Goal: Task Accomplishment & Management: Use online tool/utility

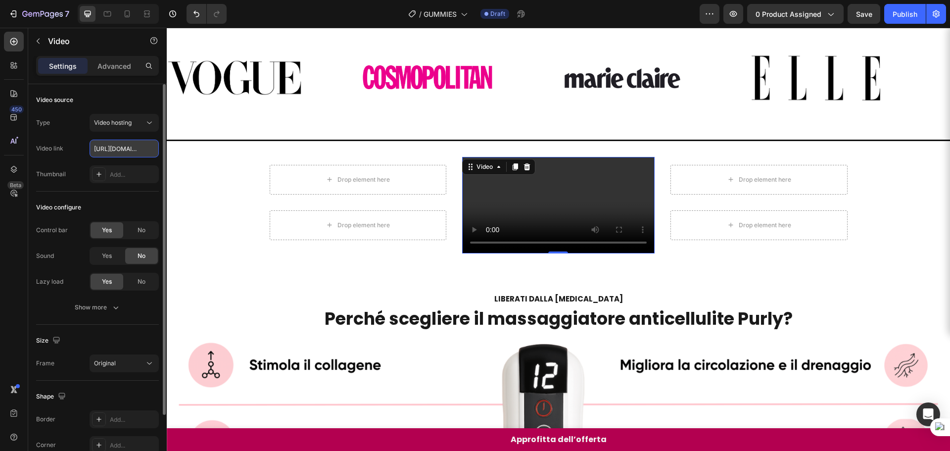
click at [113, 143] on input "https://cdn.shopify.com/videos/c/o/v/f968eef5fbfc4571ac822ed28fb6e3b9.mp4" at bounding box center [124, 149] width 69 height 18
type input "[URL][DOMAIN_NAME]"
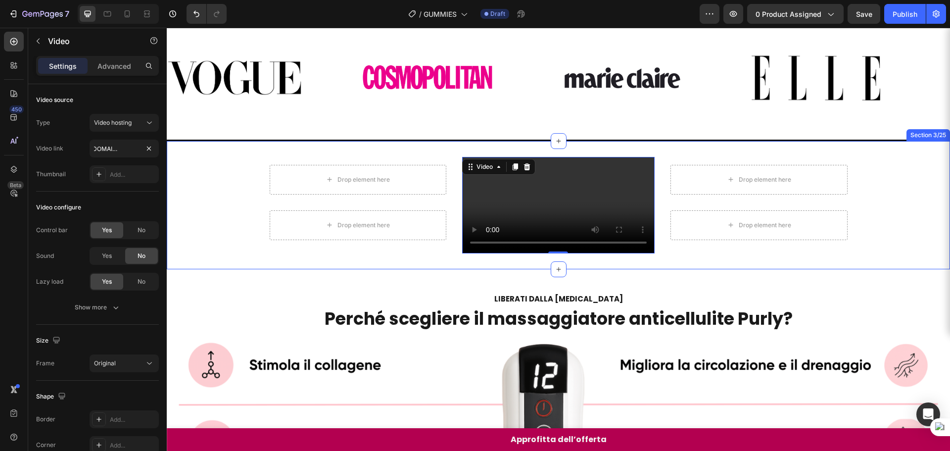
click at [894, 253] on div "Drop element here Row Drop element here Row Video 0 Drop element here Row Drop …" at bounding box center [558, 205] width 783 height 97
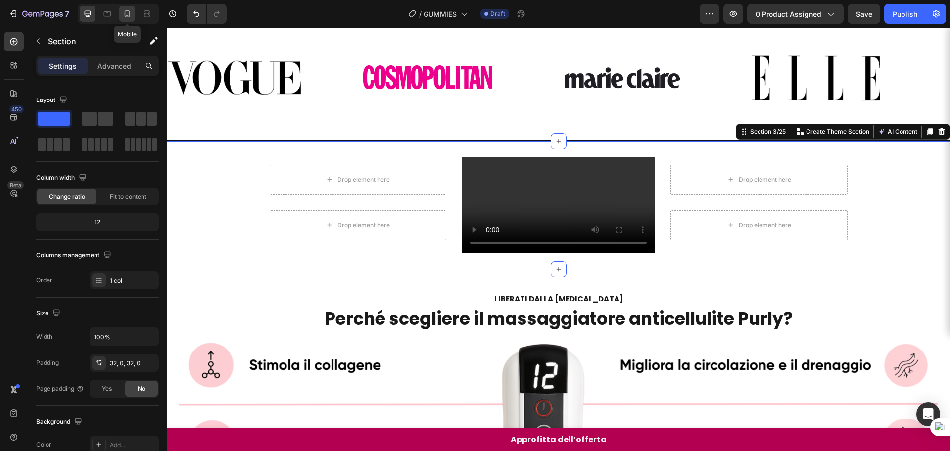
click at [126, 20] on div at bounding box center [127, 14] width 16 height 16
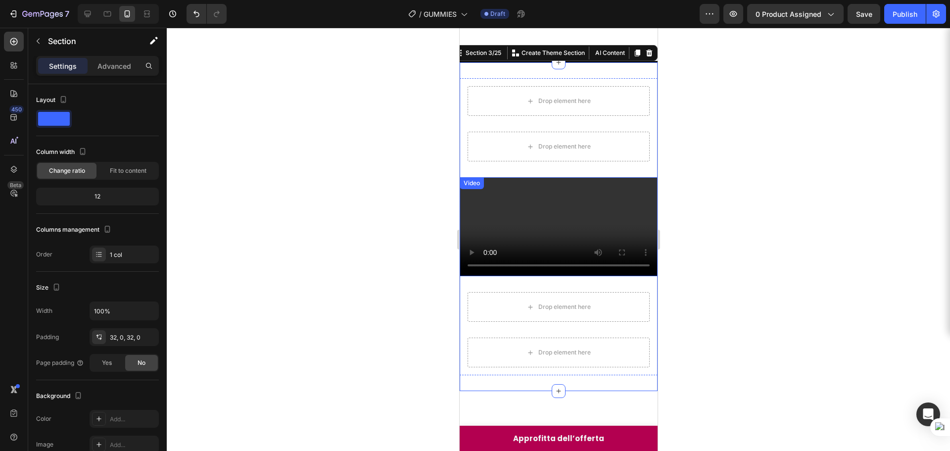
scroll to position [138, 0]
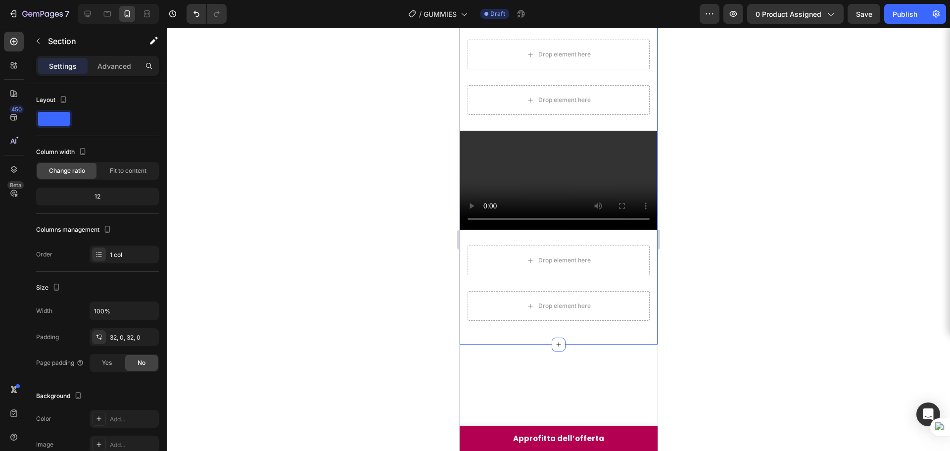
click at [356, 186] on div at bounding box center [558, 239] width 783 height 423
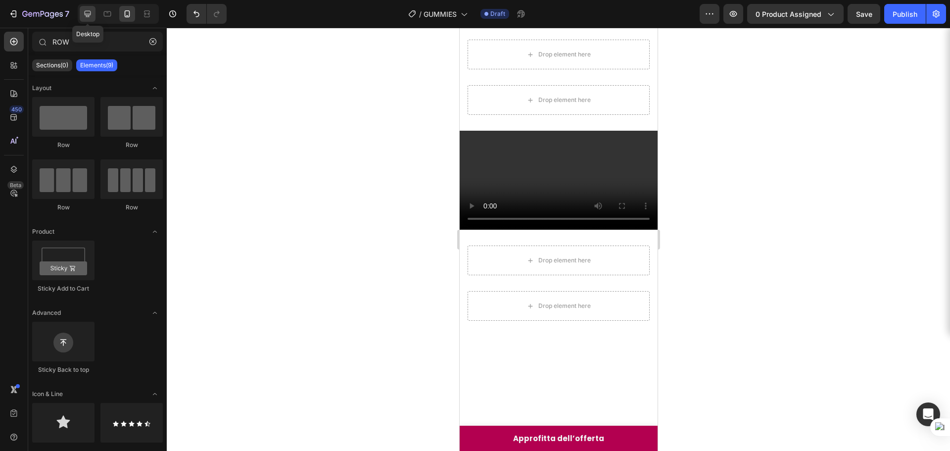
click at [91, 13] on icon at bounding box center [88, 14] width 6 height 6
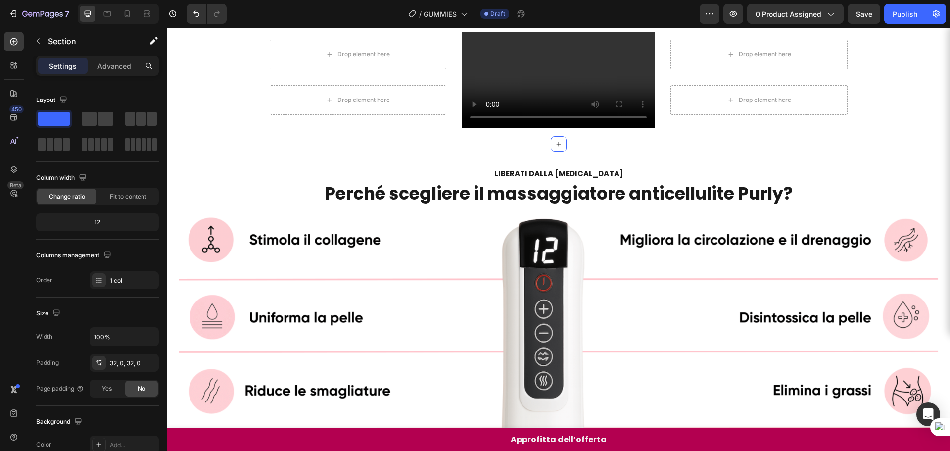
click at [931, 128] on div "Drop element here Row Drop element here Row Video Drop element here Row Drop el…" at bounding box center [558, 80] width 783 height 97
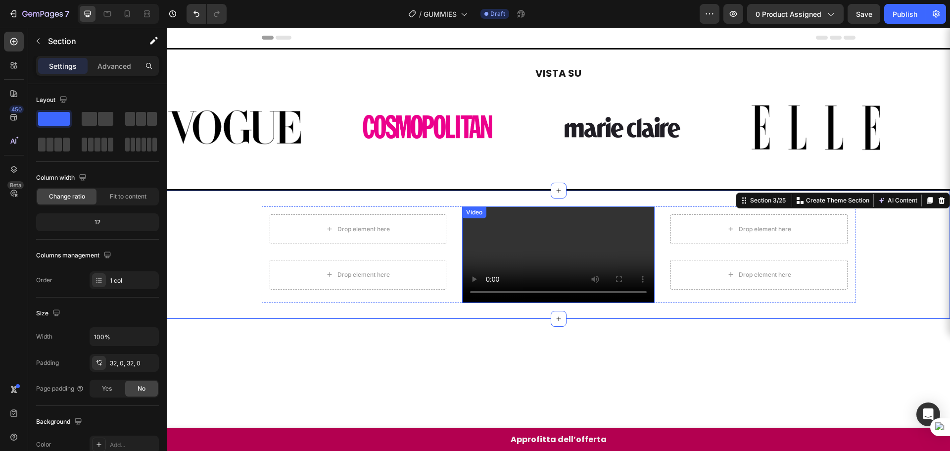
click at [637, 252] on video at bounding box center [558, 254] width 193 height 97
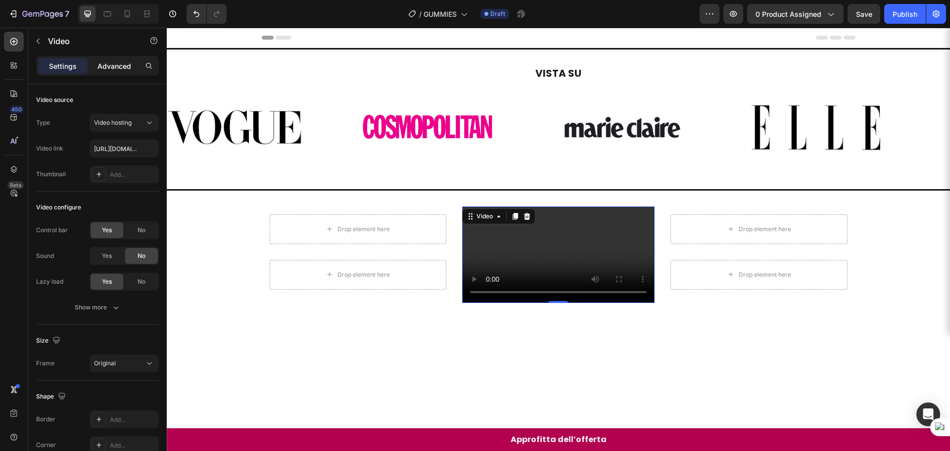
click at [129, 66] on p "Advanced" at bounding box center [115, 66] width 34 height 10
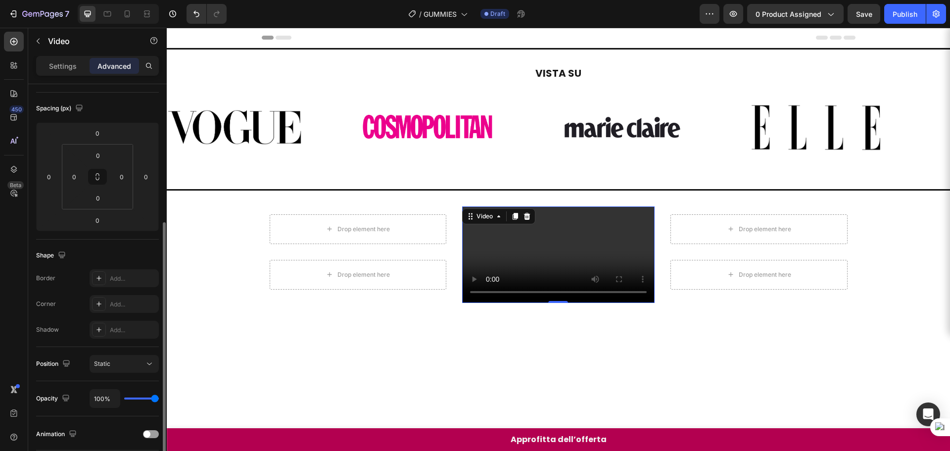
scroll to position [148, 0]
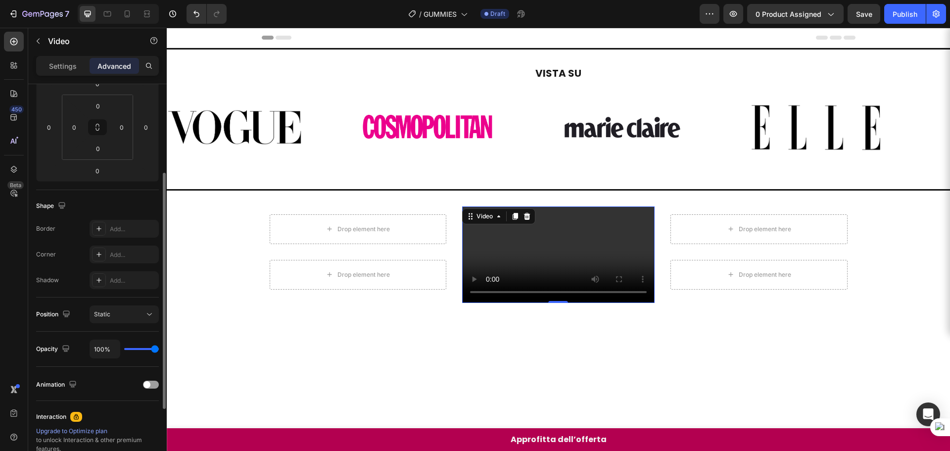
type input "76%"
type input "76"
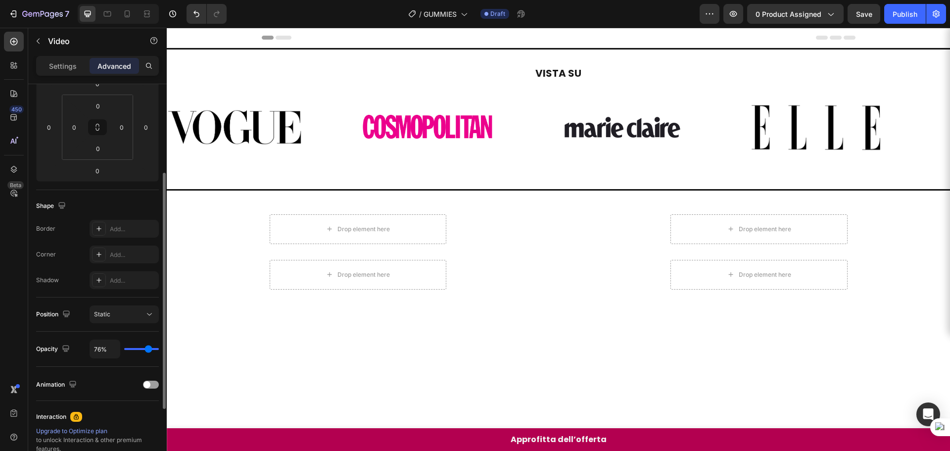
type input "0%"
type input "0"
type input "22%"
type input "22"
type input "89%"
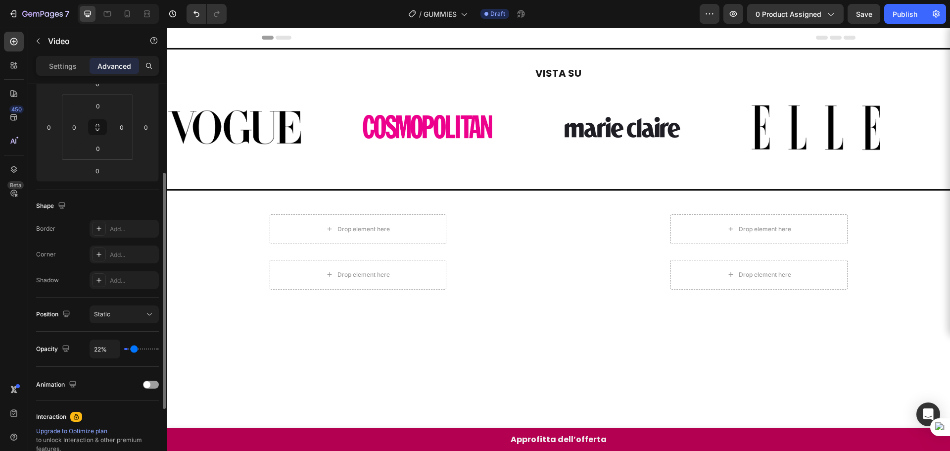
type input "89"
type input "100%"
type input "100"
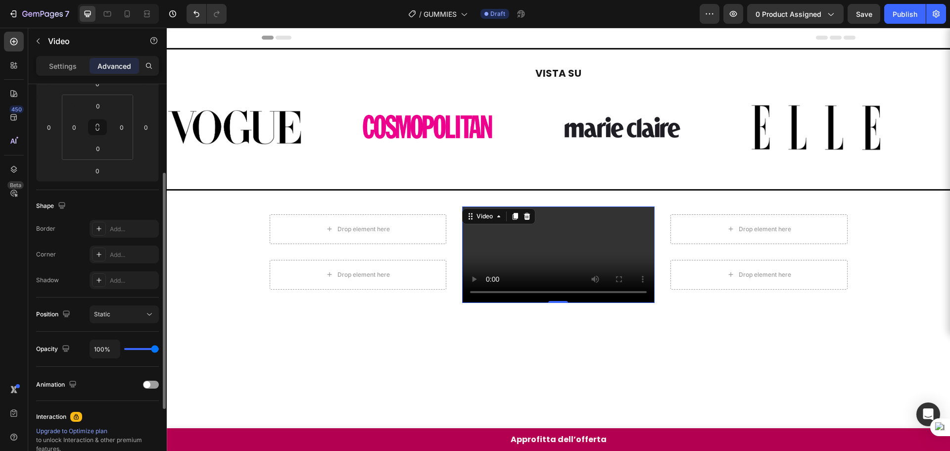
drag, startPoint x: 153, startPoint y: 347, endPoint x: 216, endPoint y: 339, distance: 63.4
click at [159, 348] on input "range" at bounding box center [141, 349] width 35 height 2
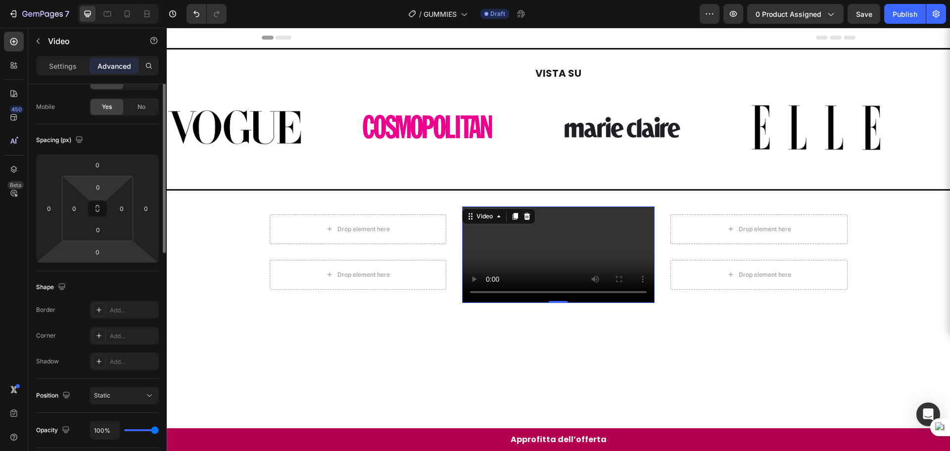
scroll to position [0, 0]
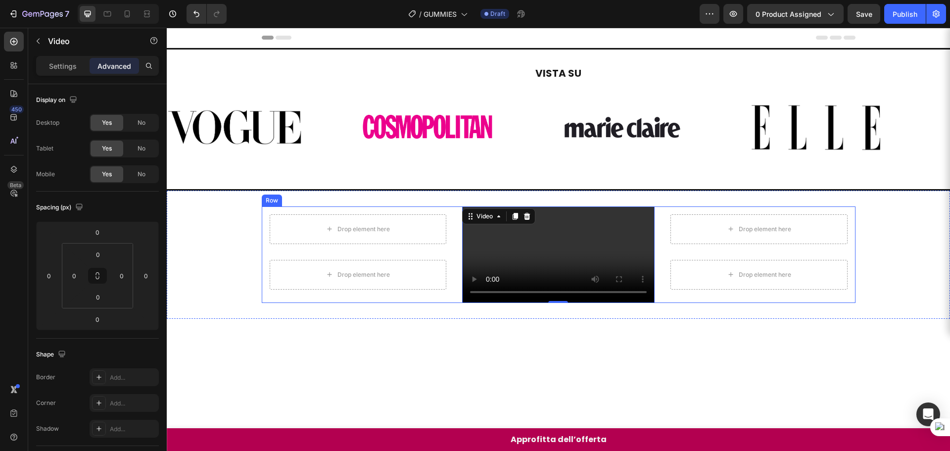
click at [335, 303] on div "Drop element here Row Drop element here Row" at bounding box center [358, 254] width 193 height 97
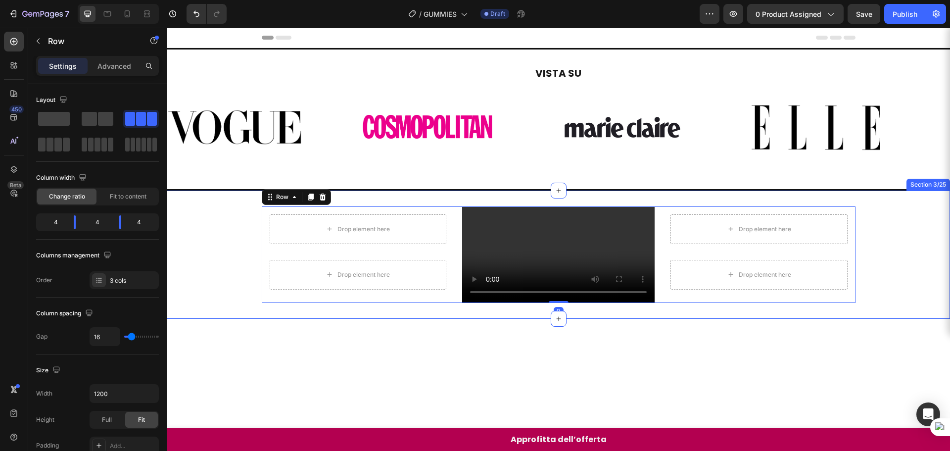
click at [871, 273] on div "Drop element here Row Drop element here Row Video Drop element here Row Drop el…" at bounding box center [558, 254] width 783 height 97
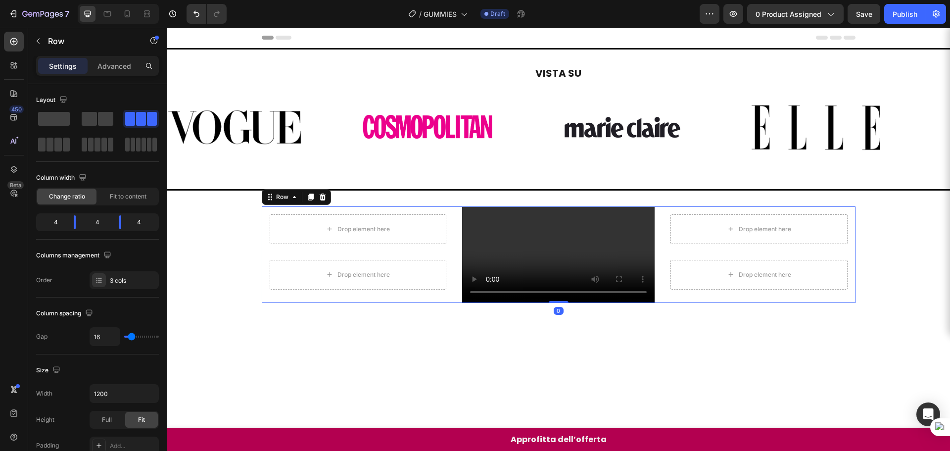
click at [716, 299] on div "Drop element here Row Drop element here Row" at bounding box center [759, 254] width 193 height 97
click at [607, 296] on video at bounding box center [558, 254] width 193 height 97
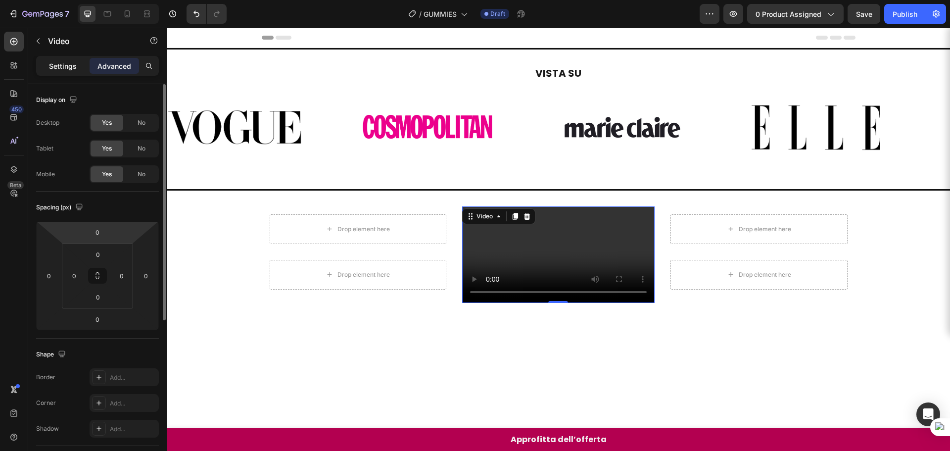
click at [51, 63] on p "Settings" at bounding box center [63, 66] width 28 height 10
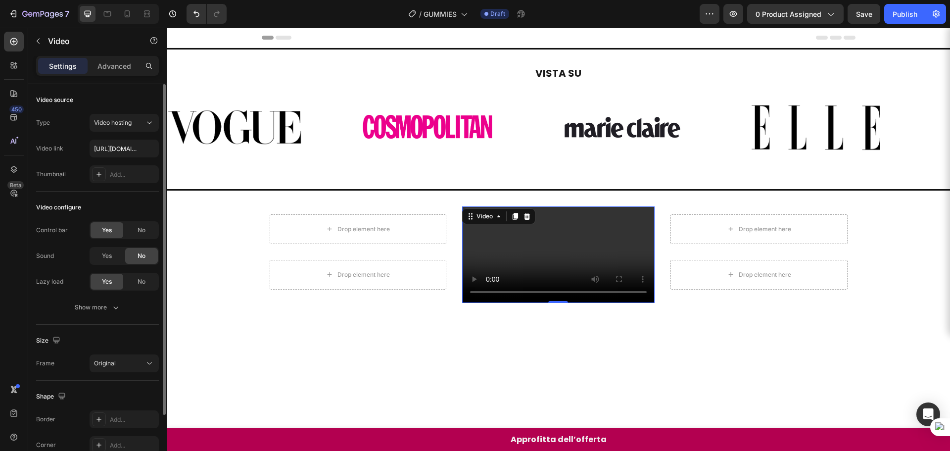
scroll to position [76, 0]
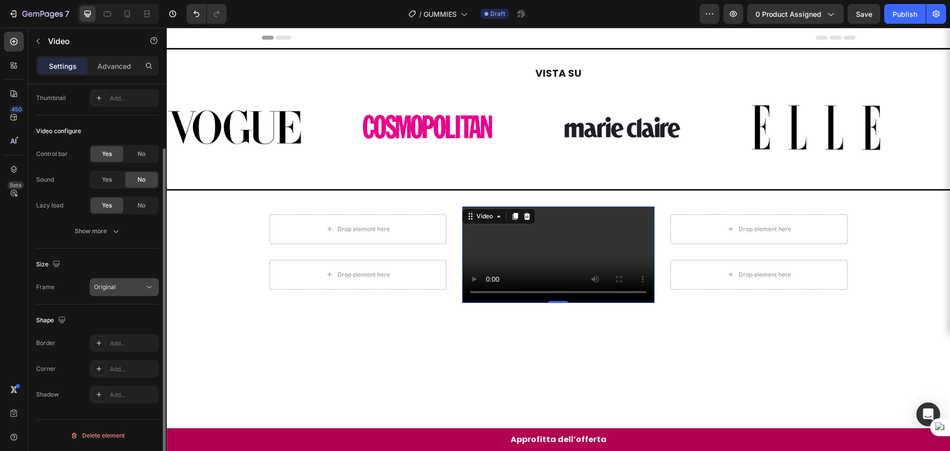
click at [107, 288] on span "Original" at bounding box center [105, 286] width 22 height 7
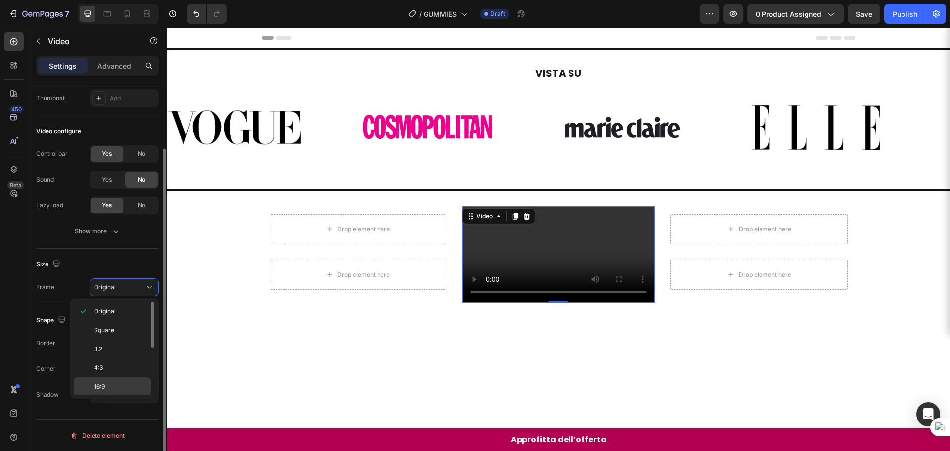
scroll to position [96, 0]
click at [109, 366] on p "9:16" at bounding box center [120, 366] width 52 height 9
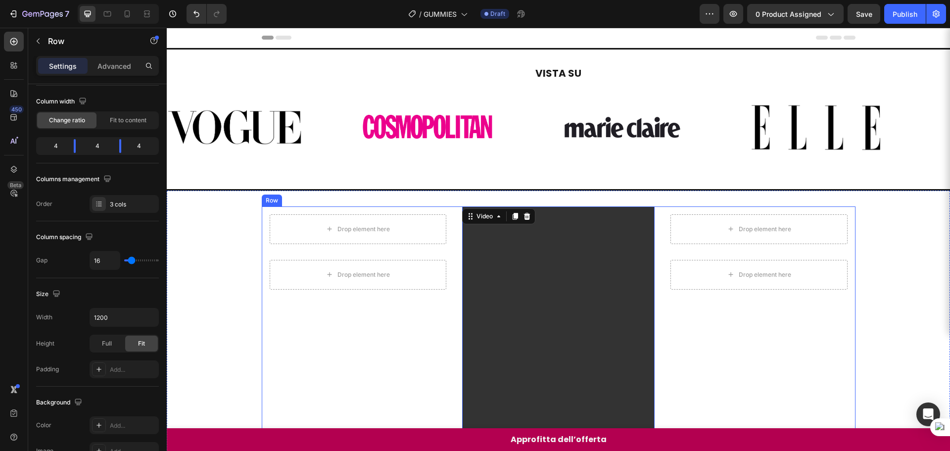
click at [763, 355] on div "Drop element here Row Drop element here Row" at bounding box center [759, 377] width 193 height 342
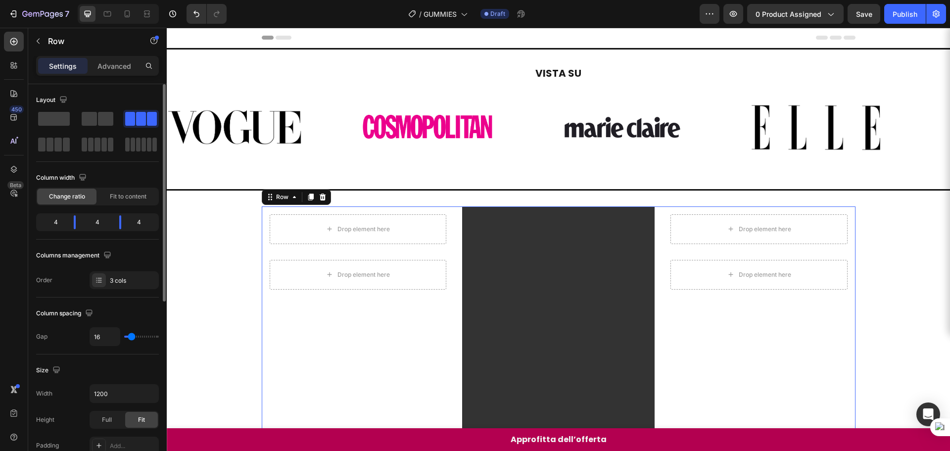
click at [420, 302] on div "Drop element here Row Drop element here Row" at bounding box center [358, 377] width 193 height 342
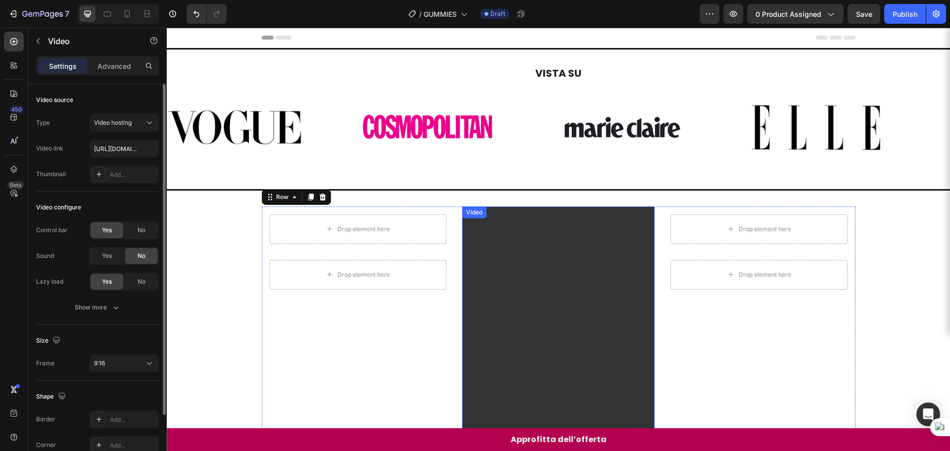
click at [611, 328] on video at bounding box center [558, 377] width 193 height 342
click at [108, 354] on button "9:16" at bounding box center [124, 363] width 69 height 18
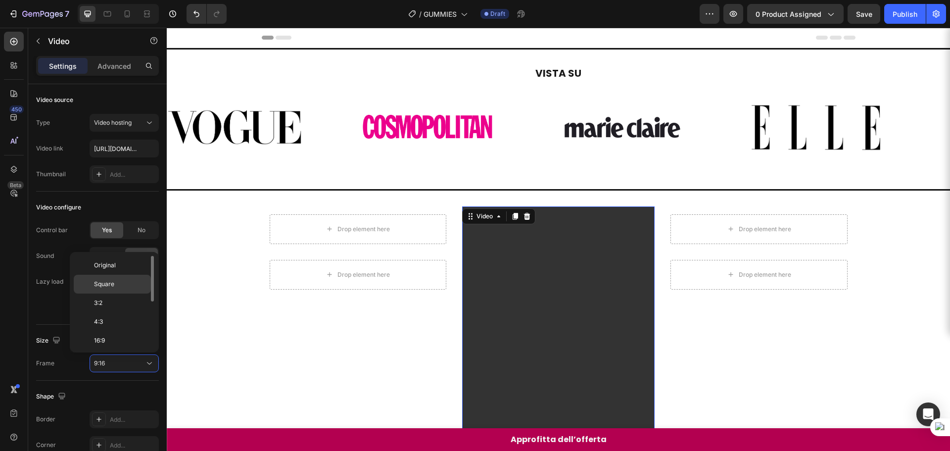
click at [109, 288] on span "Square" at bounding box center [104, 284] width 20 height 9
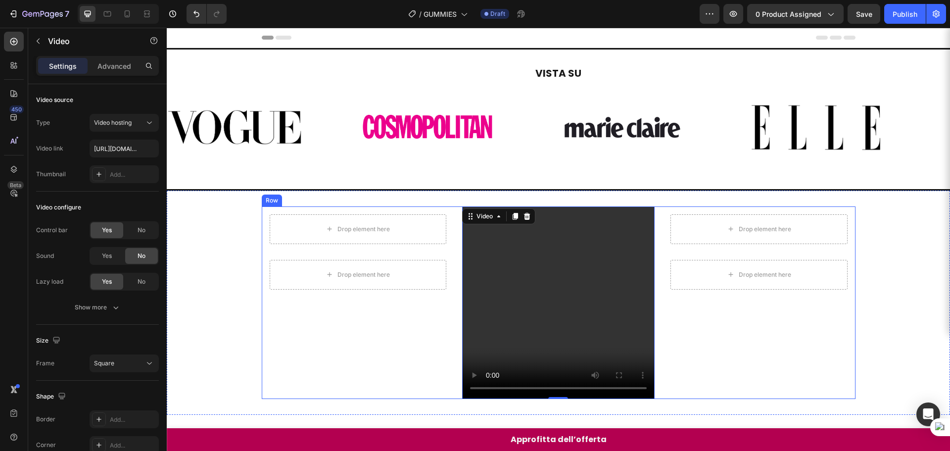
click at [726, 314] on div "Drop element here Row Drop element here Row" at bounding box center [759, 302] width 193 height 193
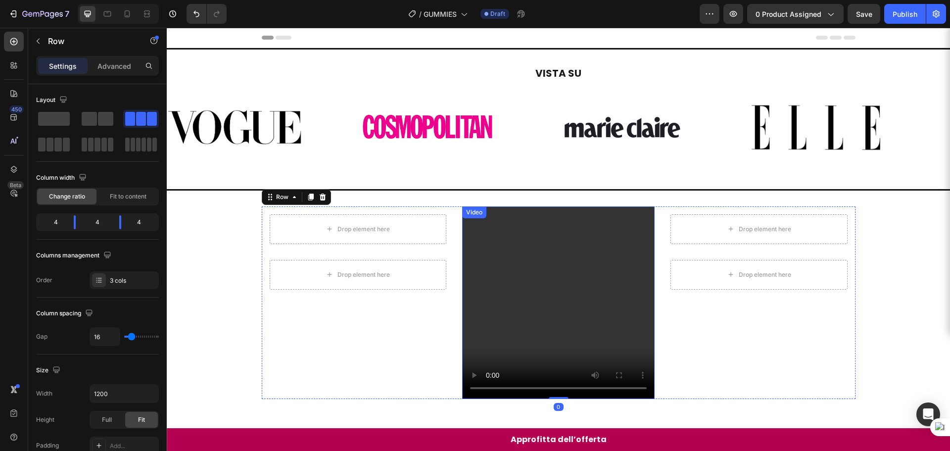
click at [511, 277] on video at bounding box center [558, 302] width 193 height 193
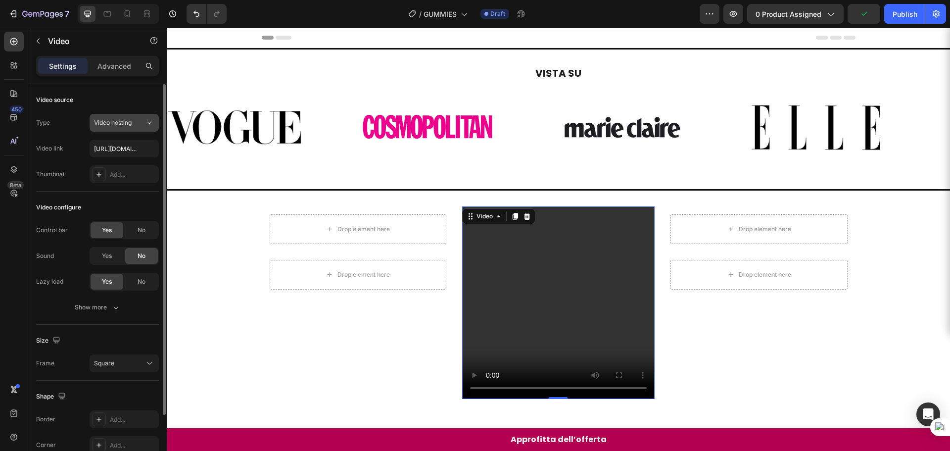
click at [127, 123] on span "Video hosting" at bounding box center [113, 122] width 38 height 7
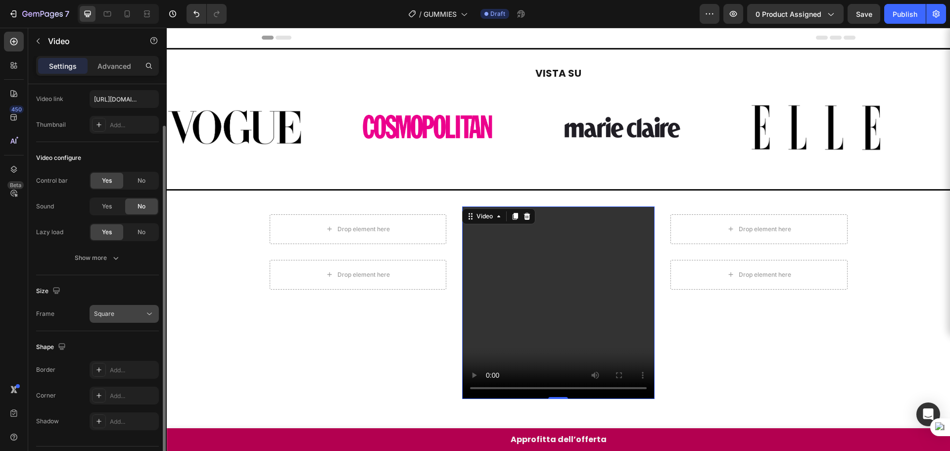
click at [108, 311] on span "Square" at bounding box center [104, 313] width 20 height 7
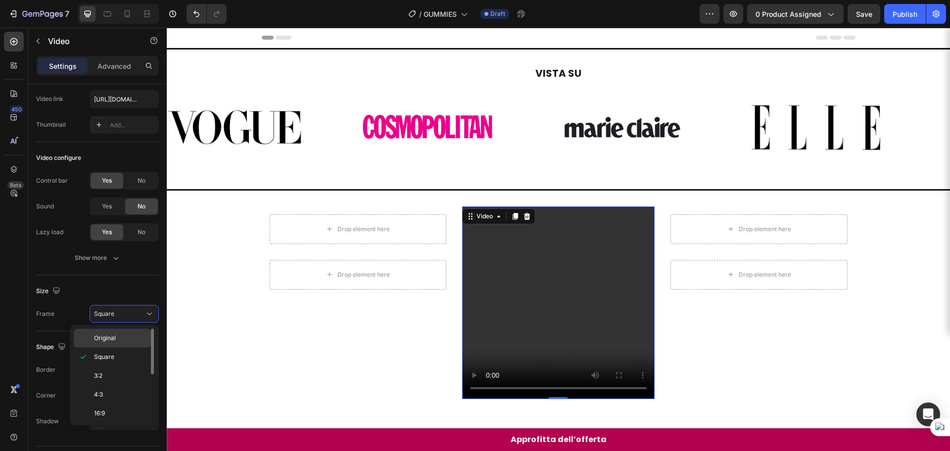
click at [109, 331] on div "Original" at bounding box center [112, 338] width 77 height 19
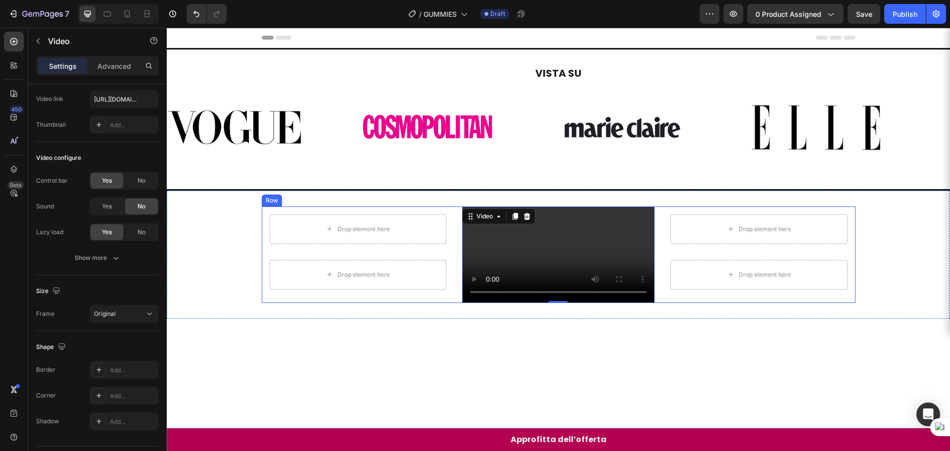
click at [406, 303] on div "Drop element here Row Drop element here Row" at bounding box center [358, 254] width 193 height 97
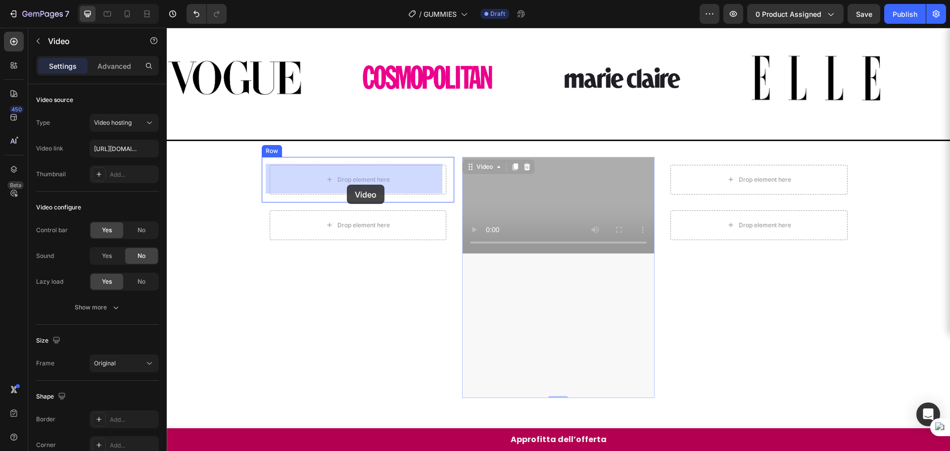
drag, startPoint x: 579, startPoint y: 253, endPoint x: 347, endPoint y: 185, distance: 241.6
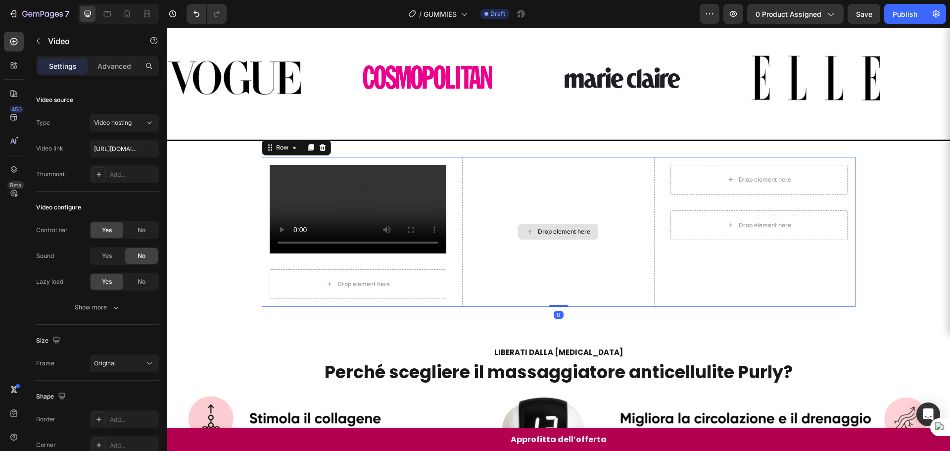
click at [566, 264] on div "Drop element here" at bounding box center [558, 232] width 193 height 150
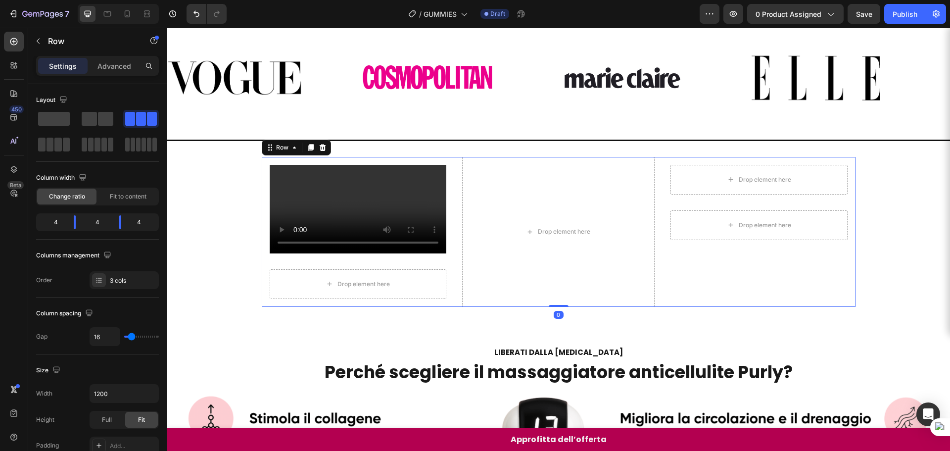
click at [744, 284] on div "Drop element here Row Drop element here Row" at bounding box center [759, 232] width 193 height 150
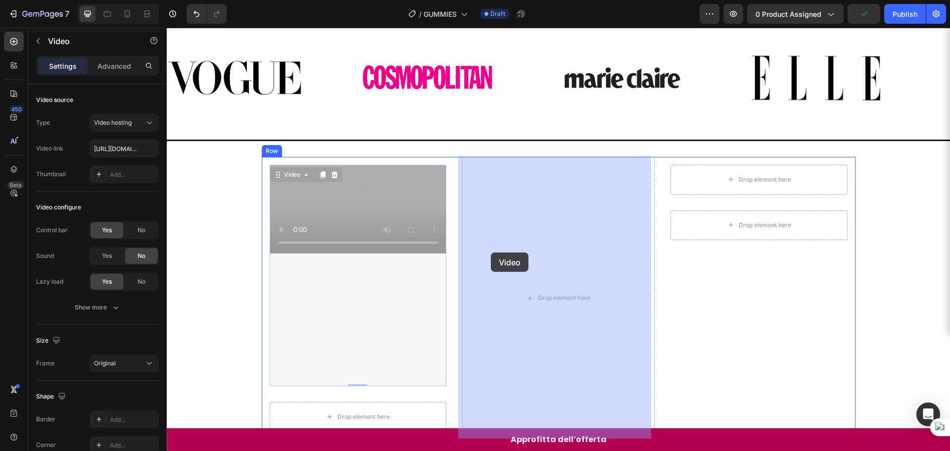
drag, startPoint x: 349, startPoint y: 245, endPoint x: 475, endPoint y: 249, distance: 125.3
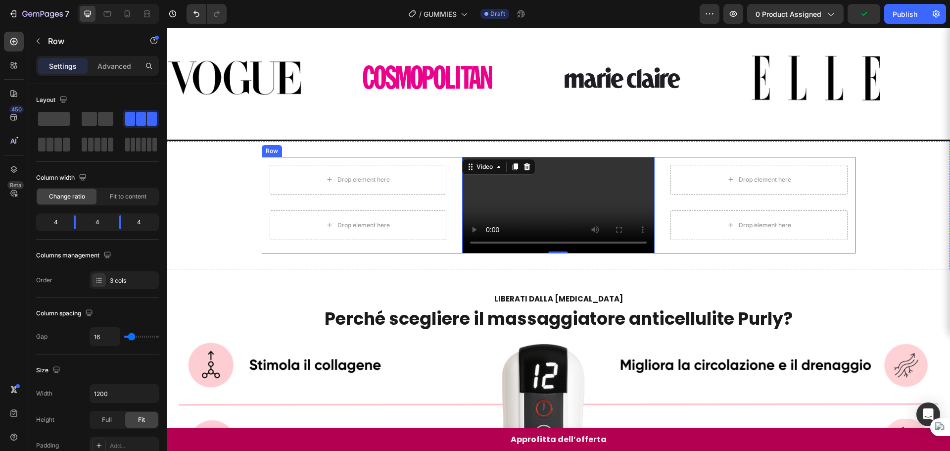
click at [824, 253] on div "Drop element here Row Drop element here Row" at bounding box center [759, 205] width 193 height 97
click at [578, 253] on video at bounding box center [558, 205] width 193 height 97
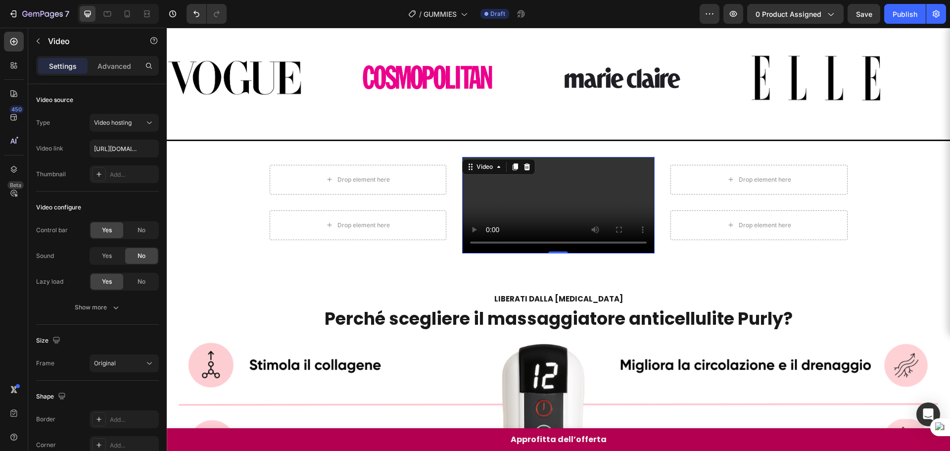
click at [584, 249] on video at bounding box center [558, 205] width 193 height 97
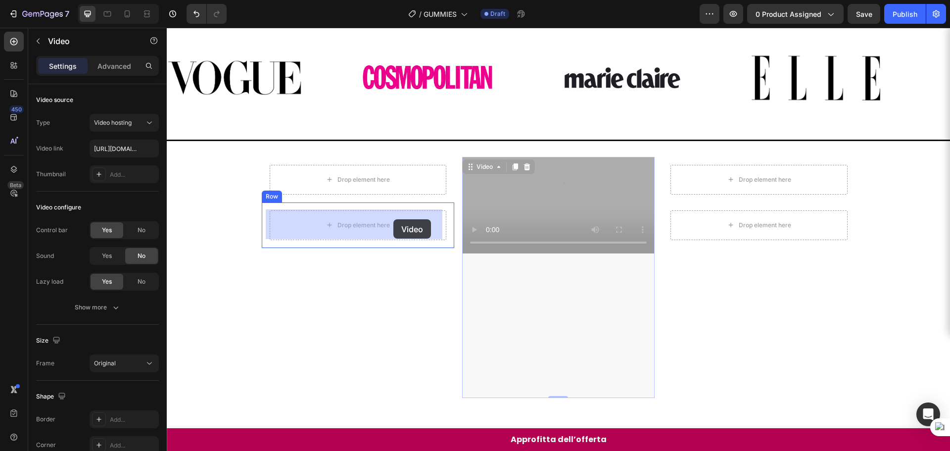
drag, startPoint x: 558, startPoint y: 249, endPoint x: 394, endPoint y: 219, distance: 166.5
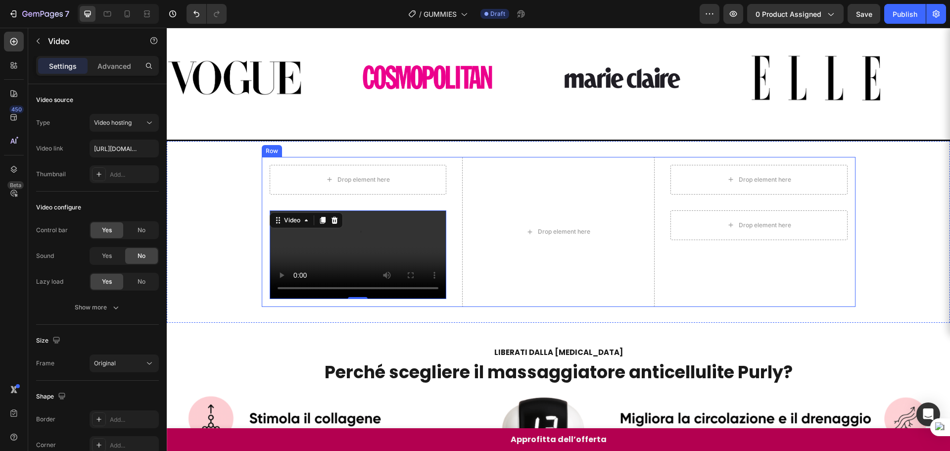
click at [671, 293] on div "Drop element here Row Drop element here Row" at bounding box center [759, 232] width 193 height 150
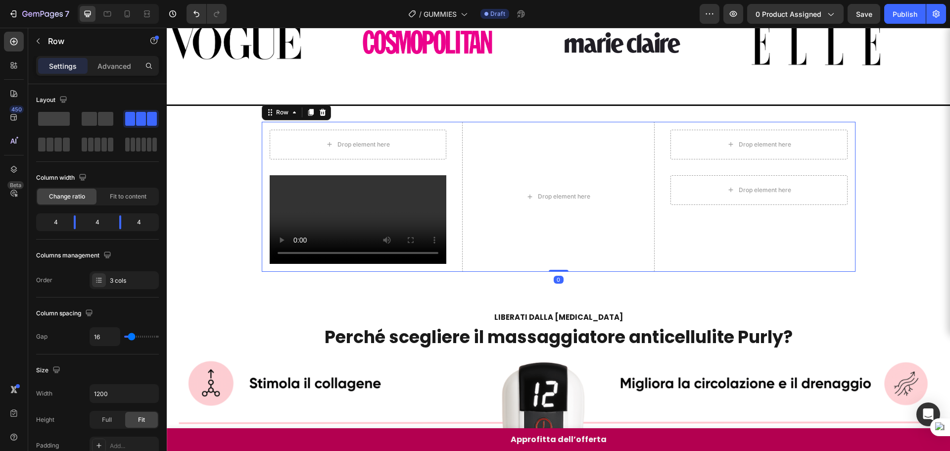
scroll to position [99, 0]
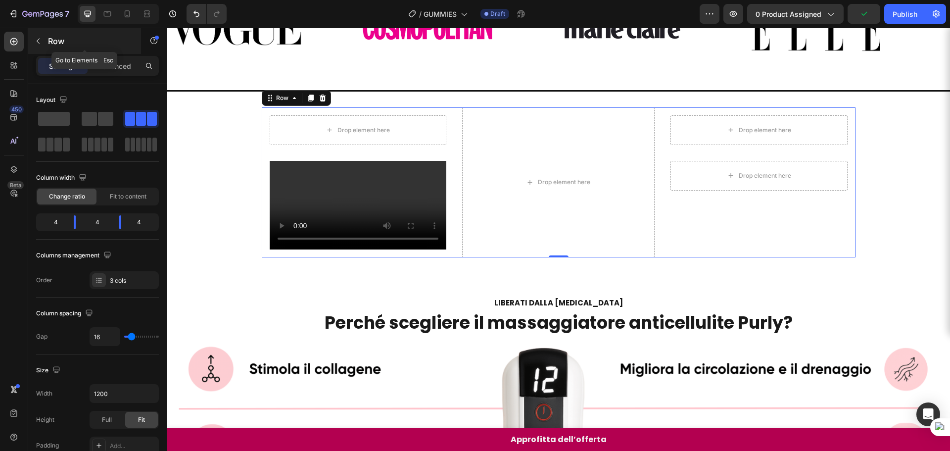
click at [37, 46] on button "button" at bounding box center [38, 41] width 16 height 16
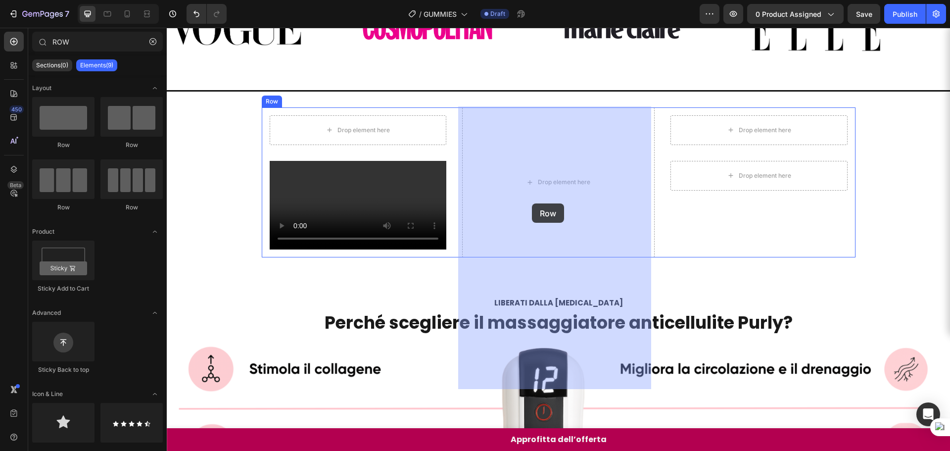
drag, startPoint x: 218, startPoint y: 146, endPoint x: 533, endPoint y: 203, distance: 319.9
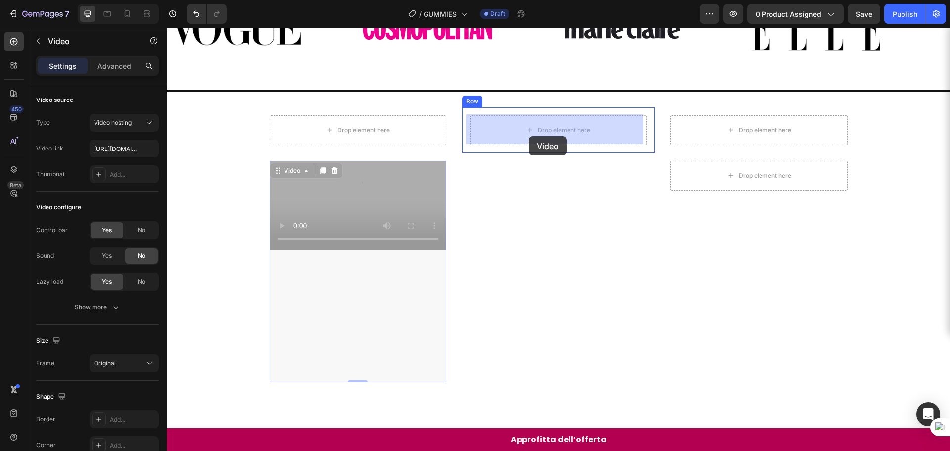
drag, startPoint x: 337, startPoint y: 239, endPoint x: 537, endPoint y: 132, distance: 227.4
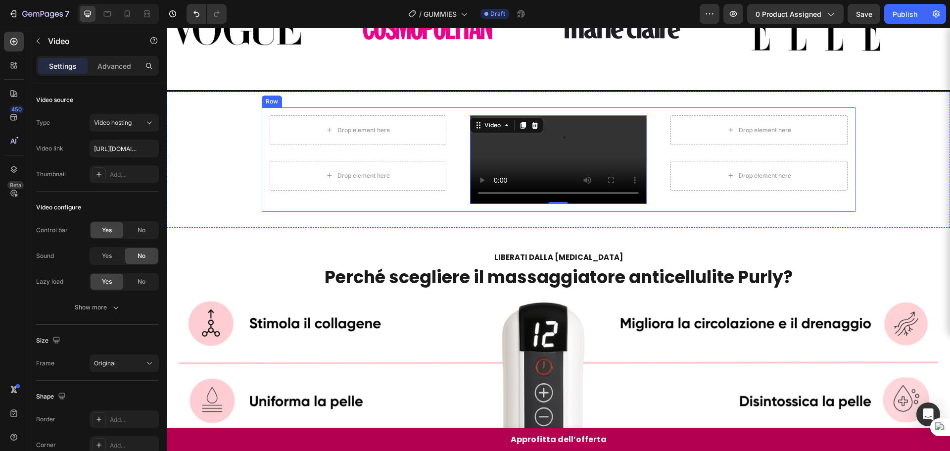
click at [736, 212] on div "Drop element here Row Drop element here Row" at bounding box center [759, 159] width 193 height 104
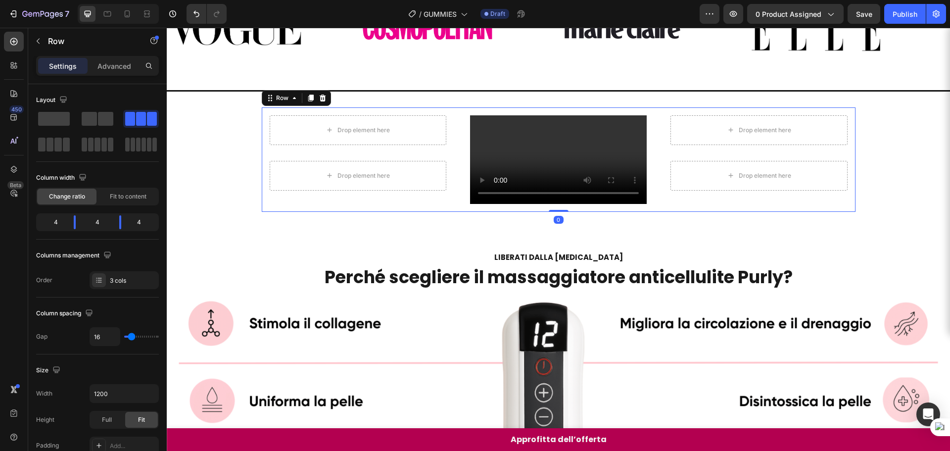
click at [819, 212] on div "Drop element here Row Drop element here Row" at bounding box center [759, 159] width 193 height 104
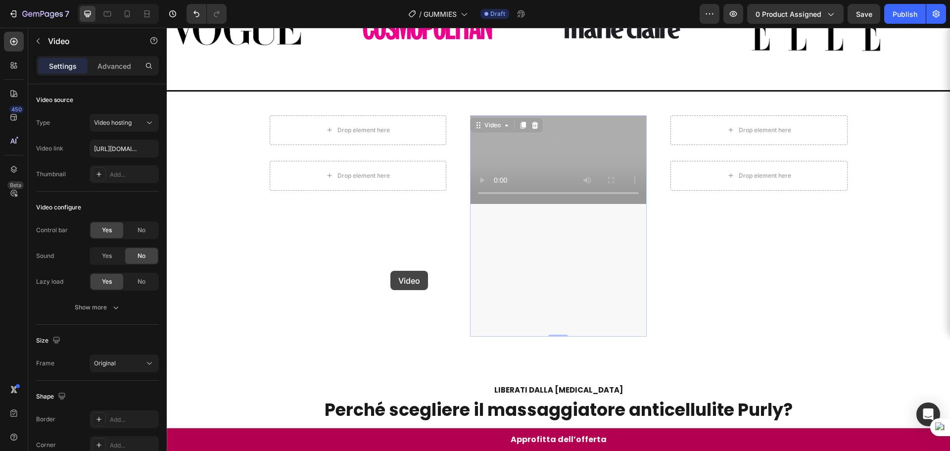
drag, startPoint x: 548, startPoint y: 219, endPoint x: 395, endPoint y: 272, distance: 161.8
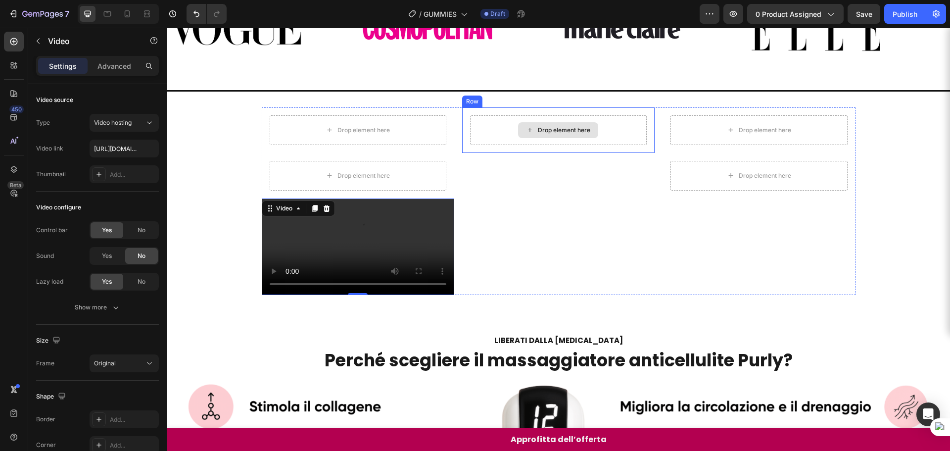
click at [538, 134] on div "Drop element here" at bounding box center [558, 130] width 80 height 16
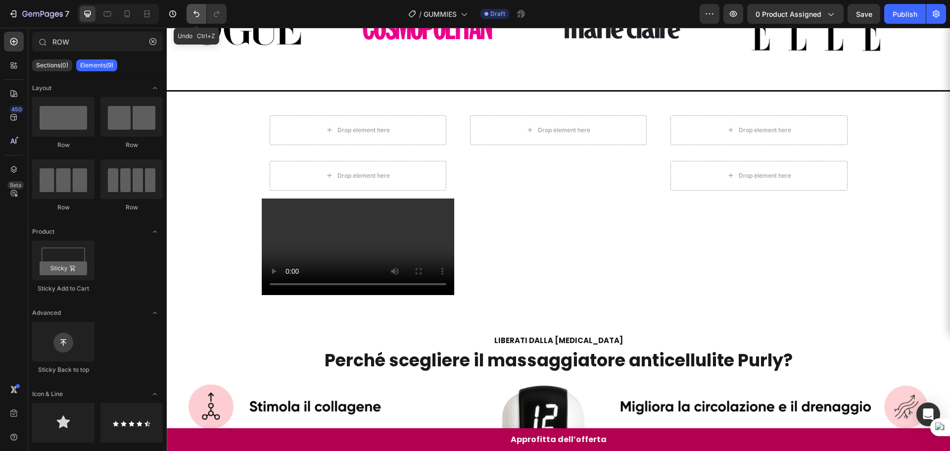
click at [194, 12] on icon "Undo/Redo" at bounding box center [197, 14] width 10 height 10
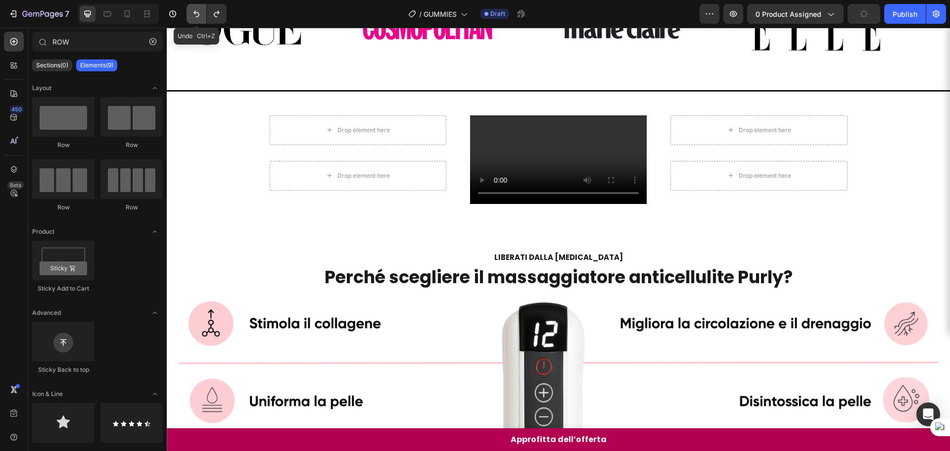
click at [194, 12] on icon "Undo/Redo" at bounding box center [197, 14] width 10 height 10
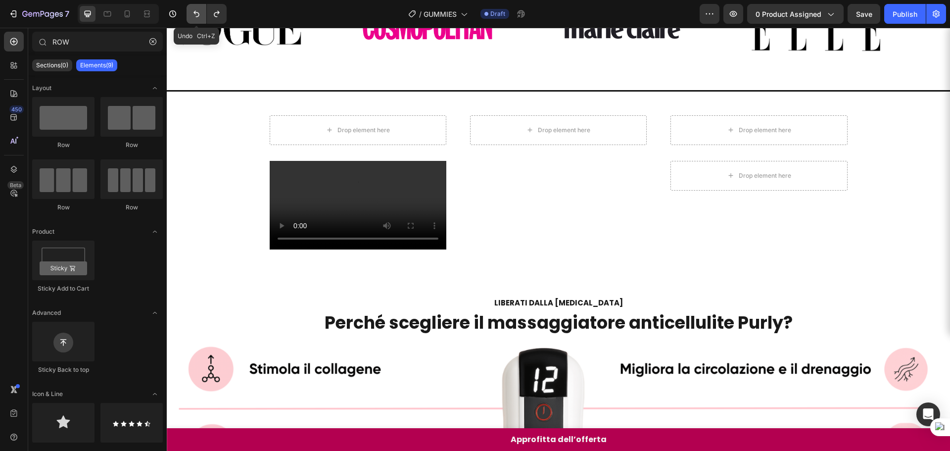
click at [194, 12] on icon "Undo/Redo" at bounding box center [197, 14] width 10 height 10
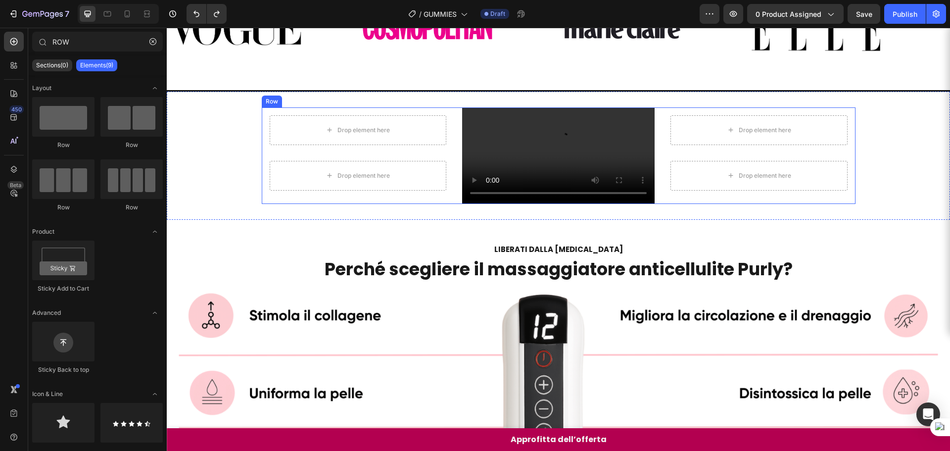
click at [801, 204] on div "Drop element here Row Drop element here Row" at bounding box center [759, 155] width 193 height 97
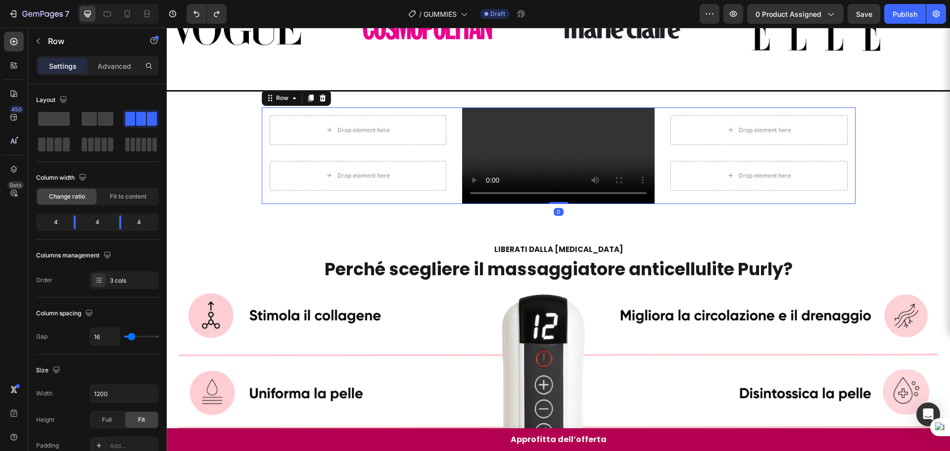
click at [950, 236] on div at bounding box center [950, 225] width 0 height 451
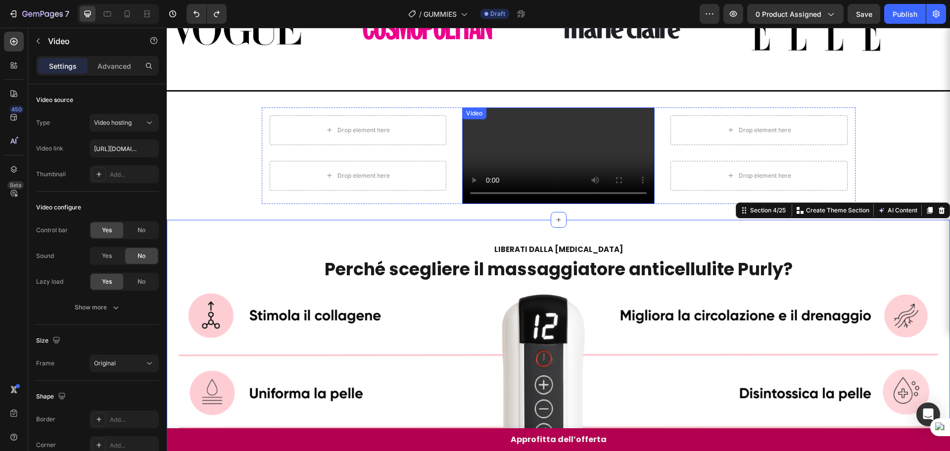
click at [580, 204] on video at bounding box center [558, 155] width 193 height 97
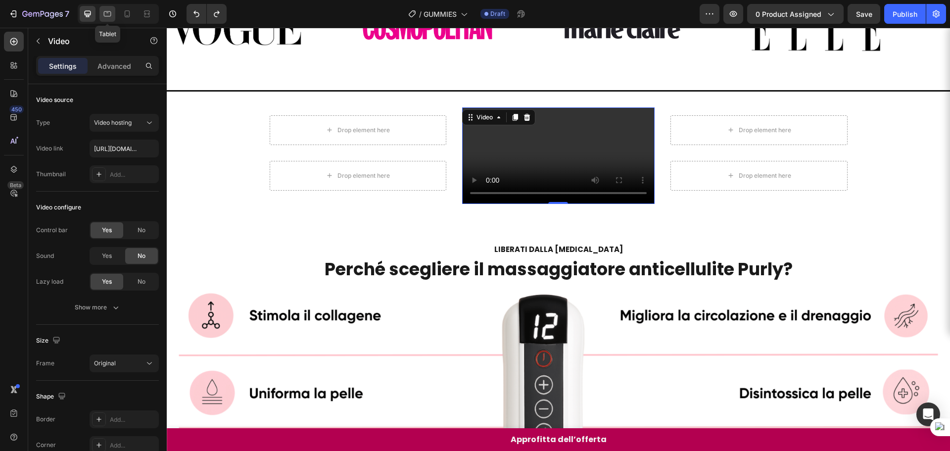
click at [111, 12] on icon at bounding box center [107, 14] width 10 height 10
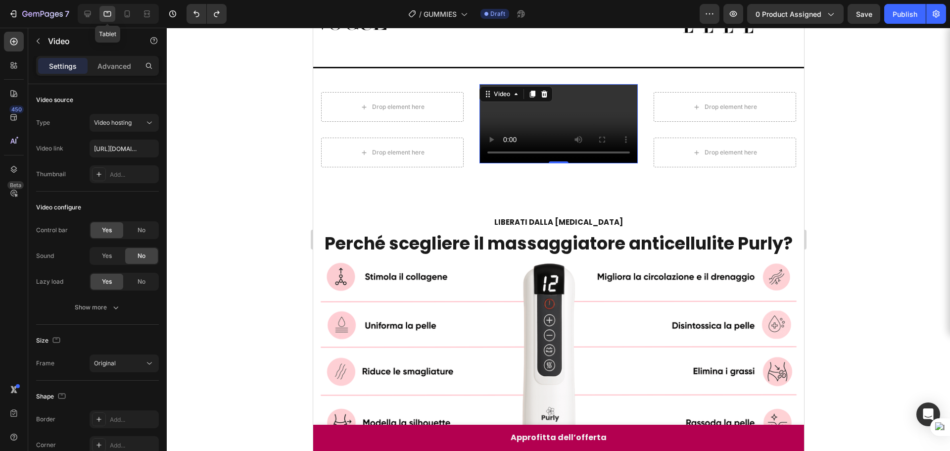
scroll to position [111, 0]
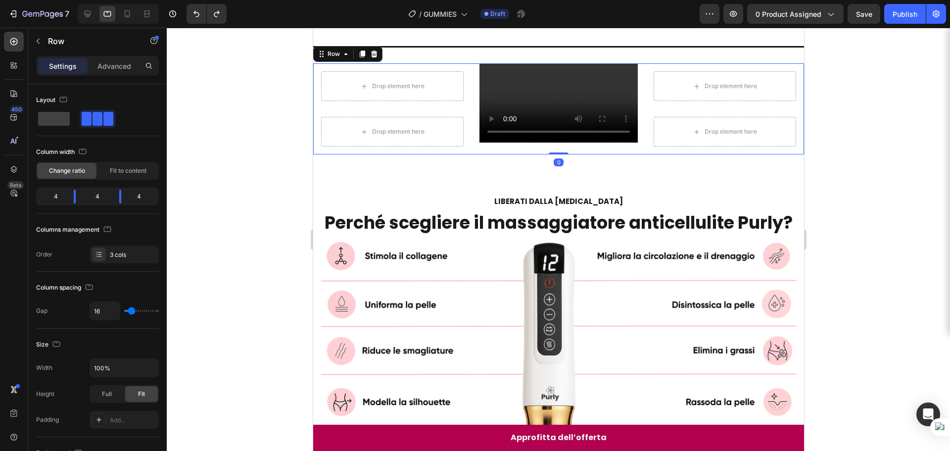
click at [719, 154] on div "Drop element here Row Drop element here Row" at bounding box center [724, 108] width 158 height 91
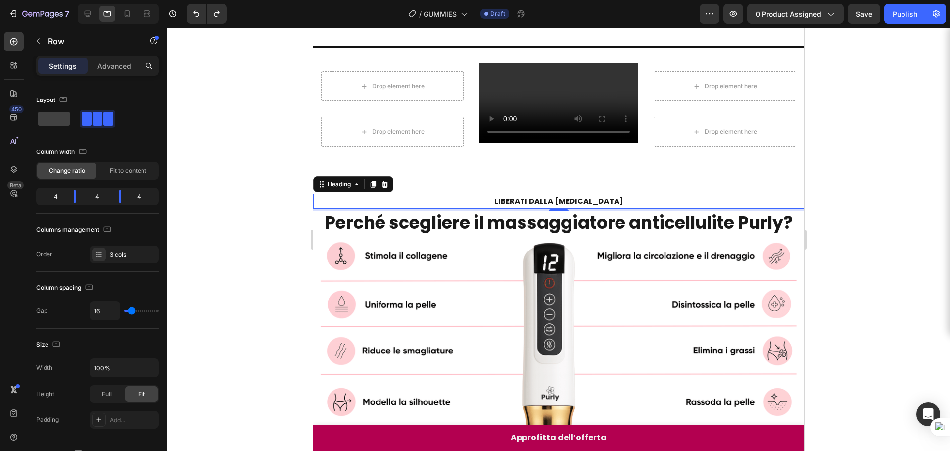
click at [726, 209] on h2 "LIBERATI DALLA [MEDICAL_DATA]" at bounding box center [558, 201] width 491 height 15
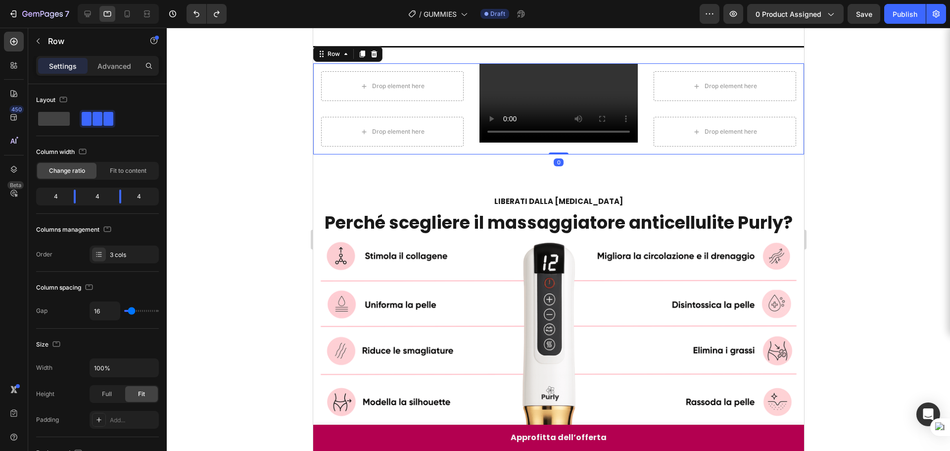
click at [722, 154] on div "Drop element here Row Drop element here Row" at bounding box center [724, 108] width 158 height 91
click at [427, 154] on div "Drop element here Row Drop element here Row" at bounding box center [392, 108] width 158 height 91
click at [400, 154] on div "Drop element here Row Drop element here Row" at bounding box center [392, 108] width 158 height 91
click at [862, 205] on div at bounding box center [558, 239] width 783 height 423
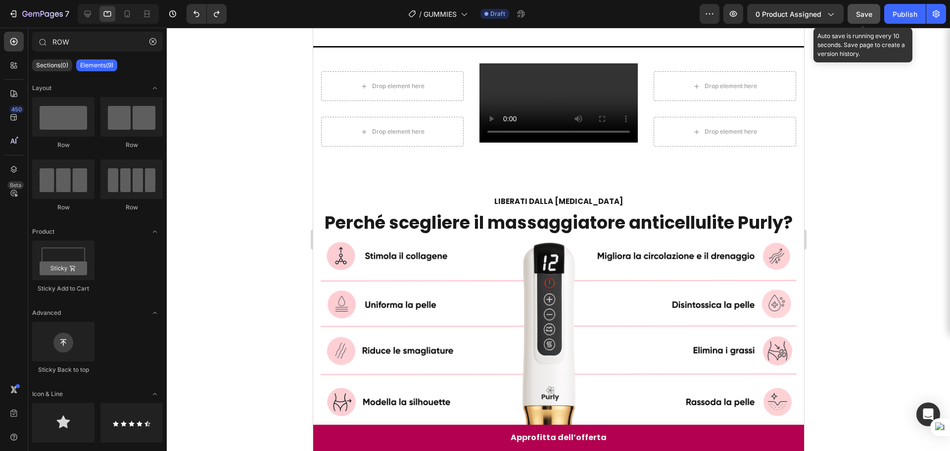
click at [855, 20] on button "Save" at bounding box center [864, 14] width 33 height 20
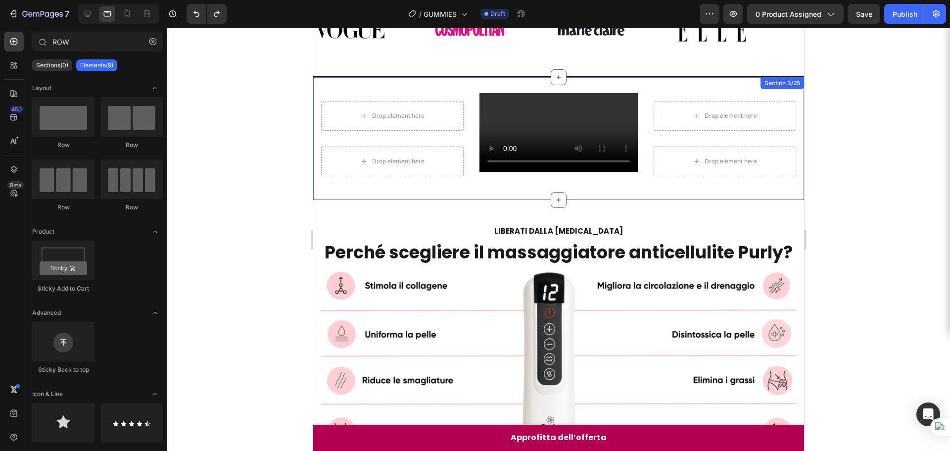
scroll to position [61, 0]
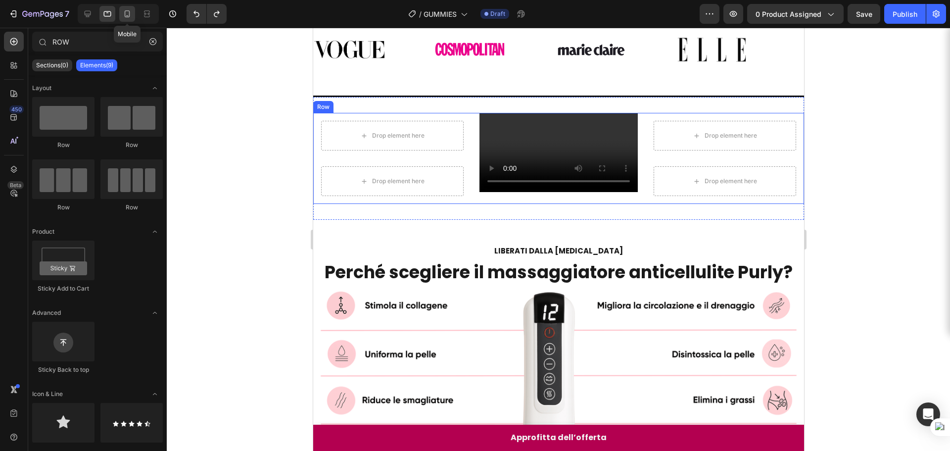
click at [131, 15] on icon at bounding box center [127, 14] width 10 height 10
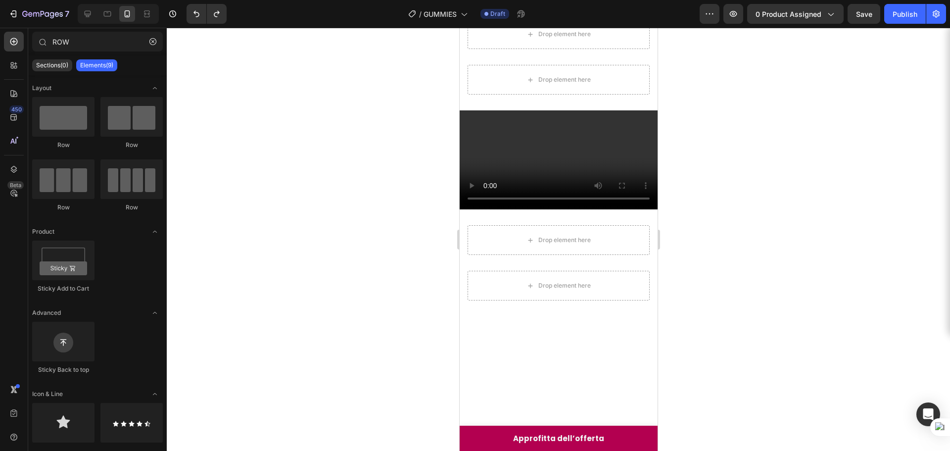
scroll to position [158, 0]
click at [85, 17] on icon at bounding box center [88, 14] width 10 height 10
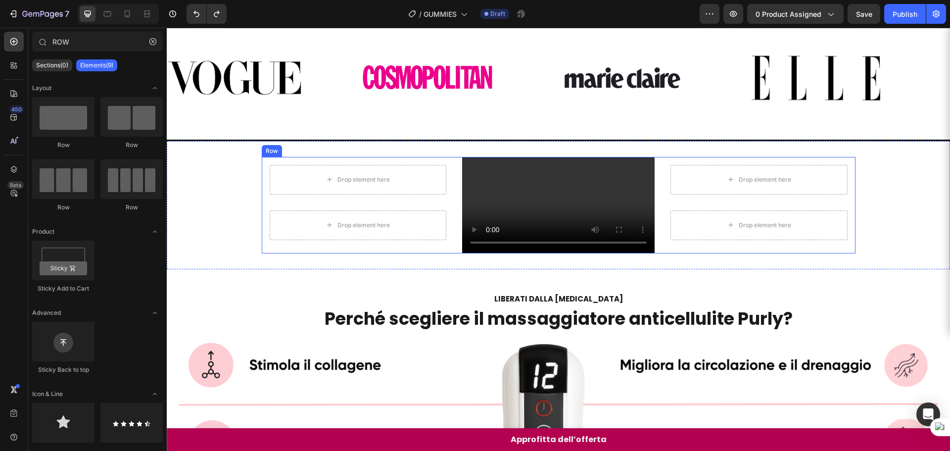
scroll to position [99, 0]
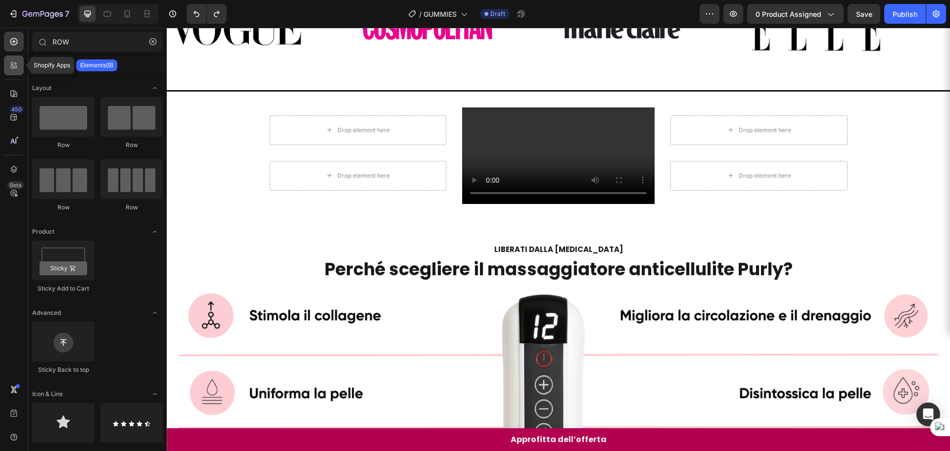
click at [18, 63] on icon at bounding box center [14, 65] width 10 height 10
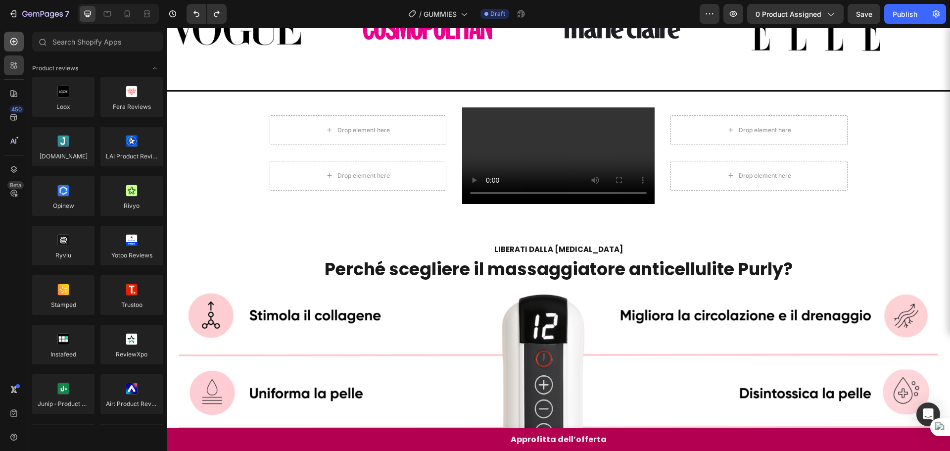
click at [16, 48] on div at bounding box center [14, 42] width 20 height 20
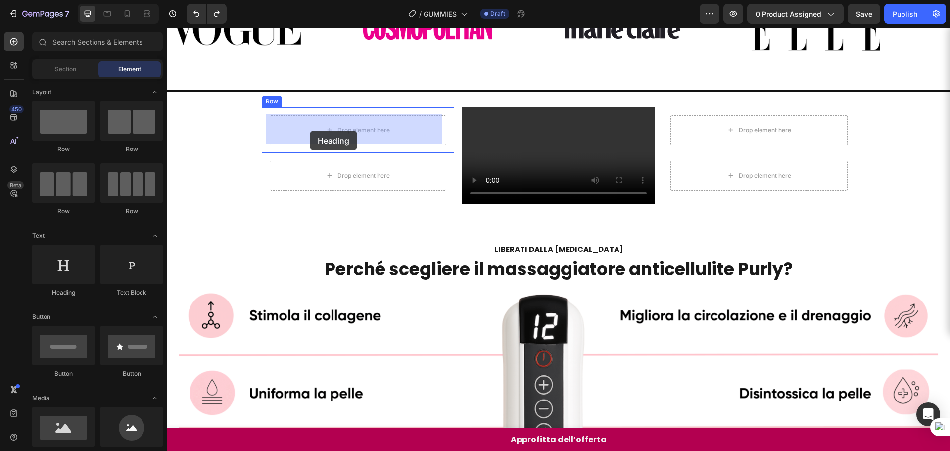
drag, startPoint x: 245, startPoint y: 300, endPoint x: 309, endPoint y: 131, distance: 180.9
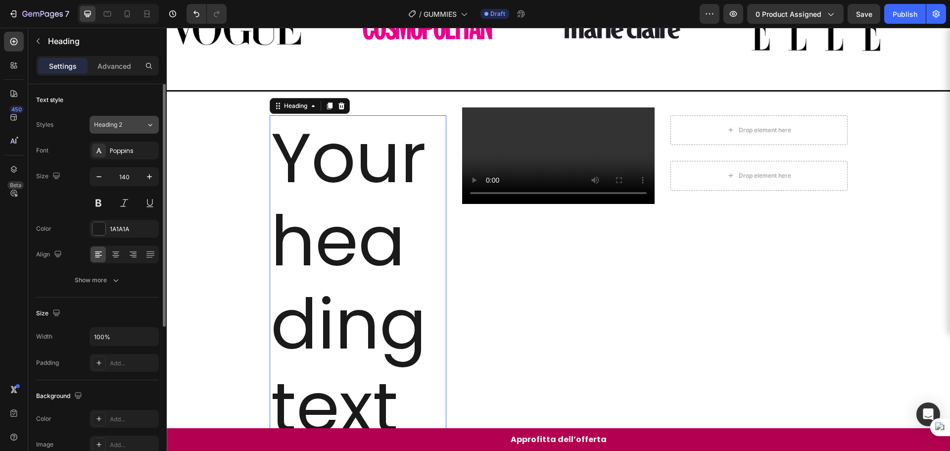
click at [128, 129] on button "Heading 2" at bounding box center [124, 125] width 69 height 18
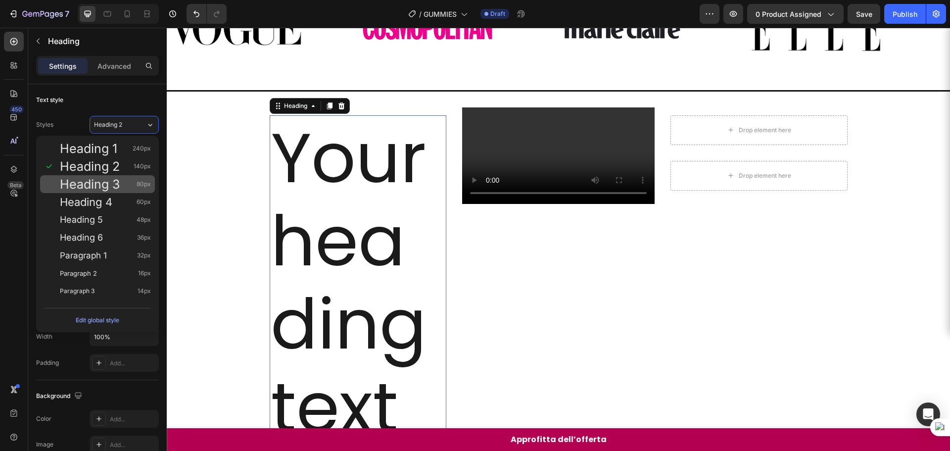
click at [110, 176] on div "Heading 3 80px" at bounding box center [97, 184] width 115 height 18
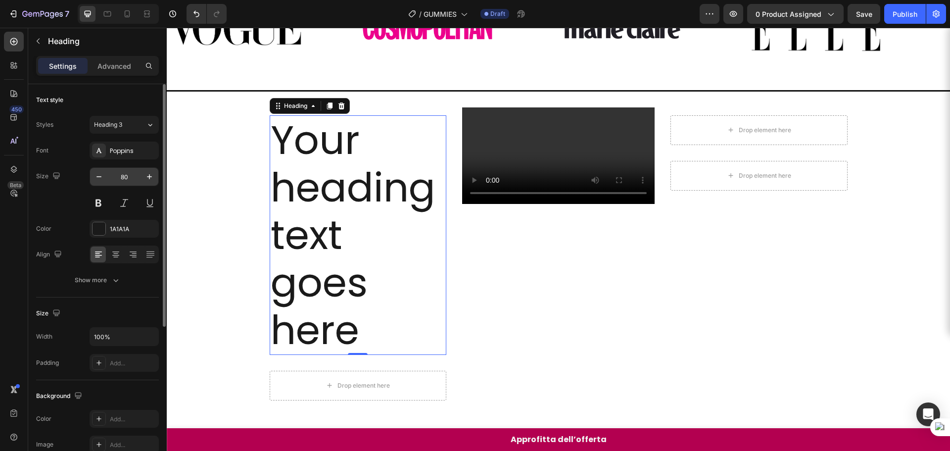
click at [120, 175] on input "80" at bounding box center [124, 177] width 33 height 18
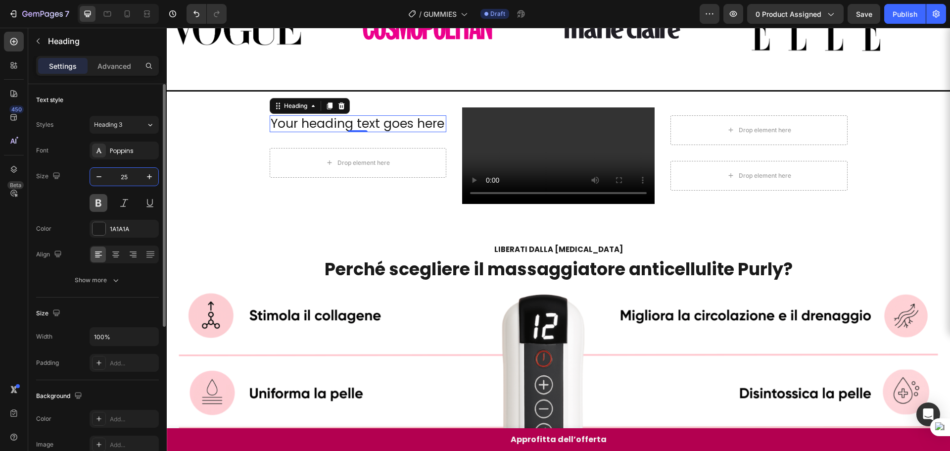
type input "25"
click at [95, 207] on button at bounding box center [99, 203] width 18 height 18
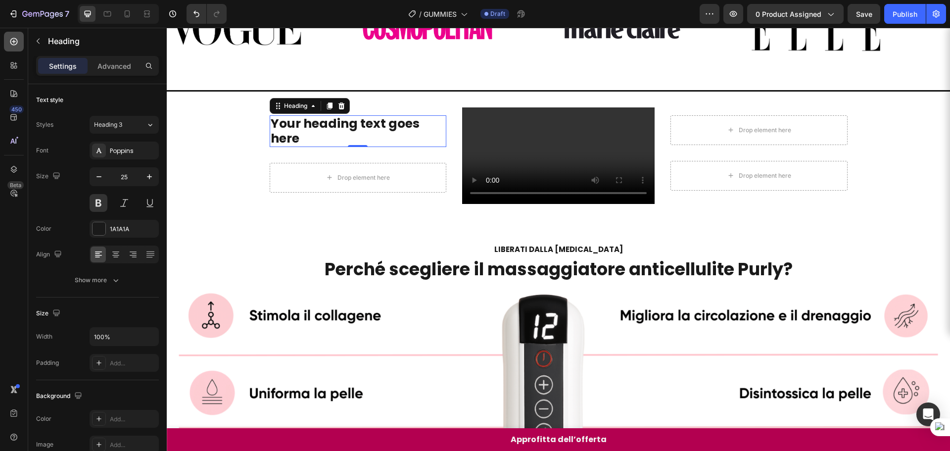
click at [17, 41] on icon at bounding box center [13, 41] width 7 height 7
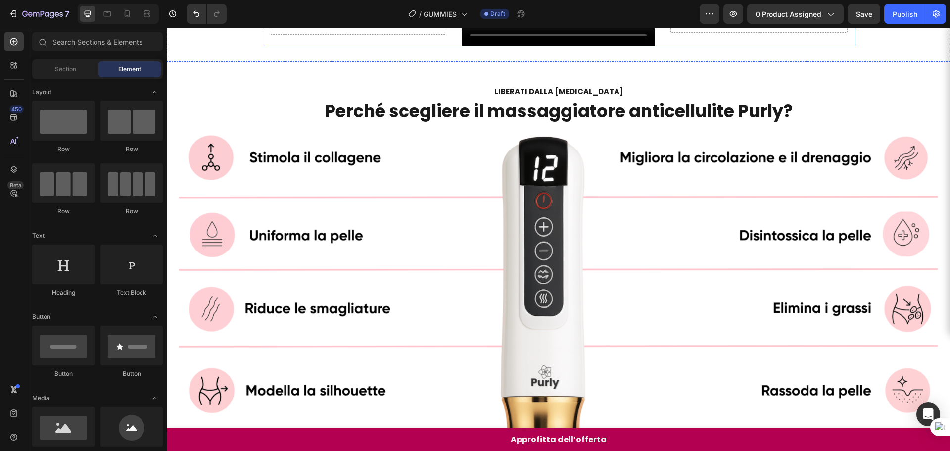
scroll to position [300, 0]
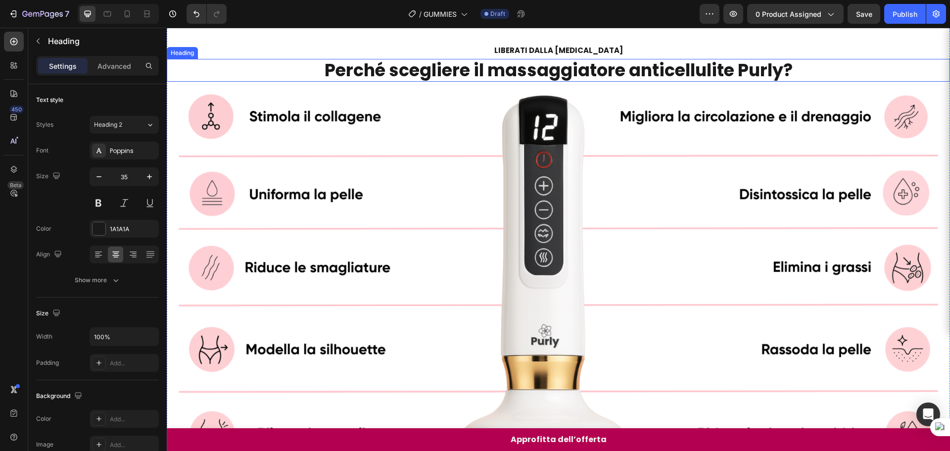
click at [358, 82] on strong "Perché scegliere il massaggiatore anticellulite Purly?" at bounding box center [559, 70] width 468 height 24
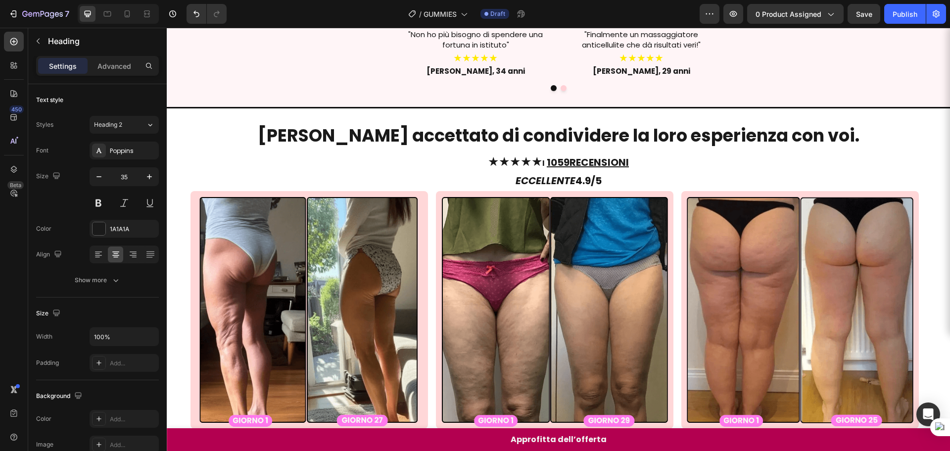
scroll to position [1198, 0]
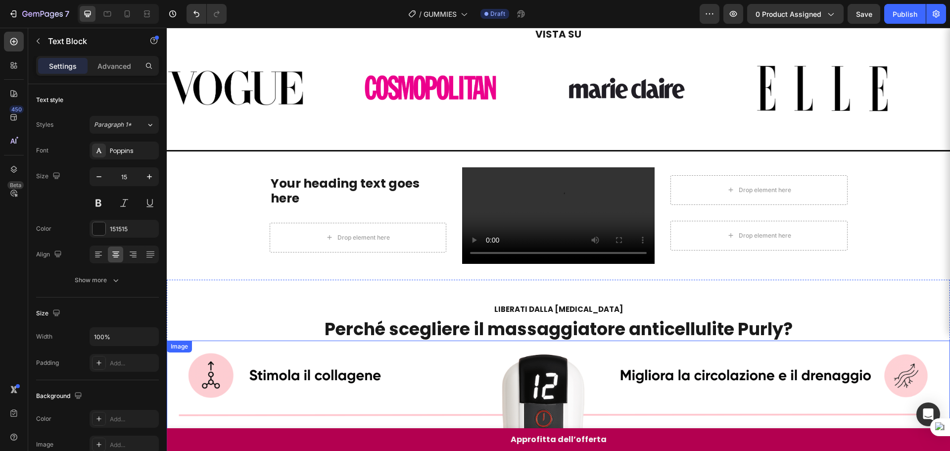
scroll to position [10, 0]
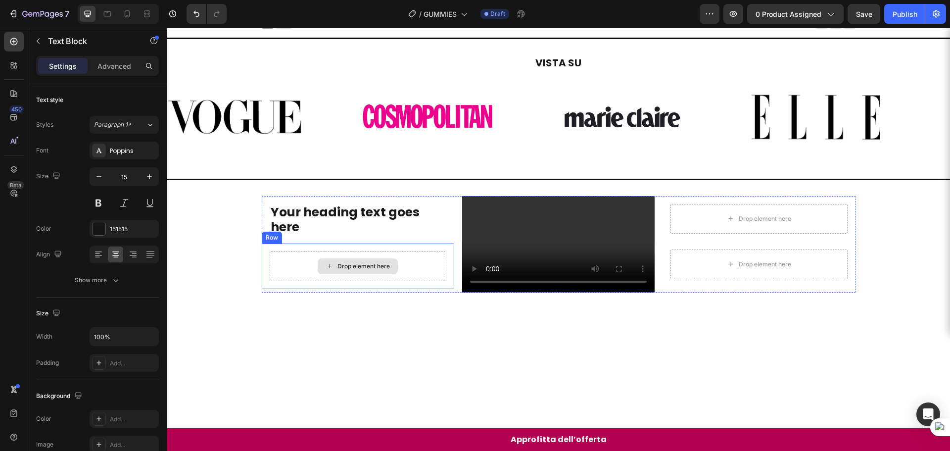
click at [329, 257] on div "Drop element here" at bounding box center [358, 266] width 177 height 30
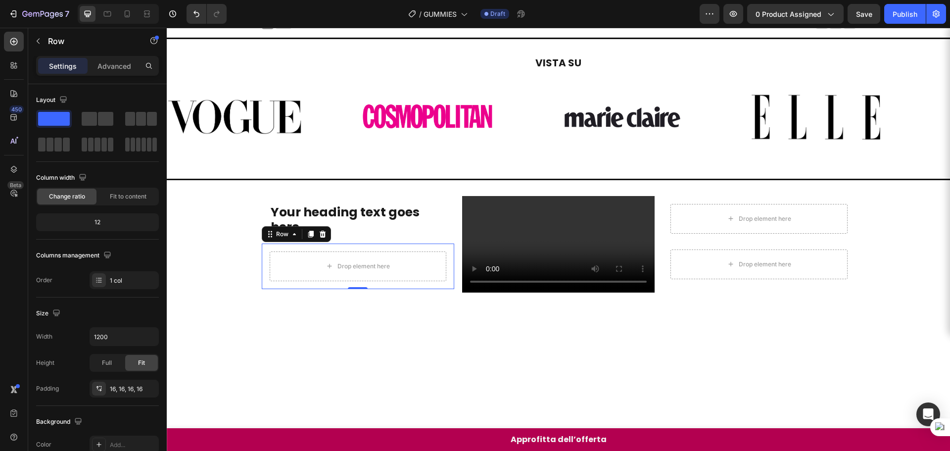
click at [17, 77] on div "450 Beta" at bounding box center [14, 206] width 20 height 348
click at [16, 69] on icon at bounding box center [14, 65] width 10 height 10
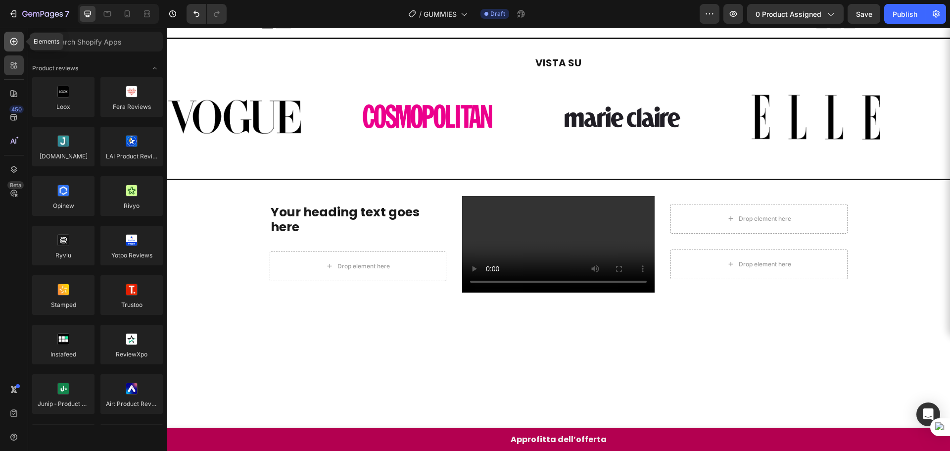
click at [17, 49] on div at bounding box center [14, 42] width 20 height 20
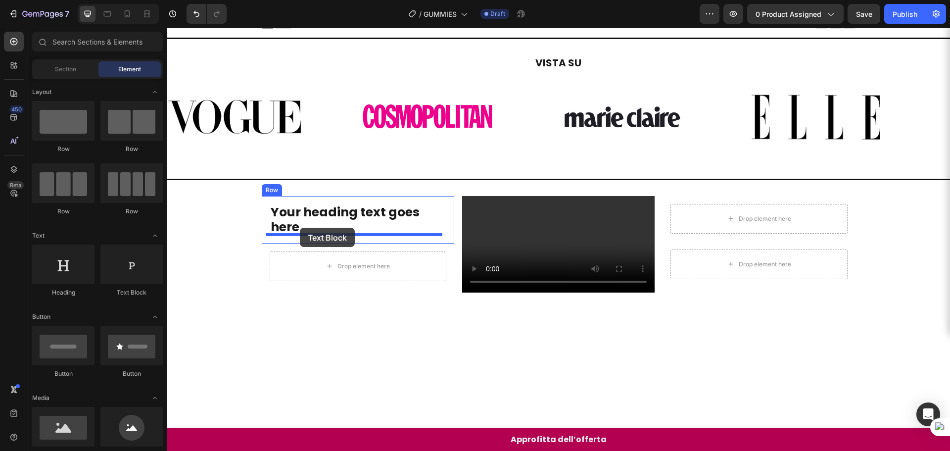
drag, startPoint x: 317, startPoint y: 296, endPoint x: 300, endPoint y: 228, distance: 70.5
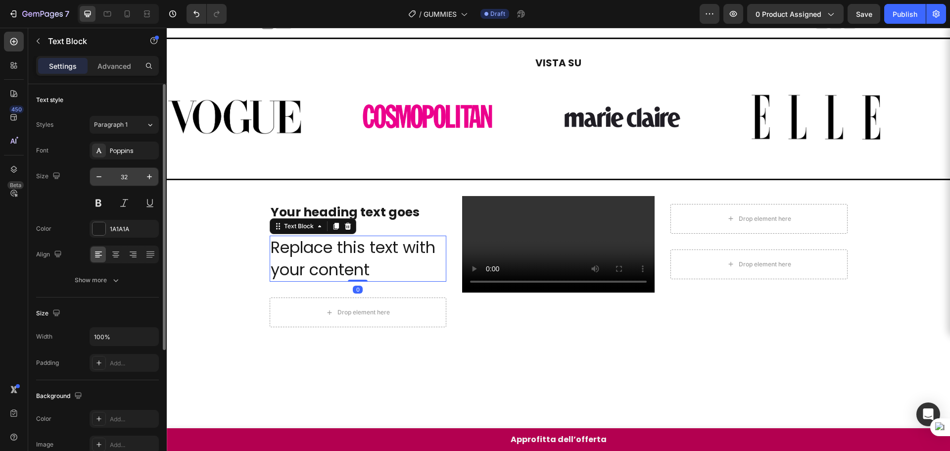
click at [124, 177] on input "32" at bounding box center [124, 177] width 33 height 18
type input "15"
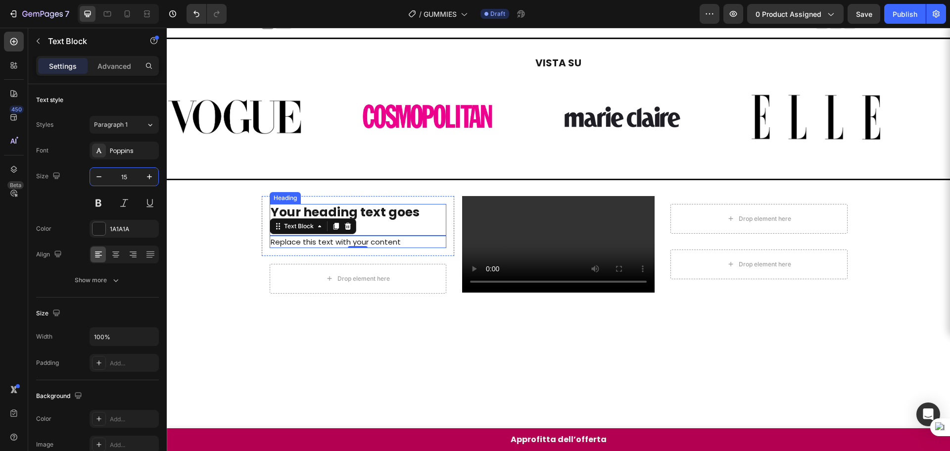
click at [436, 227] on h2 "Your heading text goes here" at bounding box center [358, 220] width 177 height 32
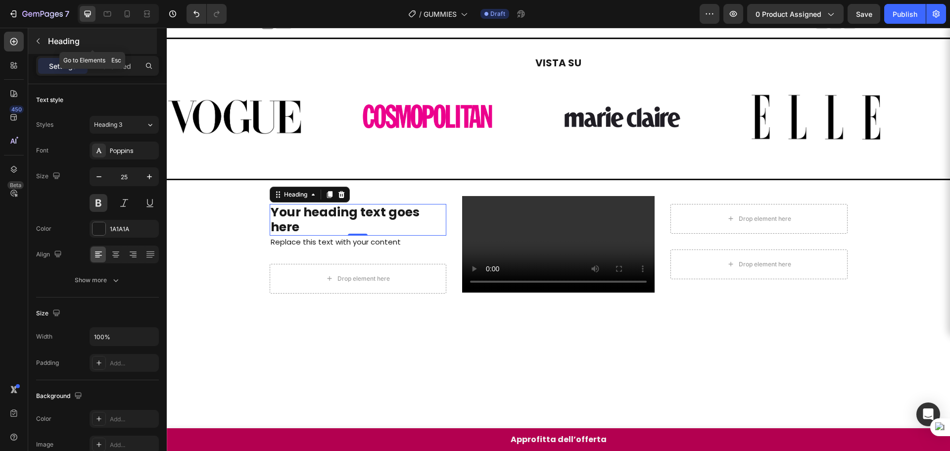
click at [38, 43] on icon "button" at bounding box center [38, 41] width 8 height 8
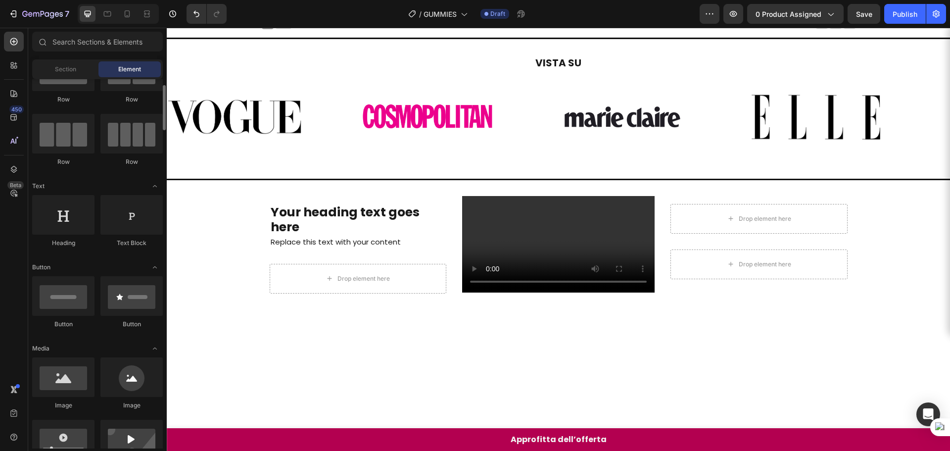
scroll to position [99, 0]
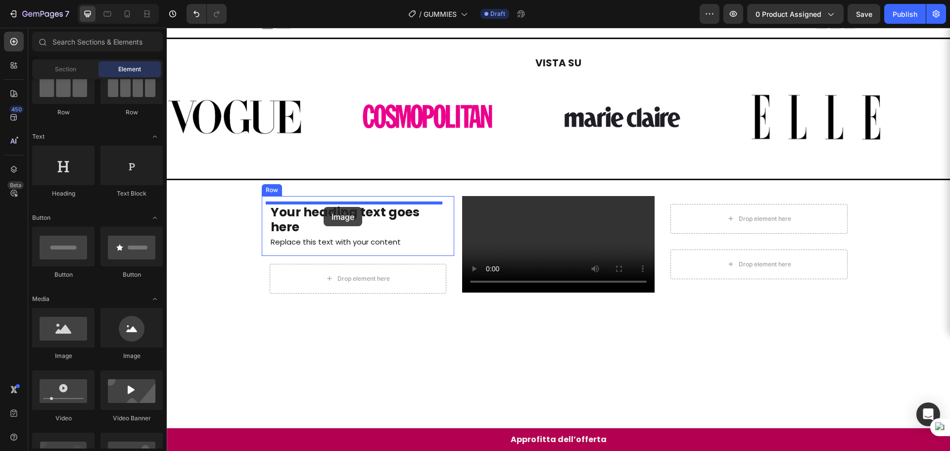
drag, startPoint x: 300, startPoint y: 359, endPoint x: 329, endPoint y: 207, distance: 155.0
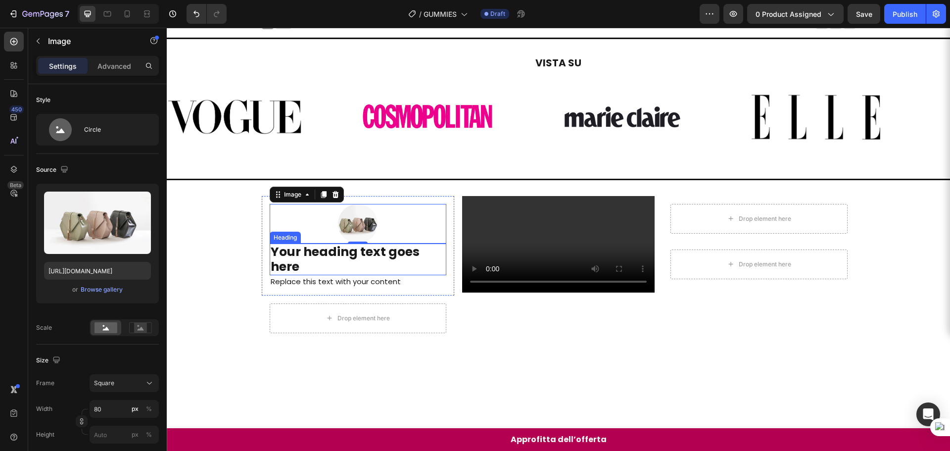
click at [362, 259] on h2 "Your heading text goes here" at bounding box center [358, 260] width 177 height 32
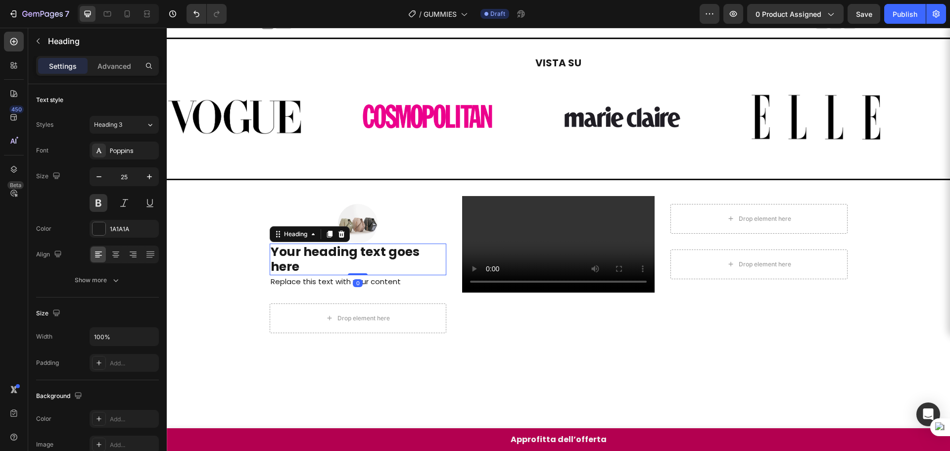
click at [362, 259] on h2 "Your heading text goes here" at bounding box center [358, 260] width 177 height 32
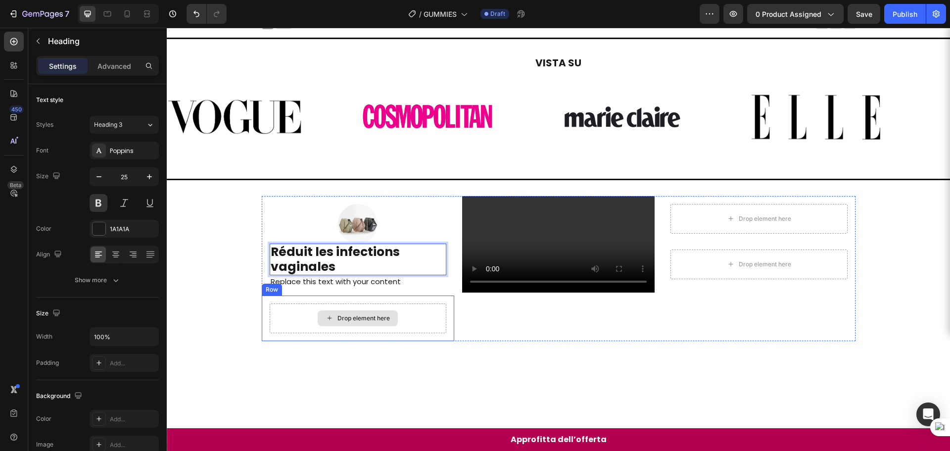
click at [416, 325] on div "Drop element here" at bounding box center [358, 318] width 177 height 30
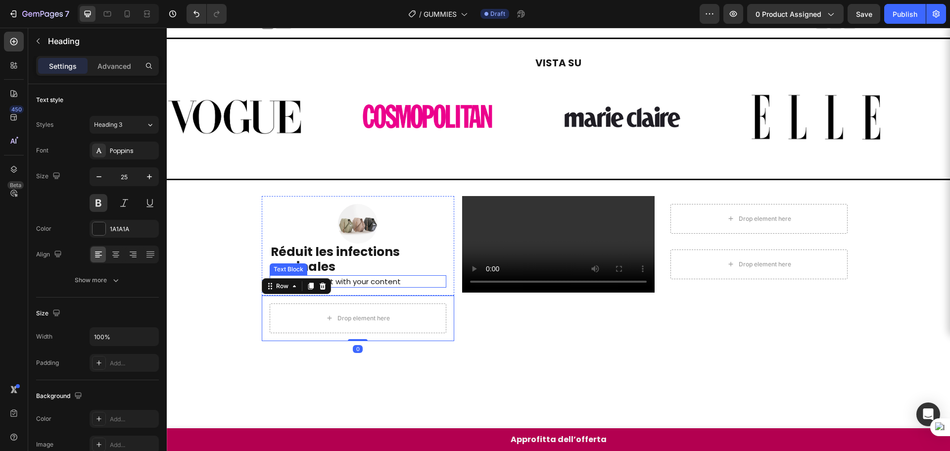
click at [359, 262] on p "Réduit les infections vaginales" at bounding box center [358, 259] width 175 height 30
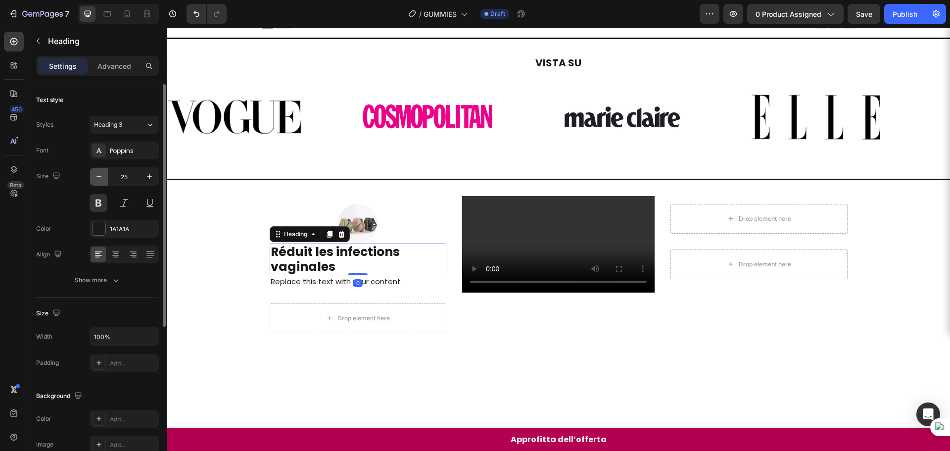
click at [103, 180] on icon "button" at bounding box center [99, 177] width 10 height 10
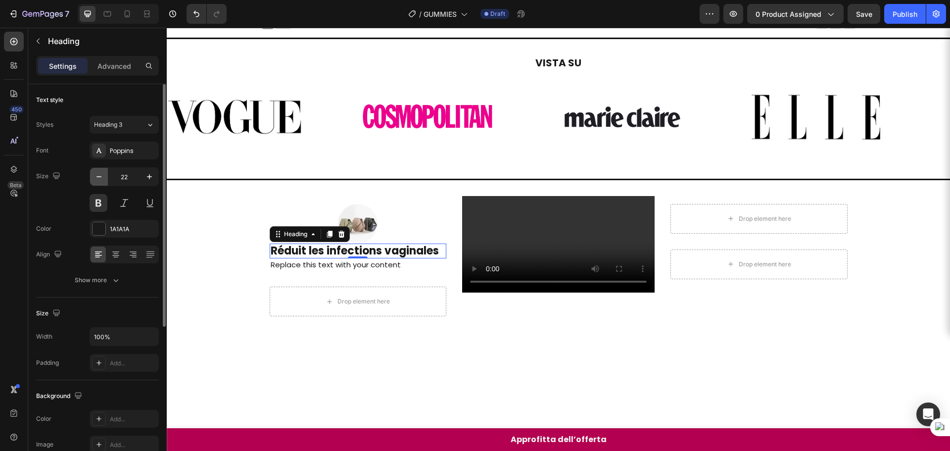
click at [103, 180] on icon "button" at bounding box center [99, 177] width 10 height 10
click at [129, 19] on div at bounding box center [127, 14] width 16 height 16
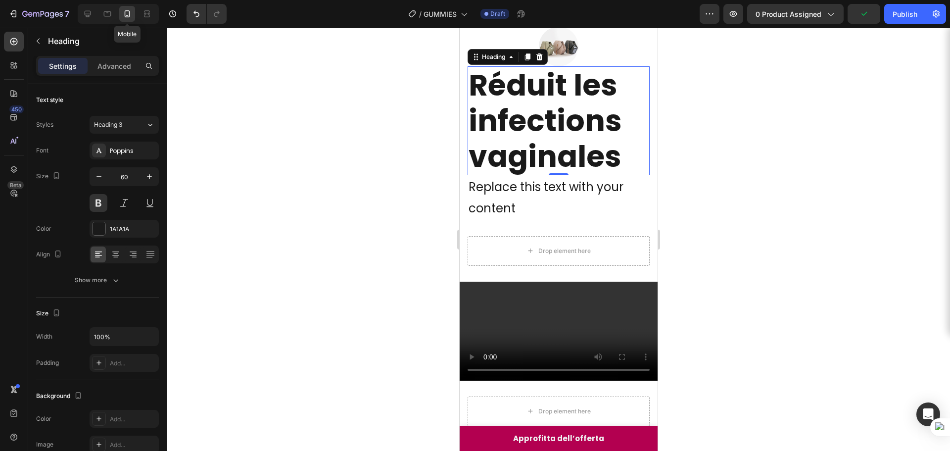
scroll to position [151, 0]
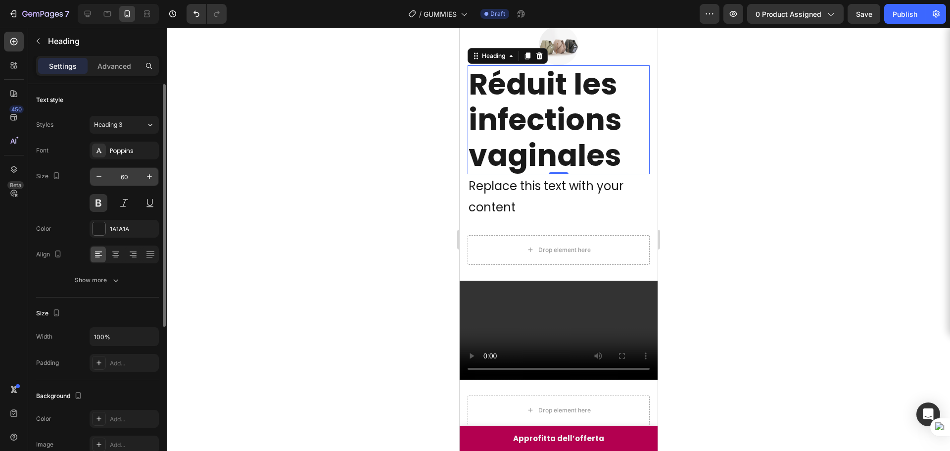
click at [122, 170] on input "60" at bounding box center [124, 177] width 33 height 18
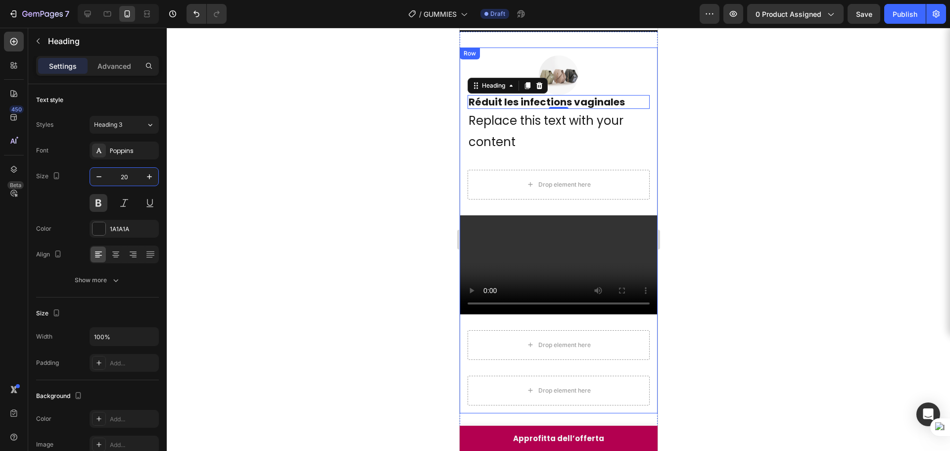
scroll to position [102, 0]
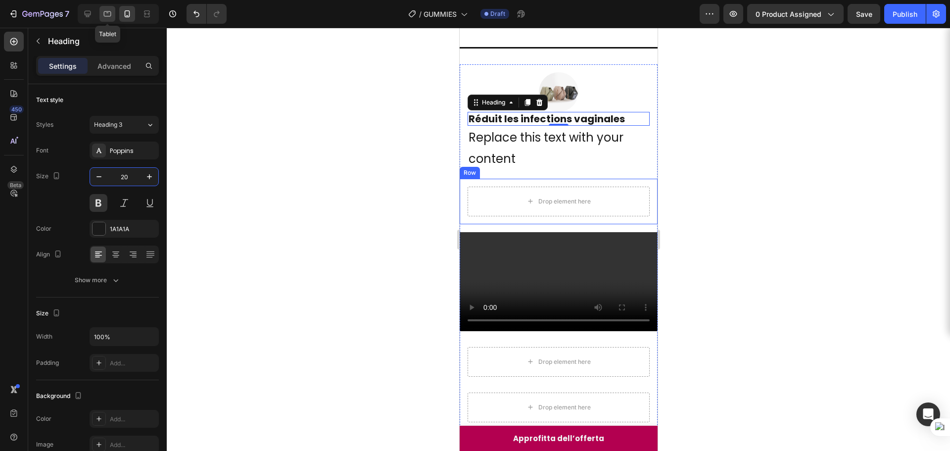
click at [103, 14] on icon at bounding box center [107, 14] width 10 height 10
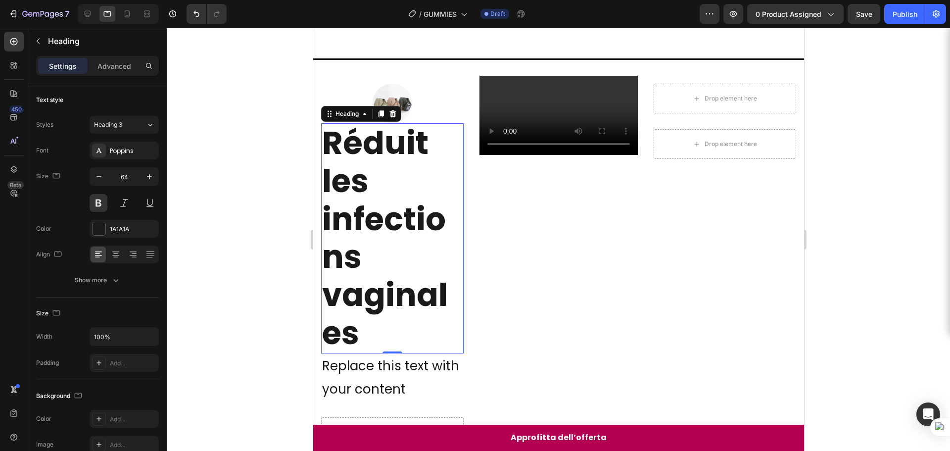
scroll to position [49, 0]
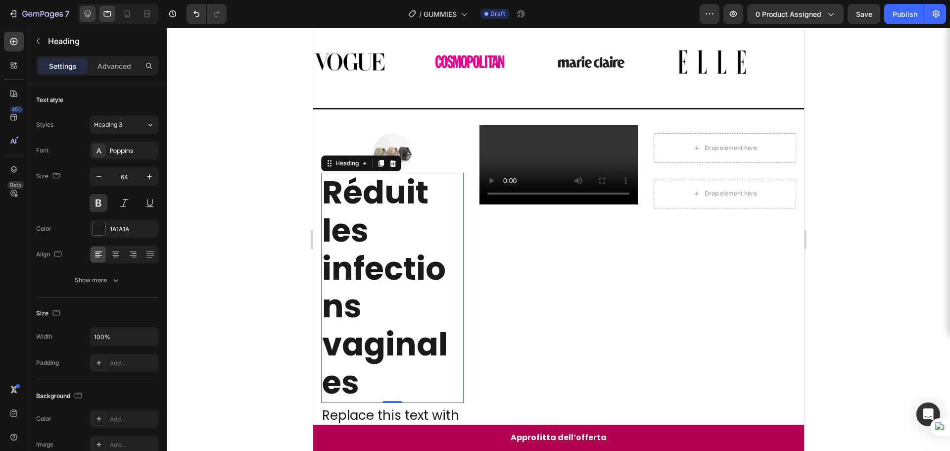
click at [81, 16] on div at bounding box center [88, 14] width 16 height 16
type input "20"
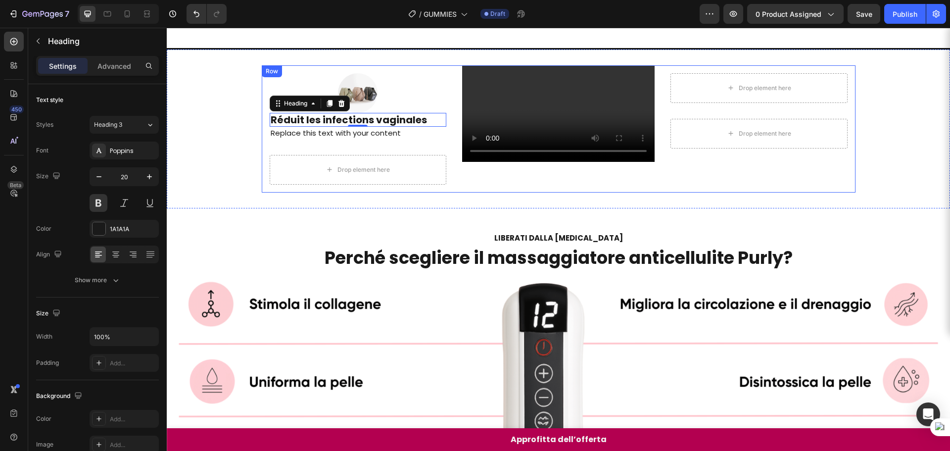
scroll to position [92, 0]
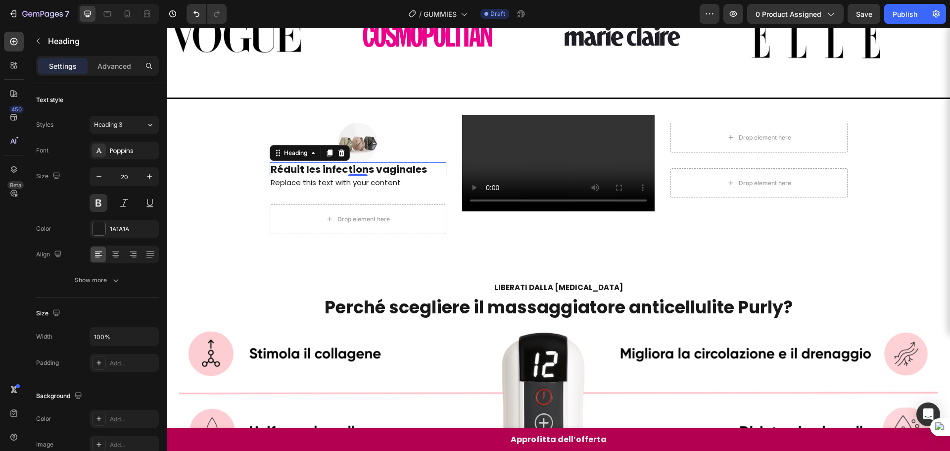
click at [353, 180] on div "0" at bounding box center [358, 184] width 10 height 8
click at [321, 177] on div "Replace this text with your content" at bounding box center [358, 182] width 177 height 12
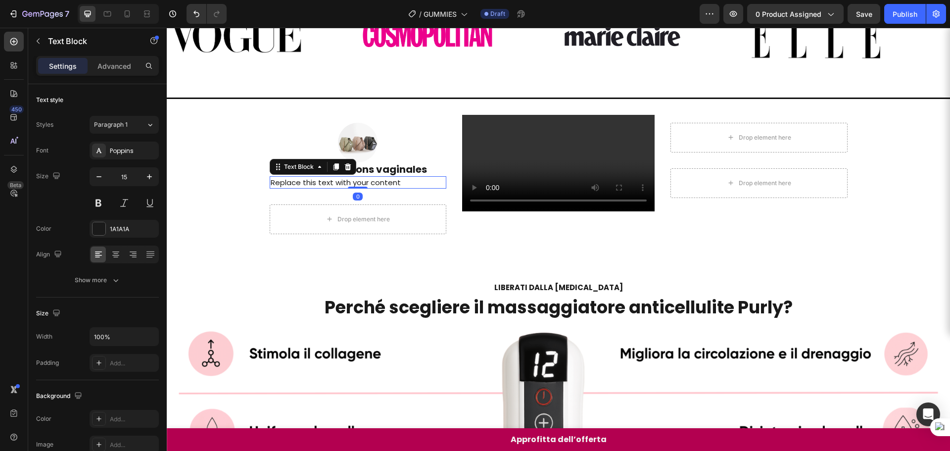
click at [321, 177] on div "Replace this text with your content" at bounding box center [358, 182] width 177 height 12
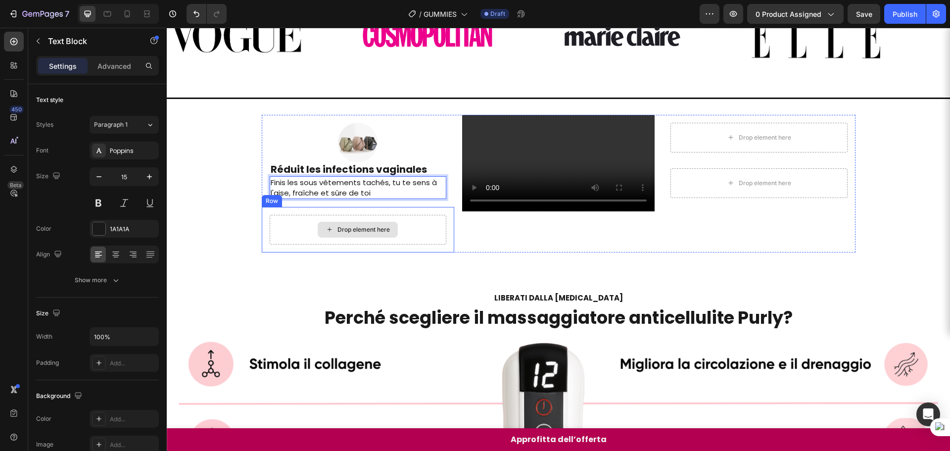
click at [391, 252] on div "Image Réduit les infections vaginales Heading Finis les sous vêtements tachés, …" at bounding box center [358, 184] width 193 height 138
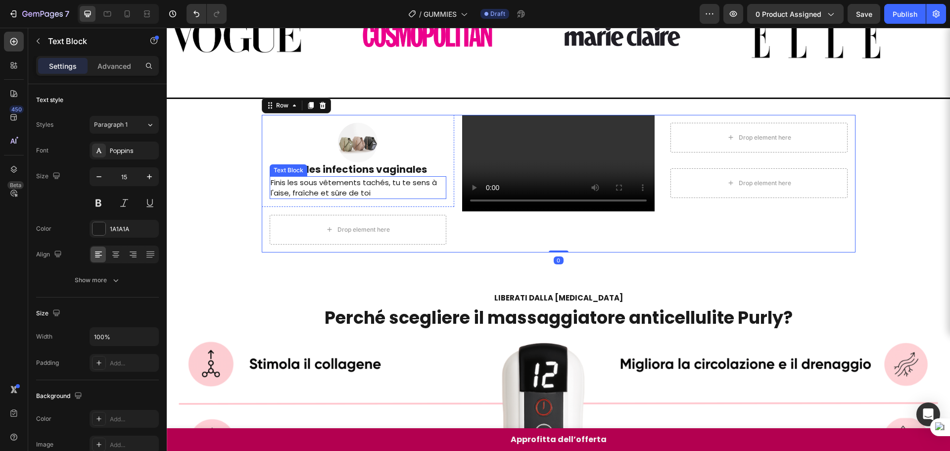
click at [357, 188] on p "Finis les sous vêtements tachés, tu te sens à l'aise, fraîche et sûre de toi" at bounding box center [358, 187] width 175 height 21
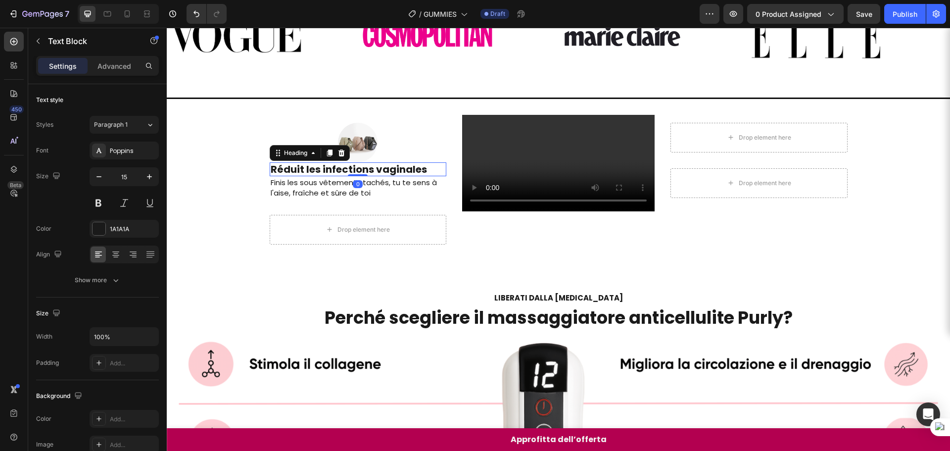
click at [373, 170] on p "Réduit les infections vaginales" at bounding box center [358, 169] width 175 height 12
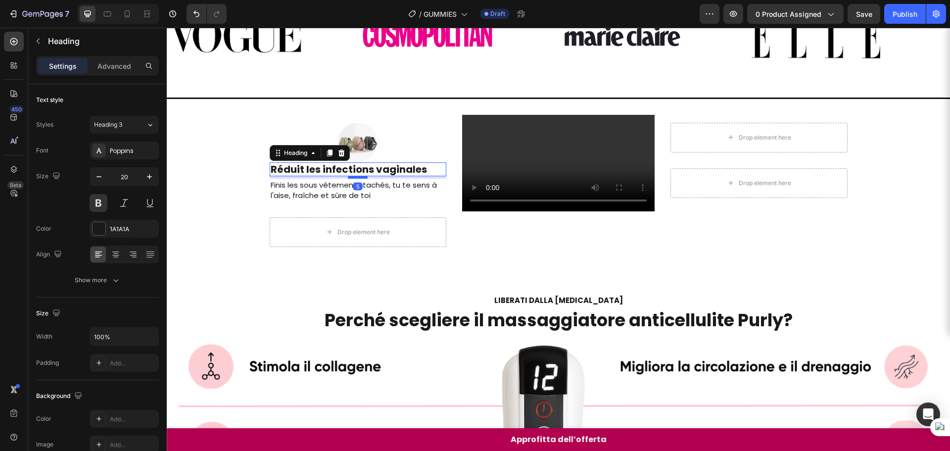
click at [357, 176] on div at bounding box center [358, 177] width 20 height 3
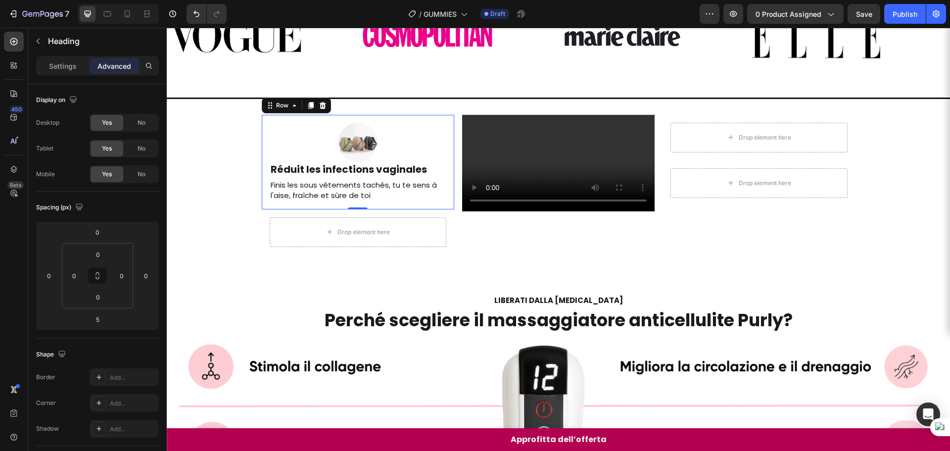
click at [448, 206] on div "Image Réduit les infections vaginales Heading Finis les sous vêtements tachés, …" at bounding box center [358, 162] width 193 height 95
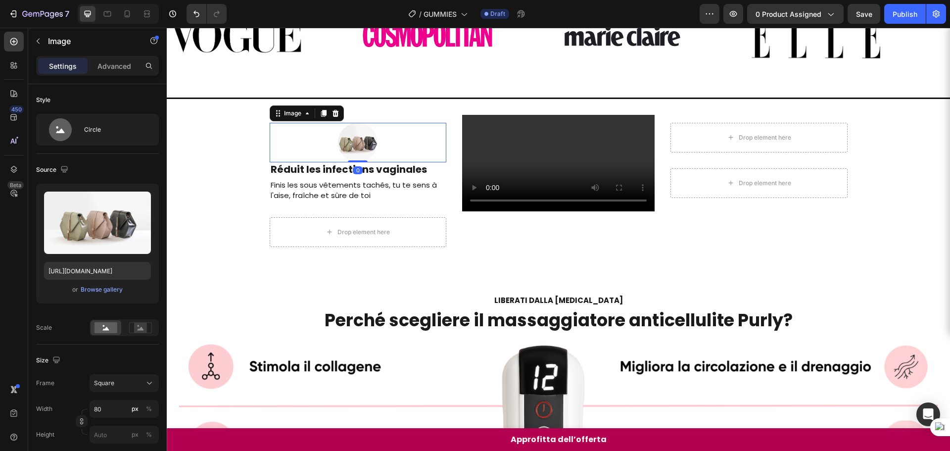
click at [380, 157] on div at bounding box center [358, 143] width 177 height 40
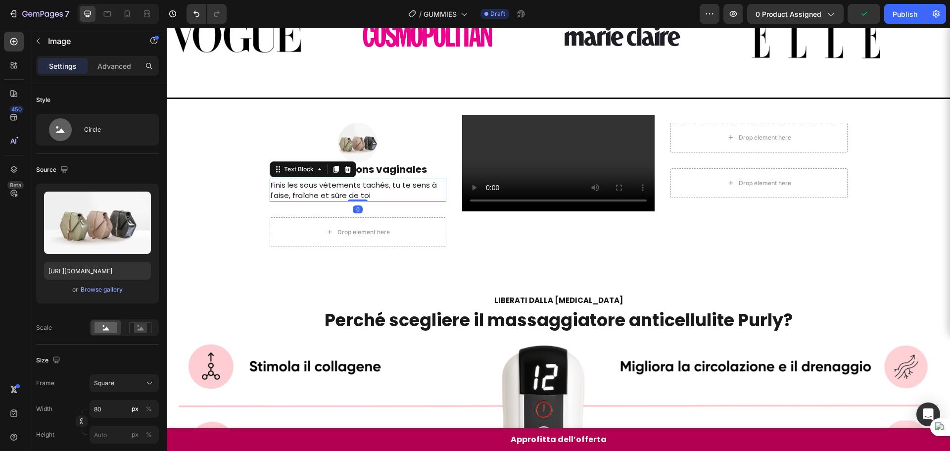
click at [372, 180] on p "Finis les sous vêtements tachés, tu te sens à l'aise, fraîche et sûre de toi" at bounding box center [358, 190] width 175 height 21
click at [281, 114] on div "Image" at bounding box center [282, 116] width 21 height 9
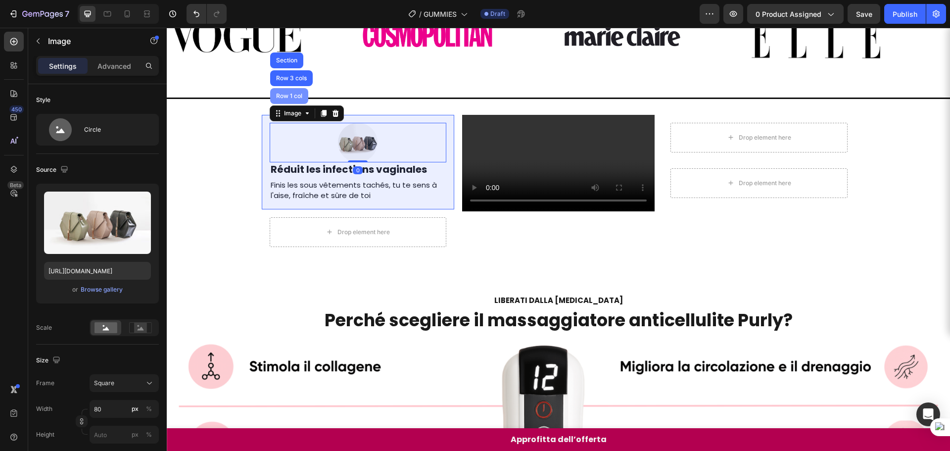
click at [293, 93] on div "Row 1 col" at bounding box center [289, 96] width 30 height 6
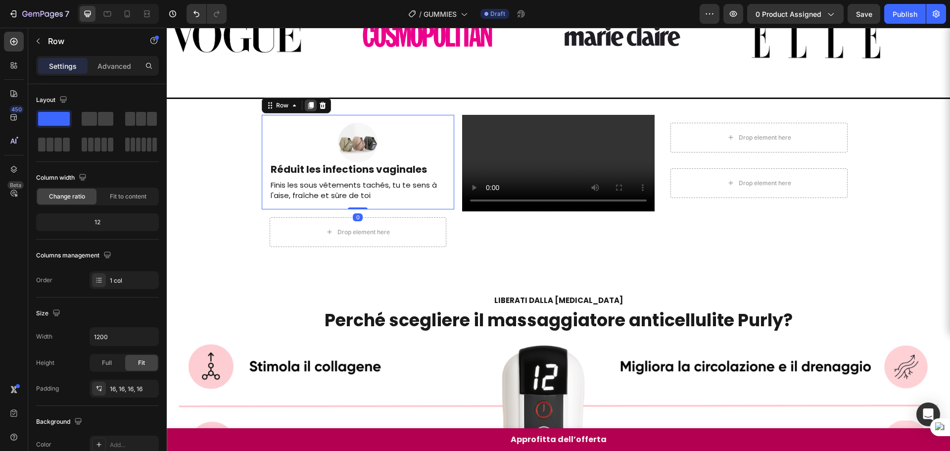
click at [308, 106] on icon at bounding box center [310, 105] width 5 height 7
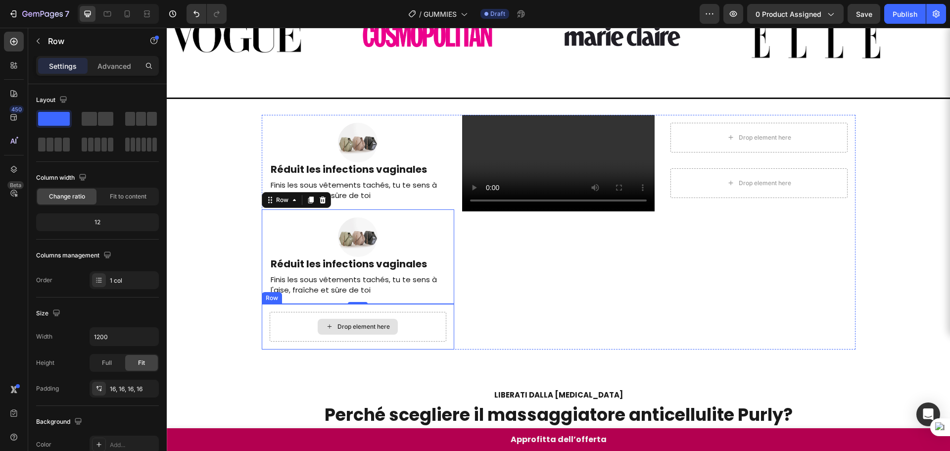
click at [389, 315] on div "Drop element here" at bounding box center [358, 327] width 177 height 30
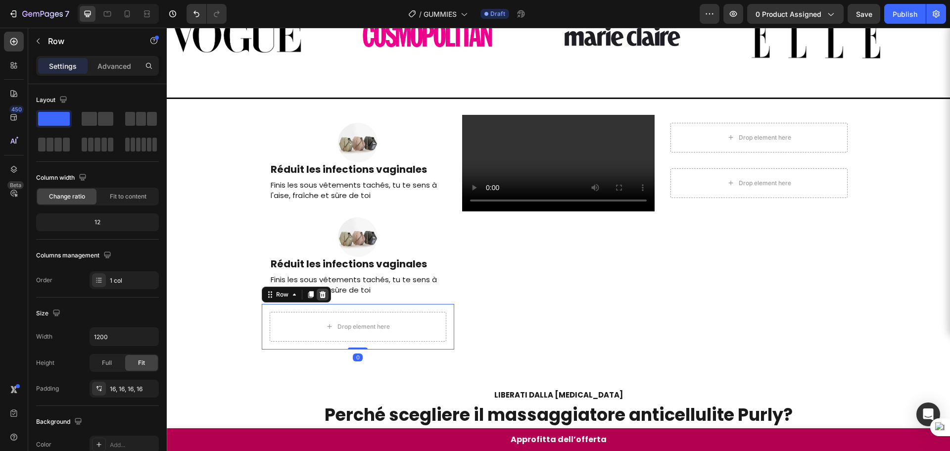
click at [319, 295] on icon at bounding box center [322, 294] width 6 height 7
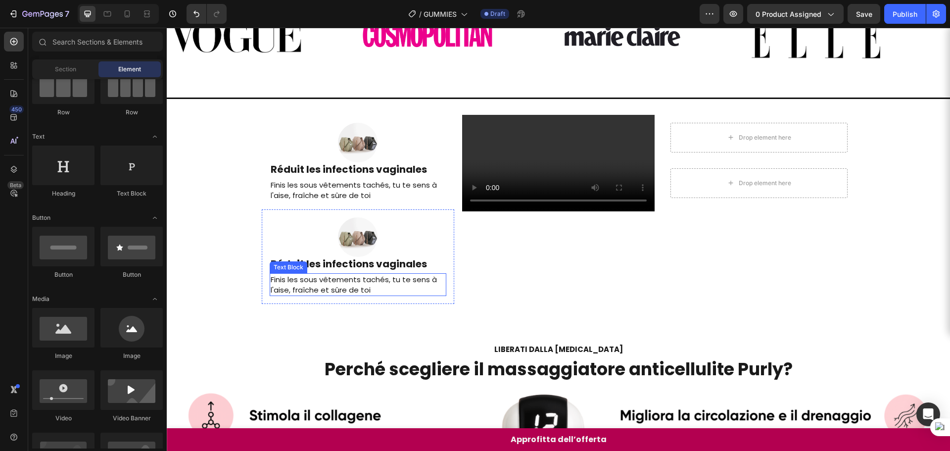
click at [307, 277] on p "Finis les sous vêtements tachés, tu te sens à l'aise, fraîche et sûre de toi" at bounding box center [358, 284] width 175 height 21
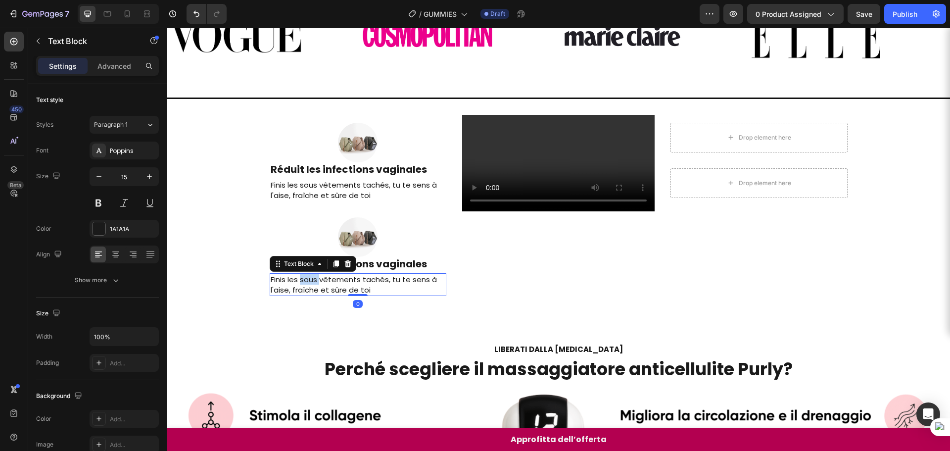
click at [307, 277] on p "Finis les sous vêtements tachés, tu te sens à l'aise, fraîche et sûre de toi" at bounding box center [358, 284] width 175 height 21
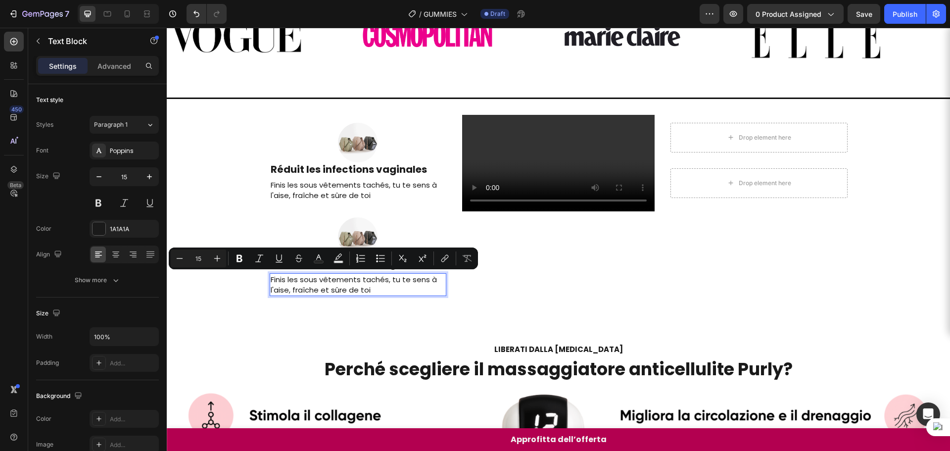
drag, startPoint x: 317, startPoint y: 285, endPoint x: 316, endPoint y: 277, distance: 7.5
click at [318, 285] on p "Finis les sous vêtements tachés, tu te sens à l'aise, fraîche et sûre de toi" at bounding box center [358, 284] width 175 height 21
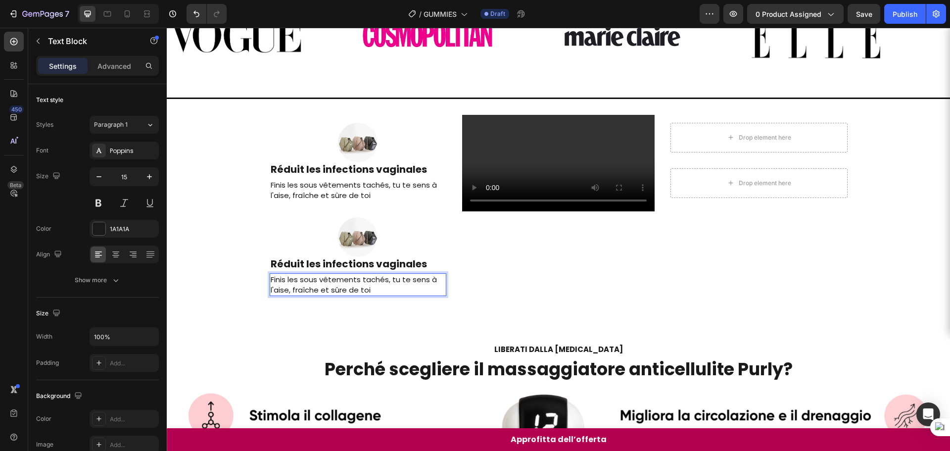
click at [309, 265] on h2 "Réduit les infections vaginales" at bounding box center [358, 264] width 177 height 14
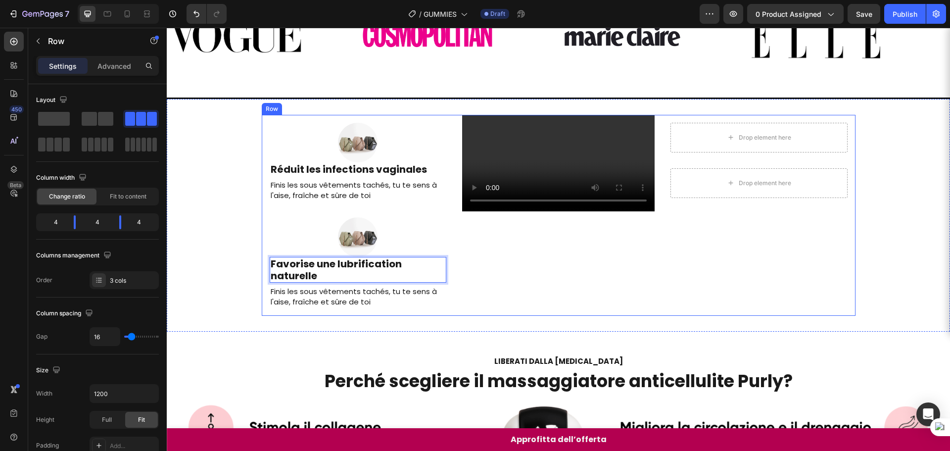
click at [373, 316] on div "Image Réduit les infections vaginales Heading Finis les sous vêtements tachés, …" at bounding box center [358, 215] width 193 height 201
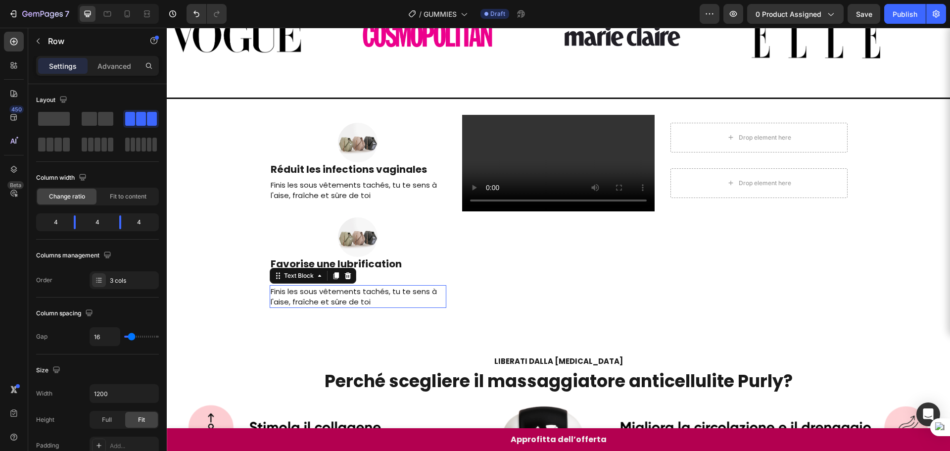
click at [358, 292] on p "Finis les sous vêtements tachés, tu te sens à l'aise, fraîche et sûre de toi" at bounding box center [358, 296] width 175 height 21
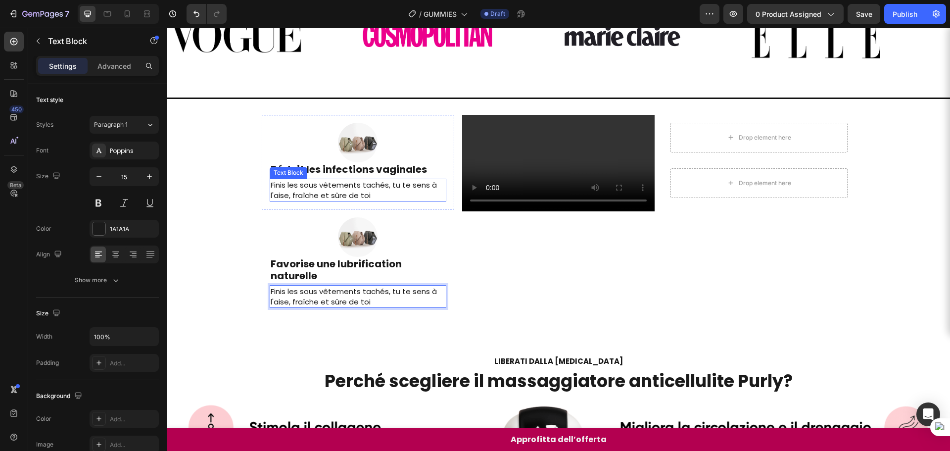
click at [357, 185] on p "Finis les sous vêtements tachés, tu te sens à l'aise, fraîche et sûre de toi" at bounding box center [358, 190] width 175 height 21
click at [369, 195] on p "Finis les sous vêtements tachés, tu te sens à l'aise, fraîche et sûre de toi" at bounding box center [358, 190] width 175 height 21
click at [340, 301] on p "Finis les sous vêtements tachés, tu te sens à l'aise, fraîche et sûre de toi" at bounding box center [358, 296] width 175 height 21
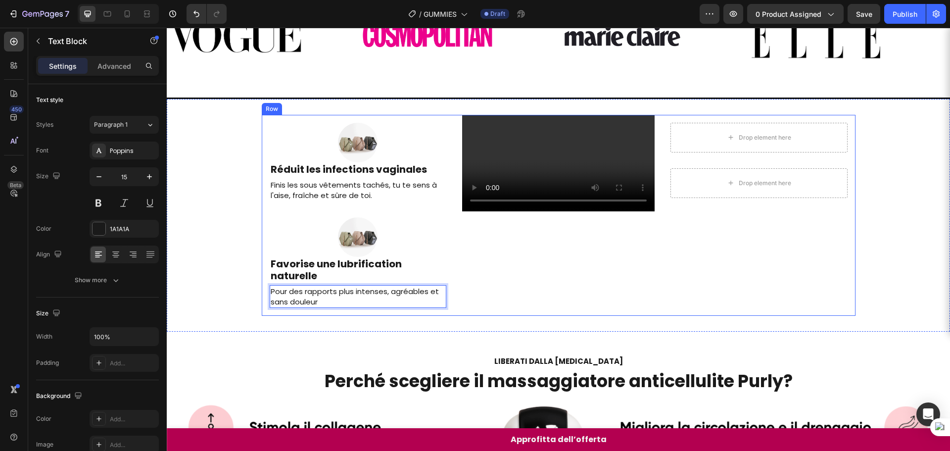
click at [681, 308] on div "Drop element here Row Drop element here Row" at bounding box center [759, 215] width 193 height 201
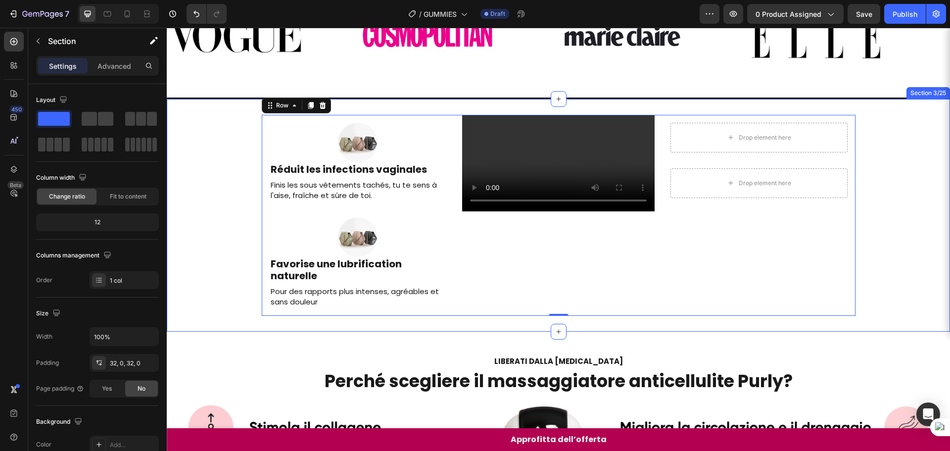
click at [917, 220] on div "Image Réduit les infections vaginales Heading Finis les sous vêtements tachés, …" at bounding box center [558, 215] width 783 height 201
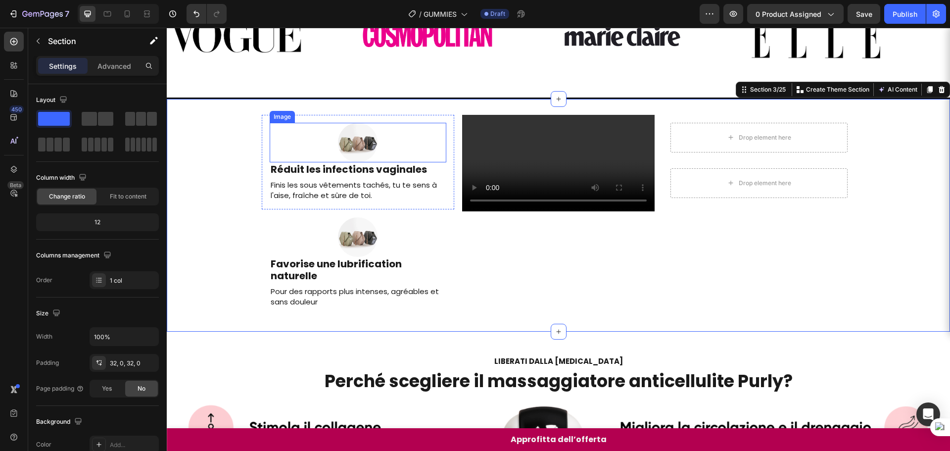
click at [278, 127] on div at bounding box center [358, 143] width 177 height 40
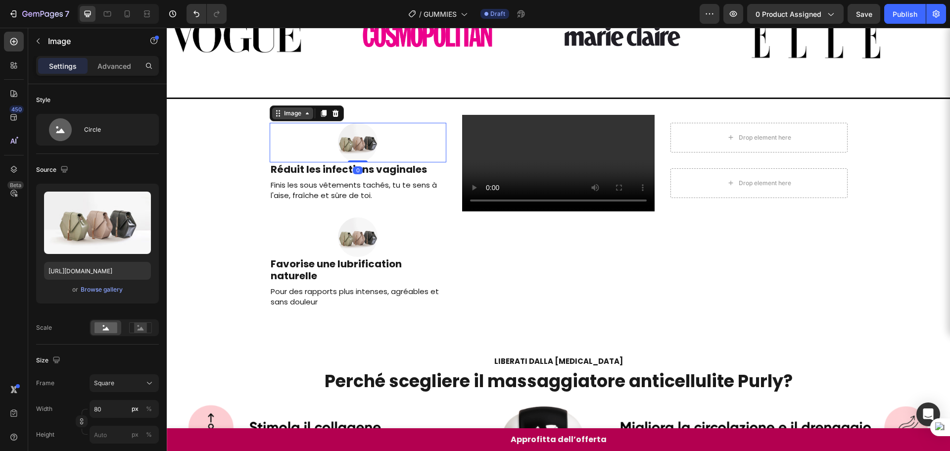
click at [299, 116] on div "Image" at bounding box center [292, 113] width 21 height 9
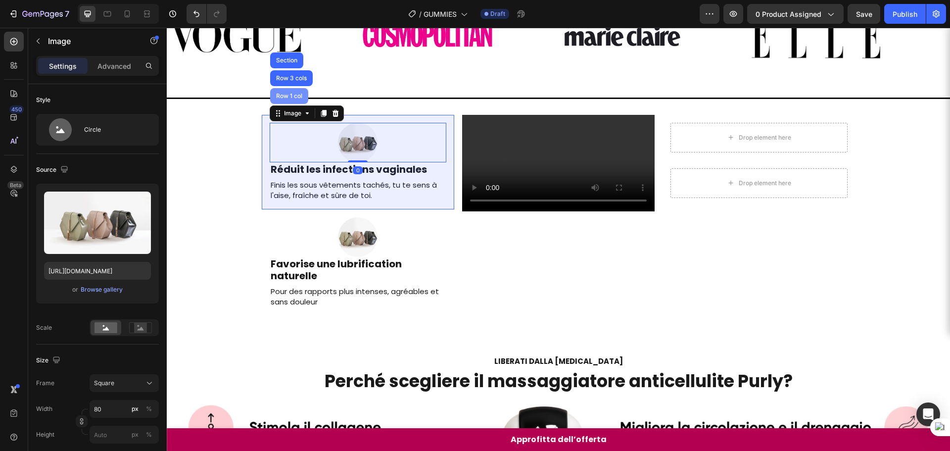
click at [297, 100] on div "Row 1 col" at bounding box center [289, 96] width 38 height 16
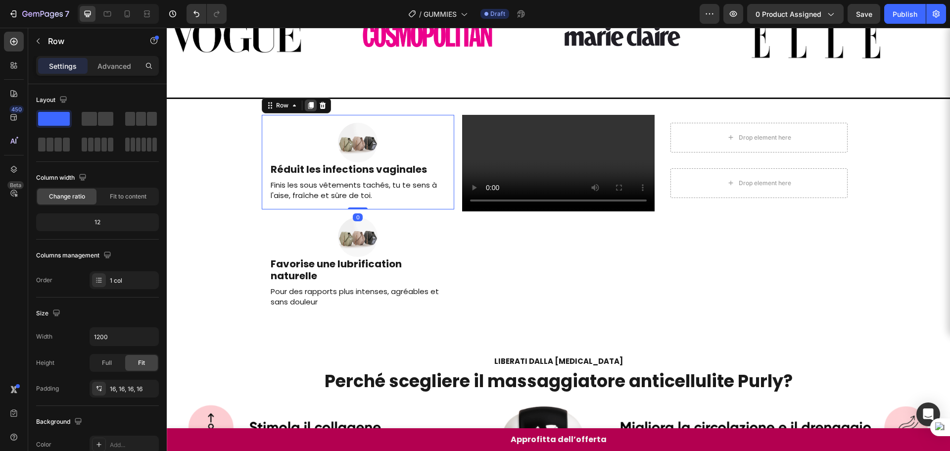
click at [310, 105] on icon at bounding box center [311, 105] width 8 height 8
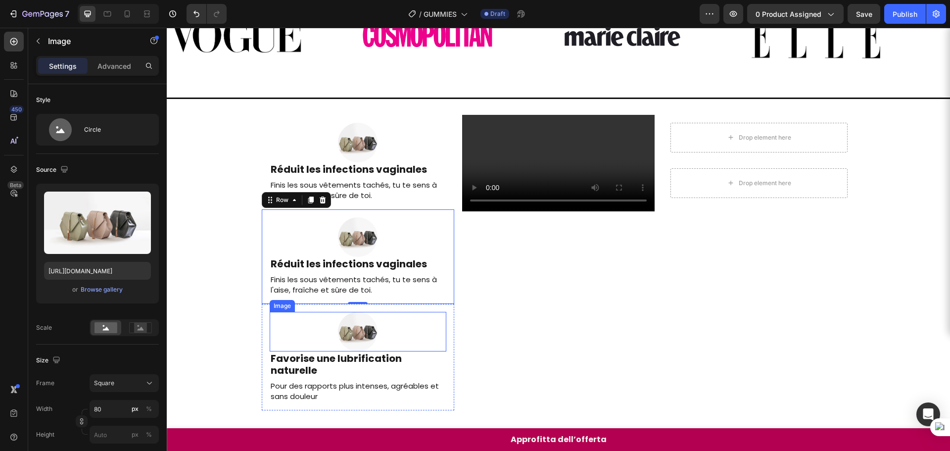
click at [297, 319] on div at bounding box center [358, 332] width 177 height 40
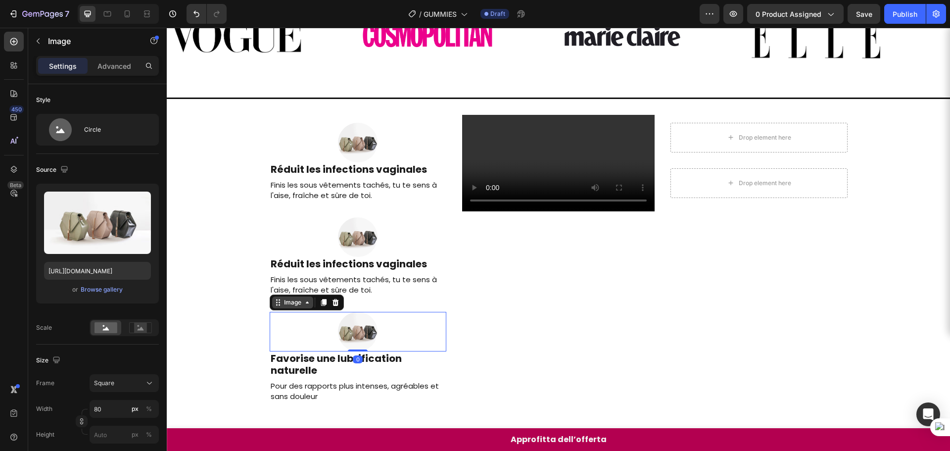
click at [293, 304] on div "Image" at bounding box center [292, 302] width 21 height 9
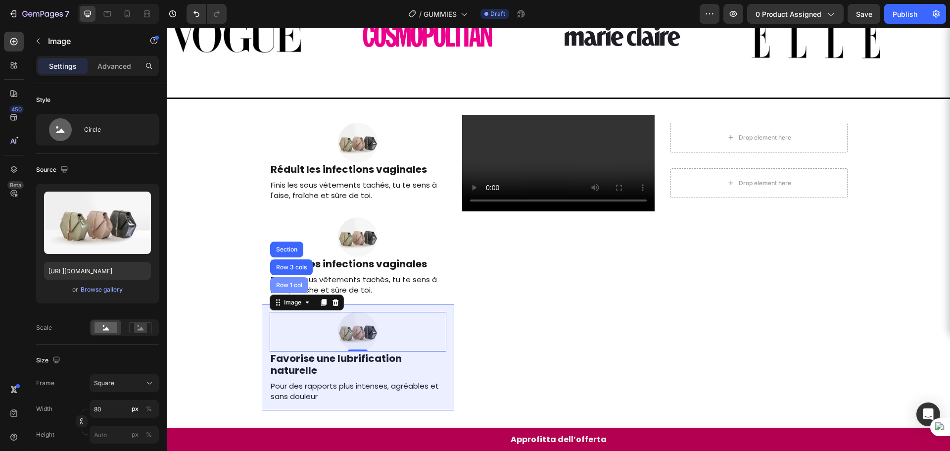
click at [290, 279] on div "Row 1 col" at bounding box center [289, 285] width 38 height 16
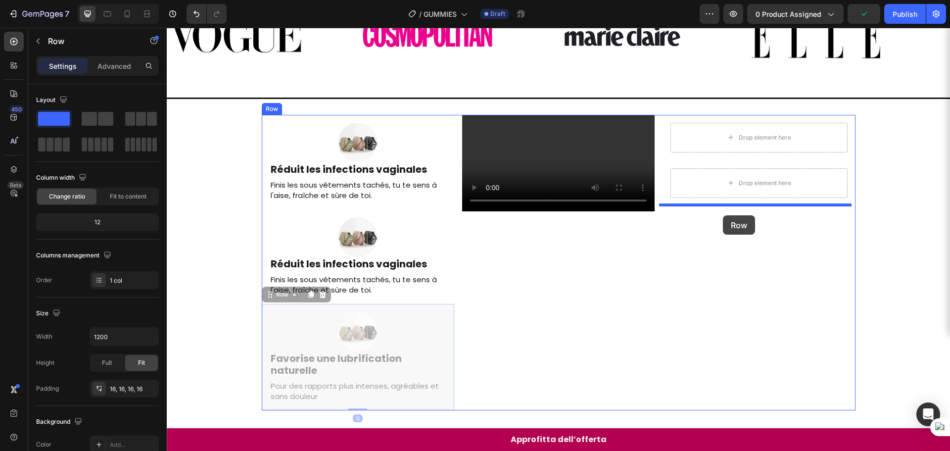
drag, startPoint x: 285, startPoint y: 297, endPoint x: 723, endPoint y: 215, distance: 445.6
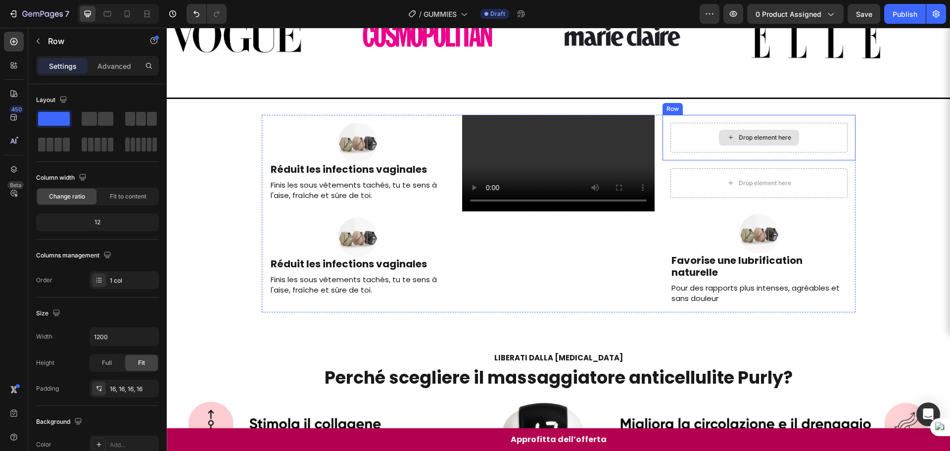
click at [724, 142] on div "Drop element here" at bounding box center [759, 138] width 80 height 16
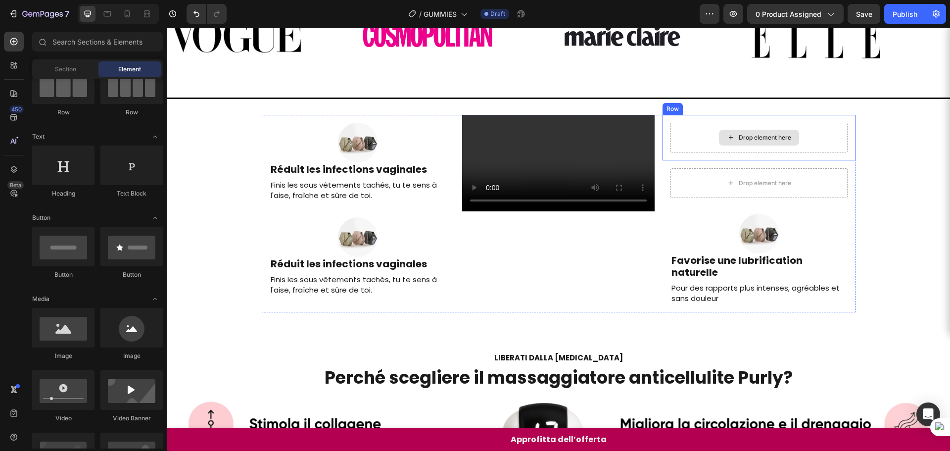
click at [750, 134] on div "Drop element here" at bounding box center [765, 138] width 52 height 8
click at [674, 126] on div "Drop element here" at bounding box center [759, 138] width 177 height 30
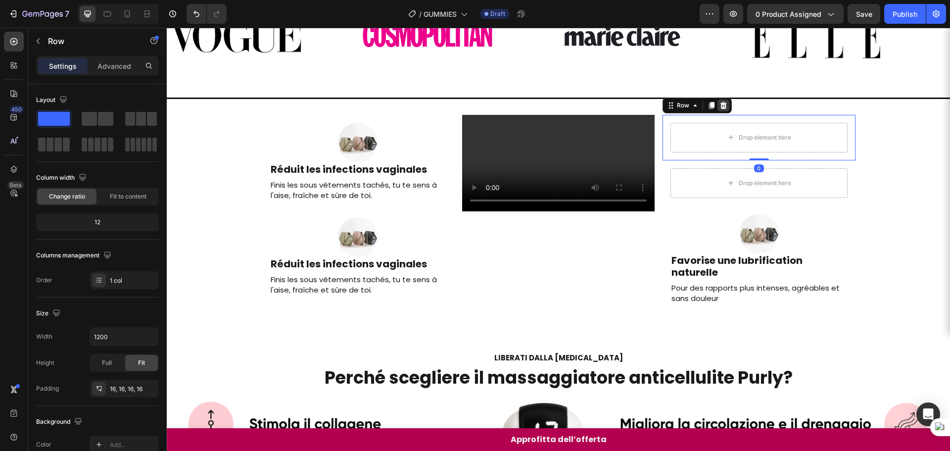
click at [718, 110] on div at bounding box center [724, 105] width 12 height 12
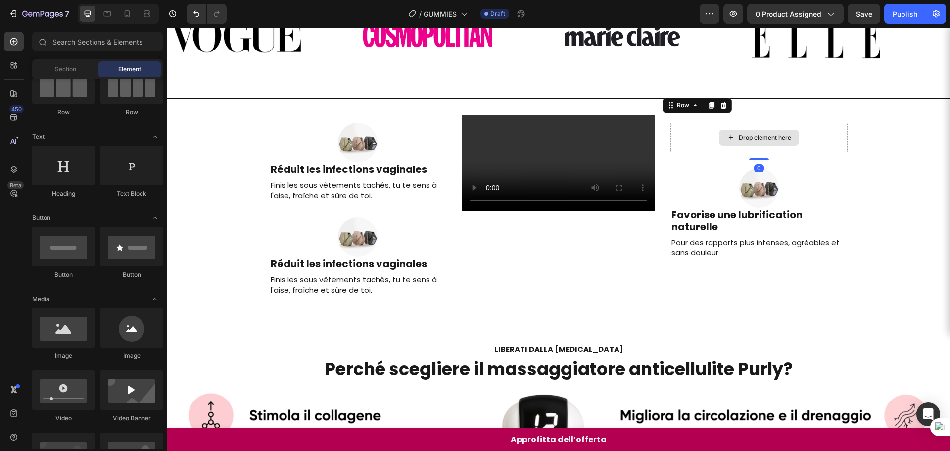
click at [706, 132] on div "Drop element here" at bounding box center [759, 138] width 177 height 30
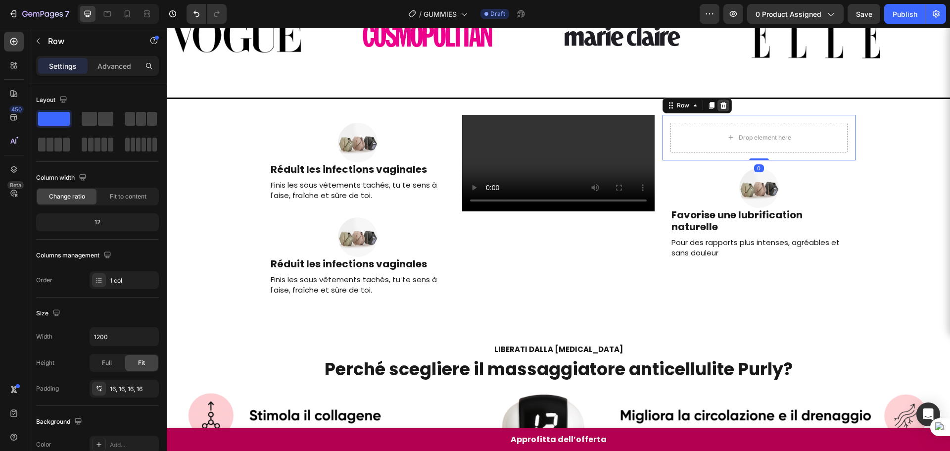
click at [721, 102] on icon at bounding box center [724, 105] width 6 height 7
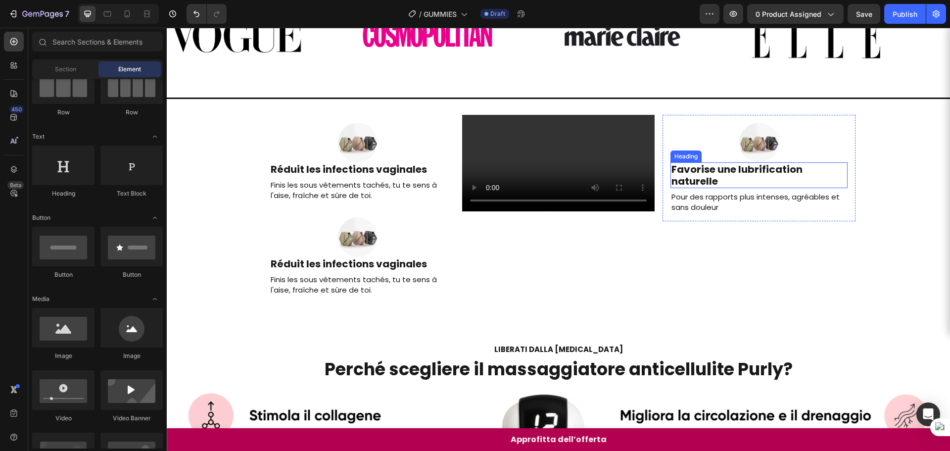
click at [718, 167] on h2 "Favorise une lubrification naturelle" at bounding box center [759, 175] width 177 height 26
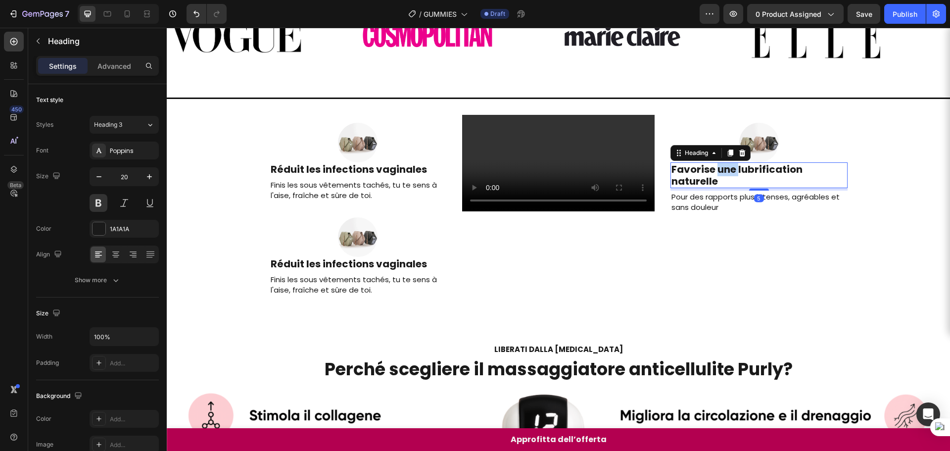
click at [718, 167] on h2 "Favorise une lubrification naturelle" at bounding box center [759, 175] width 177 height 26
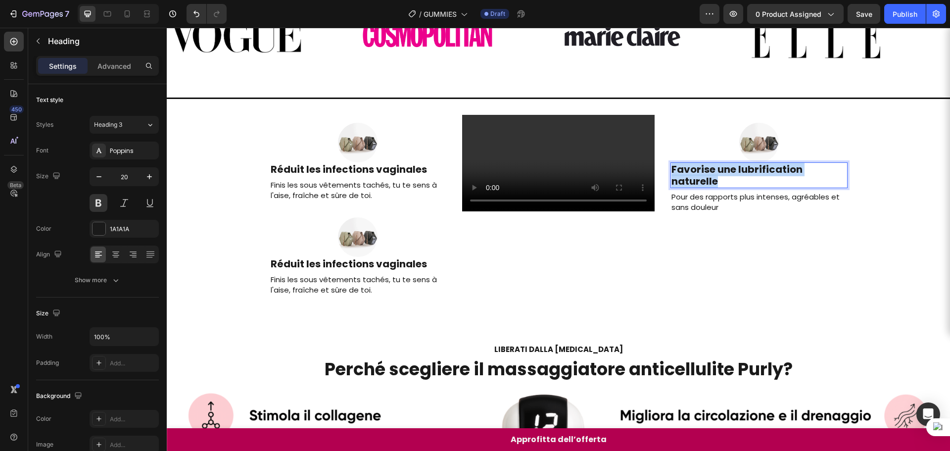
click at [718, 167] on p "Favorise une lubrification naturelle" at bounding box center [759, 175] width 175 height 24
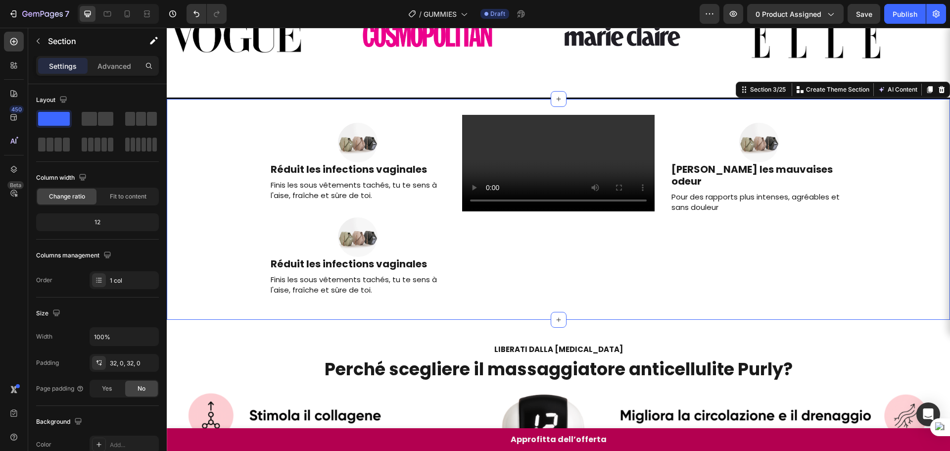
click at [870, 196] on div "Image Réduit les infections vaginales Heading Finis les sous vêtements tachés, …" at bounding box center [558, 209] width 783 height 189
click at [348, 266] on h2 "Réduit les infections vaginales" at bounding box center [358, 264] width 177 height 14
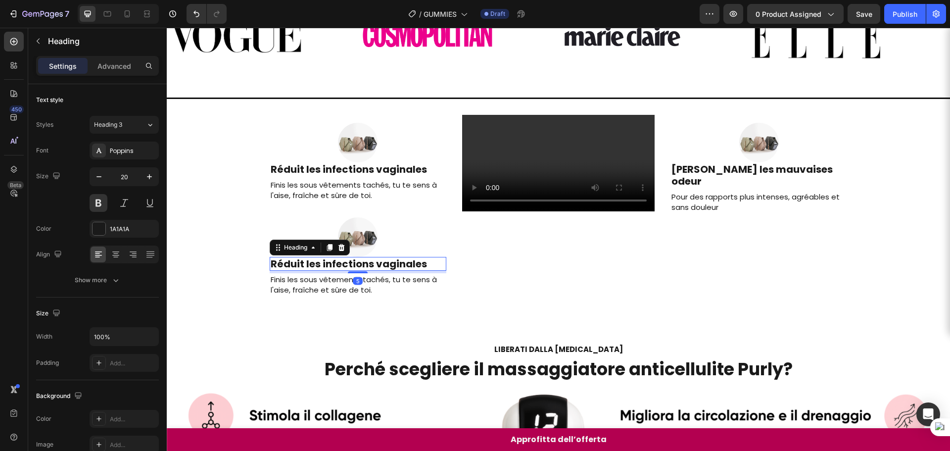
click at [348, 266] on h2 "Réduit les infections vaginales" at bounding box center [358, 264] width 177 height 14
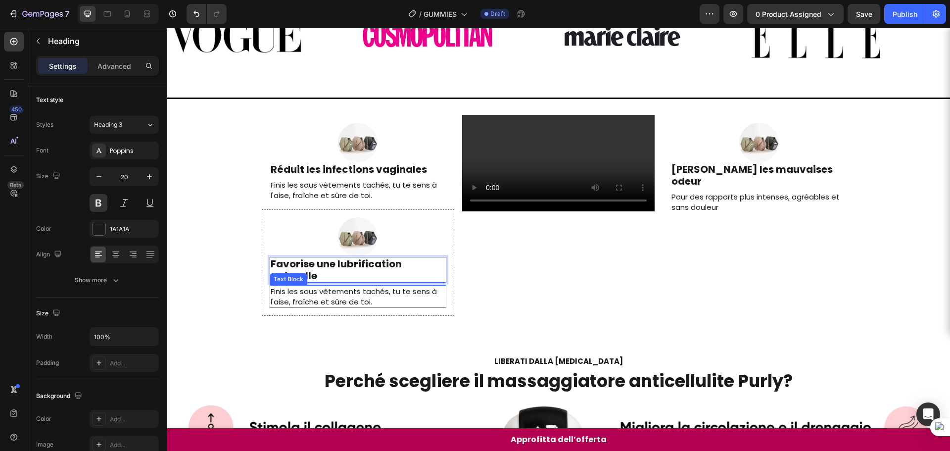
click at [310, 297] on p "Finis les sous vêtements tachés, tu te sens à l'aise, fraîche et sûre de toi." at bounding box center [358, 296] width 175 height 21
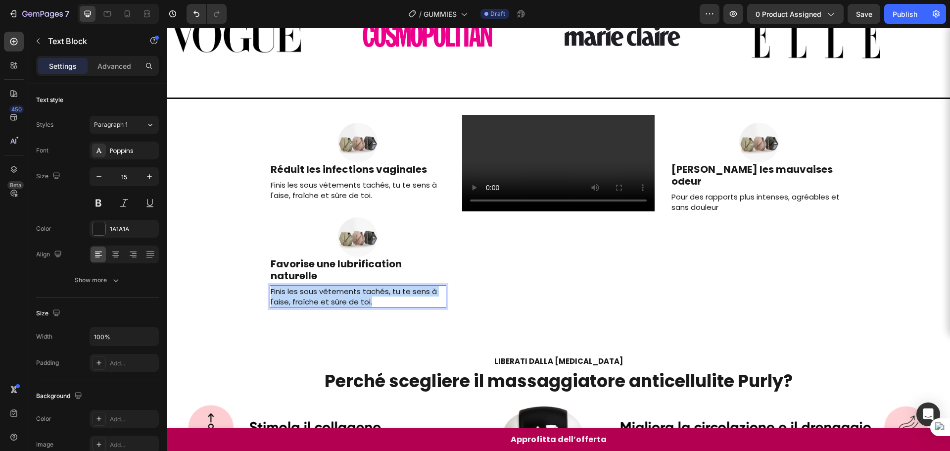
click at [310, 297] on p "Finis les sous vêtements tachés, tu te sens à l'aise, fraîche et sûre de toi." at bounding box center [358, 296] width 175 height 21
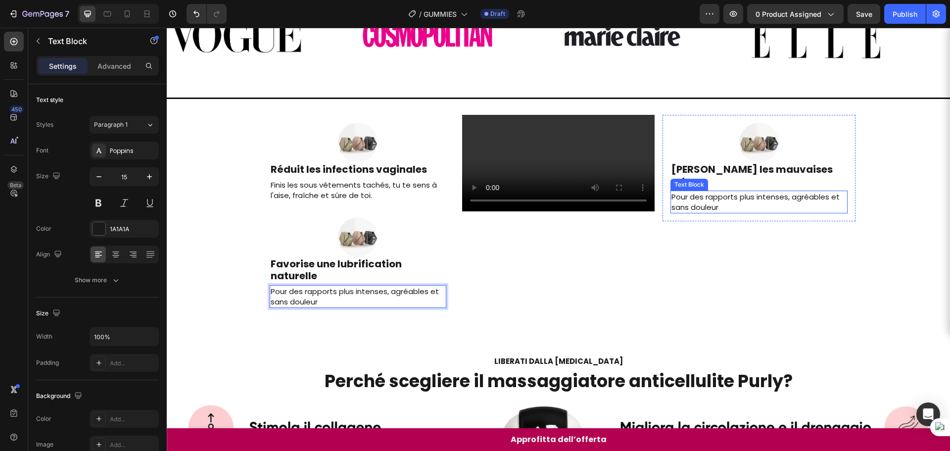
click at [699, 192] on p "Pour des rapports plus intenses, agréables et sans douleur" at bounding box center [759, 202] width 175 height 21
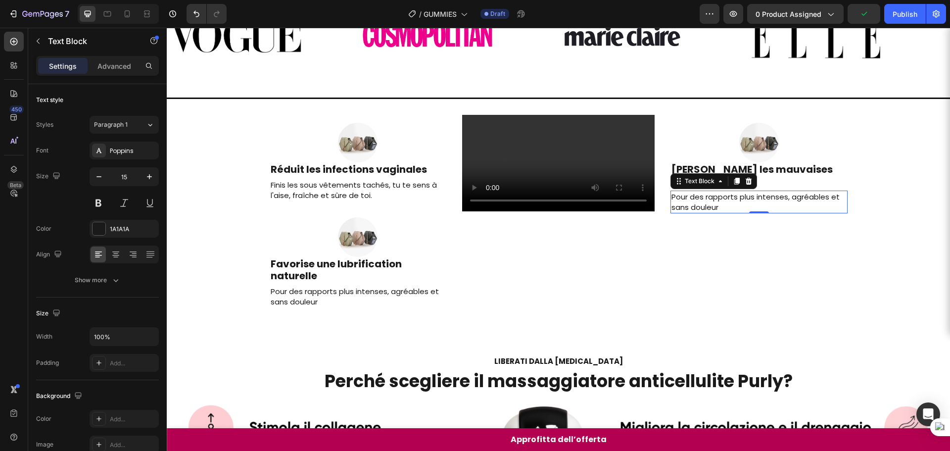
click at [691, 192] on p "Pour des rapports plus intenses, agréables et sans douleur" at bounding box center [759, 202] width 175 height 21
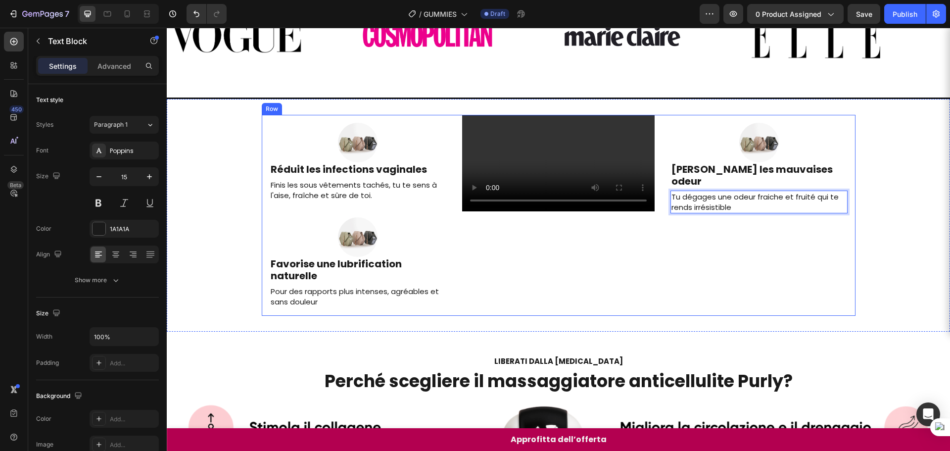
click at [723, 252] on div "Image Elimine les mauvaises odeur Heading Tu dégages une odeur fraiche et fruit…" at bounding box center [759, 215] width 193 height 201
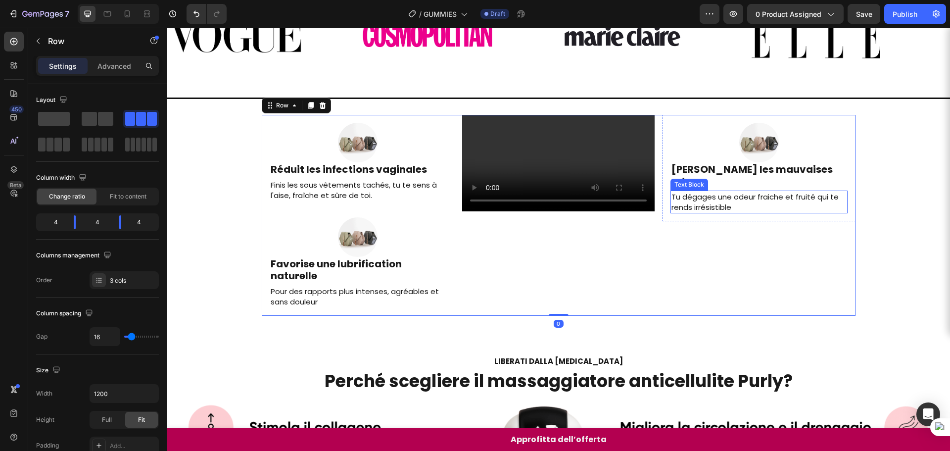
click at [733, 150] on div at bounding box center [759, 143] width 177 height 40
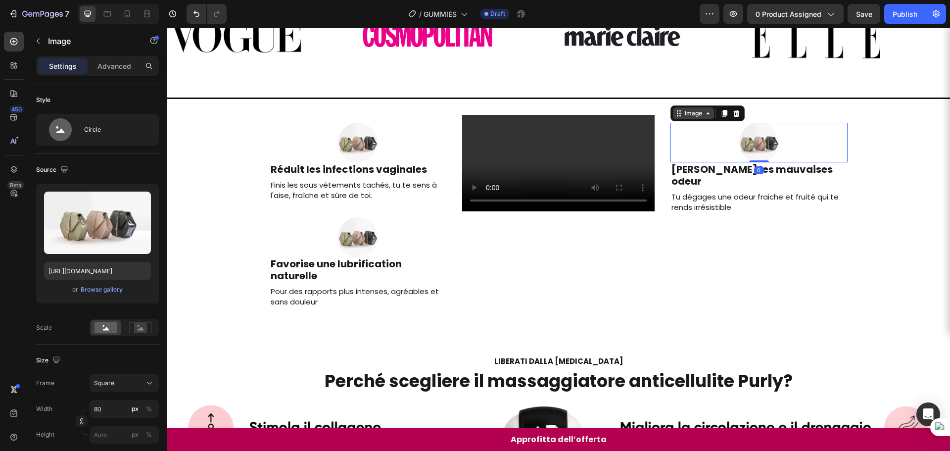
click at [690, 114] on div "Image" at bounding box center [693, 113] width 21 height 9
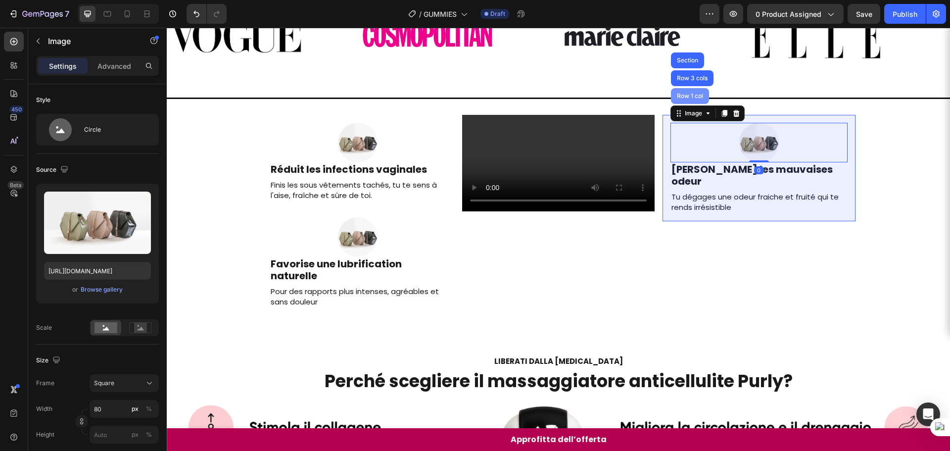
click at [687, 88] on div "Row 1 col" at bounding box center [690, 96] width 38 height 16
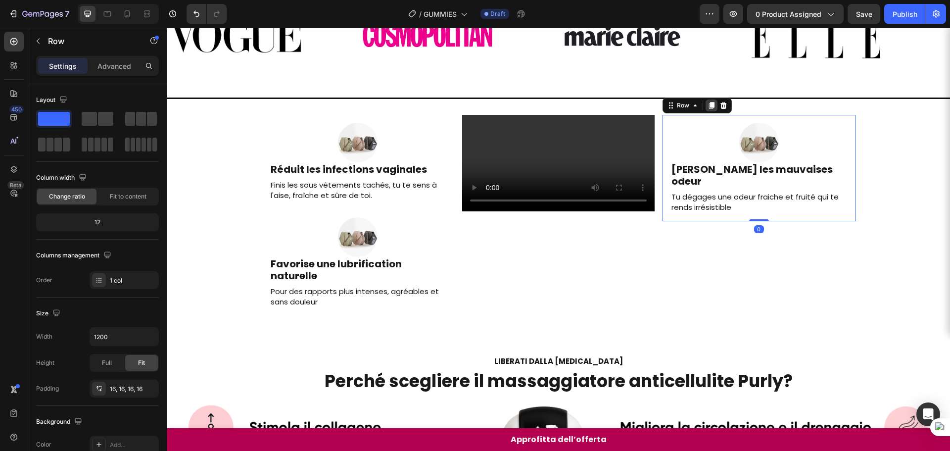
click at [708, 110] on div at bounding box center [712, 105] width 12 height 12
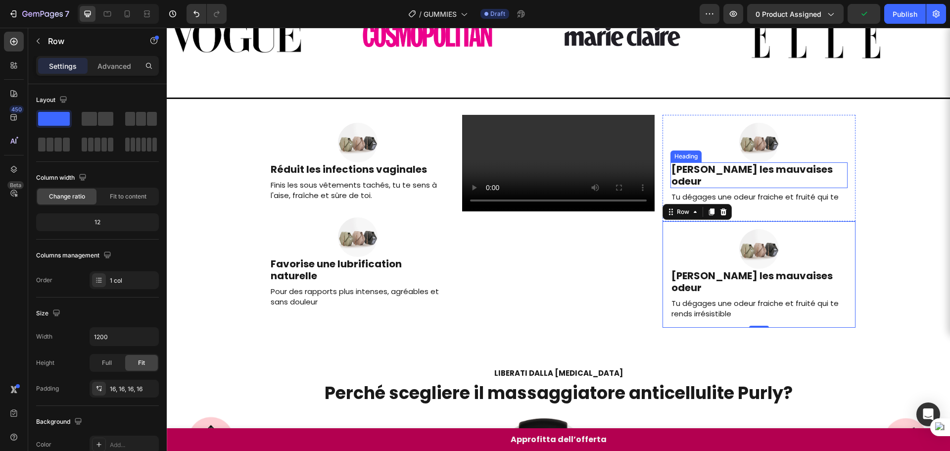
click at [754, 153] on img at bounding box center [759, 143] width 40 height 40
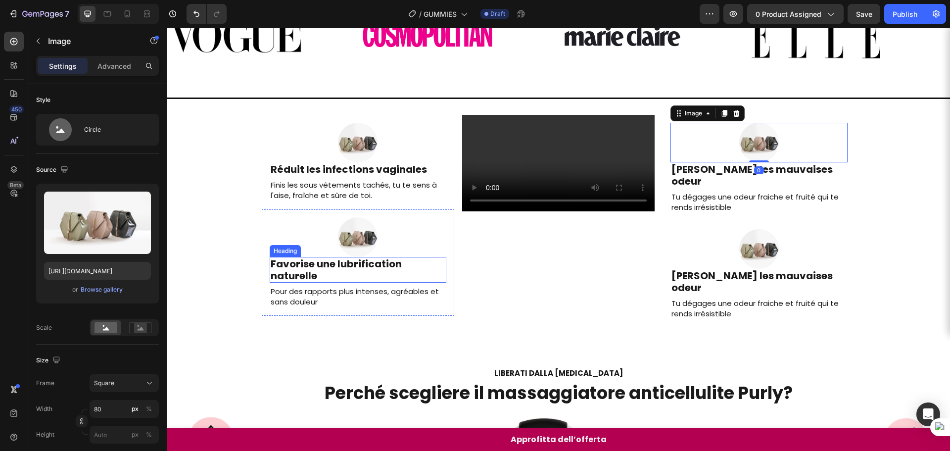
click at [325, 299] on p "Pour des rapports plus intenses, agréables et sans douleur" at bounding box center [358, 296] width 175 height 21
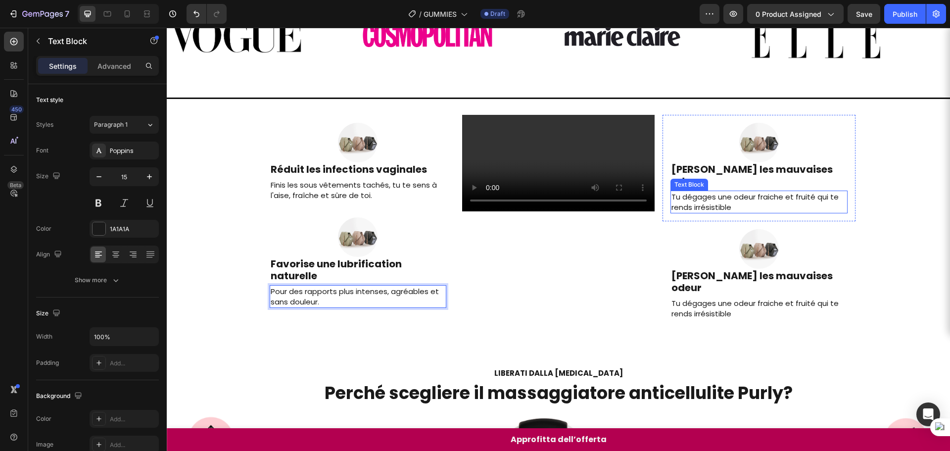
click at [767, 195] on p "Tu dégages une odeur fraiche et fruité qui te rends irrésistible" at bounding box center [759, 202] width 175 height 21
click at [736, 192] on p "Tu dégages une odeur fraiche et fruité qui te rends irrésistible" at bounding box center [759, 202] width 175 height 21
click at [729, 192] on p "Tu dégages une odeur fraiche et fruité qui te rends irrésistible" at bounding box center [759, 202] width 175 height 21
click at [734, 196] on p "Tu dégages une odeur fraiche et fruité qui te rends irrésistible" at bounding box center [759, 202] width 175 height 21
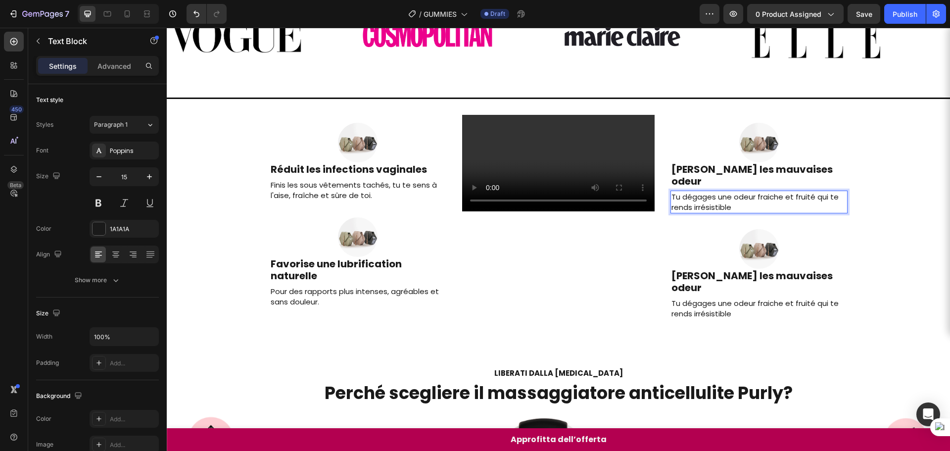
click at [734, 196] on p "Tu dégages une odeur fraiche et fruité qui te rends irrésistible" at bounding box center [759, 202] width 175 height 21
click at [843, 232] on div at bounding box center [759, 249] width 177 height 40
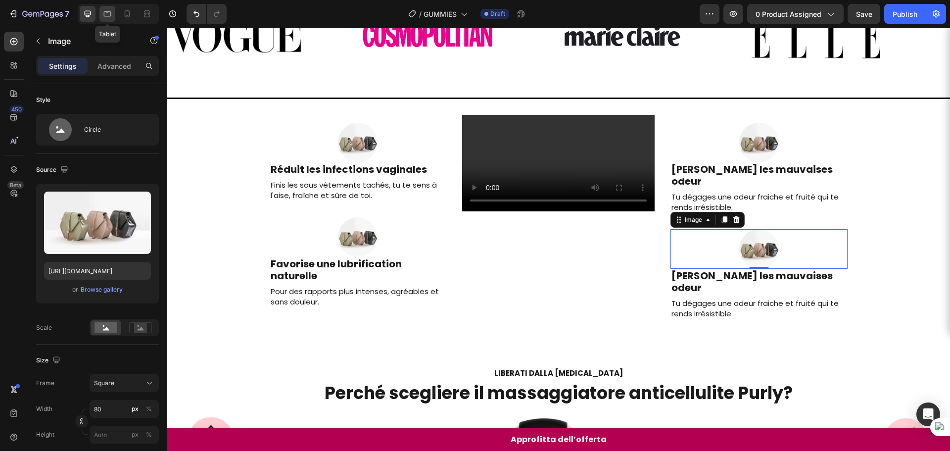
click at [113, 18] on div at bounding box center [107, 14] width 16 height 16
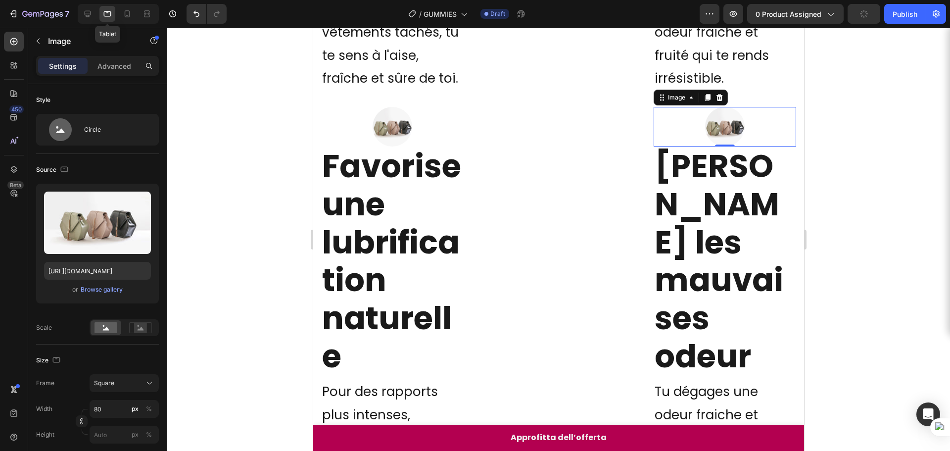
scroll to position [463, 0]
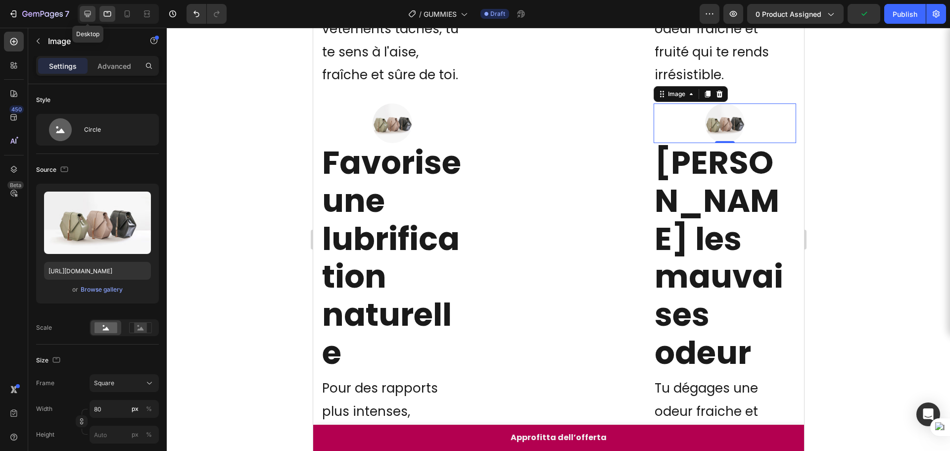
click at [87, 6] on div at bounding box center [88, 14] width 16 height 16
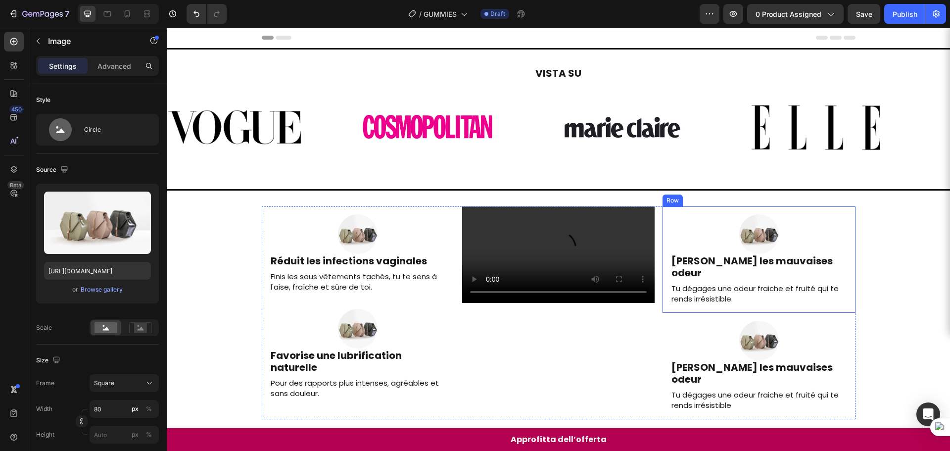
scroll to position [49, 0]
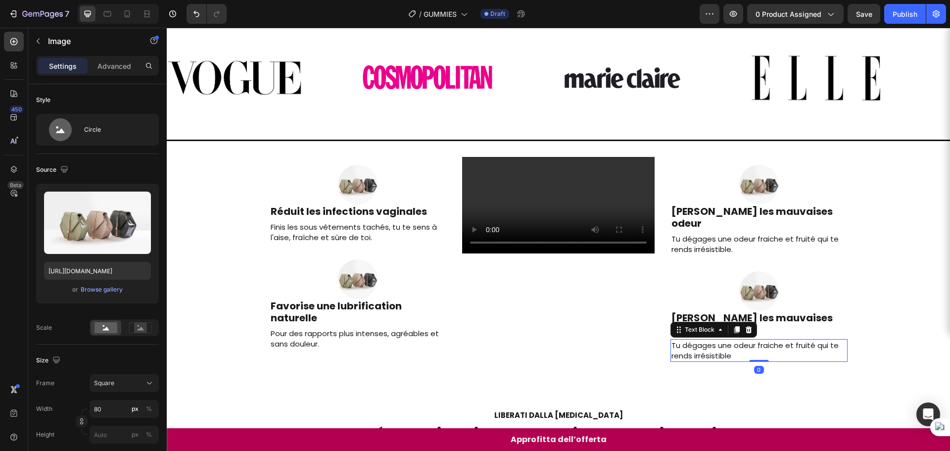
click at [747, 340] on p "Tu dégages une odeur fraiche et fruité qui te rends irrésistible" at bounding box center [759, 350] width 175 height 21
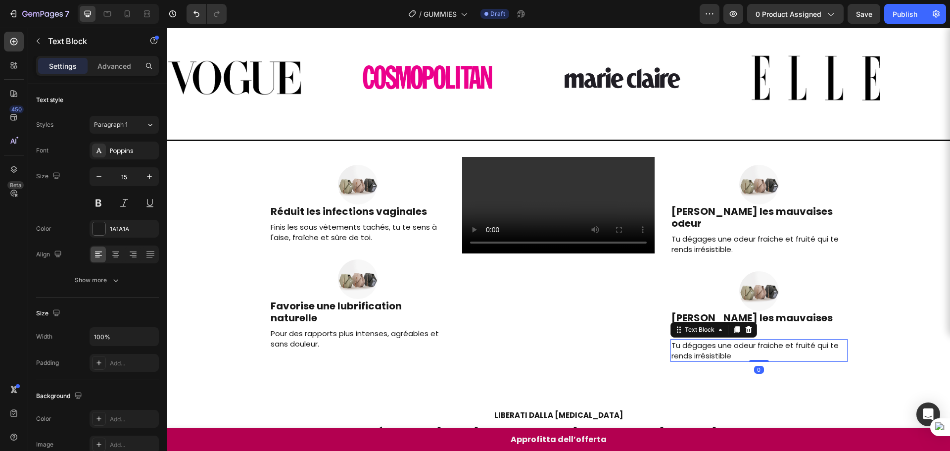
click at [747, 340] on p "Tu dégages une odeur fraiche et fruité qui te rends irrésistible" at bounding box center [759, 350] width 175 height 21
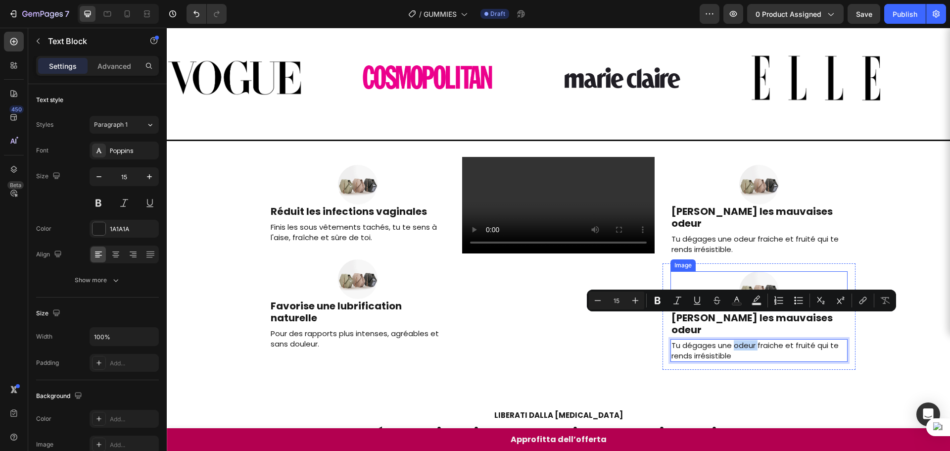
click at [724, 271] on div at bounding box center [759, 291] width 177 height 40
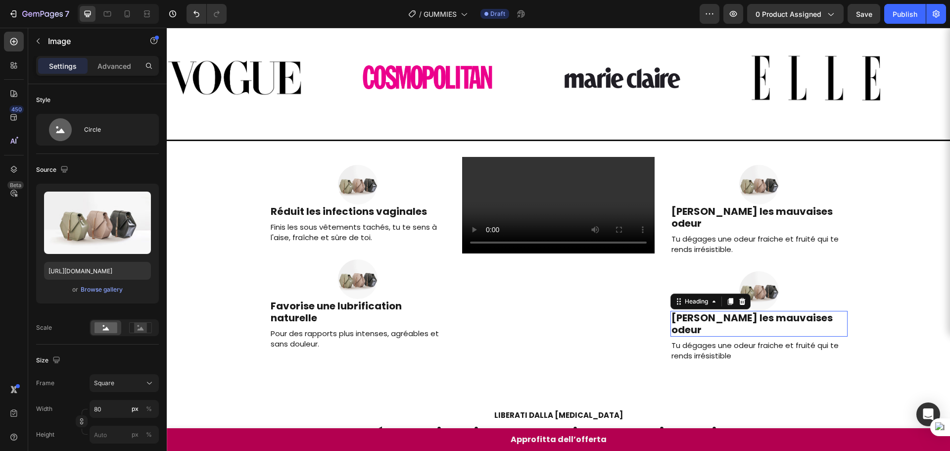
click at [709, 311] on h2 "[PERSON_NAME] les mauvaises odeur" at bounding box center [759, 324] width 177 height 26
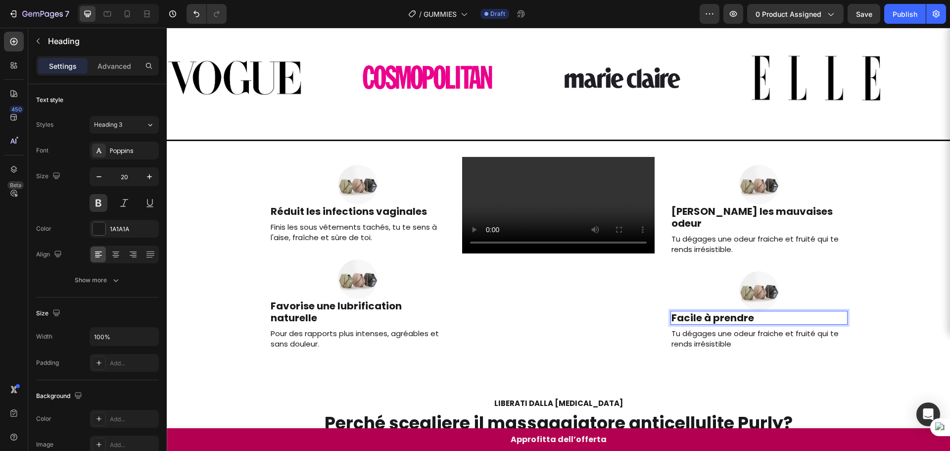
click at [730, 314] on div "Image Facile à prendre Heading 5 Tu dégages une odeur fraiche et fruité qui te …" at bounding box center [759, 310] width 177 height 79
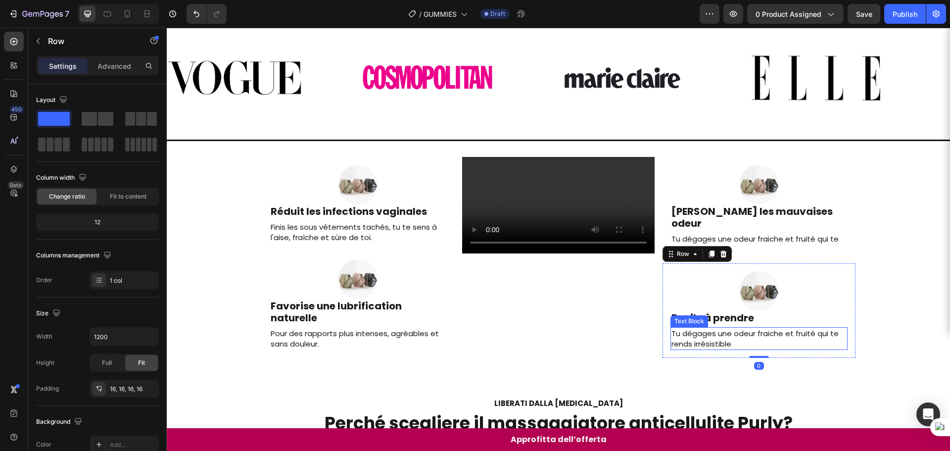
click at [719, 328] on p "Tu dégages une odeur fraiche et fruité qui te rends irrésistible" at bounding box center [759, 338] width 175 height 21
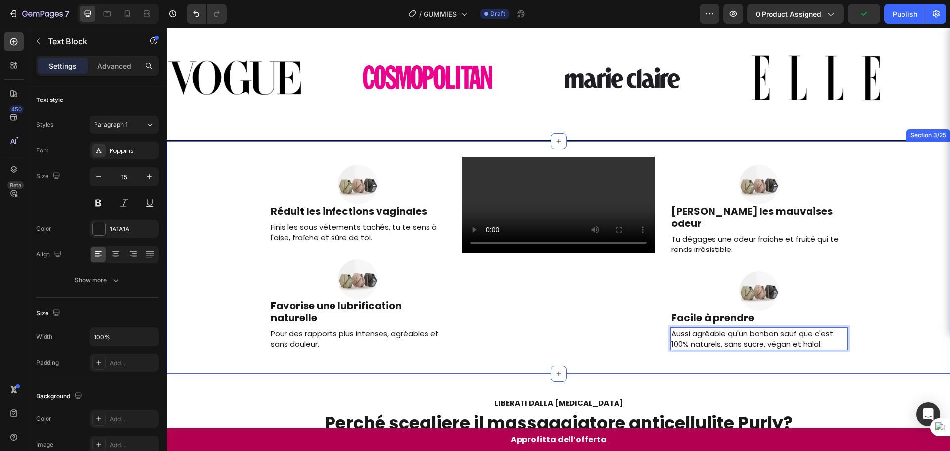
click at [874, 274] on div "Image Réduit les infections vaginales Heading Finis les sous vêtements tachés, …" at bounding box center [558, 257] width 783 height 201
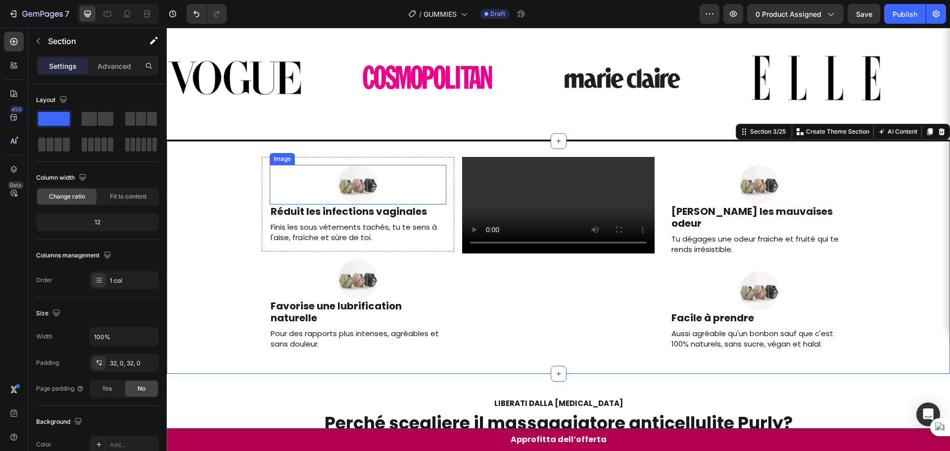
click at [354, 186] on img at bounding box center [358, 185] width 40 height 40
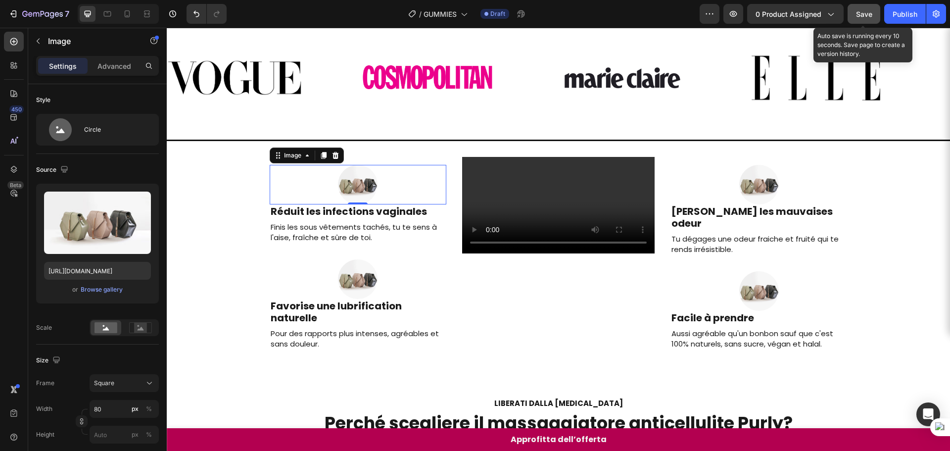
click at [852, 19] on button "Save" at bounding box center [864, 14] width 33 height 20
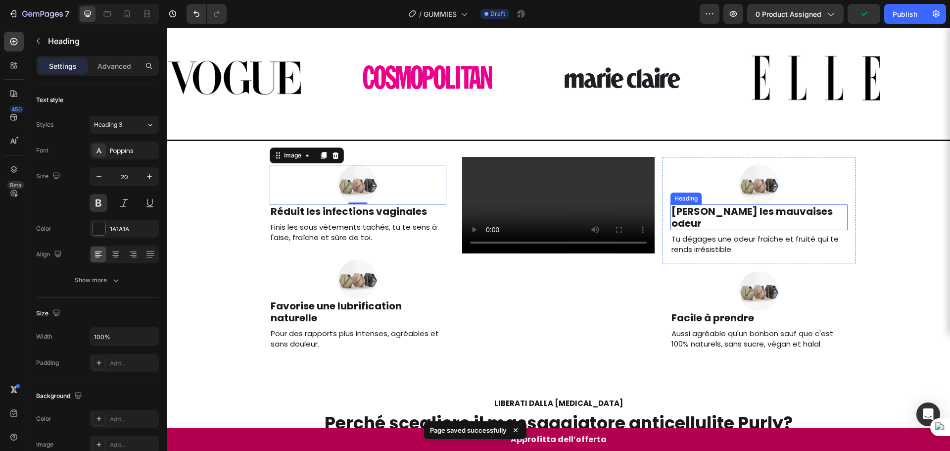
click at [711, 209] on h2 "[PERSON_NAME] les mauvaises odeur" at bounding box center [759, 217] width 177 height 26
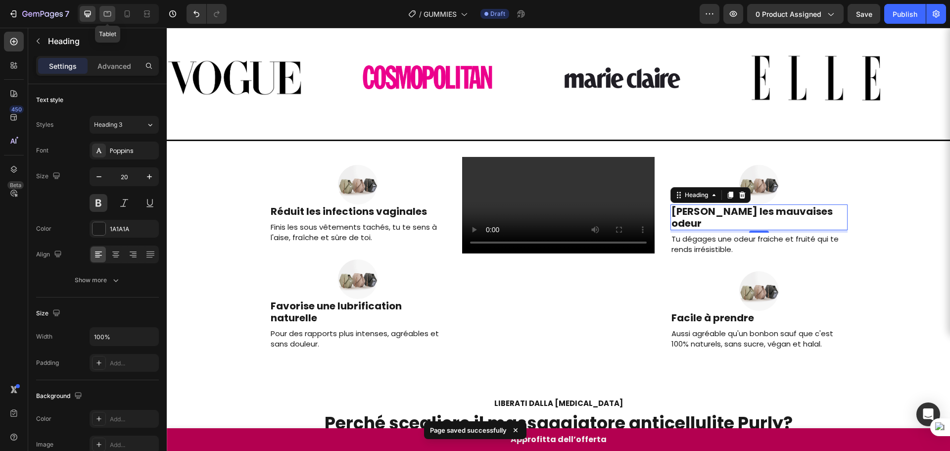
click at [103, 10] on icon at bounding box center [107, 14] width 10 height 10
type input "64"
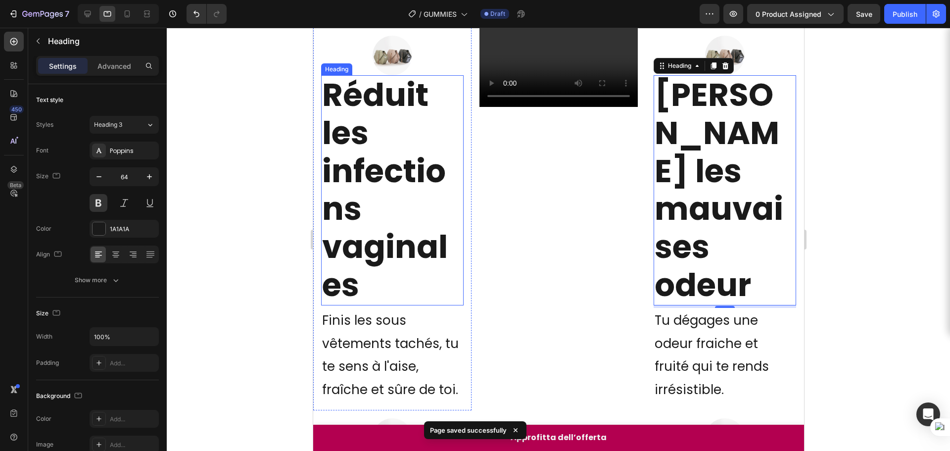
scroll to position [158, 0]
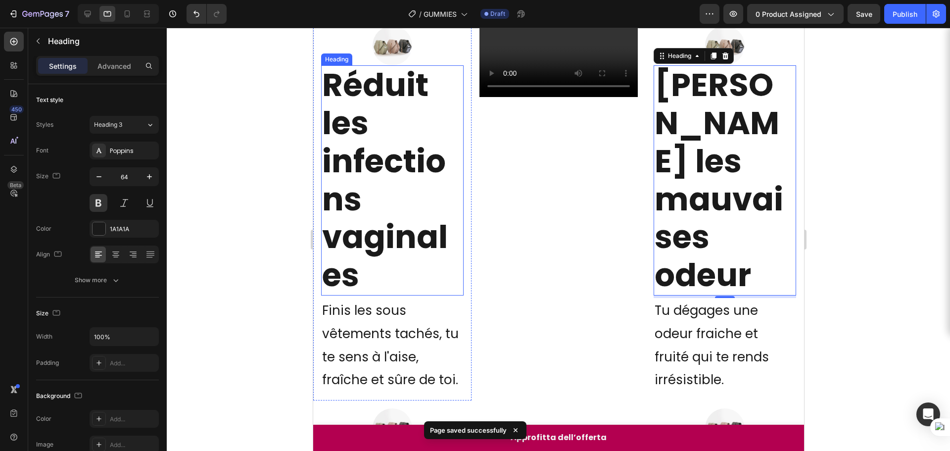
click at [397, 131] on h2 "Réduit les infections vaginales" at bounding box center [392, 180] width 143 height 230
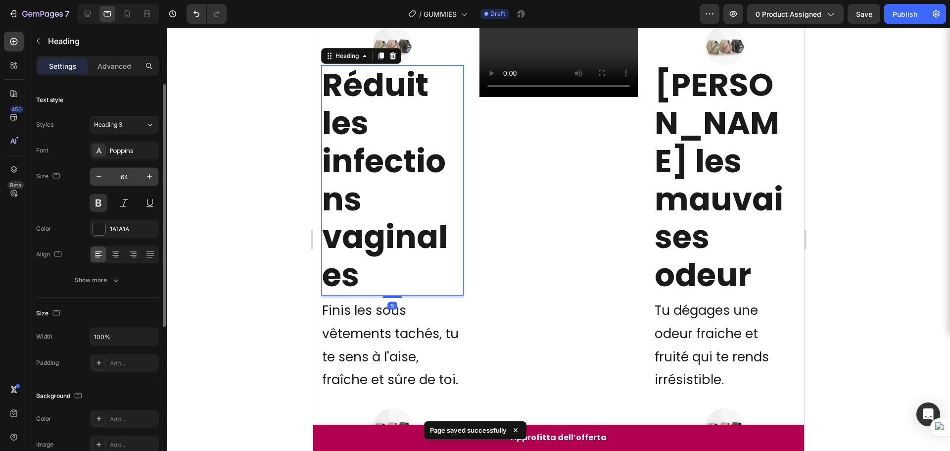
click at [133, 171] on input "64" at bounding box center [124, 177] width 33 height 18
type input "20"
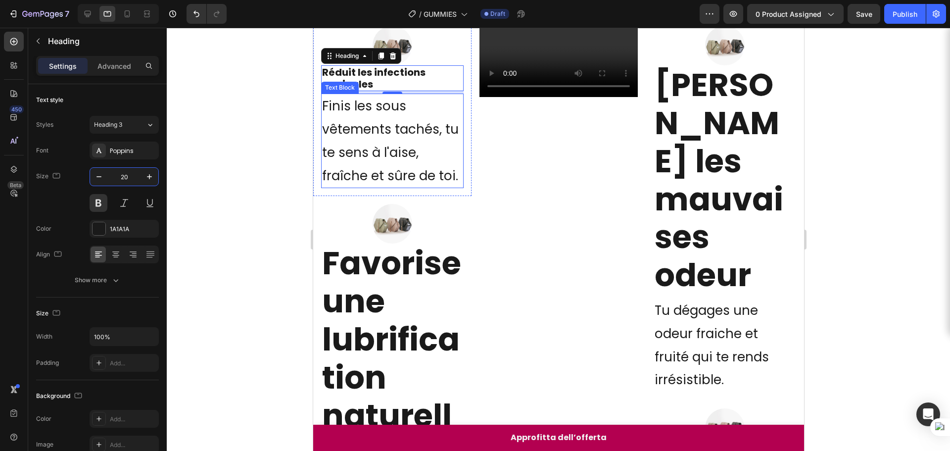
click at [379, 166] on p "Finis les sous vêtements tachés, tu te sens à l'aise, fraîche et sûre de toi." at bounding box center [392, 141] width 141 height 93
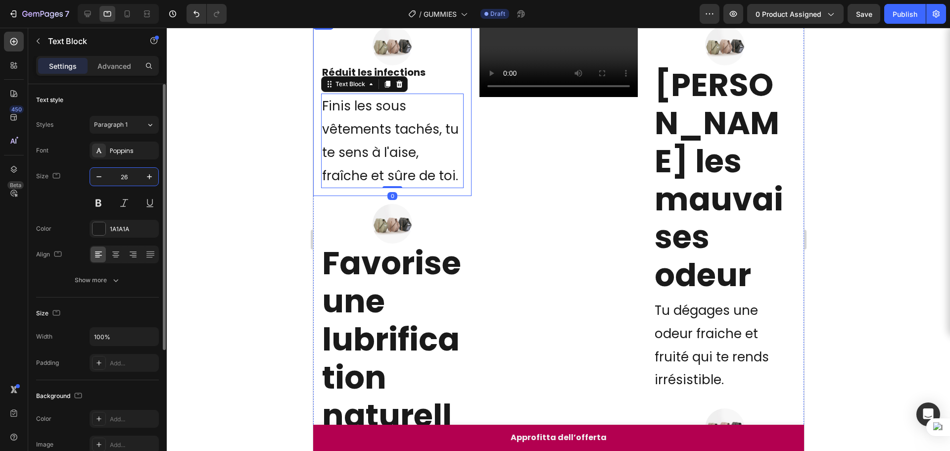
click at [117, 176] on input "26" at bounding box center [124, 177] width 33 height 18
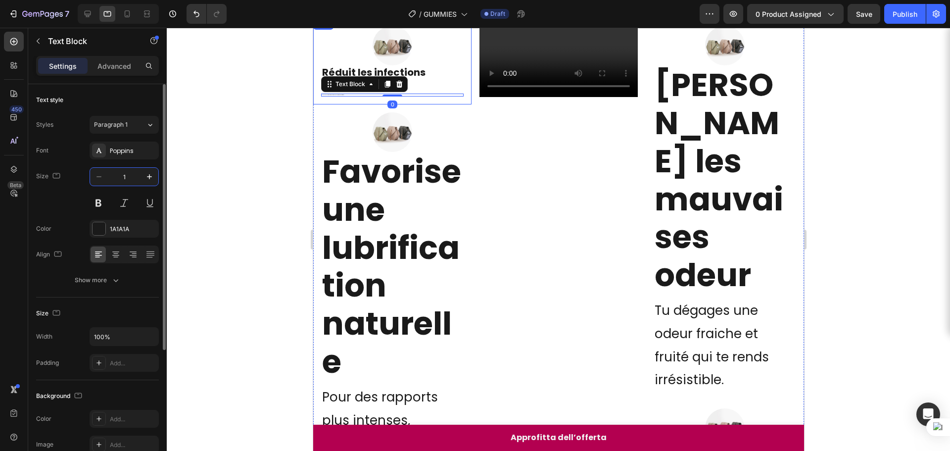
type input "15"
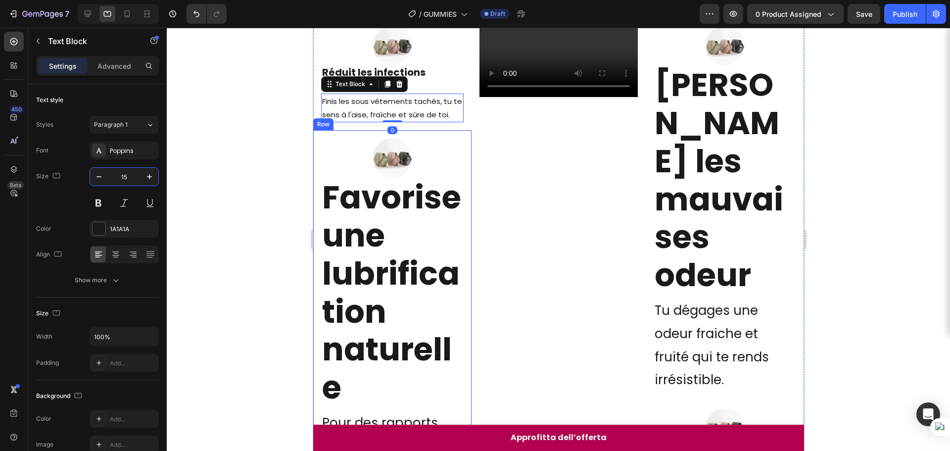
click at [346, 234] on h2 "Favorise une lubrification naturelle" at bounding box center [392, 293] width 143 height 230
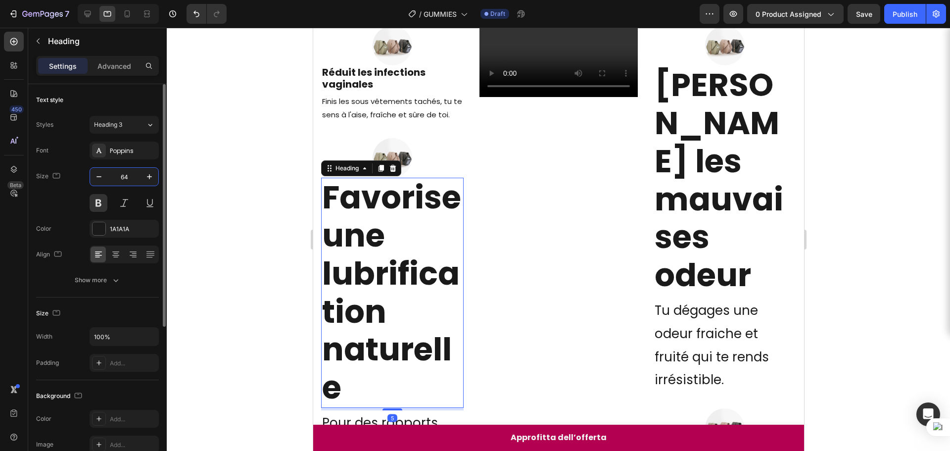
click at [137, 173] on input "64" at bounding box center [124, 177] width 33 height 18
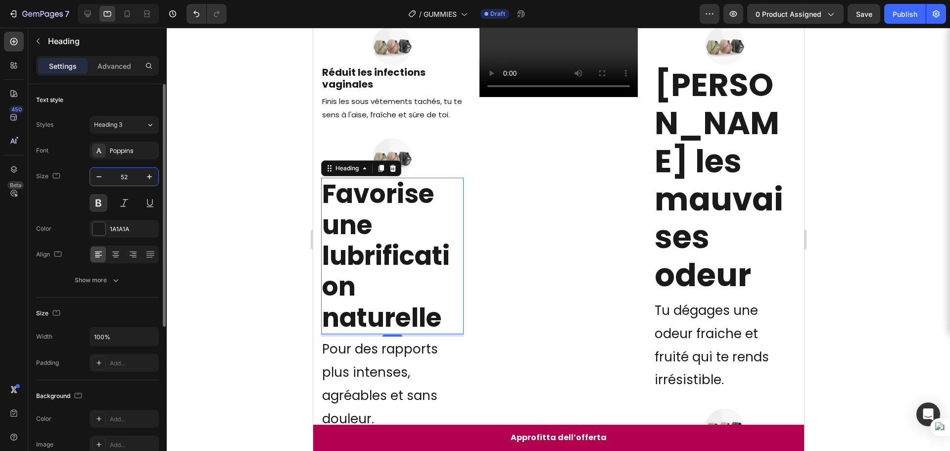
drag, startPoint x: 132, startPoint y: 181, endPoint x: 82, endPoint y: 161, distance: 54.4
click at [82, 161] on div "Font Poppins Size 52 Color 1A1A1A Align Show more" at bounding box center [97, 215] width 123 height 147
type input "20"
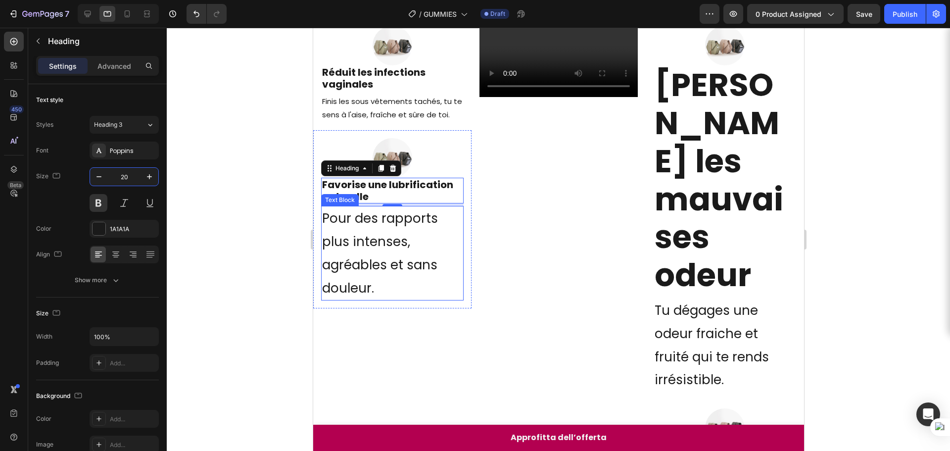
click at [351, 236] on p "Pour des rapports plus intenses, agréables et sans douleur." at bounding box center [392, 253] width 141 height 93
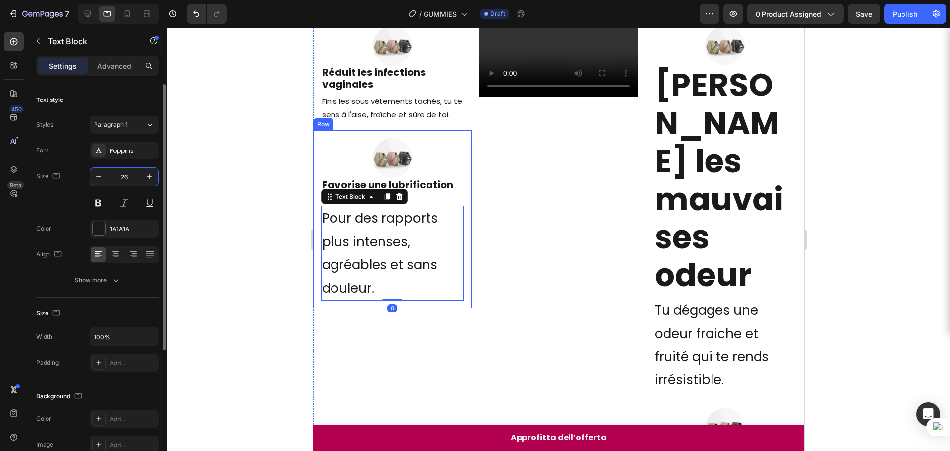
click at [132, 181] on input "26" at bounding box center [124, 177] width 33 height 18
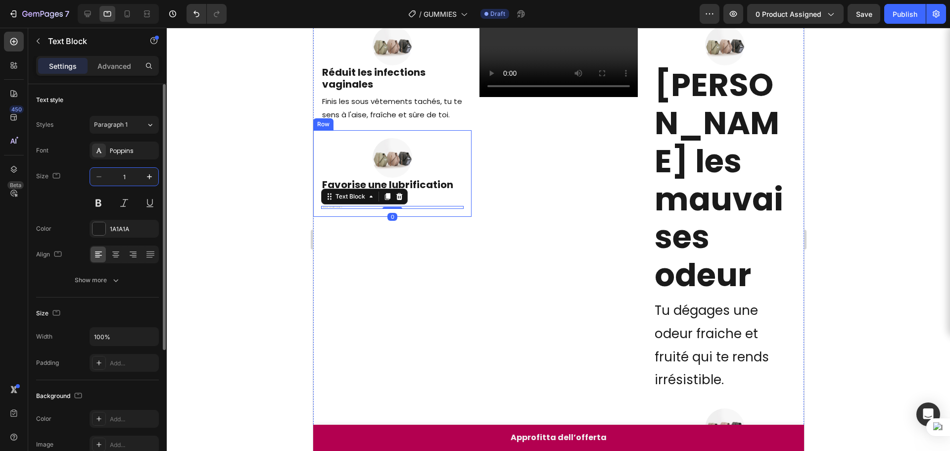
type input "15"
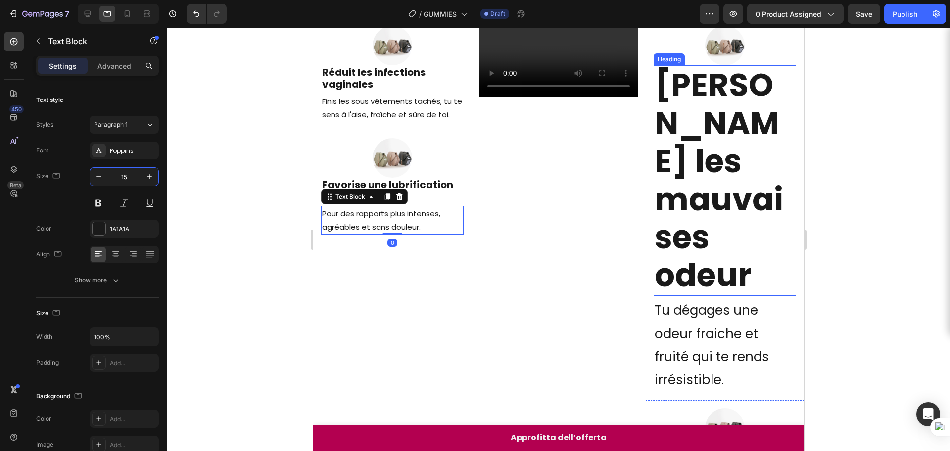
click at [653, 117] on h2 "[PERSON_NAME] les mauvaises odeur" at bounding box center [724, 180] width 143 height 230
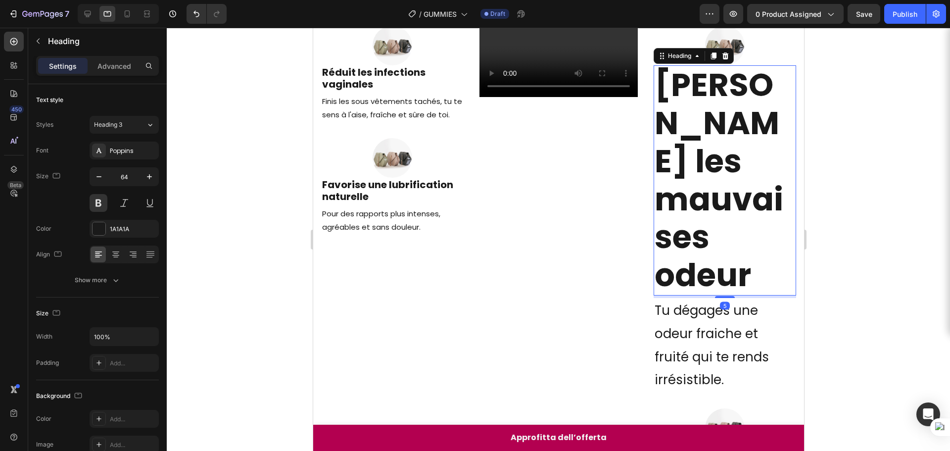
click at [662, 116] on h2 "[PERSON_NAME] les mauvaises odeur" at bounding box center [724, 180] width 143 height 230
type input "5"
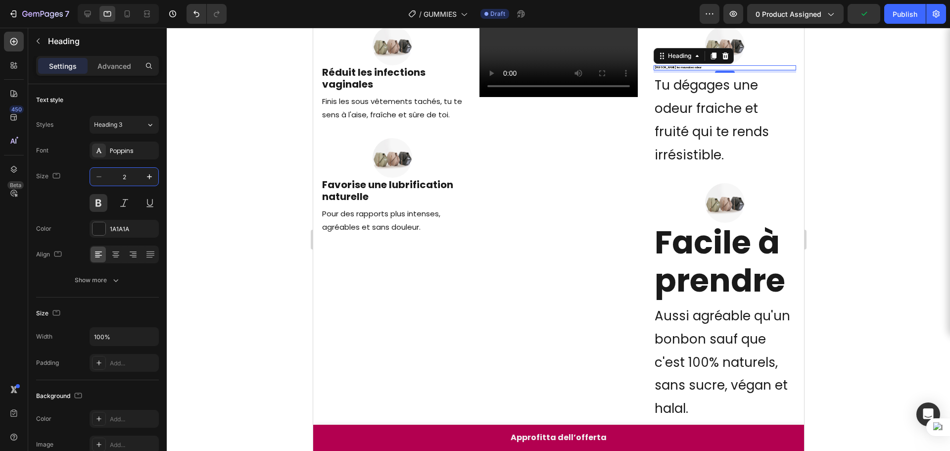
type input "20"
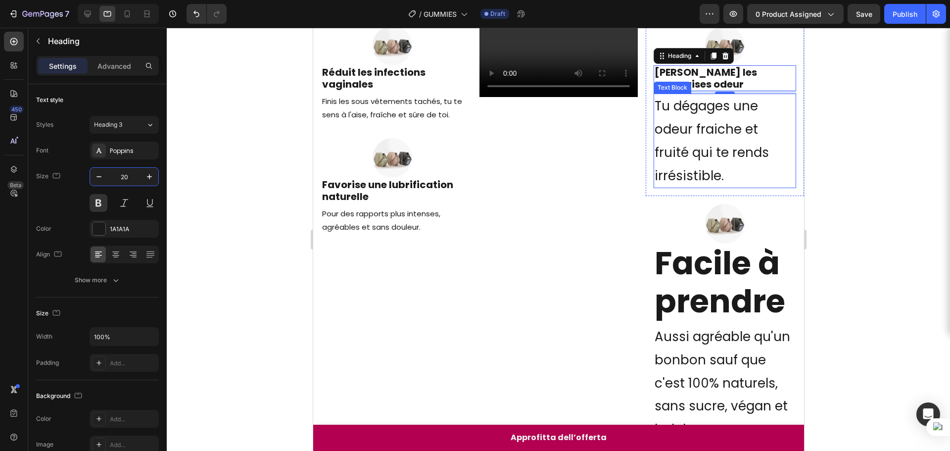
click at [677, 142] on p "Tu dégages une odeur fraiche et fruité qui te rends irrésistible." at bounding box center [724, 141] width 141 height 93
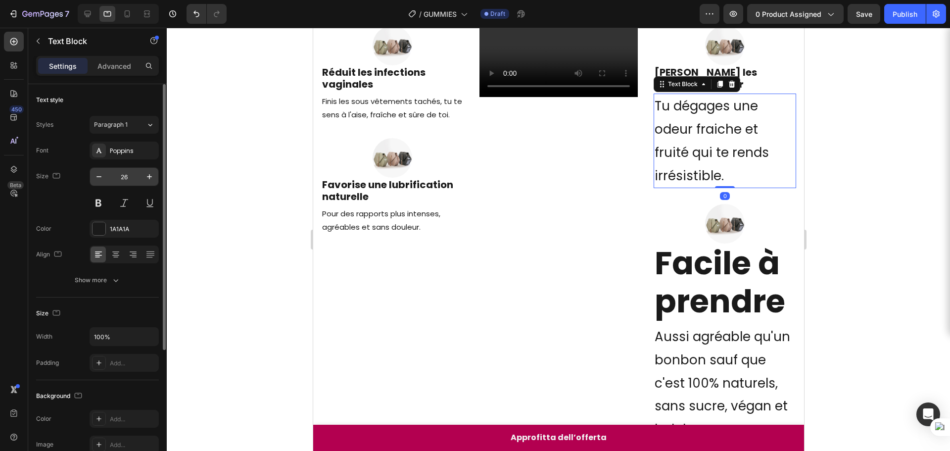
click at [131, 175] on input "26" at bounding box center [124, 177] width 33 height 18
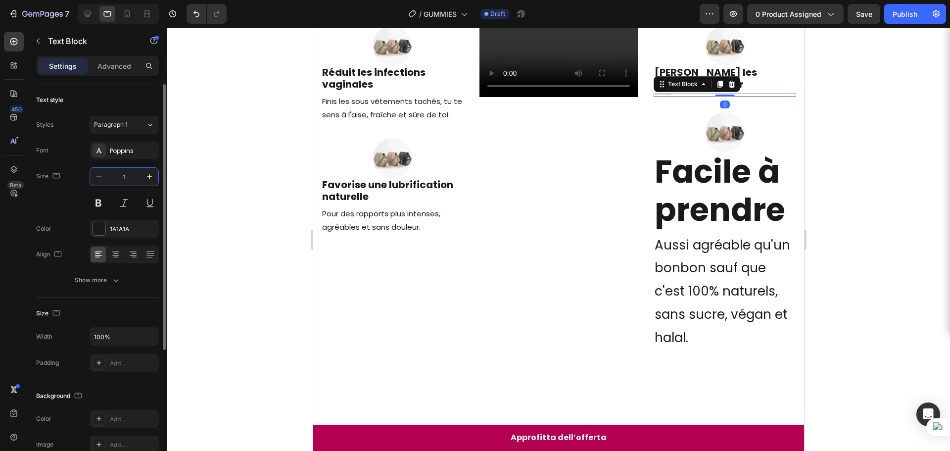
type input "15"
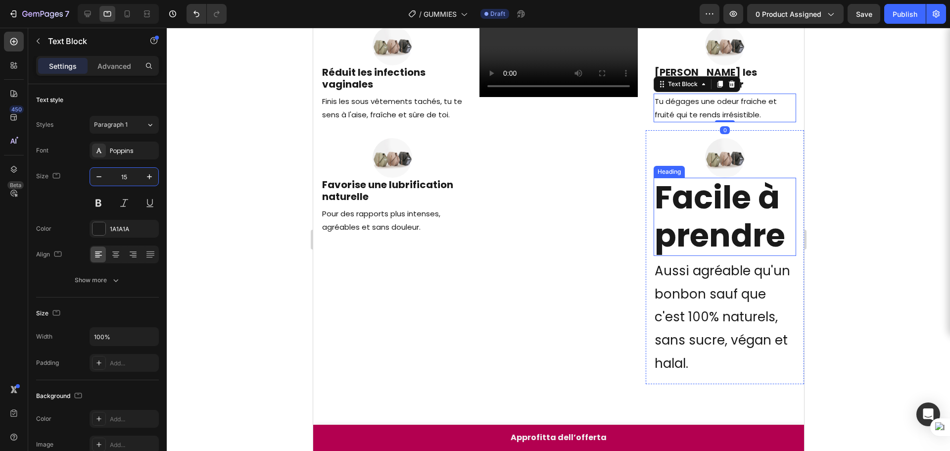
click at [683, 225] on p "Facile à prendre" at bounding box center [724, 217] width 141 height 76
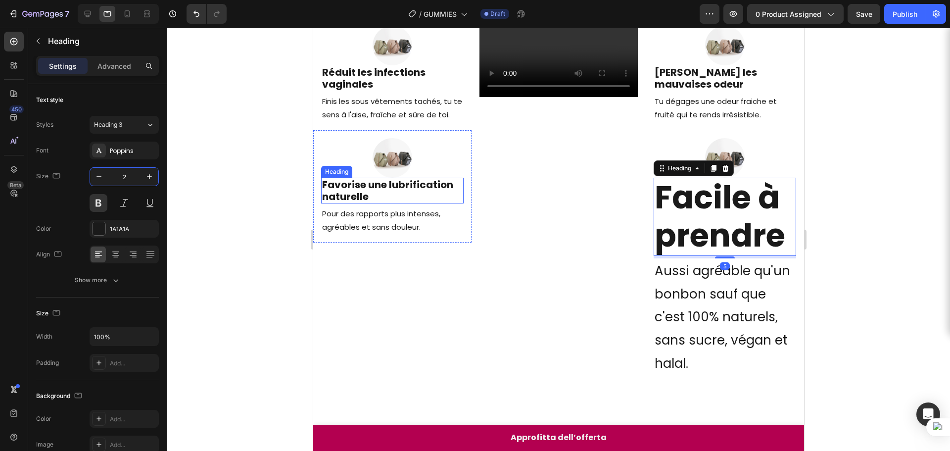
type input "20"
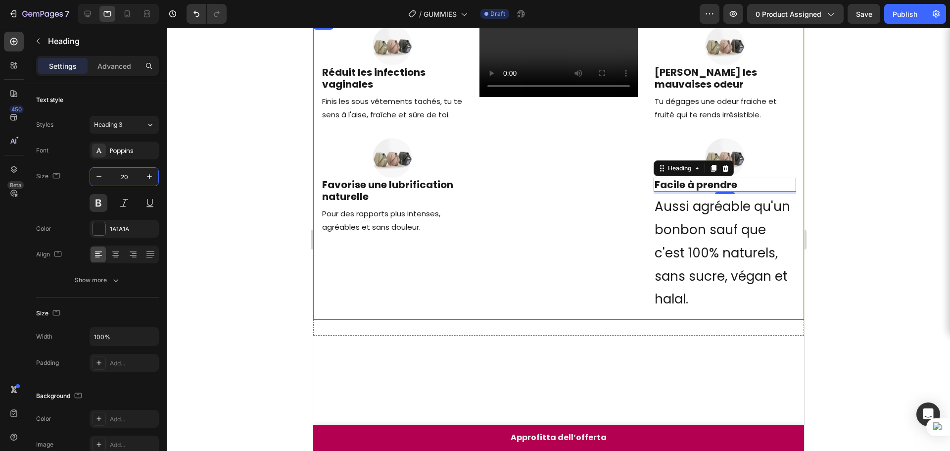
click at [654, 239] on p "Aussi agréable qu'un bonbon sauf que c'est 100% naturels, sans sucre, végan et …" at bounding box center [724, 253] width 141 height 116
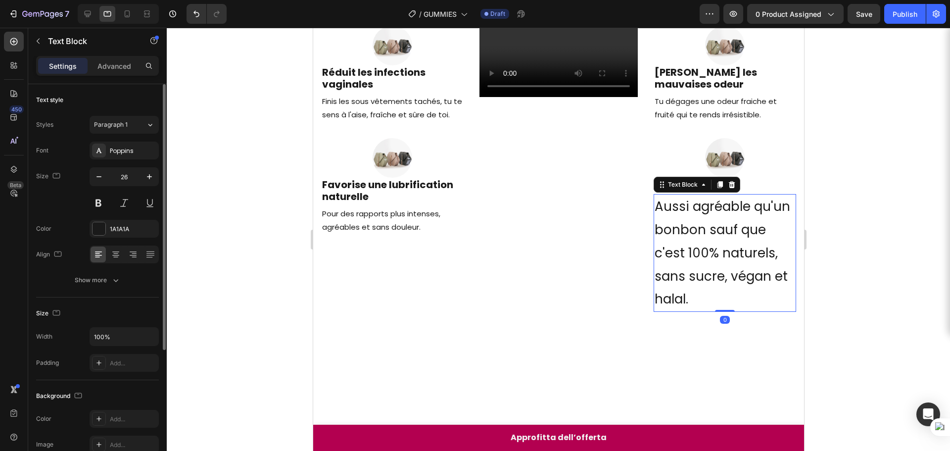
drag, startPoint x: 141, startPoint y: 175, endPoint x: 121, endPoint y: 174, distance: 19.4
click at [121, 174] on div "26" at bounding box center [124, 177] width 68 height 18
click at [128, 175] on input "26" at bounding box center [124, 177] width 33 height 18
type input "15"
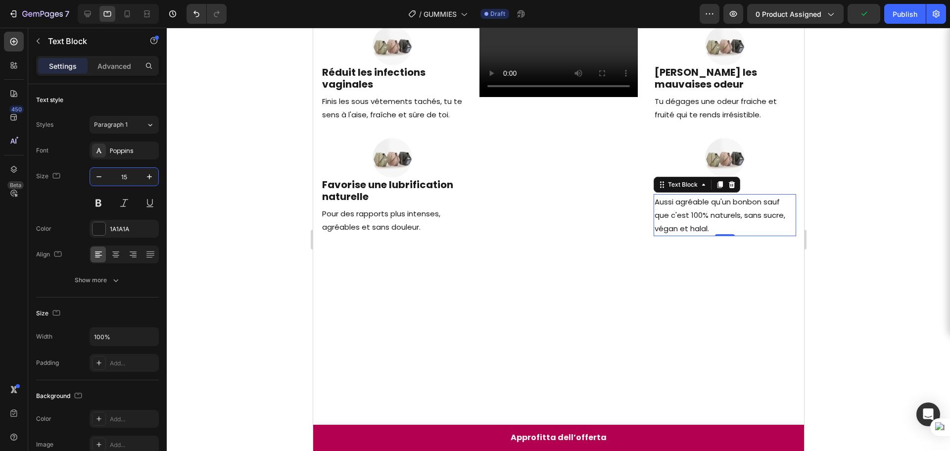
click at [539, 286] on div at bounding box center [558, 437] width 491 height 322
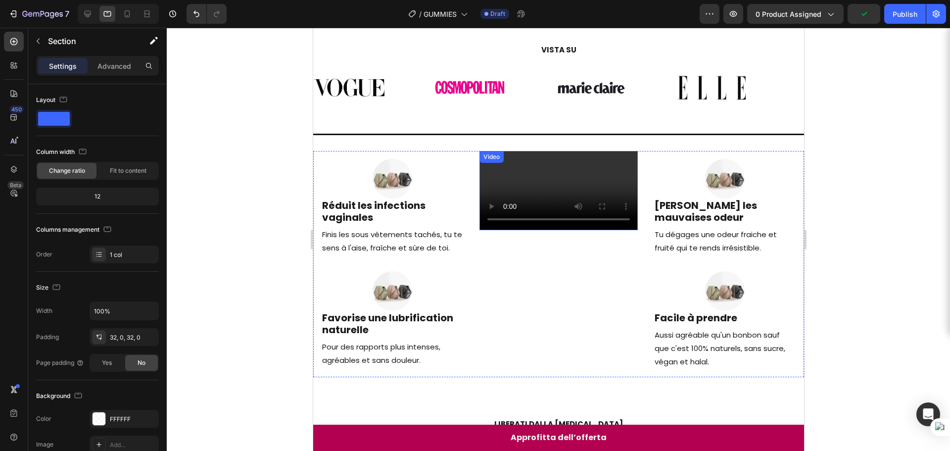
scroll to position [10, 0]
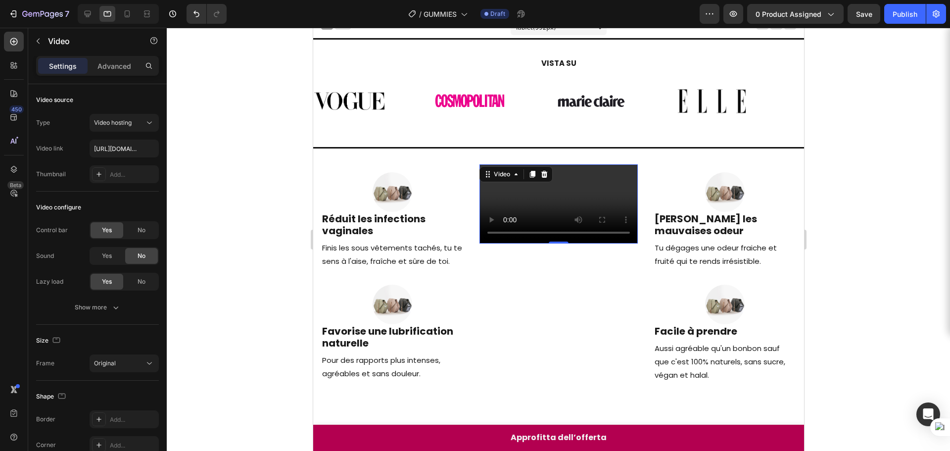
click at [546, 227] on video at bounding box center [558, 203] width 158 height 79
click at [124, 69] on p "Advanced" at bounding box center [115, 66] width 34 height 10
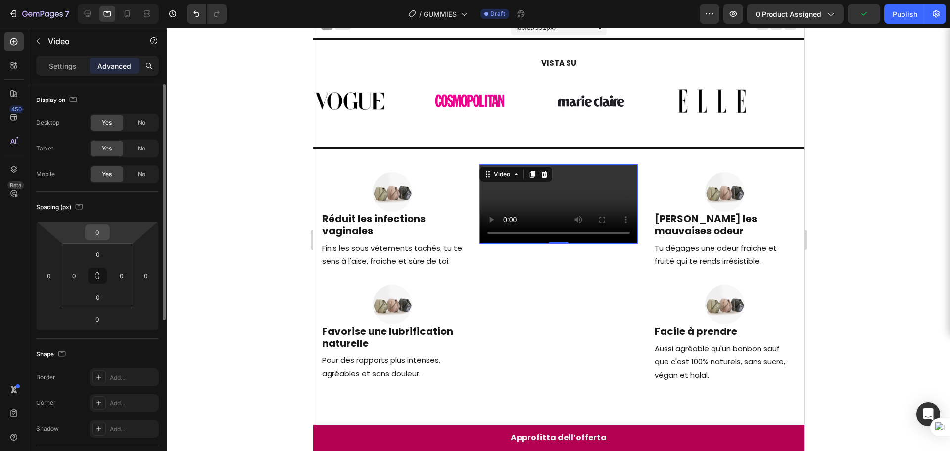
click at [100, 234] on input "0" at bounding box center [98, 232] width 20 height 15
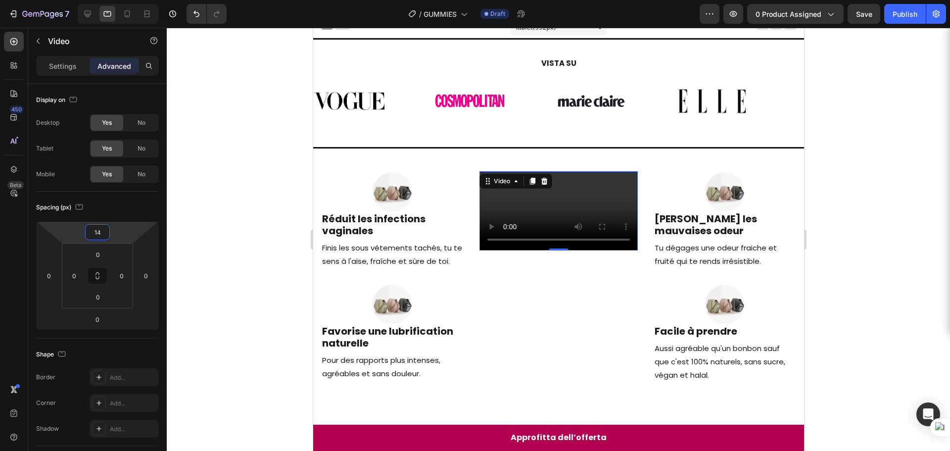
type input "15"
click at [875, 236] on div at bounding box center [558, 239] width 783 height 423
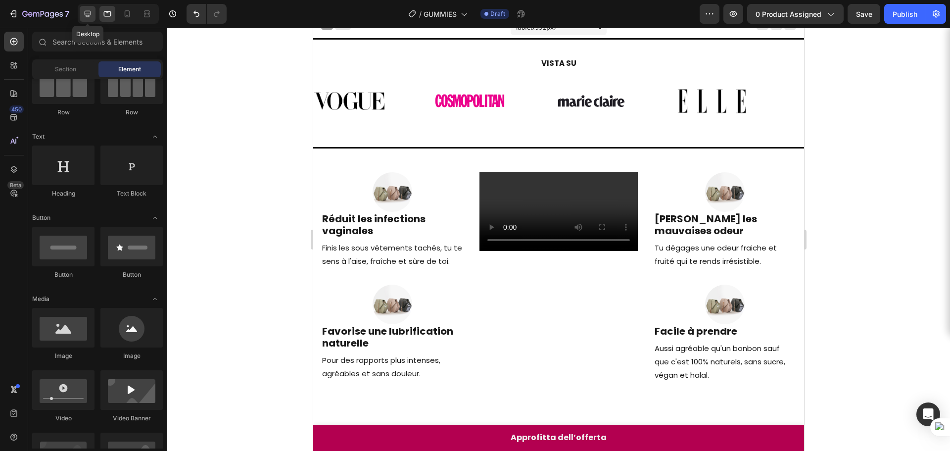
click at [90, 19] on div at bounding box center [88, 14] width 16 height 16
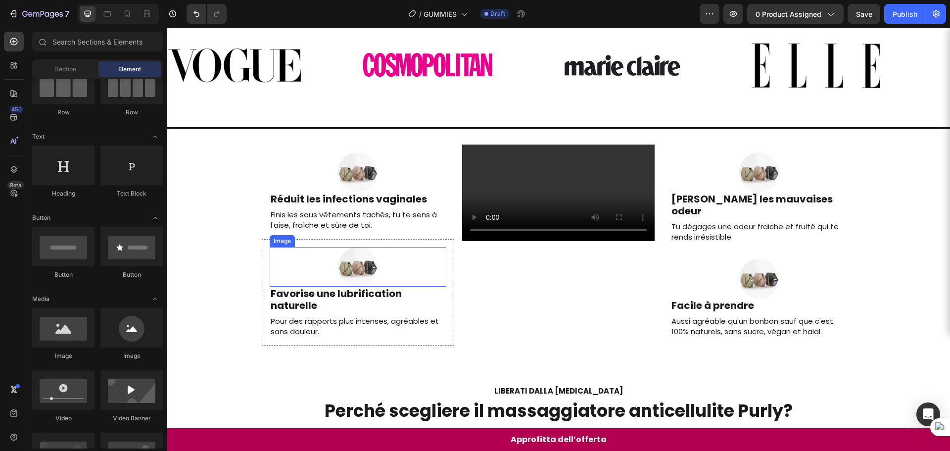
scroll to position [59, 0]
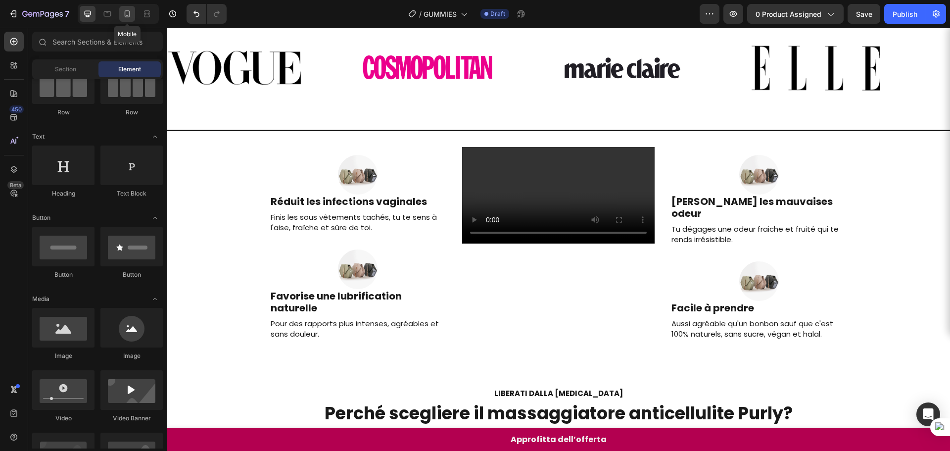
click at [130, 14] on icon at bounding box center [127, 13] width 5 height 7
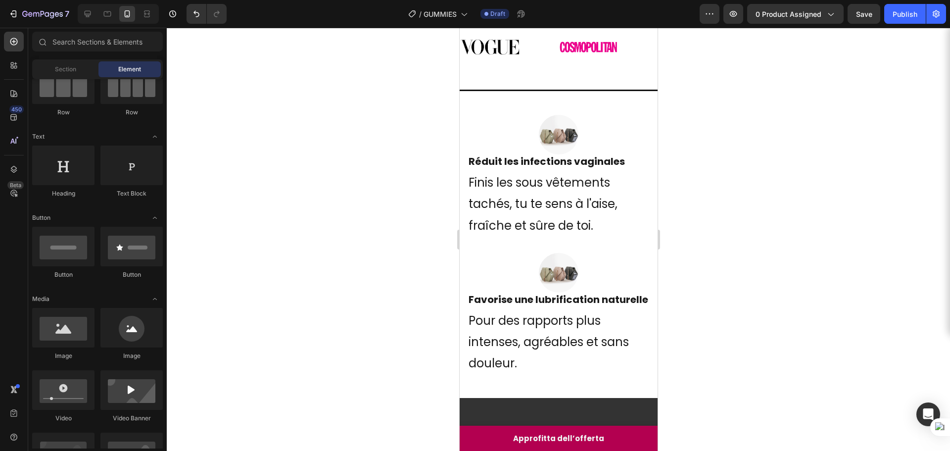
scroll to position [58, 0]
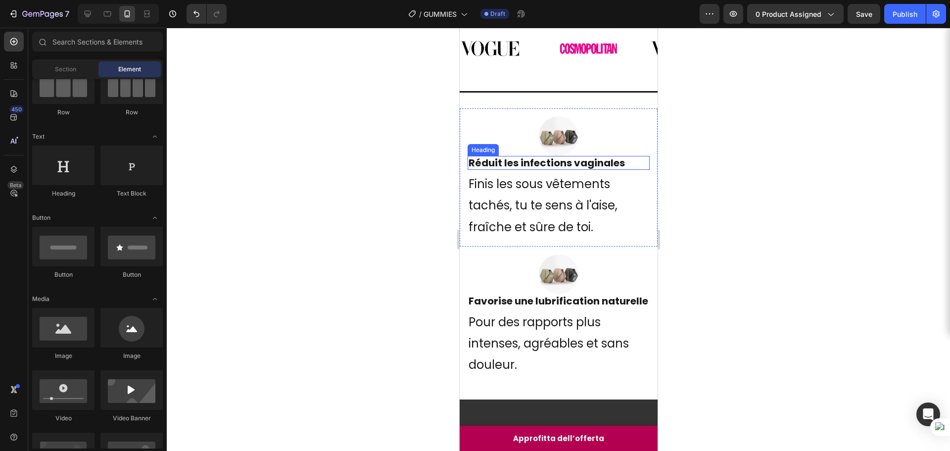
click at [531, 167] on h2 "Réduit les infections vaginales" at bounding box center [558, 163] width 182 height 14
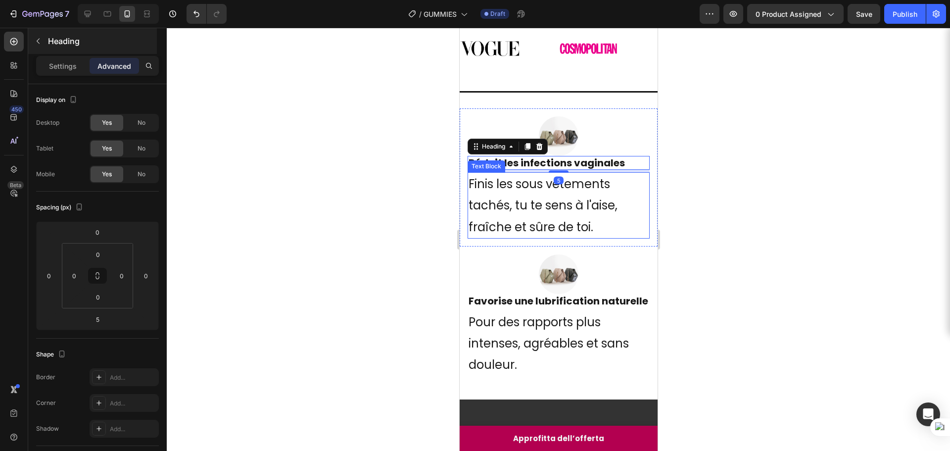
click at [60, 62] on p "Settings" at bounding box center [63, 66] width 28 height 10
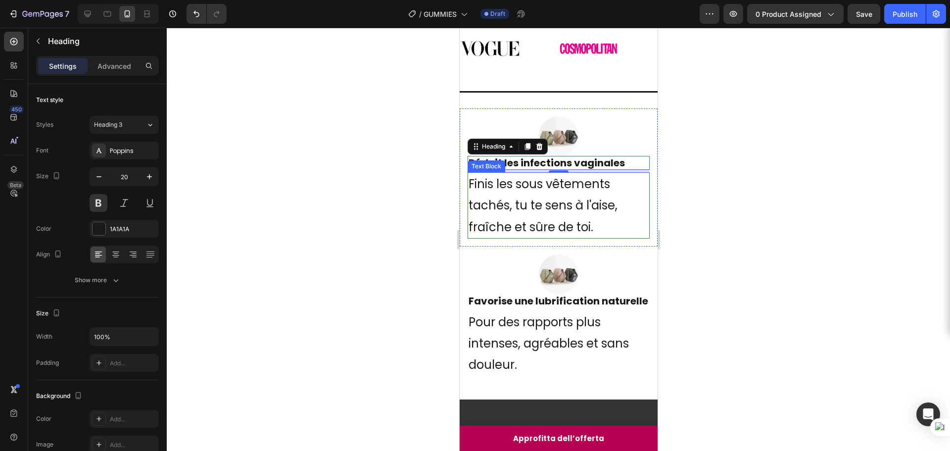
click at [519, 202] on p "Finis les sous vêtements tachés, tu te sens à l'aise, fraîche et sûre de toi." at bounding box center [558, 205] width 180 height 64
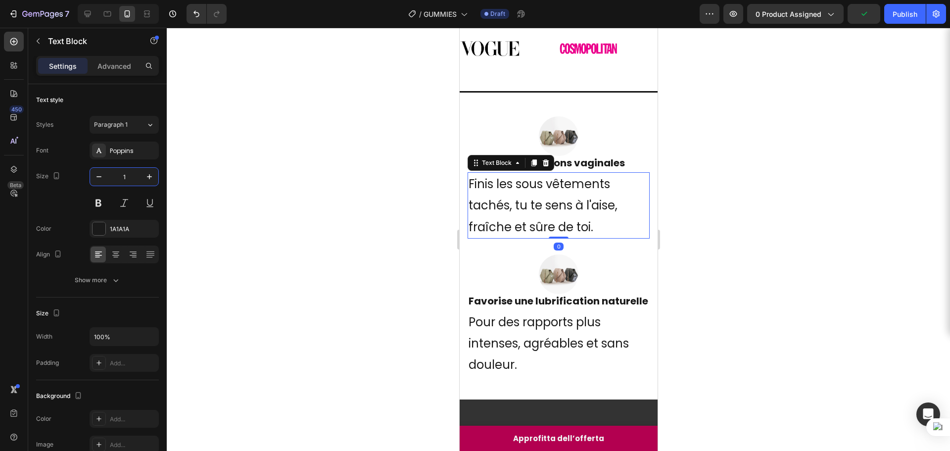
type input "15"
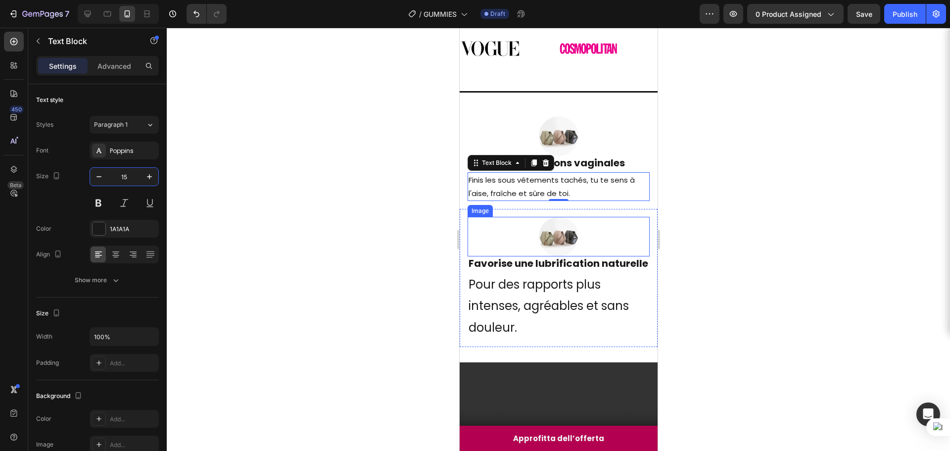
click at [562, 270] on h2 "Favorise une lubrification naturelle" at bounding box center [558, 263] width 182 height 14
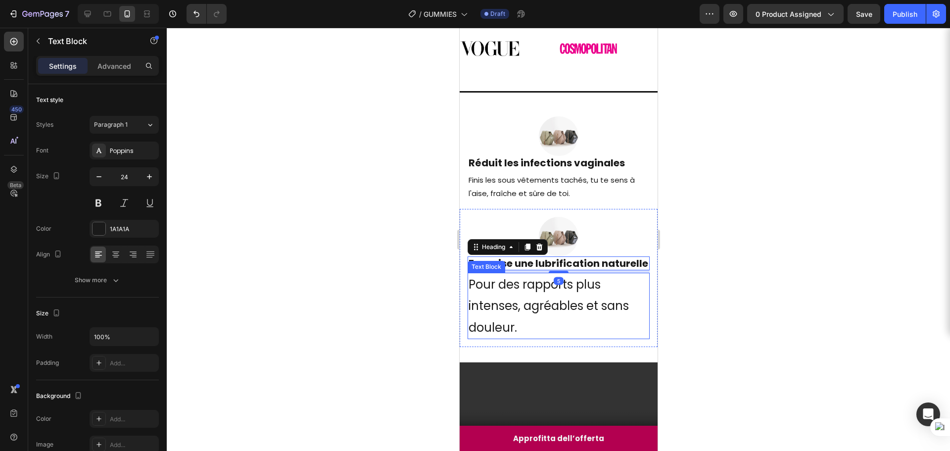
click at [542, 305] on p "Pour des rapports plus intenses, agréables et sans douleur." at bounding box center [558, 306] width 180 height 64
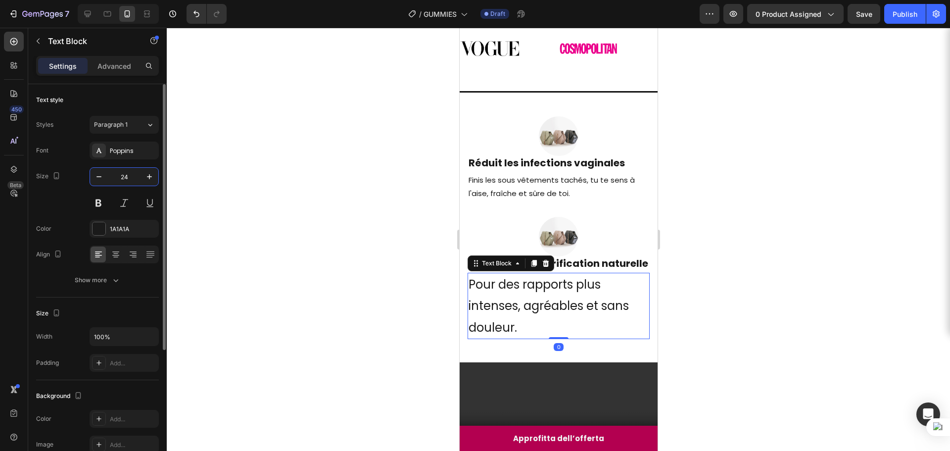
click at [125, 176] on input "24" at bounding box center [124, 177] width 33 height 18
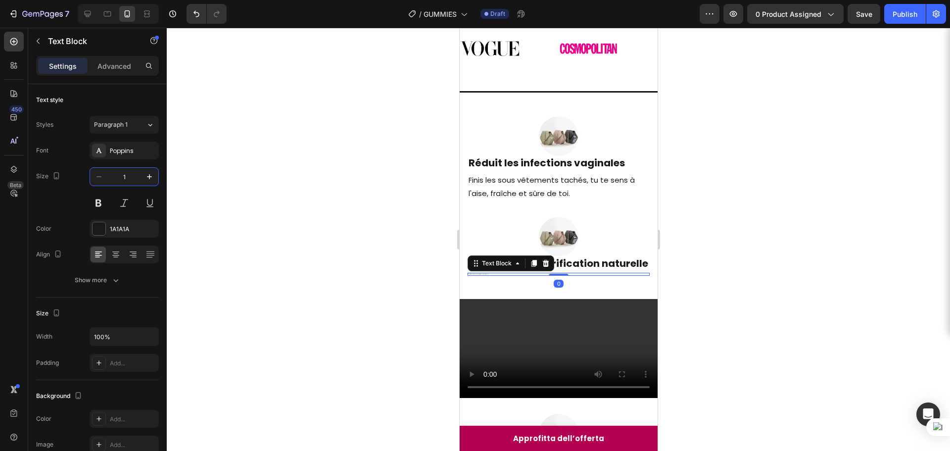
type input "15"
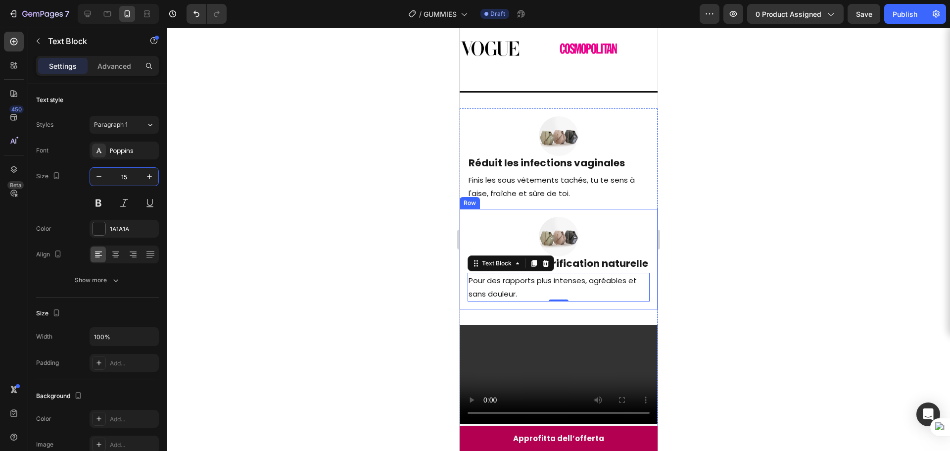
click at [778, 193] on div at bounding box center [558, 239] width 783 height 423
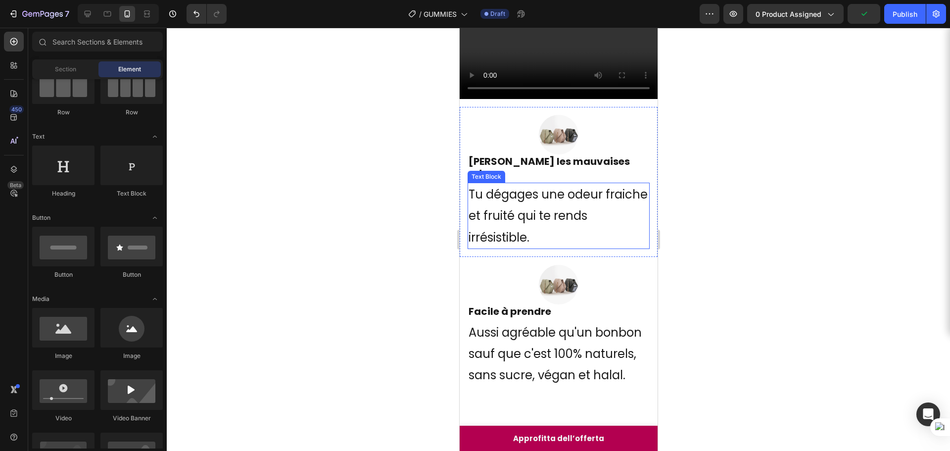
scroll to position [399, 0]
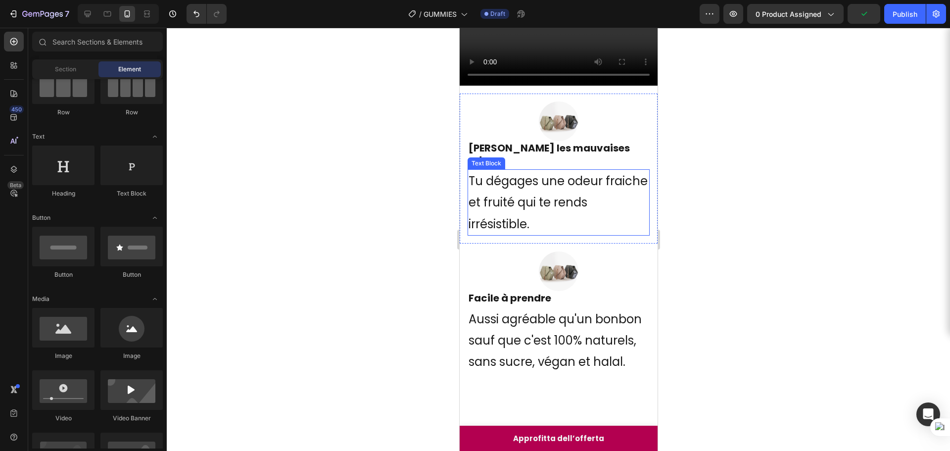
click at [532, 235] on p "Tu dégages une odeur fraiche et fruité qui te rends irrésistible." at bounding box center [558, 202] width 180 height 64
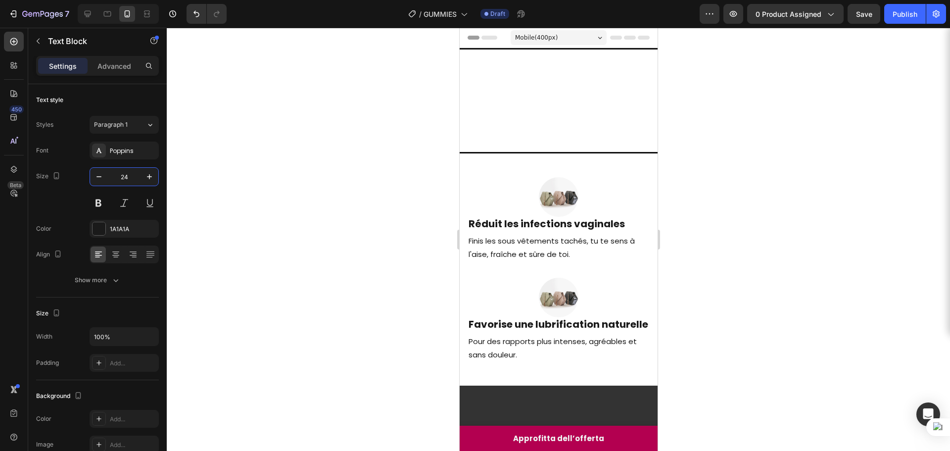
scroll to position [399, 0]
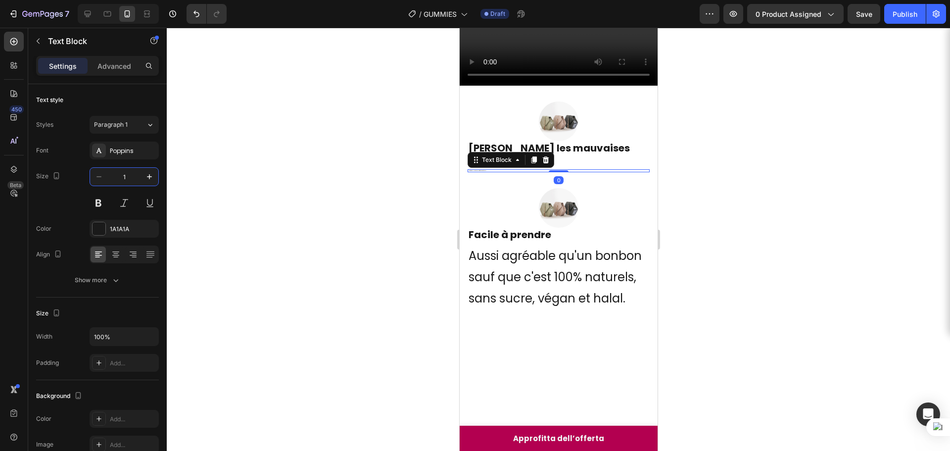
type input "15"
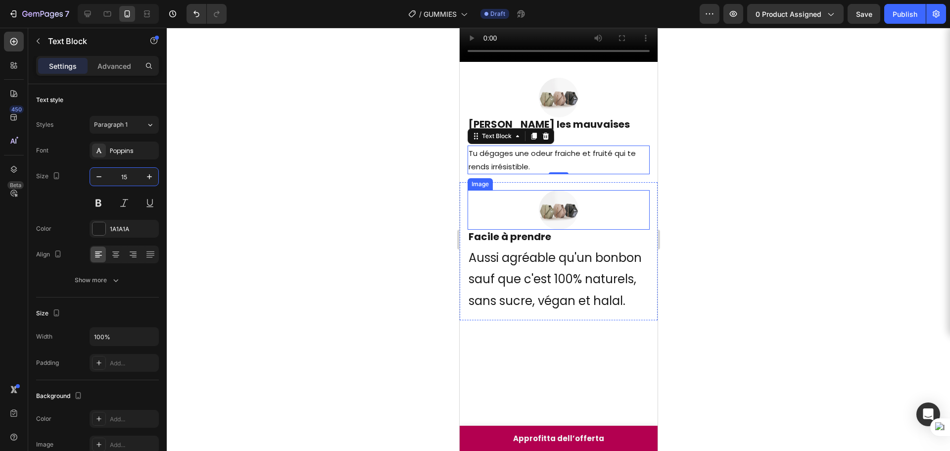
scroll to position [448, 0]
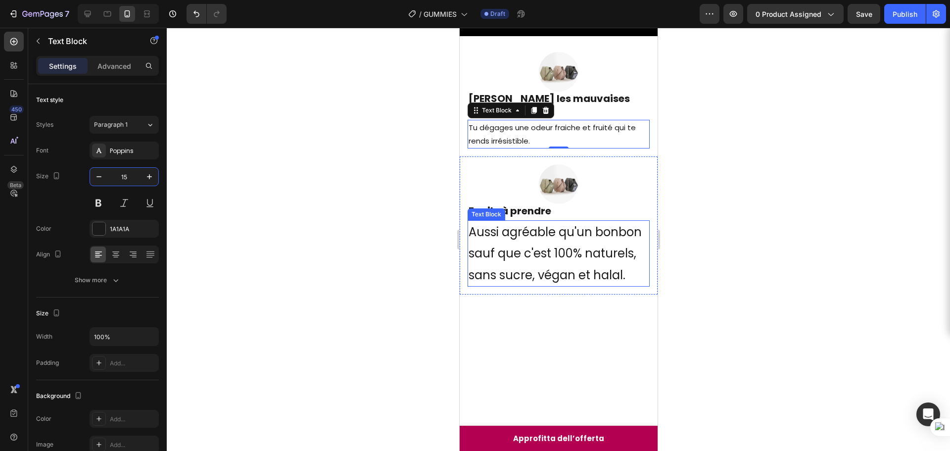
click at [519, 286] on p "Aussi agréable qu'un bonbon sauf que c'est 100% naturels, sans sucre, végan et …" at bounding box center [558, 253] width 180 height 64
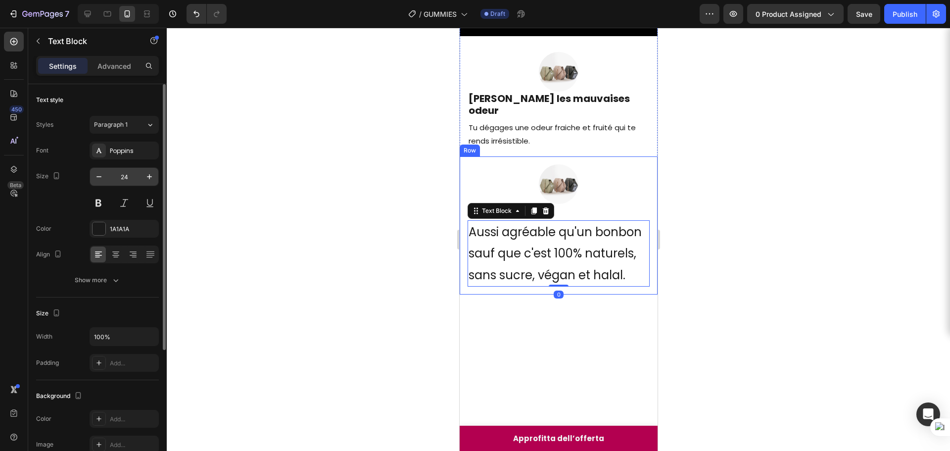
click at [130, 175] on input "24" at bounding box center [124, 177] width 33 height 18
type input "15"
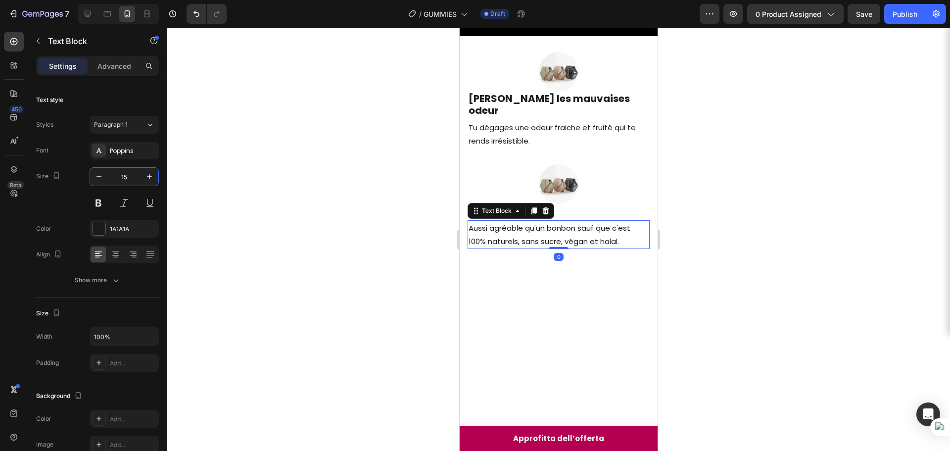
click at [886, 237] on div at bounding box center [558, 239] width 783 height 423
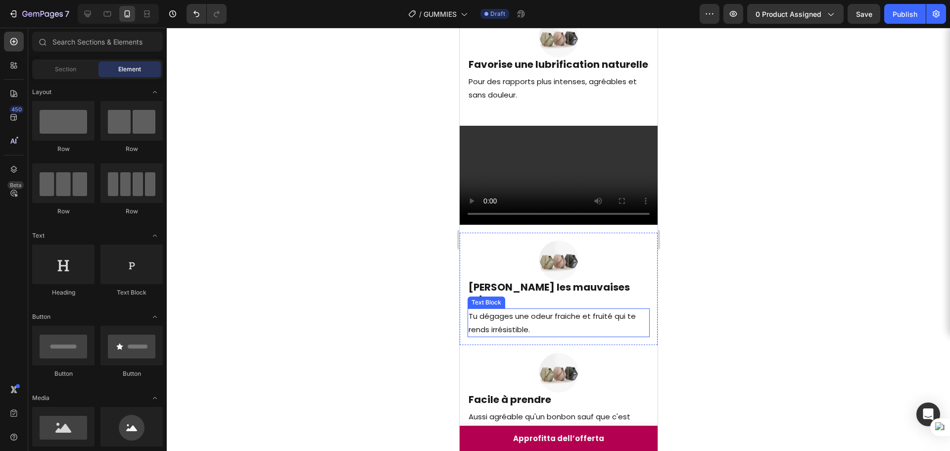
scroll to position [201, 0]
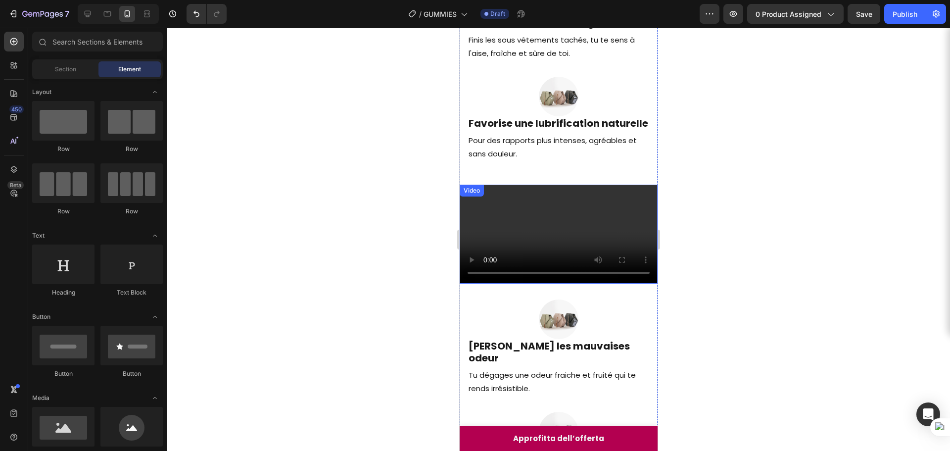
drag, startPoint x: 829, startPoint y: 323, endPoint x: 694, endPoint y: 366, distance: 141.8
click at [828, 324] on div at bounding box center [558, 239] width 783 height 423
click at [897, 280] on div at bounding box center [558, 239] width 783 height 423
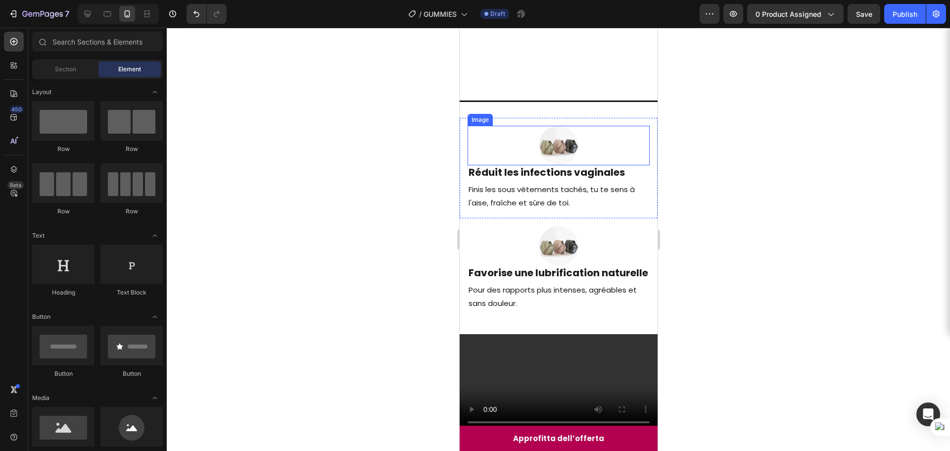
scroll to position [49, 0]
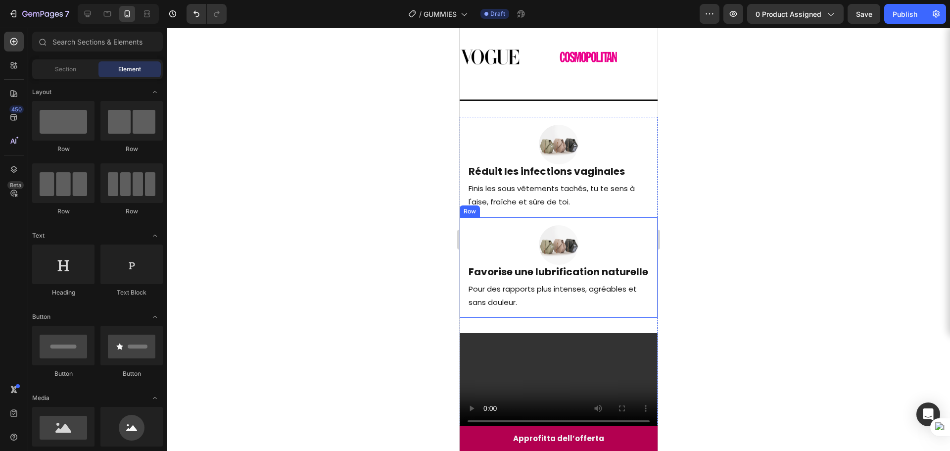
click at [789, 219] on div at bounding box center [558, 239] width 783 height 423
click at [389, 222] on div at bounding box center [558, 239] width 783 height 423
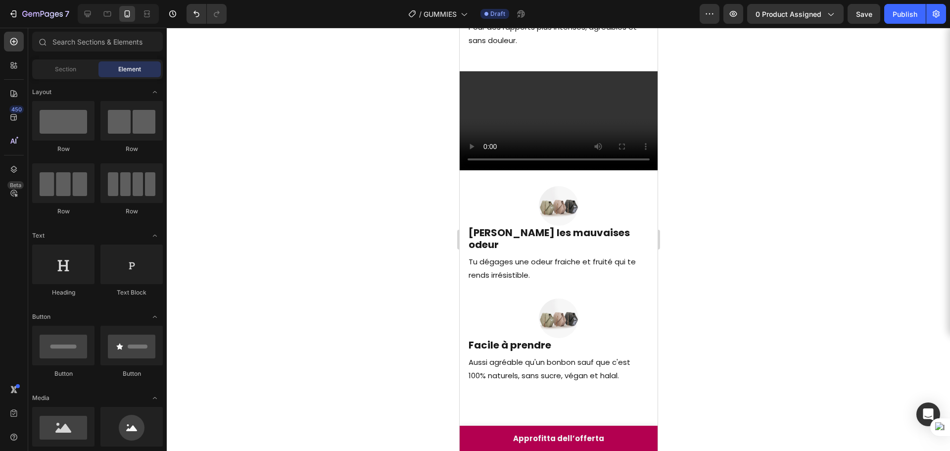
scroll to position [247, 0]
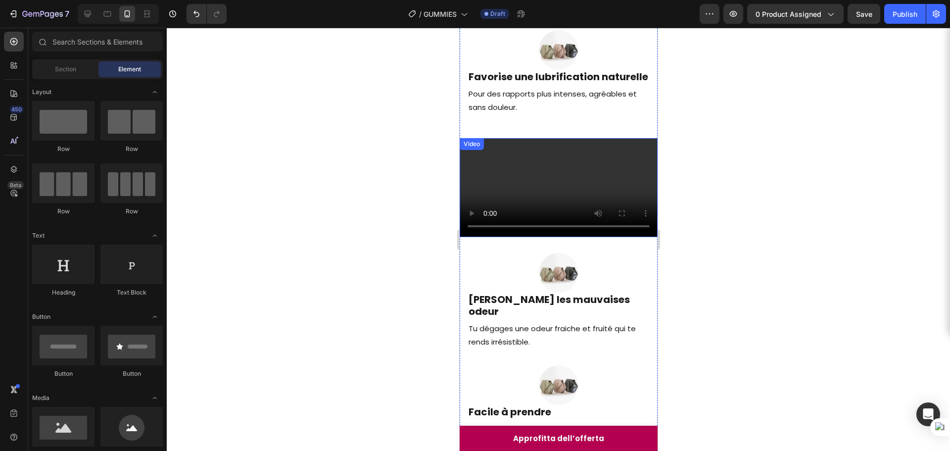
click at [842, 228] on div at bounding box center [558, 239] width 783 height 423
click at [314, 138] on div at bounding box center [558, 239] width 783 height 423
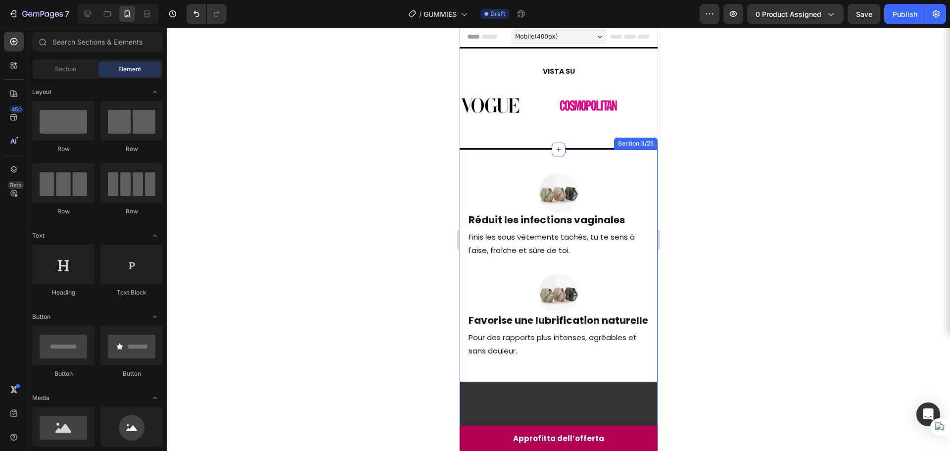
scroll to position [0, 0]
click at [92, 9] on icon at bounding box center [88, 14] width 10 height 10
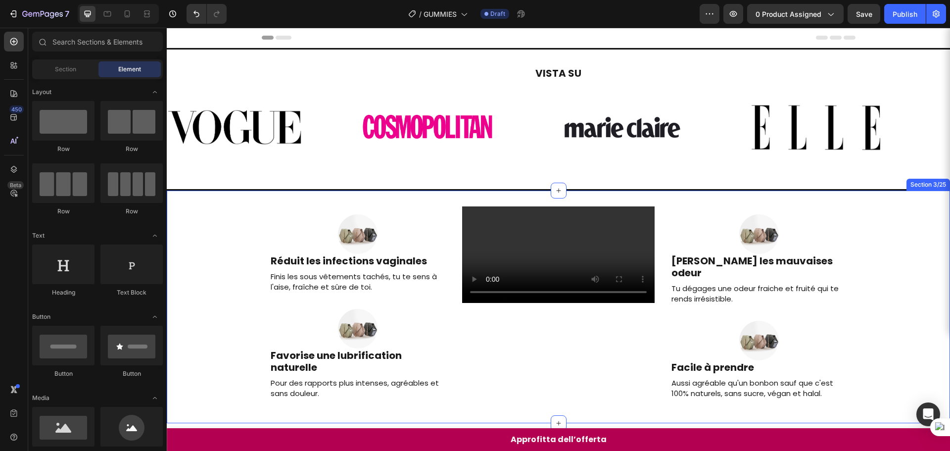
click at [591, 193] on div "Image Réduit les infections vaginales Heading Finis les sous vêtements tachés, …" at bounding box center [558, 307] width 783 height 233
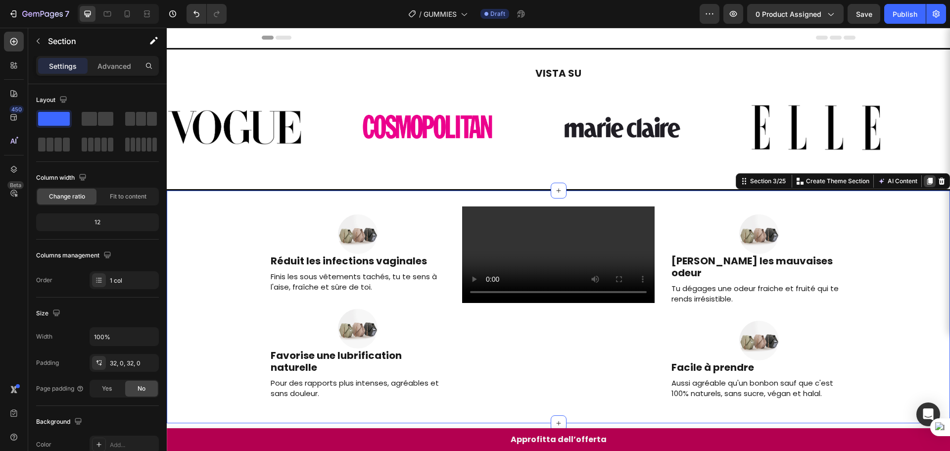
click at [926, 181] on icon at bounding box center [930, 181] width 8 height 8
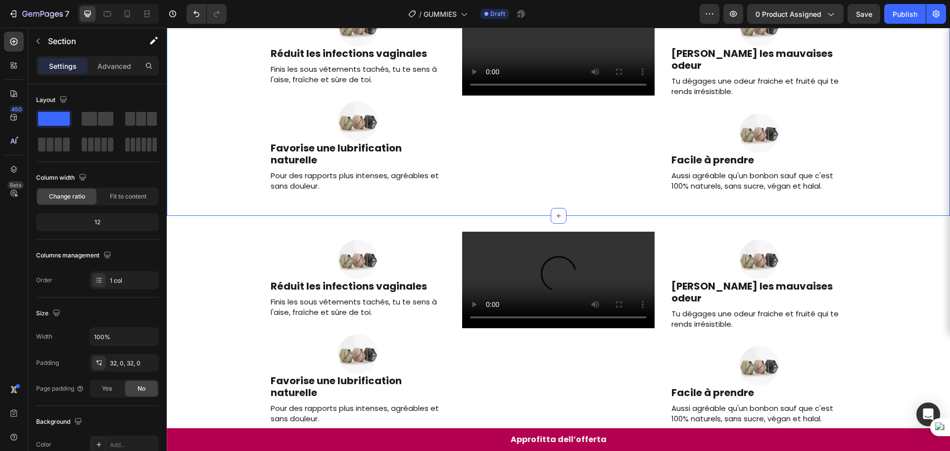
scroll to position [202, 0]
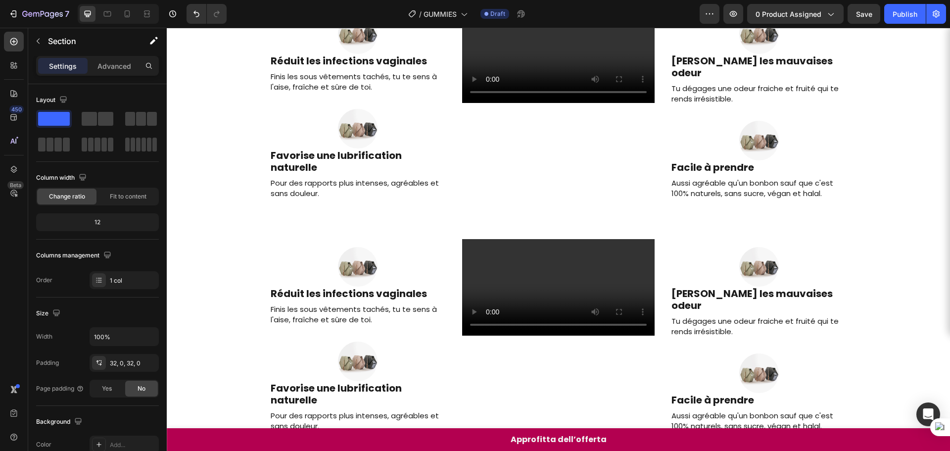
click at [236, 296] on div "Image Réduit les infections vaginales Heading Finis les sous vêtements tachés, …" at bounding box center [558, 339] width 783 height 201
click at [301, 207] on div "Image Réduit les infections vaginales Heading Finis les sous vêtements tachés, …" at bounding box center [358, 106] width 193 height 201
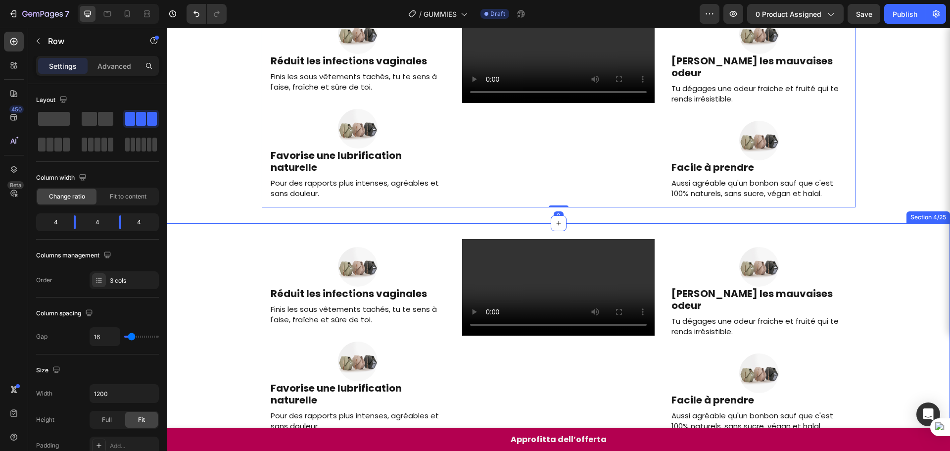
click at [251, 283] on div "Image Réduit les infections vaginales Heading Finis les sous vêtements tachés, …" at bounding box center [558, 339] width 783 height 201
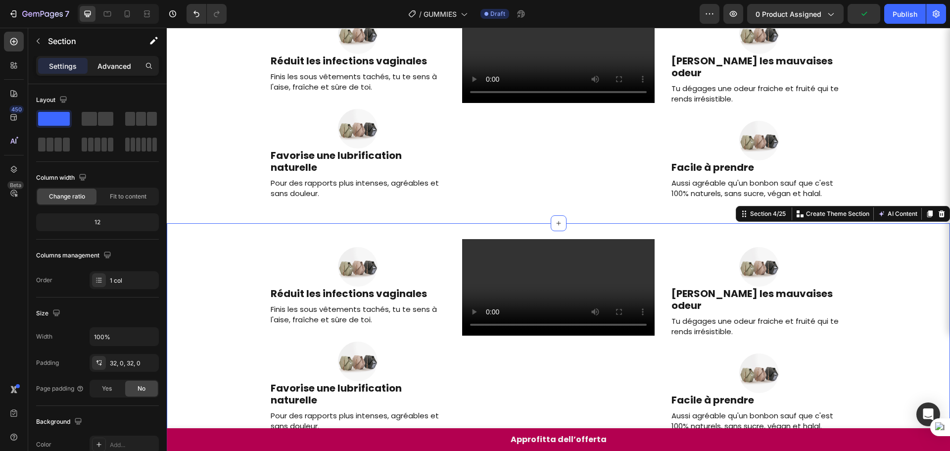
click at [117, 66] on p "Advanced" at bounding box center [115, 66] width 34 height 10
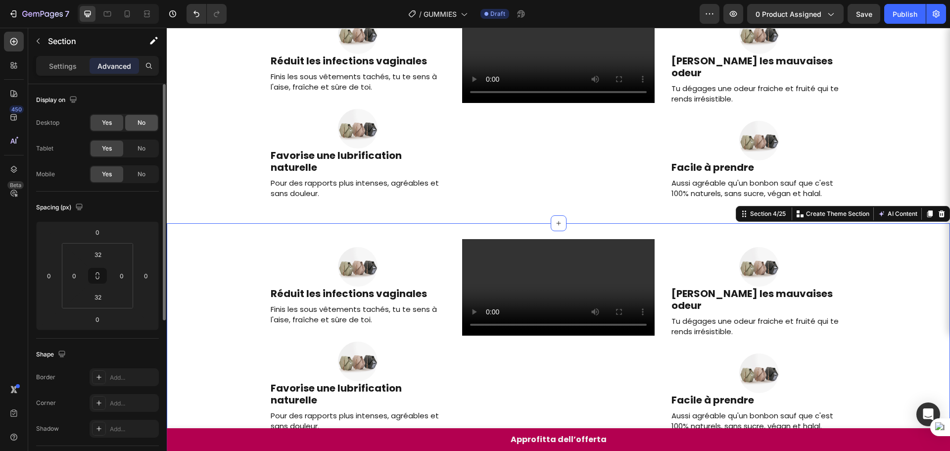
click at [135, 129] on div "No" at bounding box center [141, 123] width 33 height 16
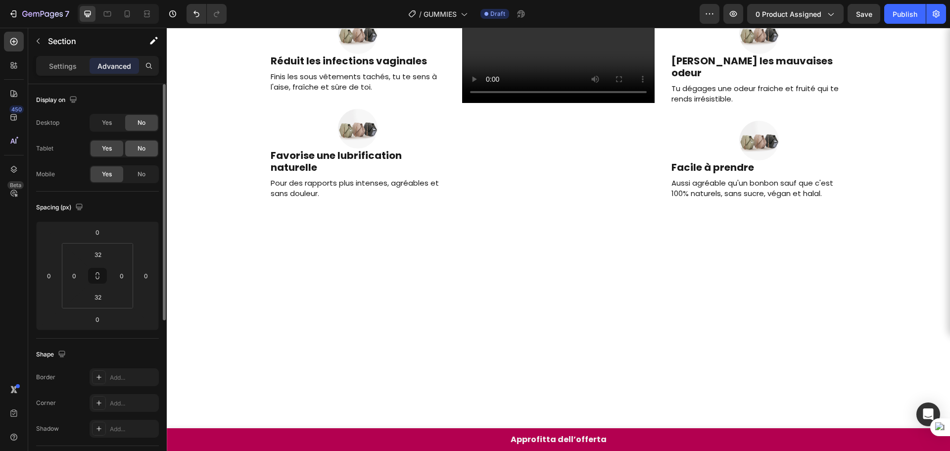
click at [137, 144] on div "No" at bounding box center [141, 149] width 33 height 16
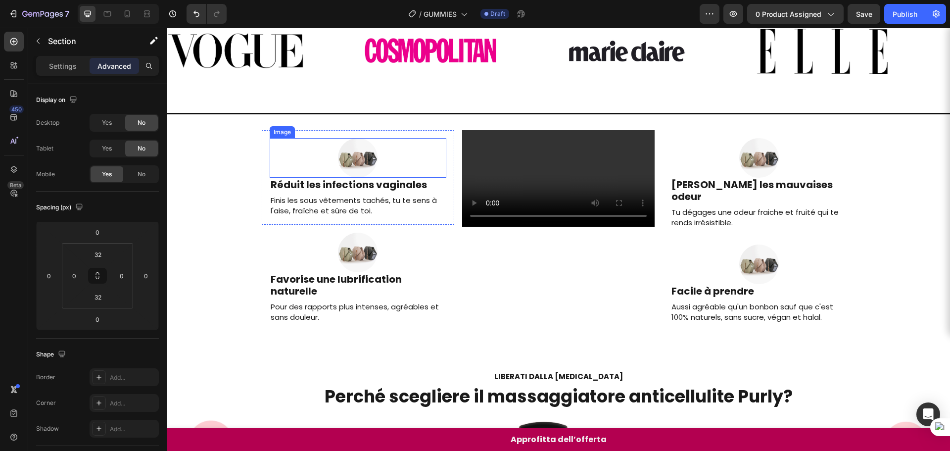
scroll to position [53, 0]
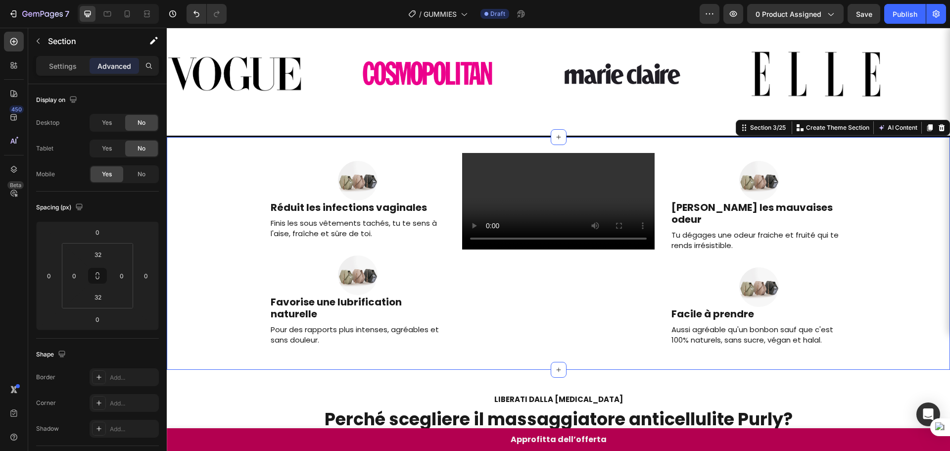
click at [283, 140] on div "Image Réduit les infections vaginales Heading Finis les sous vêtements tachés, …" at bounding box center [558, 253] width 783 height 233
click at [144, 173] on span "No" at bounding box center [142, 174] width 8 height 9
click at [112, 14] on icon at bounding box center [107, 14] width 10 height 10
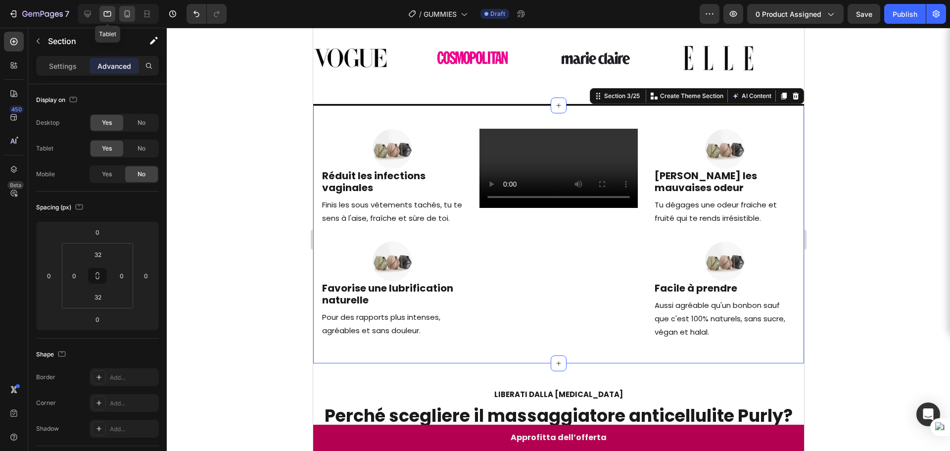
scroll to position [95, 0]
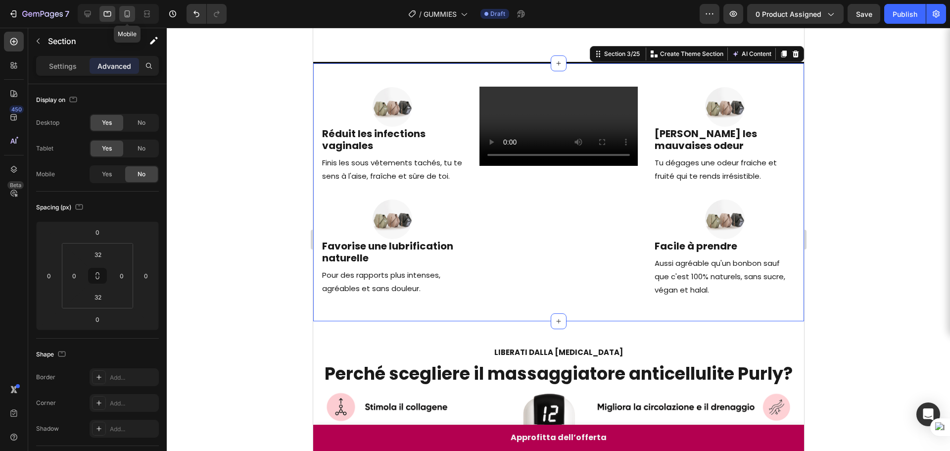
click at [128, 15] on icon at bounding box center [127, 14] width 10 height 10
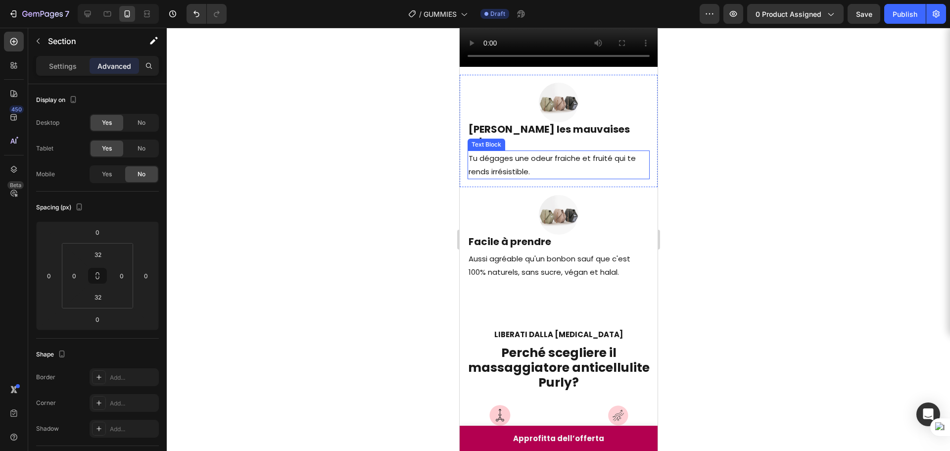
scroll to position [356, 0]
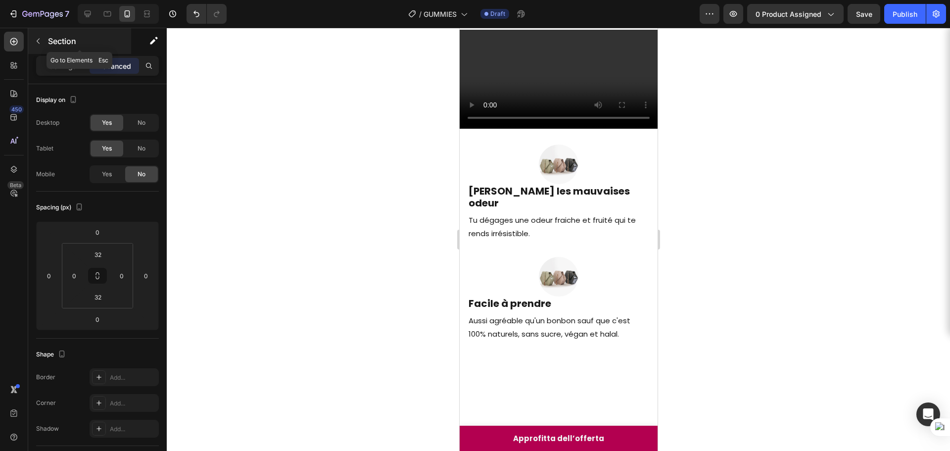
click at [40, 44] on button "button" at bounding box center [38, 41] width 16 height 16
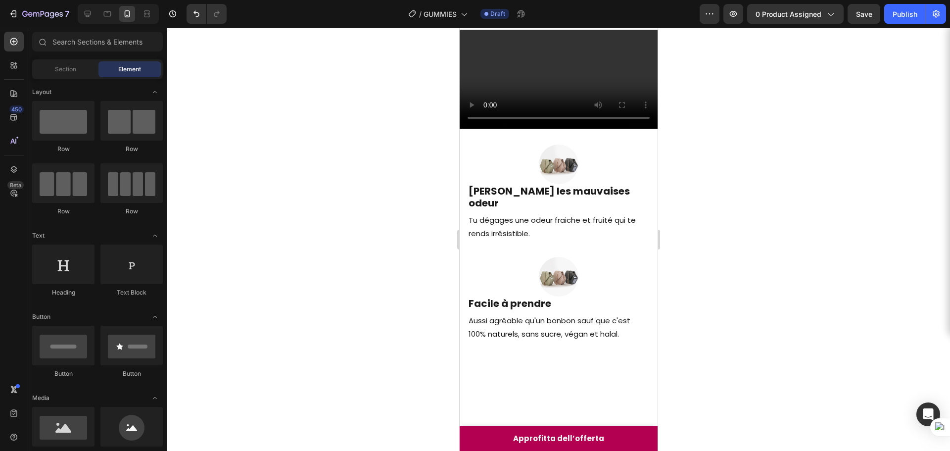
scroll to position [0, 0]
click at [14, 62] on icon at bounding box center [14, 65] width 10 height 10
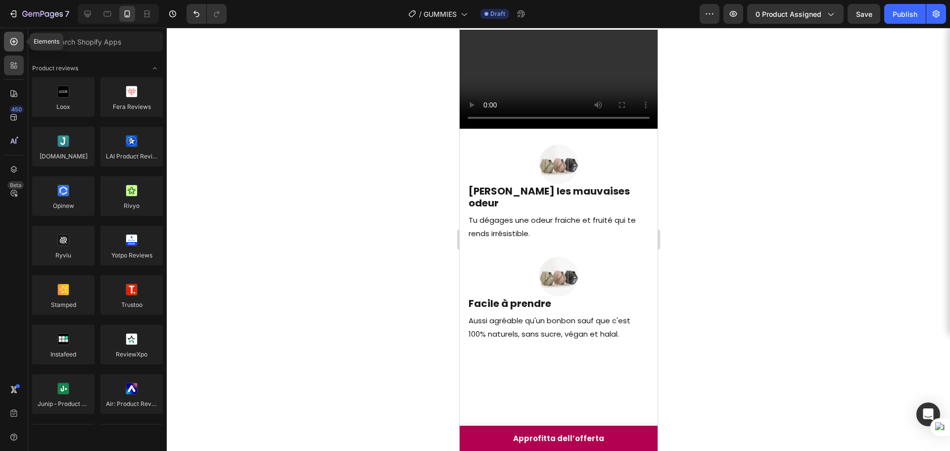
click at [14, 50] on div at bounding box center [14, 42] width 20 height 20
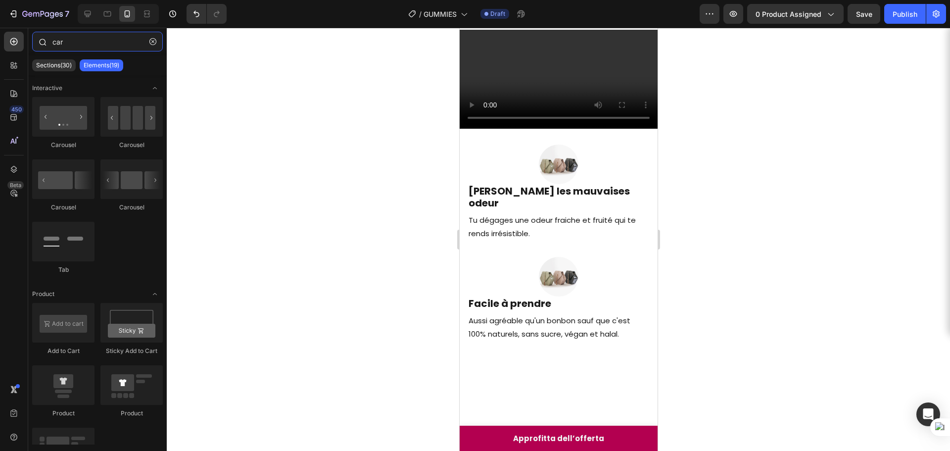
drag, startPoint x: 75, startPoint y: 47, endPoint x: 33, endPoint y: 46, distance: 41.6
click at [33, 46] on div "car" at bounding box center [97, 44] width 139 height 24
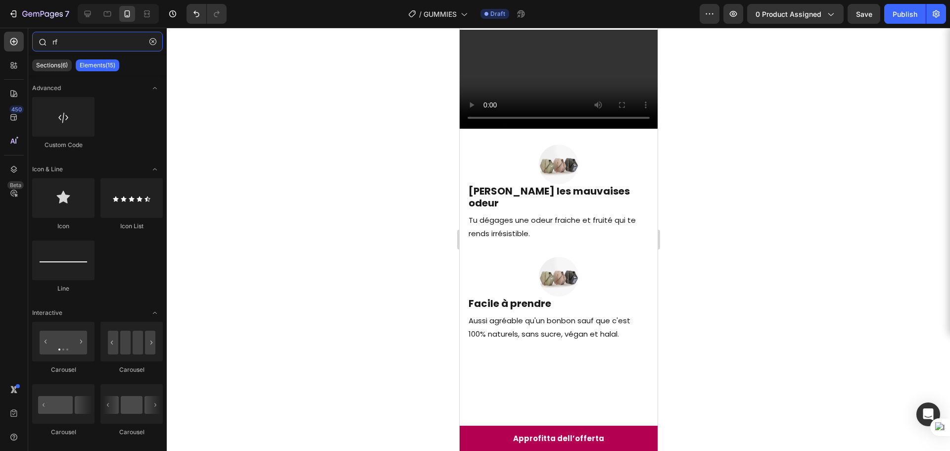
drag, startPoint x: 65, startPoint y: 39, endPoint x: 45, endPoint y: 39, distance: 19.8
click at [45, 39] on div "rf" at bounding box center [97, 44] width 139 height 24
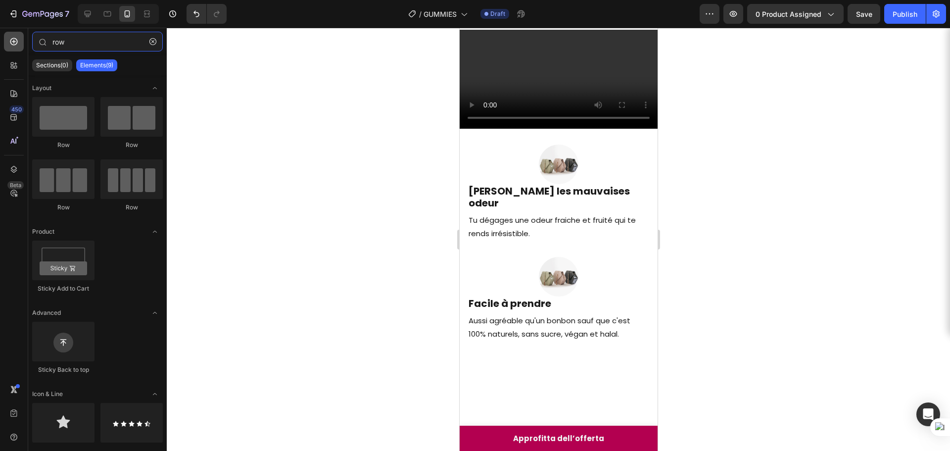
drag, startPoint x: 26, startPoint y: 37, endPoint x: 7, endPoint y: 35, distance: 19.0
click at [7, 35] on div "450 Beta row Sections(0) Elements(9) We couldn’t find any matches for “row” Sug…" at bounding box center [83, 239] width 167 height 423
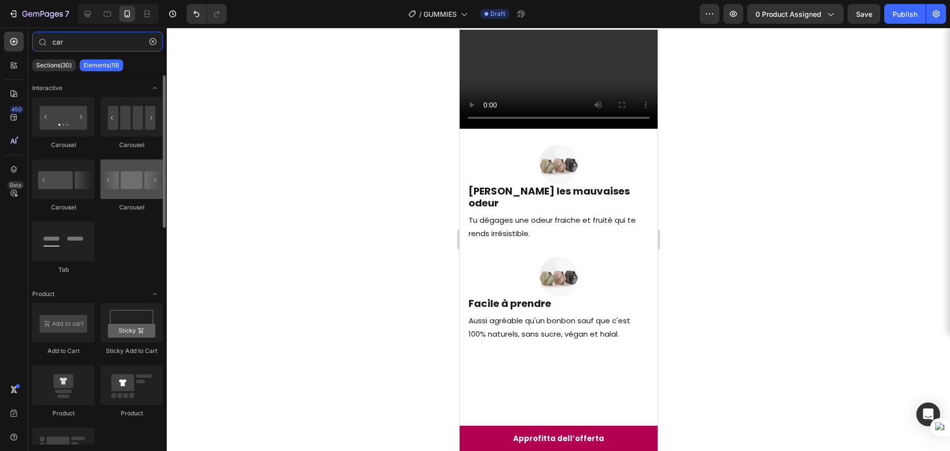
type input "car"
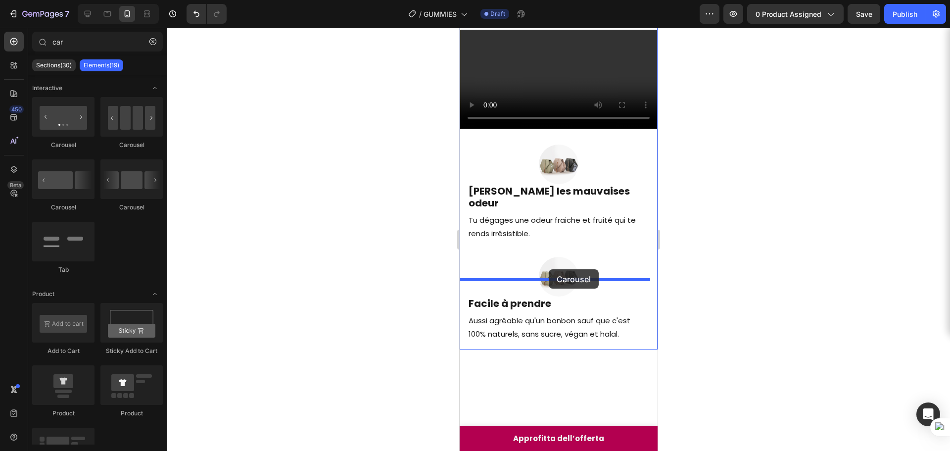
drag, startPoint x: 590, startPoint y: 210, endPoint x: 548, endPoint y: 269, distance: 72.8
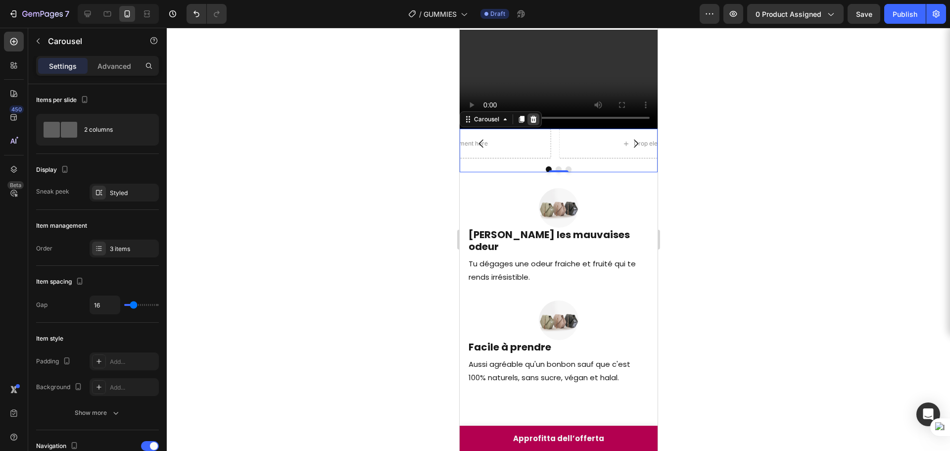
click at [530, 123] on icon at bounding box center [533, 119] width 8 height 8
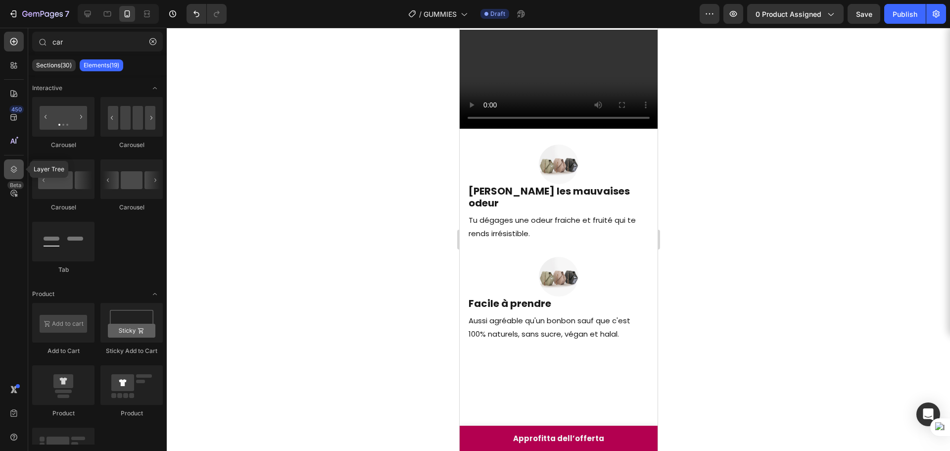
click at [19, 160] on div at bounding box center [14, 169] width 20 height 20
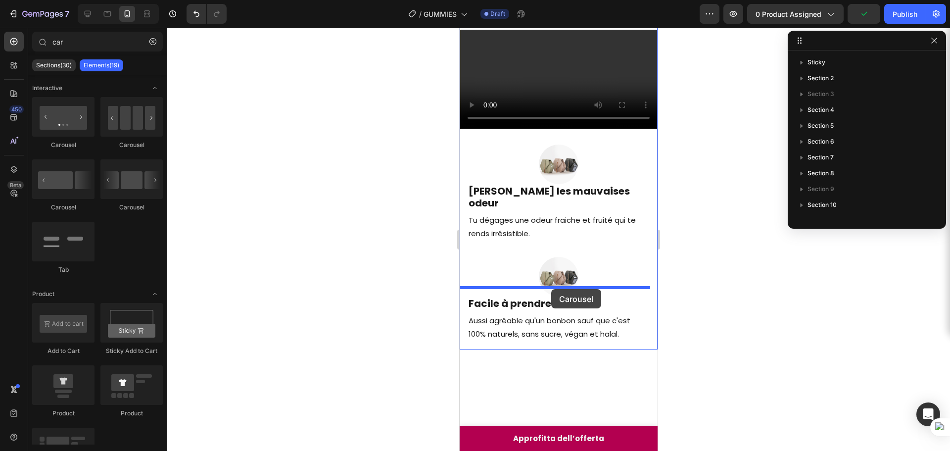
drag, startPoint x: 577, startPoint y: 205, endPoint x: 551, endPoint y: 289, distance: 87.5
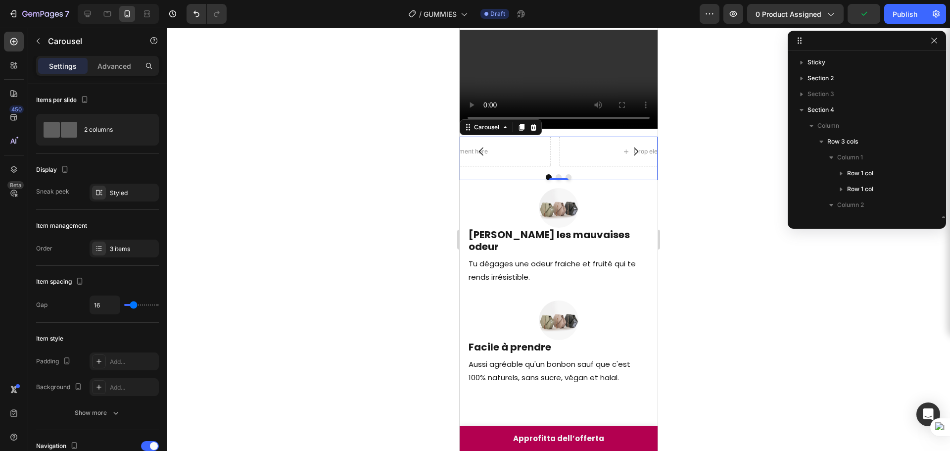
scroll to position [124, 0]
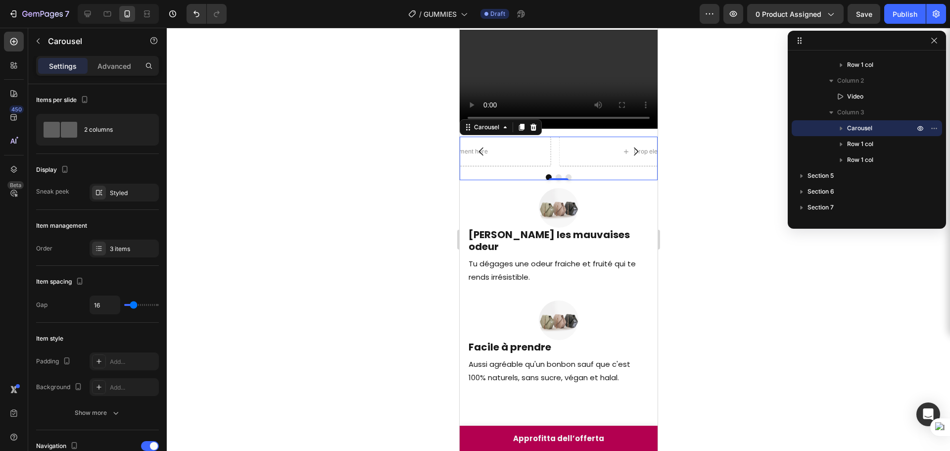
click at [630, 157] on icon "Carousel Next Arrow" at bounding box center [636, 152] width 12 height 12
click at [479, 157] on icon "Carousel Back Arrow" at bounding box center [481, 152] width 12 height 12
click at [507, 228] on div at bounding box center [558, 208] width 182 height 40
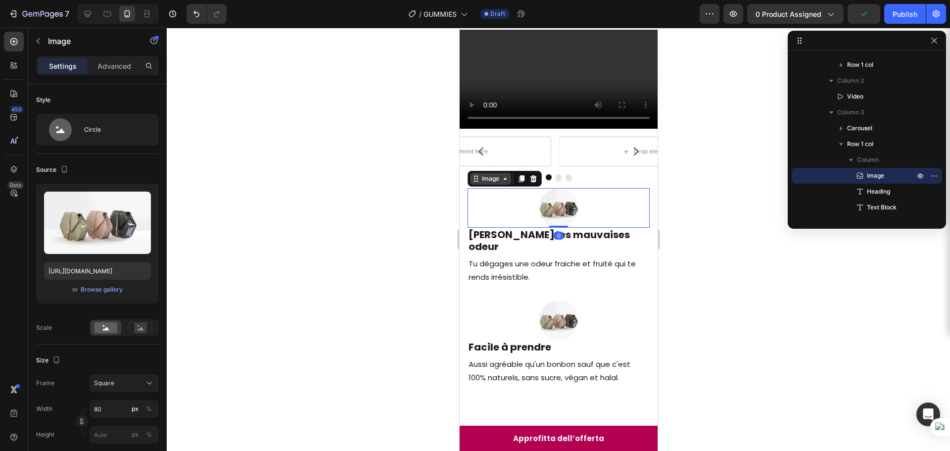
click at [492, 183] on div "Image" at bounding box center [490, 178] width 21 height 9
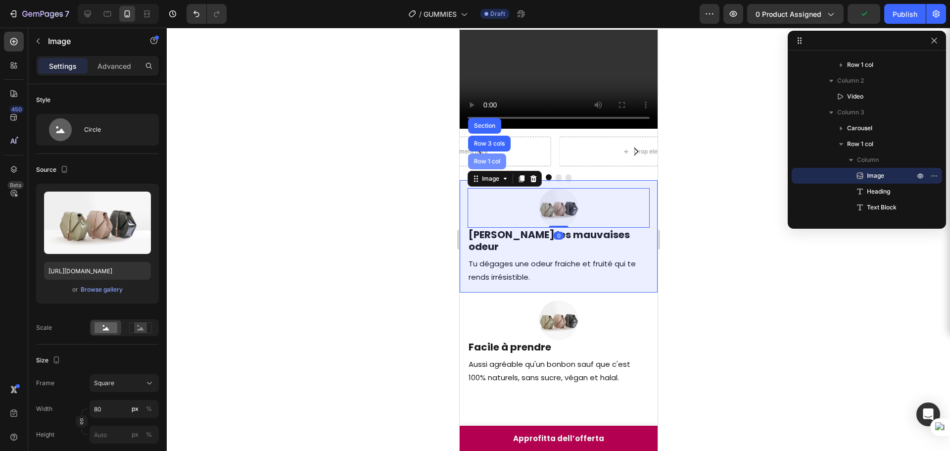
click at [498, 169] on div "Row 1 col" at bounding box center [487, 161] width 38 height 16
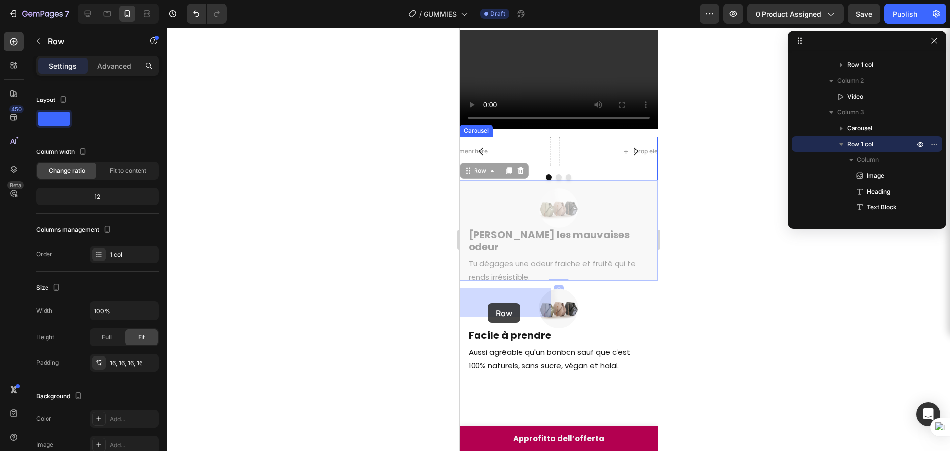
drag, startPoint x: 484, startPoint y: 325, endPoint x: 488, endPoint y: 303, distance: 21.6
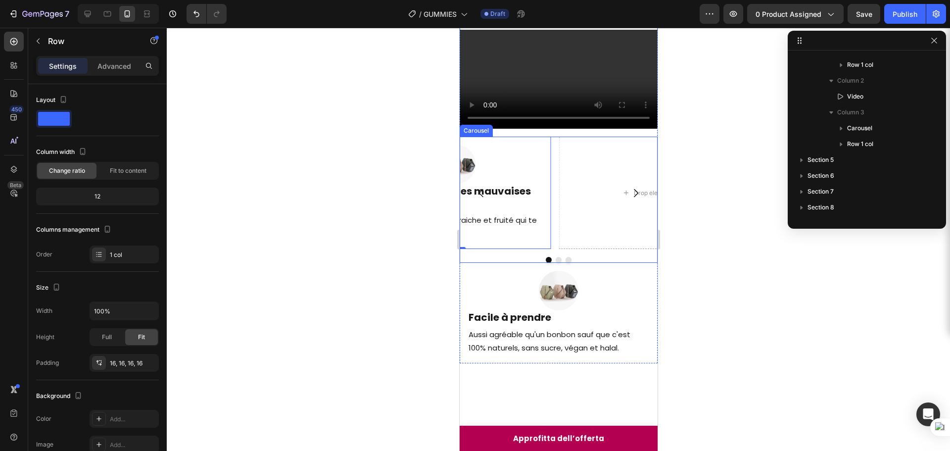
click at [481, 199] on icon "Carousel Back Arrow" at bounding box center [481, 193] width 12 height 12
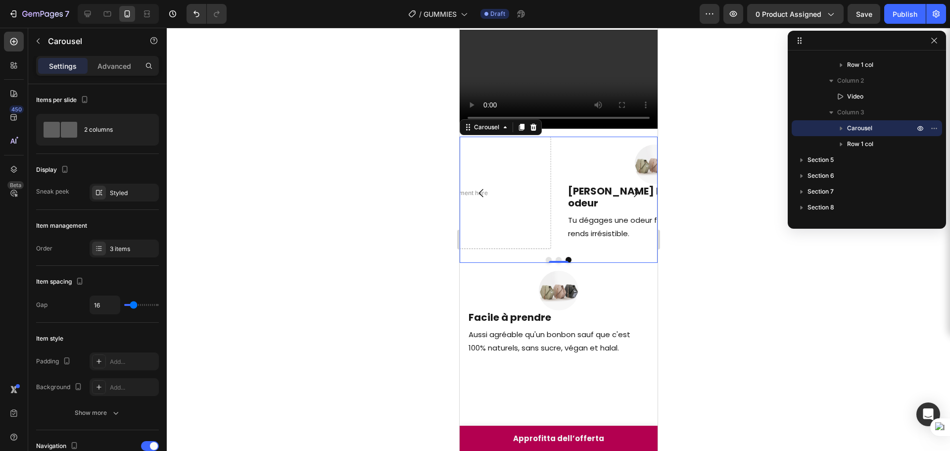
click at [630, 199] on icon "Carousel Next Arrow" at bounding box center [636, 193] width 12 height 12
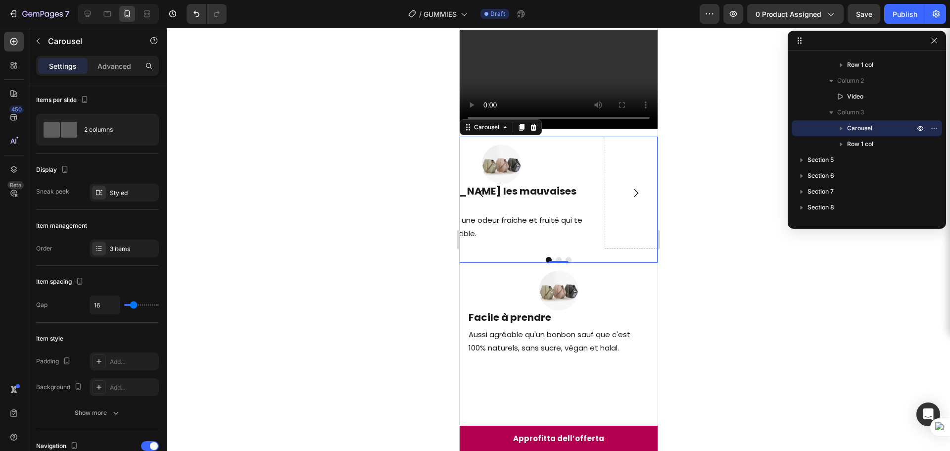
click at [630, 199] on icon "Carousel Next Arrow" at bounding box center [636, 193] width 12 height 12
click at [837, 128] on icon "button" at bounding box center [841, 128] width 10 height 10
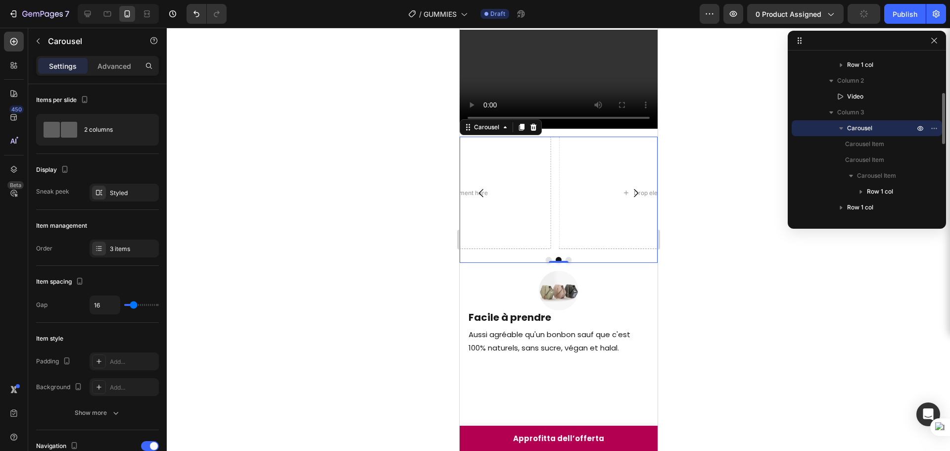
click at [841, 128] on icon "button" at bounding box center [841, 128] width 4 height 2
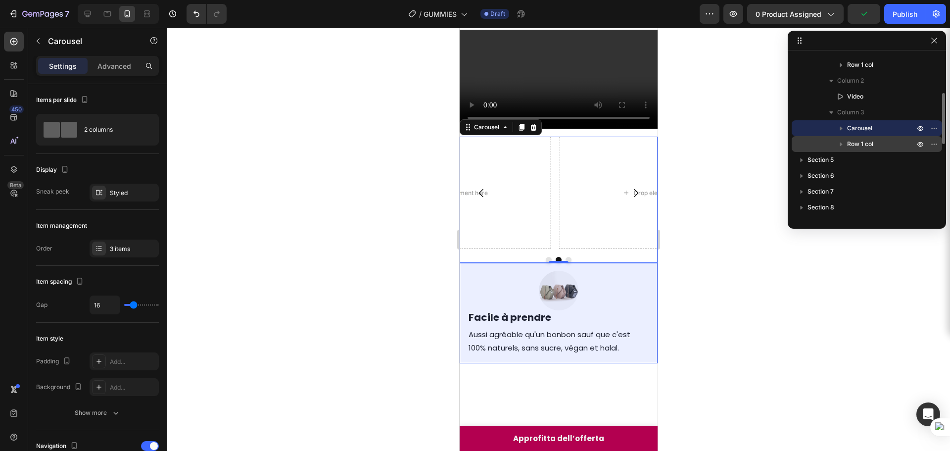
click at [842, 144] on icon "button" at bounding box center [841, 145] width 2 height 4
click at [842, 144] on icon "button" at bounding box center [841, 144] width 4 height 2
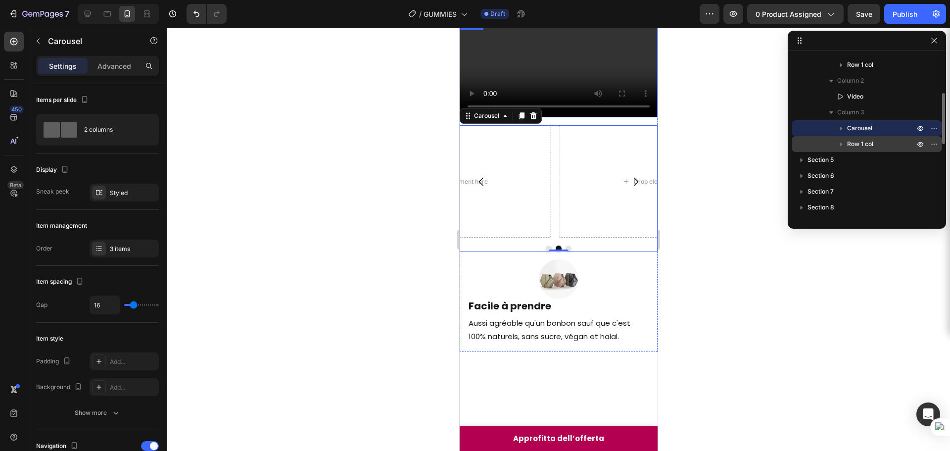
scroll to position [405, 0]
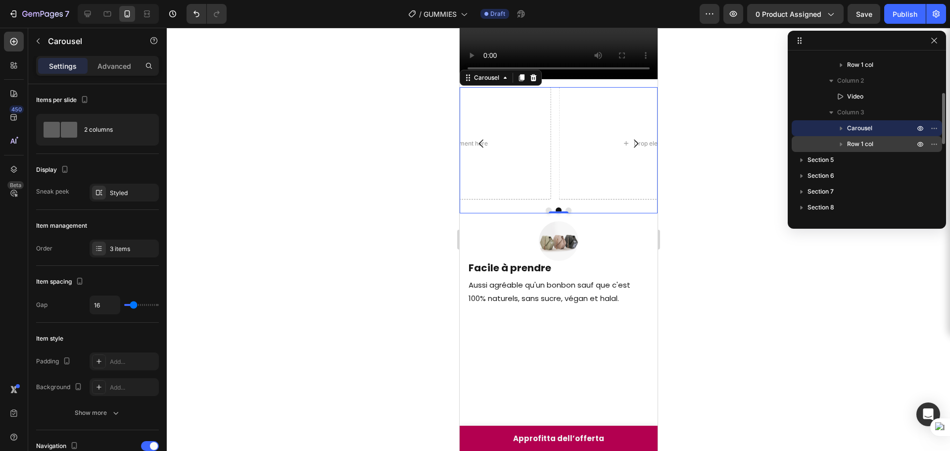
click at [483, 149] on icon "Carousel Back Arrow" at bounding box center [481, 144] width 12 height 12
click at [841, 129] on icon "button" at bounding box center [841, 129] width 2 height 4
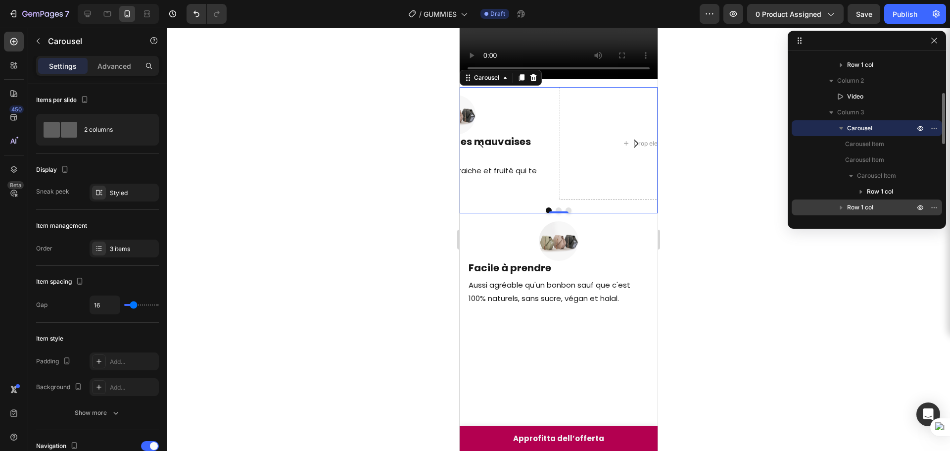
click at [841, 129] on icon "button" at bounding box center [841, 128] width 4 height 2
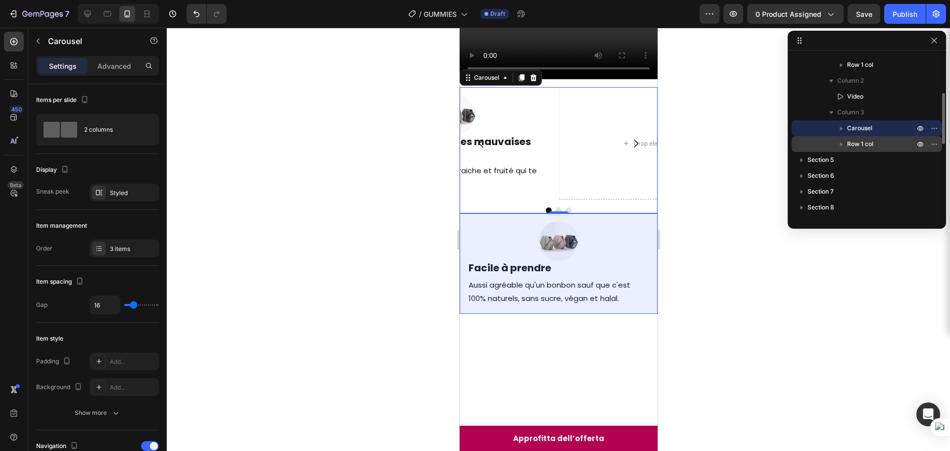
click at [859, 145] on span "Row 1 col" at bounding box center [860, 144] width 26 height 10
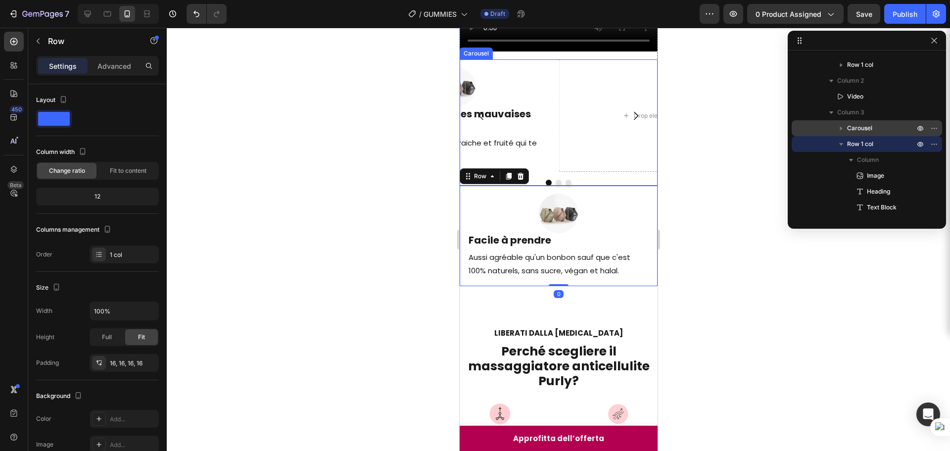
scroll to position [455, 0]
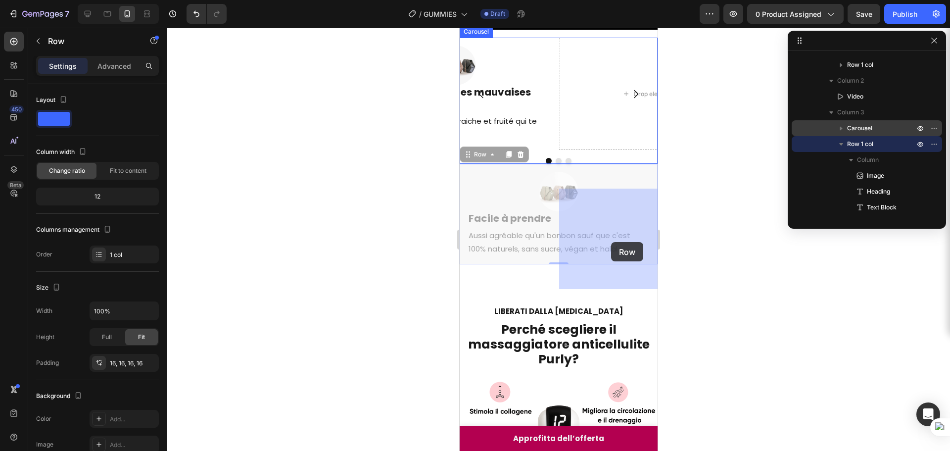
drag, startPoint x: 482, startPoint y: 296, endPoint x: 584, endPoint y: 260, distance: 108.2
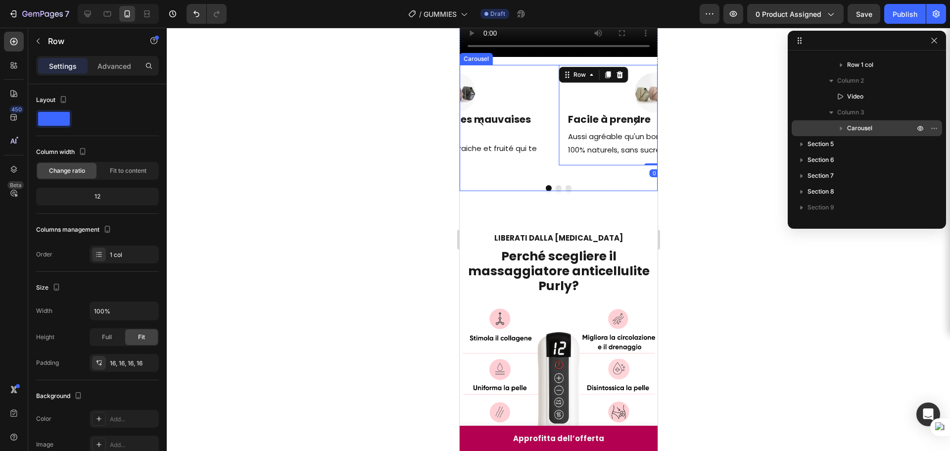
scroll to position [405, 0]
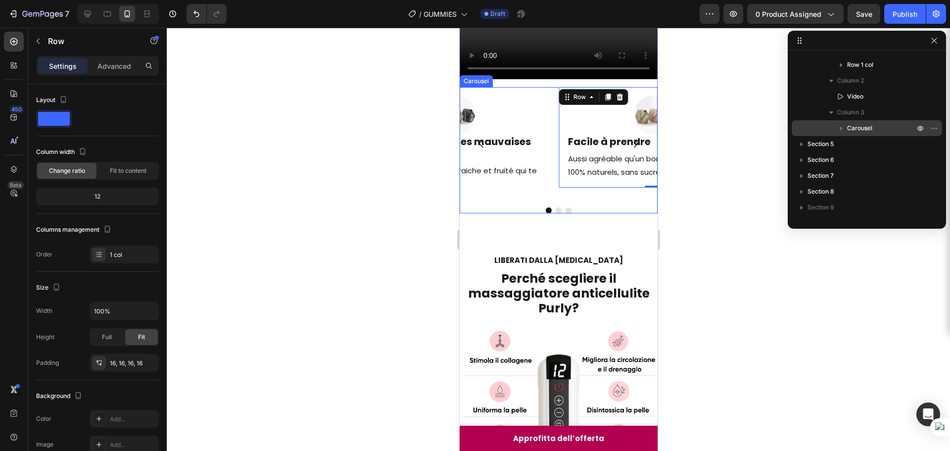
click at [480, 149] on icon "Carousel Back Arrow" at bounding box center [481, 144] width 12 height 12
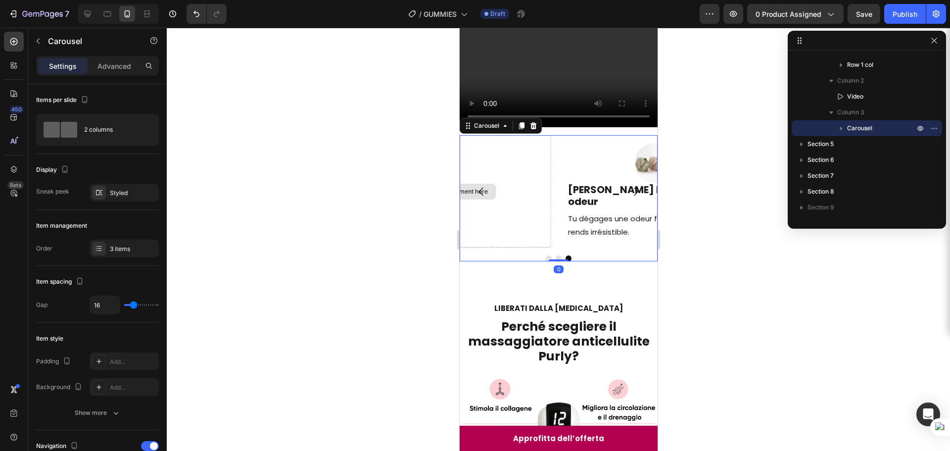
scroll to position [356, 0]
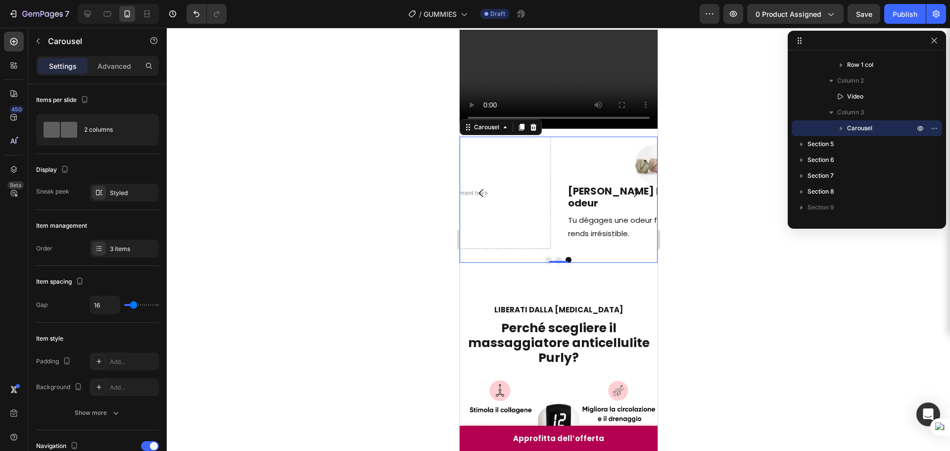
click at [844, 133] on icon "button" at bounding box center [841, 128] width 10 height 10
click at [862, 143] on span "Carousel Item" at bounding box center [876, 144] width 39 height 10
click at [860, 169] on div "Carousel Item" at bounding box center [867, 176] width 143 height 16
click at [863, 163] on span "Carousel Item" at bounding box center [864, 160] width 39 height 10
click at [849, 147] on icon "button" at bounding box center [851, 144] width 10 height 10
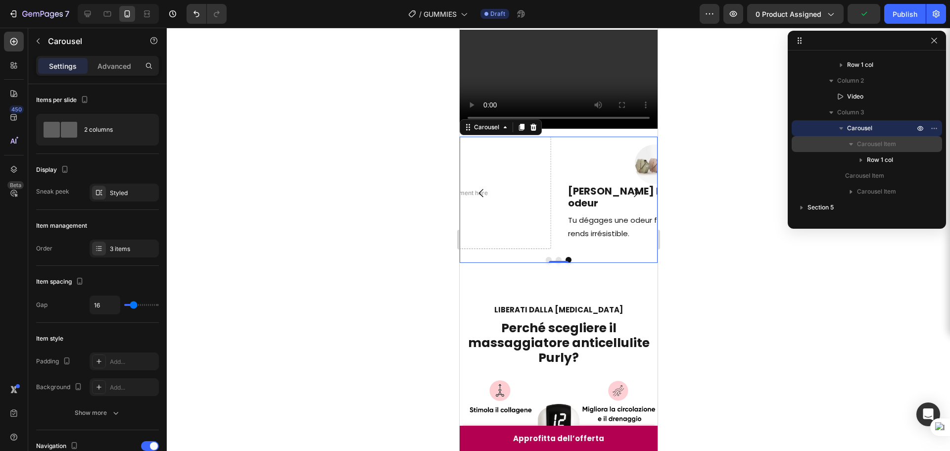
click at [849, 147] on icon "button" at bounding box center [851, 144] width 10 height 10
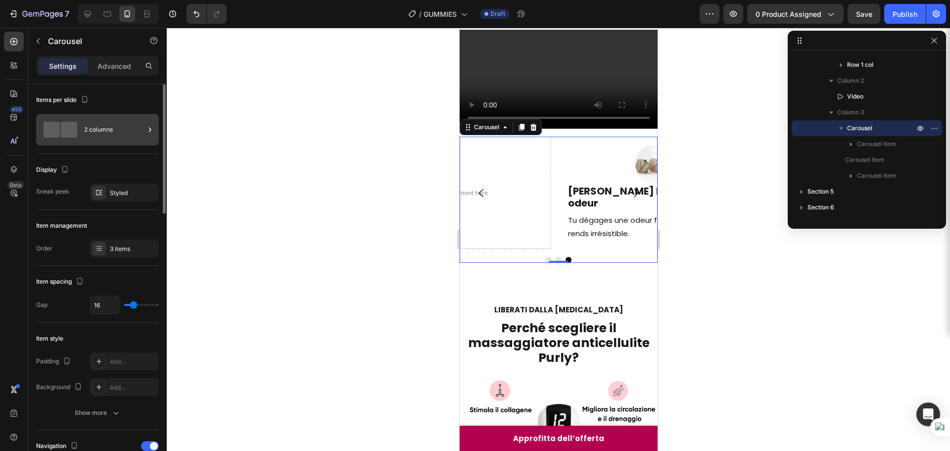
click at [93, 127] on div "2 columns" at bounding box center [114, 129] width 60 height 23
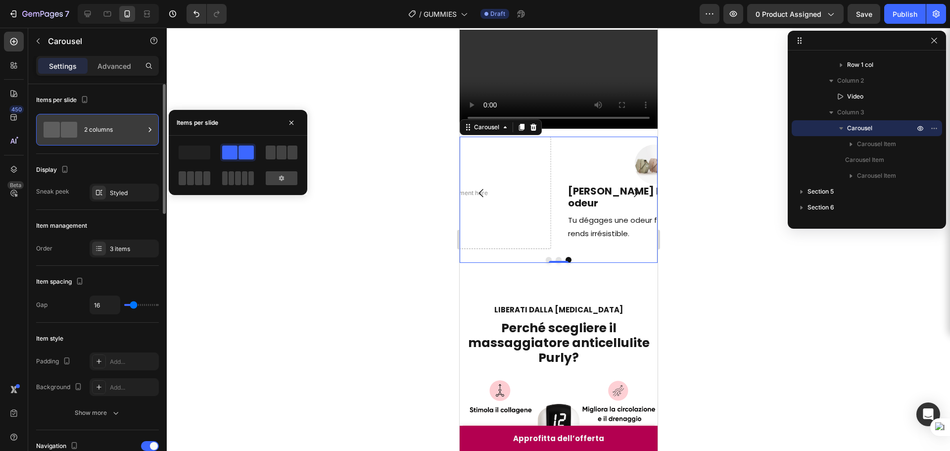
click at [93, 127] on div "2 columns" at bounding box center [114, 129] width 60 height 23
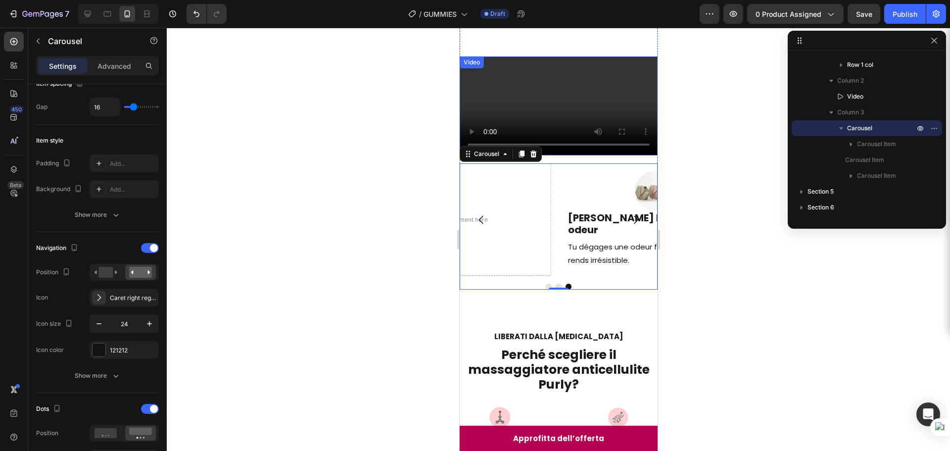
scroll to position [399, 0]
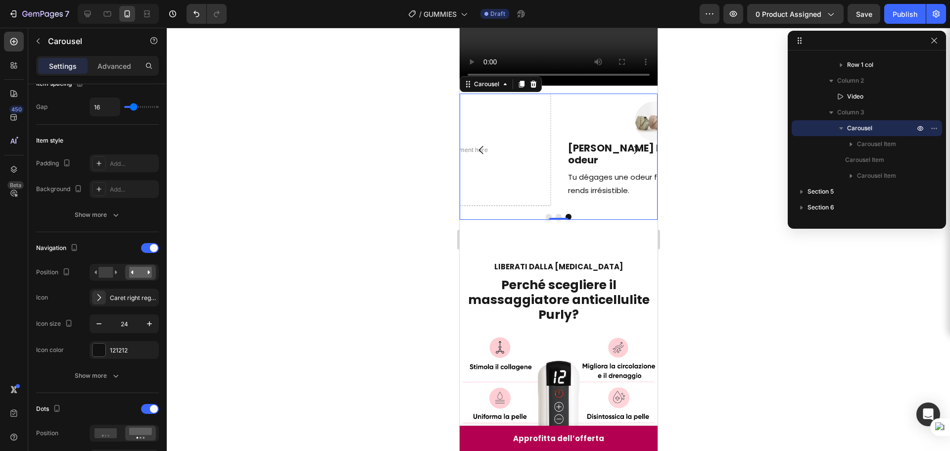
click at [630, 156] on icon "Carousel Next Arrow" at bounding box center [636, 150] width 12 height 12
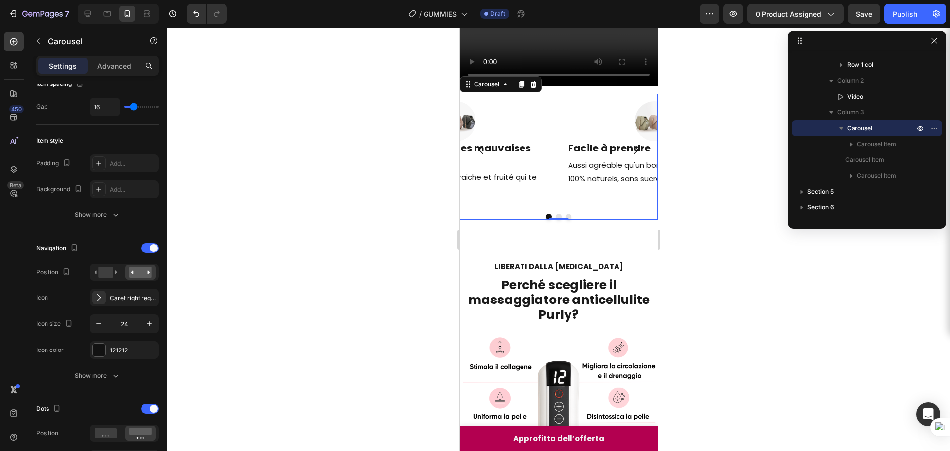
click at [630, 156] on icon "Carousel Next Arrow" at bounding box center [636, 150] width 12 height 12
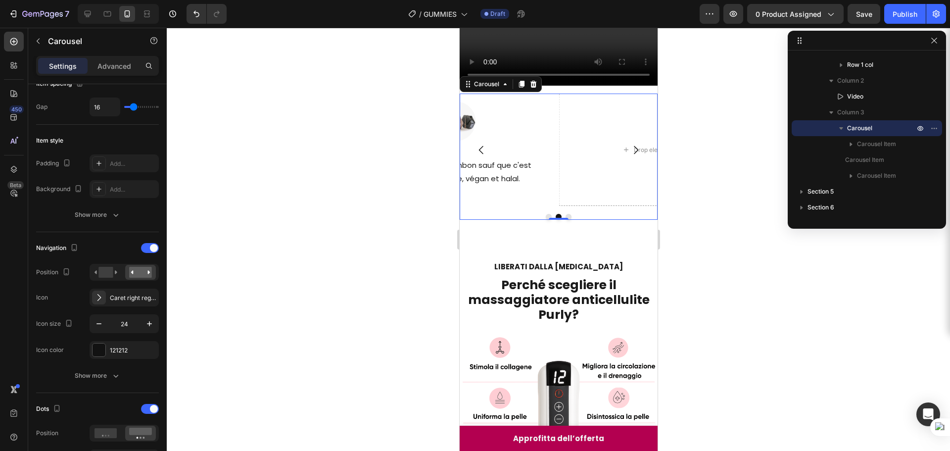
click at [630, 156] on icon "Carousel Next Arrow" at bounding box center [636, 150] width 12 height 12
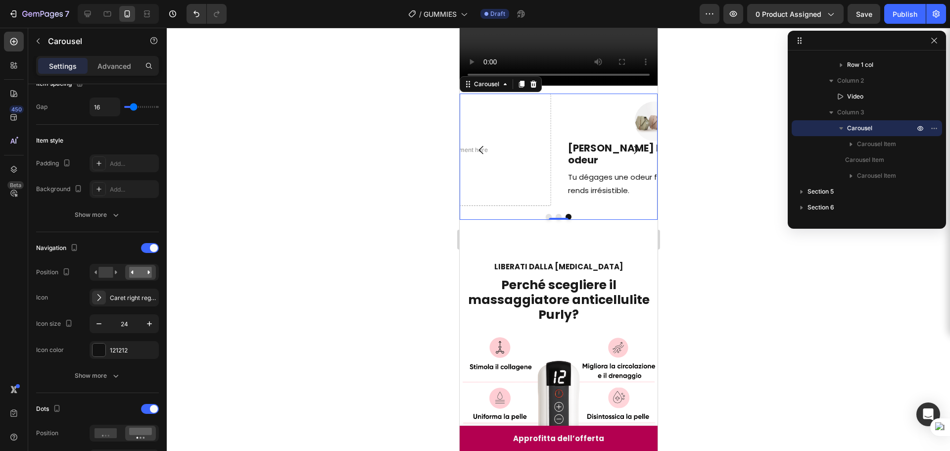
click at [630, 156] on icon "Carousel Next Arrow" at bounding box center [636, 150] width 12 height 12
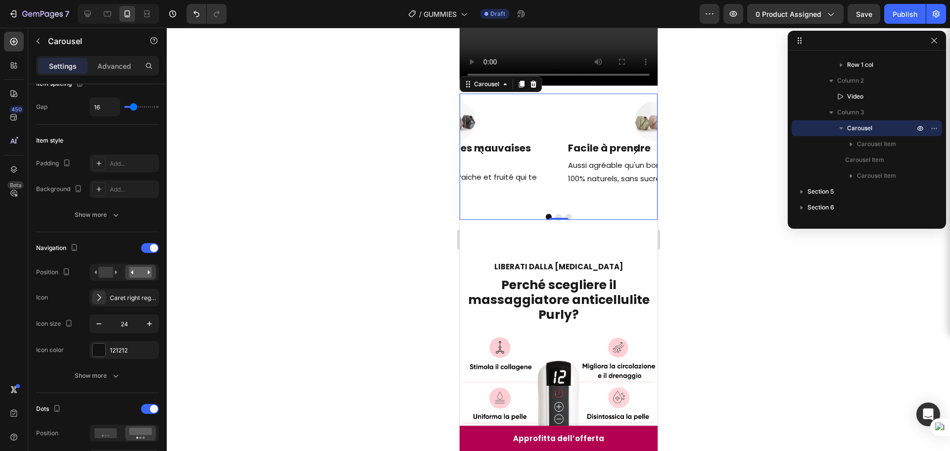
click at [630, 156] on icon "Carousel Next Arrow" at bounding box center [636, 150] width 12 height 12
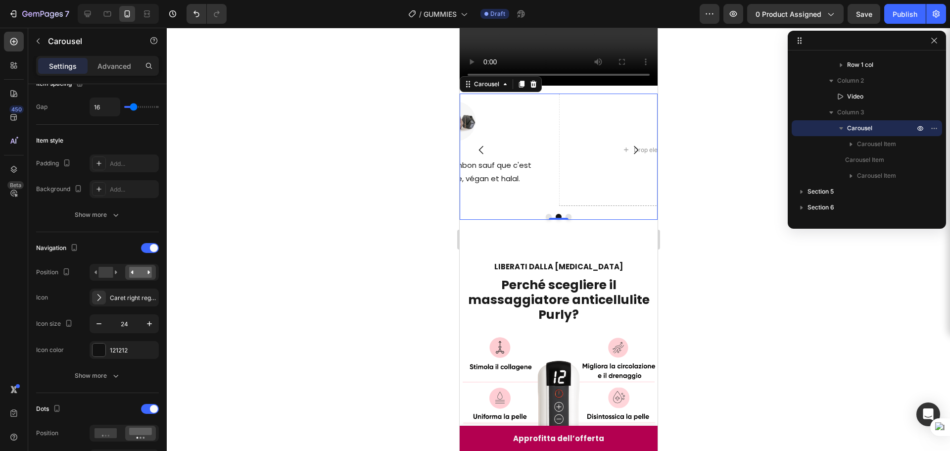
click at [630, 156] on icon "Carousel Next Arrow" at bounding box center [636, 150] width 12 height 12
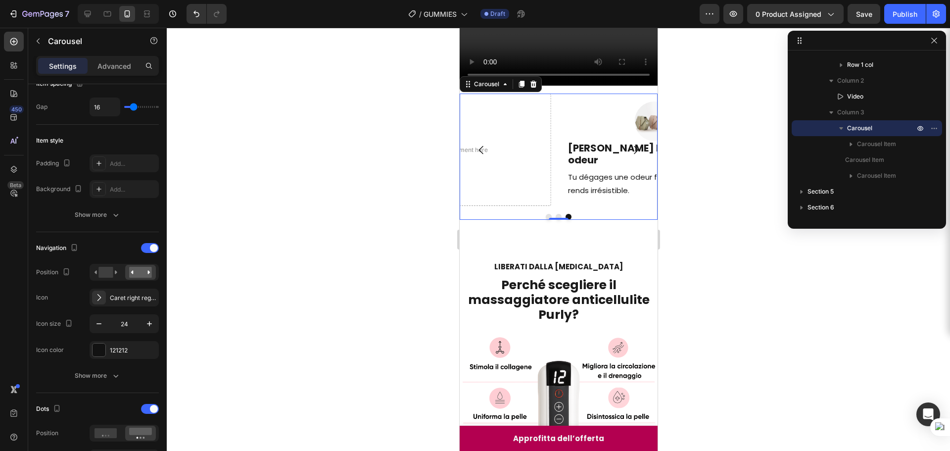
click at [630, 156] on icon "Carousel Next Arrow" at bounding box center [636, 150] width 12 height 12
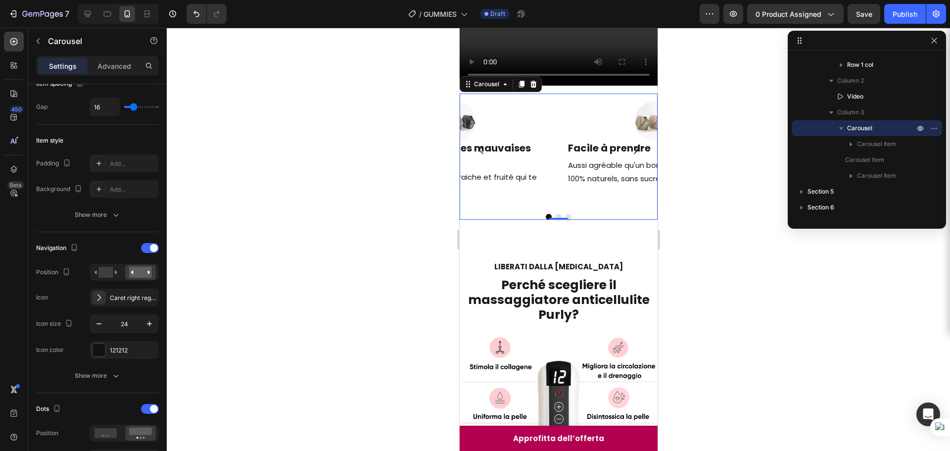
click at [630, 156] on icon "Carousel Next Arrow" at bounding box center [636, 150] width 12 height 12
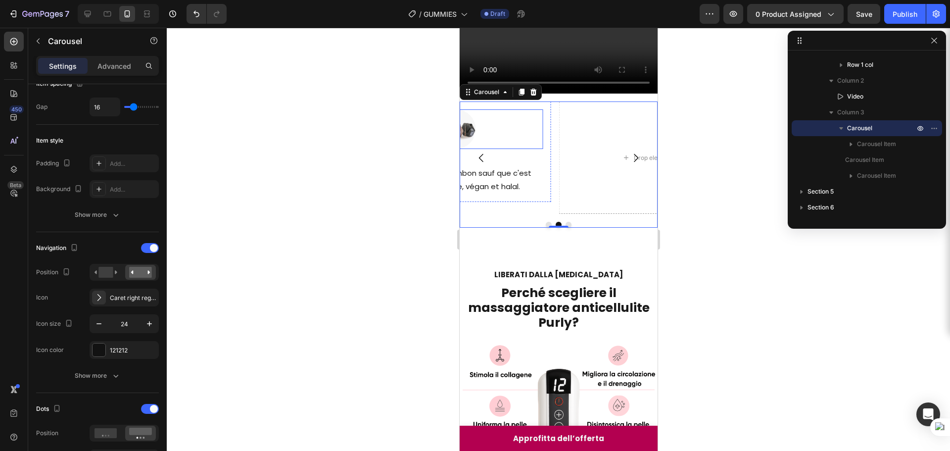
scroll to position [448, 0]
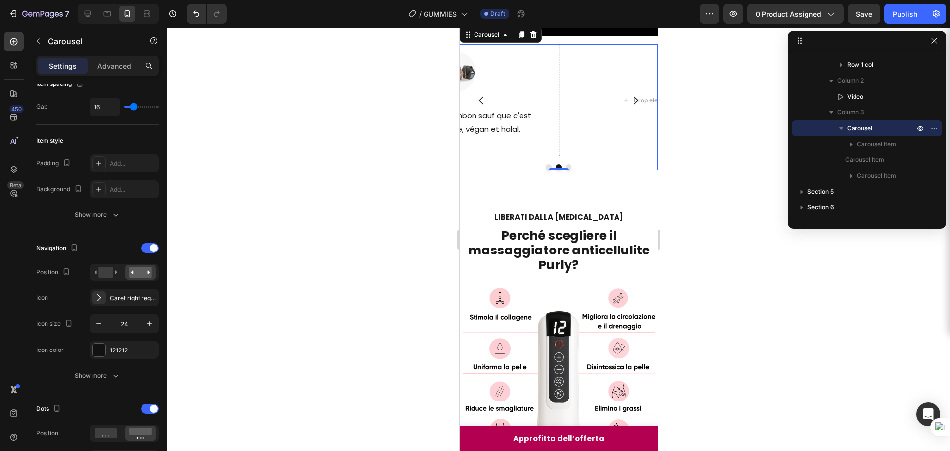
click at [478, 106] on icon "Carousel Back Arrow" at bounding box center [481, 101] width 12 height 12
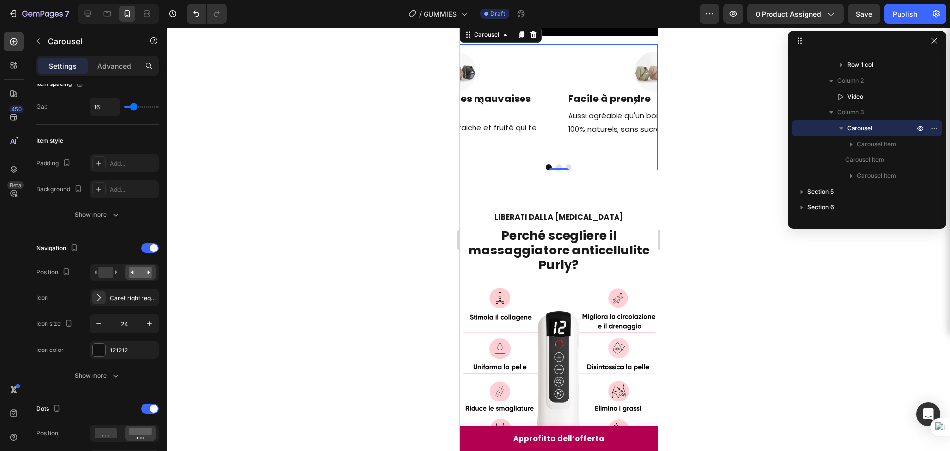
click at [478, 106] on icon "Carousel Back Arrow" at bounding box center [481, 101] width 12 height 12
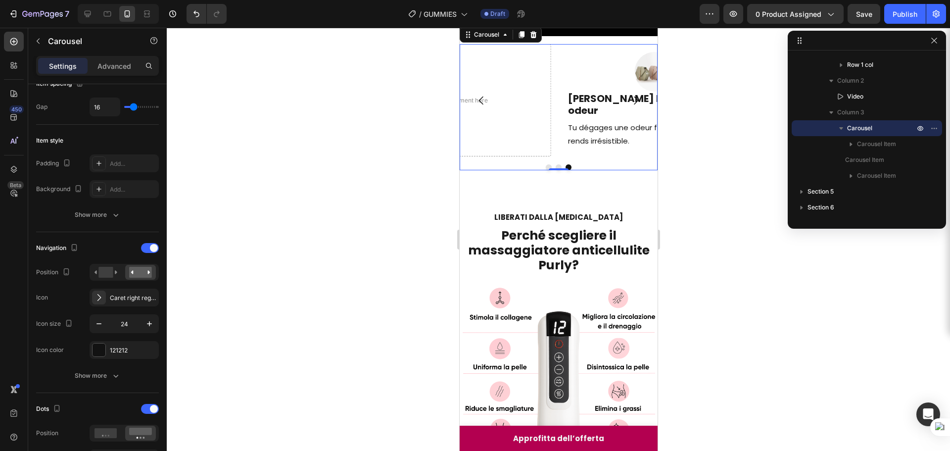
click at [478, 106] on icon "Carousel Back Arrow" at bounding box center [481, 101] width 12 height 12
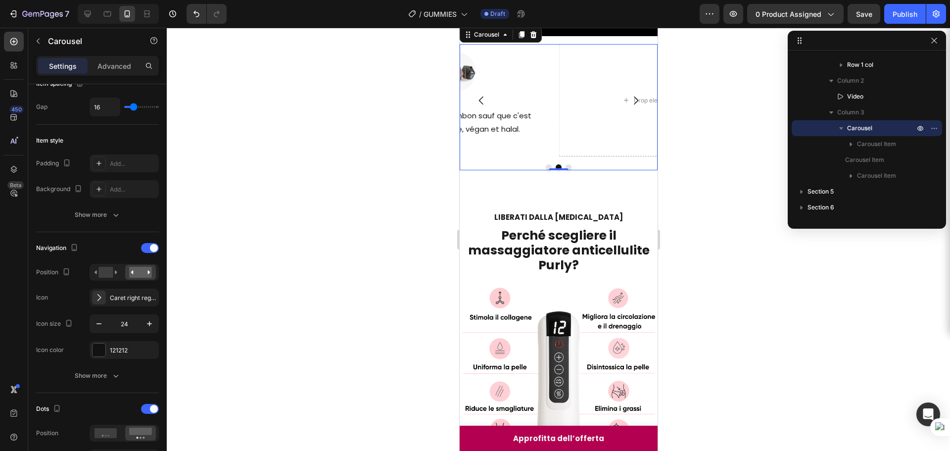
click at [478, 106] on icon "Carousel Back Arrow" at bounding box center [481, 101] width 12 height 12
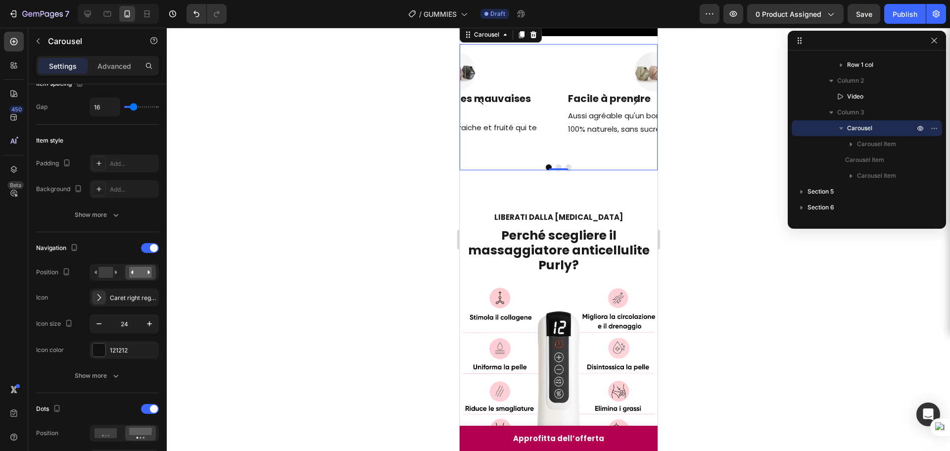
click at [478, 106] on icon "Carousel Back Arrow" at bounding box center [481, 101] width 12 height 12
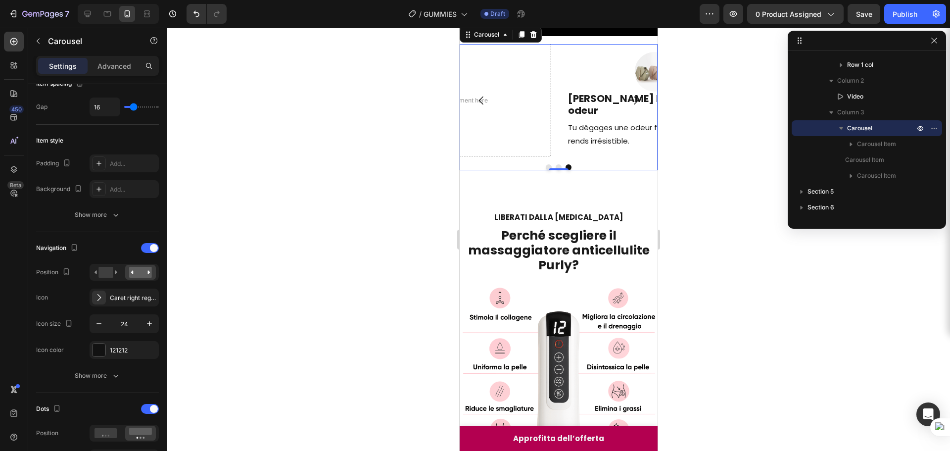
click at [478, 106] on icon "Carousel Back Arrow" at bounding box center [481, 101] width 12 height 12
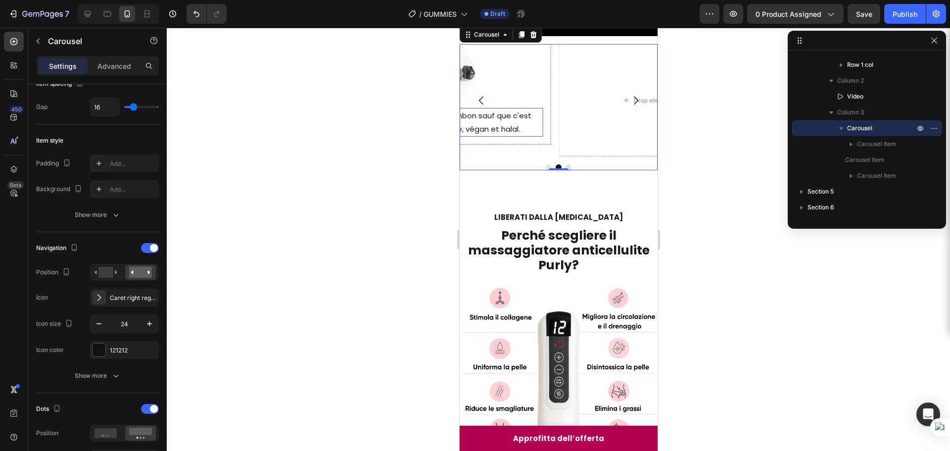
scroll to position [399, 0]
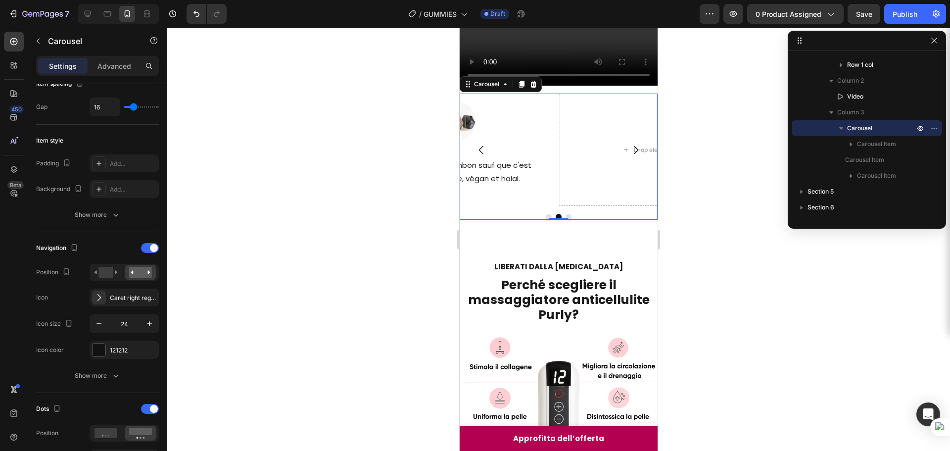
click at [482, 156] on icon "Carousel Back Arrow" at bounding box center [481, 150] width 12 height 12
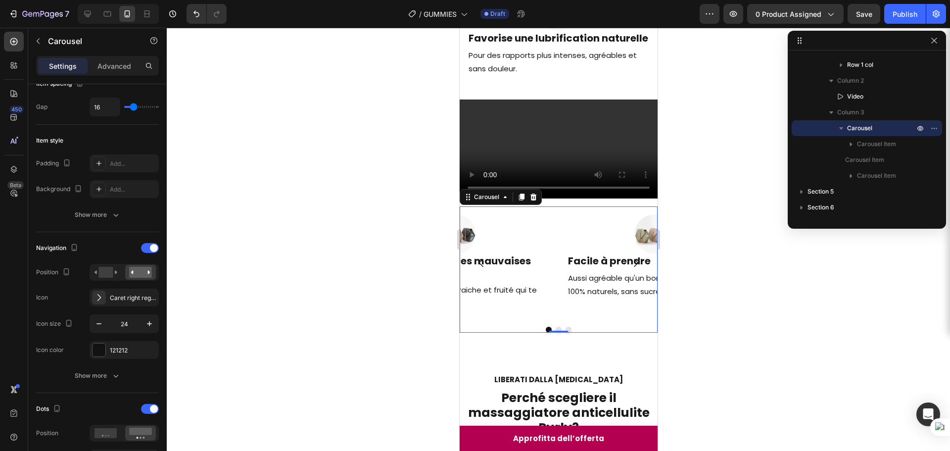
scroll to position [349, 0]
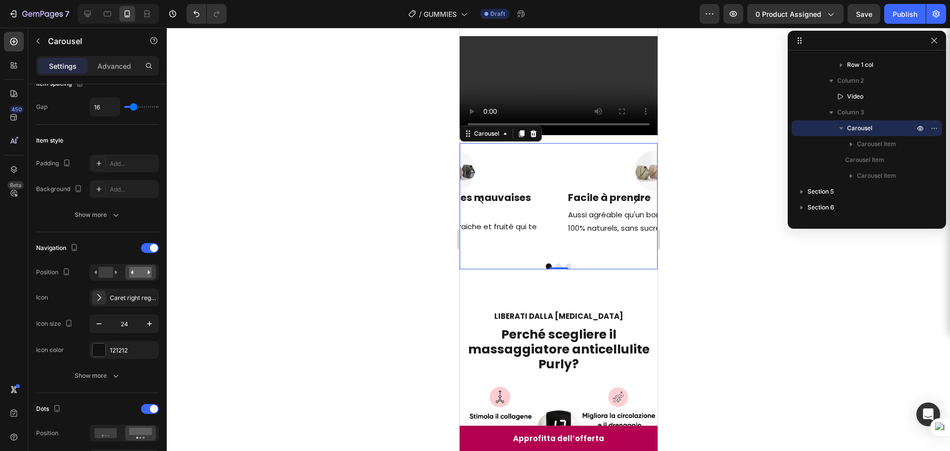
click at [482, 203] on icon "Carousel Back Arrow" at bounding box center [481, 199] width 4 height 8
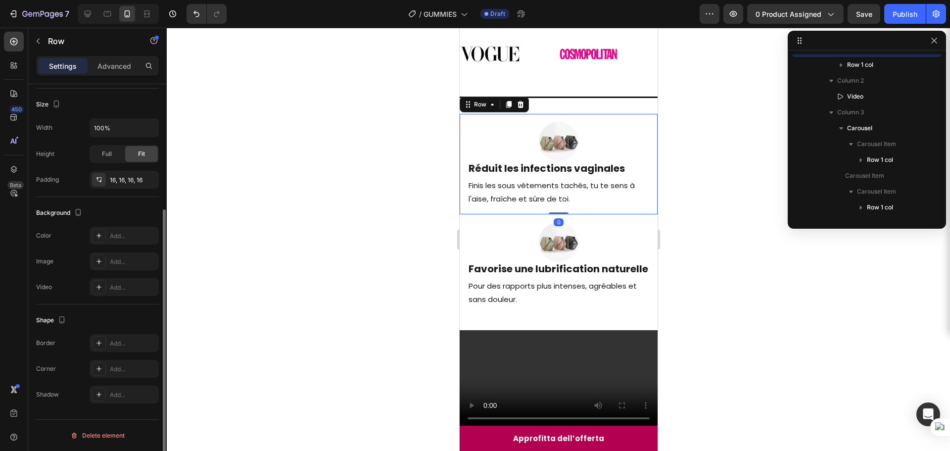
scroll to position [0, 0]
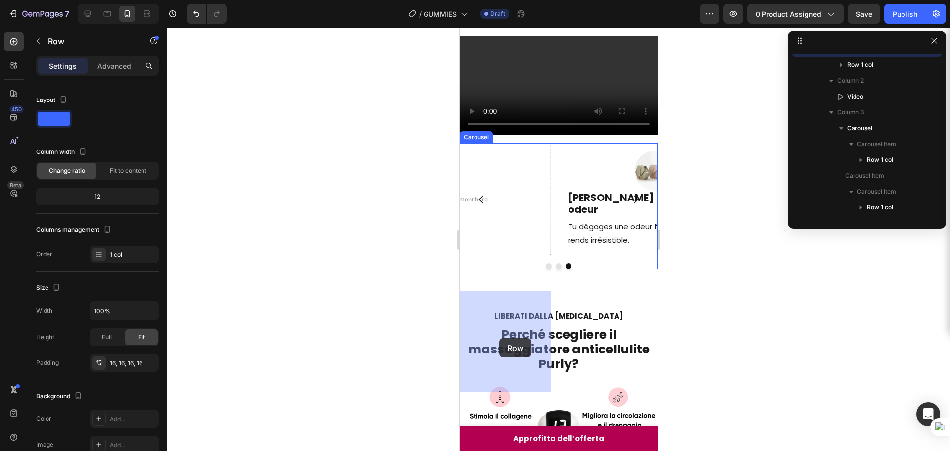
drag, startPoint x: 471, startPoint y: 109, endPoint x: 500, endPoint y: 338, distance: 231.1
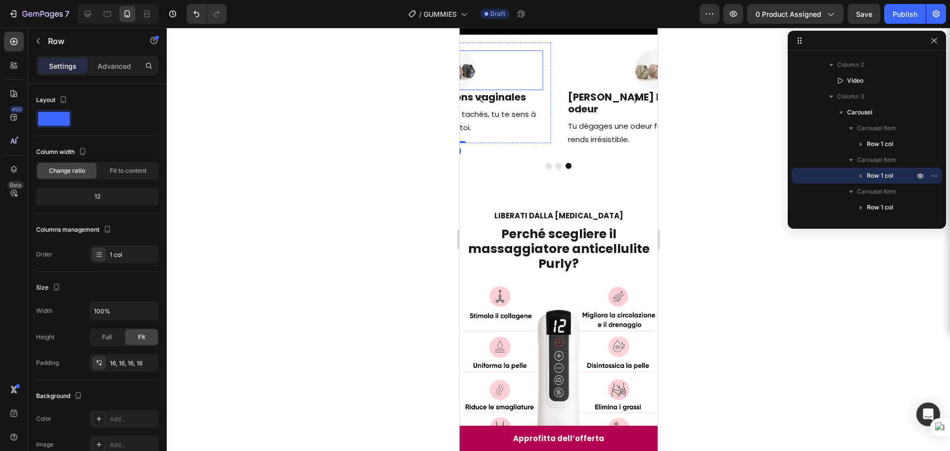
scroll to position [249, 0]
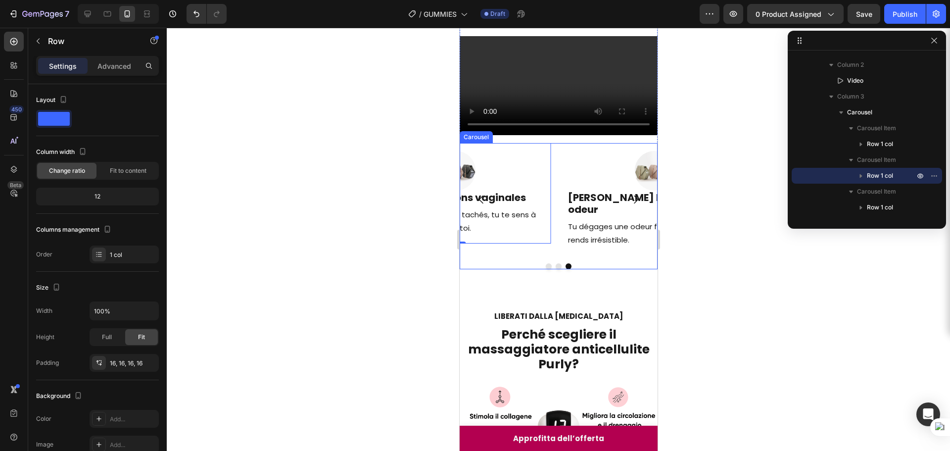
click at [482, 203] on icon "Carousel Back Arrow" at bounding box center [481, 199] width 4 height 8
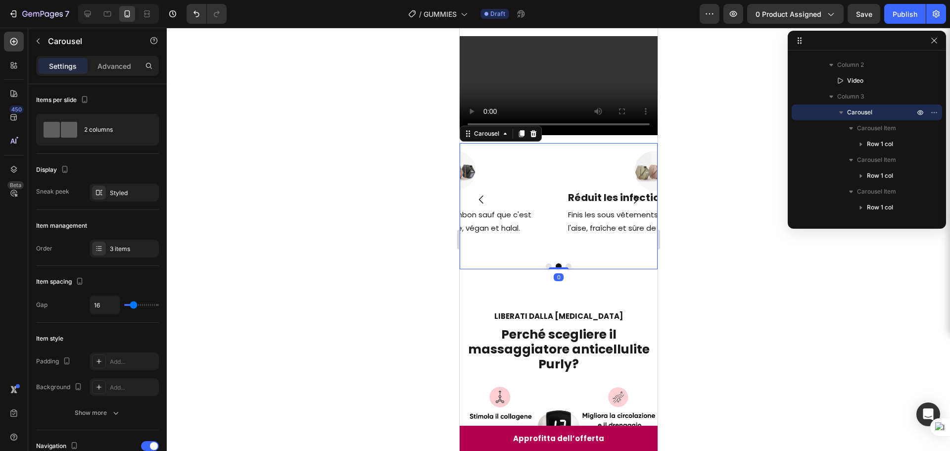
click at [483, 205] on icon "Carousel Back Arrow" at bounding box center [481, 200] width 12 height 12
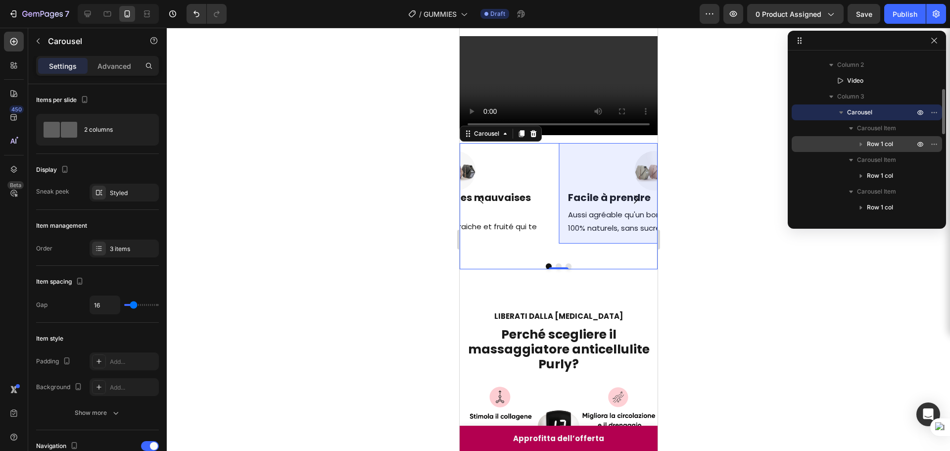
click at [873, 141] on span "Row 1 col" at bounding box center [880, 144] width 26 height 10
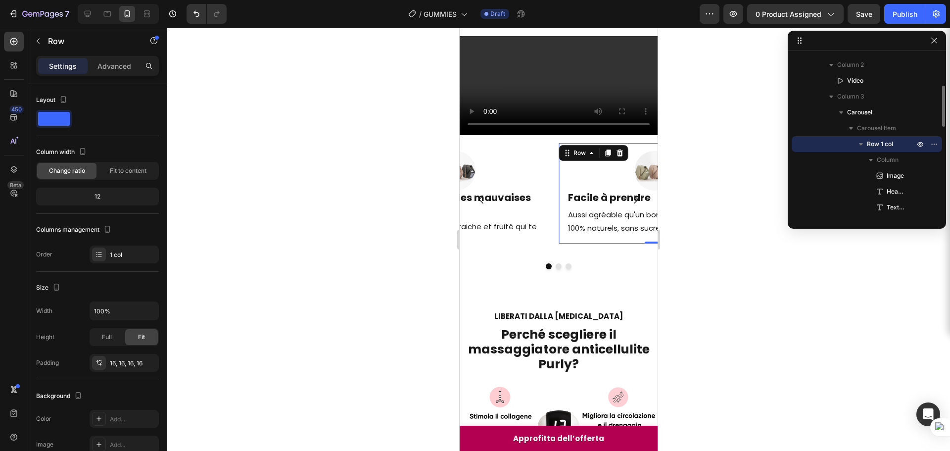
click at [865, 146] on icon "button" at bounding box center [861, 144] width 10 height 10
drag, startPoint x: 867, startPoint y: 158, endPoint x: 864, endPoint y: 128, distance: 30.8
click at [864, 128] on div "Carousel Item Row 1 col Carousel Item Row 1 col Carousel Item Row 1 col" at bounding box center [867, 167] width 150 height 95
click at [868, 129] on span "Carousel Item" at bounding box center [876, 128] width 39 height 10
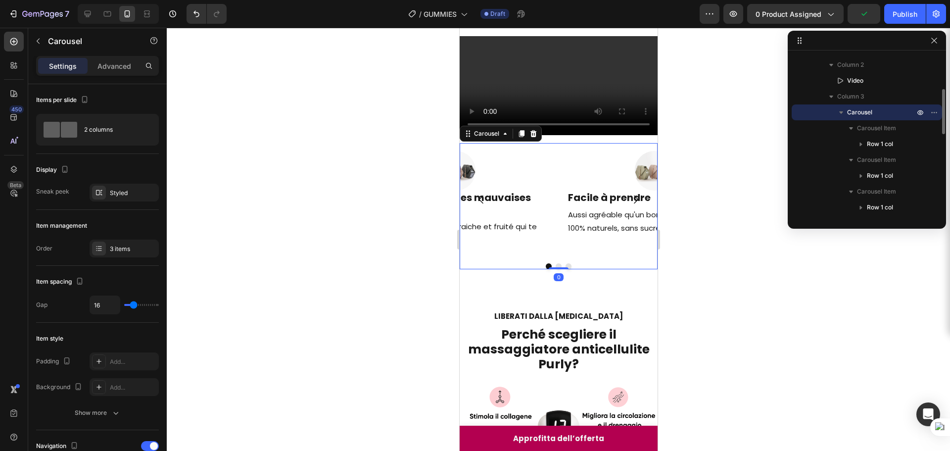
click at [867, 116] on span "Carousel" at bounding box center [859, 112] width 25 height 10
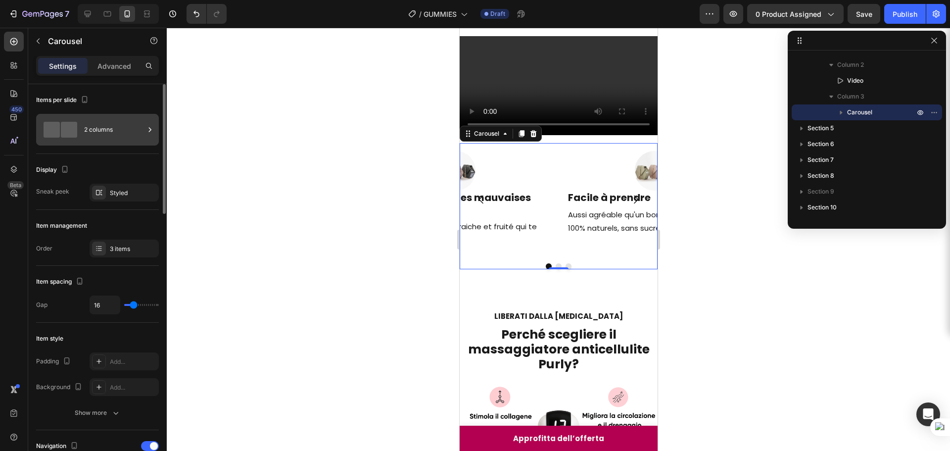
click at [97, 124] on div "2 columns" at bounding box center [114, 129] width 60 height 23
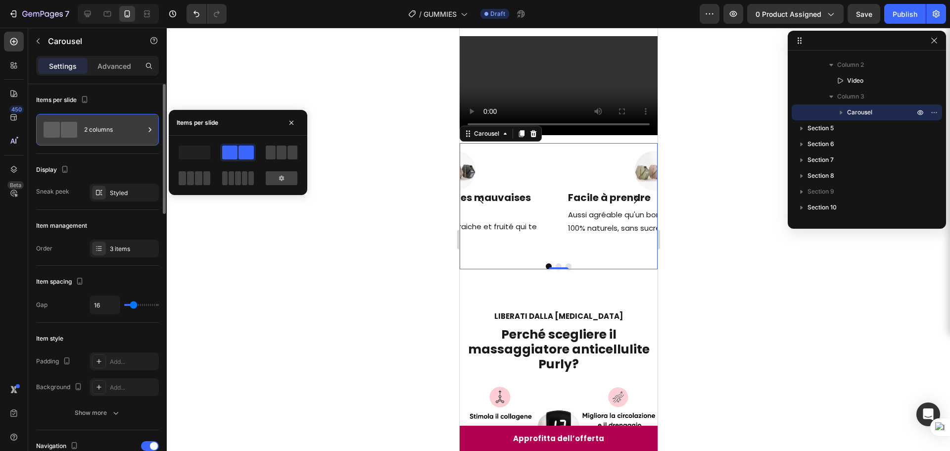
click at [97, 124] on div "2 columns" at bounding box center [114, 129] width 60 height 23
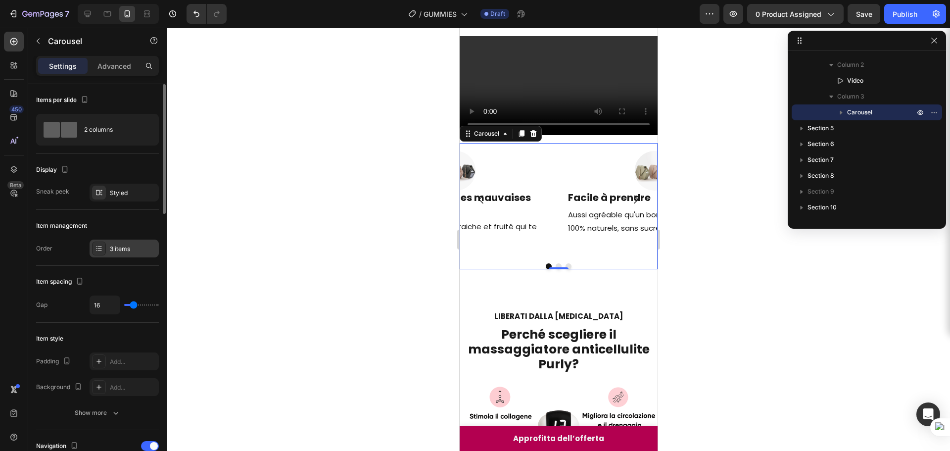
click at [118, 240] on div "3 items" at bounding box center [124, 249] width 69 height 18
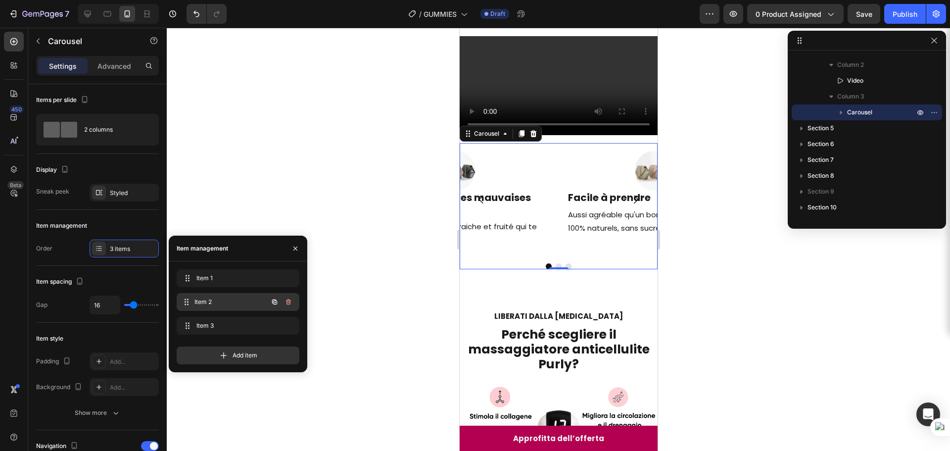
click at [222, 299] on span "Item 2" at bounding box center [231, 301] width 73 height 9
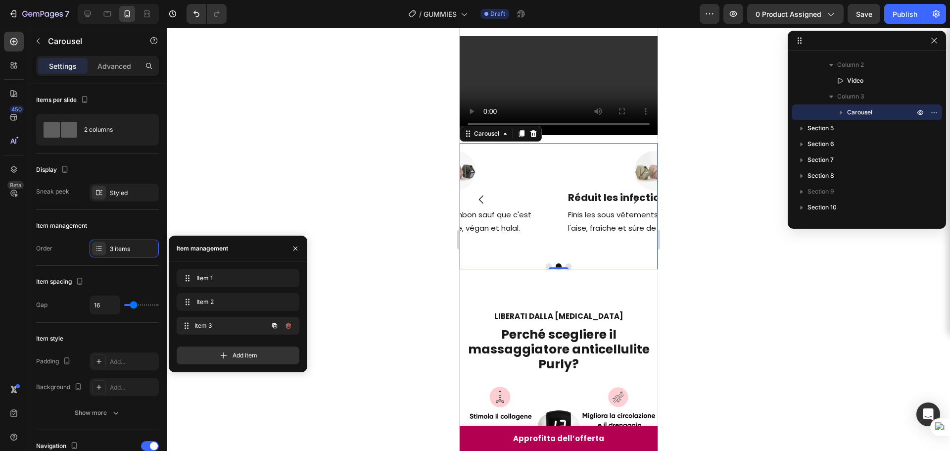
click at [210, 322] on span "Item 3" at bounding box center [231, 325] width 73 height 9
click at [232, 358] on div "Add item" at bounding box center [238, 355] width 123 height 18
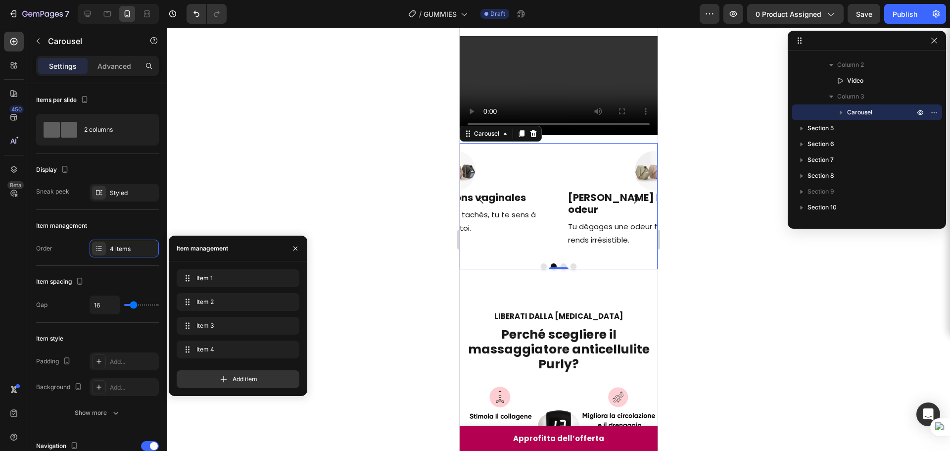
click at [622, 213] on button "Carousel Next Arrow" at bounding box center [636, 200] width 28 height 28
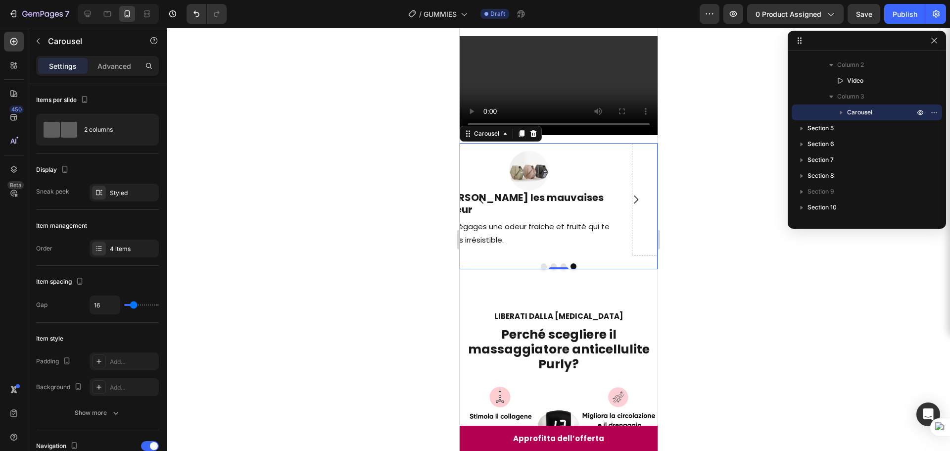
click at [630, 205] on icon "Carousel Next Arrow" at bounding box center [636, 200] width 12 height 12
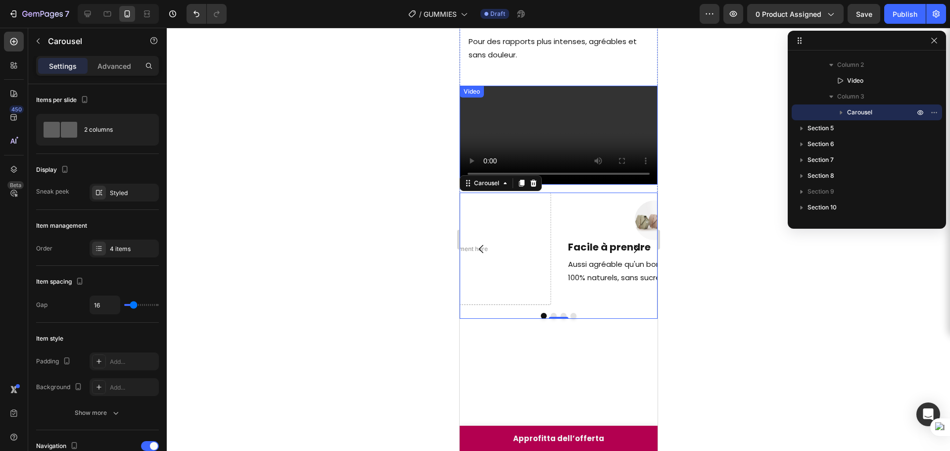
scroll to position [100, 0]
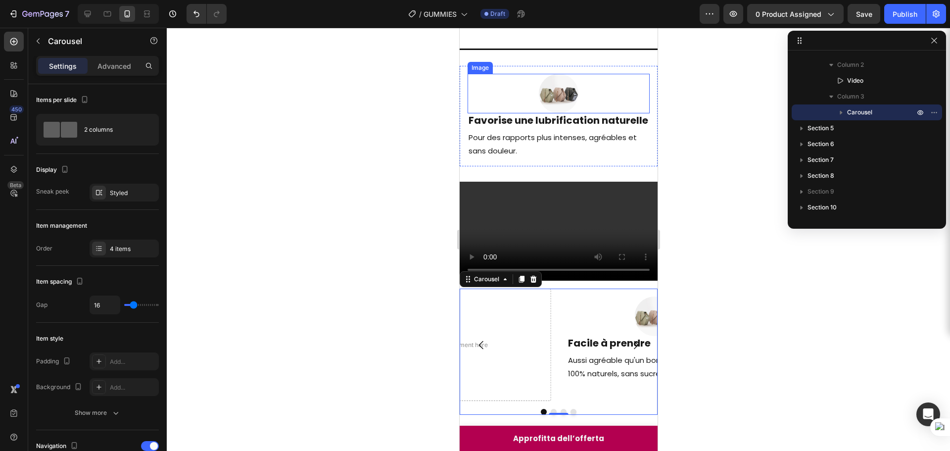
drag, startPoint x: 548, startPoint y: 87, endPoint x: 493, endPoint y: 79, distance: 54.9
click at [548, 86] on img at bounding box center [558, 94] width 40 height 40
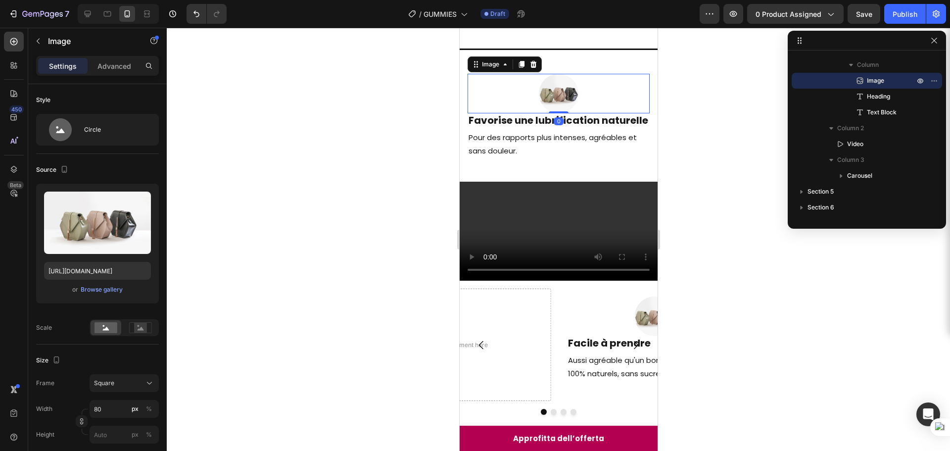
click at [486, 71] on div "Image" at bounding box center [504, 64] width 74 height 16
click at [488, 66] on div "Image" at bounding box center [490, 64] width 21 height 9
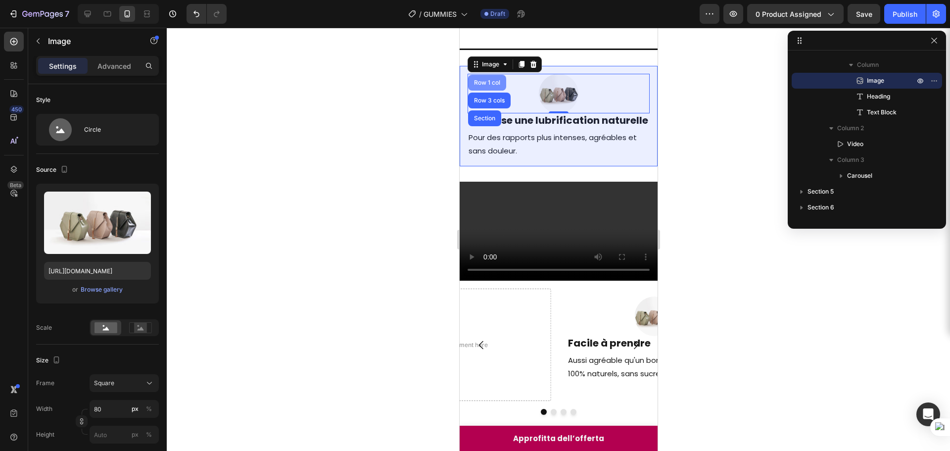
click at [490, 87] on div "Row 1 col" at bounding box center [487, 83] width 38 height 16
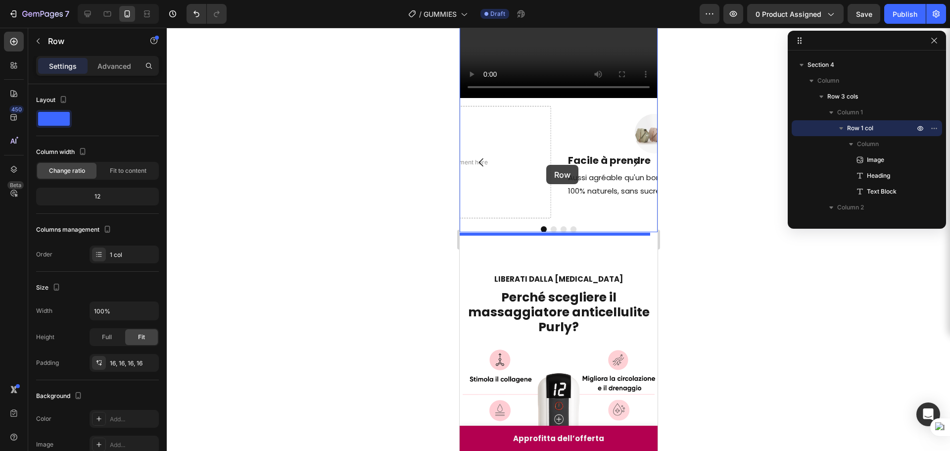
scroll to position [351, 0]
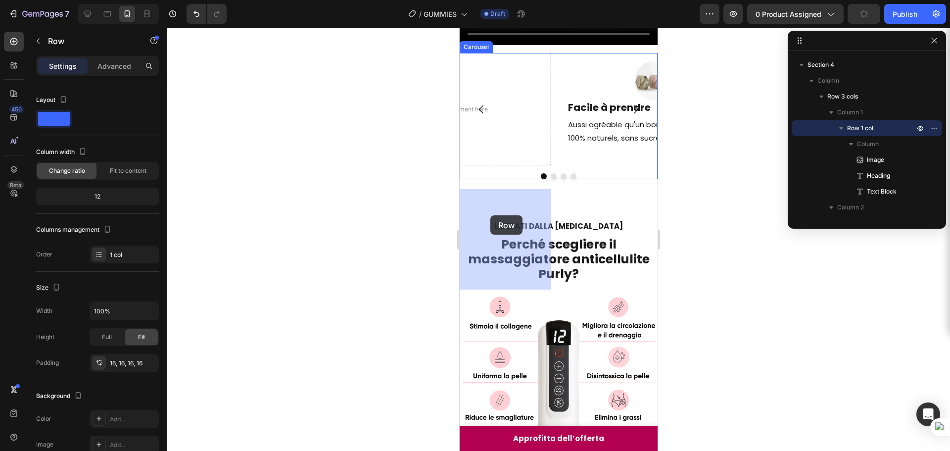
drag, startPoint x: 479, startPoint y: 67, endPoint x: 490, endPoint y: 215, distance: 148.9
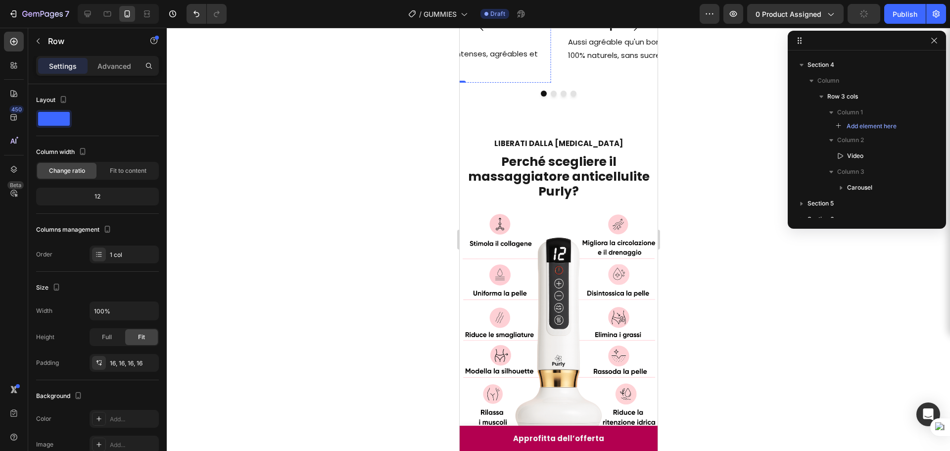
scroll to position [268, 0]
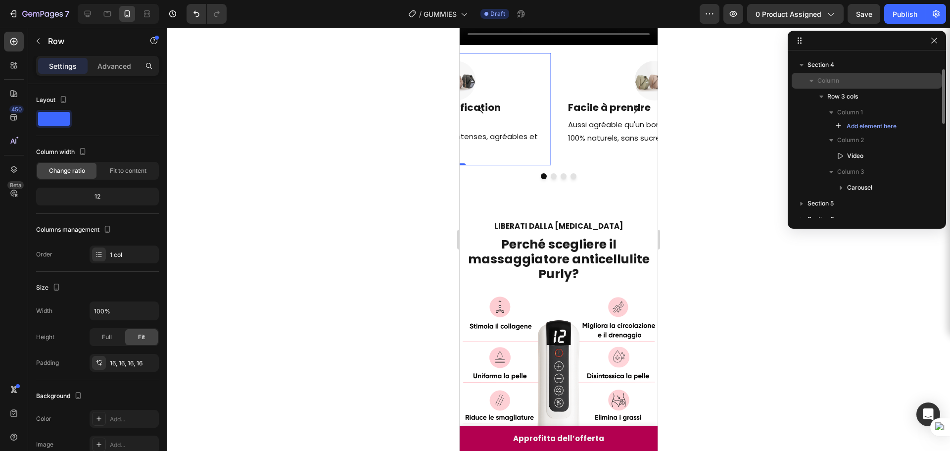
click at [826, 81] on span "Column" at bounding box center [829, 81] width 22 height 10
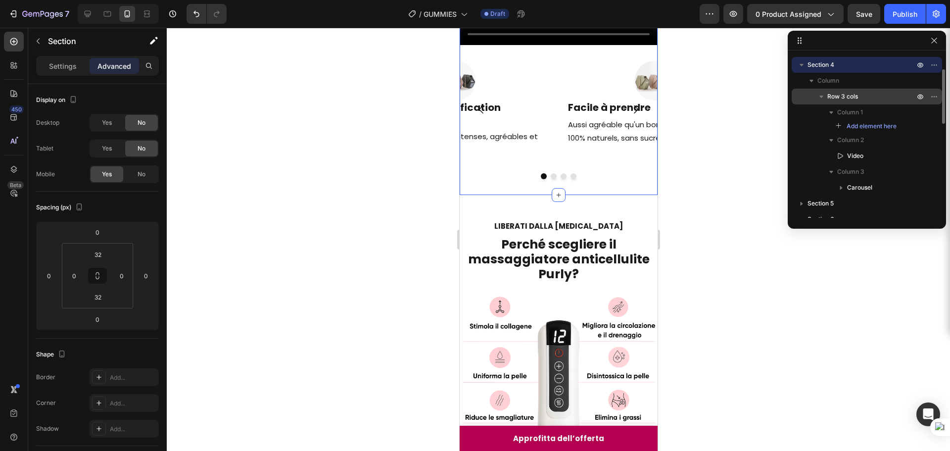
scroll to position [0, 0]
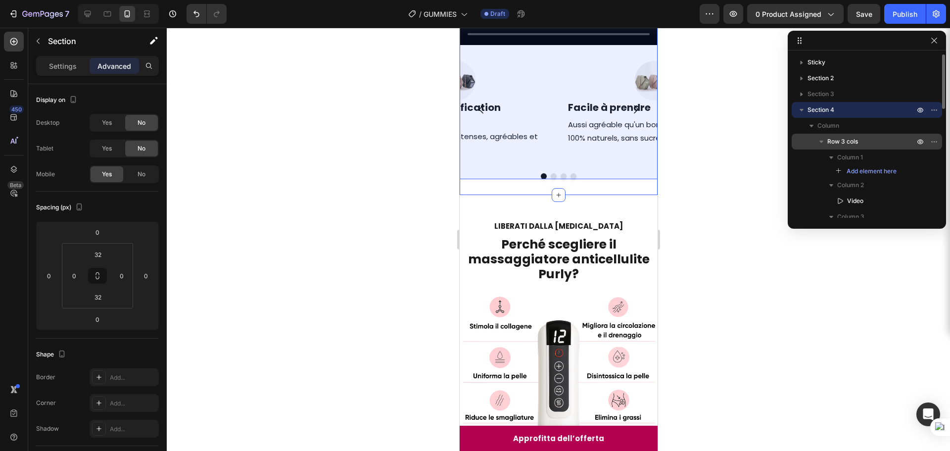
click at [823, 143] on icon "button" at bounding box center [822, 142] width 10 height 10
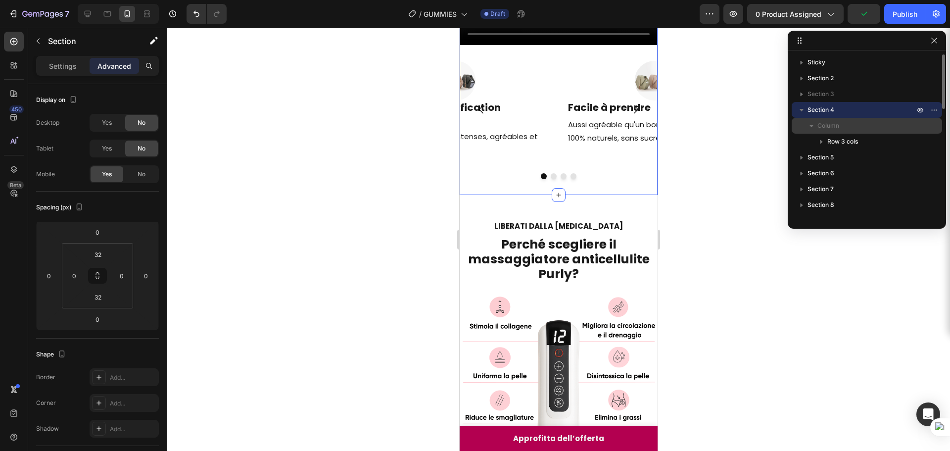
click at [816, 128] on icon "button" at bounding box center [812, 126] width 10 height 10
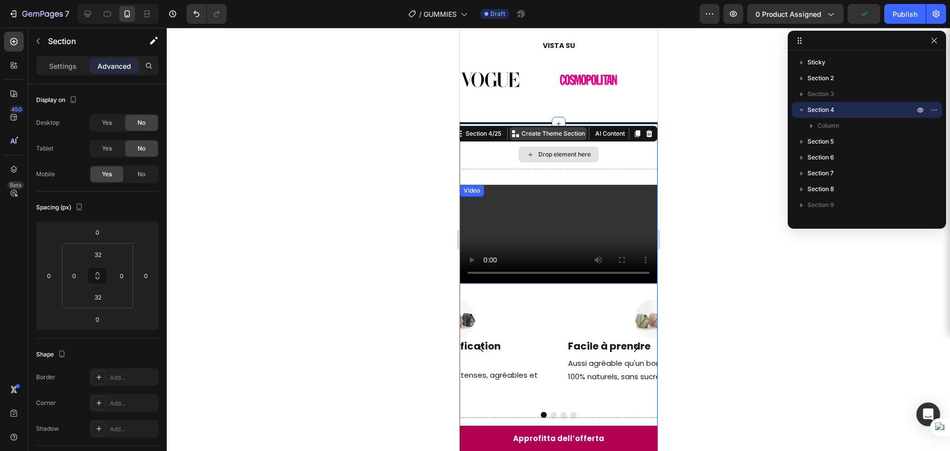
scroll to position [21, 0]
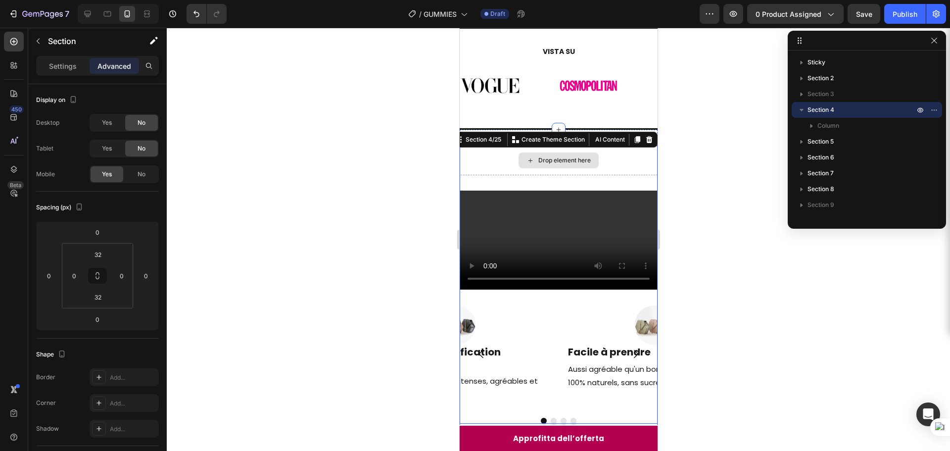
click at [542, 156] on div "Drop element here" at bounding box center [558, 160] width 80 height 16
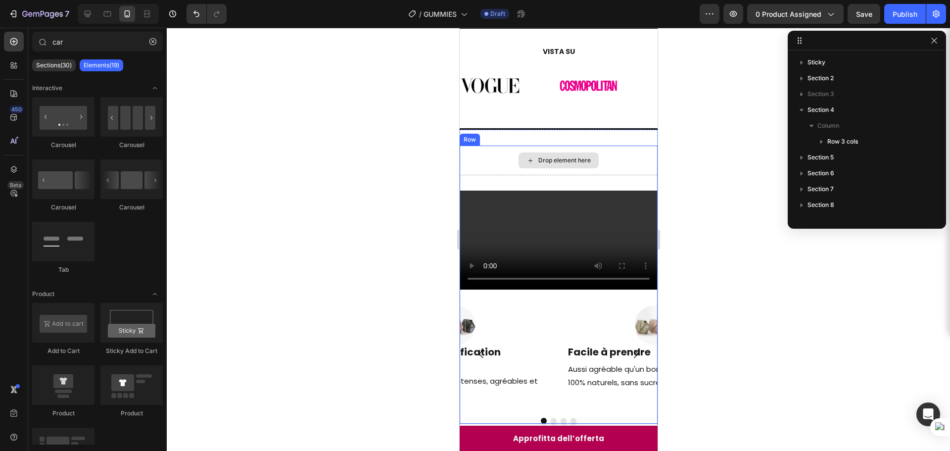
click at [529, 153] on div "Drop element here" at bounding box center [558, 160] width 80 height 16
click at [518, 167] on div "Drop element here" at bounding box center [558, 160] width 80 height 16
click at [481, 155] on div "Drop element here" at bounding box center [558, 161] width 198 height 30
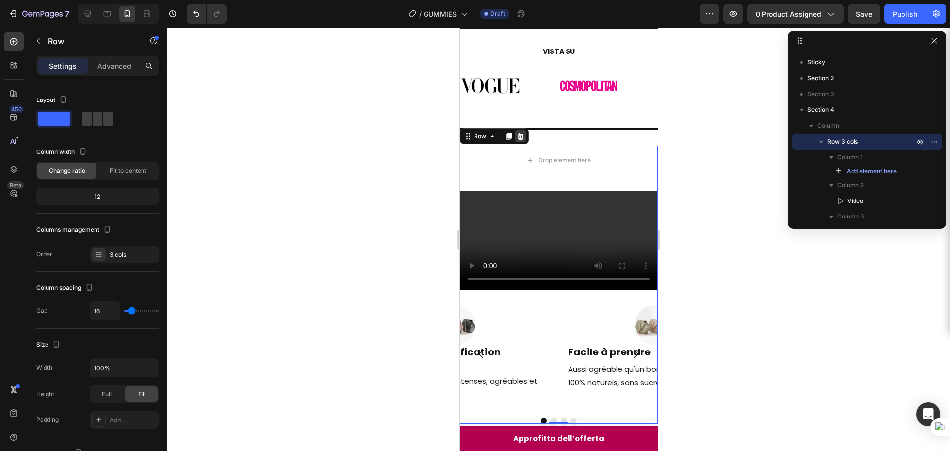
click at [521, 138] on icon at bounding box center [520, 136] width 6 height 7
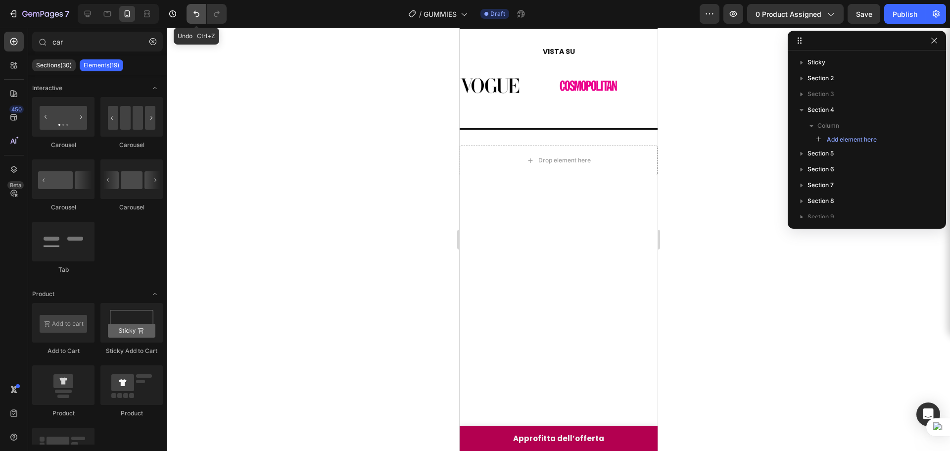
click at [196, 14] on icon "Undo/Redo" at bounding box center [197, 14] width 10 height 10
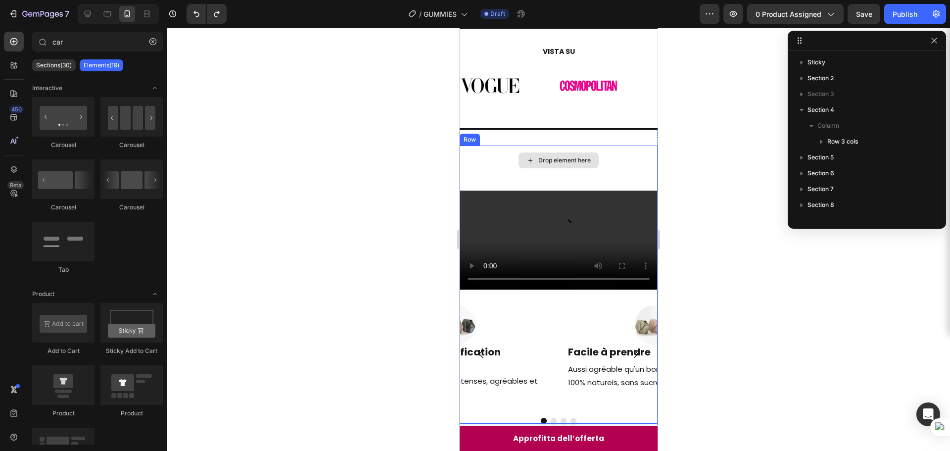
click at [491, 152] on div "Drop element here" at bounding box center [558, 161] width 198 height 30
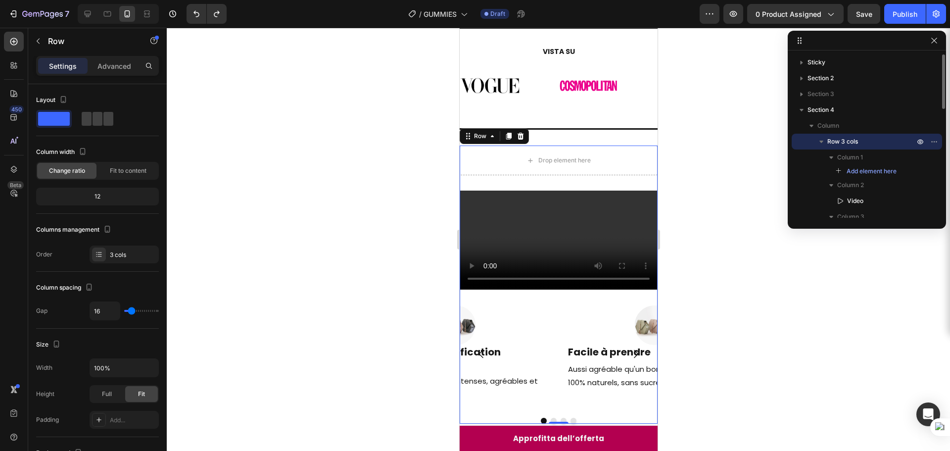
click at [819, 145] on icon "button" at bounding box center [822, 142] width 10 height 10
click at [822, 145] on icon "button" at bounding box center [822, 142] width 10 height 10
click at [828, 159] on icon "button" at bounding box center [832, 157] width 10 height 10
click at [830, 181] on icon "button" at bounding box center [832, 185] width 10 height 10
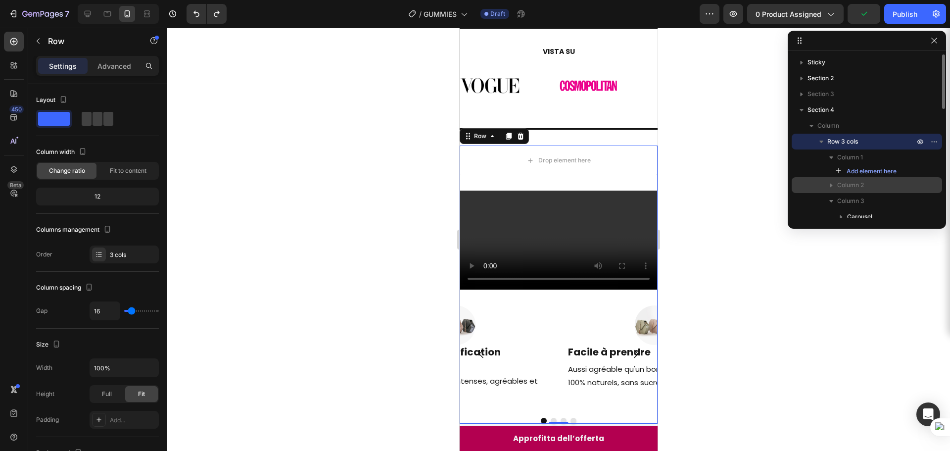
click at [831, 181] on icon "button" at bounding box center [832, 185] width 10 height 10
click at [833, 158] on icon "button" at bounding box center [832, 157] width 10 height 10
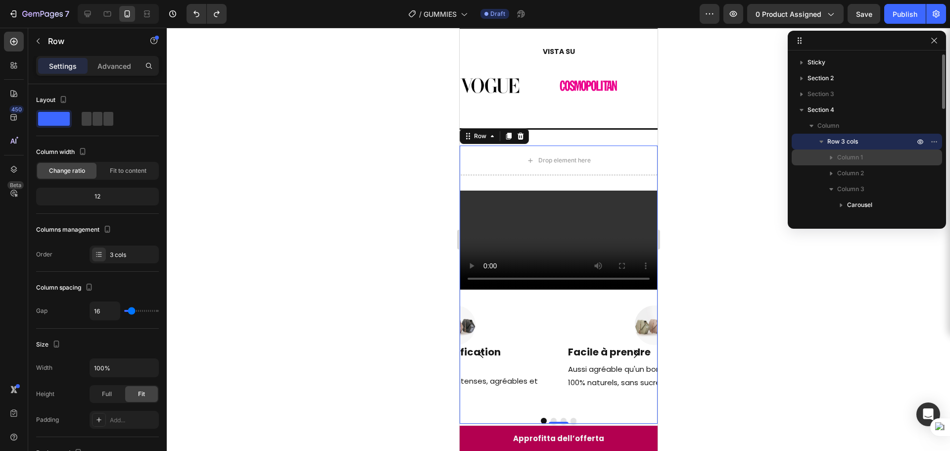
click at [853, 157] on span "Column 1" at bounding box center [850, 157] width 26 height 10
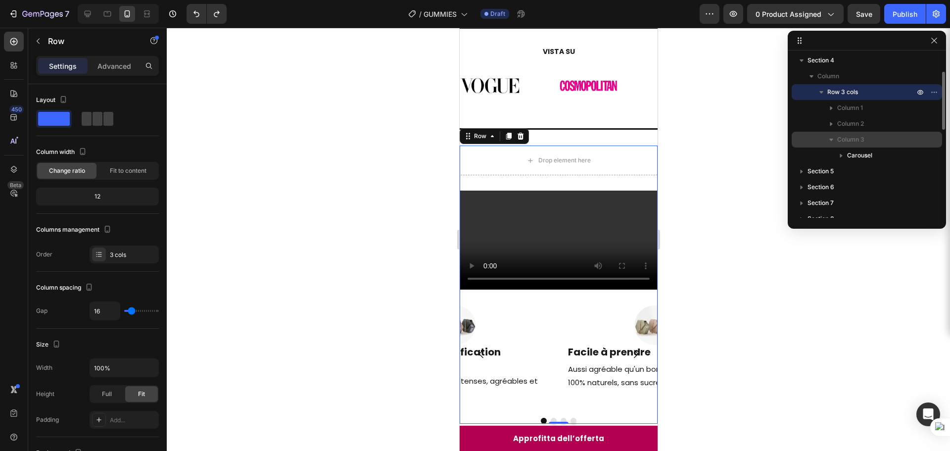
click at [838, 141] on span "Column 3" at bounding box center [850, 140] width 27 height 10
click at [831, 141] on icon "button" at bounding box center [832, 140] width 10 height 10
click at [830, 127] on icon "button" at bounding box center [832, 124] width 10 height 10
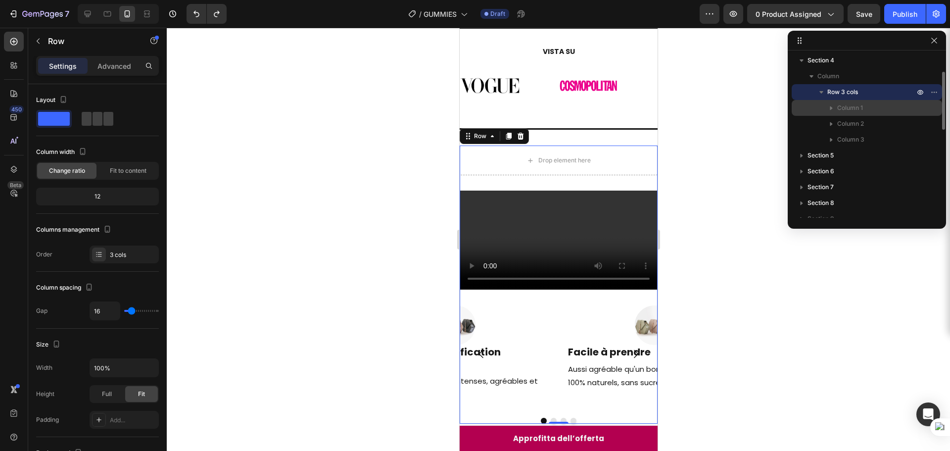
click at [830, 109] on icon "button" at bounding box center [831, 108] width 2 height 4
click at [830, 109] on icon "button" at bounding box center [832, 108] width 10 height 10
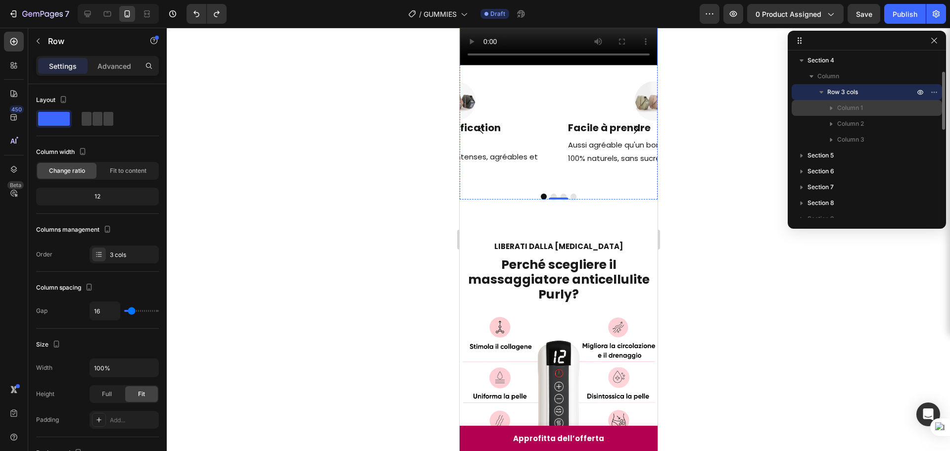
scroll to position [268, 0]
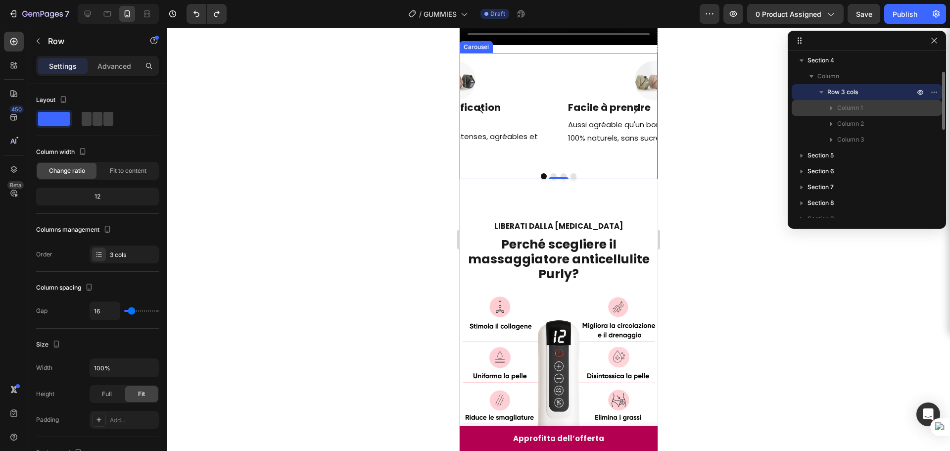
click at [630, 115] on icon "Carousel Next Arrow" at bounding box center [636, 109] width 12 height 12
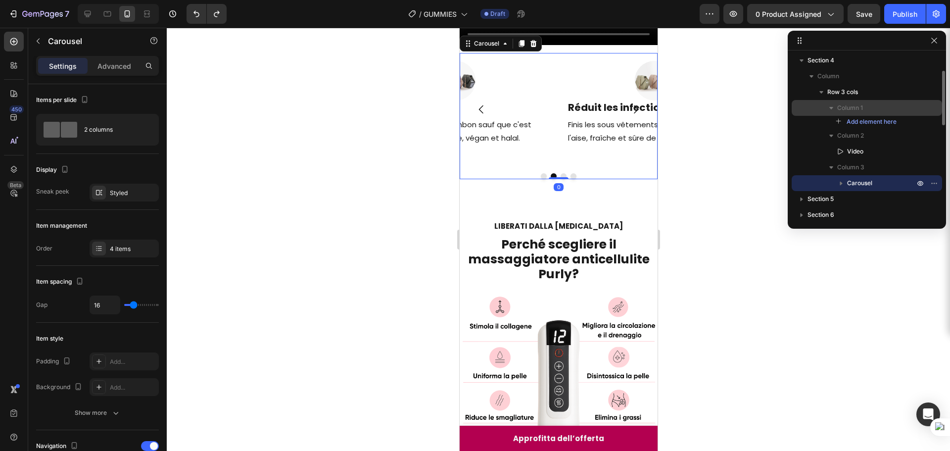
click at [630, 115] on icon "Carousel Next Arrow" at bounding box center [636, 109] width 12 height 12
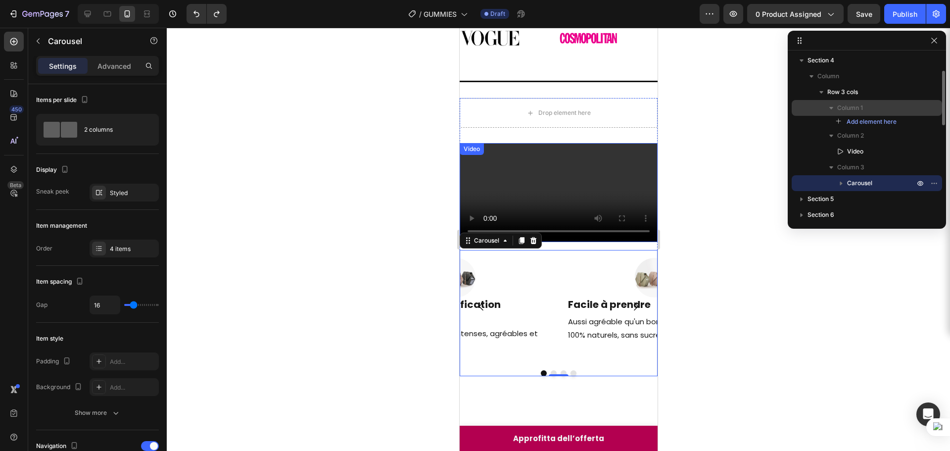
scroll to position [21, 0]
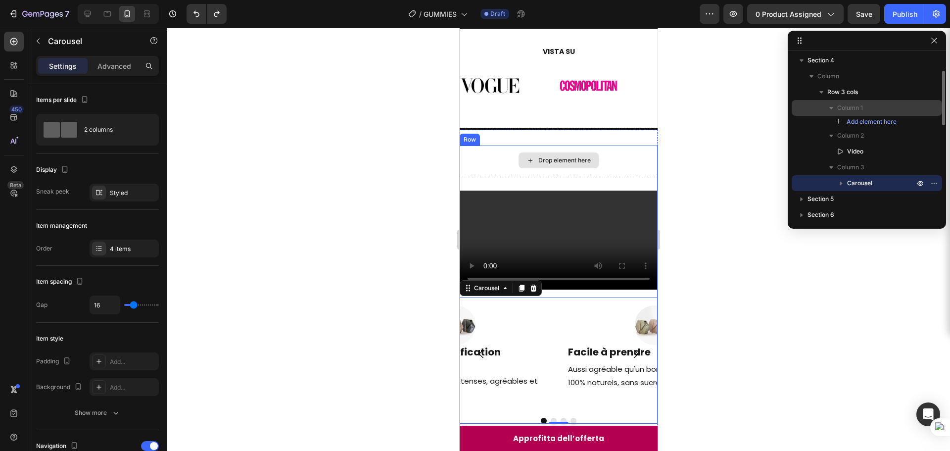
click at [488, 154] on div "Drop element here" at bounding box center [558, 161] width 198 height 30
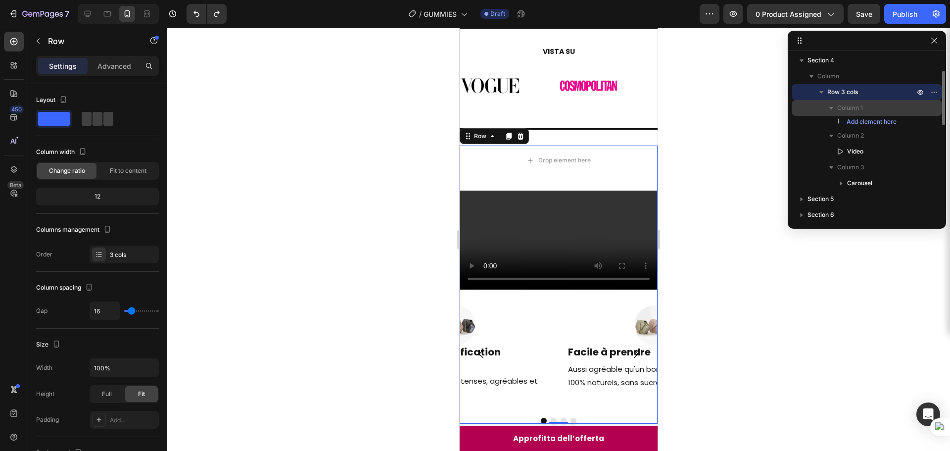
click at [700, 129] on div at bounding box center [558, 239] width 783 height 423
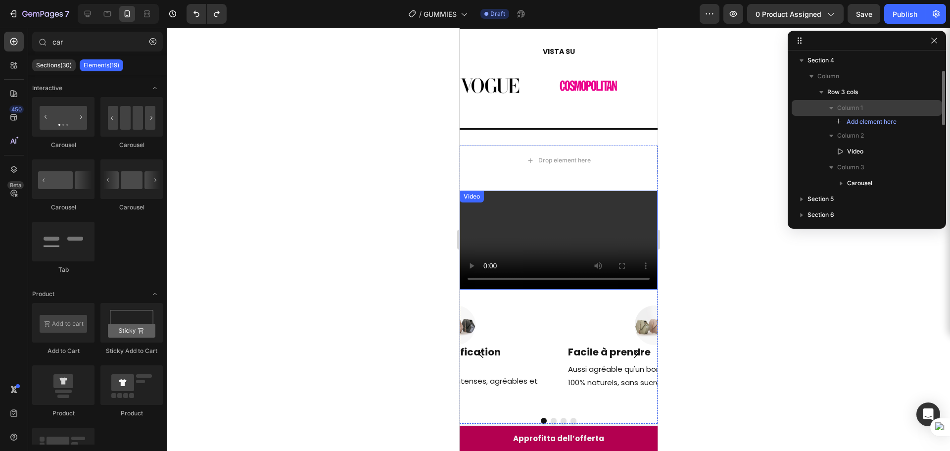
click at [621, 201] on video at bounding box center [558, 240] width 198 height 99
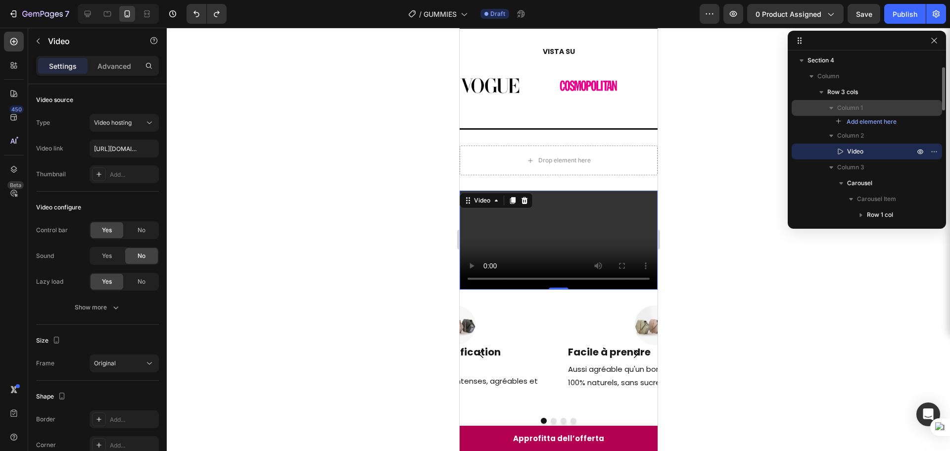
click at [842, 107] on span "Column 1" at bounding box center [850, 108] width 26 height 10
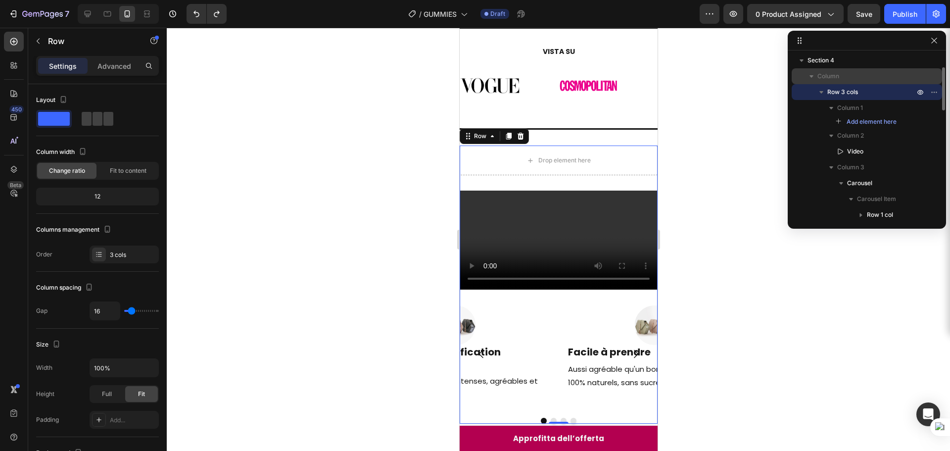
click at [809, 76] on icon "button" at bounding box center [812, 76] width 10 height 10
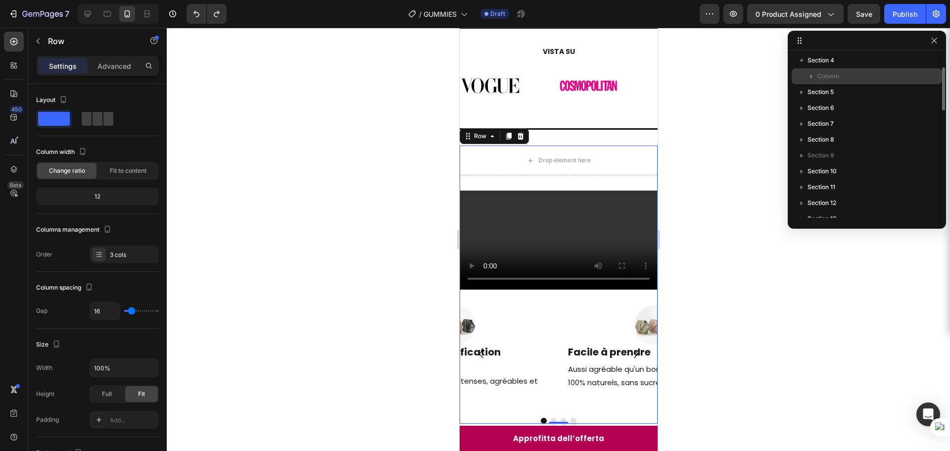
click at [809, 76] on icon "button" at bounding box center [812, 76] width 10 height 10
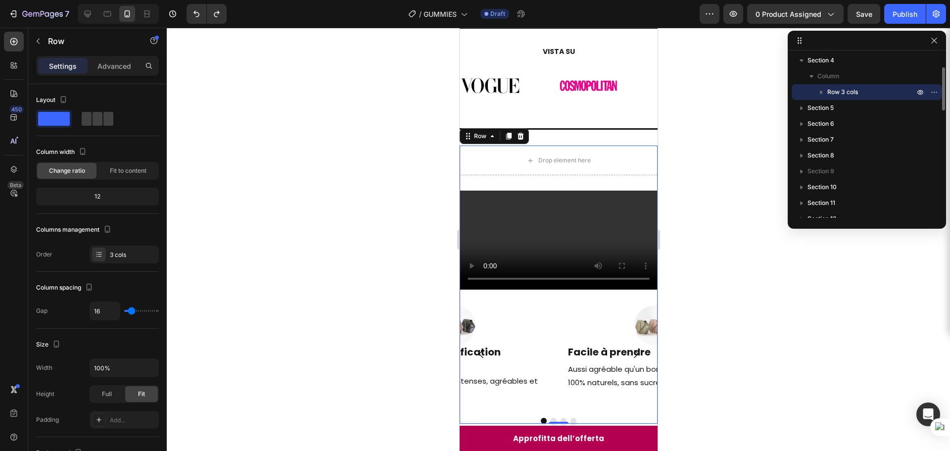
click at [830, 92] on span "Row 3 cols" at bounding box center [843, 92] width 31 height 10
click at [917, 92] on icon "button" at bounding box center [921, 92] width 8 height 8
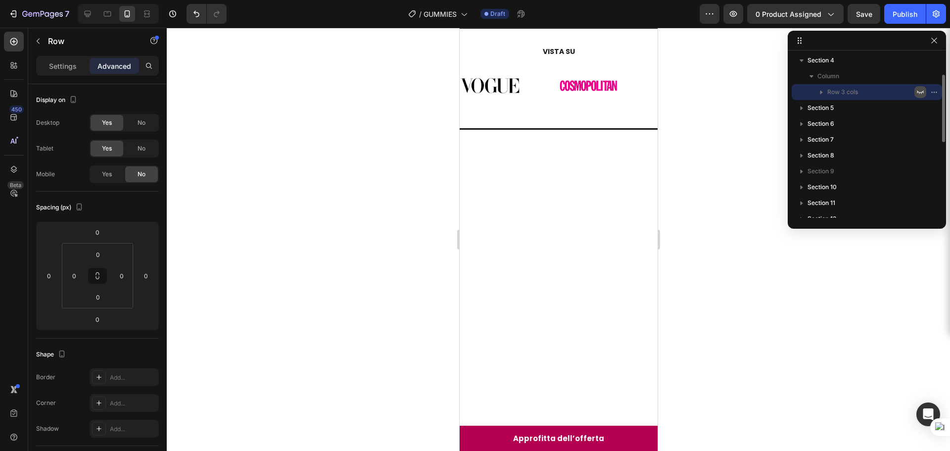
click at [917, 92] on icon "button" at bounding box center [921, 92] width 8 height 8
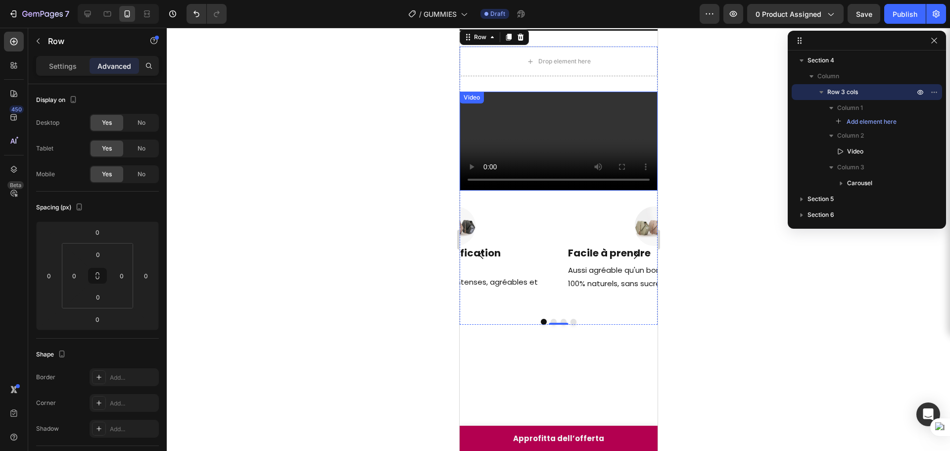
scroll to position [222, 0]
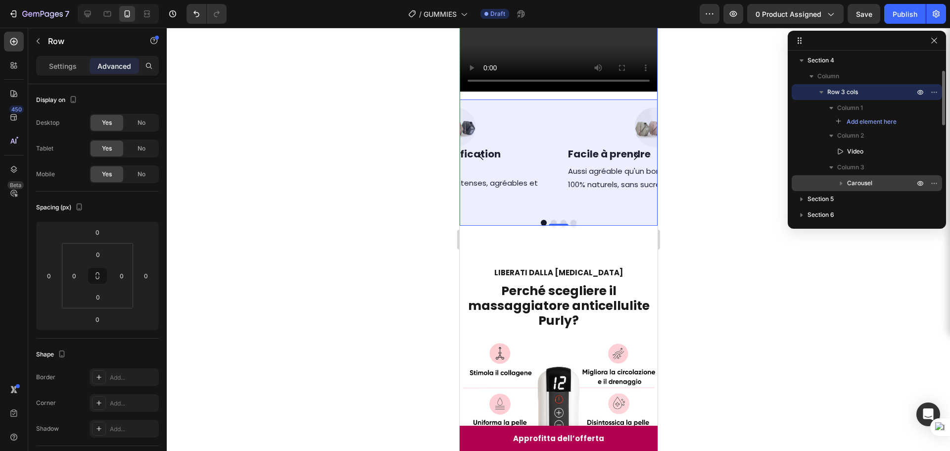
click at [850, 183] on span "Carousel" at bounding box center [859, 183] width 25 height 10
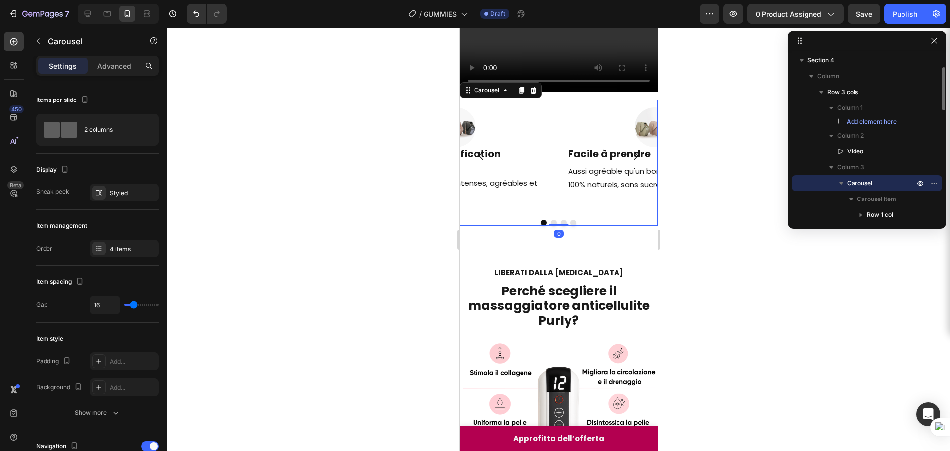
click at [850, 183] on span "Carousel" at bounding box center [859, 183] width 25 height 10
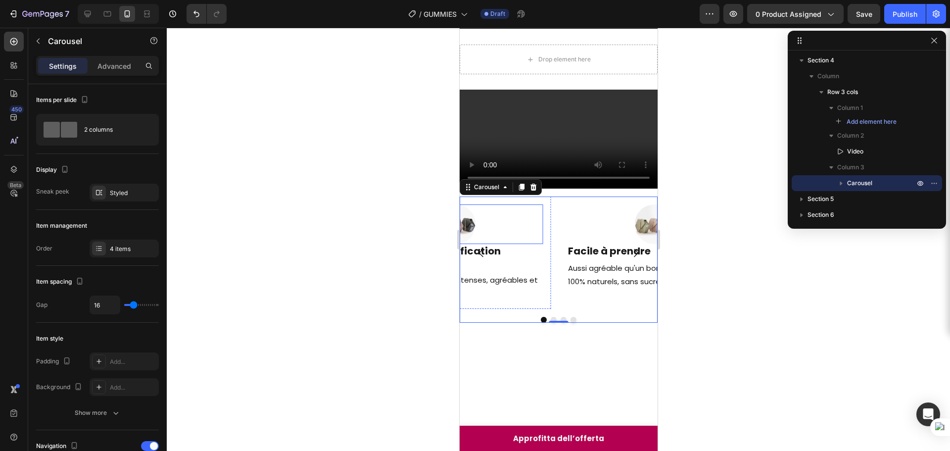
scroll to position [73, 0]
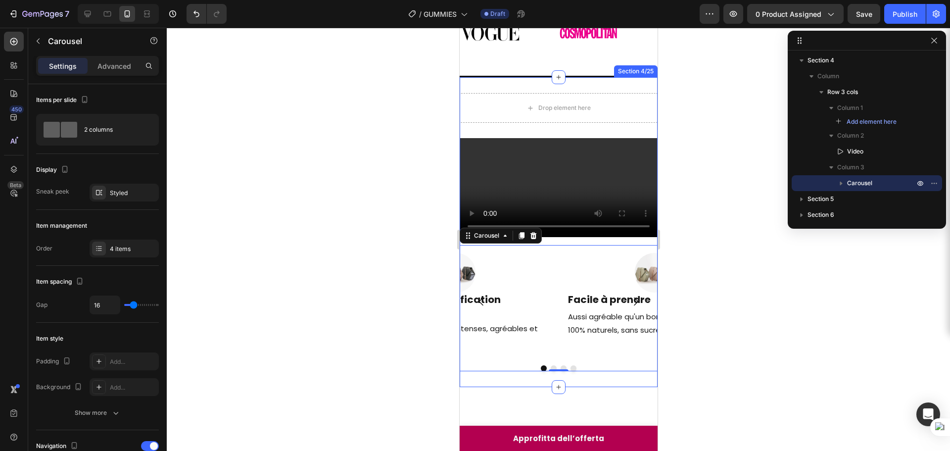
click at [558, 86] on div "Drop element here Video Image Facile à prendre Heading Aussi agréable qu'un bon…" at bounding box center [558, 232] width 198 height 310
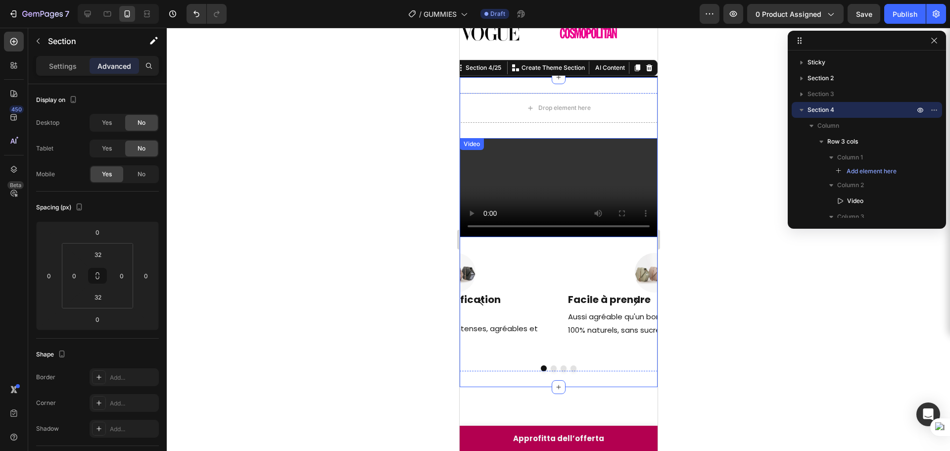
scroll to position [24, 0]
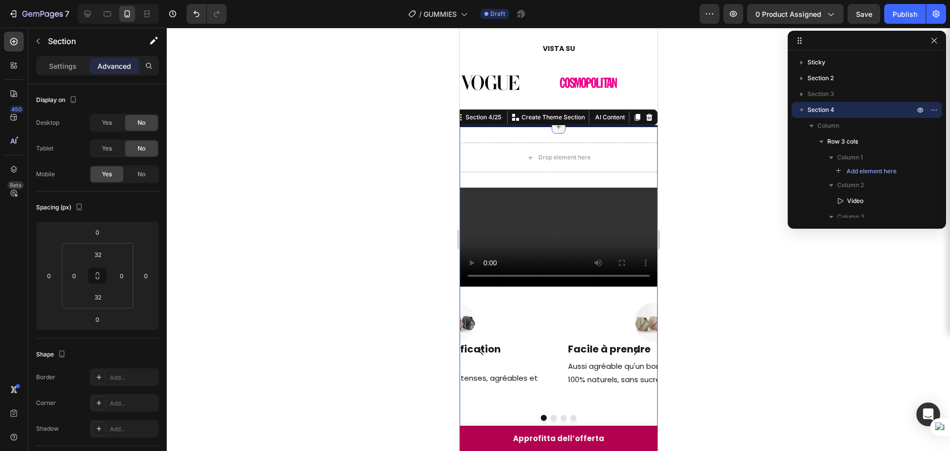
click at [554, 132] on div at bounding box center [558, 127] width 14 height 14
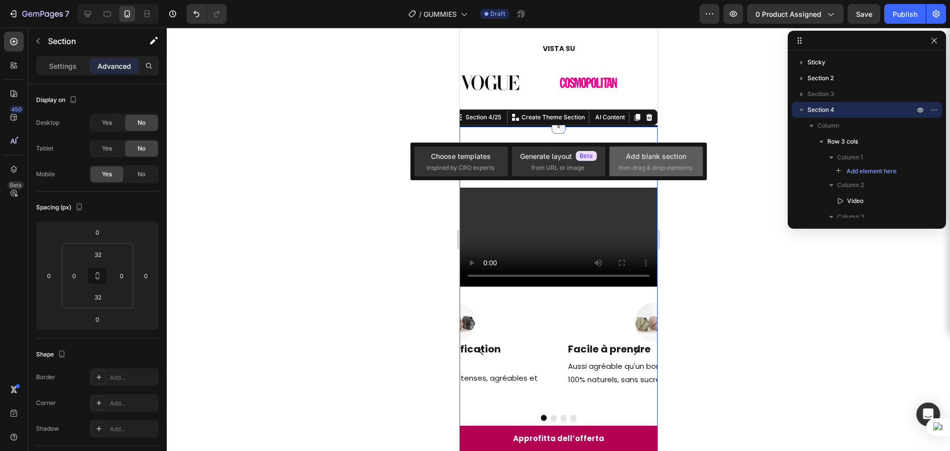
click at [626, 160] on div "Add blank section" at bounding box center [656, 156] width 60 height 10
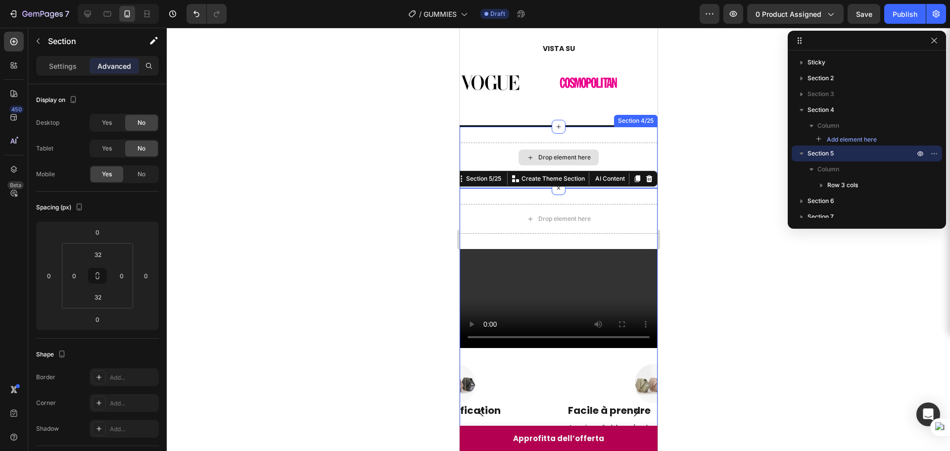
click at [592, 149] on div "Drop element here" at bounding box center [558, 158] width 198 height 30
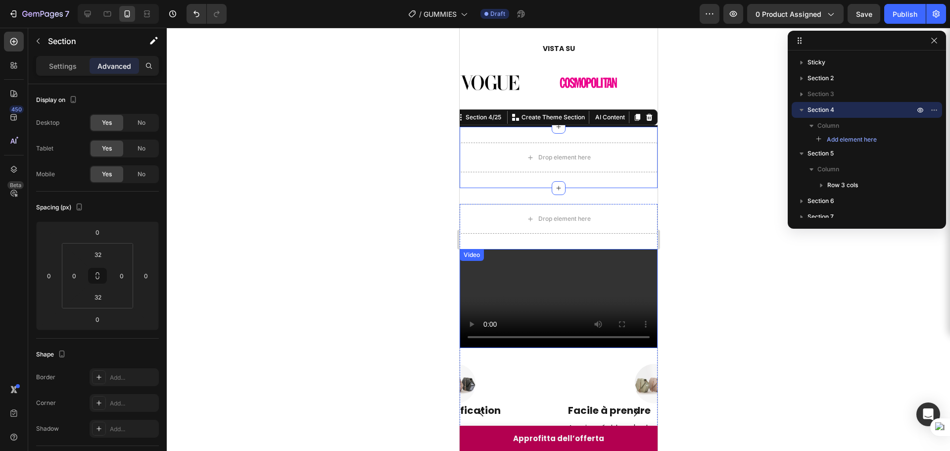
click at [565, 278] on video at bounding box center [558, 298] width 198 height 99
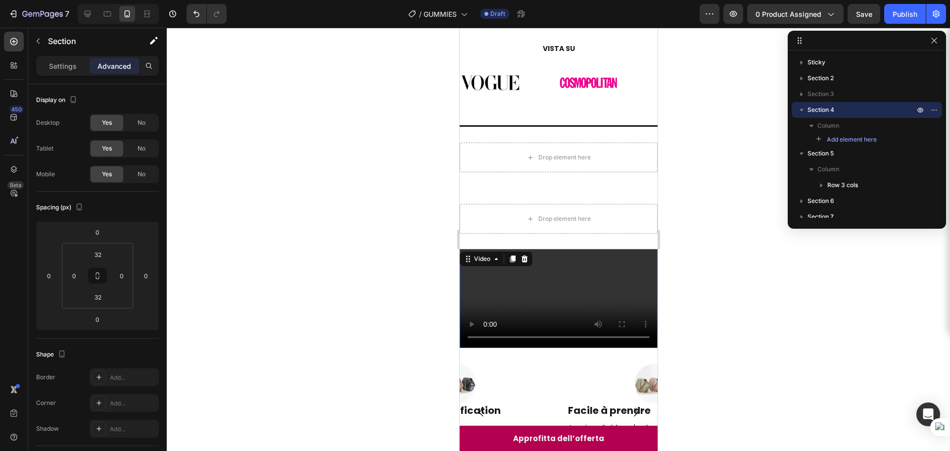
scroll to position [116, 0]
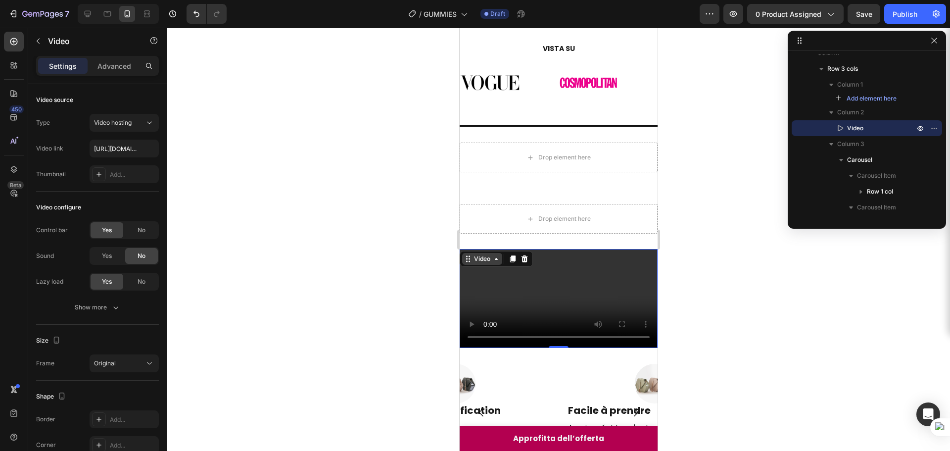
click at [480, 265] on div "Video" at bounding box center [482, 259] width 40 height 12
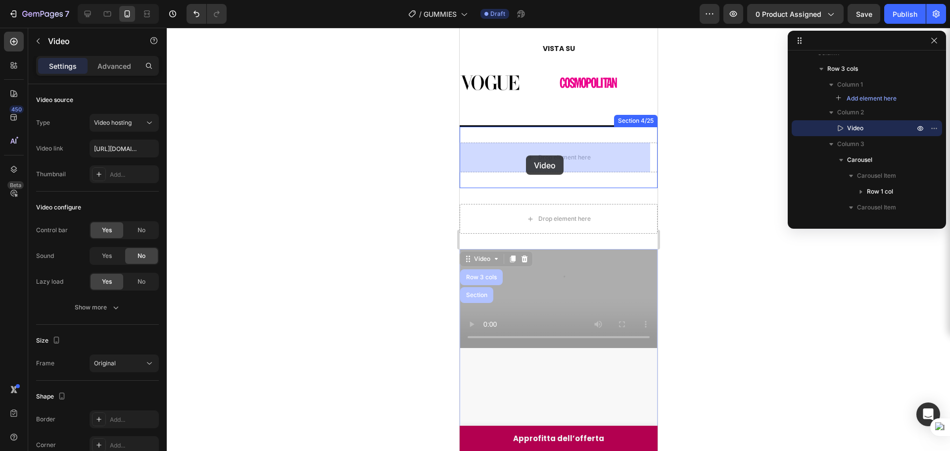
drag, startPoint x: 469, startPoint y: 262, endPoint x: 526, endPoint y: 155, distance: 121.1
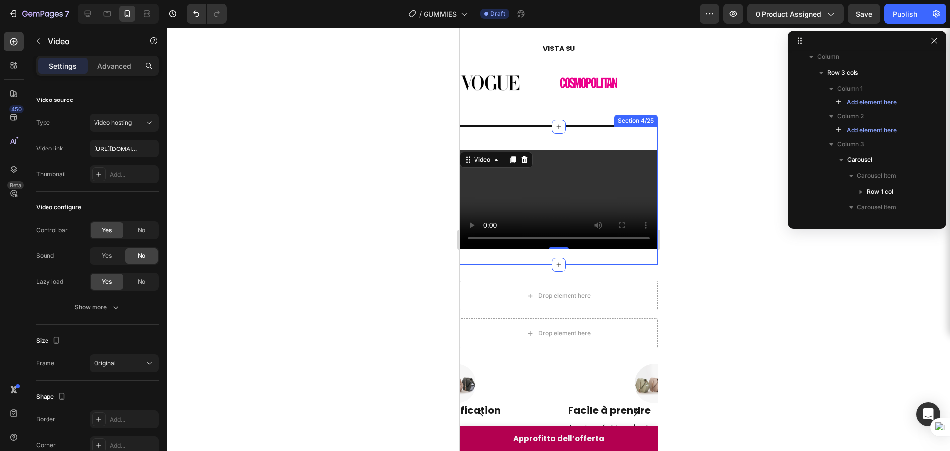
click at [568, 140] on div "Video 0 Section 4/25" at bounding box center [558, 196] width 198 height 138
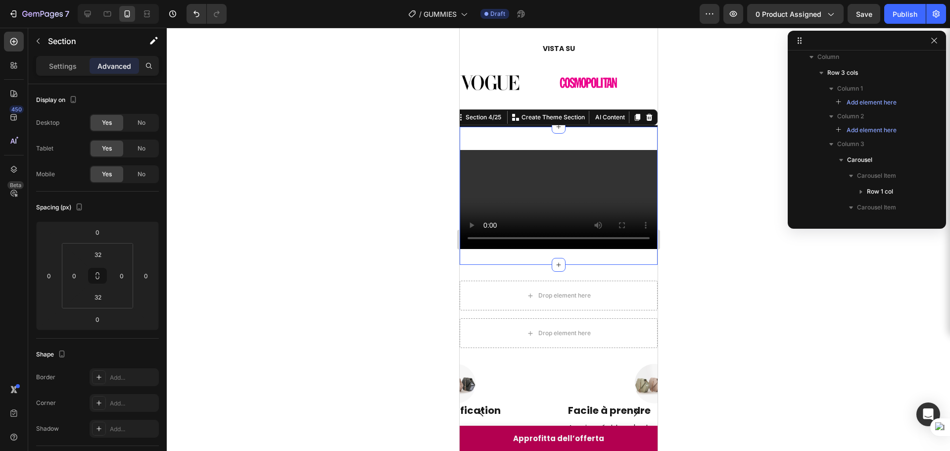
scroll to position [0, 0]
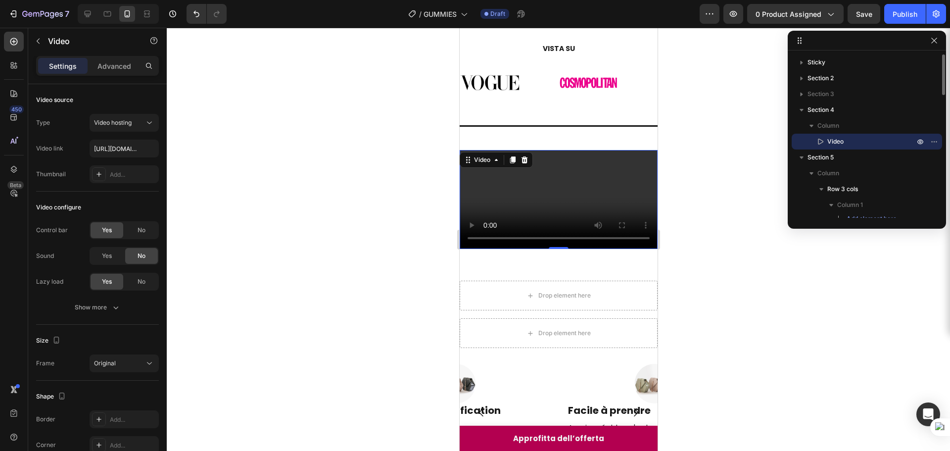
click at [568, 175] on video at bounding box center [558, 199] width 198 height 99
click at [118, 60] on div "Advanced" at bounding box center [114, 66] width 49 height 16
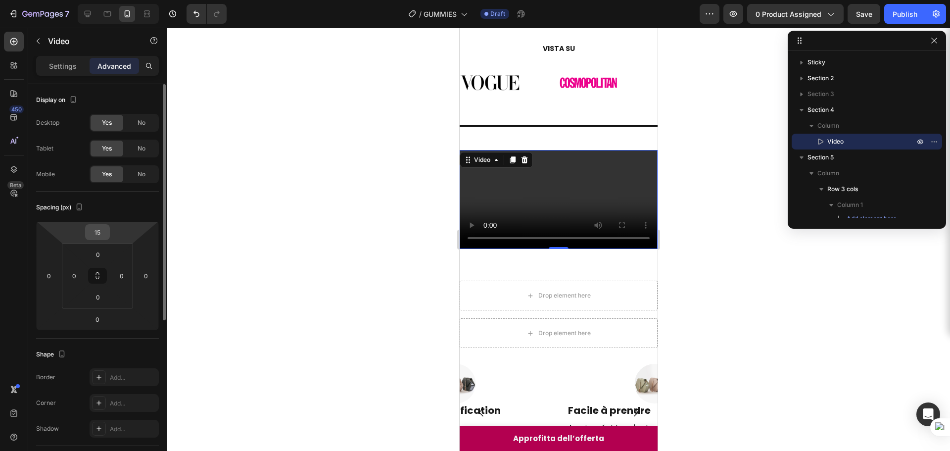
click at [105, 227] on input "15" at bounding box center [98, 232] width 20 height 15
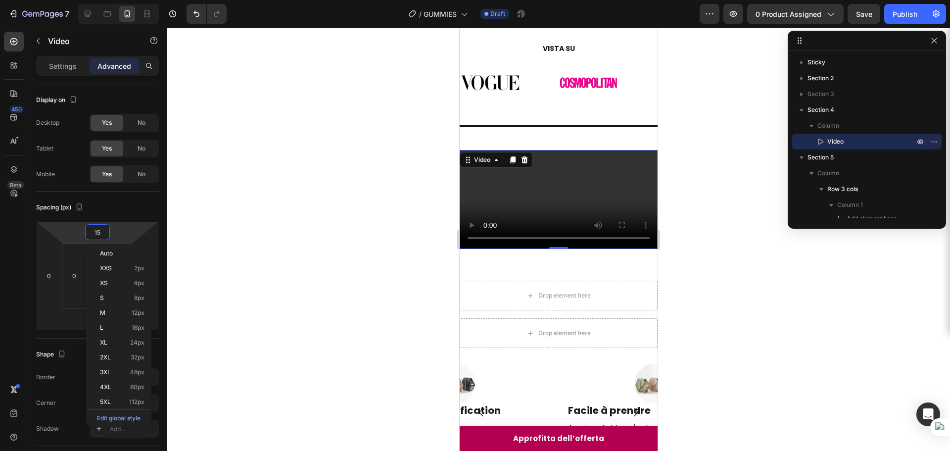
type input "0"
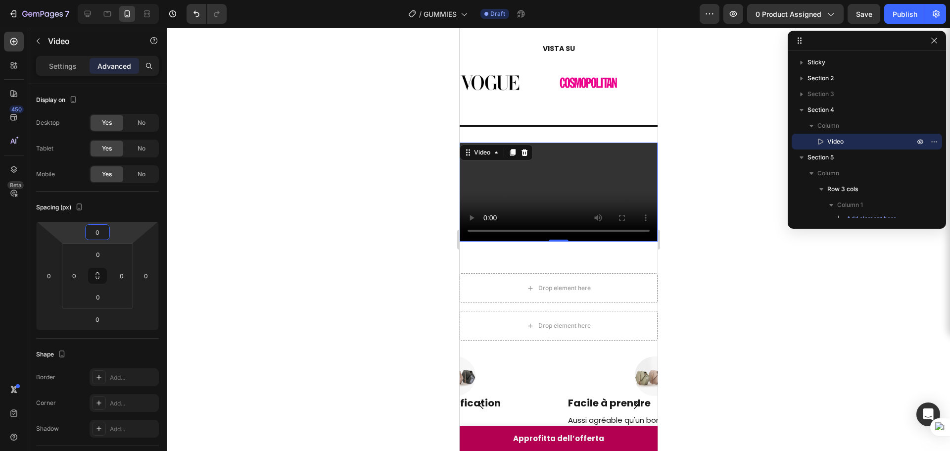
click at [707, 247] on div at bounding box center [558, 239] width 783 height 423
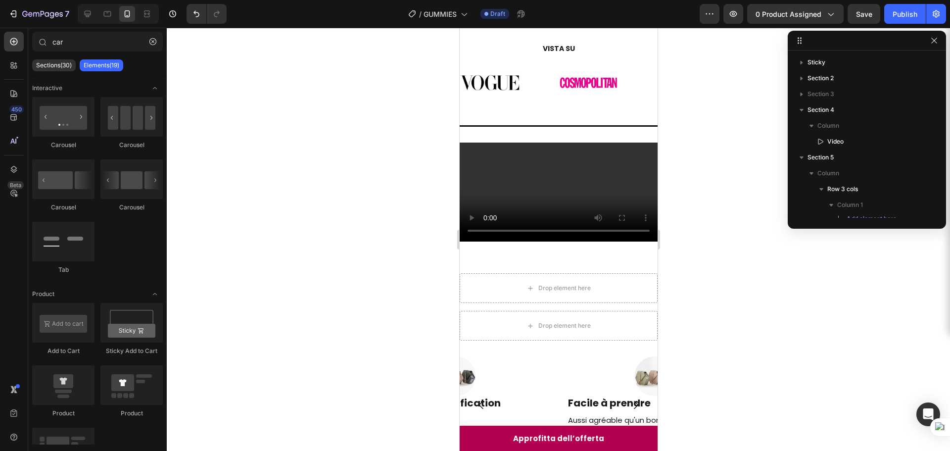
click at [704, 195] on div at bounding box center [558, 239] width 783 height 423
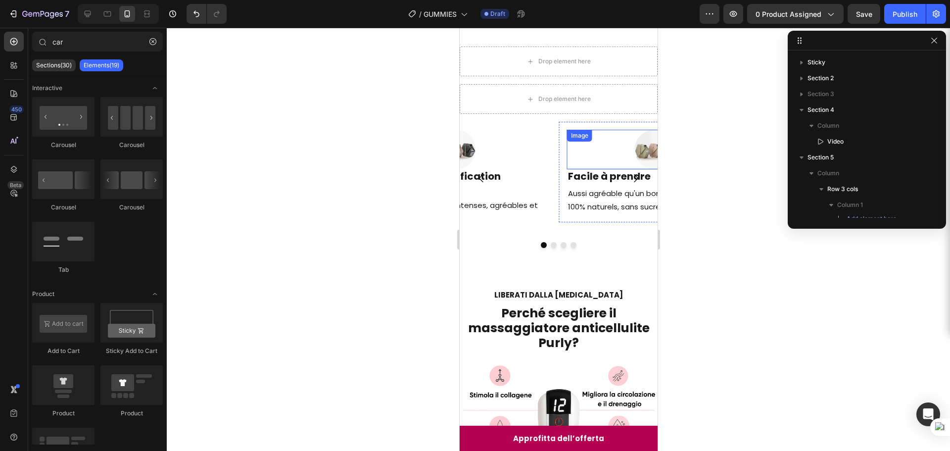
scroll to position [303, 0]
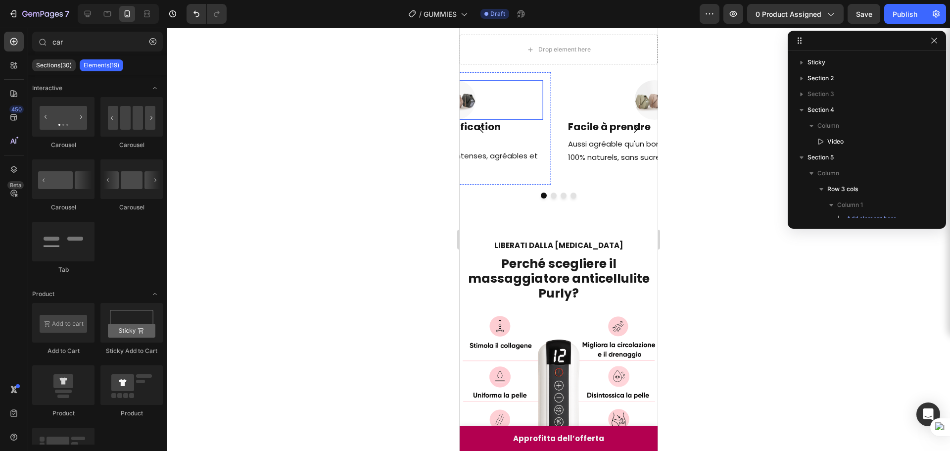
click at [483, 120] on div at bounding box center [455, 100] width 175 height 40
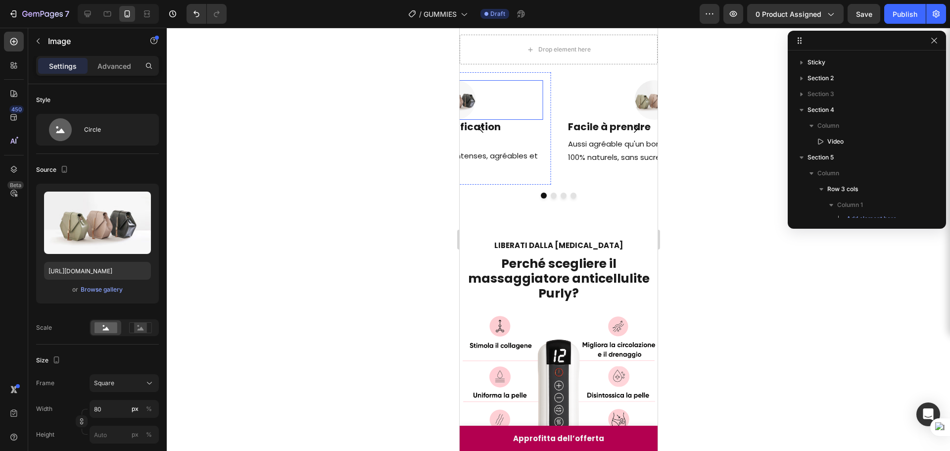
scroll to position [496, 0]
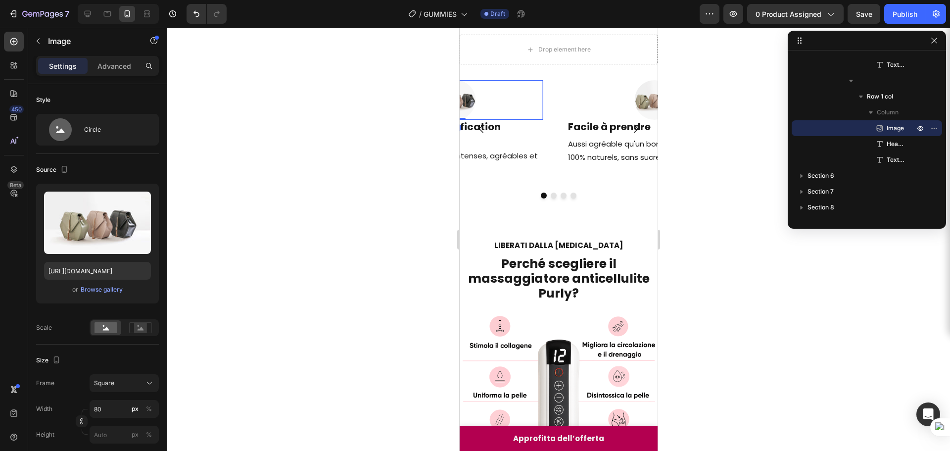
click at [479, 143] on button "Carousel Back Arrow" at bounding box center [481, 129] width 28 height 28
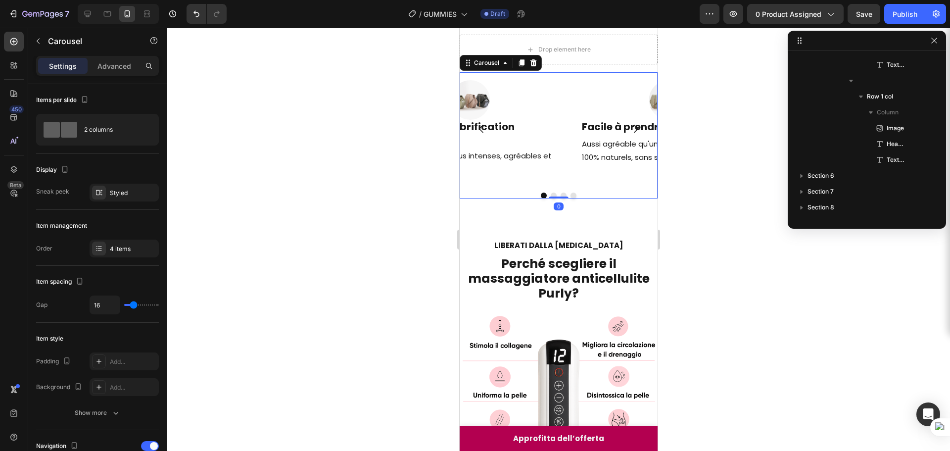
scroll to position [148, 0]
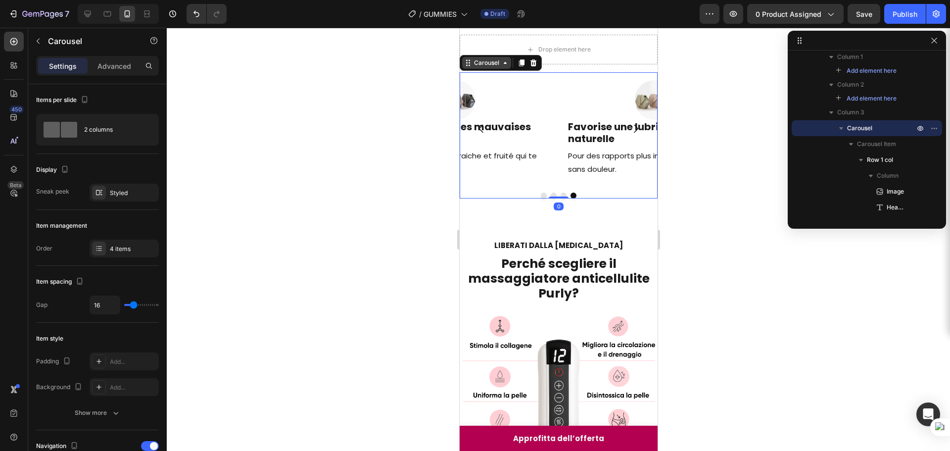
click at [491, 67] on div "Carousel" at bounding box center [486, 62] width 29 height 9
click at [473, 67] on div "Carousel" at bounding box center [486, 62] width 29 height 9
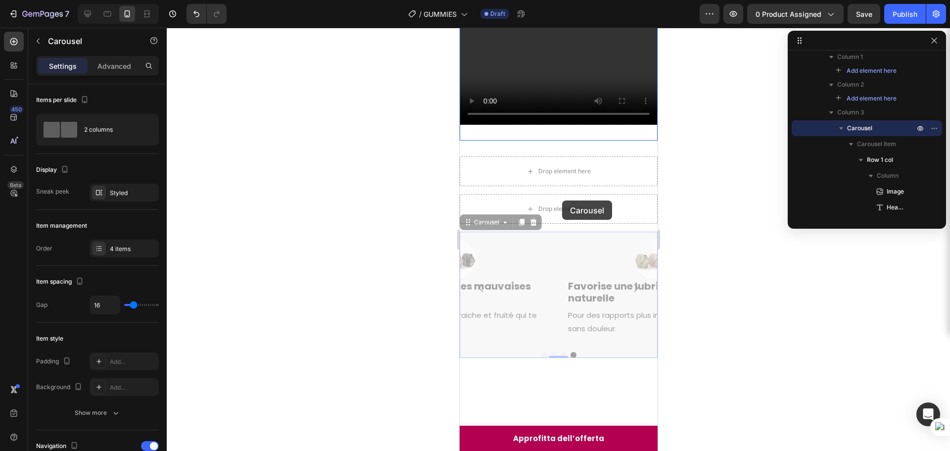
scroll to position [148, 0]
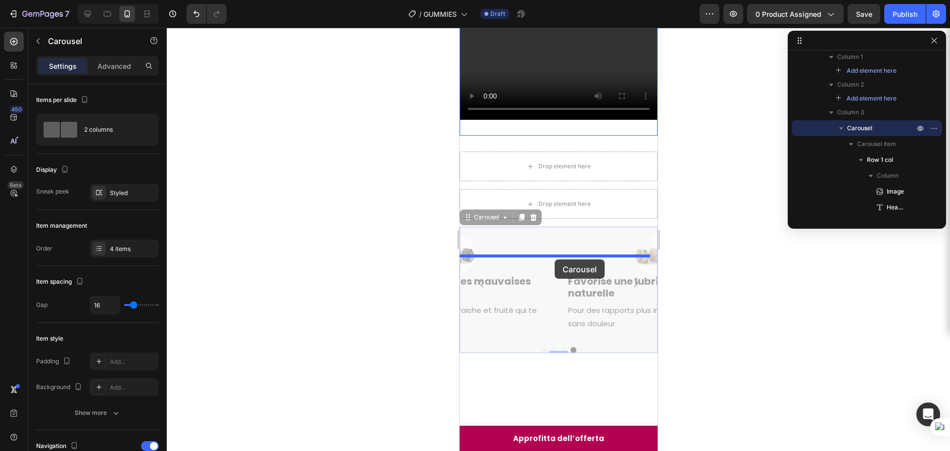
drag, startPoint x: 472, startPoint y: 205, endPoint x: 554, endPoint y: 259, distance: 98.6
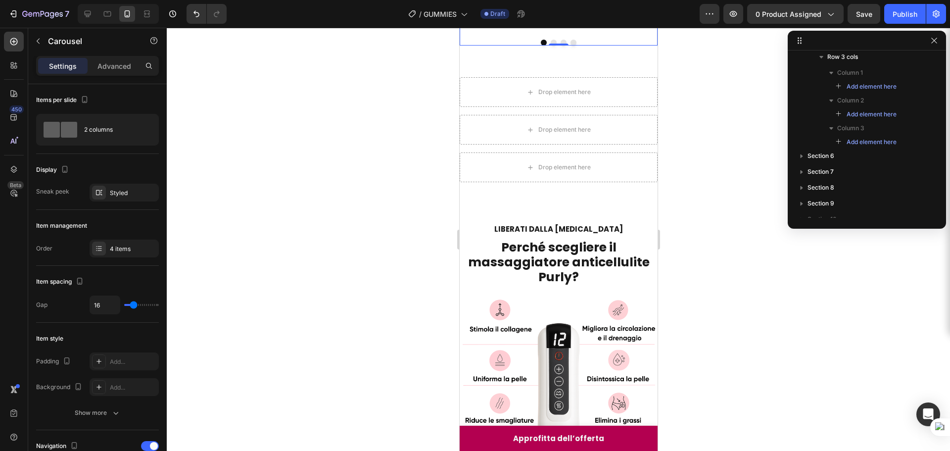
scroll to position [349, 0]
click at [517, 197] on div "Drop element here Drop element here Drop element here Row Section 5/25" at bounding box center [558, 129] width 198 height 137
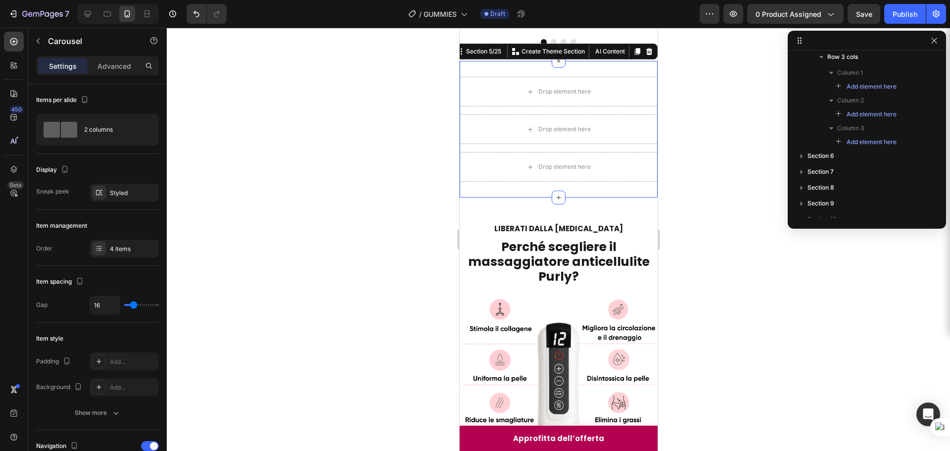
scroll to position [45, 0]
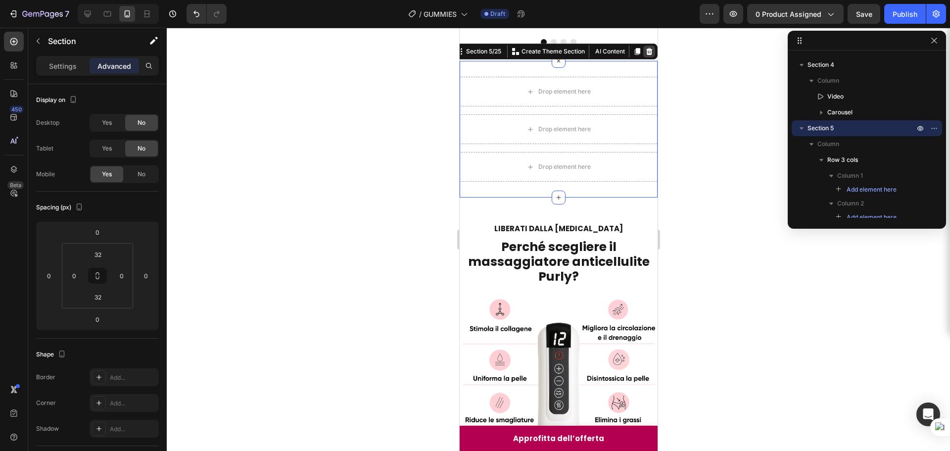
click at [646, 55] on icon at bounding box center [649, 51] width 6 height 7
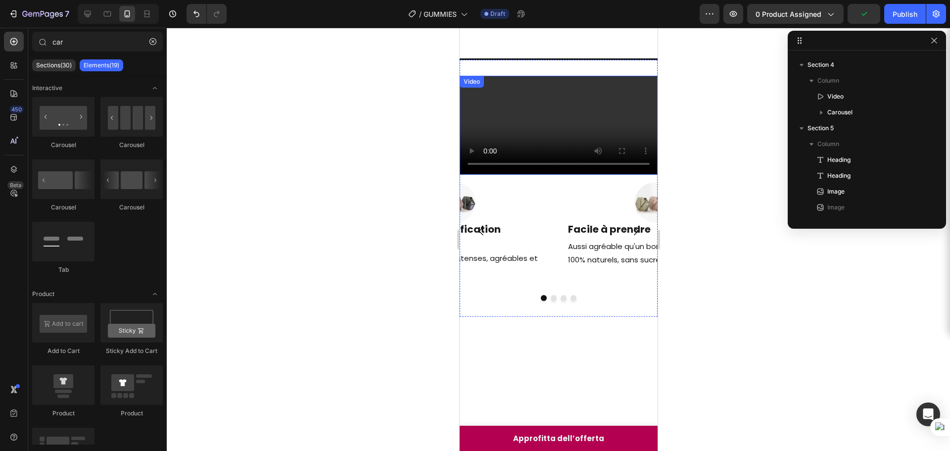
scroll to position [99, 0]
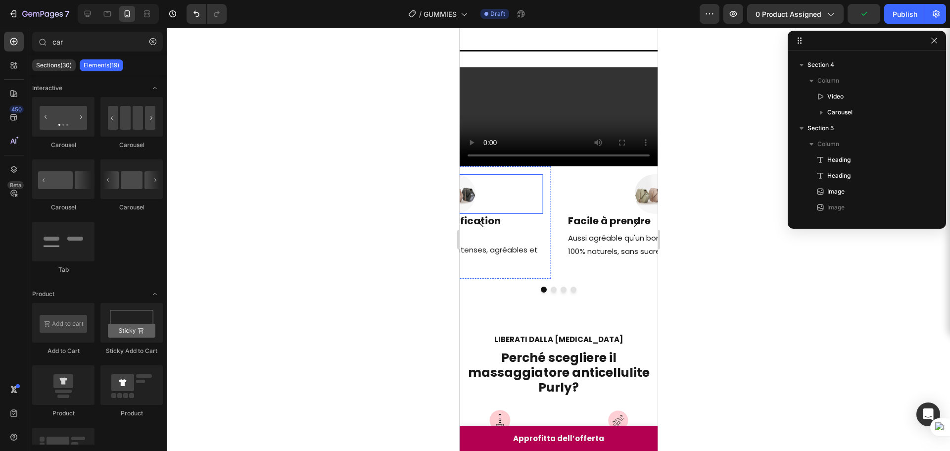
click at [474, 214] on div at bounding box center [455, 194] width 175 height 40
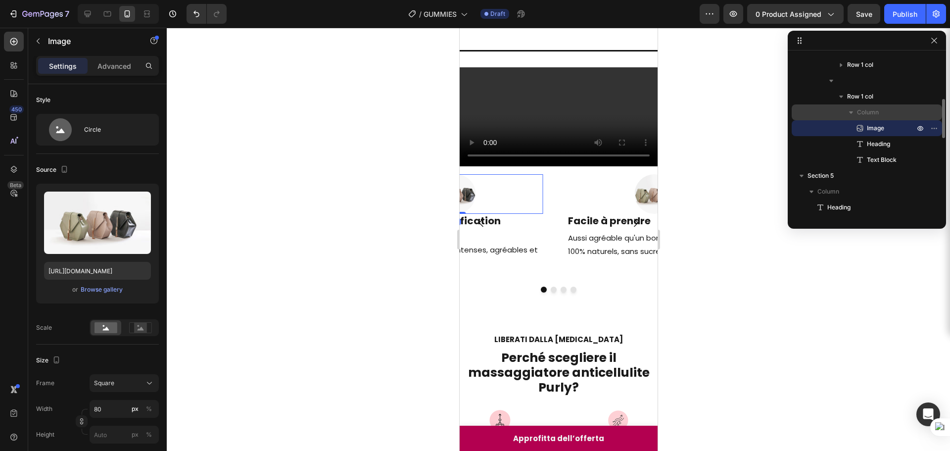
scroll to position [138, 0]
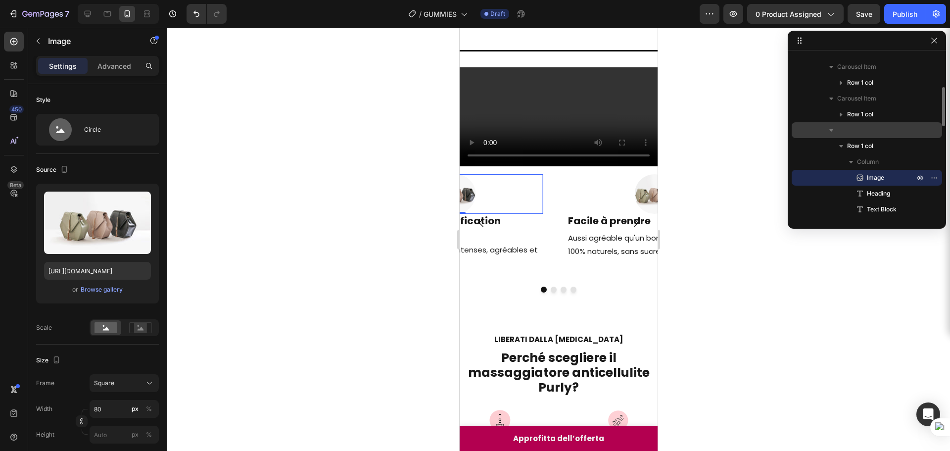
click at [834, 133] on icon "button" at bounding box center [832, 130] width 10 height 10
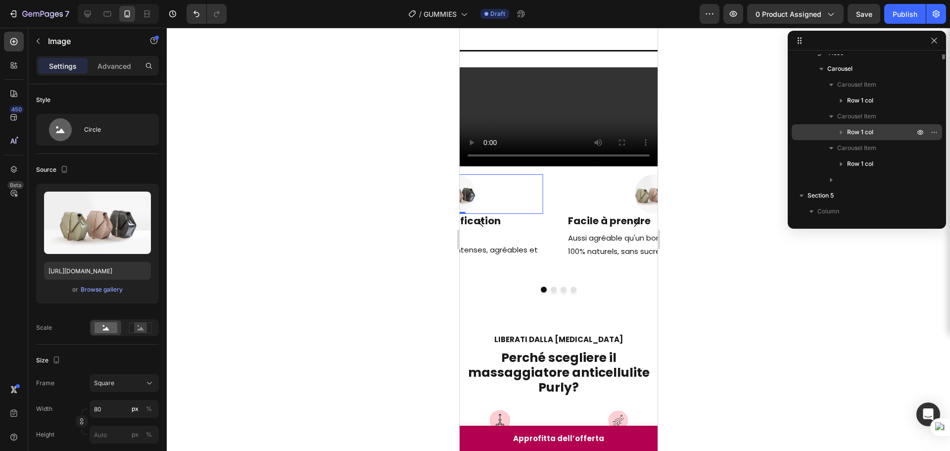
scroll to position [39, 0]
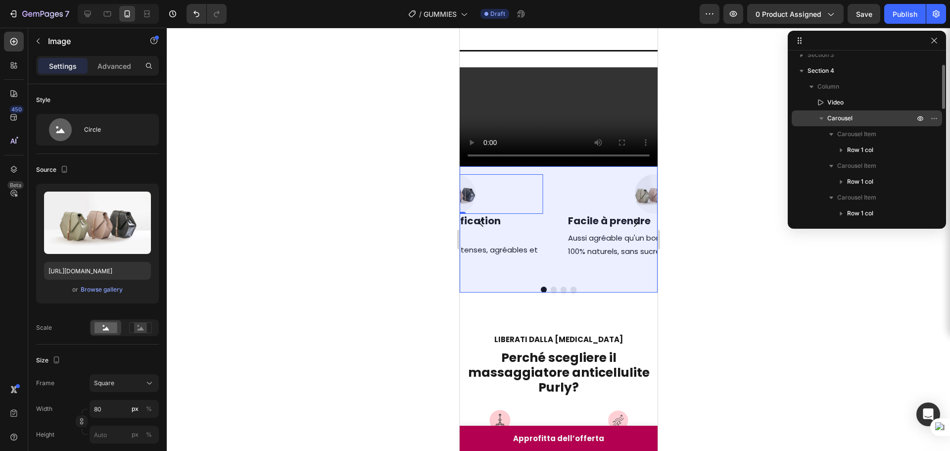
click at [825, 124] on button "button" at bounding box center [822, 118] width 12 height 12
click at [835, 119] on span "Carousel" at bounding box center [840, 118] width 25 height 10
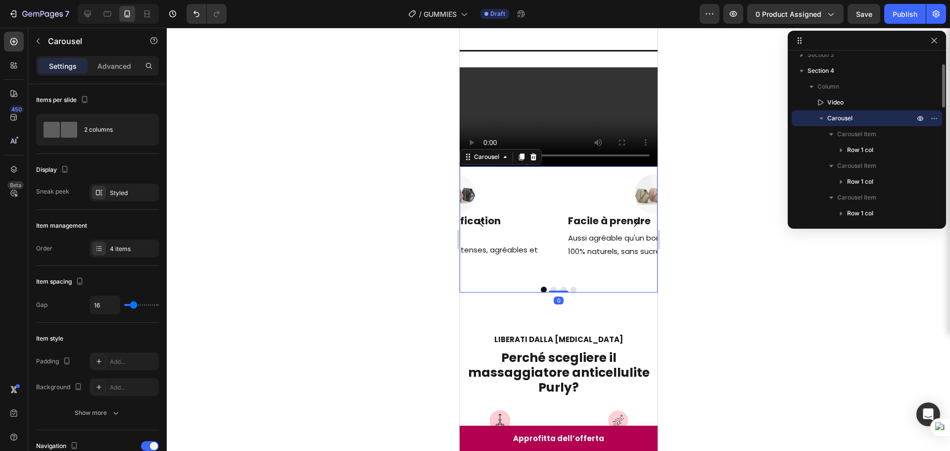
click at [834, 119] on span "Carousel" at bounding box center [840, 118] width 25 height 10
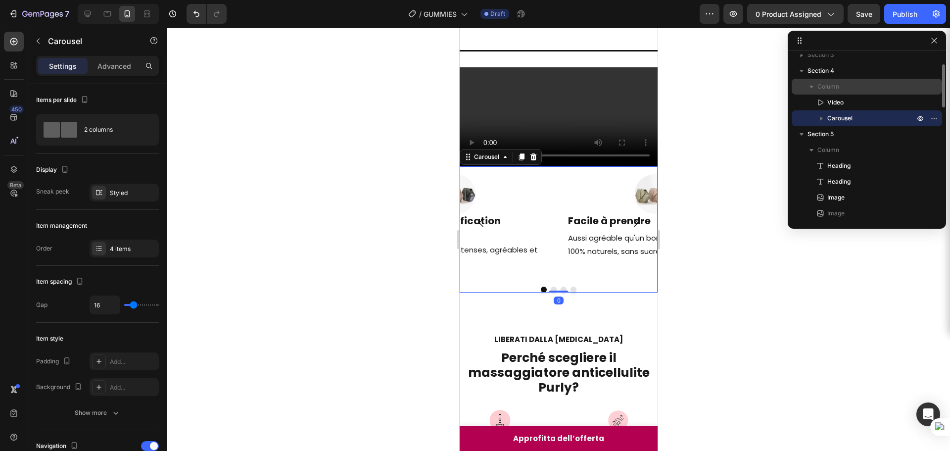
click at [814, 90] on icon "button" at bounding box center [812, 87] width 10 height 10
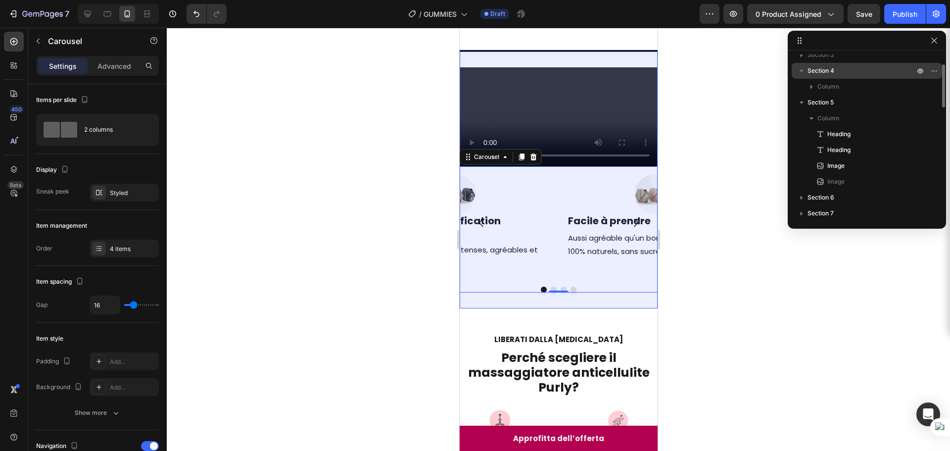
click at [811, 70] on span "Section 4" at bounding box center [821, 71] width 27 height 10
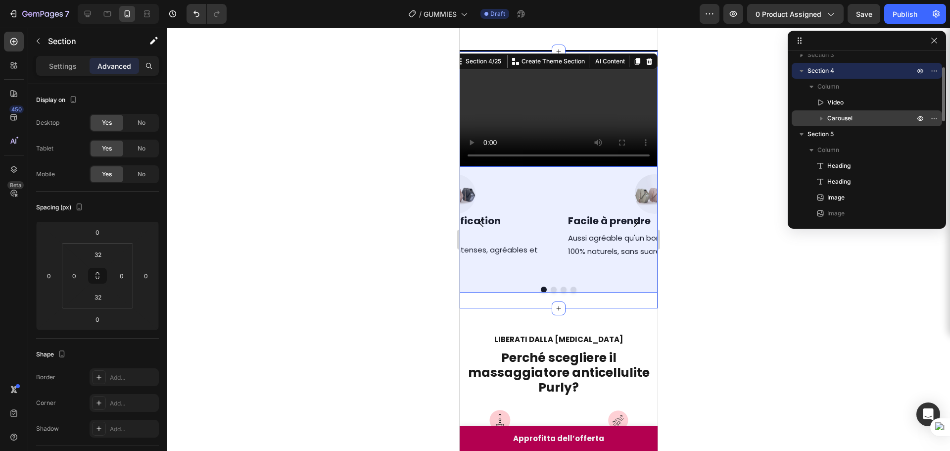
click at [823, 120] on icon "button" at bounding box center [822, 118] width 10 height 10
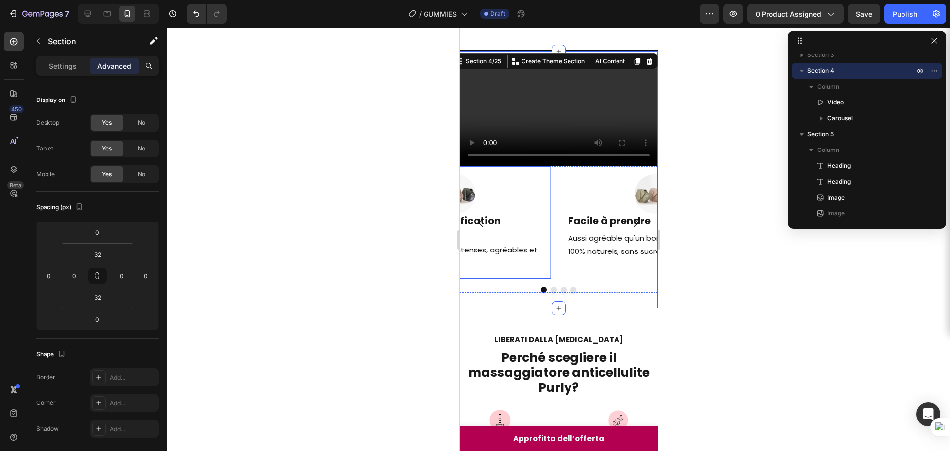
click at [536, 279] on div "Image Favorise une lubrification naturelle Heading Pour des rapports plus inten…" at bounding box center [455, 222] width 191 height 112
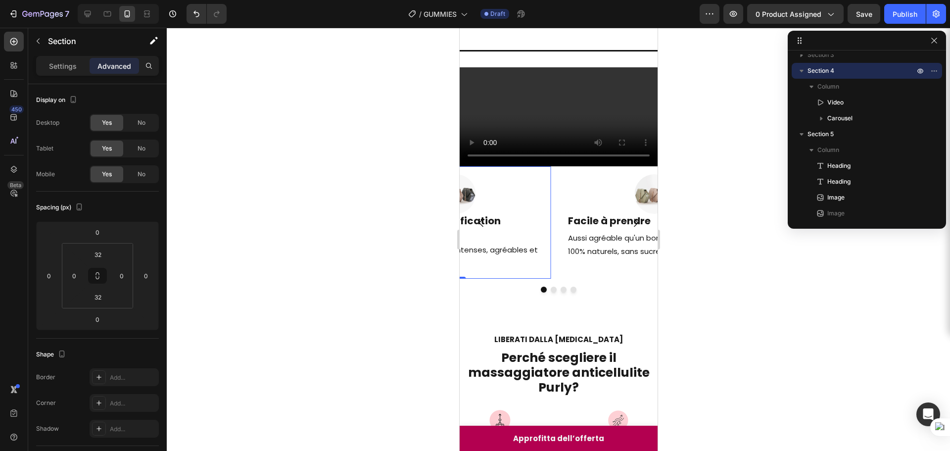
scroll to position [156, 0]
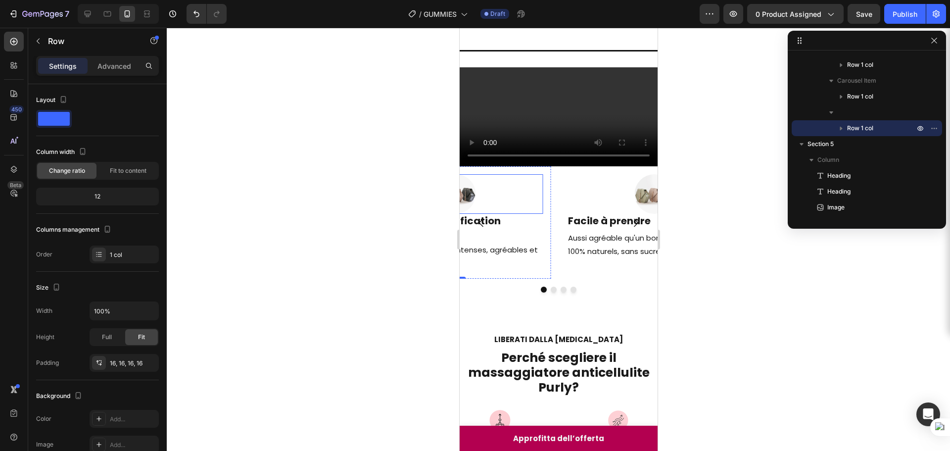
click at [534, 214] on div at bounding box center [455, 194] width 175 height 40
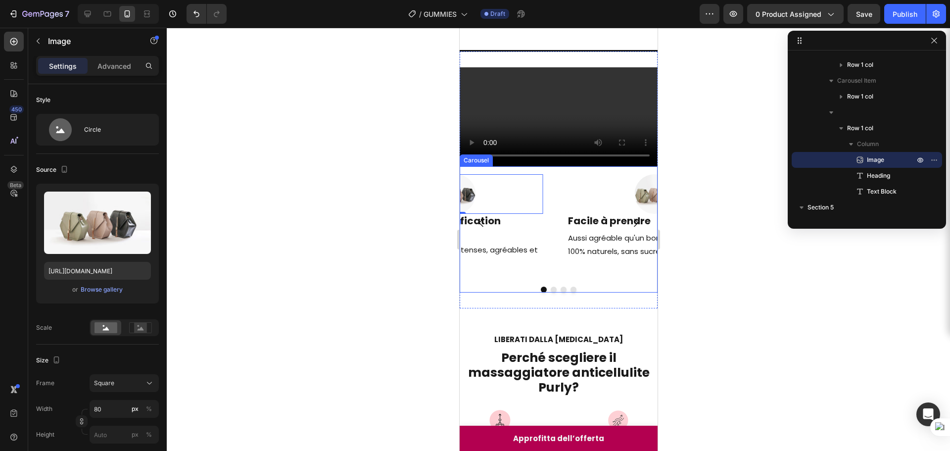
click at [553, 279] on div "Image Facile à prendre Heading Aussi agréable qu'un bonbon sauf que c'est 100% …" at bounding box center [558, 222] width 198 height 112
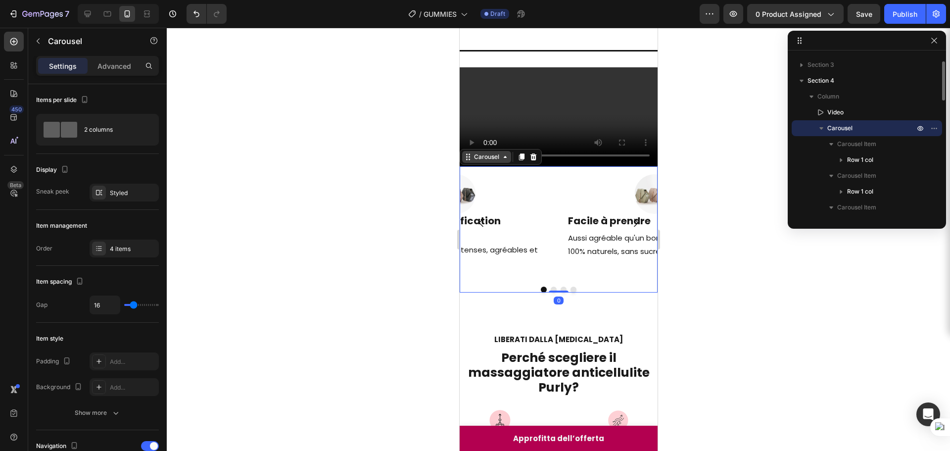
click at [492, 161] on div "Carousel" at bounding box center [486, 156] width 29 height 9
click at [119, 64] on p "Advanced" at bounding box center [115, 66] width 34 height 10
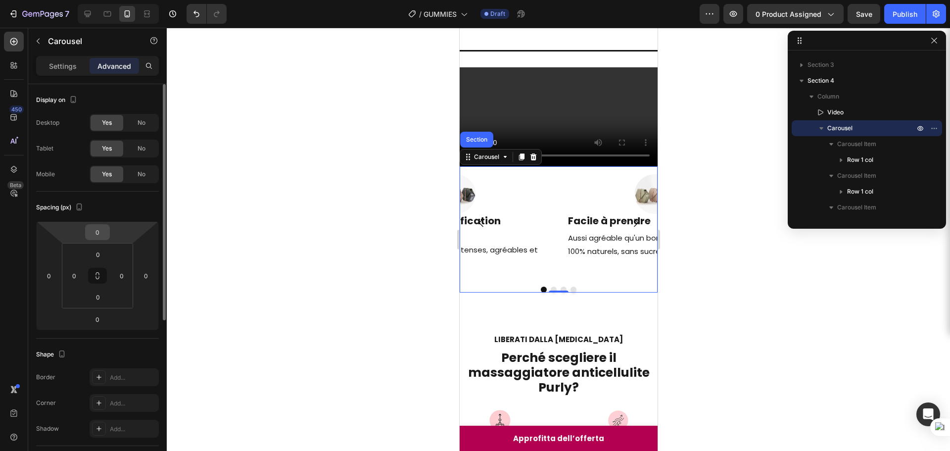
click at [114, 0] on html "7 Version history / GUMMIES Draft Preview 0 product assigned Save Publish 450 B…" at bounding box center [475, 0] width 950 height 0
click at [103, 233] on input "0" at bounding box center [98, 232] width 20 height 15
click at [95, 230] on input "2" at bounding box center [98, 232] width 20 height 15
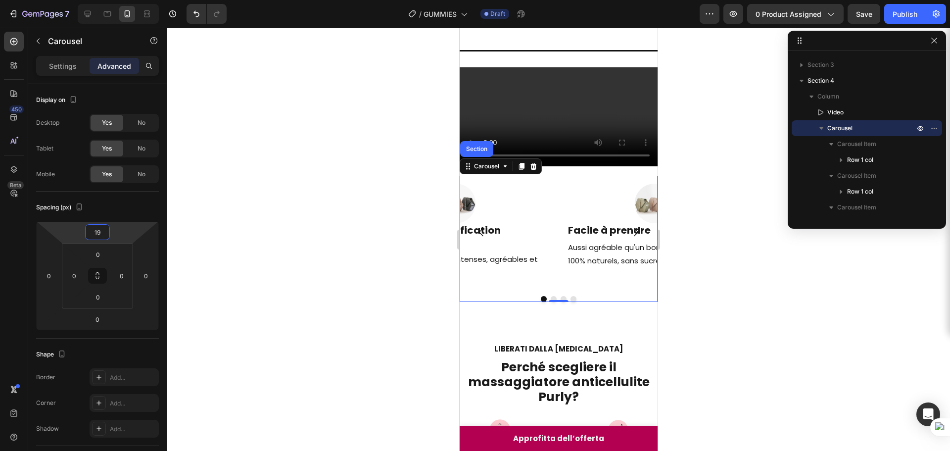
type input "20"
click at [669, 269] on div at bounding box center [558, 239] width 783 height 423
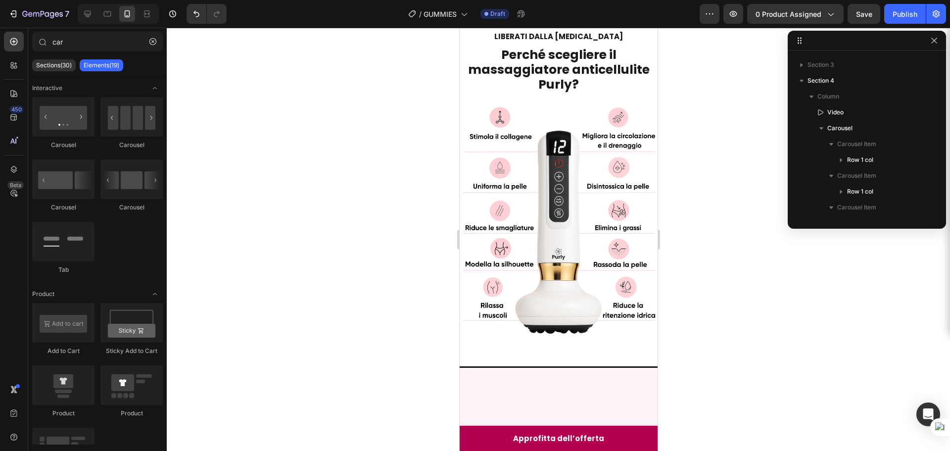
scroll to position [399, 0]
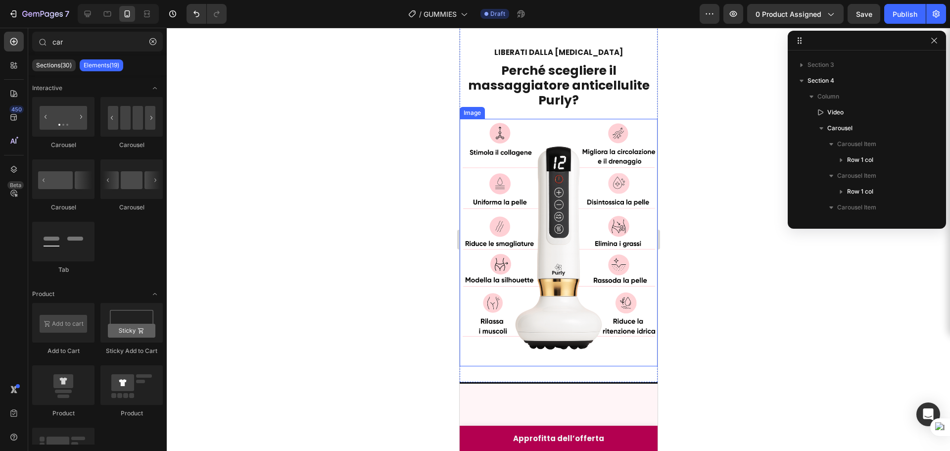
click at [753, 215] on div at bounding box center [558, 239] width 783 height 423
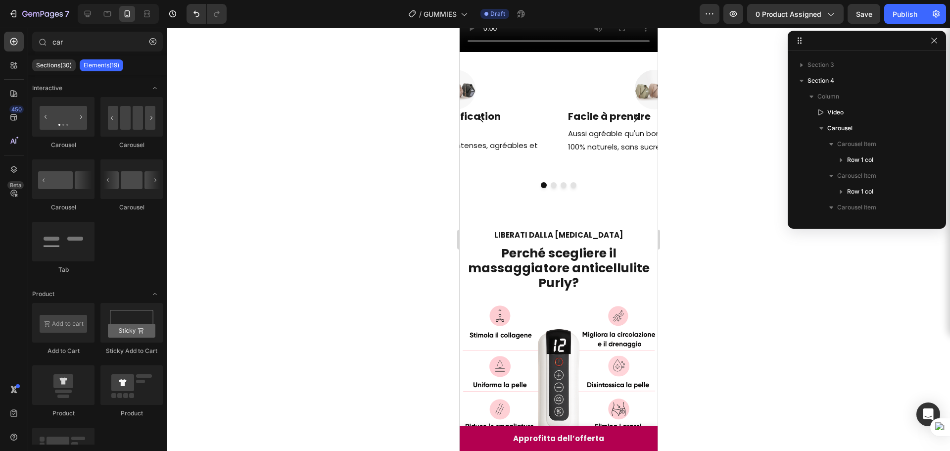
scroll to position [167, 0]
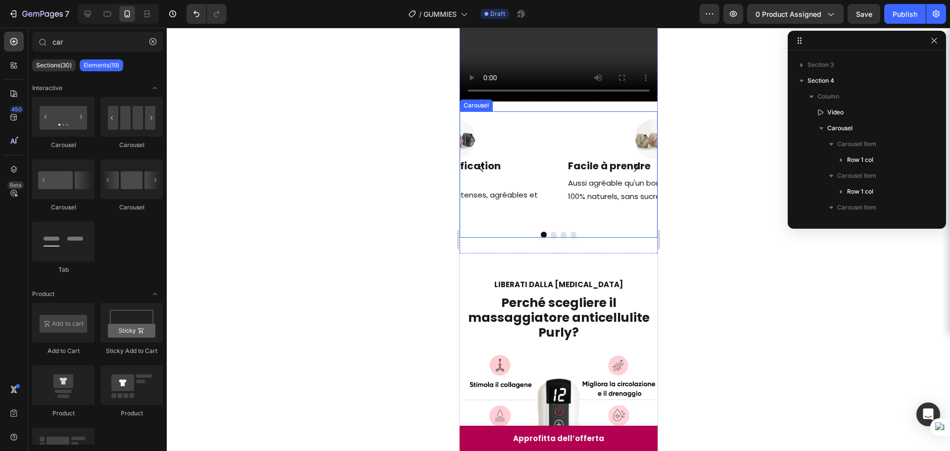
click at [630, 174] on icon "Carousel Next Arrow" at bounding box center [636, 168] width 12 height 12
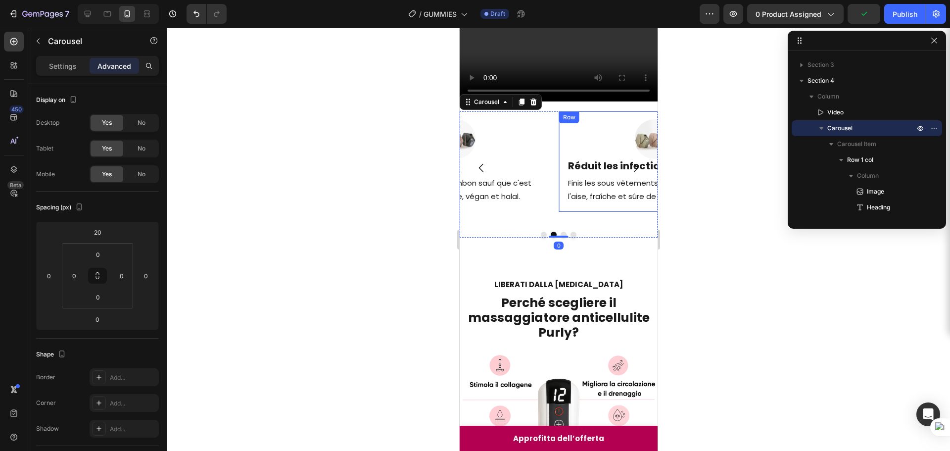
click at [603, 204] on div "Image Réduit les infections vaginales Heading Finis les sous vêtements tachés, …" at bounding box center [654, 161] width 175 height 85
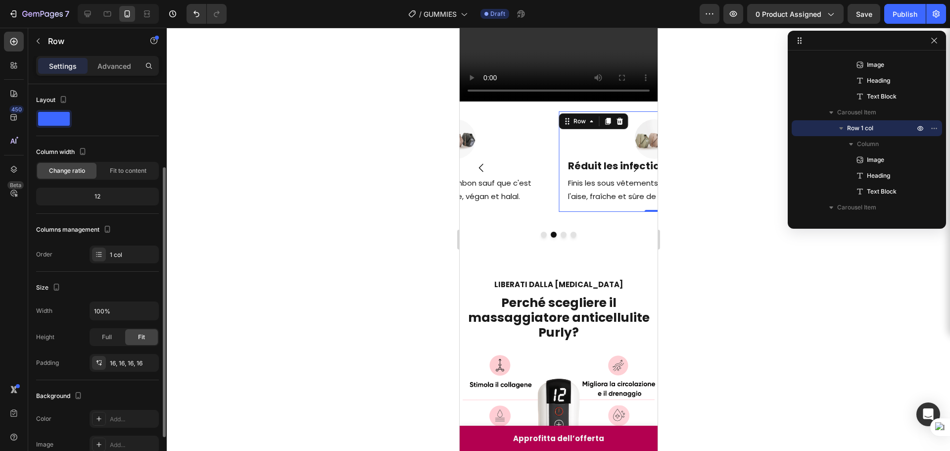
scroll to position [99, 0]
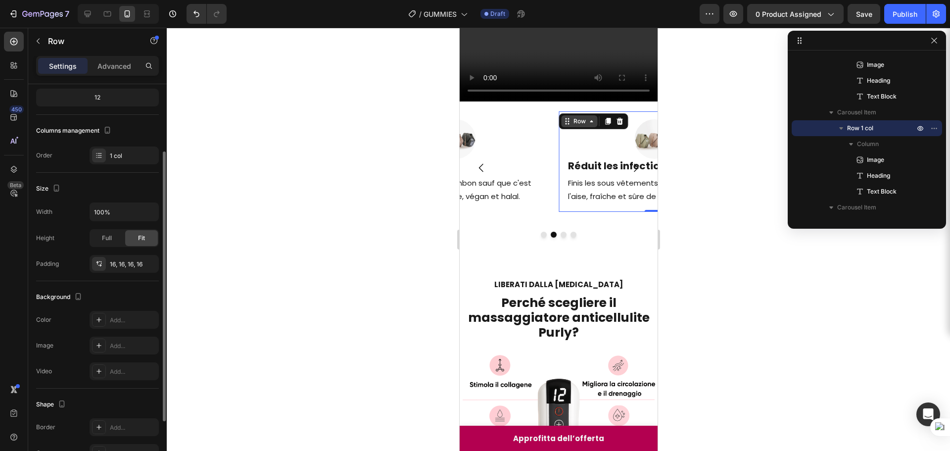
click at [582, 127] on div "Row" at bounding box center [579, 121] width 36 height 12
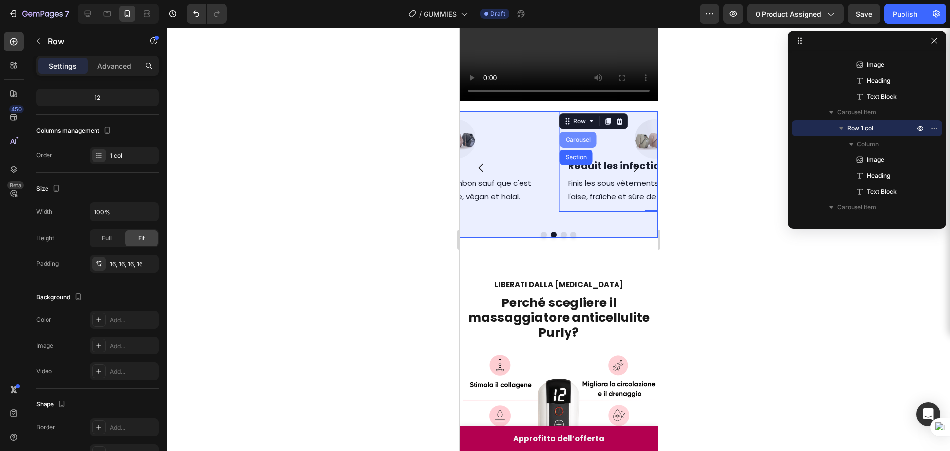
click at [573, 143] on div "Carousel" at bounding box center [577, 140] width 29 height 6
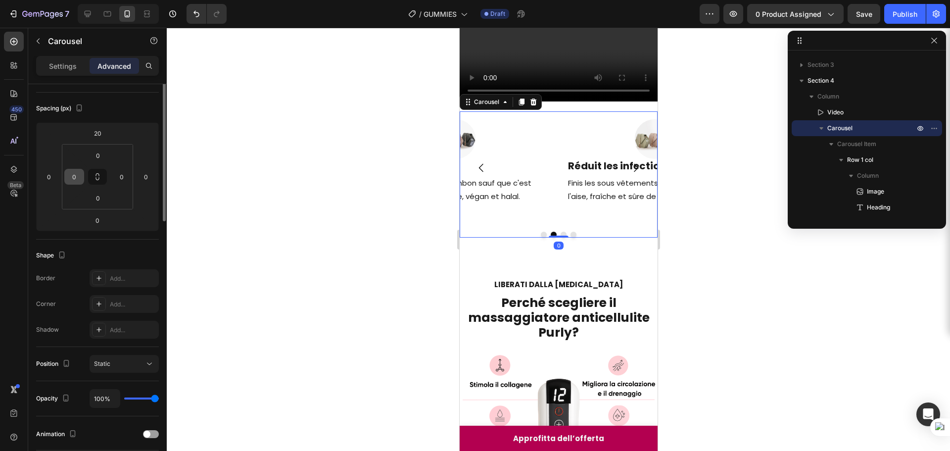
scroll to position [0, 0]
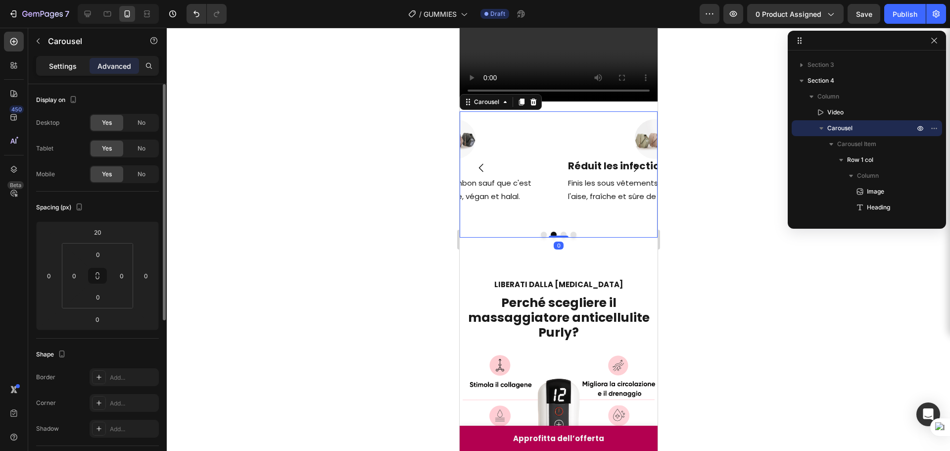
click at [71, 72] on div "Settings" at bounding box center [62, 66] width 49 height 16
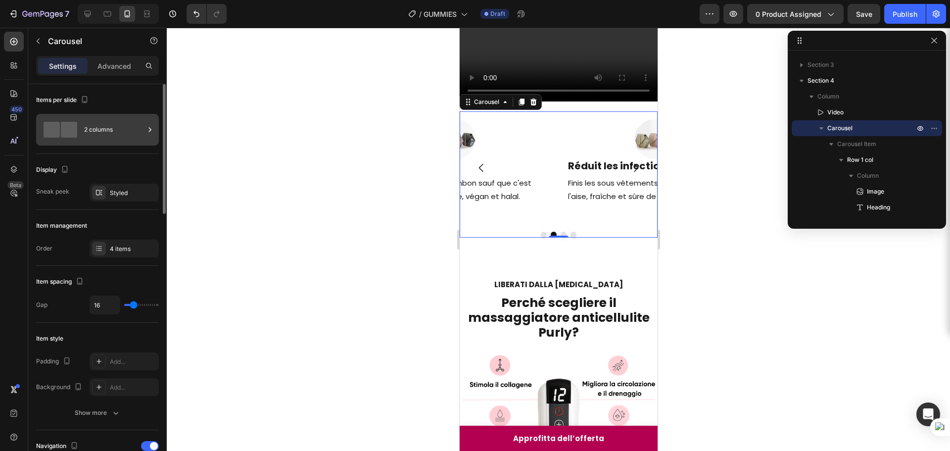
click at [108, 132] on div "2 columns" at bounding box center [114, 129] width 60 height 23
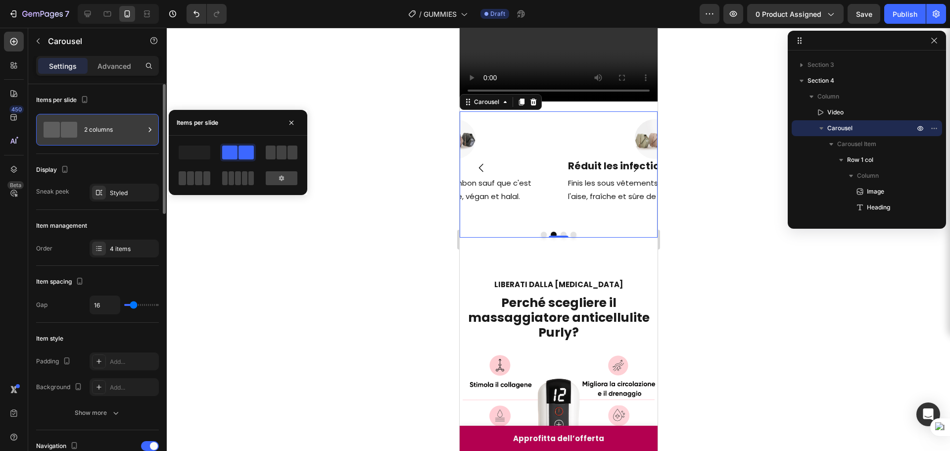
click at [108, 132] on div "2 columns" at bounding box center [114, 129] width 60 height 23
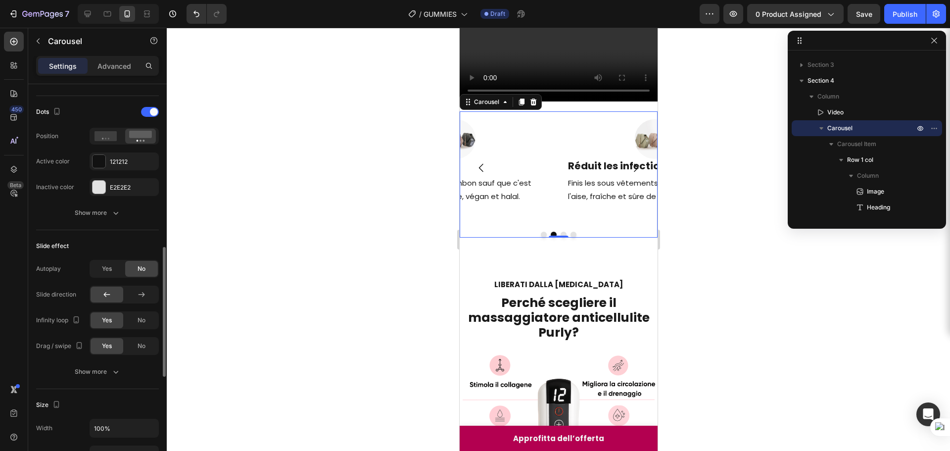
scroll to position [544, 0]
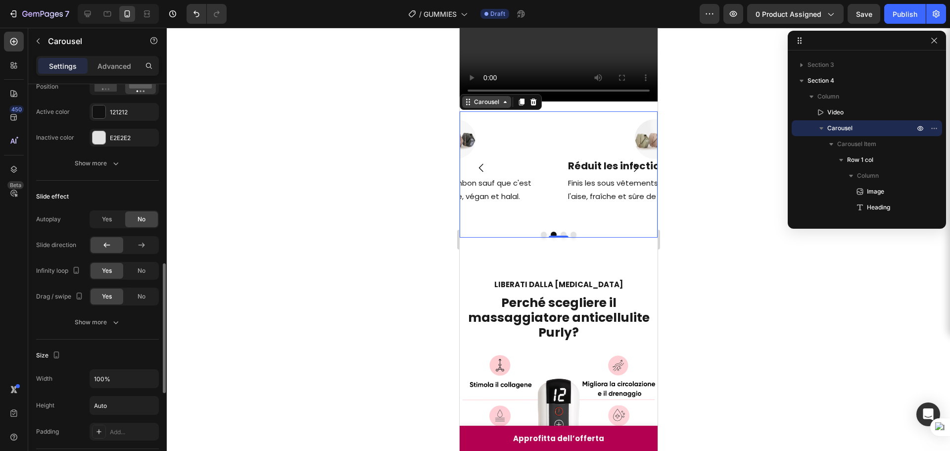
click at [490, 106] on div "Carousel" at bounding box center [486, 102] width 29 height 9
click at [822, 128] on icon "button" at bounding box center [822, 128] width 4 height 2
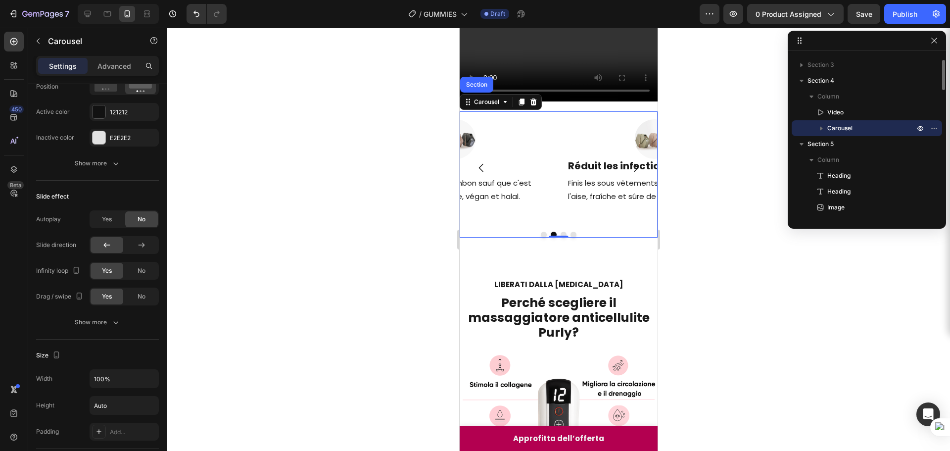
click at [819, 126] on icon "button" at bounding box center [822, 128] width 10 height 10
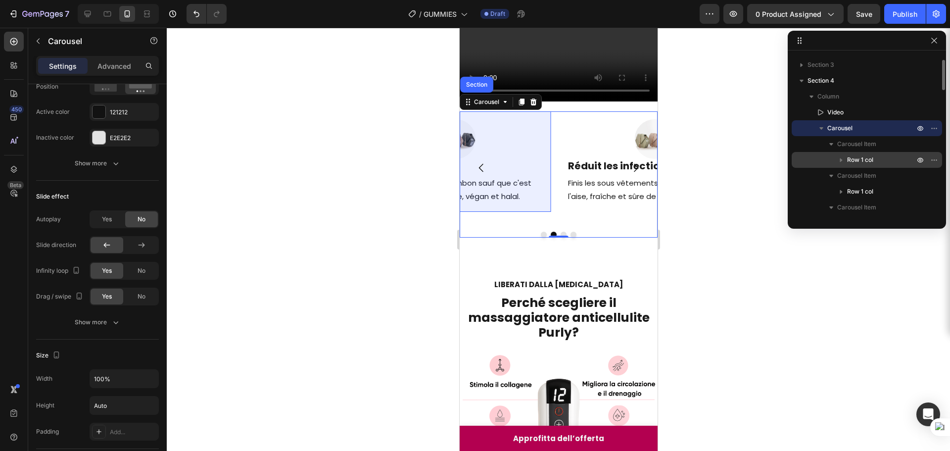
click at [856, 160] on span "Row 1 col" at bounding box center [860, 160] width 26 height 10
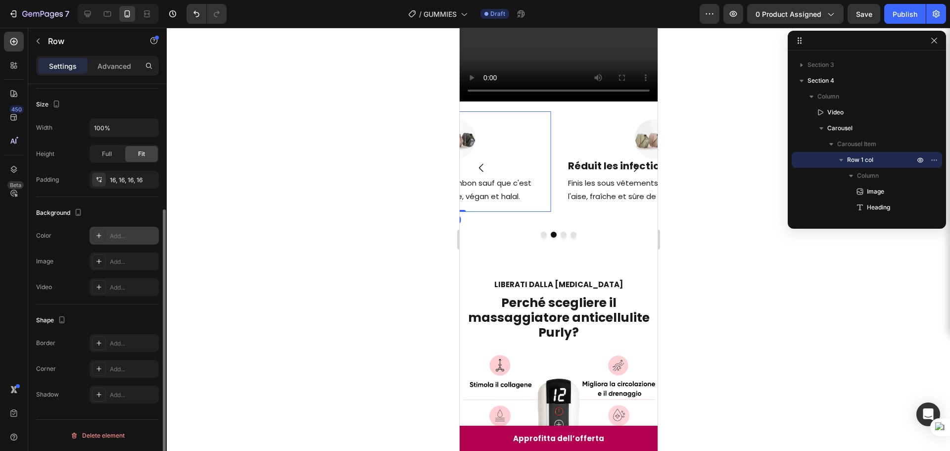
scroll to position [0, 0]
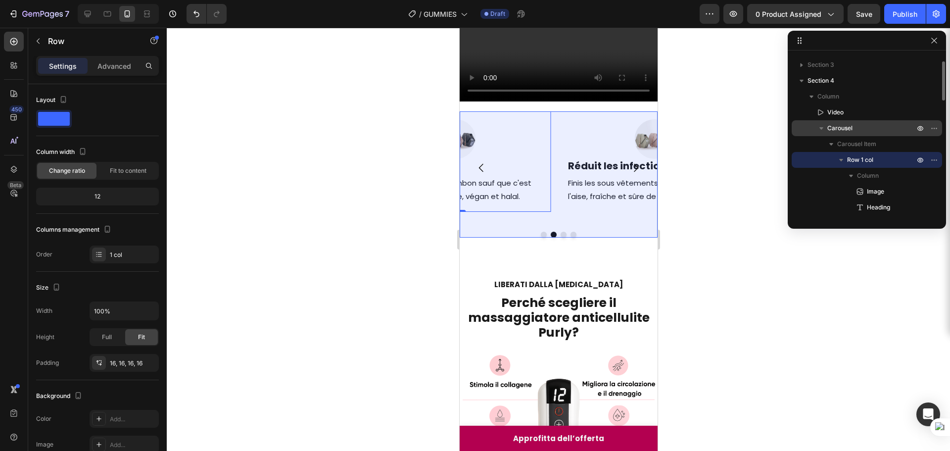
click at [822, 130] on icon "button" at bounding box center [822, 128] width 10 height 10
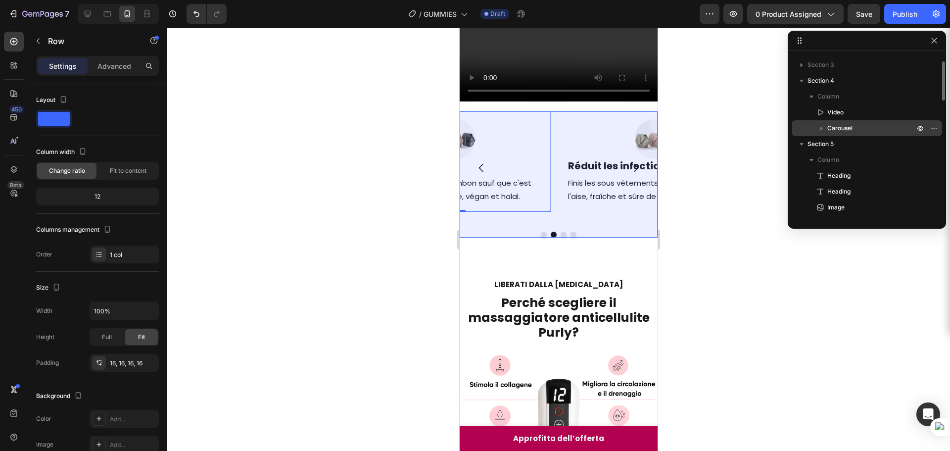
click at [834, 135] on div "Carousel" at bounding box center [867, 128] width 143 height 16
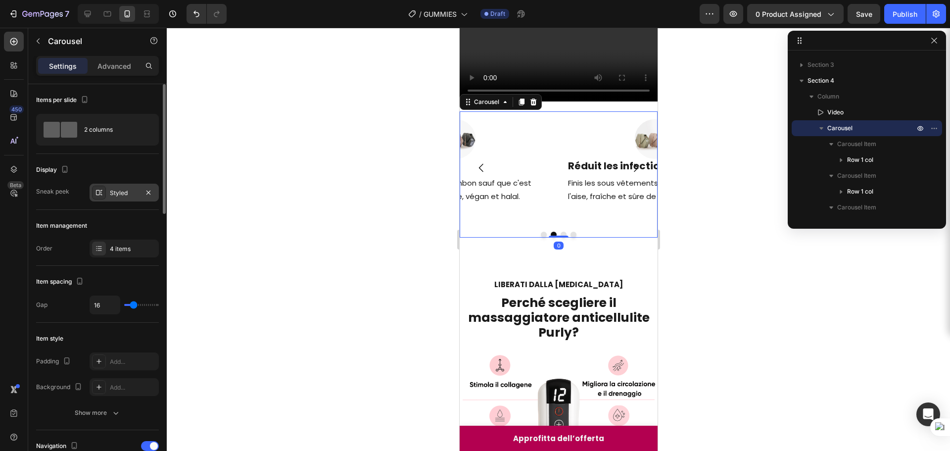
click at [131, 192] on div "Styled" at bounding box center [124, 193] width 29 height 9
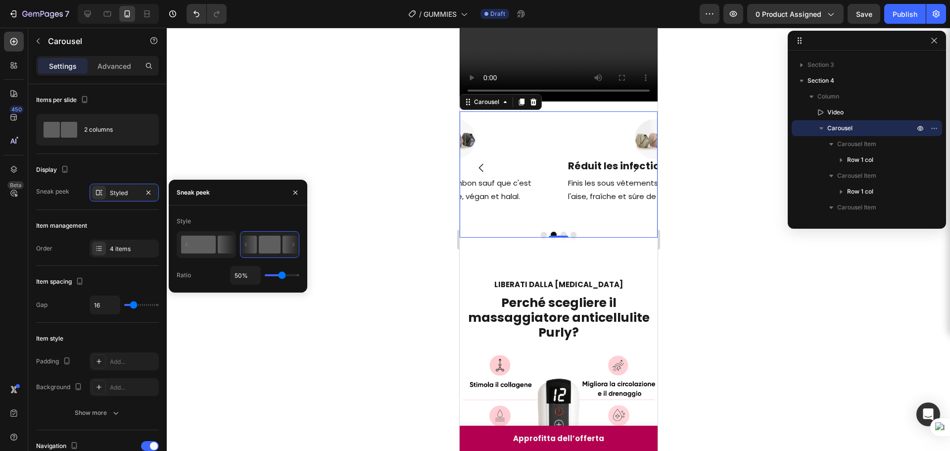
click at [201, 245] on rect at bounding box center [198, 245] width 35 height 18
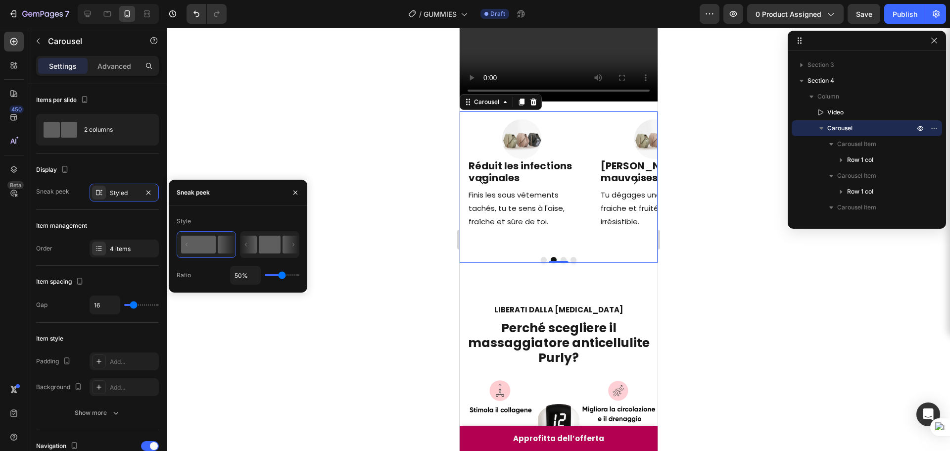
click at [251, 247] on icon at bounding box center [249, 245] width 16 height 18
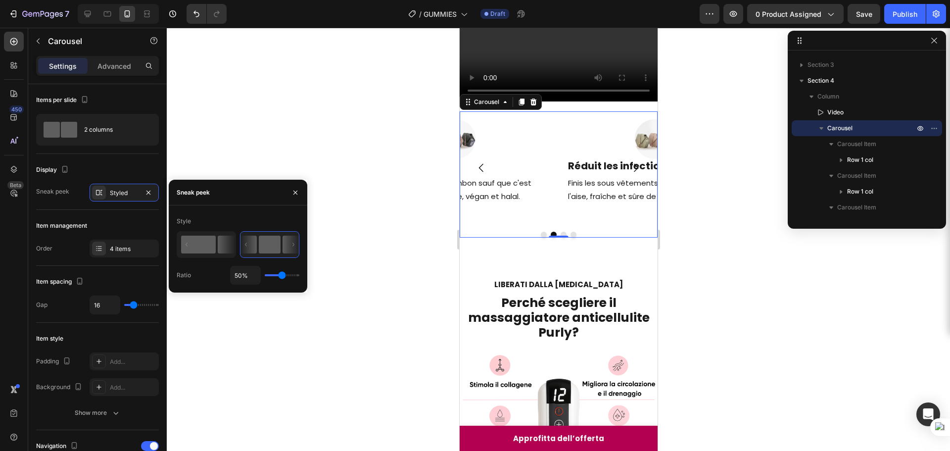
click at [230, 244] on icon at bounding box center [226, 245] width 17 height 18
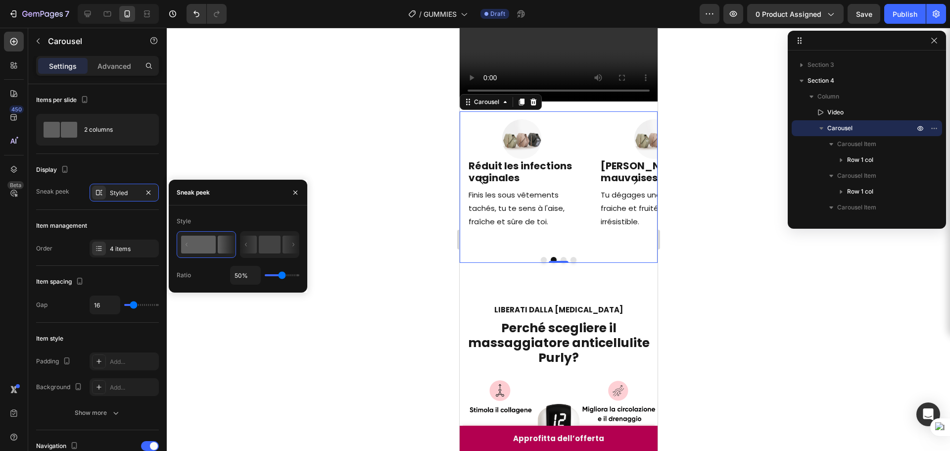
type input "82%"
type input "82"
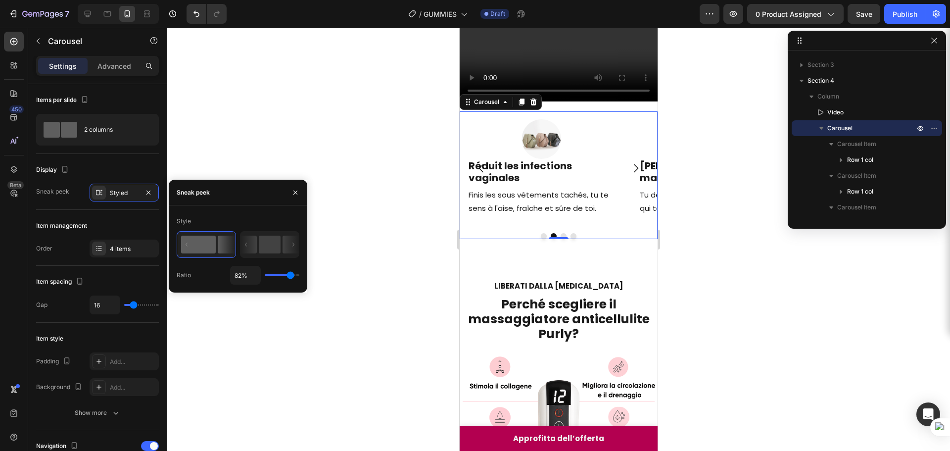
type input "84%"
type input "84"
type input "80%"
drag, startPoint x: 281, startPoint y: 272, endPoint x: 290, endPoint y: 273, distance: 9.0
type input "80"
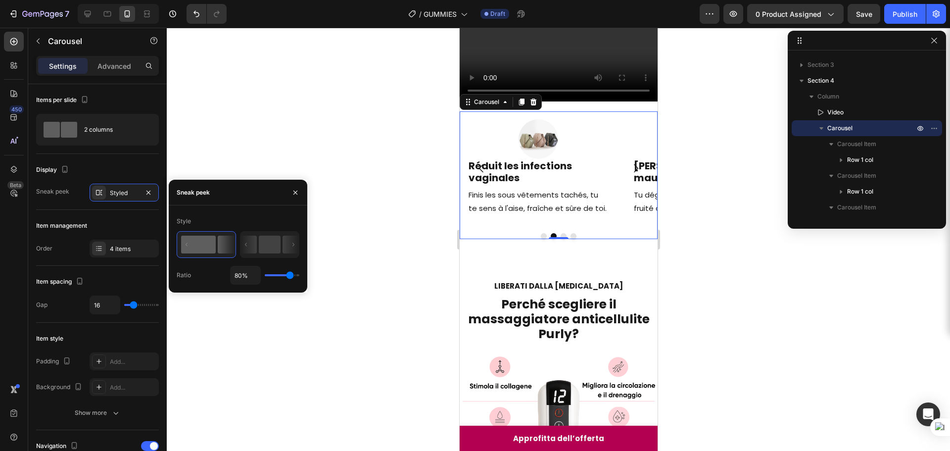
click at [290, 274] on input "range" at bounding box center [282, 275] width 35 height 2
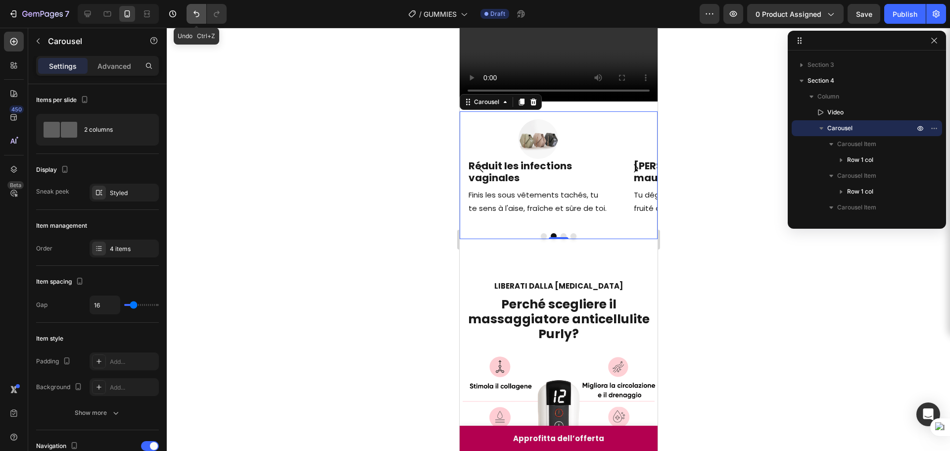
click at [198, 11] on icon "Undo/Redo" at bounding box center [197, 14] width 10 height 10
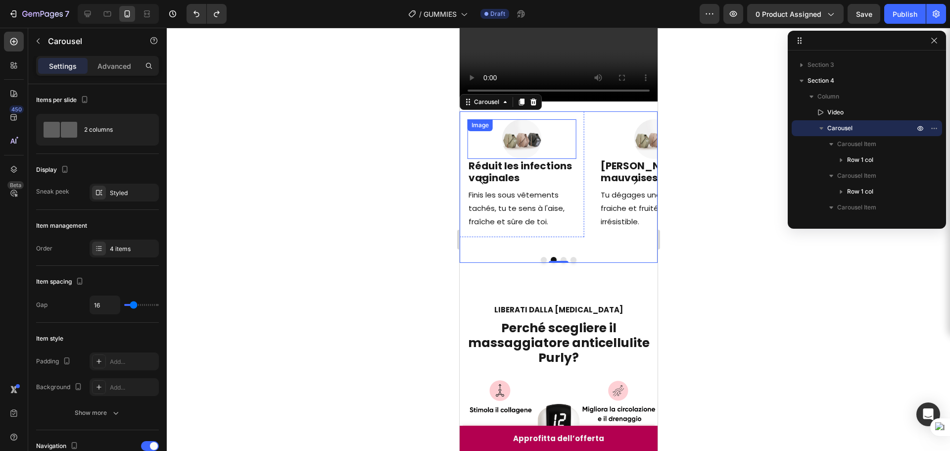
click at [521, 159] on img at bounding box center [522, 139] width 40 height 40
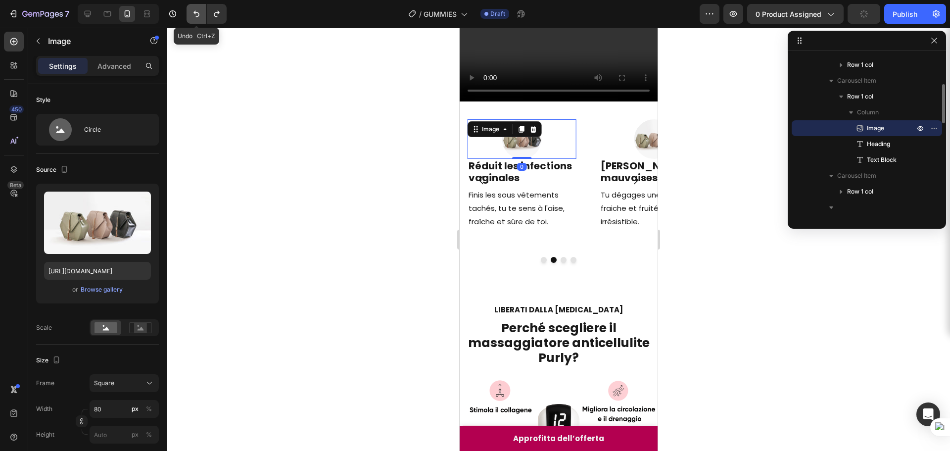
click at [194, 13] on icon "Undo/Redo" at bounding box center [197, 14] width 10 height 10
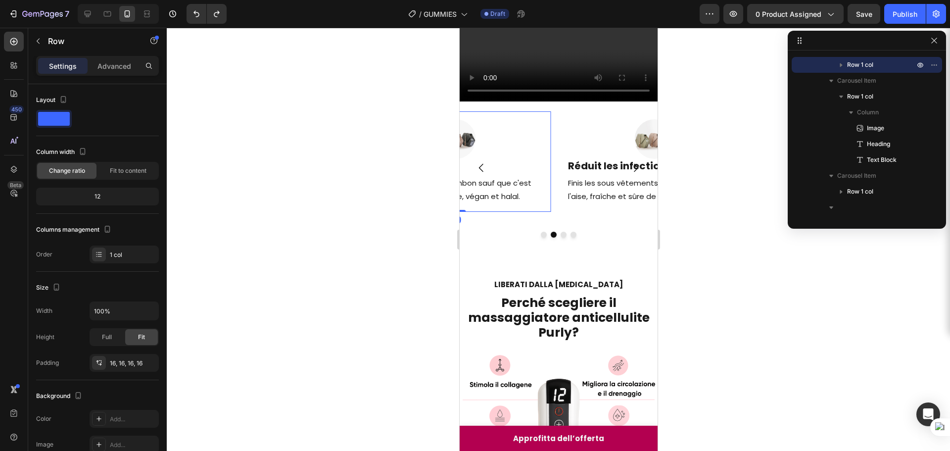
click at [549, 212] on div "Image Facile à prendre Heading Aussi agréable qu'un bonbon sauf que c'est 100% …" at bounding box center [455, 161] width 191 height 100
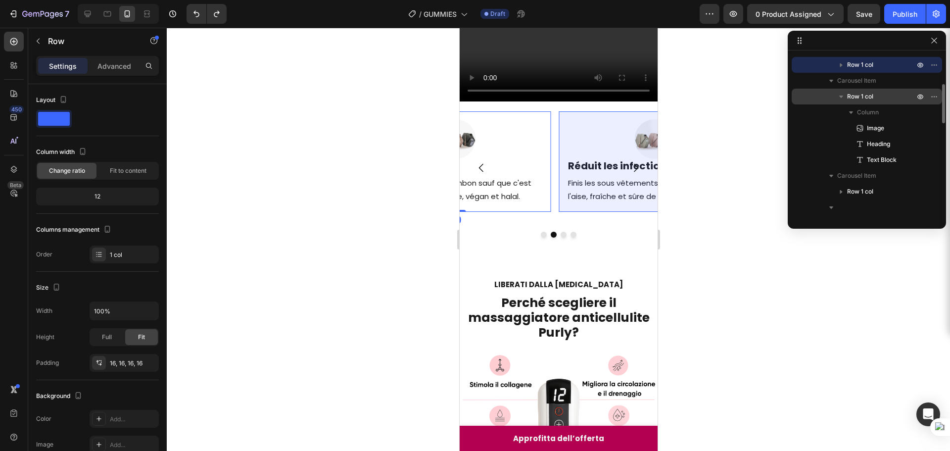
scroll to position [25, 0]
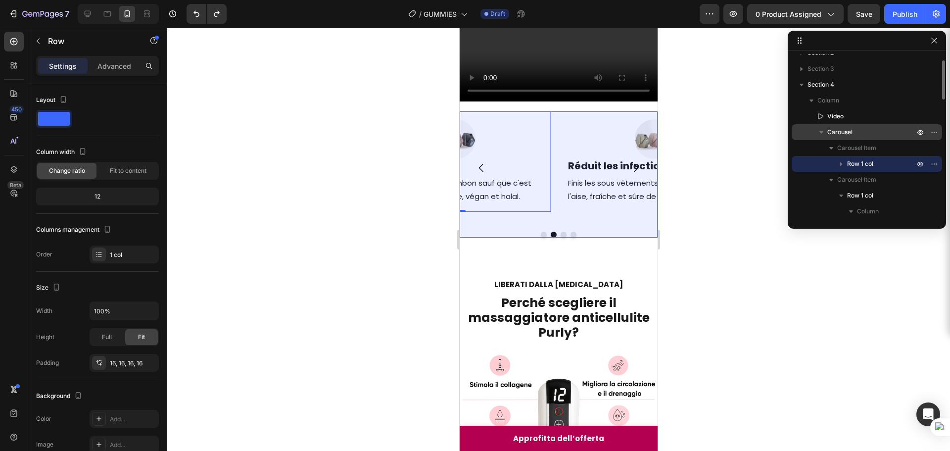
click at [837, 125] on div "Carousel" at bounding box center [867, 132] width 143 height 16
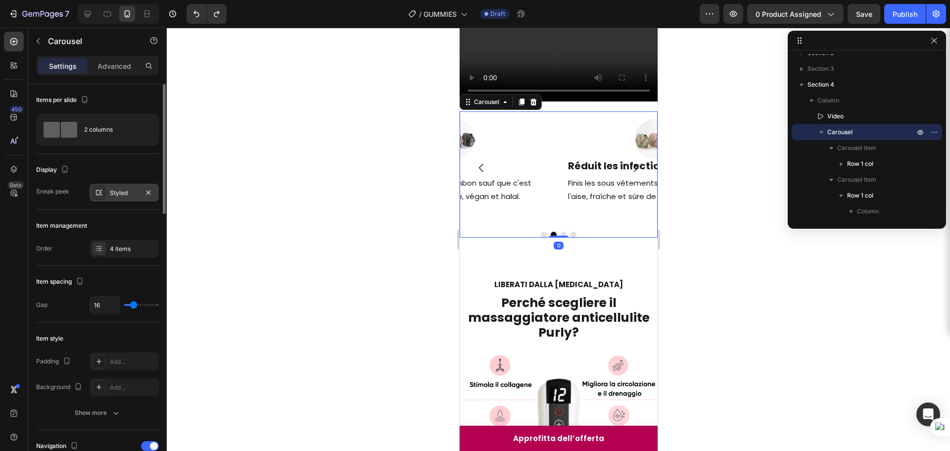
click at [106, 195] on div "Styled" at bounding box center [124, 193] width 69 height 18
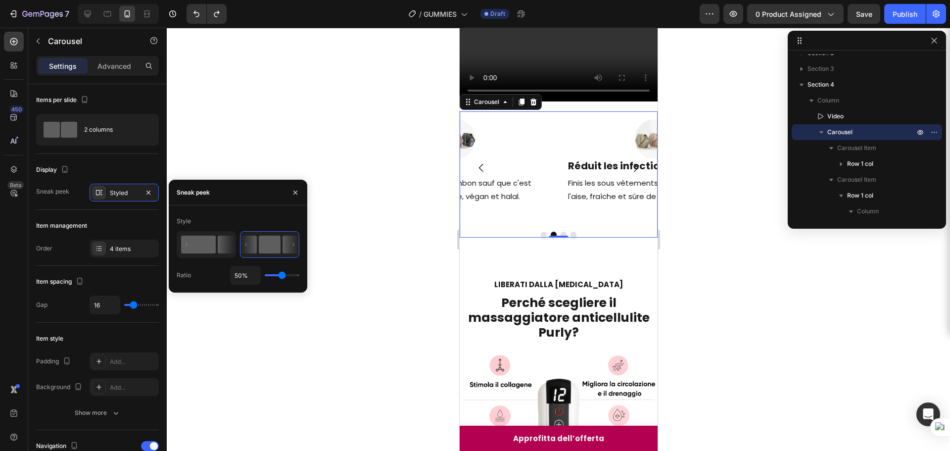
click at [208, 242] on rect at bounding box center [198, 245] width 35 height 18
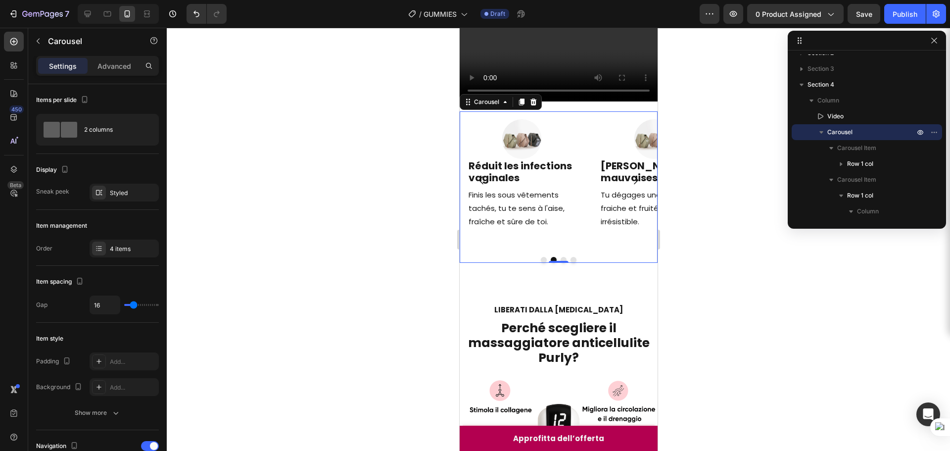
click at [702, 294] on div at bounding box center [558, 239] width 783 height 423
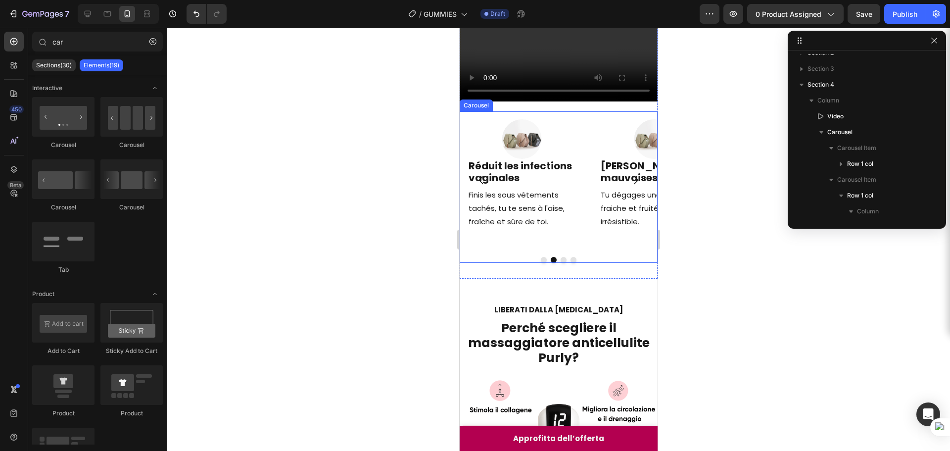
click at [631, 186] on icon "Carousel Next Arrow" at bounding box center [636, 180] width 12 height 12
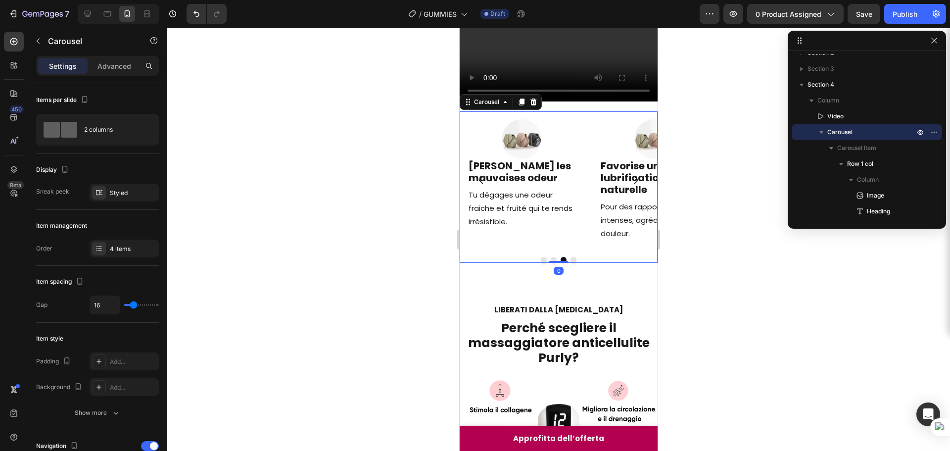
click at [631, 186] on icon "Carousel Next Arrow" at bounding box center [636, 180] width 12 height 12
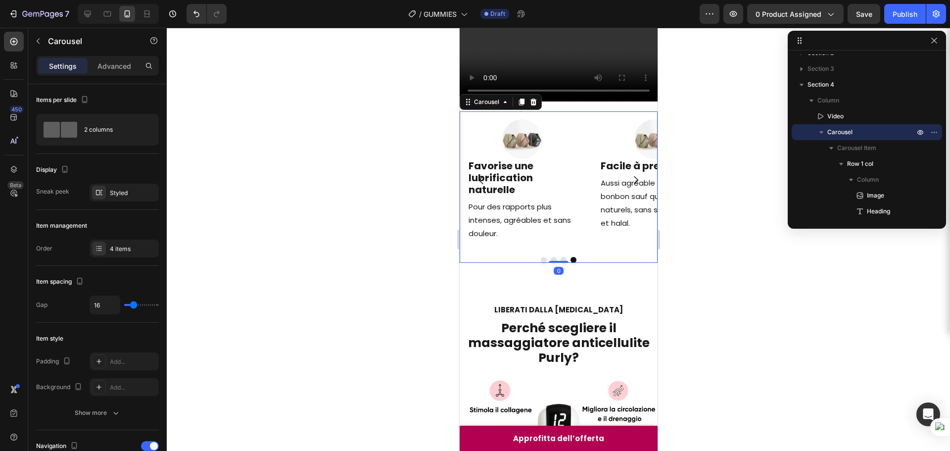
click at [631, 186] on icon "Carousel Next Arrow" at bounding box center [636, 180] width 12 height 12
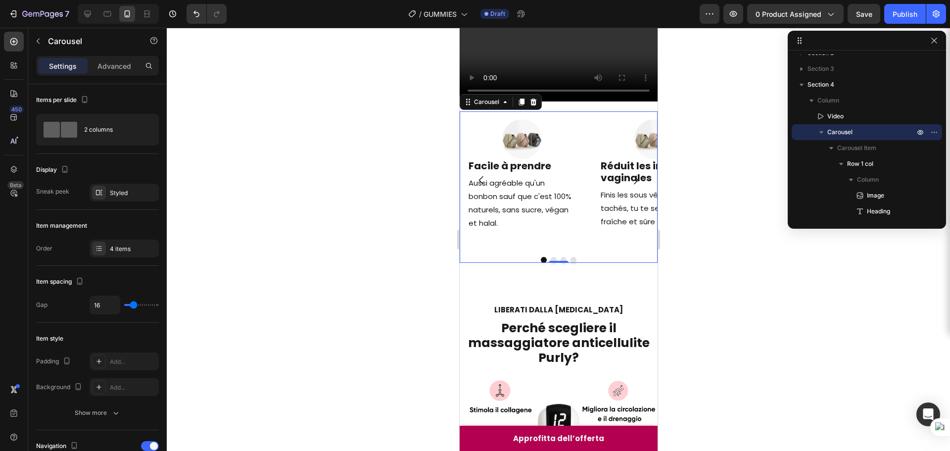
click at [635, 194] on button "Carousel Next Arrow" at bounding box center [636, 180] width 28 height 28
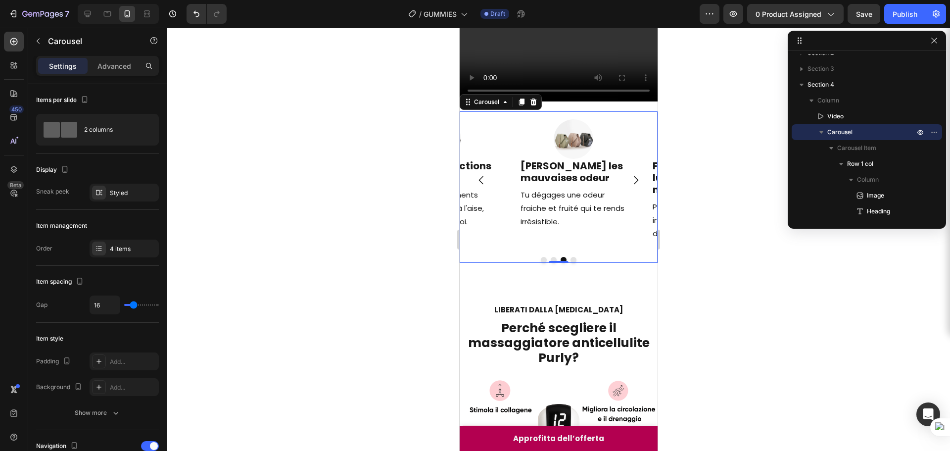
click at [635, 194] on button "Carousel Next Arrow" at bounding box center [636, 180] width 28 height 28
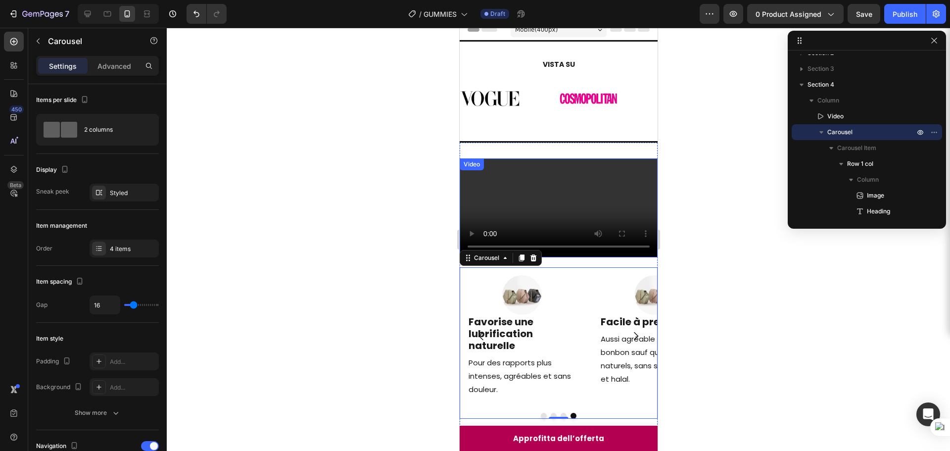
scroll to position [0, 0]
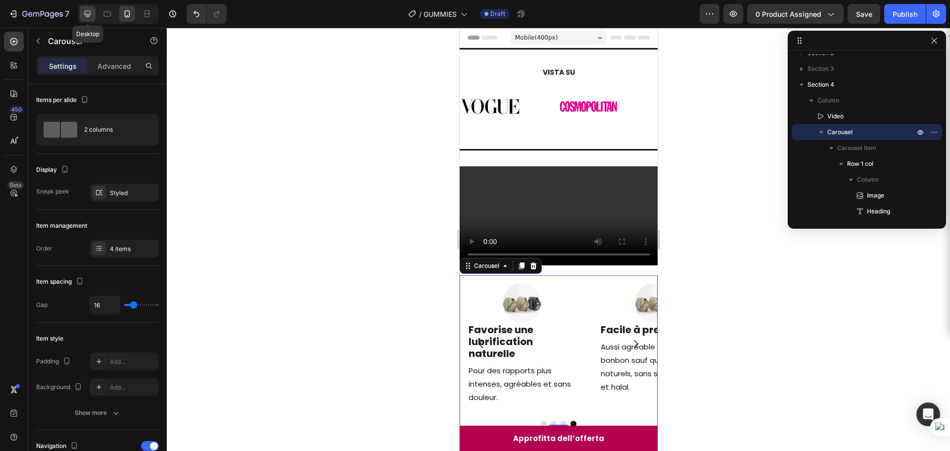
click at [82, 15] on div at bounding box center [88, 14] width 16 height 16
type input "1200"
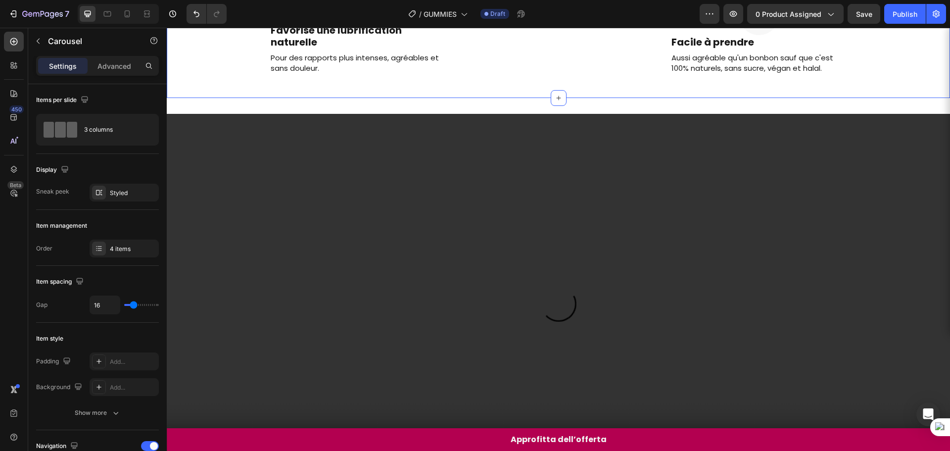
scroll to position [250, 0]
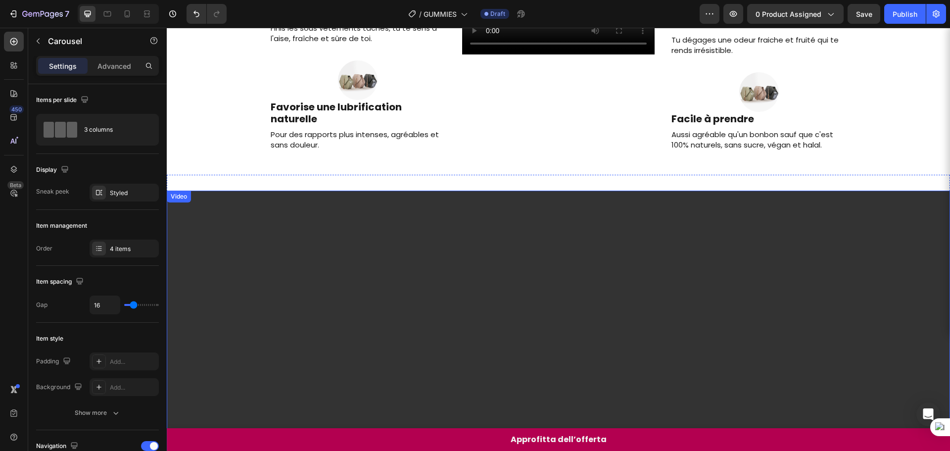
click at [422, 244] on video at bounding box center [558, 387] width 783 height 392
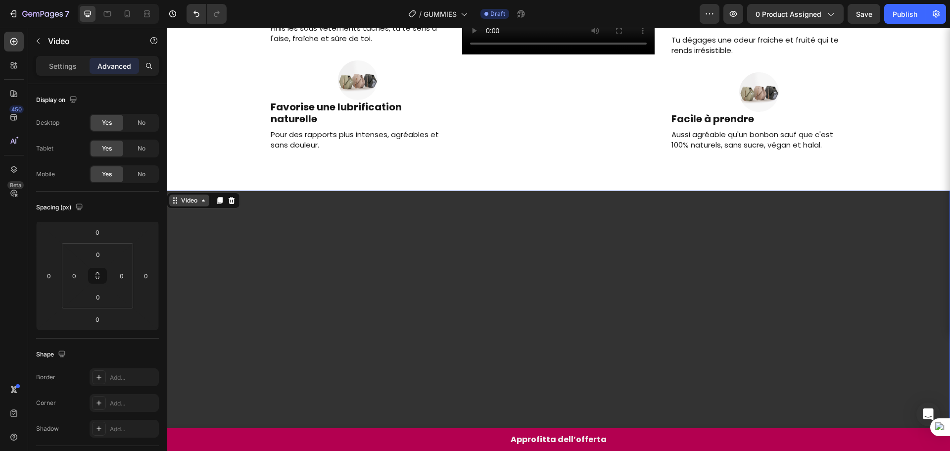
click at [196, 205] on div "Video" at bounding box center [189, 200] width 20 height 9
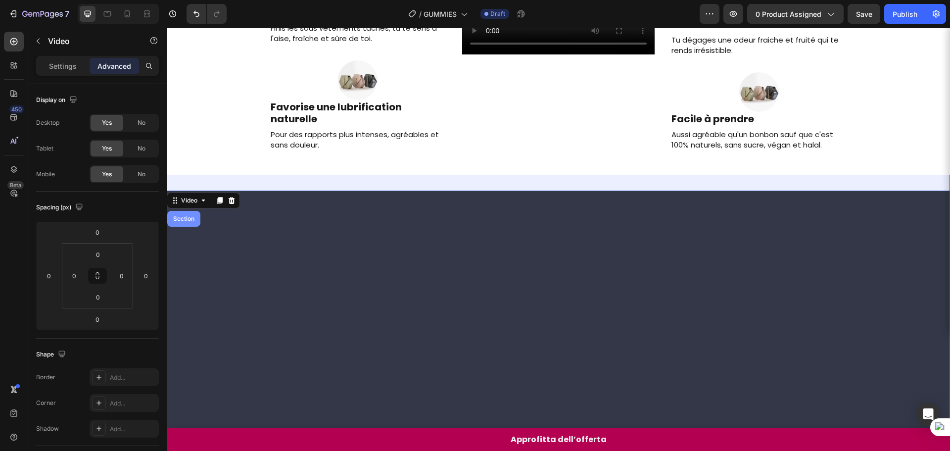
click at [189, 227] on div "Section" at bounding box center [183, 219] width 33 height 16
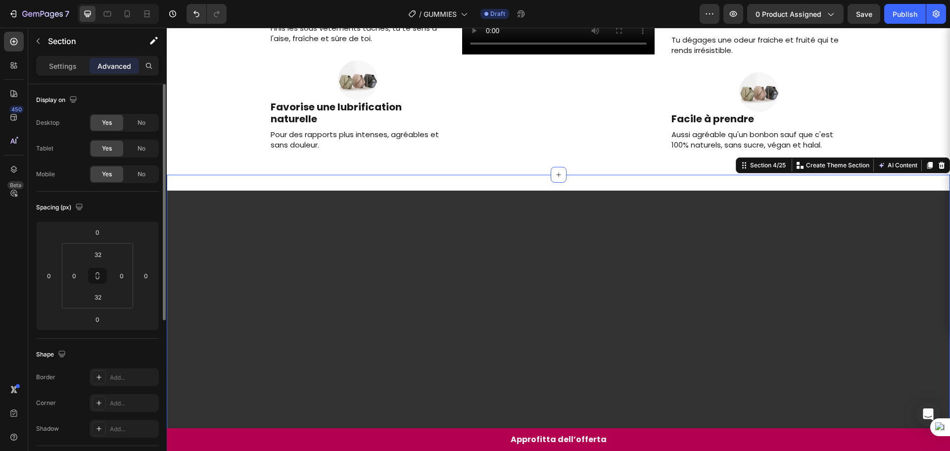
drag, startPoint x: 145, startPoint y: 122, endPoint x: 141, endPoint y: 132, distance: 10.5
click at [145, 122] on span "No" at bounding box center [142, 122] width 8 height 9
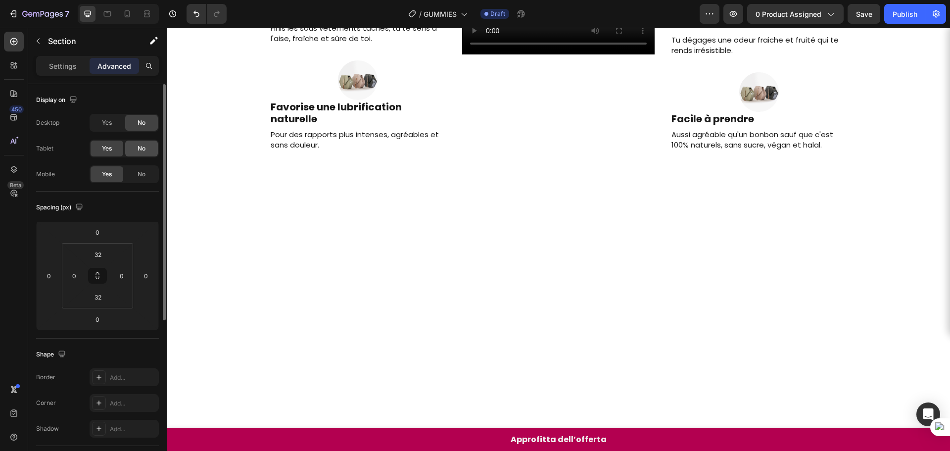
click at [136, 147] on div "No" at bounding box center [141, 149] width 33 height 16
click at [344, 145] on p "Pour des rapports plus intenses, agréables et sans douleur." at bounding box center [358, 139] width 175 height 21
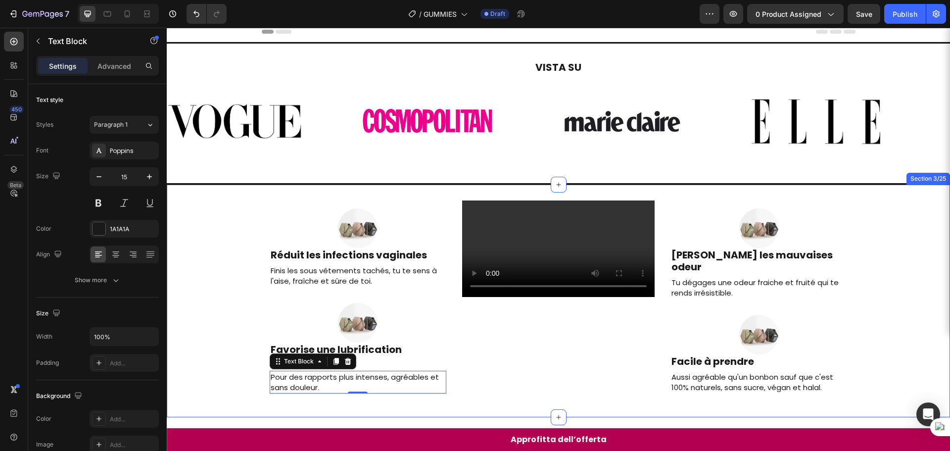
scroll to position [3, 0]
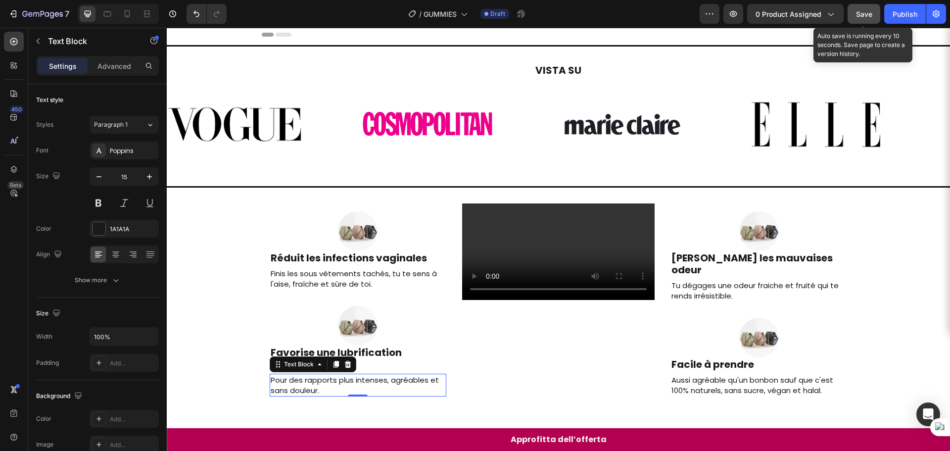
click at [869, 19] on button "Save" at bounding box center [864, 14] width 33 height 20
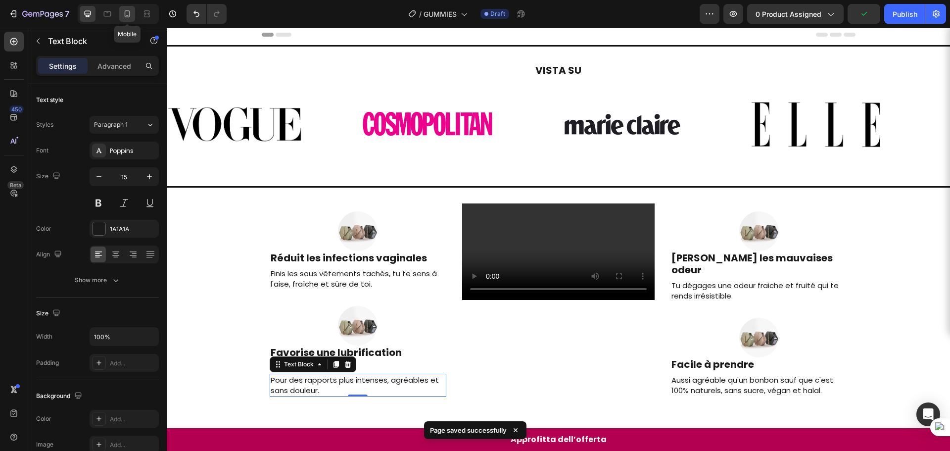
click at [131, 16] on icon at bounding box center [127, 14] width 10 height 10
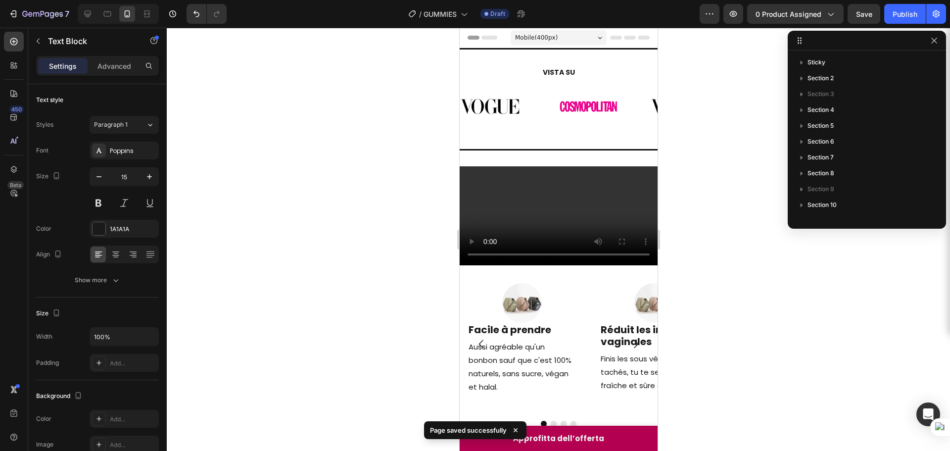
click at [681, 155] on div at bounding box center [558, 239] width 783 height 423
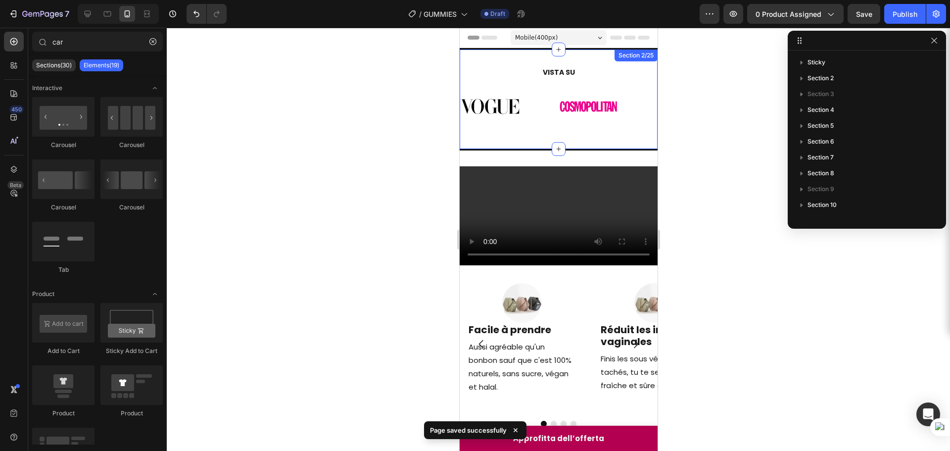
click at [609, 135] on div "VISTA SU Heading Image Image Image Image Image Image Image Image Marquee Sectio…" at bounding box center [558, 99] width 198 height 102
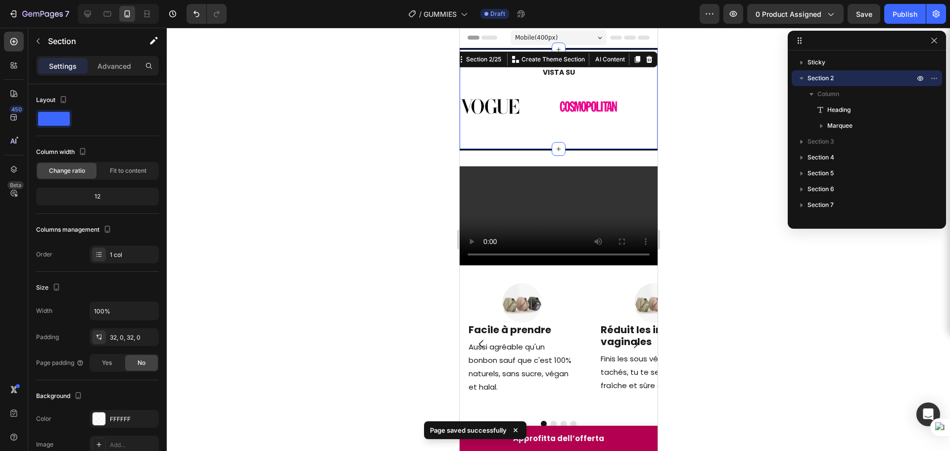
click at [730, 156] on div at bounding box center [558, 239] width 783 height 423
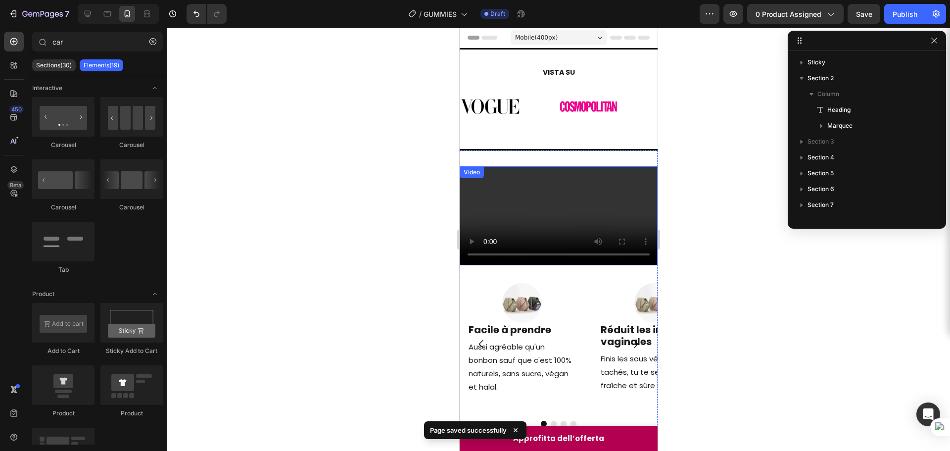
click at [614, 215] on video at bounding box center [558, 215] width 198 height 99
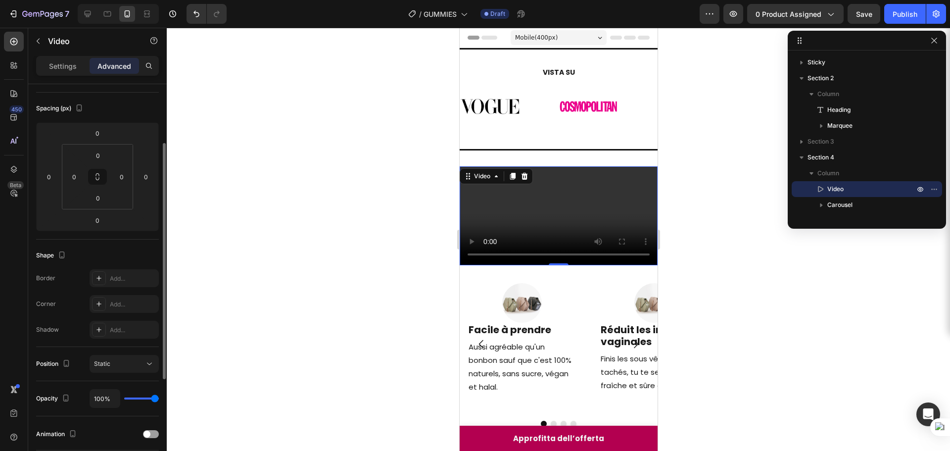
scroll to position [49, 0]
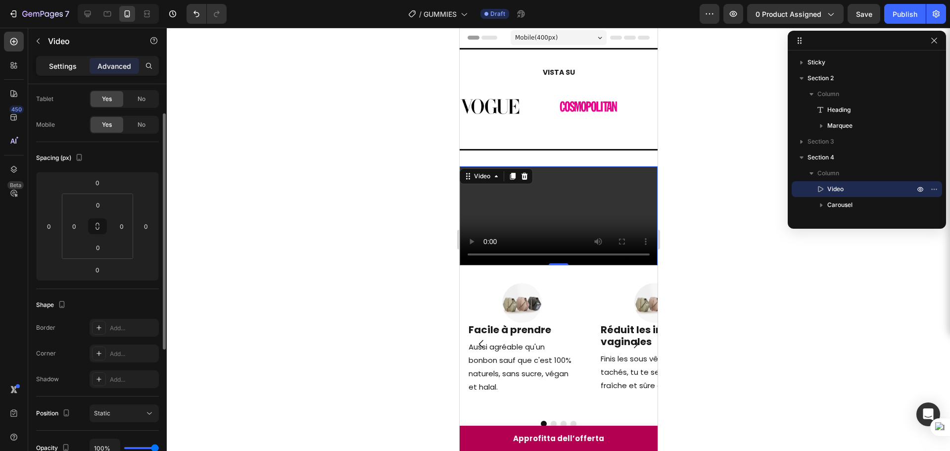
click at [53, 63] on p "Settings" at bounding box center [63, 66] width 28 height 10
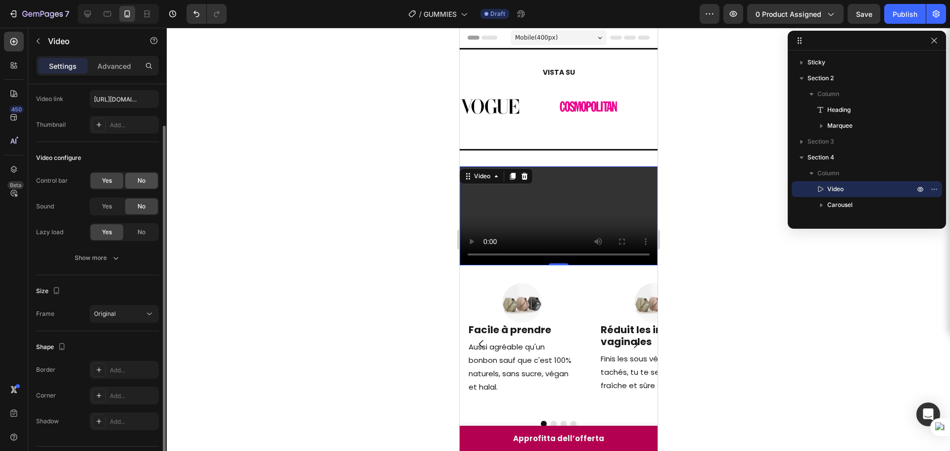
click at [142, 179] on span "No" at bounding box center [142, 180] width 8 height 9
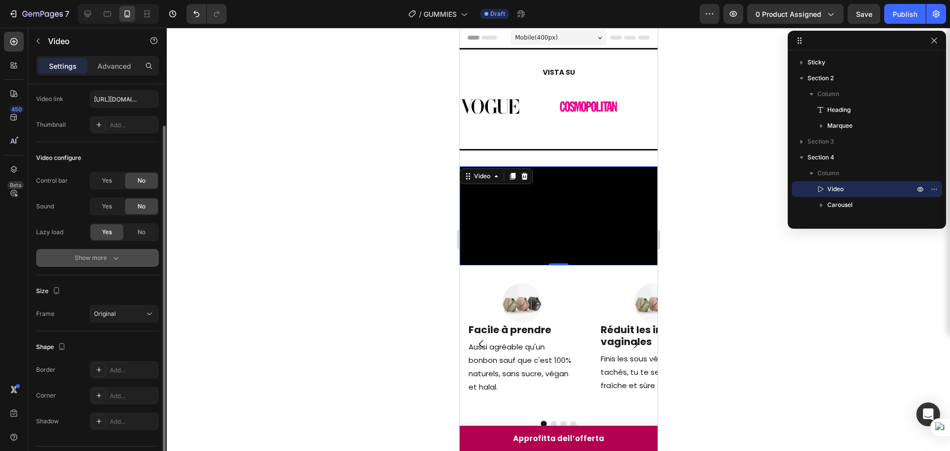
click at [107, 255] on div "Show more" at bounding box center [98, 258] width 46 height 10
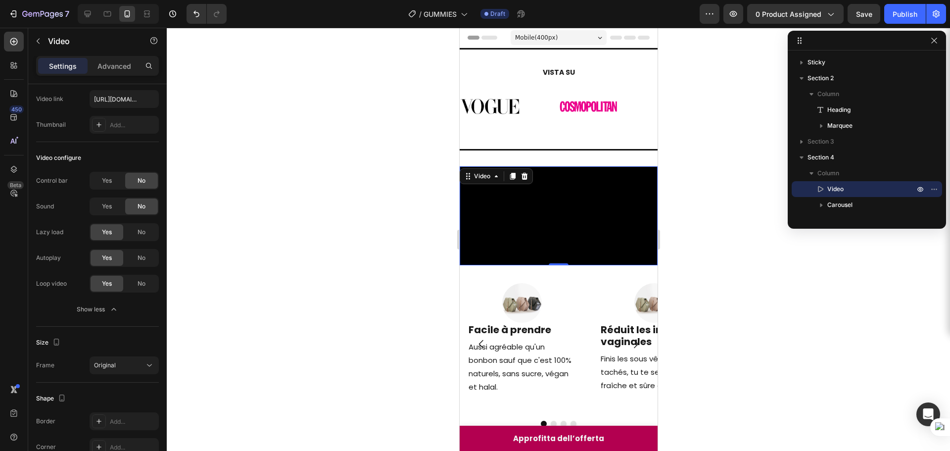
click at [675, 231] on div at bounding box center [558, 239] width 783 height 423
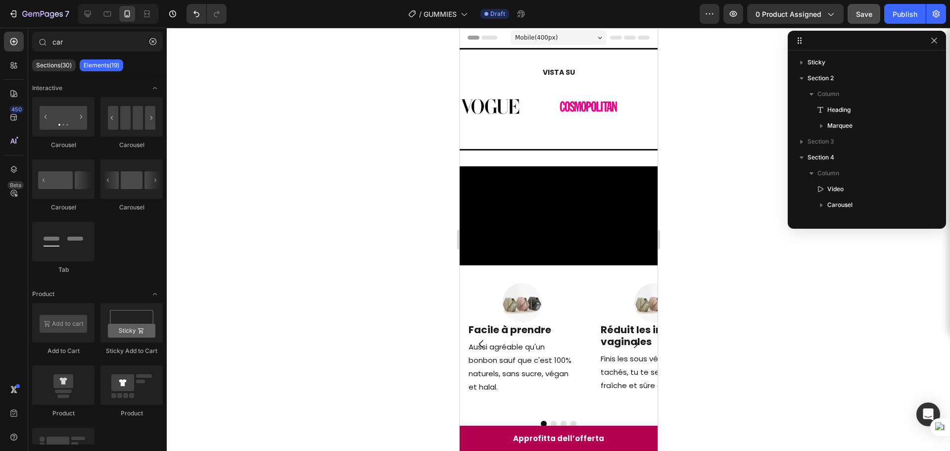
click at [860, 20] on button "Save" at bounding box center [864, 14] width 33 height 20
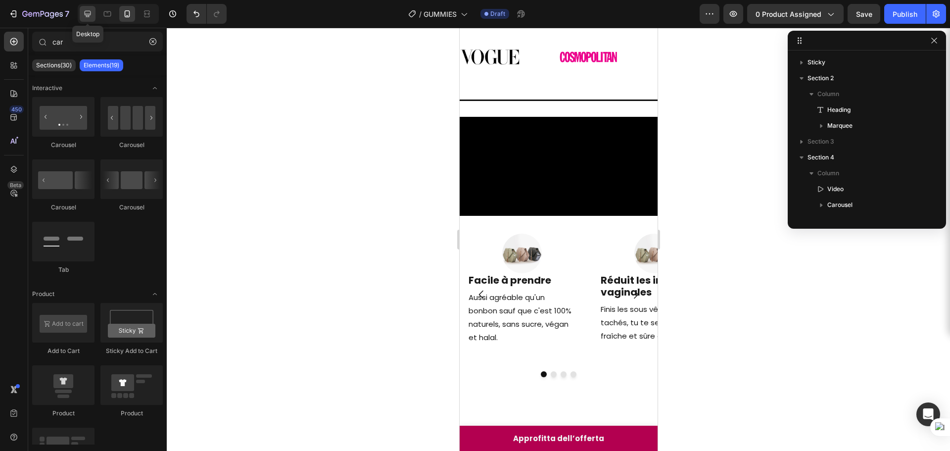
click at [92, 9] on icon at bounding box center [88, 14] width 10 height 10
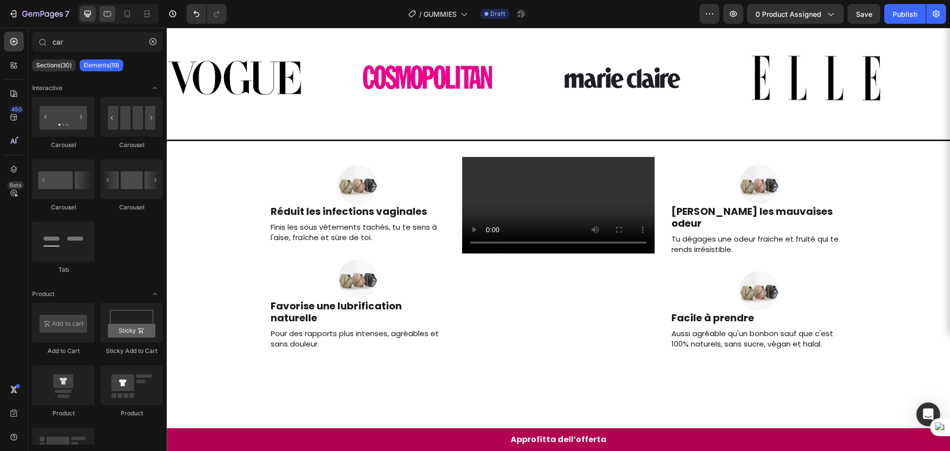
click at [100, 20] on div at bounding box center [107, 14] width 16 height 16
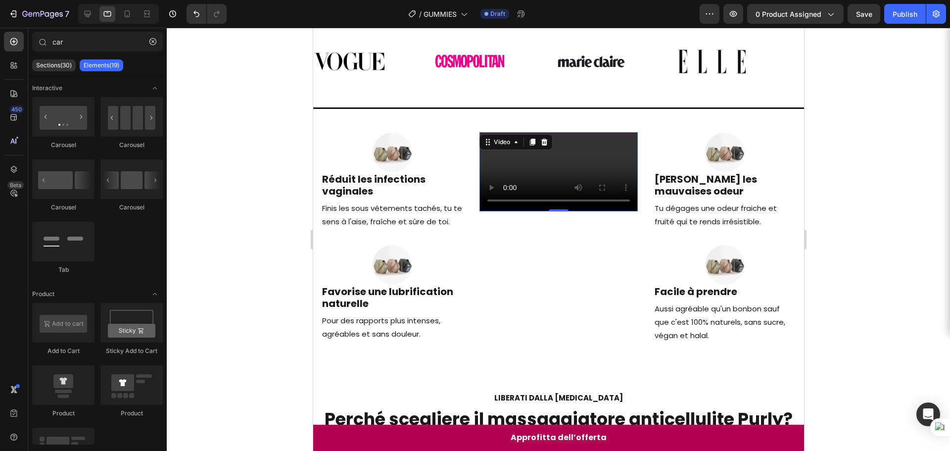
click at [535, 196] on video at bounding box center [558, 171] width 158 height 79
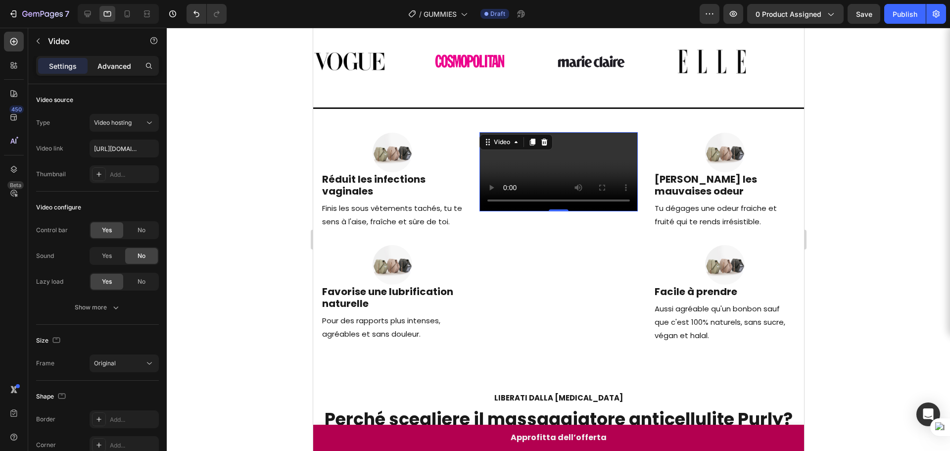
click at [97, 66] on div "Advanced" at bounding box center [114, 66] width 49 height 16
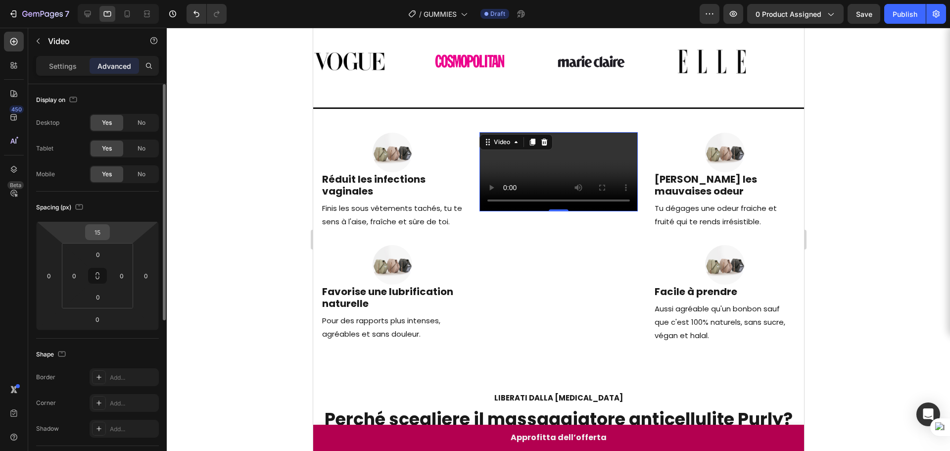
click at [106, 236] on input "15" at bounding box center [98, 232] width 20 height 15
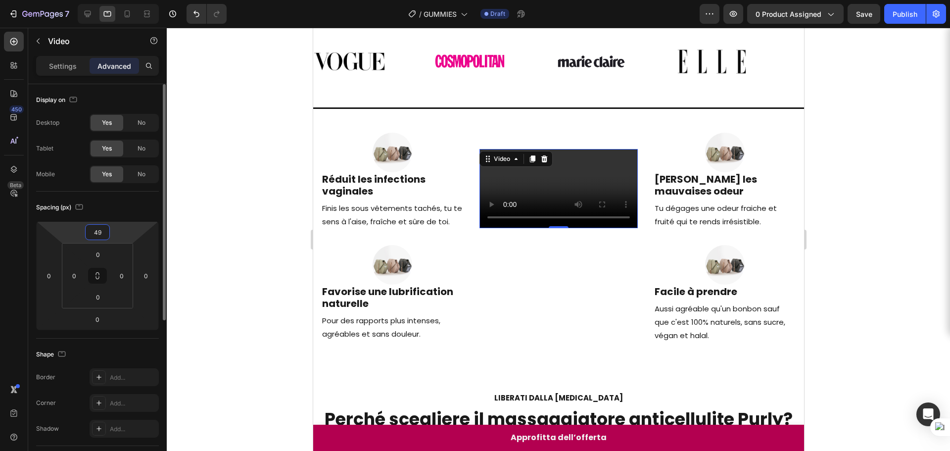
type input "50"
click at [858, 219] on div at bounding box center [558, 239] width 783 height 423
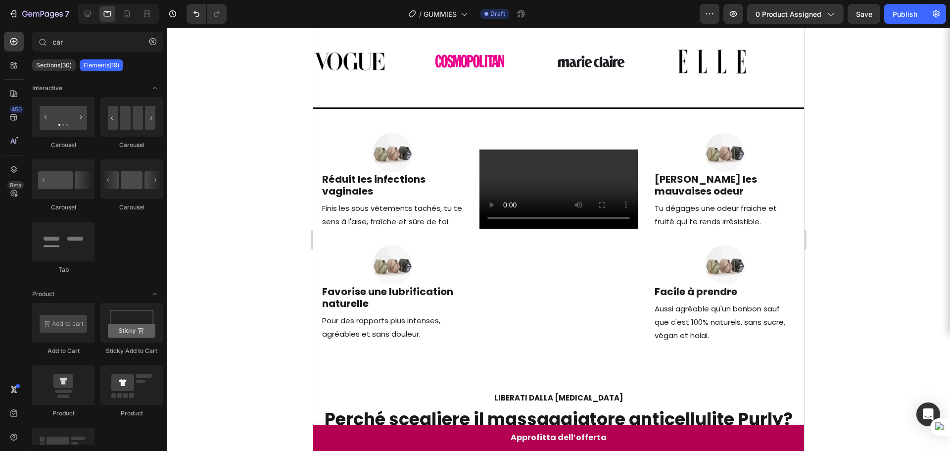
click at [909, 262] on div at bounding box center [558, 239] width 783 height 423
click at [93, 11] on div at bounding box center [88, 14] width 16 height 16
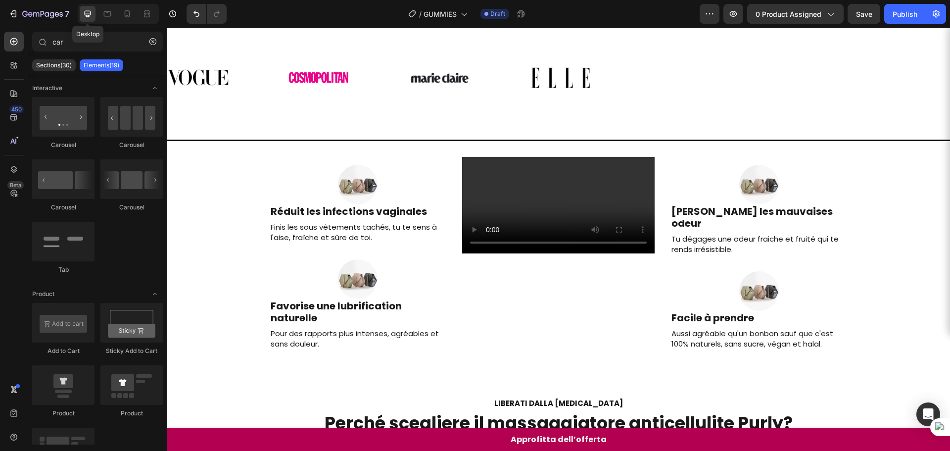
scroll to position [48, 0]
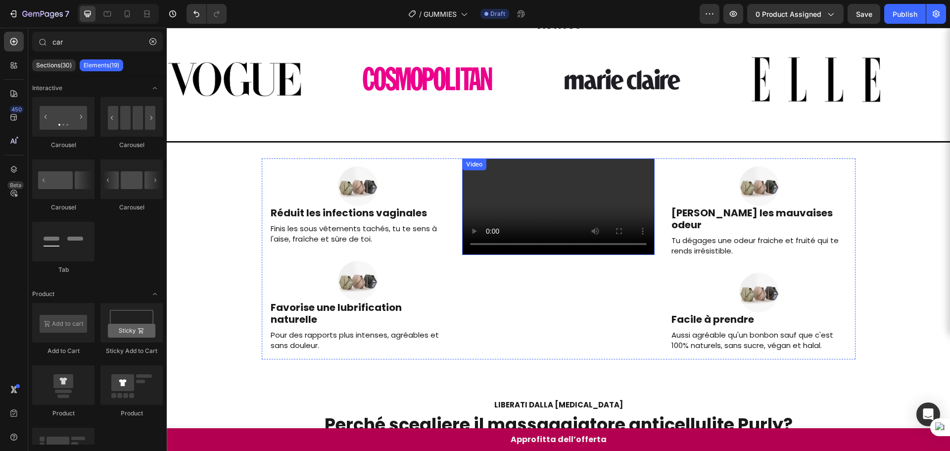
click at [572, 255] on video at bounding box center [558, 206] width 193 height 97
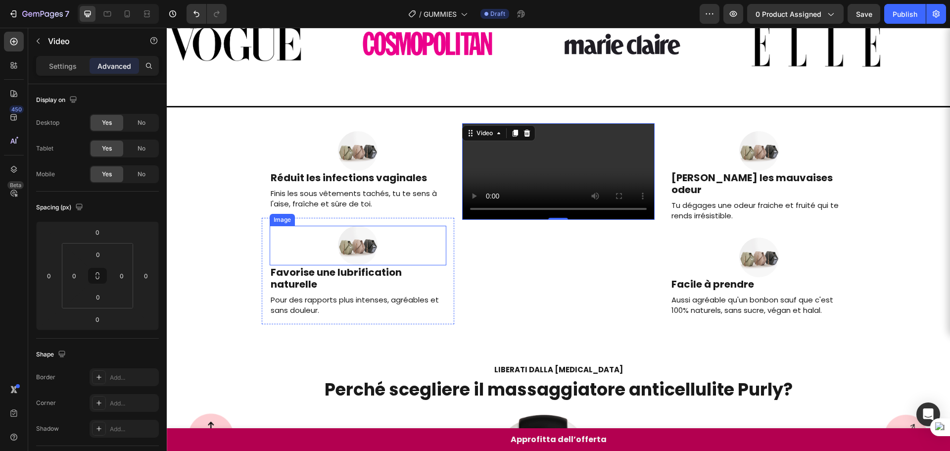
scroll to position [98, 0]
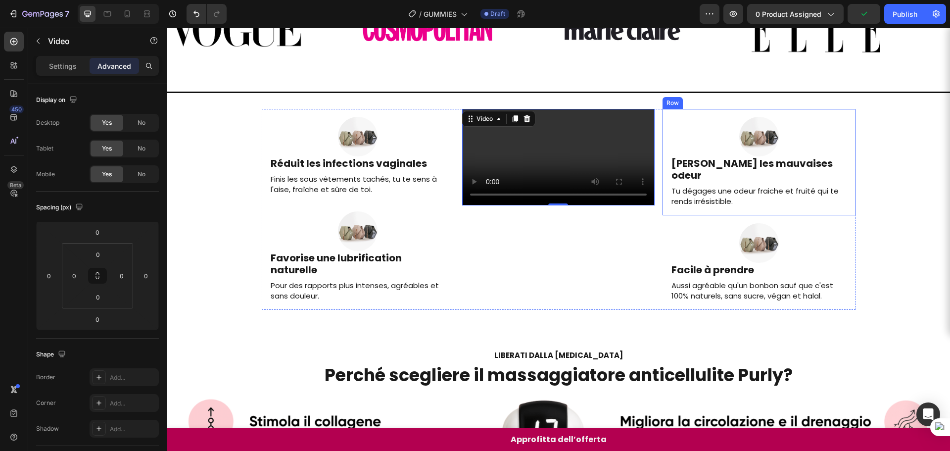
click at [863, 212] on div "Image Réduit les infections vaginales Heading Finis les sous vêtements tachés, …" at bounding box center [558, 209] width 783 height 201
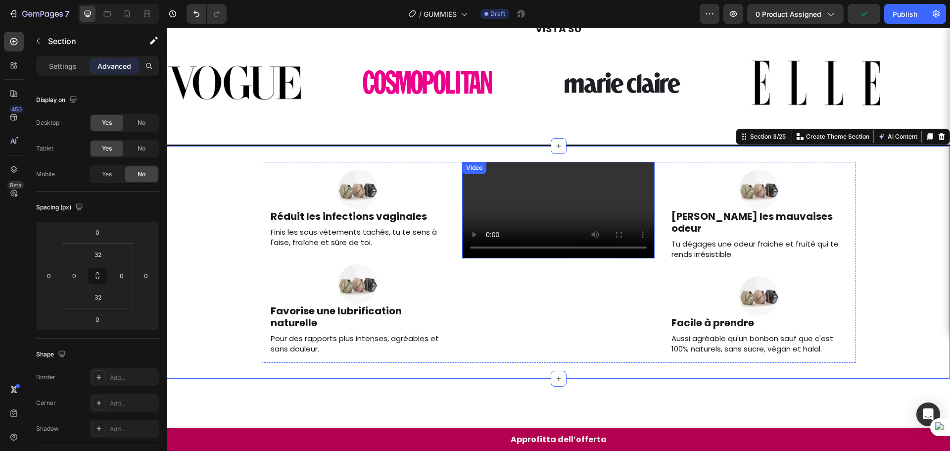
scroll to position [0, 0]
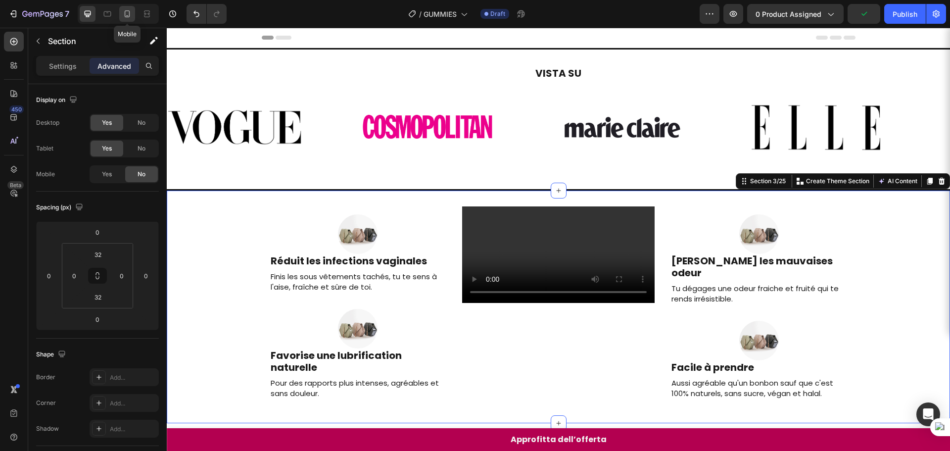
click at [125, 8] on div at bounding box center [127, 14] width 16 height 16
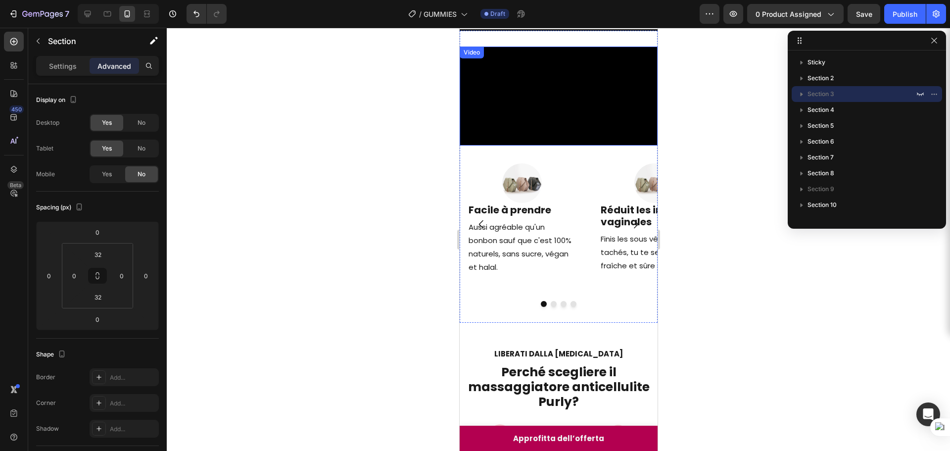
scroll to position [151, 0]
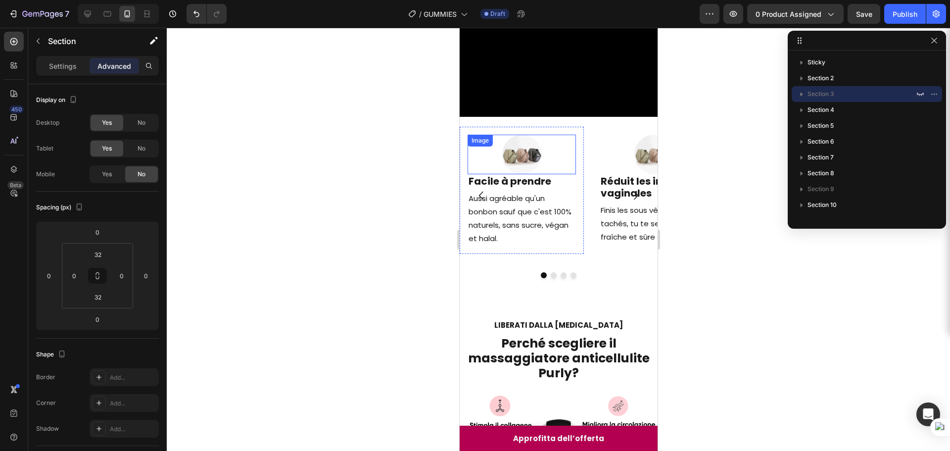
click at [499, 174] on div "Image" at bounding box center [521, 155] width 108 height 40
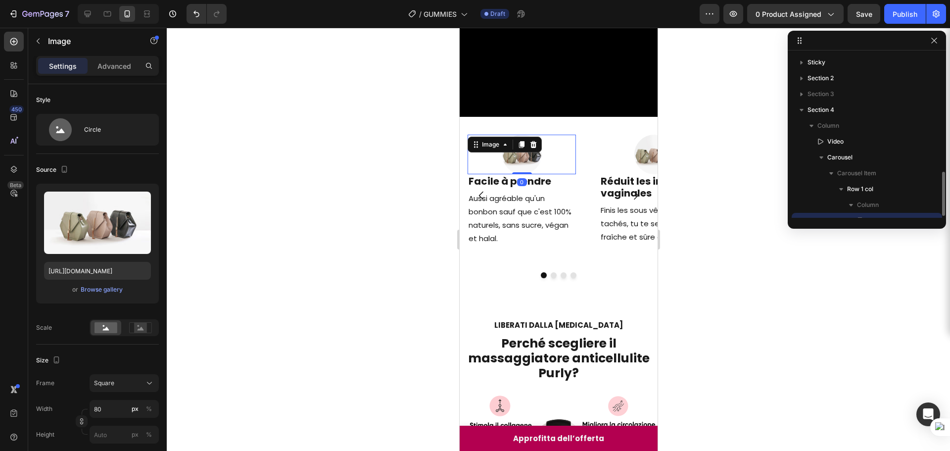
scroll to position [93, 0]
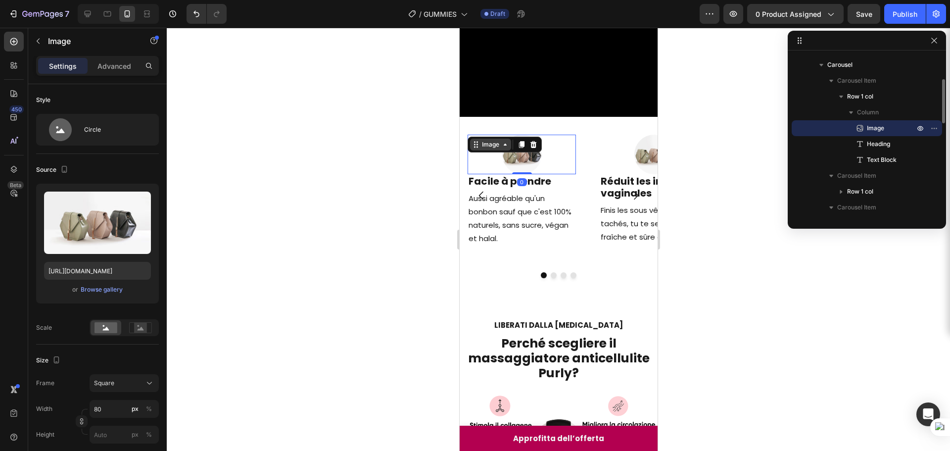
click at [482, 149] on div "Image" at bounding box center [490, 144] width 21 height 9
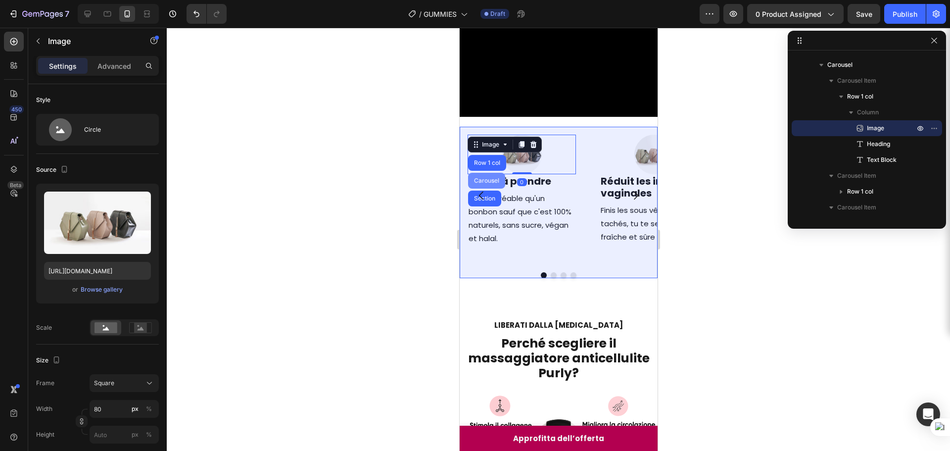
click at [494, 189] on div "Carousel" at bounding box center [486, 181] width 37 height 16
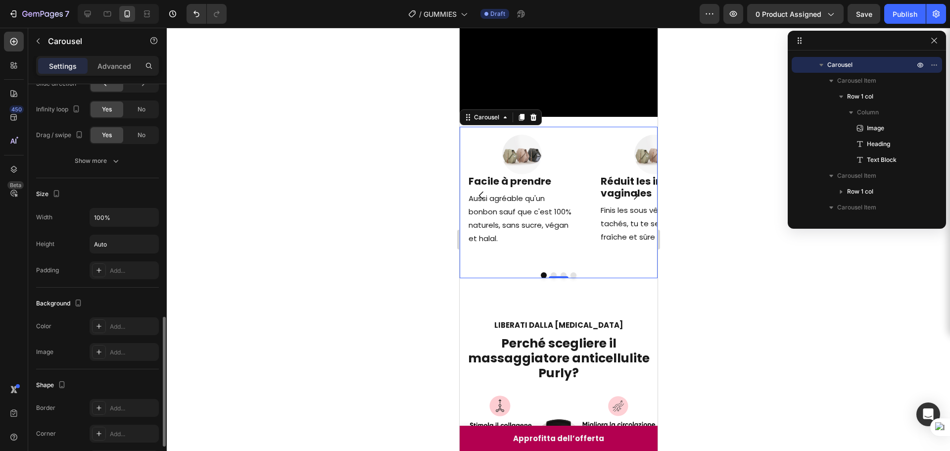
scroll to position [607, 0]
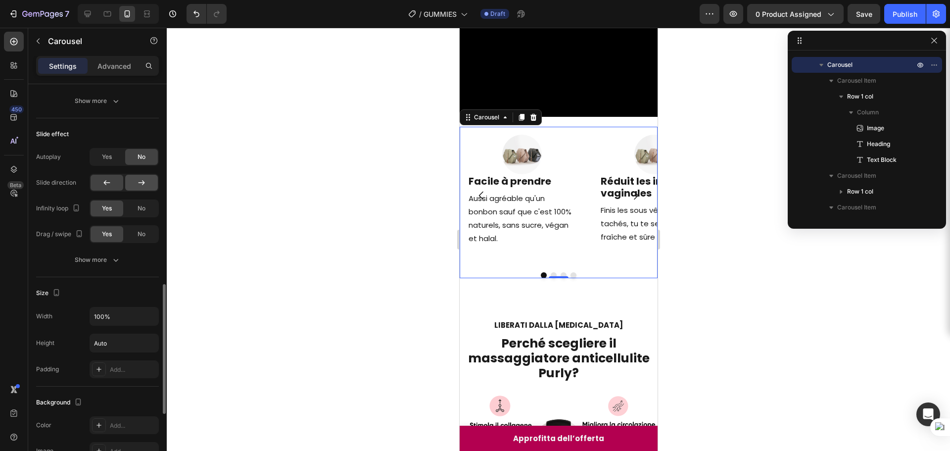
click at [136, 179] on div at bounding box center [141, 183] width 33 height 16
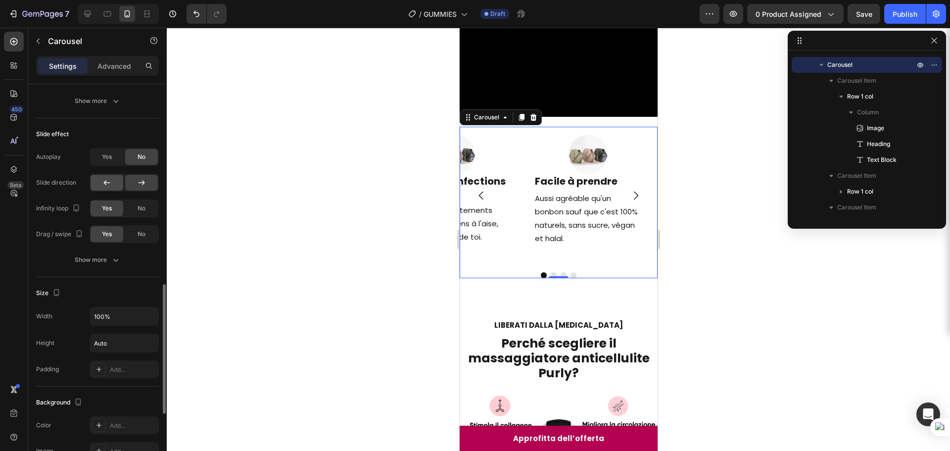
click at [110, 180] on icon at bounding box center [107, 183] width 10 height 10
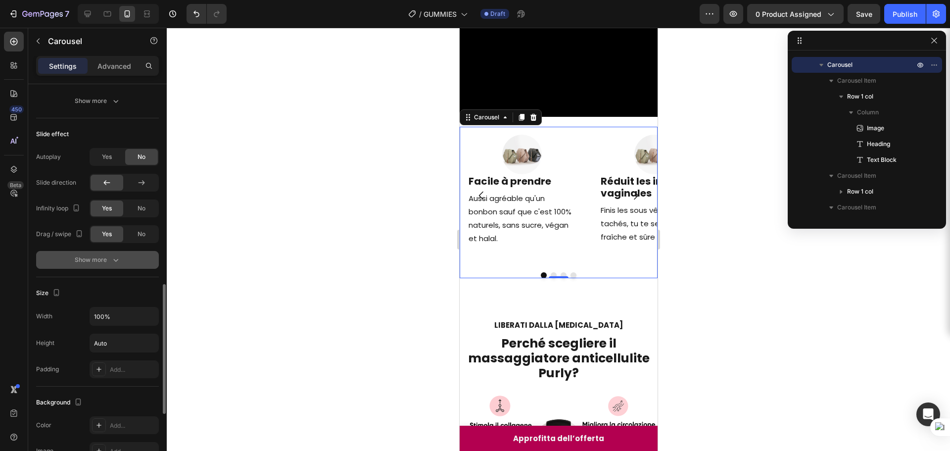
click at [116, 262] on icon "button" at bounding box center [116, 260] width 10 height 10
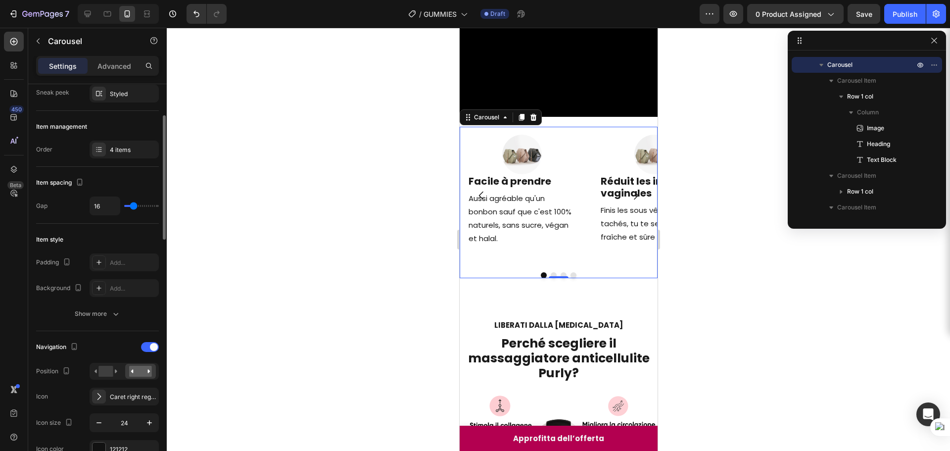
scroll to position [247, 0]
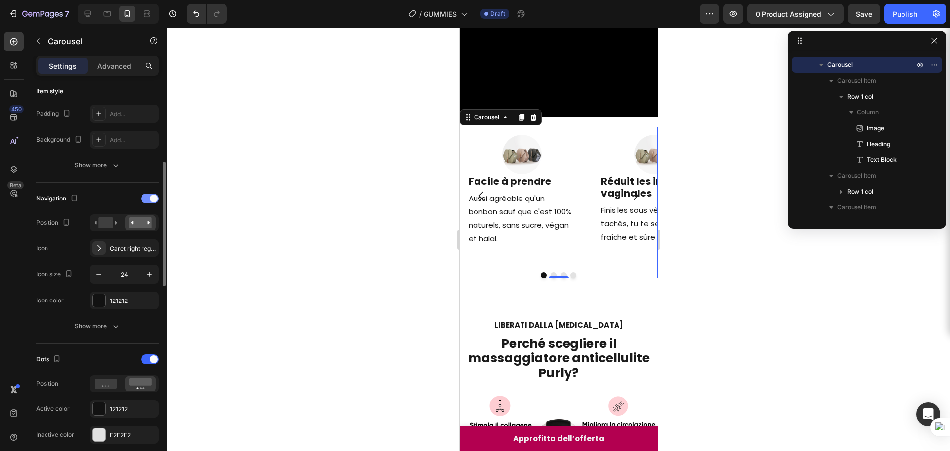
click at [149, 198] on div at bounding box center [150, 199] width 18 height 10
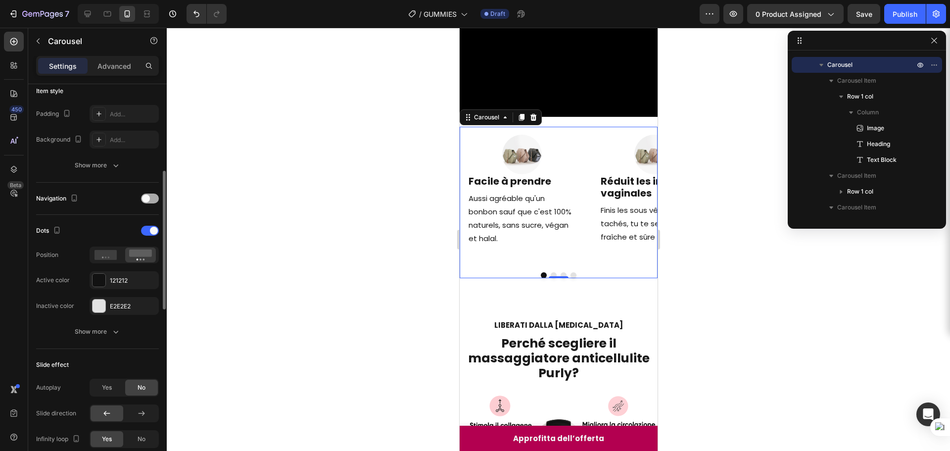
click at [149, 198] on span at bounding box center [146, 199] width 8 height 8
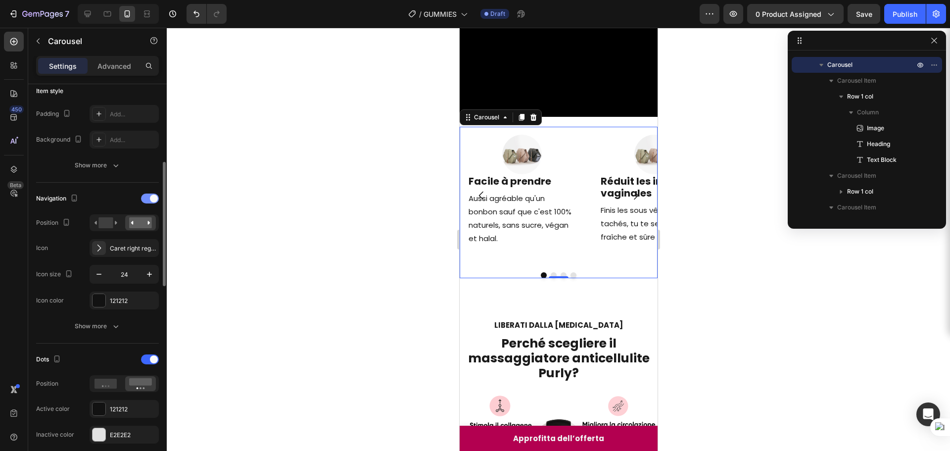
click at [149, 198] on div at bounding box center [150, 199] width 18 height 10
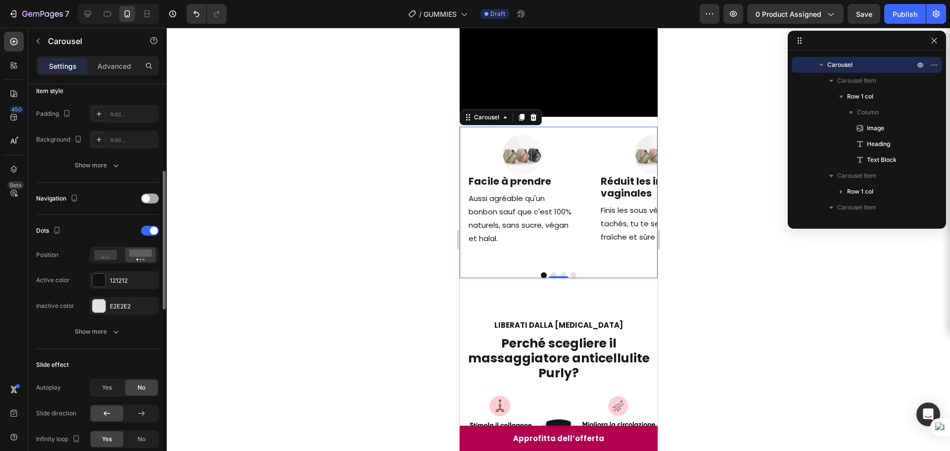
click at [149, 198] on span at bounding box center [146, 199] width 8 height 8
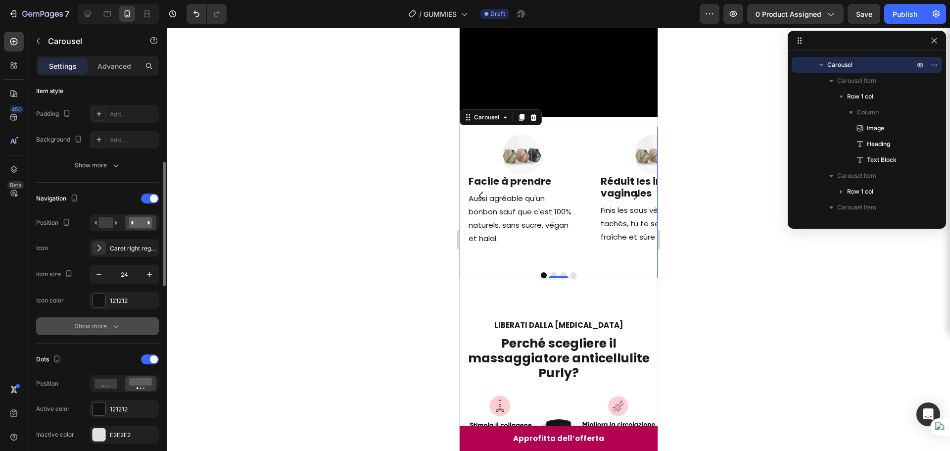
click at [119, 327] on icon "button" at bounding box center [116, 326] width 10 height 10
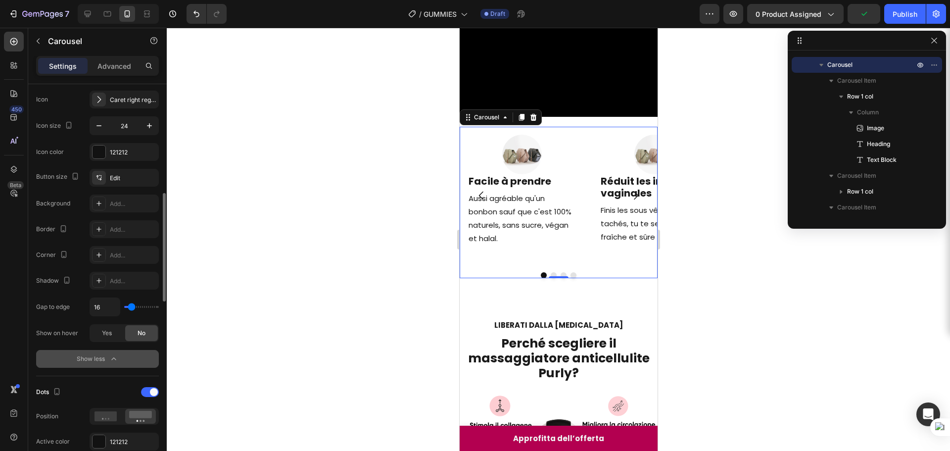
scroll to position [445, 0]
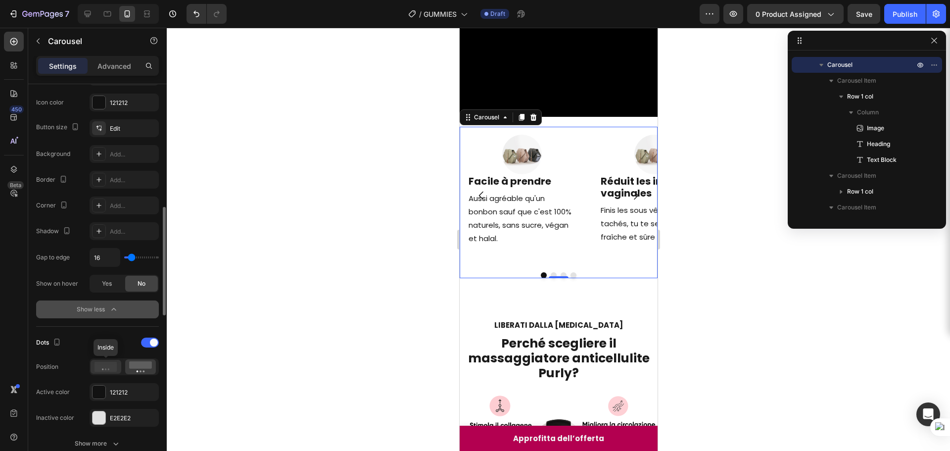
click at [104, 371] on icon at bounding box center [106, 367] width 23 height 10
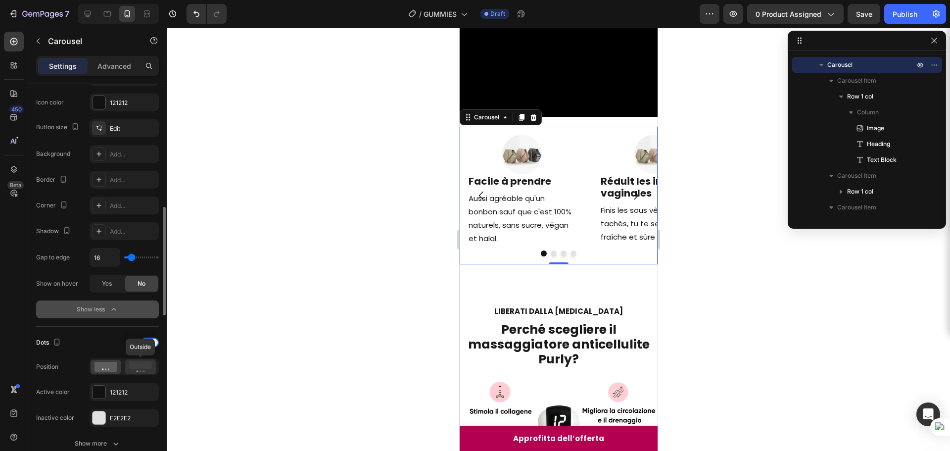
click at [141, 369] on icon at bounding box center [140, 366] width 23 height 11
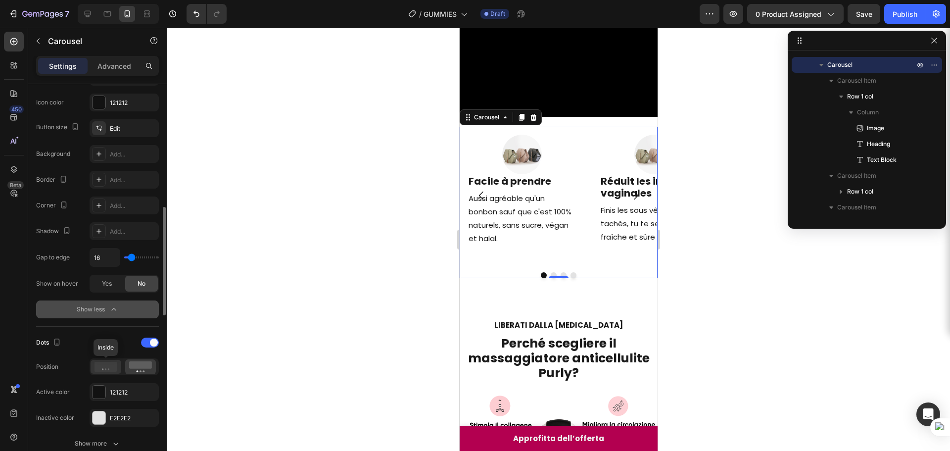
click at [113, 366] on icon at bounding box center [106, 367] width 23 height 10
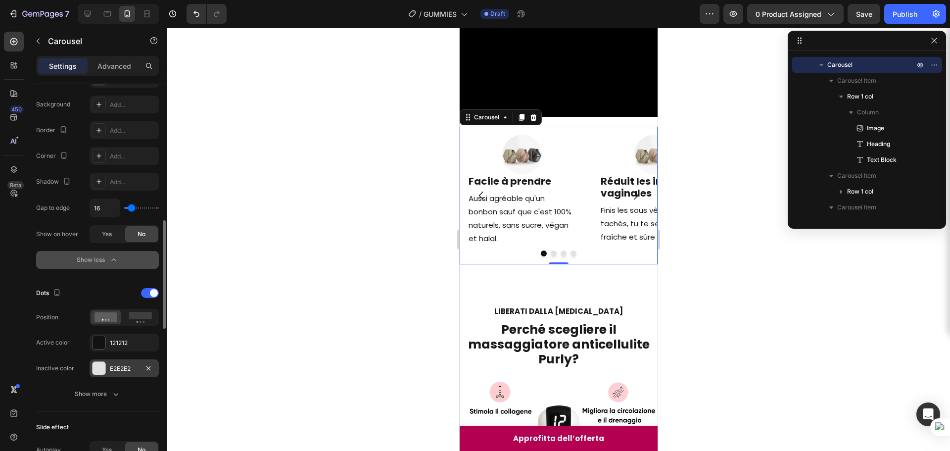
scroll to position [544, 0]
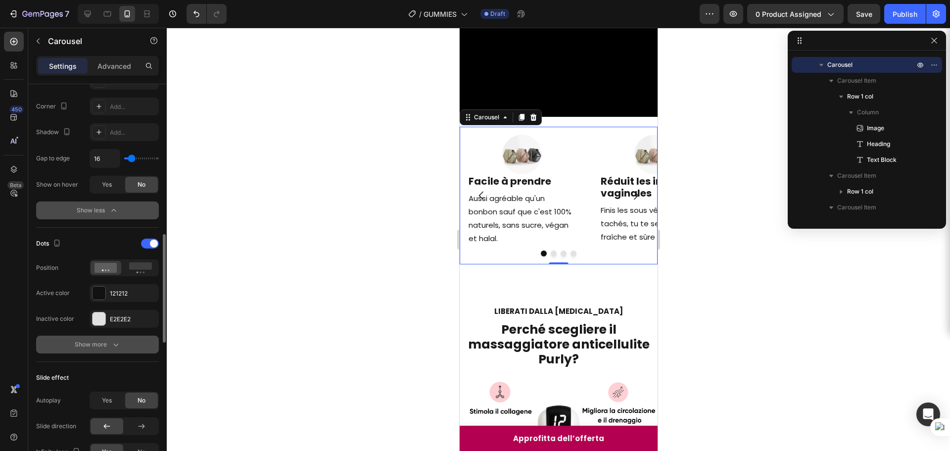
click at [120, 353] on button "Show more" at bounding box center [97, 345] width 123 height 18
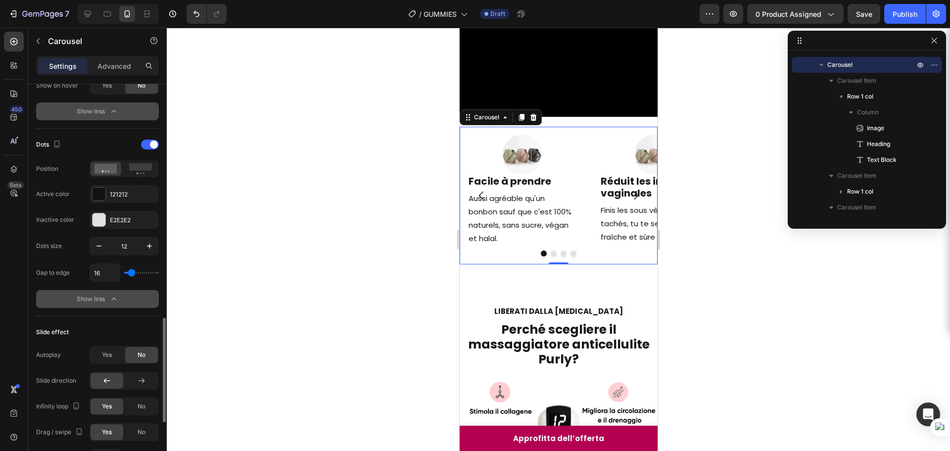
scroll to position [693, 0]
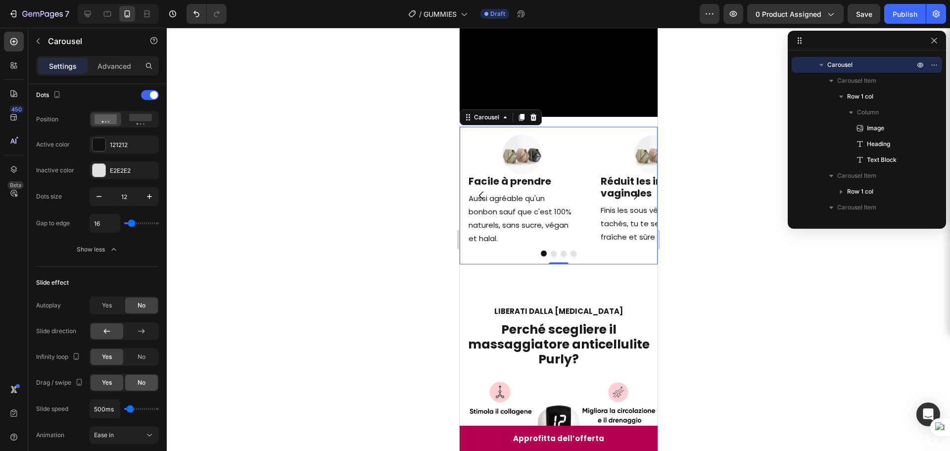
click at [135, 384] on div "No" at bounding box center [141, 383] width 33 height 16
click at [112, 383] on div "Yes" at bounding box center [107, 383] width 33 height 16
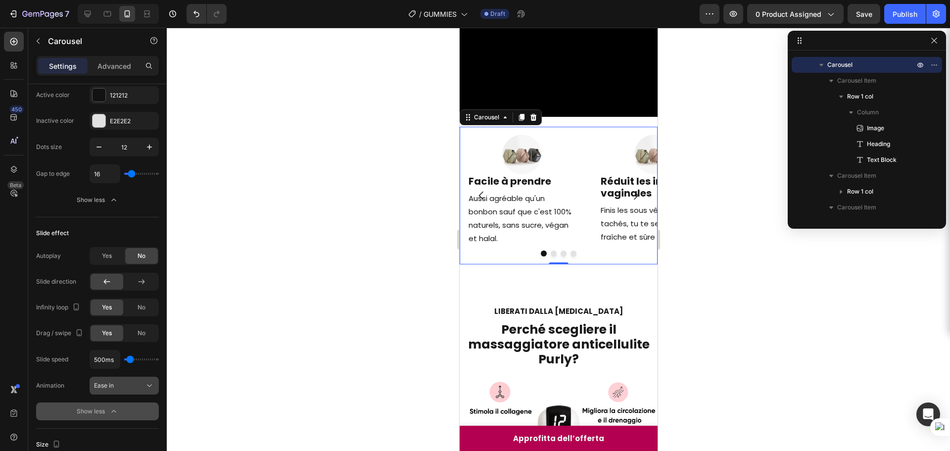
click at [135, 380] on button "Ease in" at bounding box center [124, 386] width 69 height 18
click at [116, 346] on span "Ease out" at bounding box center [106, 342] width 24 height 9
click at [130, 379] on button "Ease out" at bounding box center [124, 386] width 69 height 18
click at [106, 331] on div "Ease in" at bounding box center [114, 323] width 81 height 19
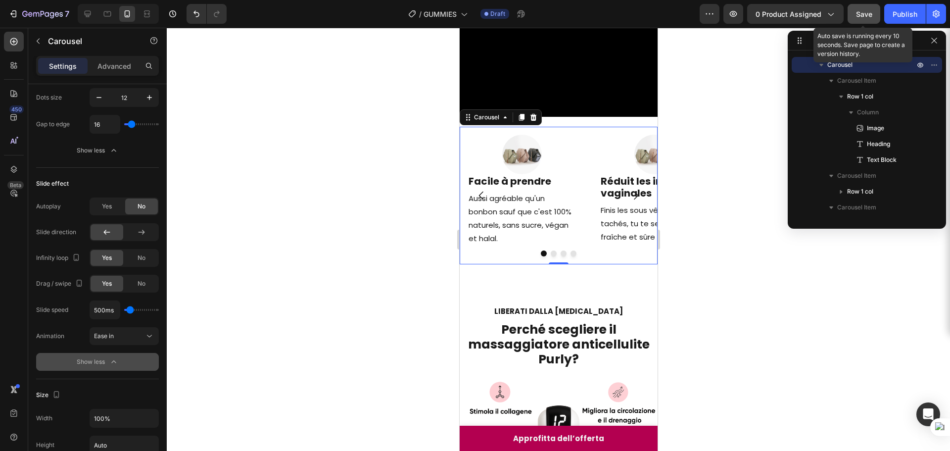
click at [869, 19] on button "Save" at bounding box center [864, 14] width 33 height 20
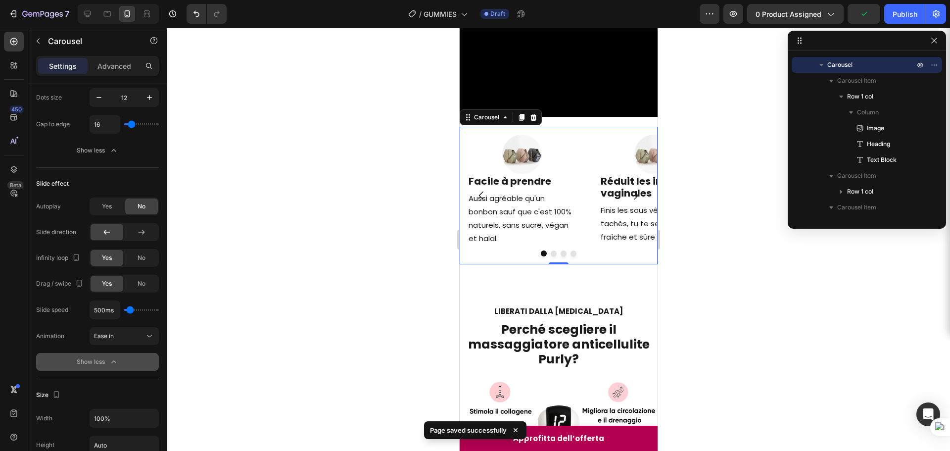
click at [630, 201] on icon "Carousel Next Arrow" at bounding box center [636, 196] width 12 height 12
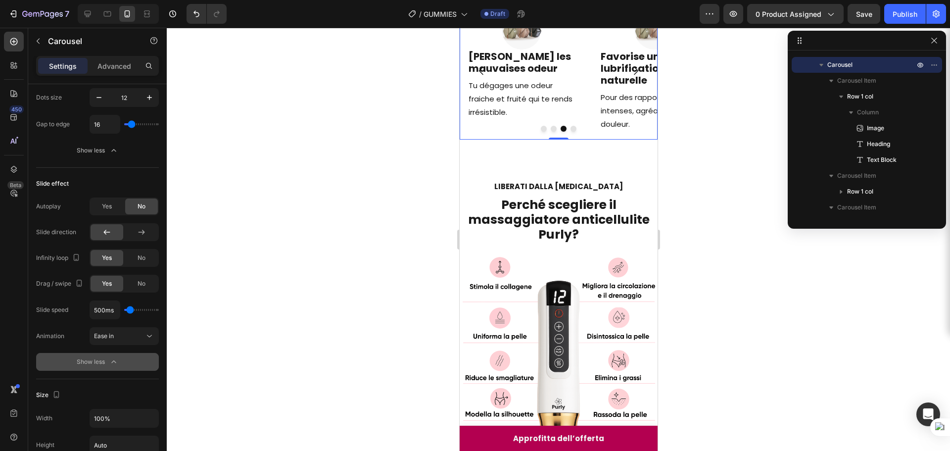
scroll to position [250, 0]
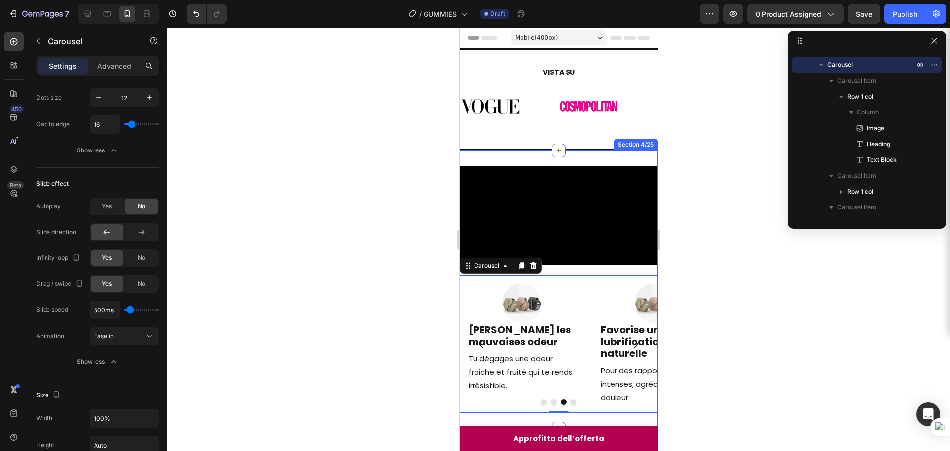
click at [599, 161] on div "Video Image Facile à prendre Heading Aussi agréable qu'un bonbon sauf que c'est…" at bounding box center [558, 289] width 198 height 278
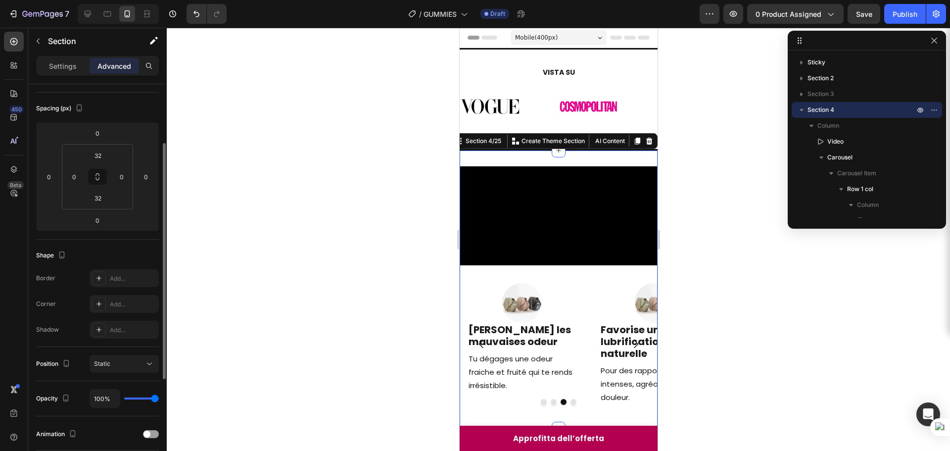
scroll to position [148, 0]
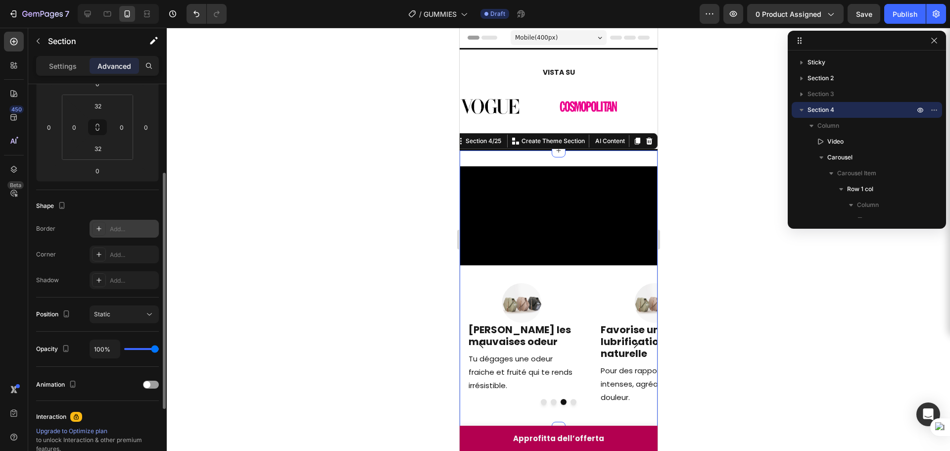
click at [102, 233] on div at bounding box center [99, 229] width 14 height 14
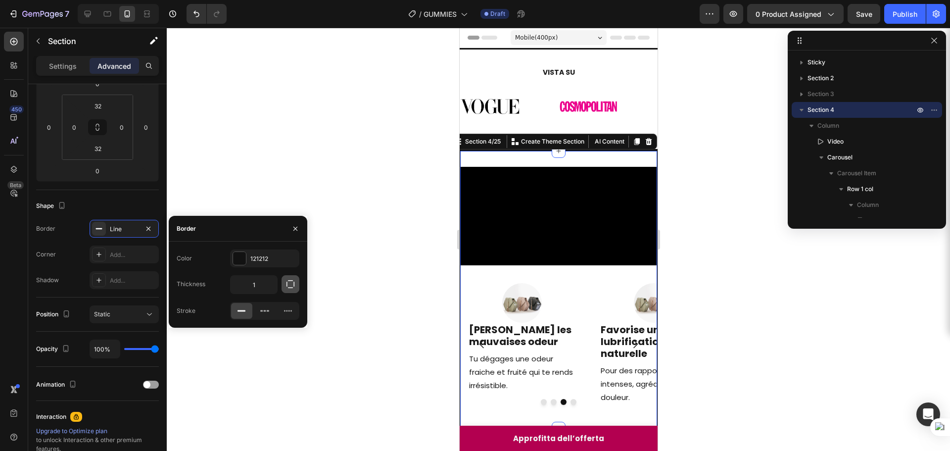
click at [293, 285] on icon "button" at bounding box center [291, 284] width 10 height 10
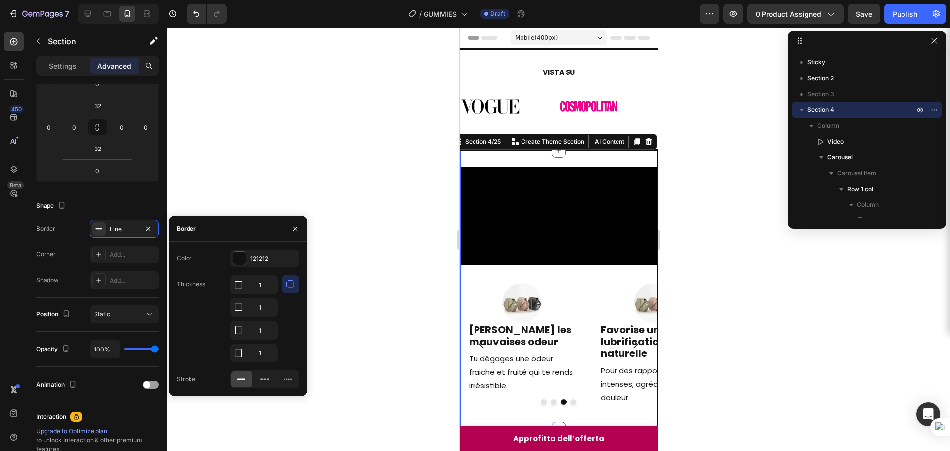
click at [686, 269] on div at bounding box center [558, 239] width 783 height 423
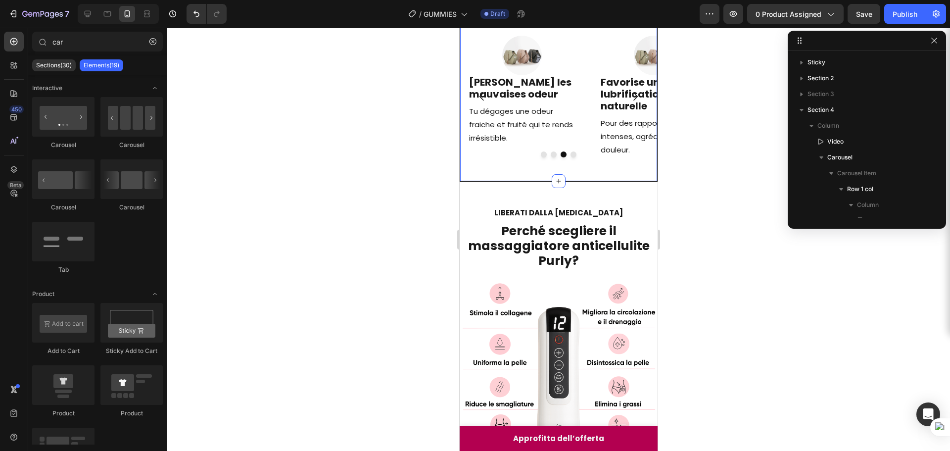
scroll to position [349, 0]
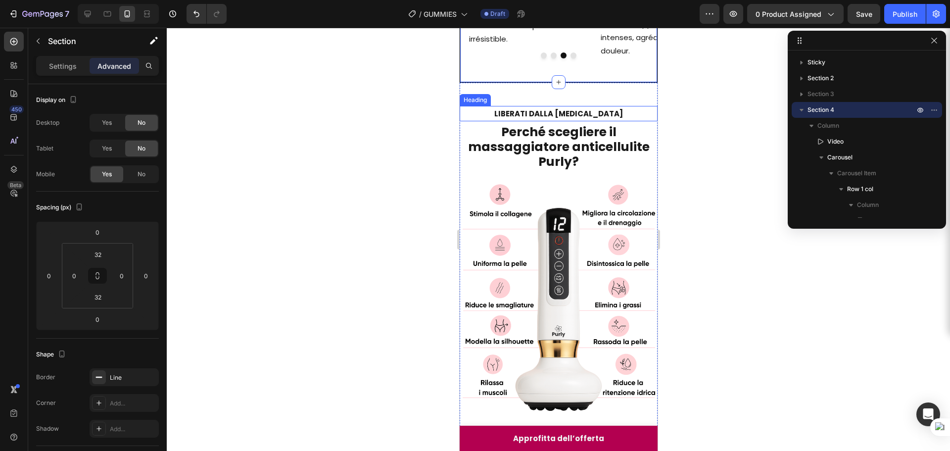
click at [589, 121] on h2 "LIBERATI DALLA [MEDICAL_DATA]" at bounding box center [558, 113] width 198 height 15
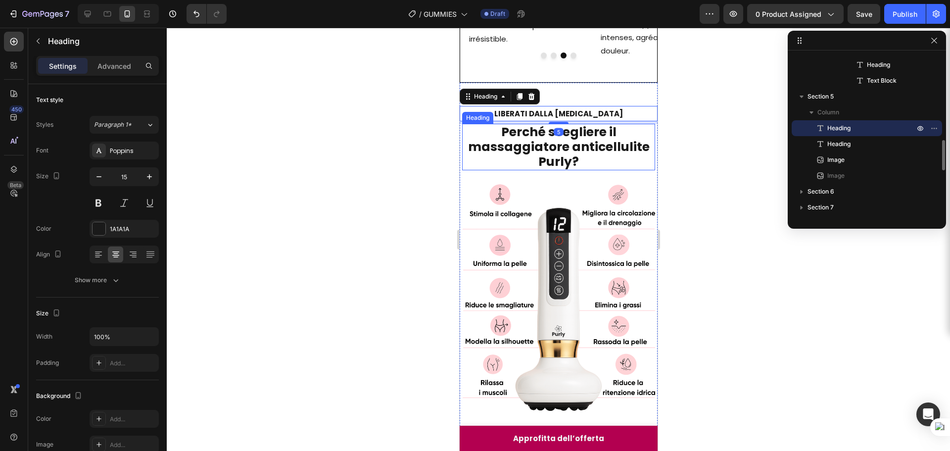
click at [704, 257] on div at bounding box center [558, 239] width 783 height 423
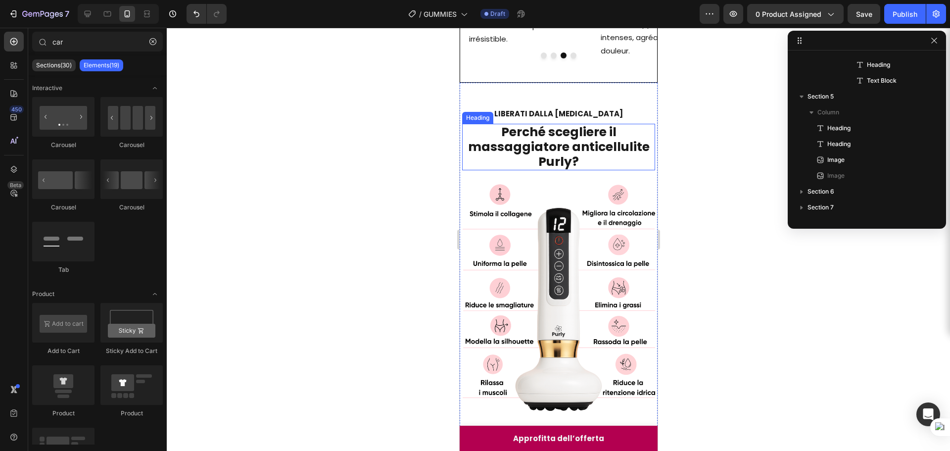
click at [695, 204] on div at bounding box center [558, 239] width 783 height 423
click at [505, 47] on div "Tu dégages une odeur fraiche et fruité qui te rends irrésistible." at bounding box center [522, 25] width 108 height 42
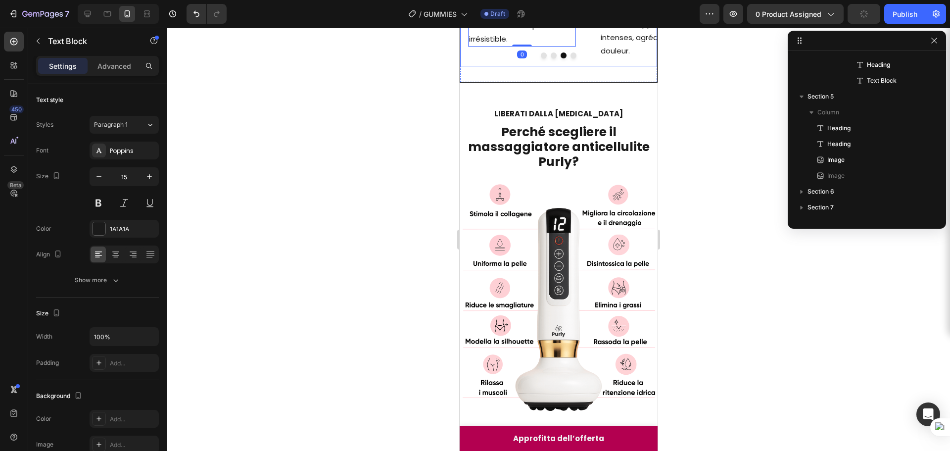
scroll to position [314, 0]
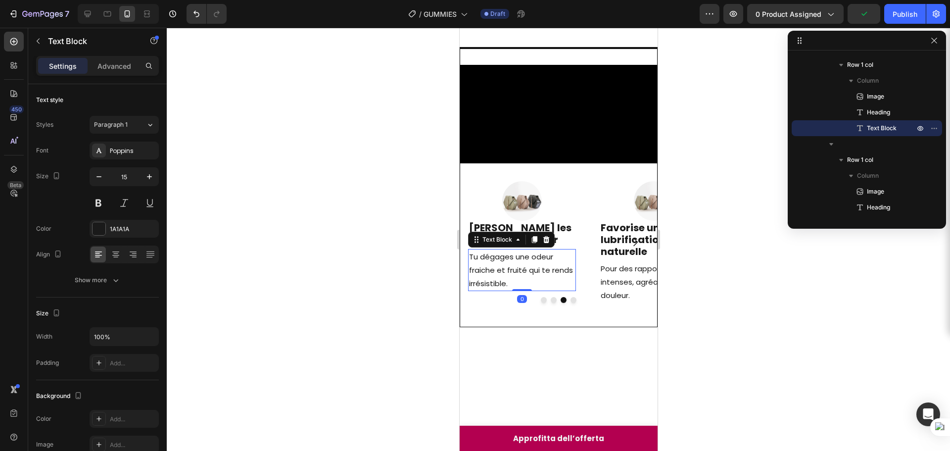
click at [665, 224] on div at bounding box center [558, 239] width 783 height 423
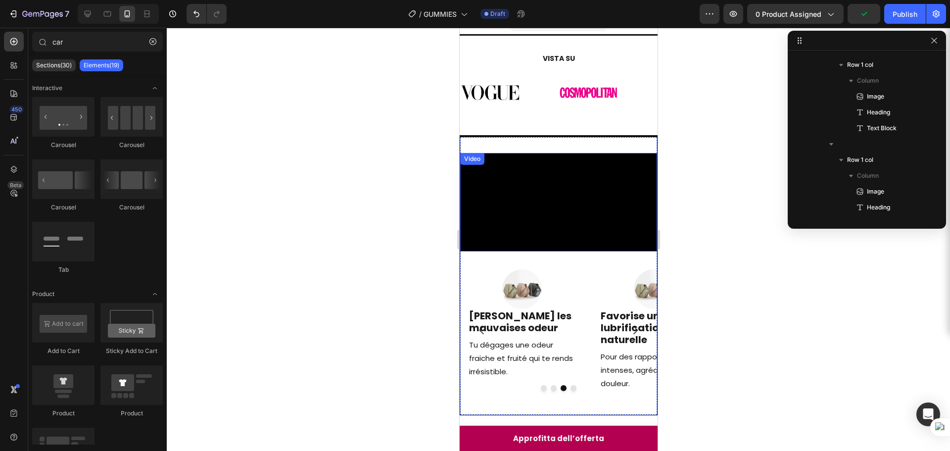
scroll to position [3, 0]
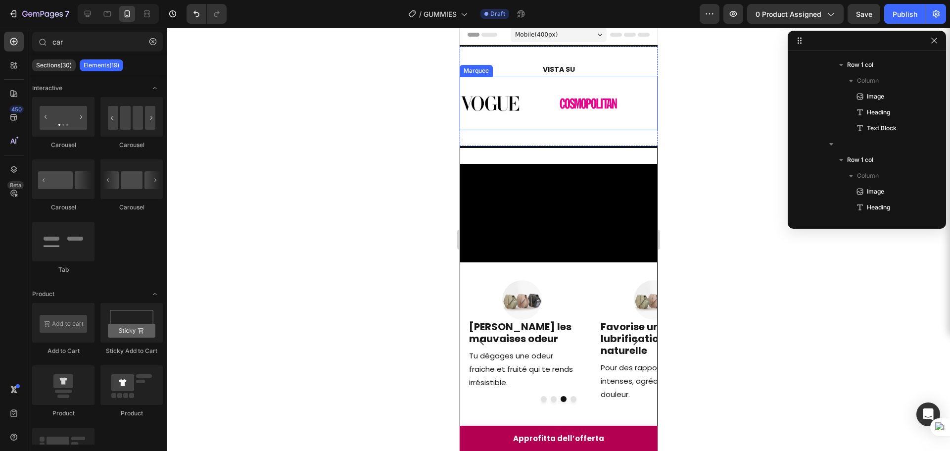
click at [534, 118] on div "Image Image Image Image" at bounding box center [658, 104] width 396 height 42
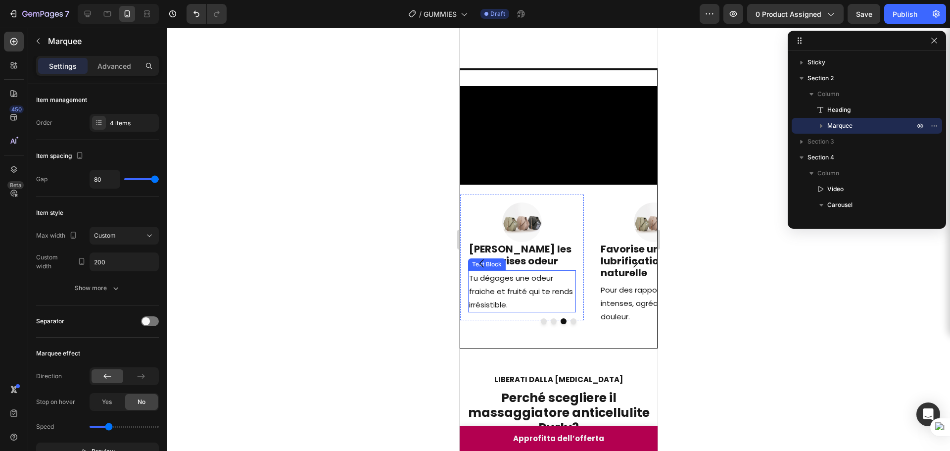
scroll to position [154, 0]
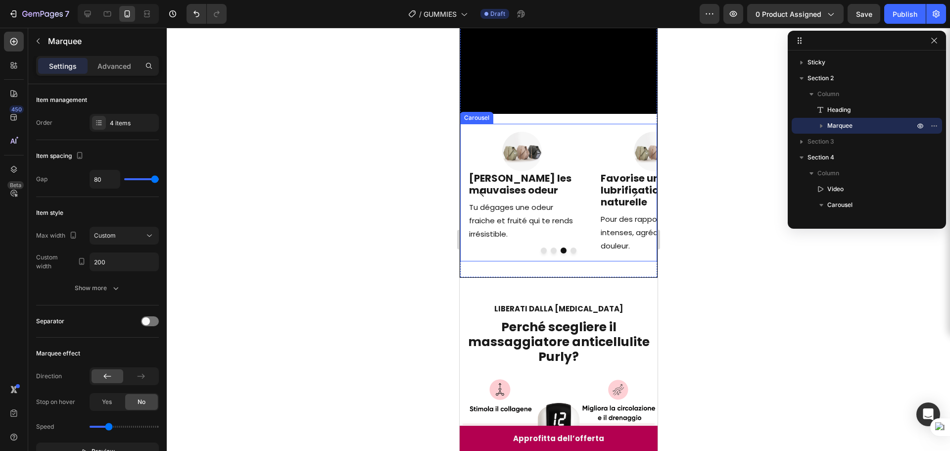
click at [632, 198] on icon "Carousel Next Arrow" at bounding box center [635, 193] width 12 height 12
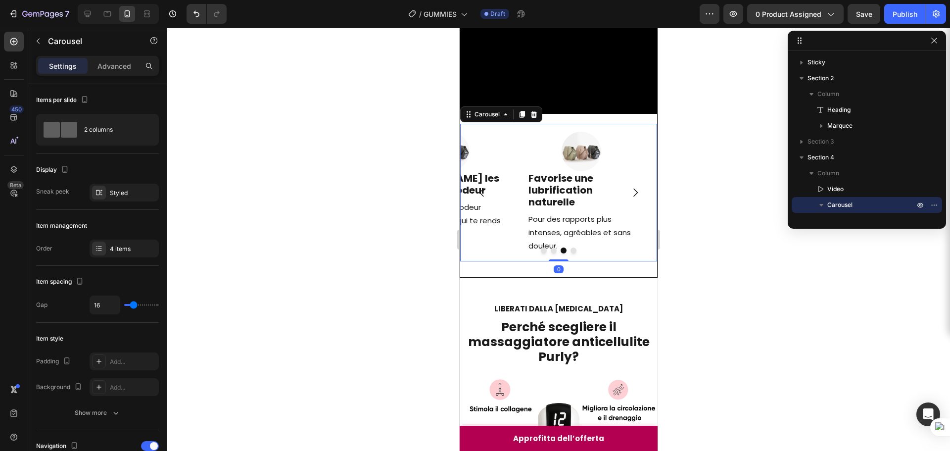
click at [630, 198] on icon "Carousel Next Arrow" at bounding box center [635, 193] width 12 height 12
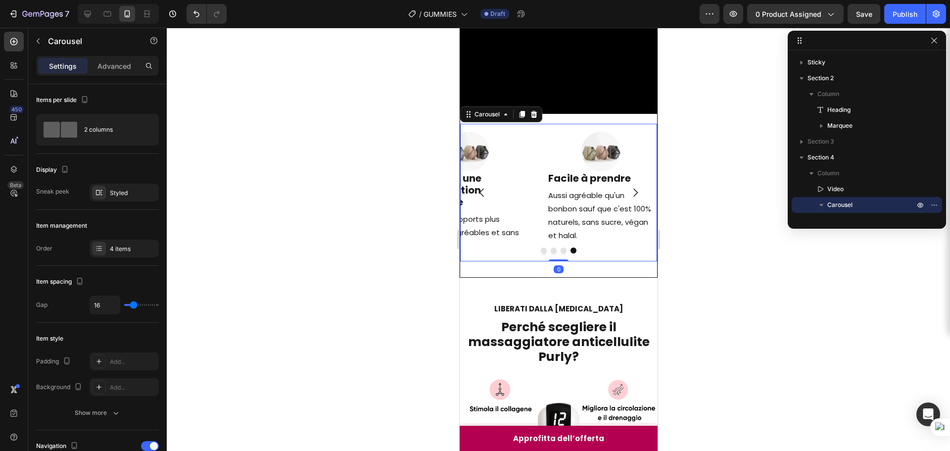
click at [630, 198] on icon "Carousel Next Arrow" at bounding box center [635, 193] width 12 height 12
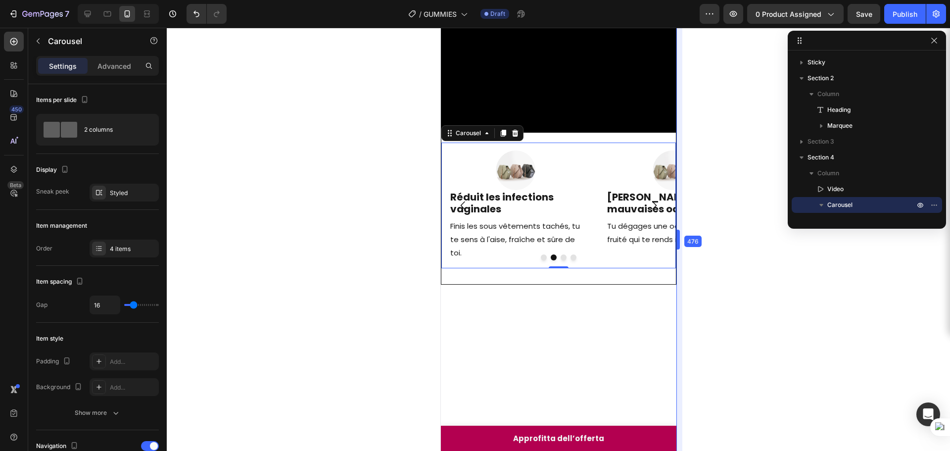
drag, startPoint x: 658, startPoint y: 243, endPoint x: 695, endPoint y: 260, distance: 41.0
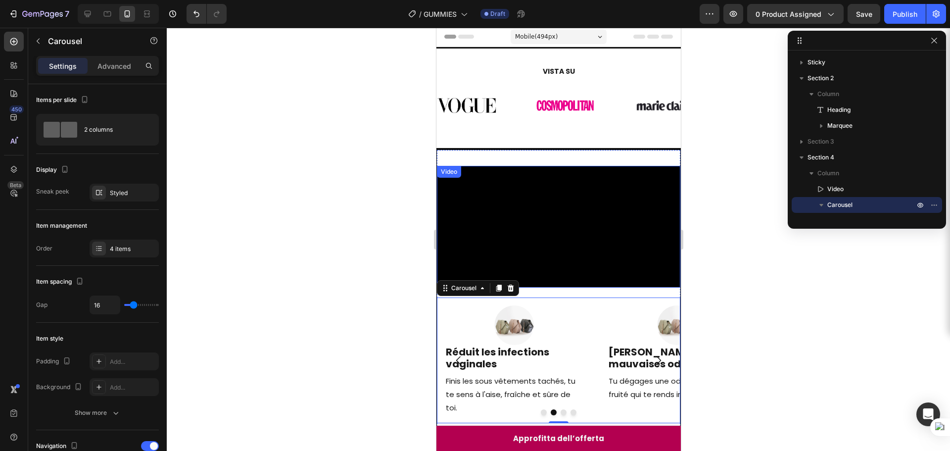
scroll to position [0, 0]
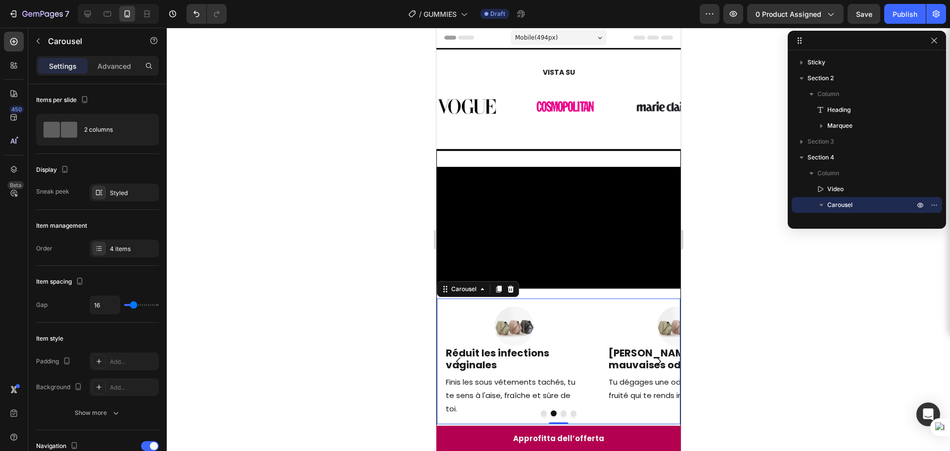
click at [727, 142] on div at bounding box center [558, 239] width 783 height 423
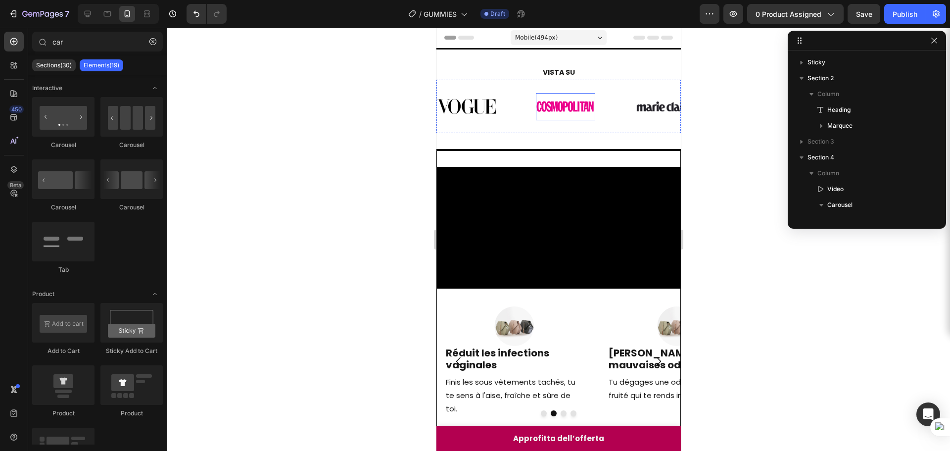
click at [565, 130] on div "Image Image Image Image Image Image Image Image Marquee" at bounding box center [558, 106] width 244 height 53
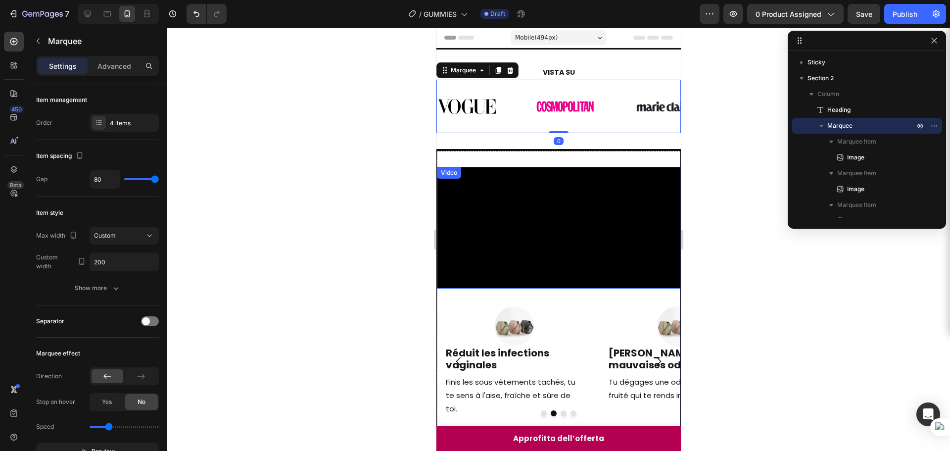
click at [587, 207] on video at bounding box center [559, 228] width 244 height 122
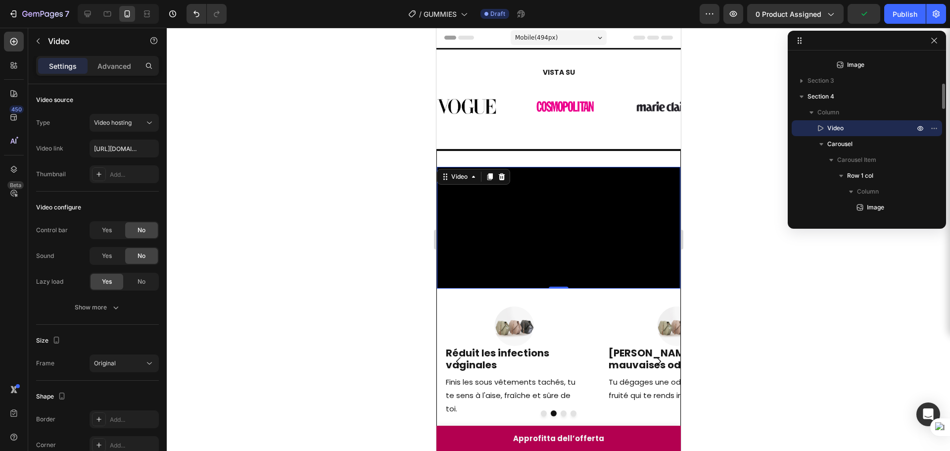
click at [309, 321] on div at bounding box center [558, 239] width 783 height 423
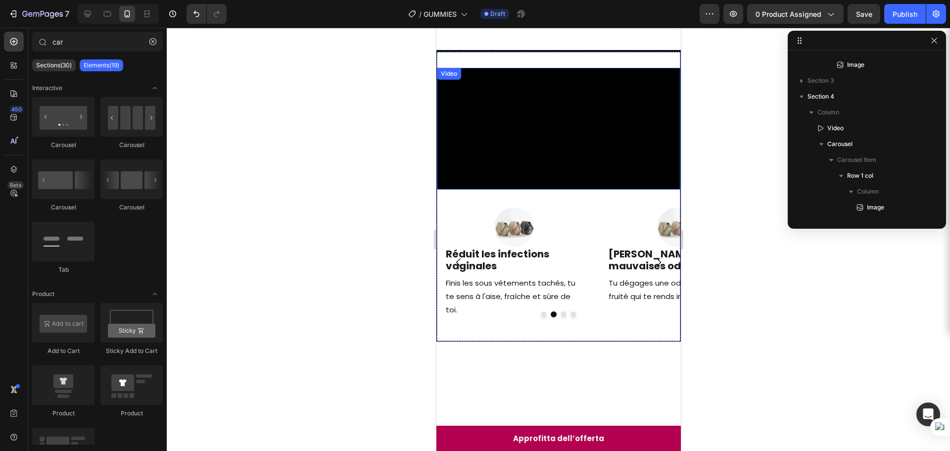
scroll to position [49, 0]
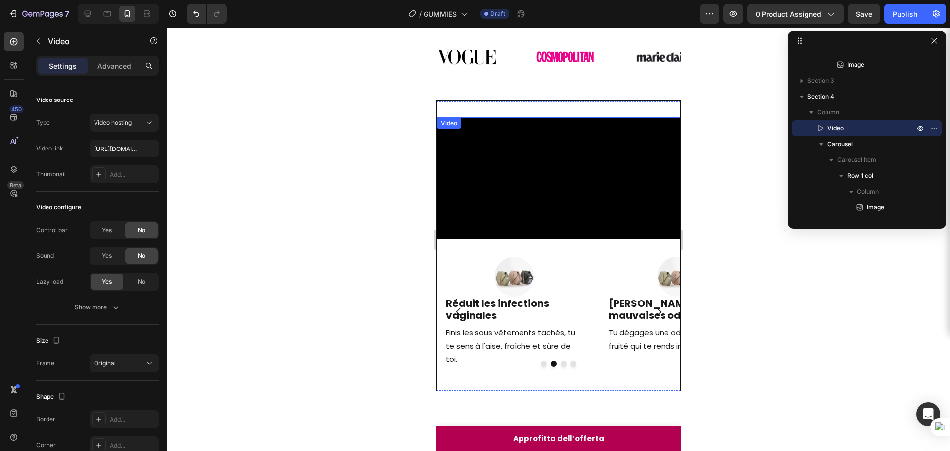
click at [597, 239] on video at bounding box center [559, 178] width 244 height 122
click at [615, 107] on div "Video 0 Image Facile à prendre Heading Aussi agréable qu'un bonbon sauf que c'e…" at bounding box center [558, 246] width 244 height 290
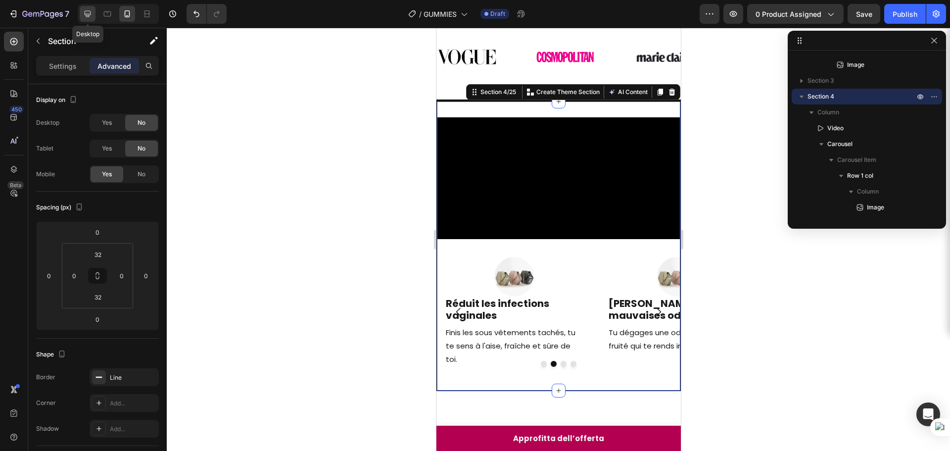
click at [95, 11] on div at bounding box center [88, 14] width 16 height 16
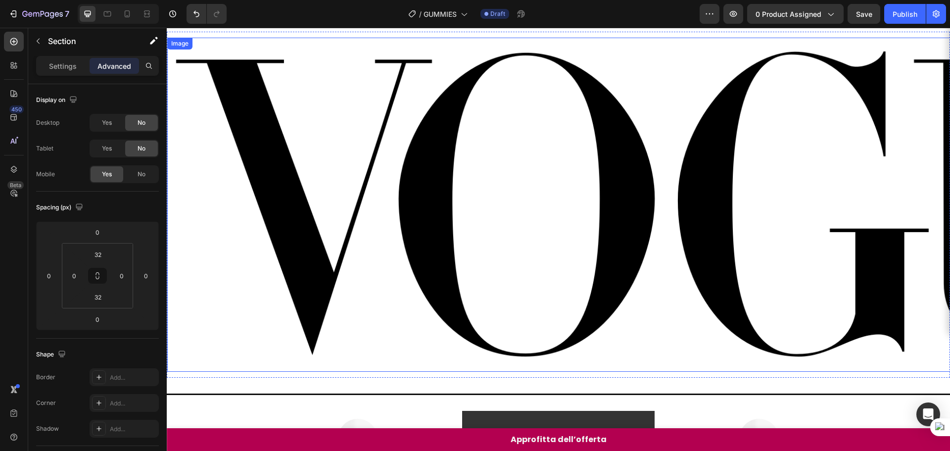
scroll to position [15, 0]
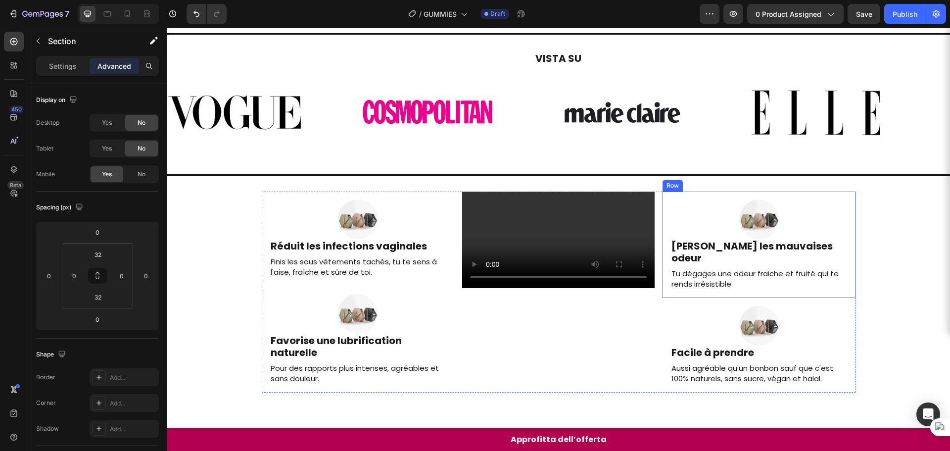
click at [855, 272] on div "Image Réduit les infections vaginales Heading Finis les sous vêtements tachés, …" at bounding box center [558, 292] width 783 height 201
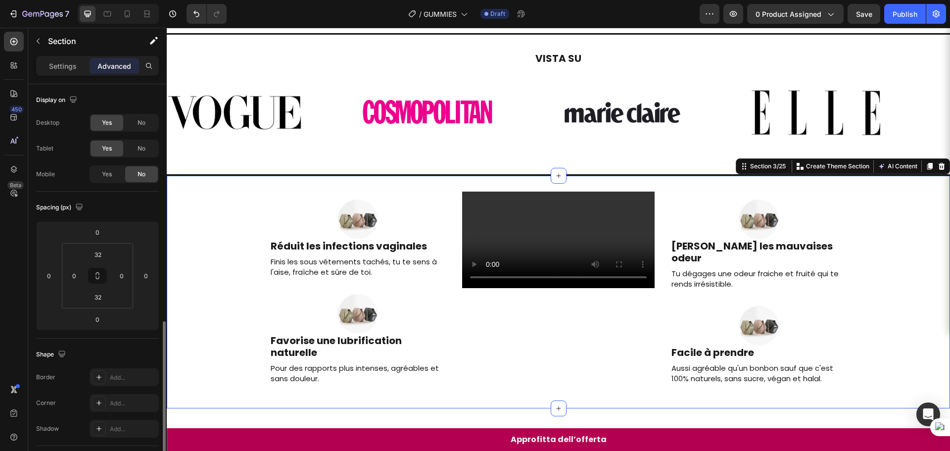
scroll to position [148, 0]
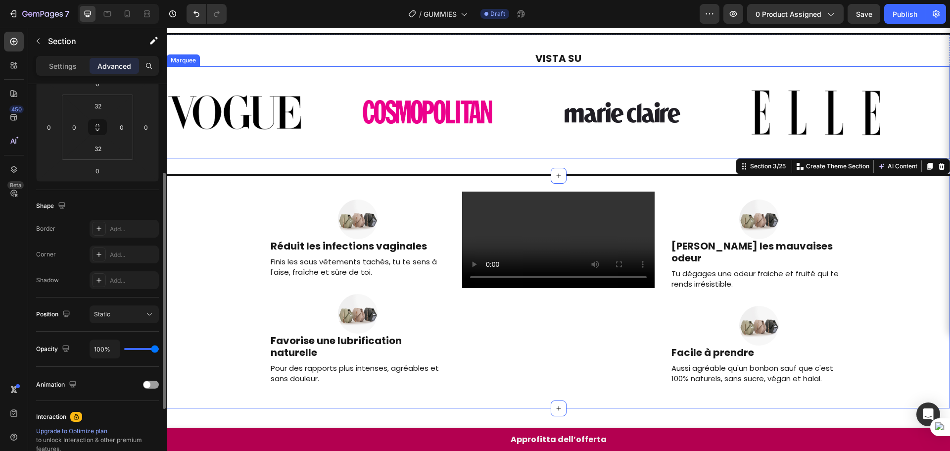
click at [638, 142] on div "Image Image Image Image" at bounding box center [555, 112] width 776 height 79
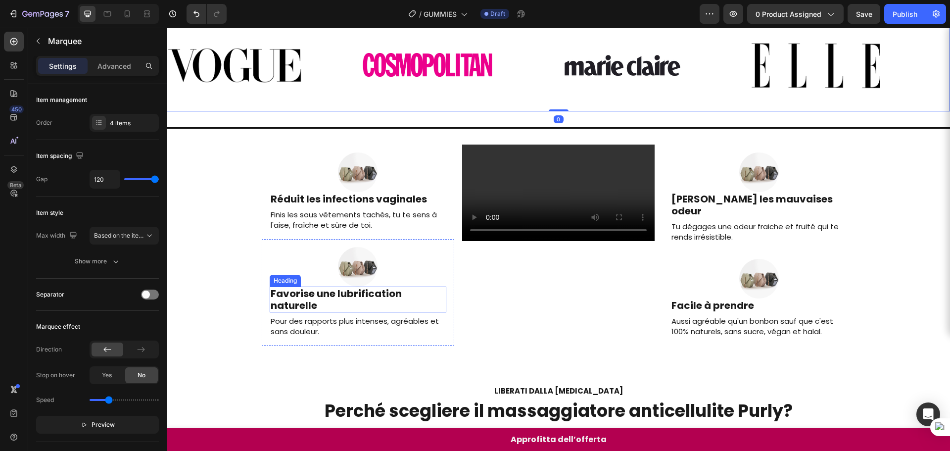
scroll to position [114, 0]
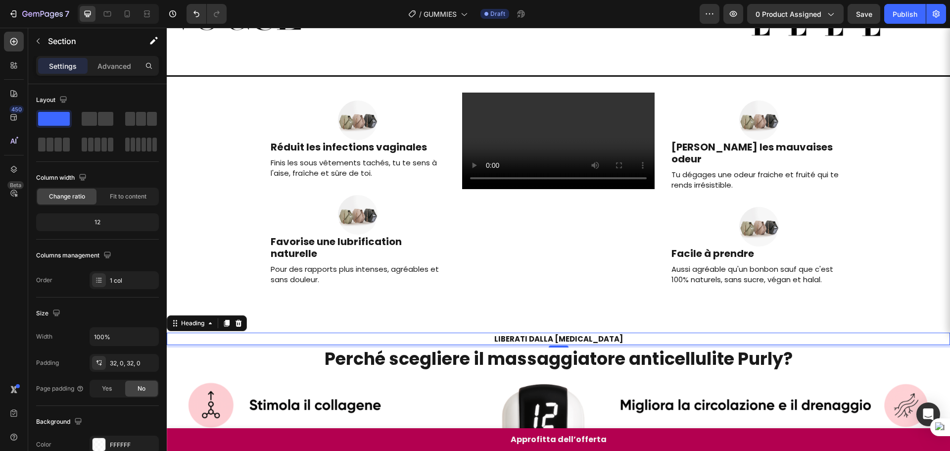
click at [434, 345] on h2 "LIBERATI DALLA [MEDICAL_DATA]" at bounding box center [558, 339] width 783 height 12
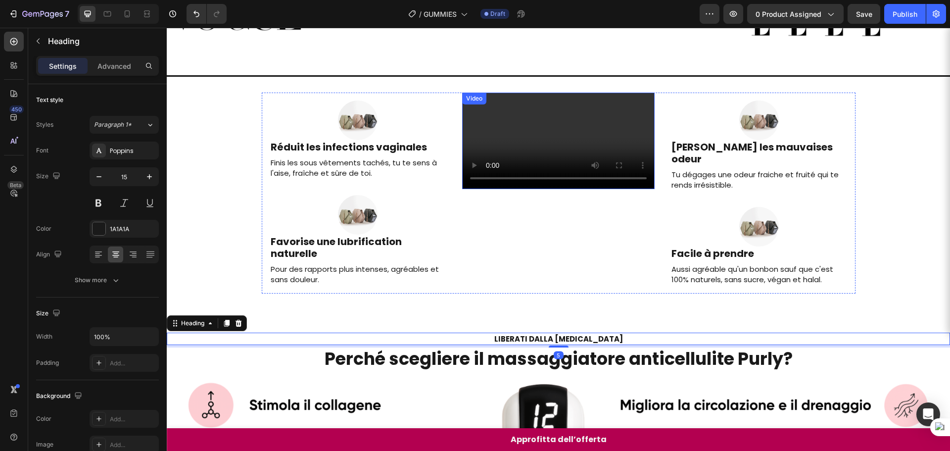
click at [518, 189] on video at bounding box center [558, 141] width 193 height 97
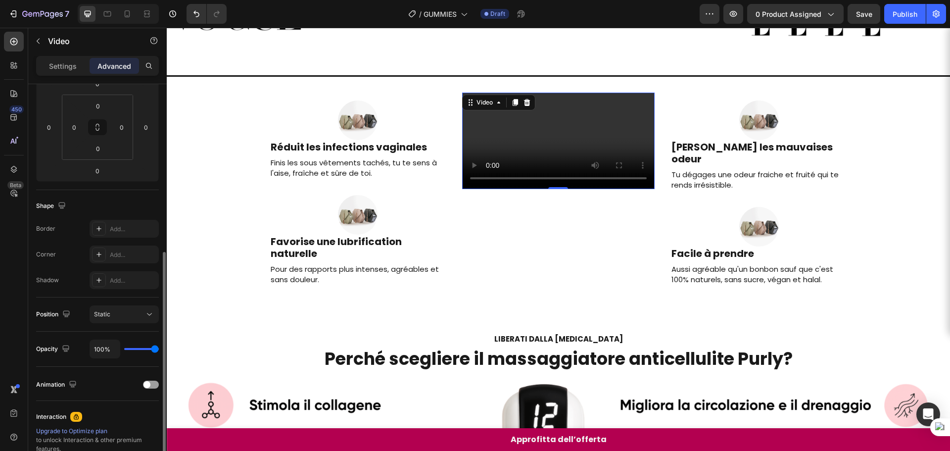
scroll to position [247, 0]
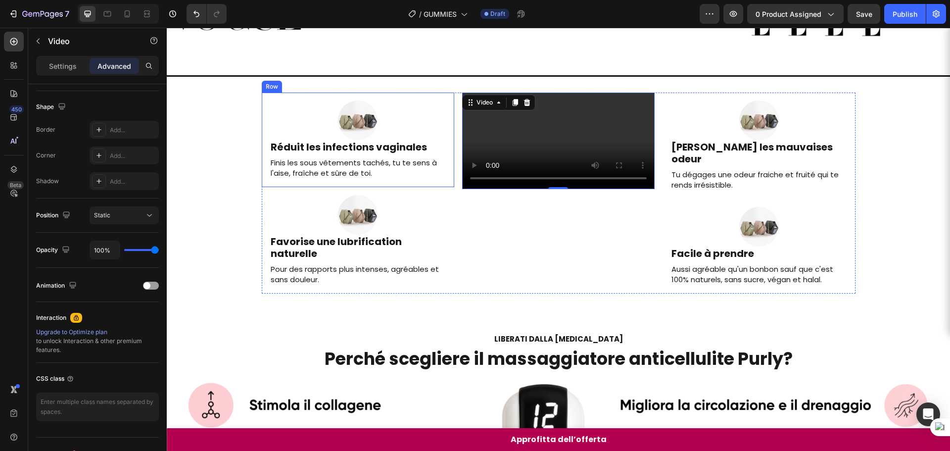
click at [392, 93] on div "Image Réduit les infections vaginales Heading Finis les sous vêtements tachés, …" at bounding box center [358, 140] width 193 height 95
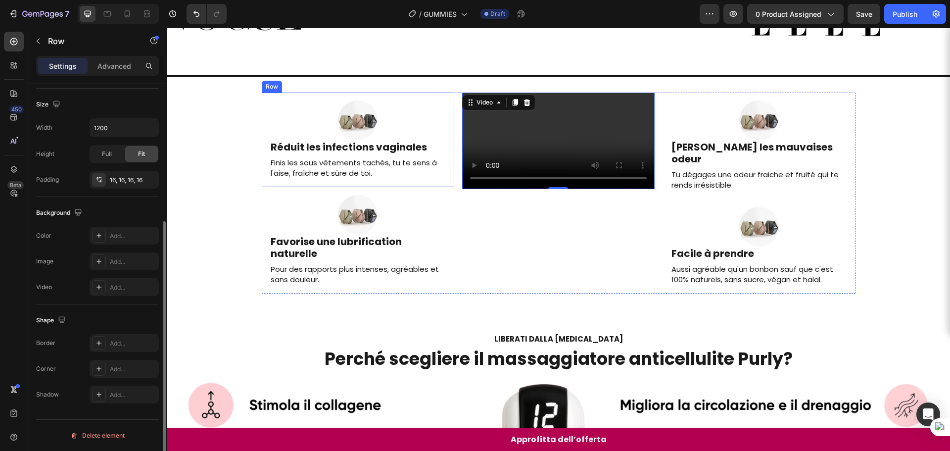
scroll to position [0, 0]
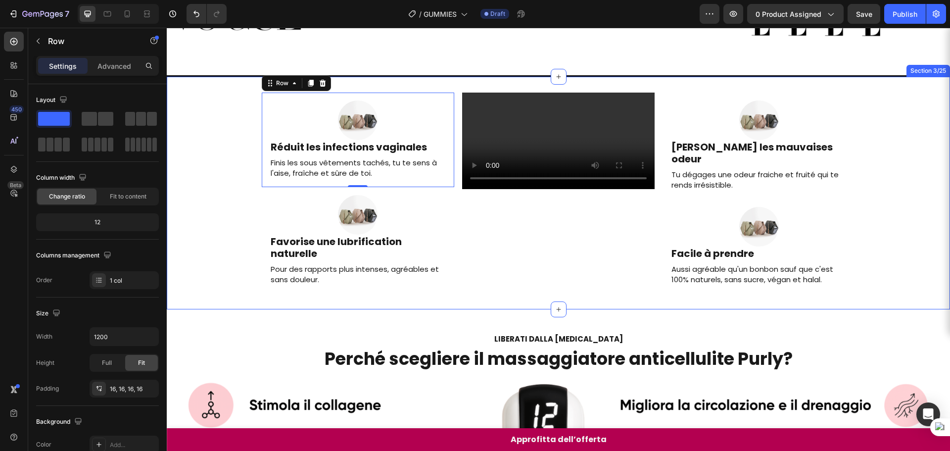
click at [927, 161] on div "Image Réduit les infections vaginales Heading Finis les sous vêtements tachés, …" at bounding box center [558, 193] width 783 height 201
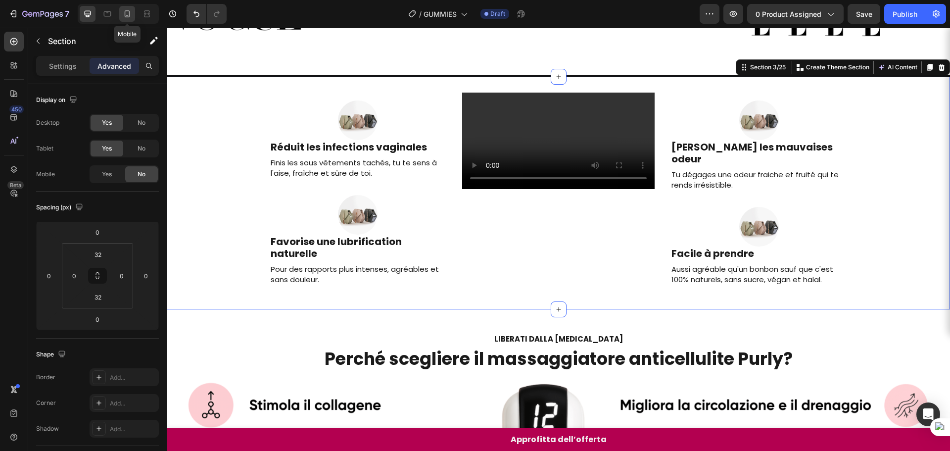
click at [123, 13] on icon at bounding box center [127, 14] width 10 height 10
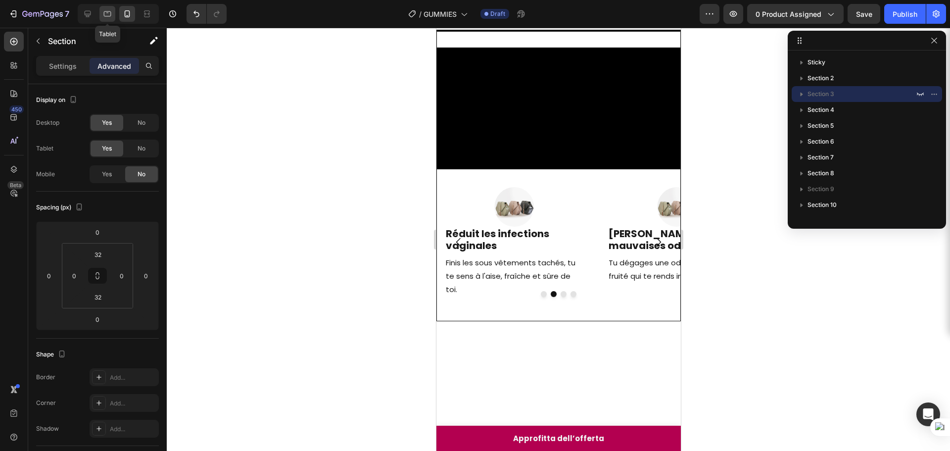
scroll to position [85, 0]
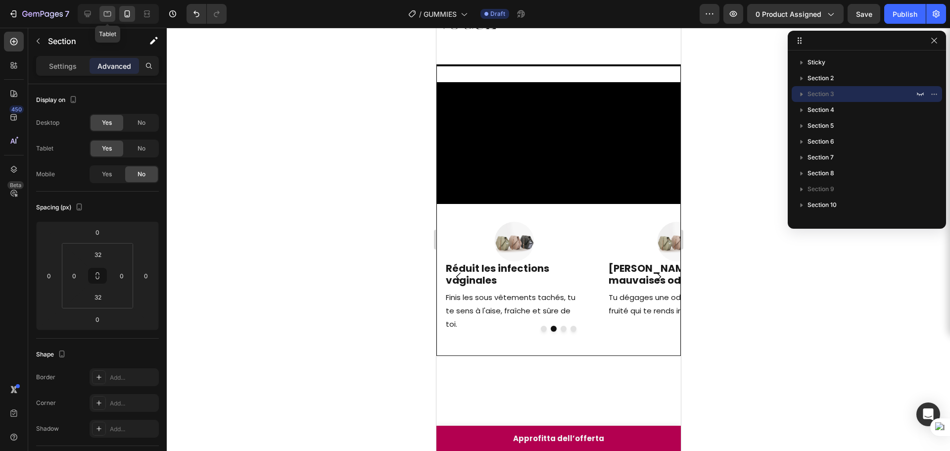
click at [102, 14] on icon at bounding box center [107, 14] width 10 height 10
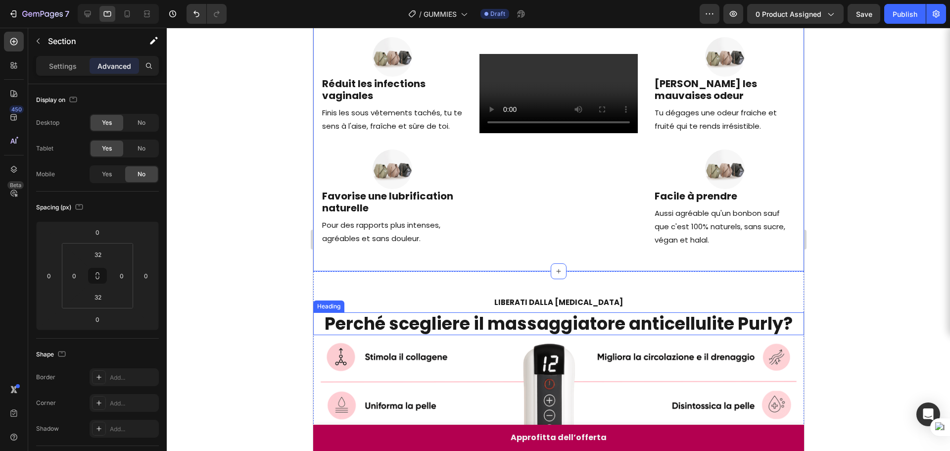
scroll to position [85, 0]
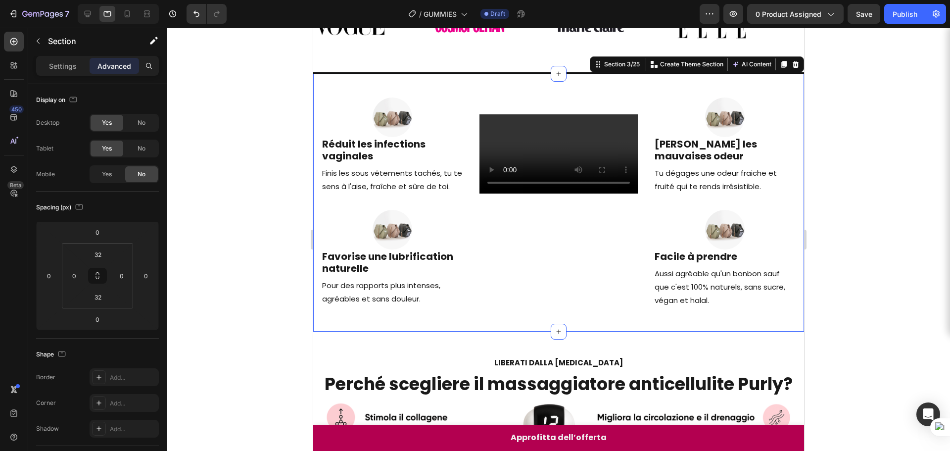
click at [484, 79] on div "Image Réduit les infections vaginales Heading Finis les sous vêtements tachés, …" at bounding box center [558, 203] width 491 height 258
click at [90, 16] on icon at bounding box center [88, 14] width 10 height 10
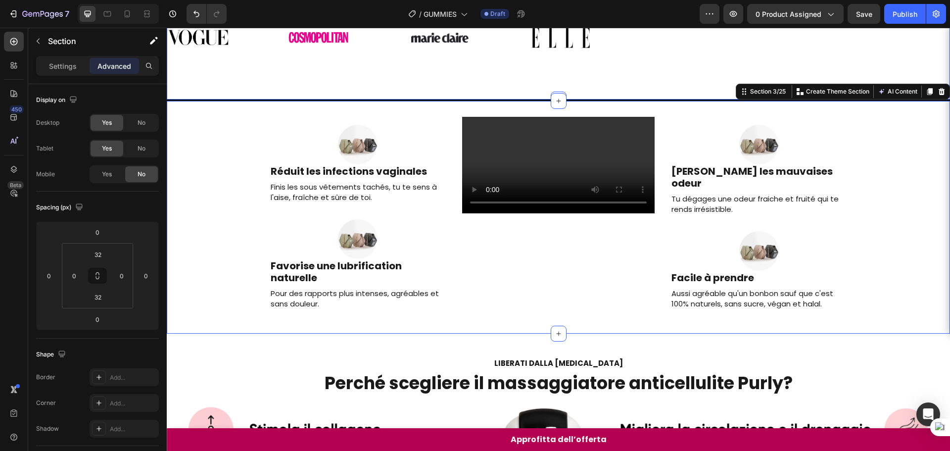
scroll to position [127, 0]
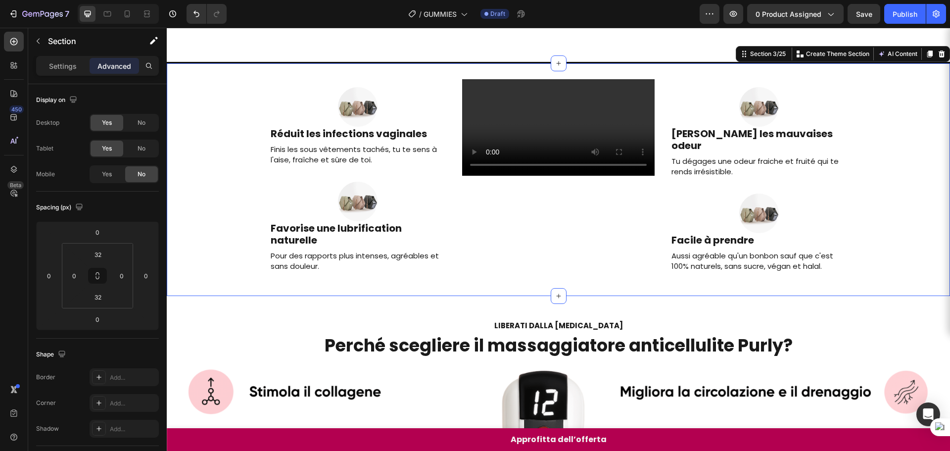
click at [366, 72] on div "Image Réduit les infections vaginales Heading Finis les sous vêtements tachés, …" at bounding box center [558, 179] width 783 height 233
click at [362, 80] on div "Image Réduit les infections vaginales Heading Finis les sous vêtements tachés, …" at bounding box center [358, 126] width 193 height 95
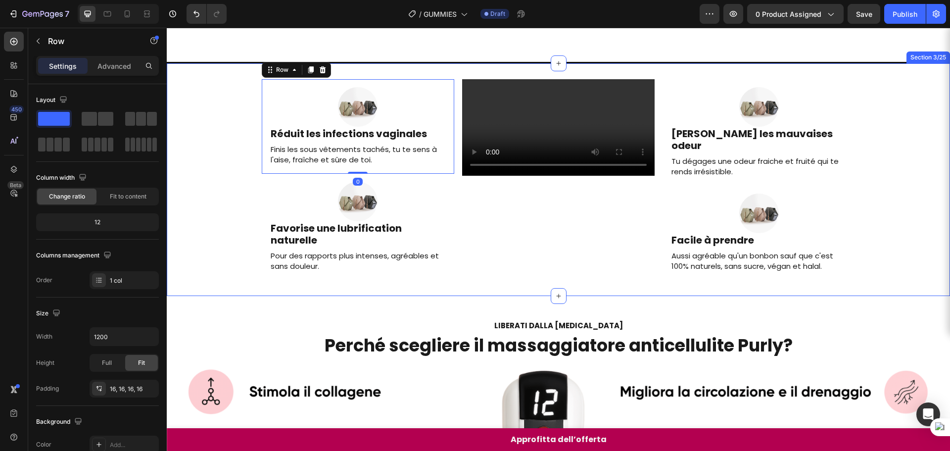
click at [368, 70] on div "Image Réduit les infections vaginales Heading Finis les sous vêtements tachés, …" at bounding box center [558, 179] width 783 height 233
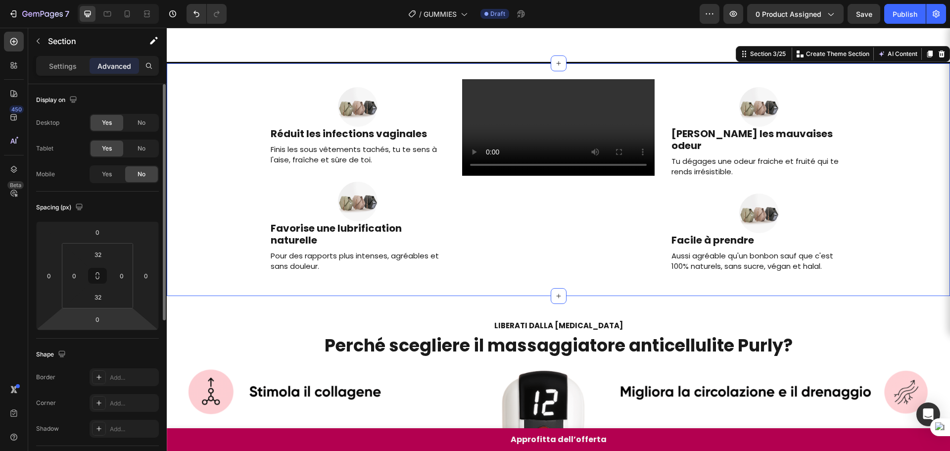
scroll to position [99, 0]
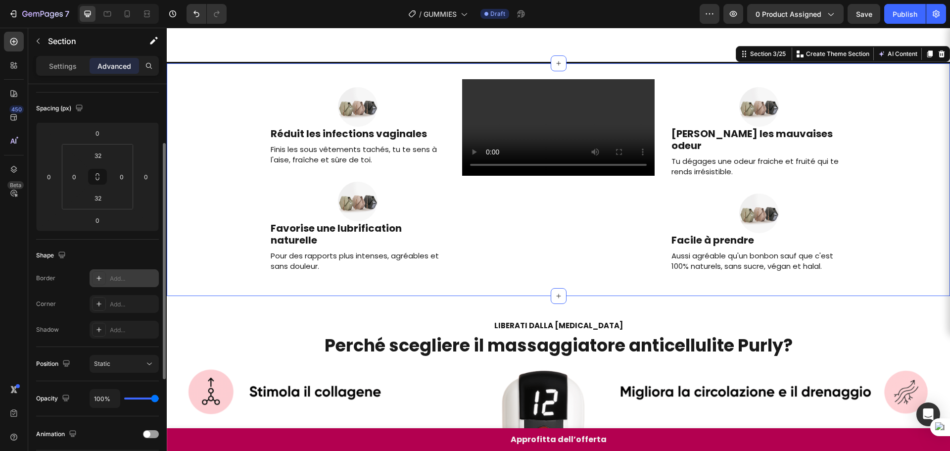
click at [97, 280] on icon at bounding box center [99, 278] width 8 height 8
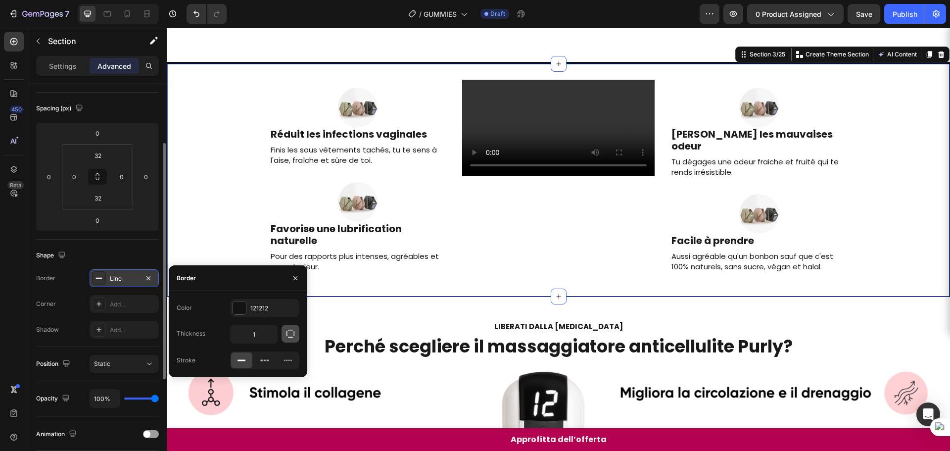
click at [284, 339] on button "button" at bounding box center [291, 334] width 18 height 18
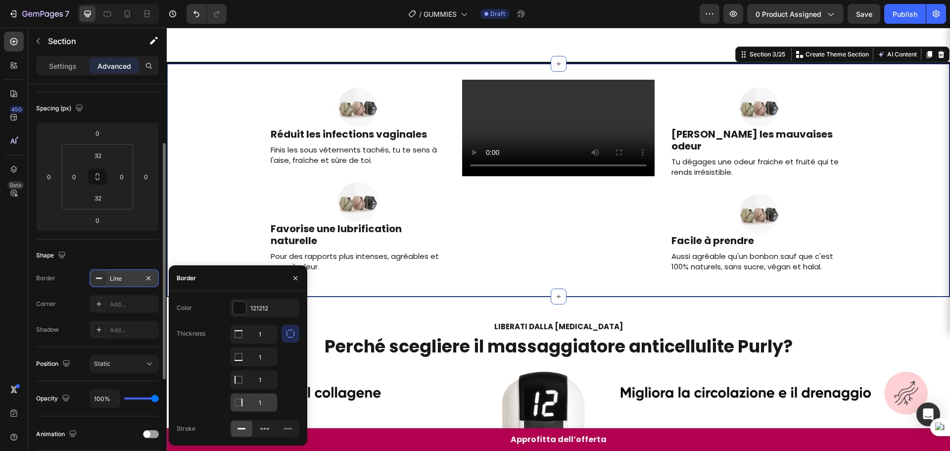
click at [260, 343] on input "1" at bounding box center [254, 334] width 47 height 18
type input "2"
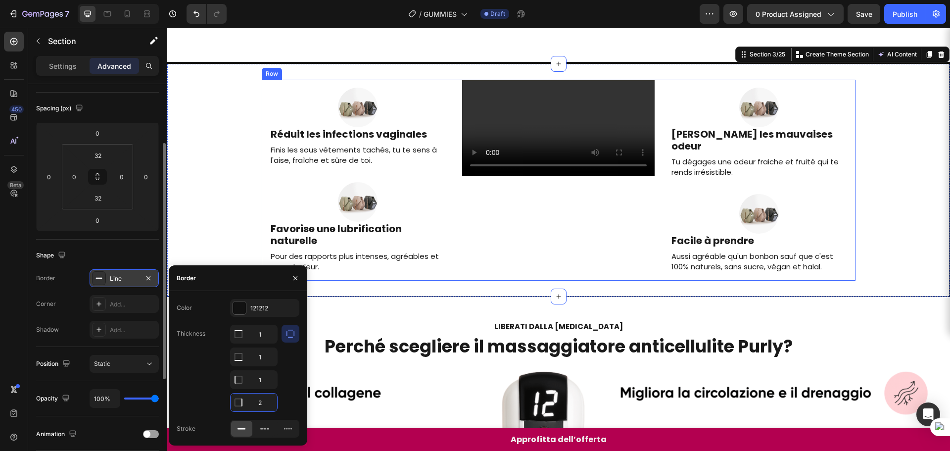
click at [754, 276] on div "Image Elimine les mauvaises odeur Heading Tu dégages une odeur fraiche et fruit…" at bounding box center [759, 180] width 193 height 201
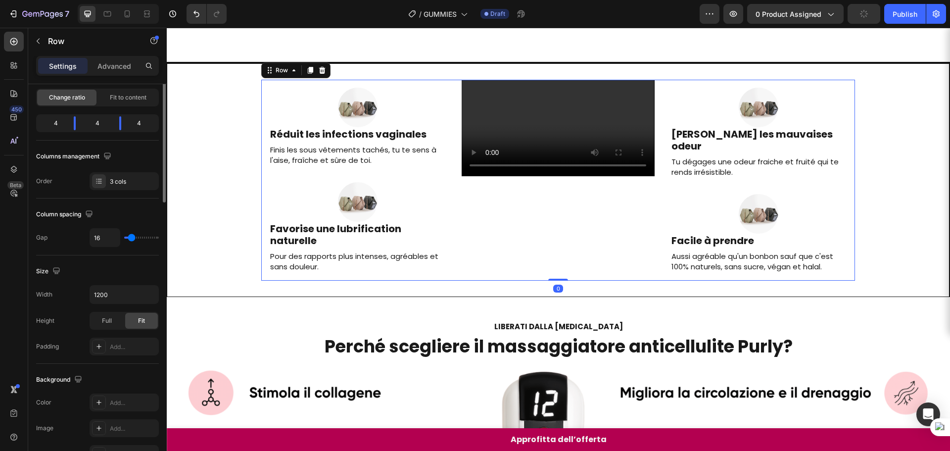
scroll to position [0, 0]
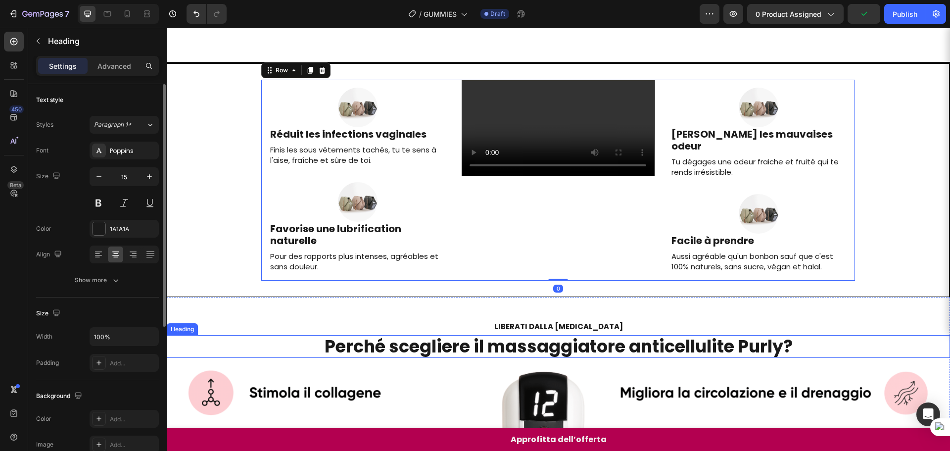
click at [781, 333] on h2 "LIBERATI DALLA [MEDICAL_DATA]" at bounding box center [558, 326] width 783 height 12
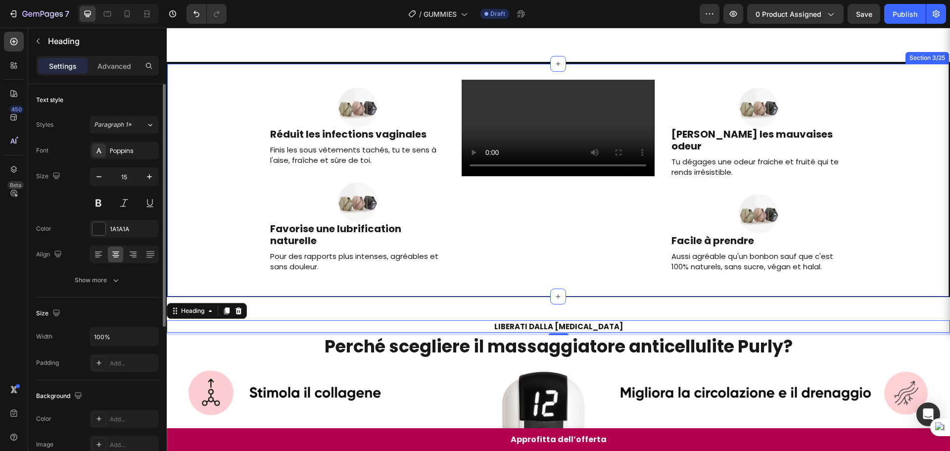
click at [504, 74] on div "Image Réduit les infections vaginales Heading Finis les sous vêtements tachés, …" at bounding box center [558, 180] width 783 height 234
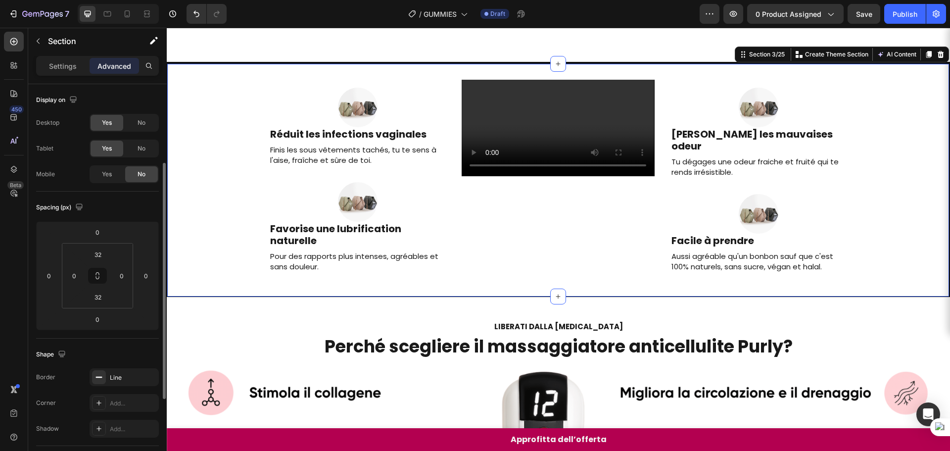
scroll to position [49, 0]
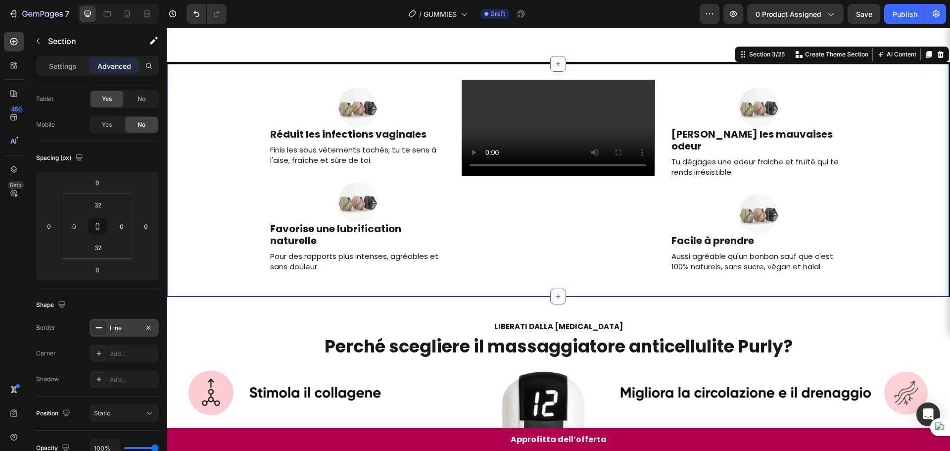
click at [115, 330] on div "Line" at bounding box center [124, 328] width 29 height 9
click at [114, 350] on div "Add..." at bounding box center [133, 353] width 47 height 9
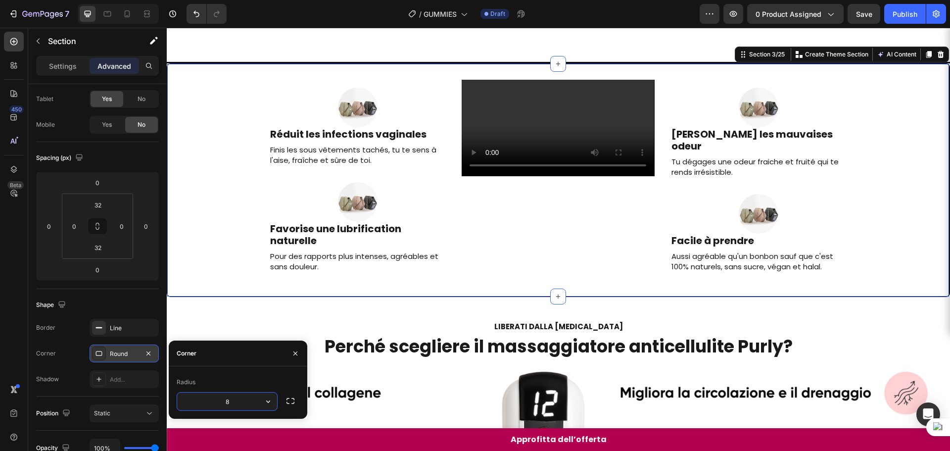
click at [114, 350] on div "Round" at bounding box center [124, 353] width 29 height 9
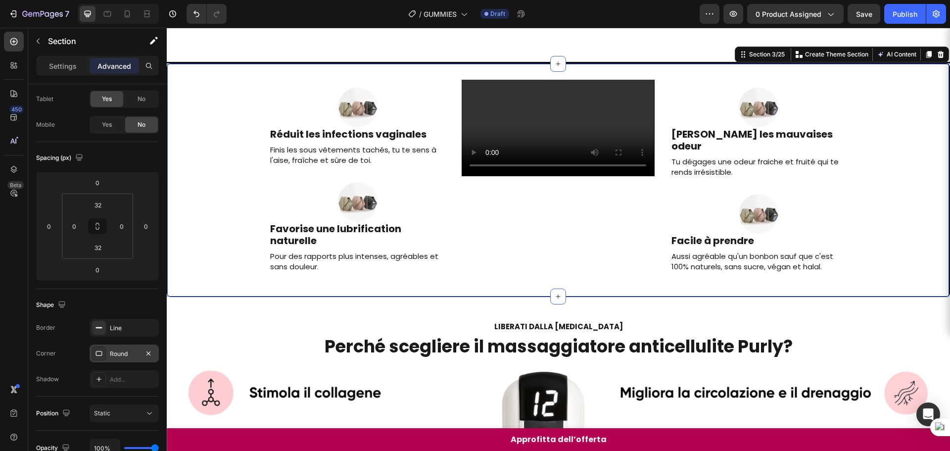
click at [114, 337] on div "Border Line Corner Round Shadow Add..." at bounding box center [97, 353] width 123 height 69
click at [114, 332] on div "Line" at bounding box center [124, 328] width 29 height 9
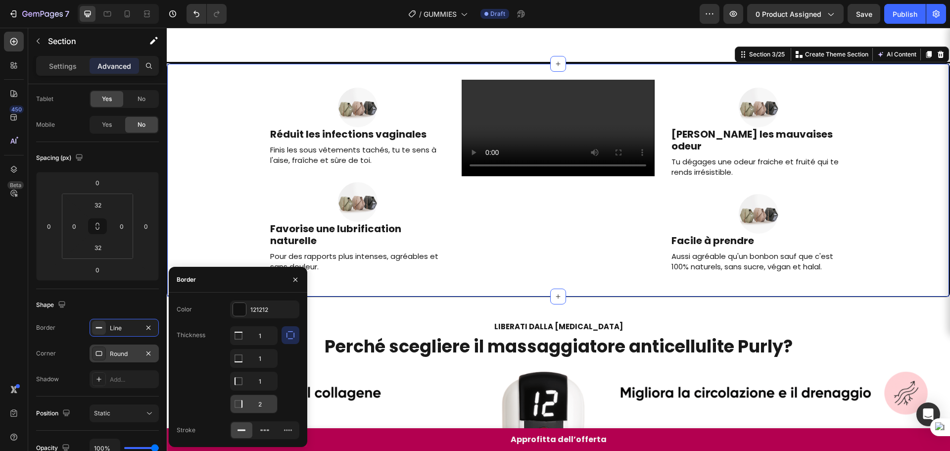
click at [260, 344] on input "2" at bounding box center [254, 336] width 47 height 18
type input "3"
click at [601, 176] on video at bounding box center [558, 128] width 193 height 97
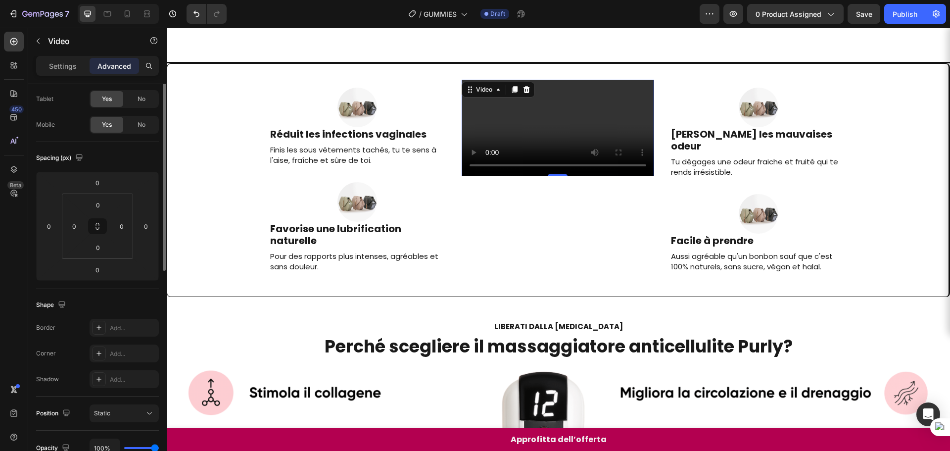
scroll to position [0, 0]
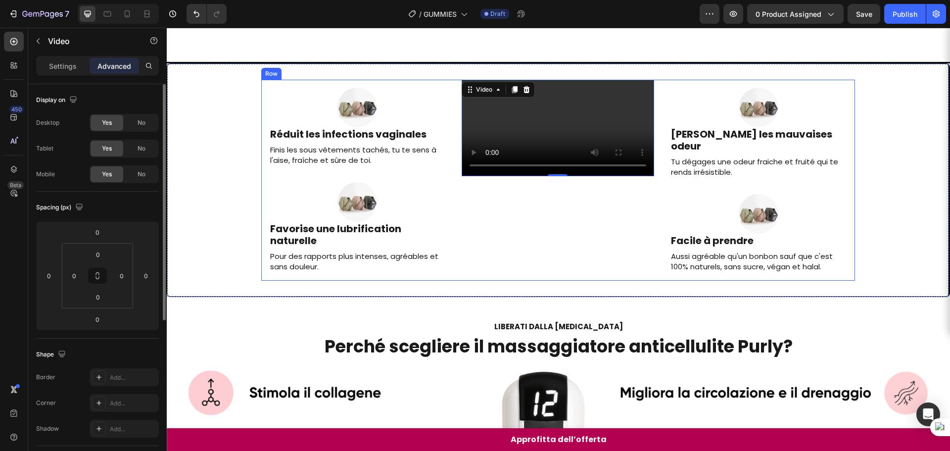
click at [834, 281] on div "Image Elimine les mauvaises odeur Heading Tu dégages une odeur fraiche et fruit…" at bounding box center [758, 180] width 193 height 201
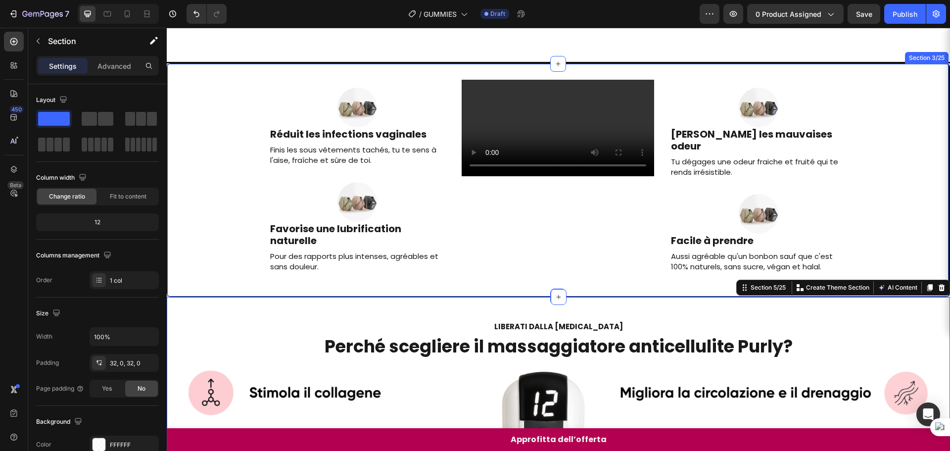
click at [884, 140] on div "Image Réduit les infections vaginales Heading Finis les sous vêtements tachés, …" at bounding box center [557, 180] width 781 height 201
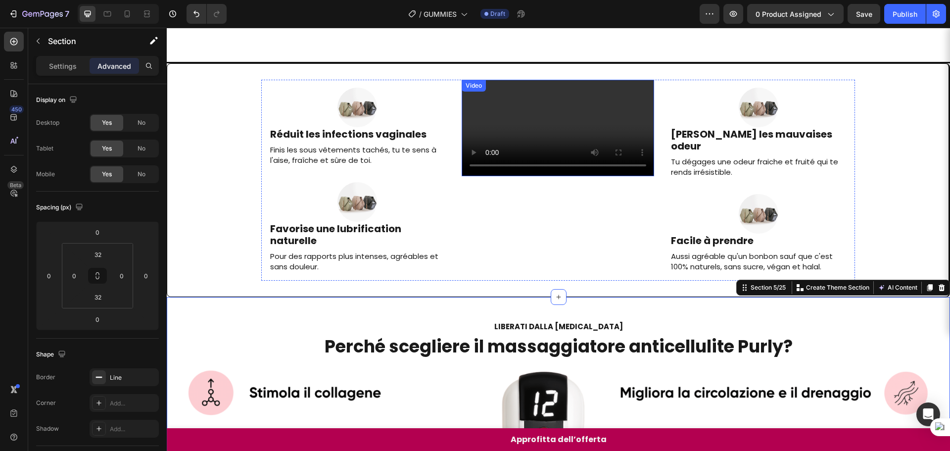
click at [612, 176] on video at bounding box center [558, 128] width 193 height 97
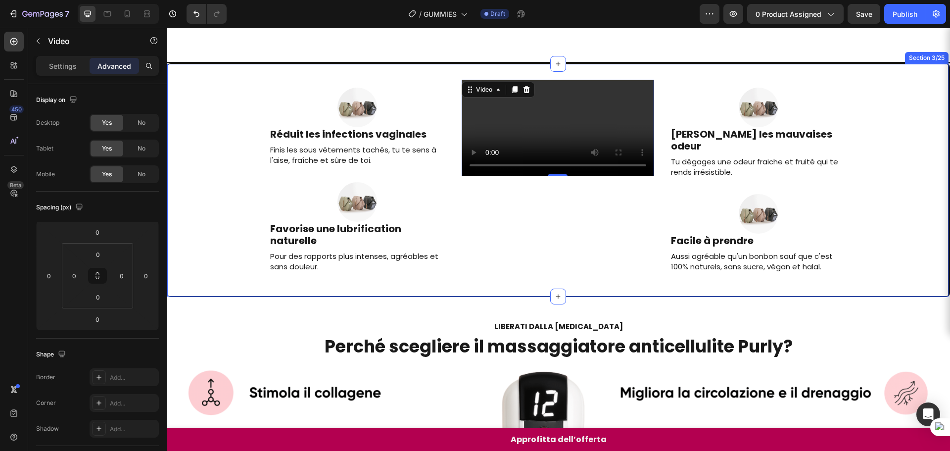
click at [910, 55] on div "Section 3/25" at bounding box center [927, 58] width 44 height 12
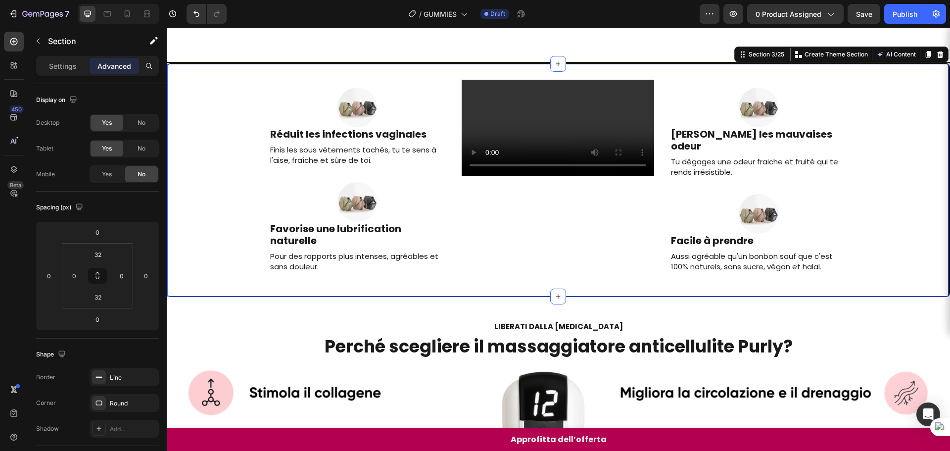
click at [887, 85] on div "Image Réduit les infections vaginales Heading Finis les sous vêtements tachés, …" at bounding box center [557, 180] width 781 height 201
click at [760, 57] on div "Section 3/25" at bounding box center [767, 54] width 40 height 9
click at [127, 377] on div "Line" at bounding box center [124, 377] width 29 height 9
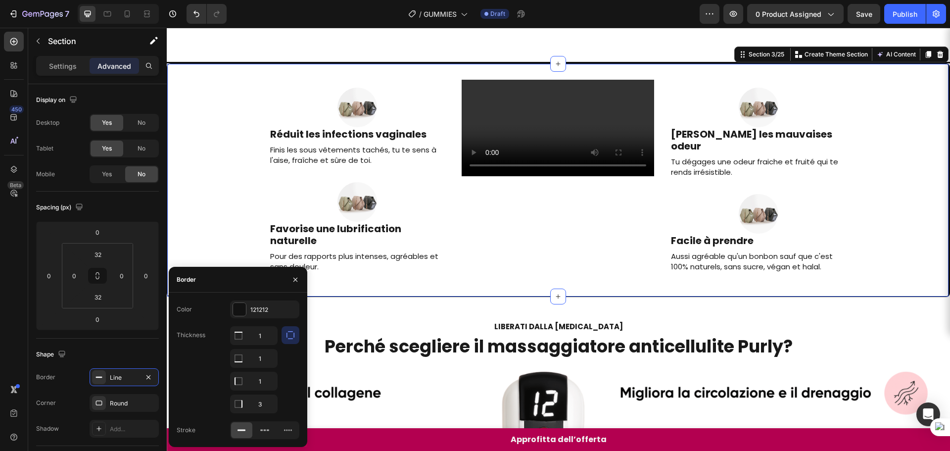
click at [294, 338] on icon "button" at bounding box center [291, 335] width 10 height 10
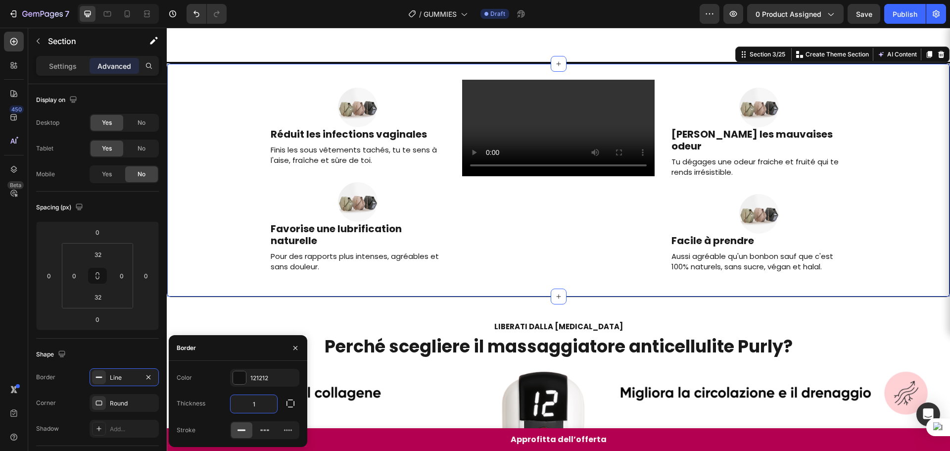
click at [268, 407] on input "1" at bounding box center [254, 404] width 47 height 18
click at [288, 402] on icon "button" at bounding box center [291, 403] width 10 height 10
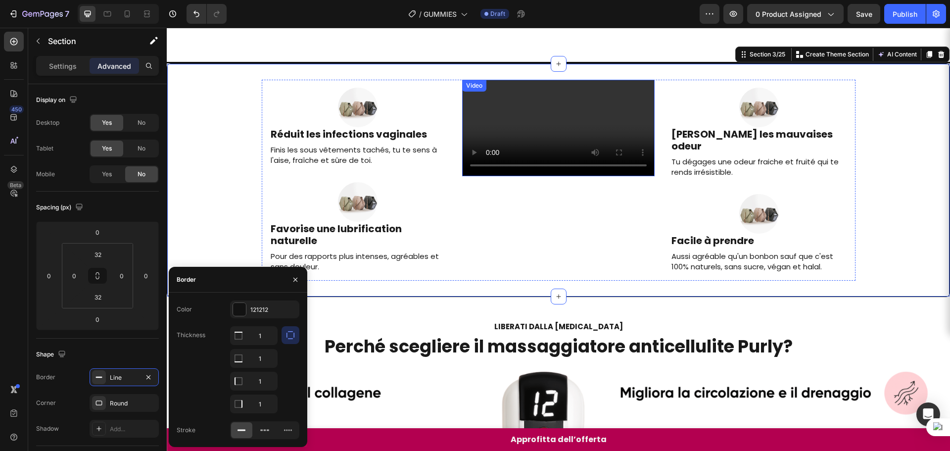
click at [752, 220] on img at bounding box center [759, 214] width 40 height 40
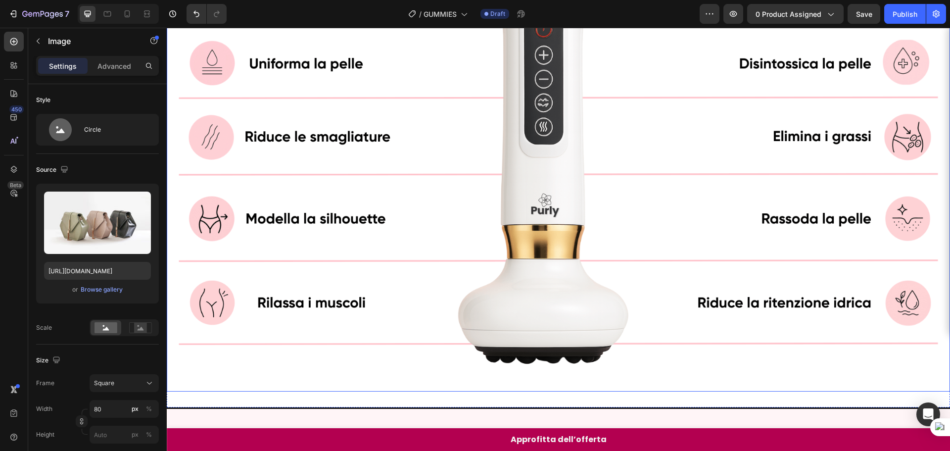
scroll to position [775, 0]
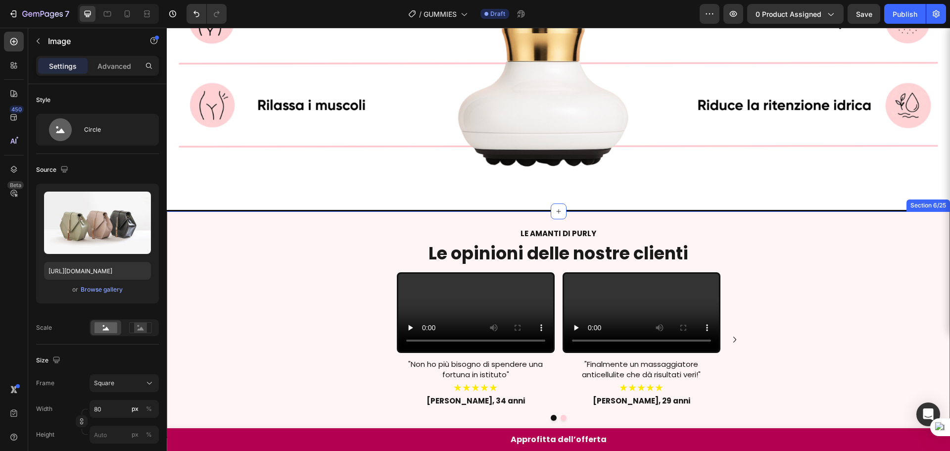
click at [784, 217] on div "LE AMANTI DI PURLY Text Block Le opinioni delle nostre clienti Heading Video "N…" at bounding box center [558, 324] width 783 height 227
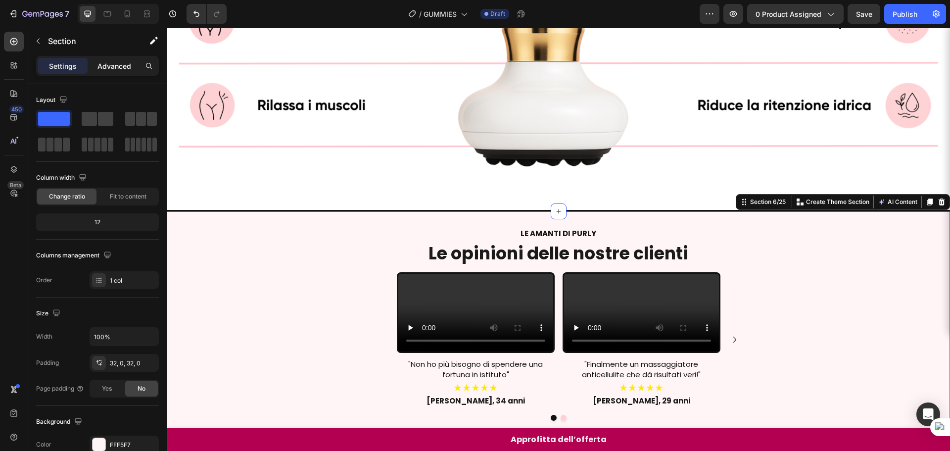
click at [121, 69] on p "Advanced" at bounding box center [115, 66] width 34 height 10
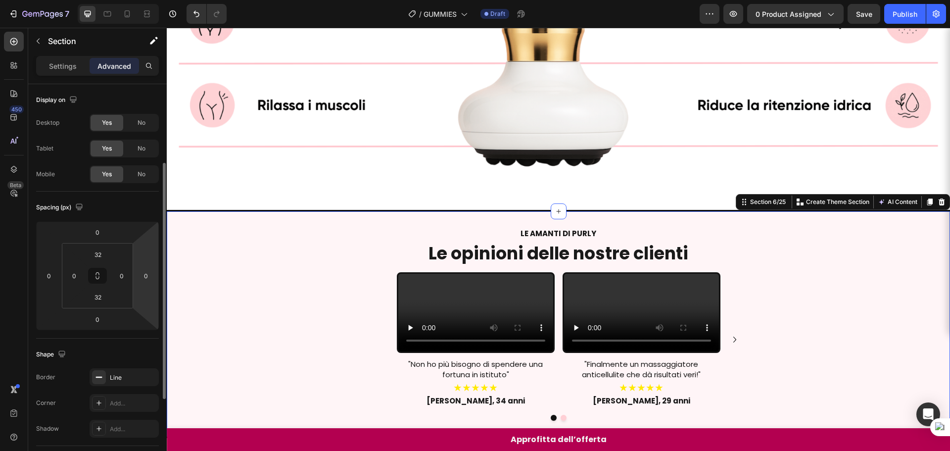
scroll to position [99, 0]
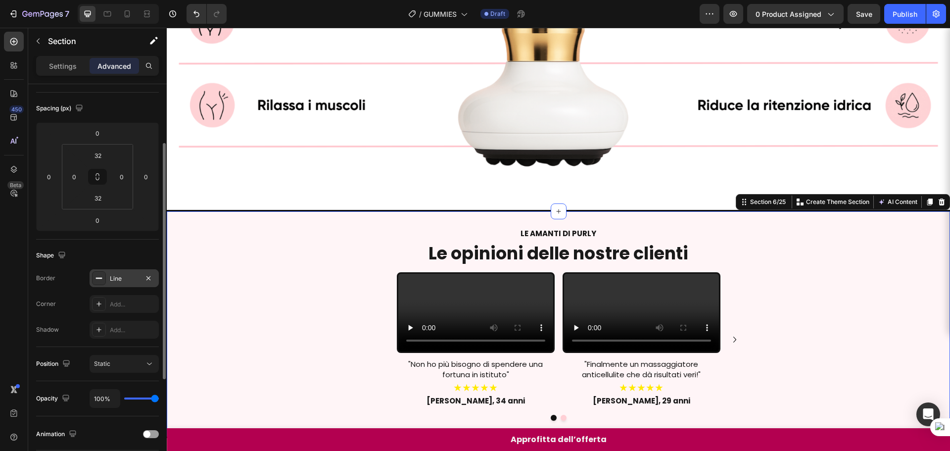
click at [120, 279] on div "Line" at bounding box center [124, 278] width 29 height 9
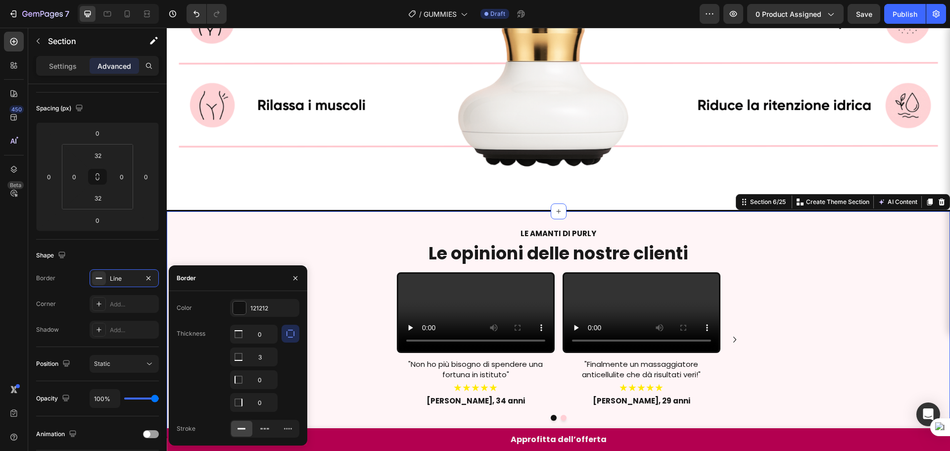
click at [808, 295] on div "Video "Non ho più bisogno di spendere una fortuna in istituto" Text Block ★★★★★…" at bounding box center [558, 343] width 783 height 156
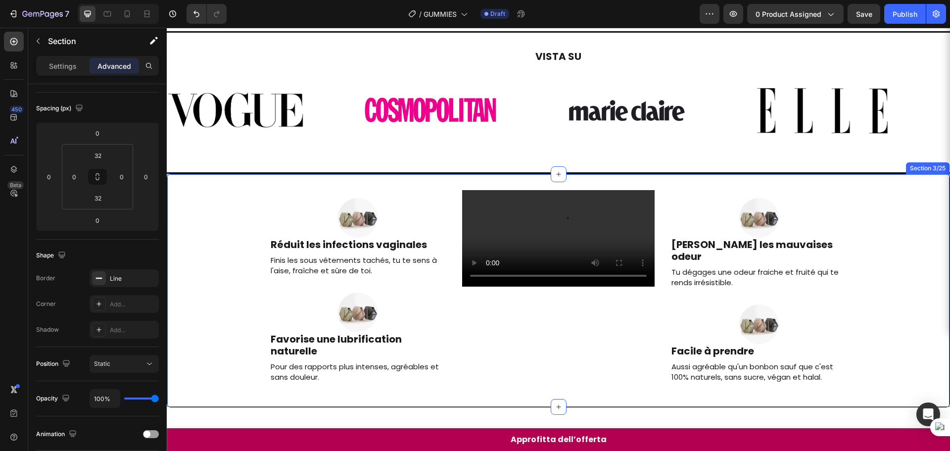
scroll to position [0, 0]
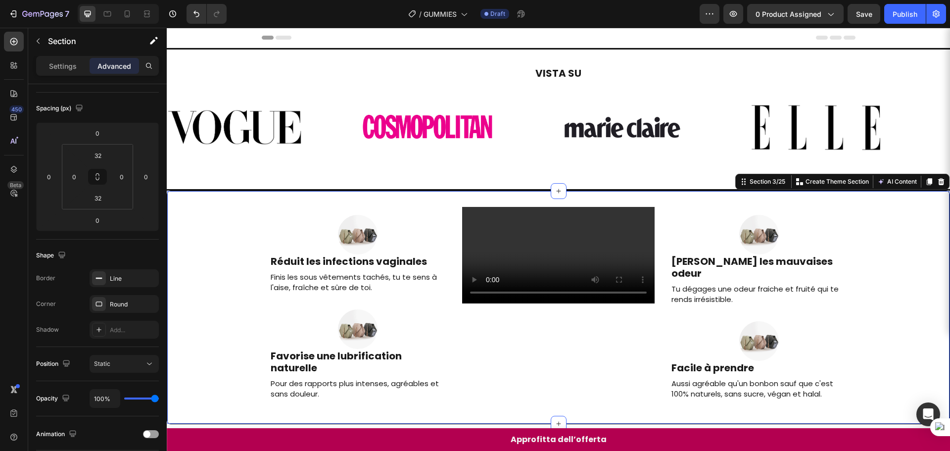
click at [835, 199] on div "Image Réduit les infections vaginales Heading Finis les sous vêtements tachés, …" at bounding box center [558, 308] width 783 height 234
click at [125, 280] on div "Line" at bounding box center [124, 278] width 29 height 9
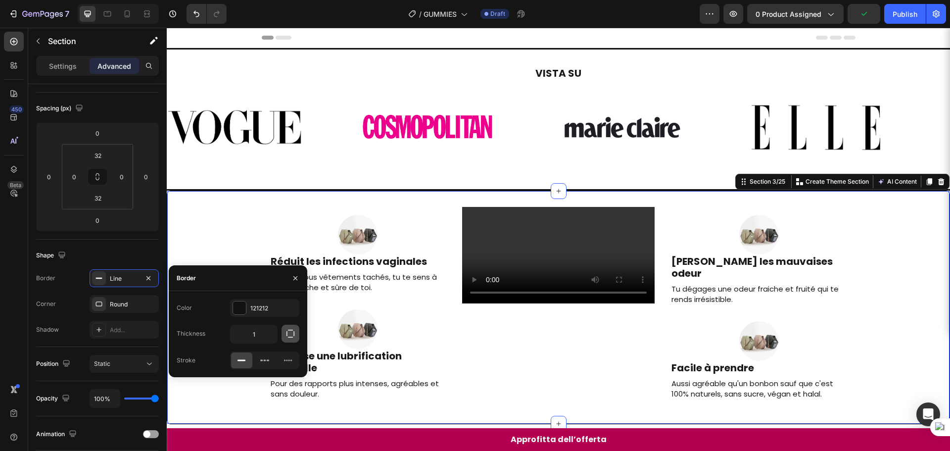
click at [288, 335] on icon "button" at bounding box center [291, 334] width 10 height 10
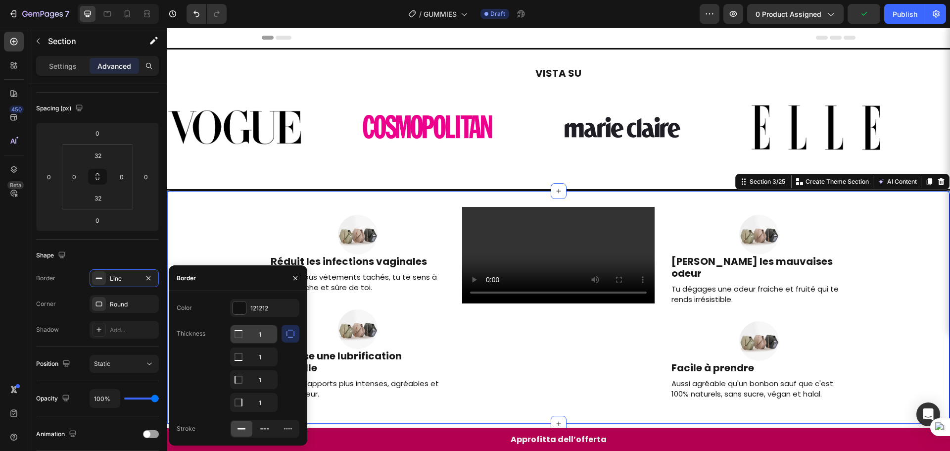
click at [265, 339] on input "1" at bounding box center [254, 334] width 47 height 18
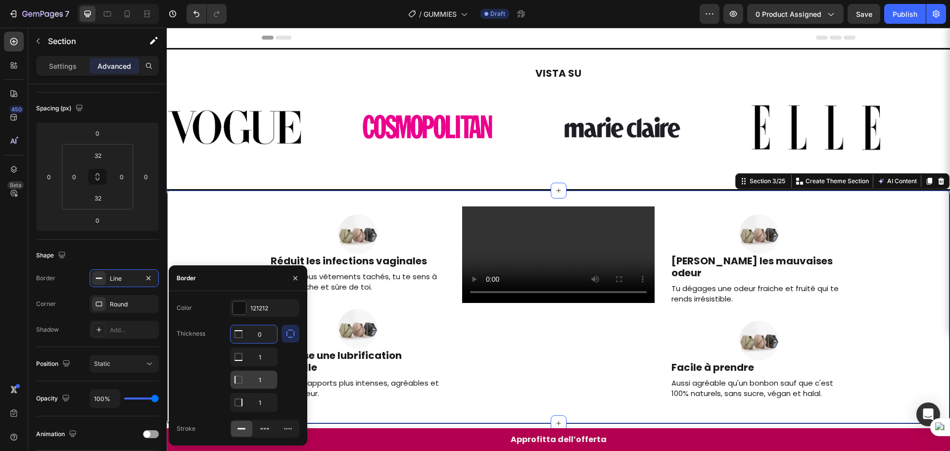
type input "0"
click at [264, 366] on input "1" at bounding box center [254, 357] width 47 height 18
type input "0"
click at [262, 343] on input "1" at bounding box center [254, 334] width 47 height 18
type input "0"
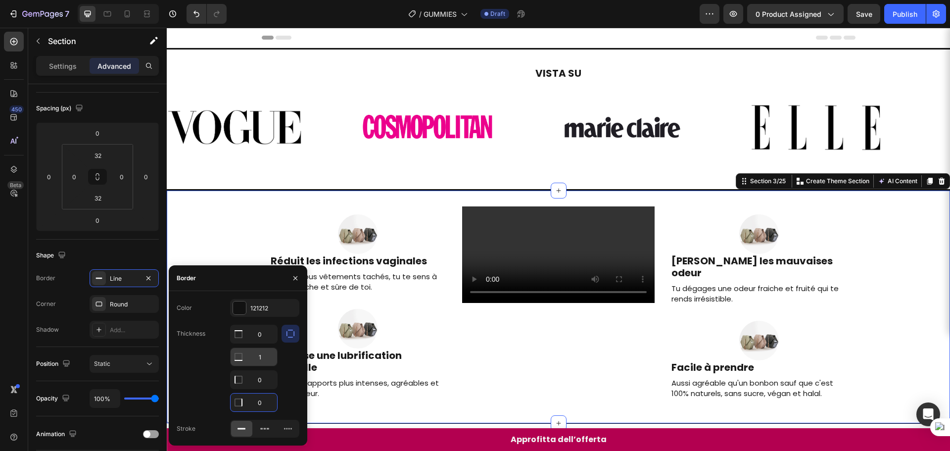
click at [259, 343] on input "1" at bounding box center [254, 334] width 47 height 18
type input "3"
click at [814, 321] on div at bounding box center [759, 341] width 177 height 40
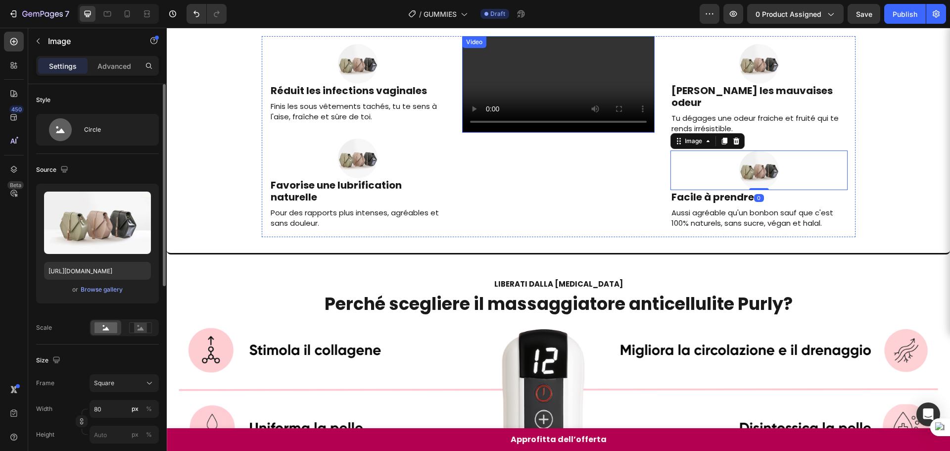
scroll to position [198, 0]
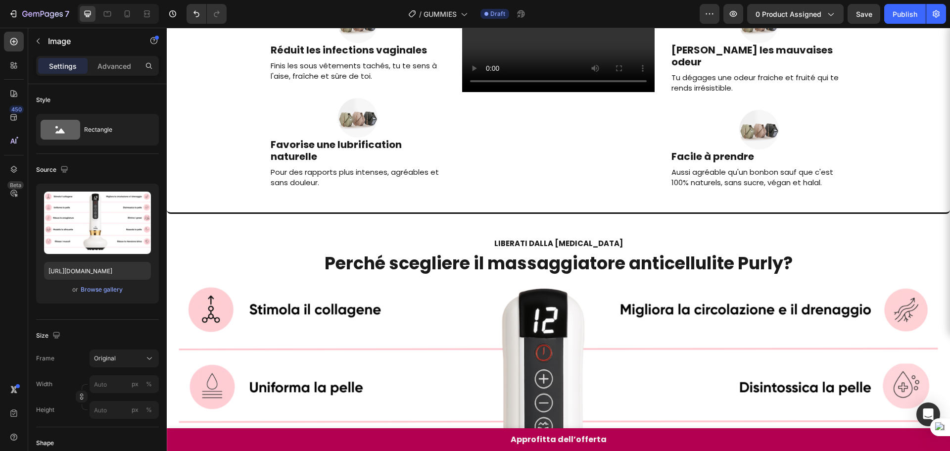
scroll to position [103, 0]
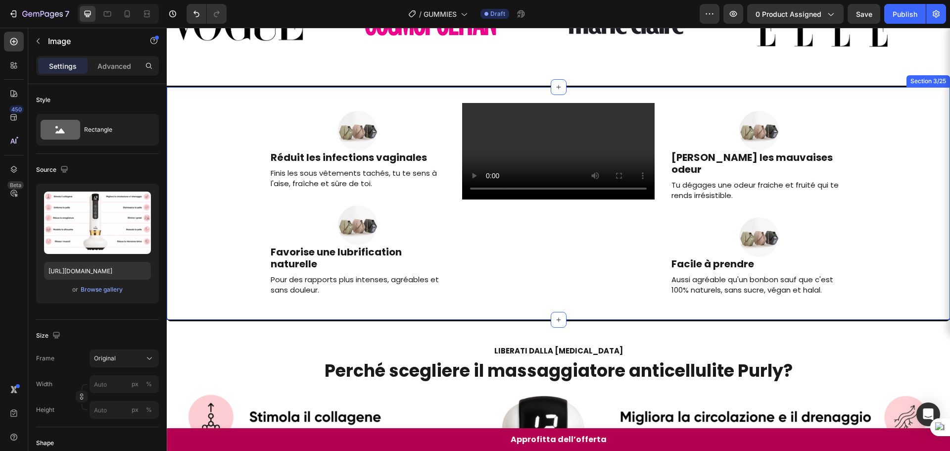
click at [888, 303] on div "Image Réduit les infections vaginales Heading Finis les sous vêtements tachés, …" at bounding box center [558, 203] width 783 height 201
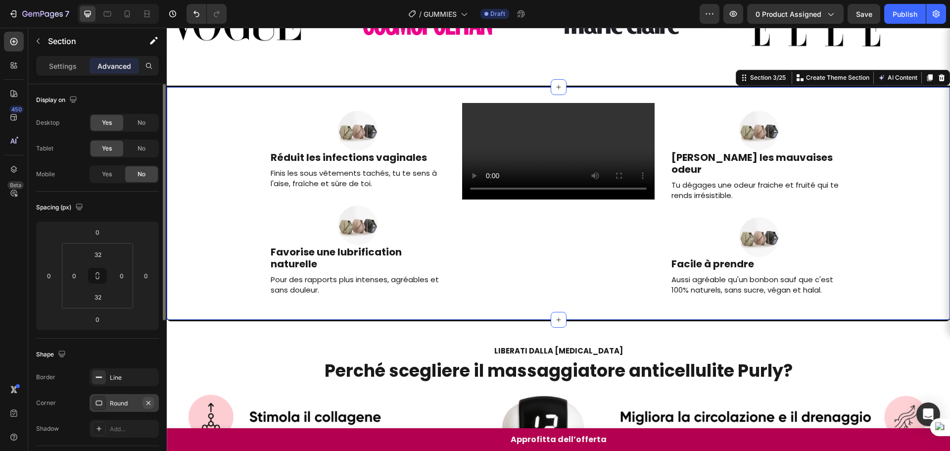
click at [146, 400] on icon "button" at bounding box center [149, 403] width 8 height 8
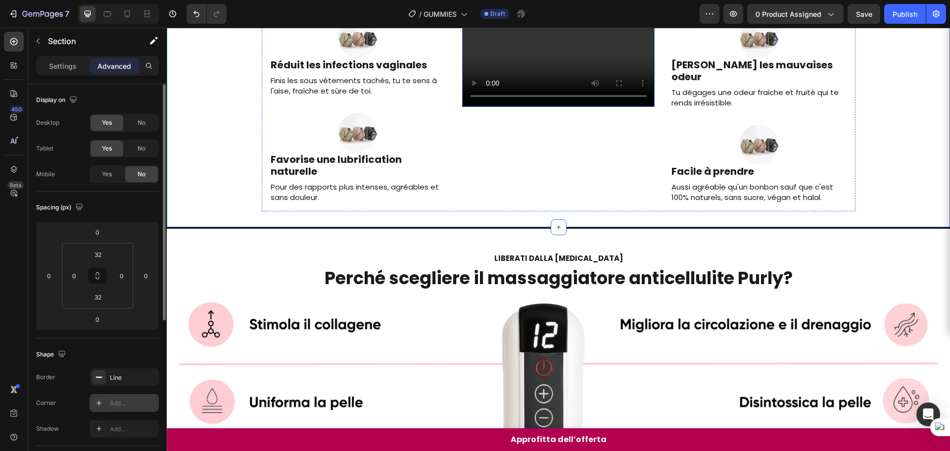
scroll to position [202, 0]
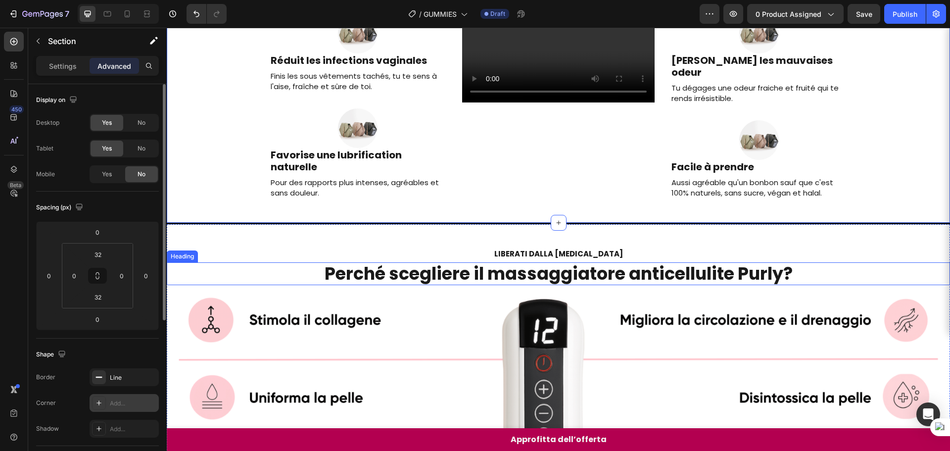
click at [867, 285] on h2 "Perché scegliere il massaggiatore anticellulite Purly?" at bounding box center [558, 273] width 783 height 23
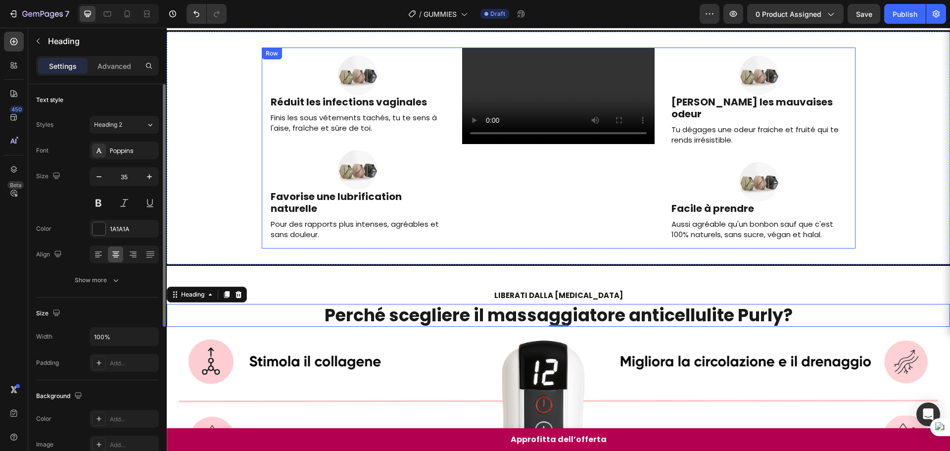
scroll to position [54, 0]
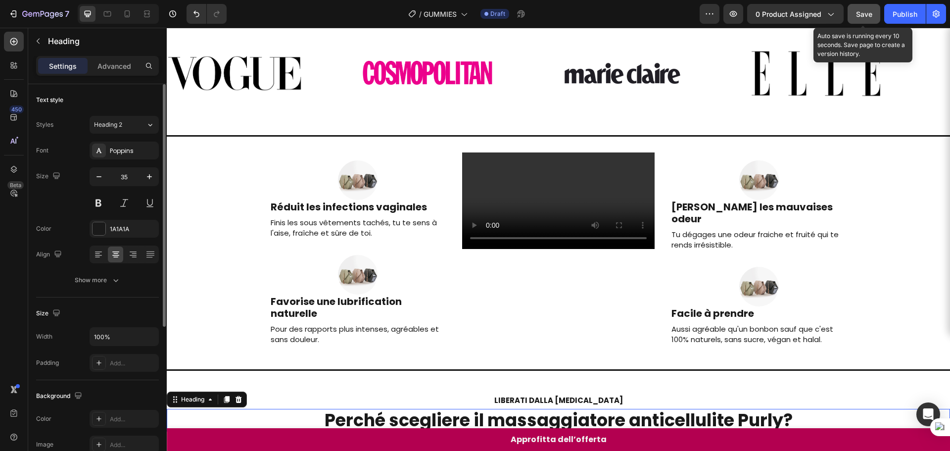
click at [864, 21] on button "Save" at bounding box center [864, 14] width 33 height 20
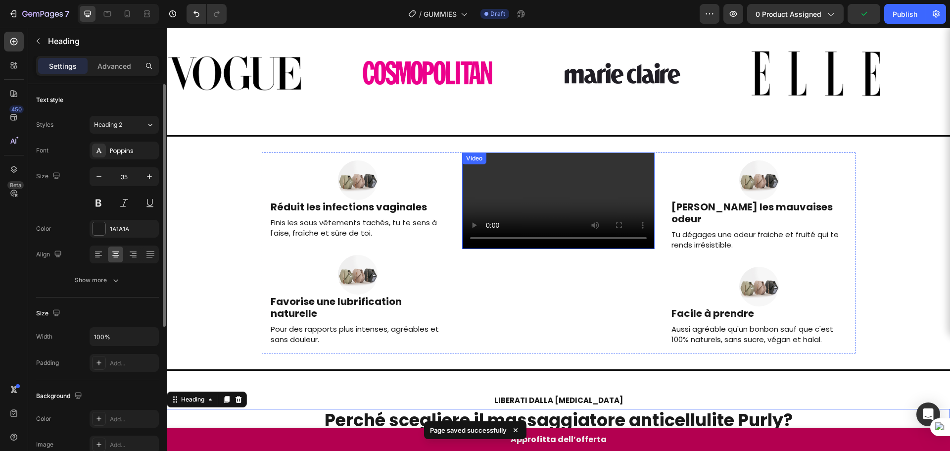
click at [609, 237] on video at bounding box center [558, 200] width 193 height 97
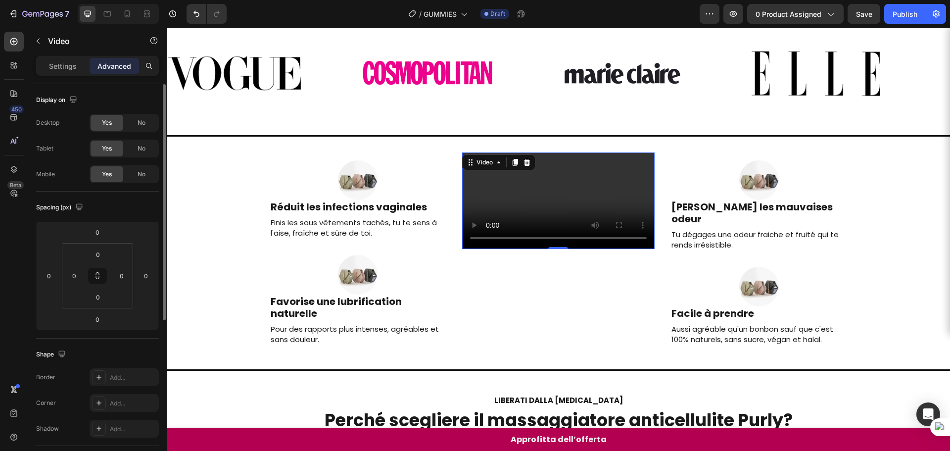
scroll to position [99, 0]
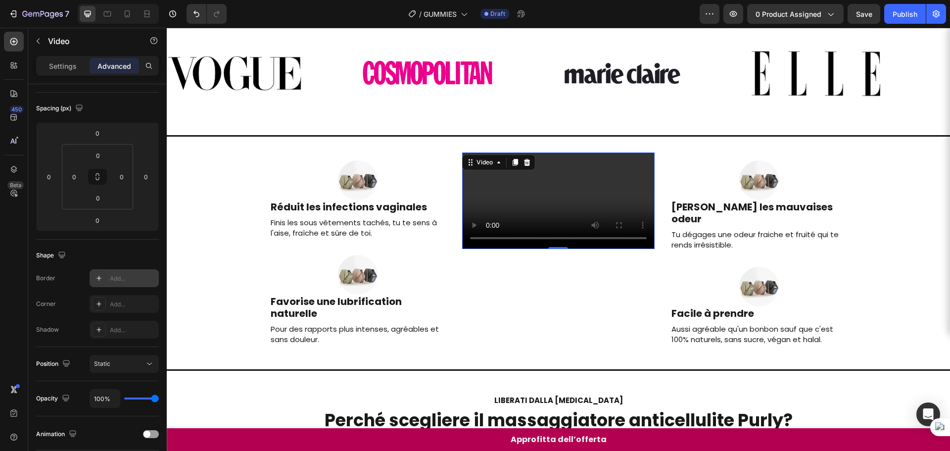
click at [99, 283] on div at bounding box center [99, 278] width 14 height 14
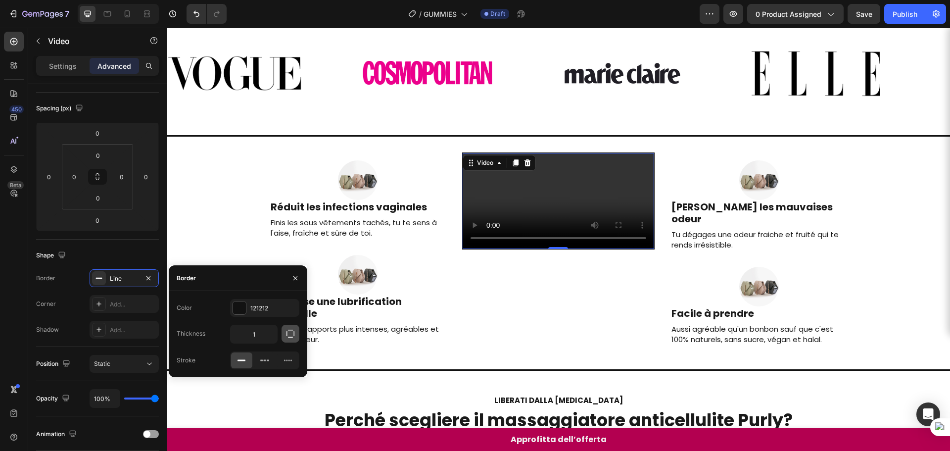
click at [292, 337] on icon "button" at bounding box center [291, 334] width 10 height 10
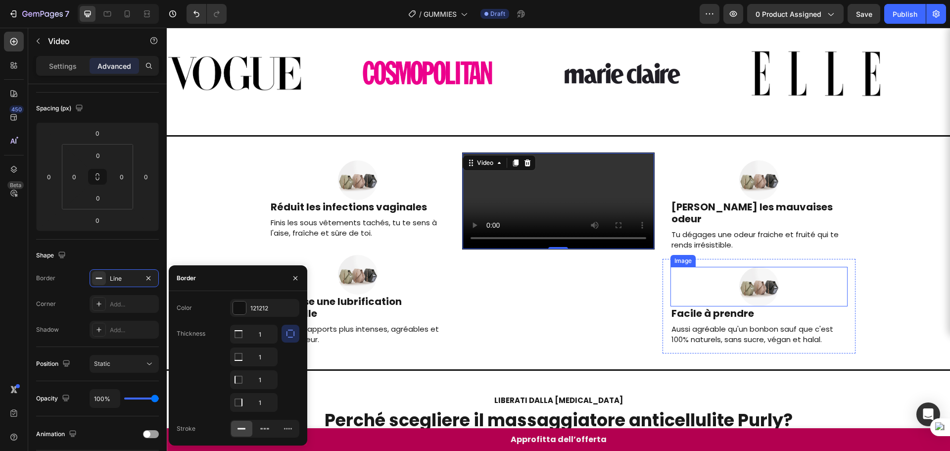
click at [811, 288] on div at bounding box center [759, 287] width 177 height 40
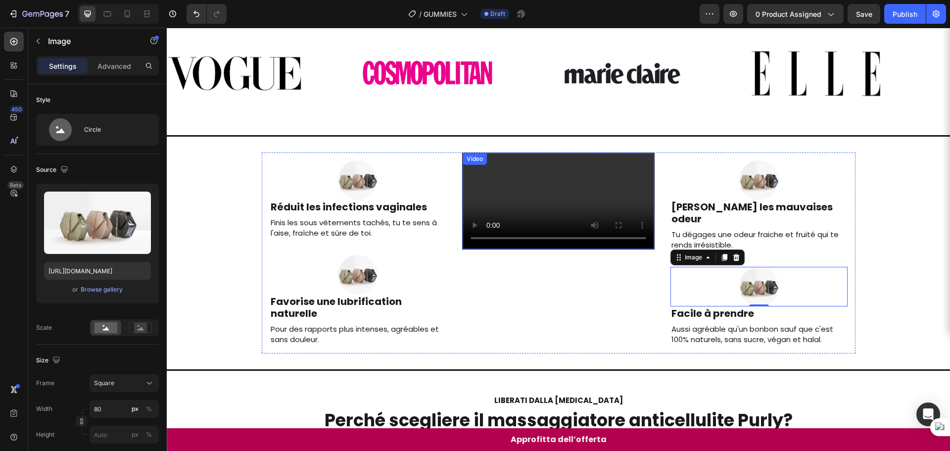
click at [630, 203] on video at bounding box center [559, 201] width 192 height 96
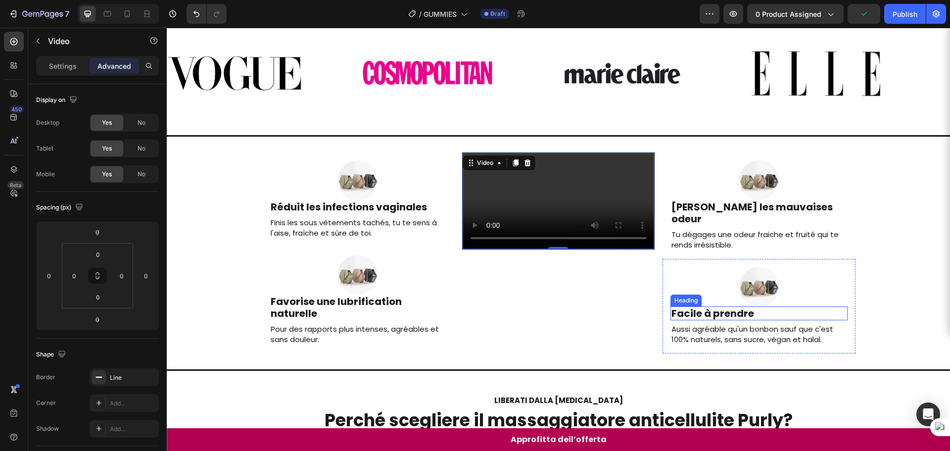
click at [730, 306] on h2 "Facile à prendre" at bounding box center [759, 313] width 177 height 14
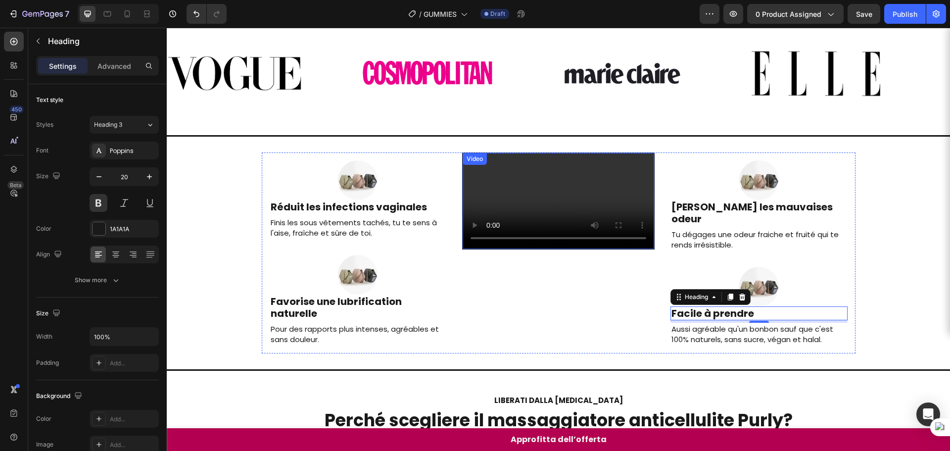
click at [598, 249] on video at bounding box center [559, 201] width 192 height 96
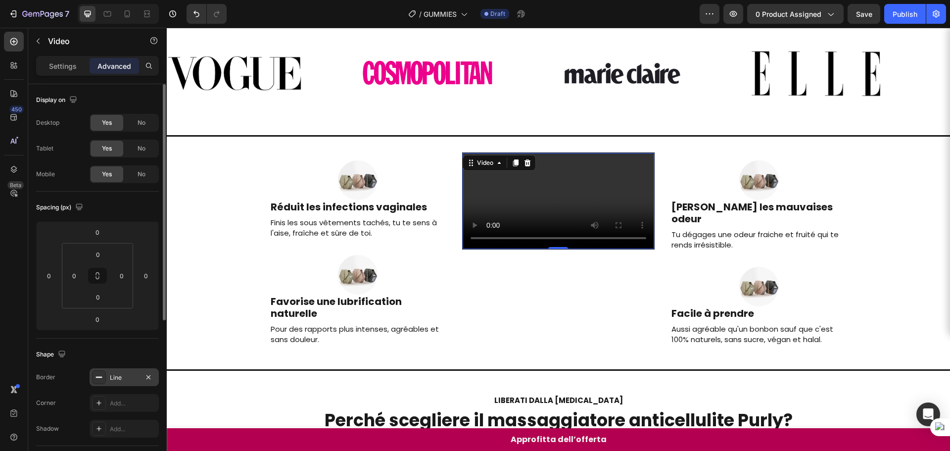
click at [119, 379] on div "Line" at bounding box center [124, 377] width 29 height 9
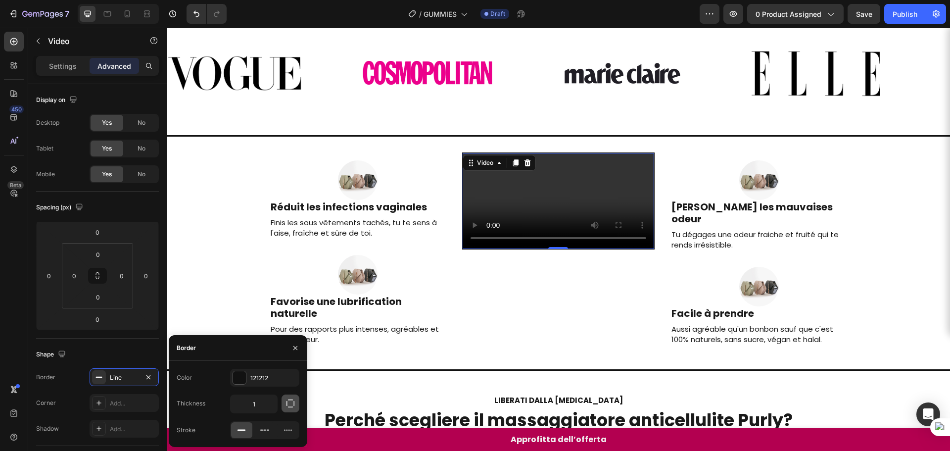
click at [284, 400] on button "button" at bounding box center [291, 403] width 18 height 18
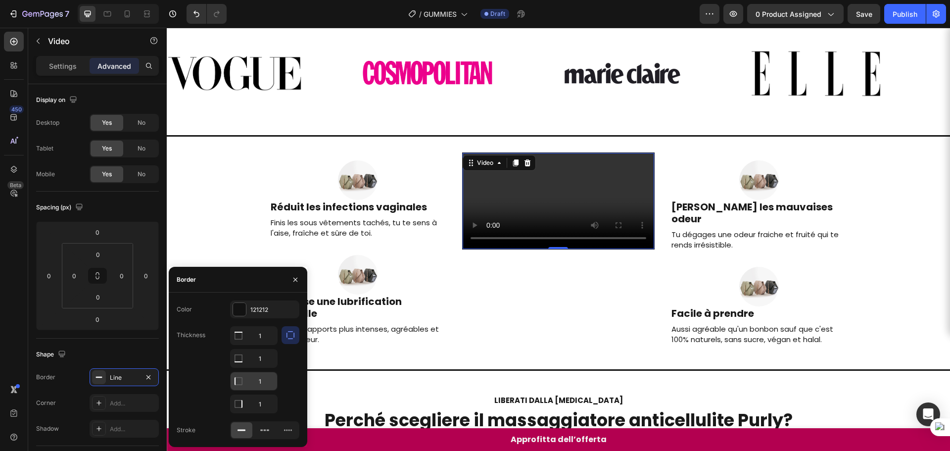
click at [257, 344] on input "1" at bounding box center [254, 336] width 47 height 18
type input "2"
click at [757, 241] on div "Image Elimine les mauvaises odeur Heading Tu dégages une odeur fraiche et fruit…" at bounding box center [759, 205] width 193 height 106
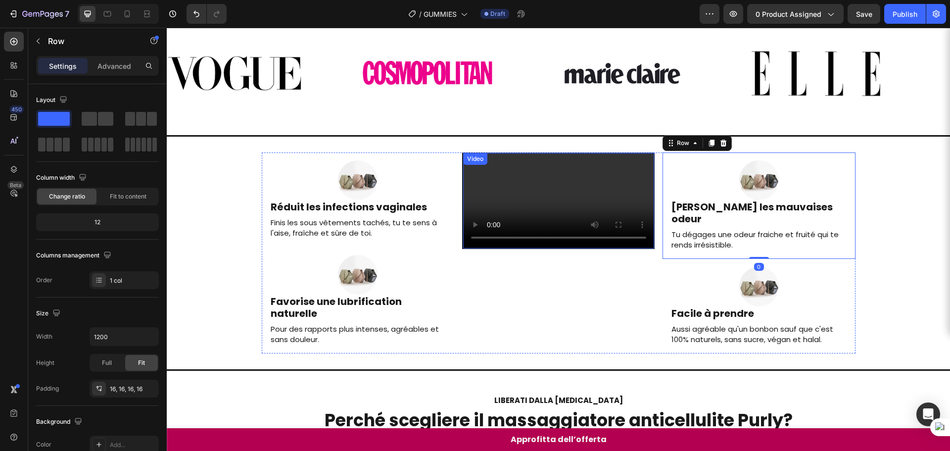
click at [573, 248] on video at bounding box center [558, 201] width 191 height 96
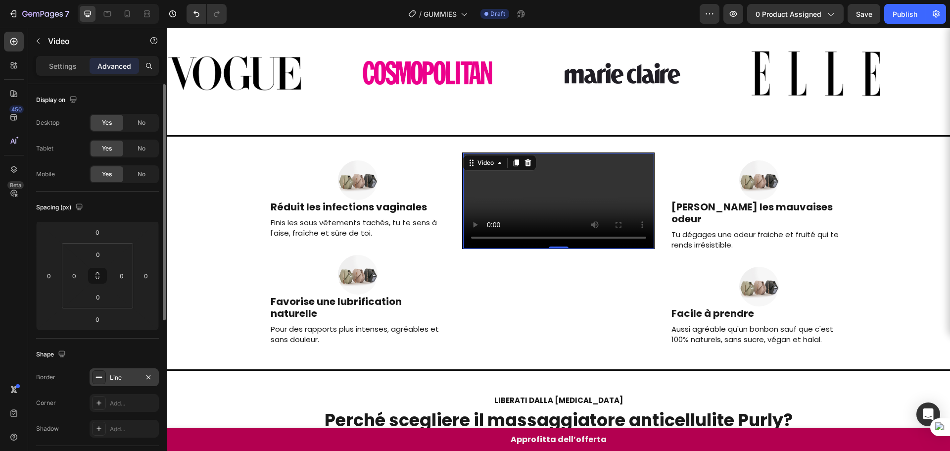
click at [119, 379] on div "Line" at bounding box center [124, 377] width 29 height 9
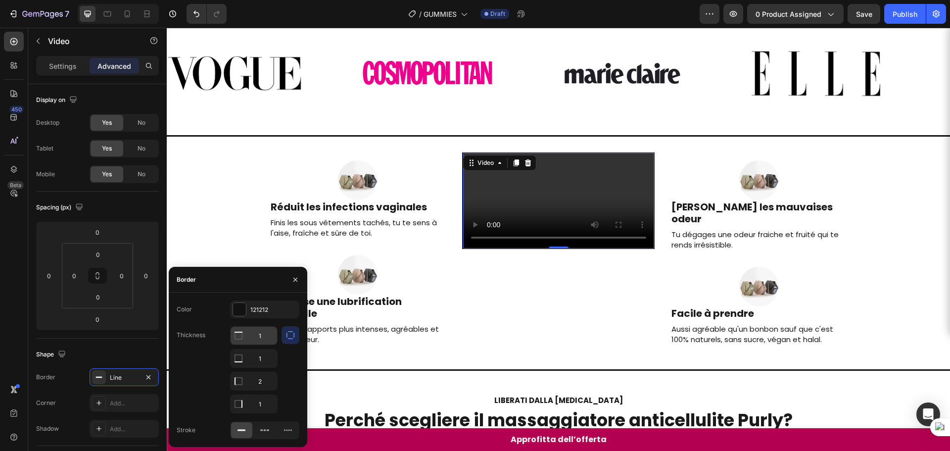
click at [256, 334] on input "1" at bounding box center [254, 336] width 47 height 18
type input "2"
click at [259, 360] on input "1" at bounding box center [254, 358] width 47 height 18
type input "2"
click at [262, 344] on input "1" at bounding box center [254, 336] width 47 height 18
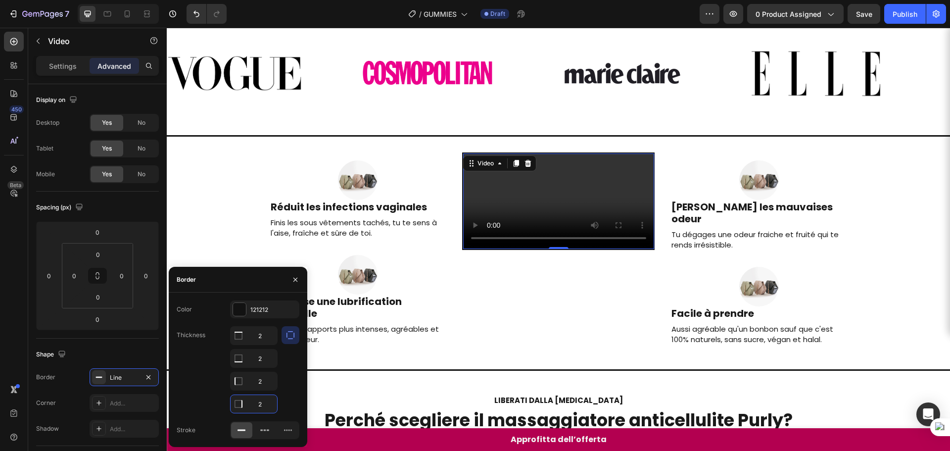
type input "1"
click at [772, 293] on div at bounding box center [759, 287] width 177 height 40
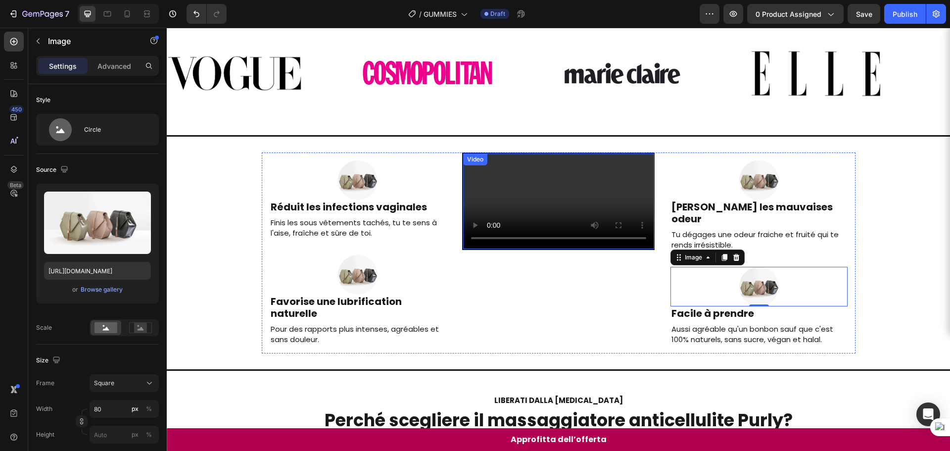
click at [528, 243] on video at bounding box center [558, 201] width 191 height 96
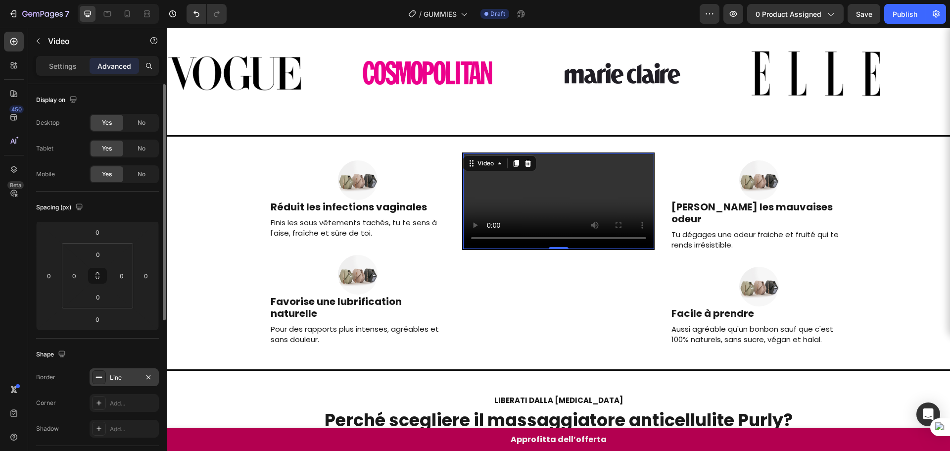
click at [129, 382] on div "Line" at bounding box center [124, 377] width 29 height 9
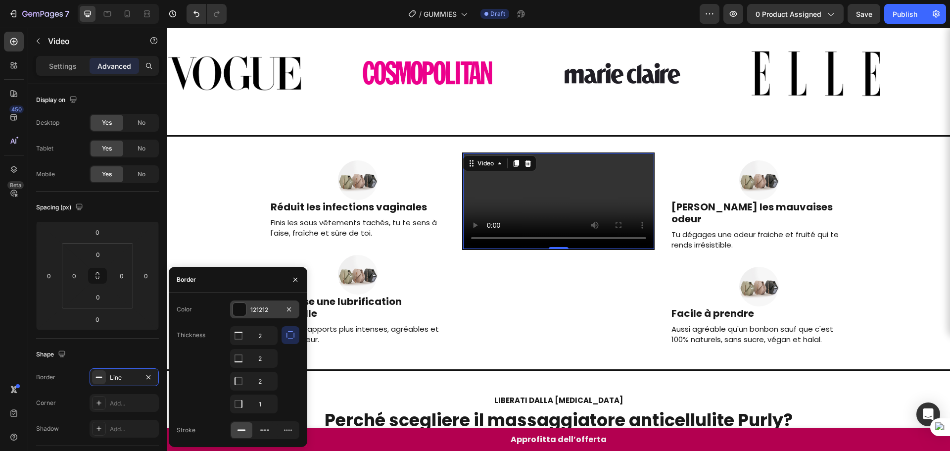
click at [243, 310] on div at bounding box center [239, 309] width 13 height 13
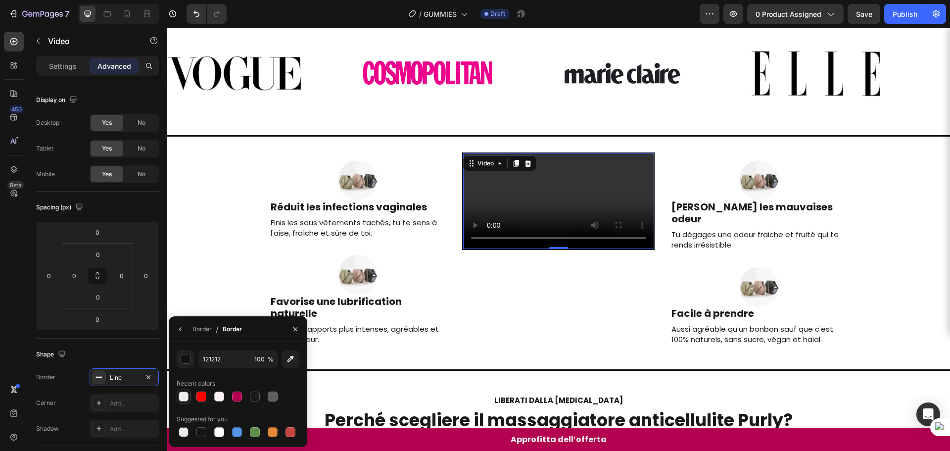
click at [188, 395] on div at bounding box center [184, 396] width 10 height 10
type input "F0F0F0"
click at [657, 341] on div "Image Réduit les infections vaginales Heading Finis les sous vêtements tachés, …" at bounding box center [559, 252] width 594 height 201
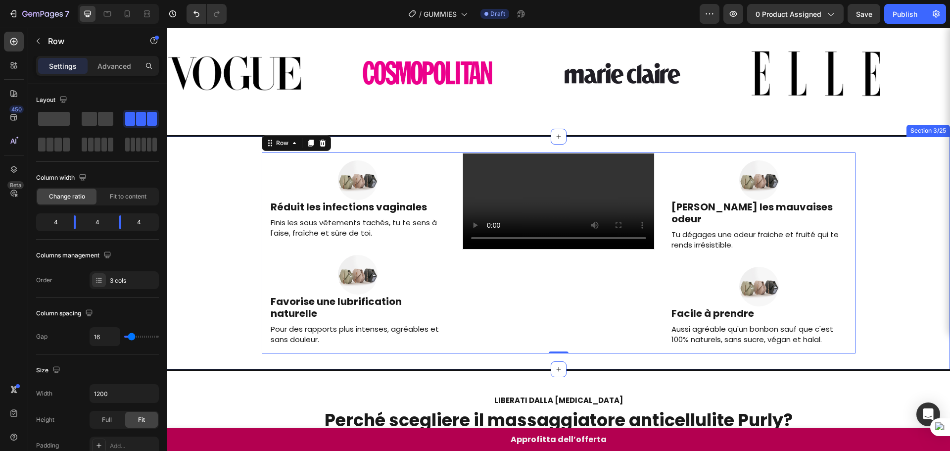
click at [841, 238] on div "Tu dégages une odeur fraiche et fruité qui te rends irrésistible." at bounding box center [759, 239] width 177 height 23
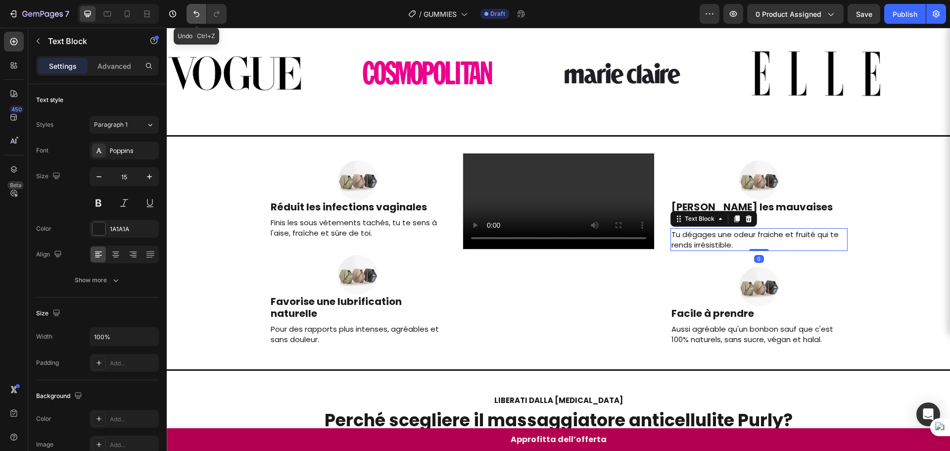
click at [191, 18] on button "Undo/Redo" at bounding box center [197, 14] width 20 height 20
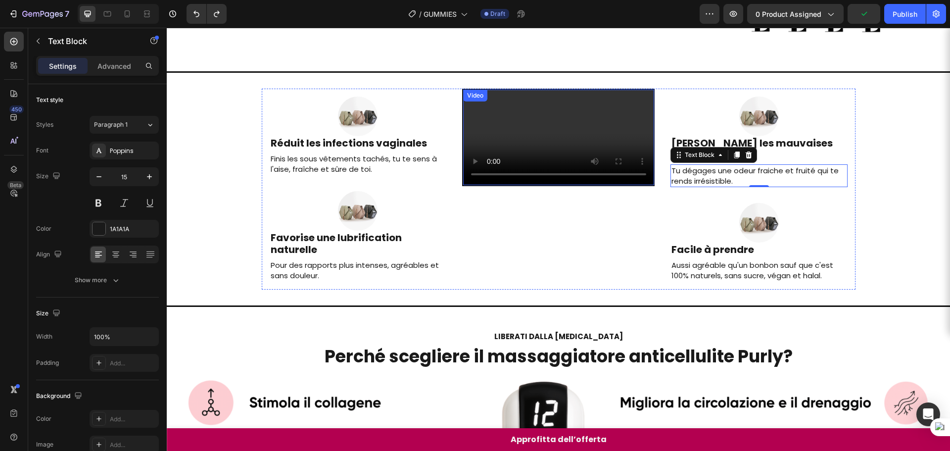
scroll to position [153, 0]
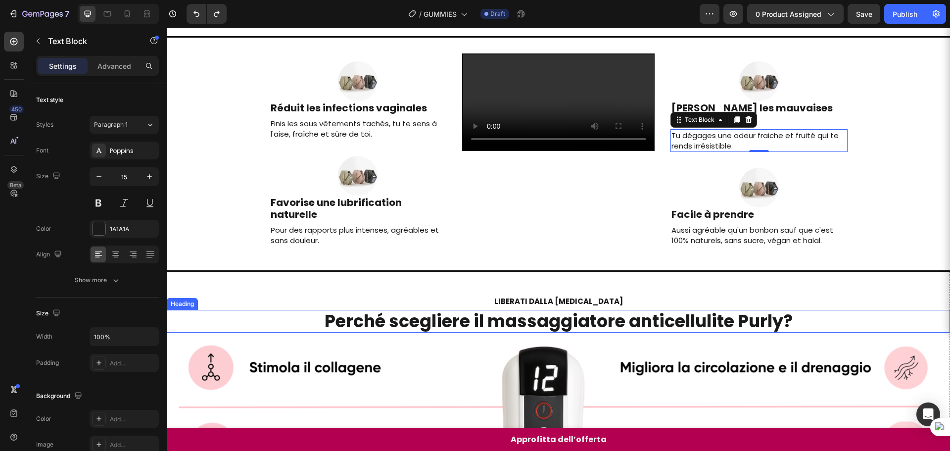
click at [404, 333] on strong "Perché scegliere il massaggiatore anticellulite Purly?" at bounding box center [559, 321] width 468 height 24
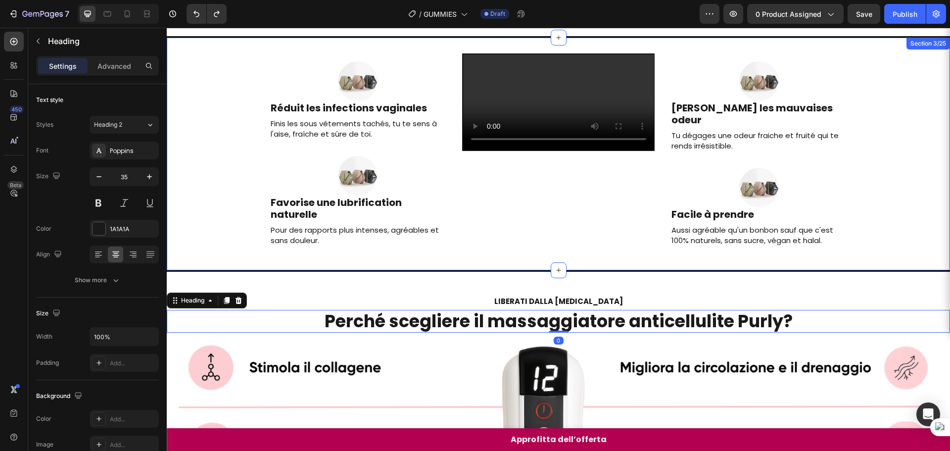
click at [916, 248] on div "Image Réduit les infections vaginales Heading Finis les sous vêtements tachés, …" at bounding box center [558, 153] width 783 height 201
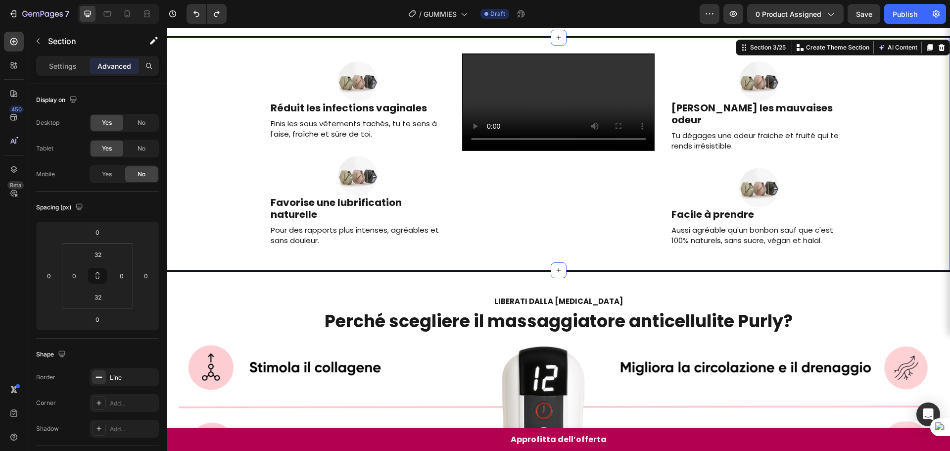
click at [923, 224] on div "Image Réduit les infections vaginales Heading Finis les sous vêtements tachés, …" at bounding box center [558, 153] width 783 height 201
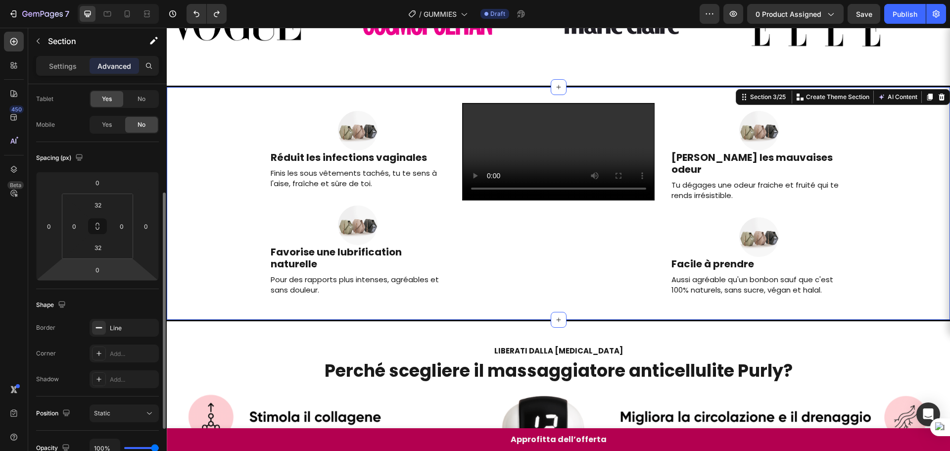
scroll to position [99, 0]
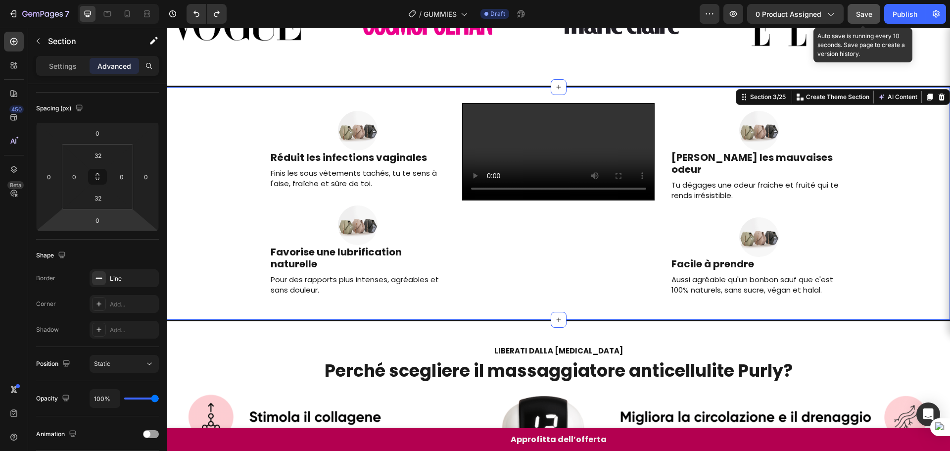
click at [851, 12] on button "Save" at bounding box center [864, 14] width 33 height 20
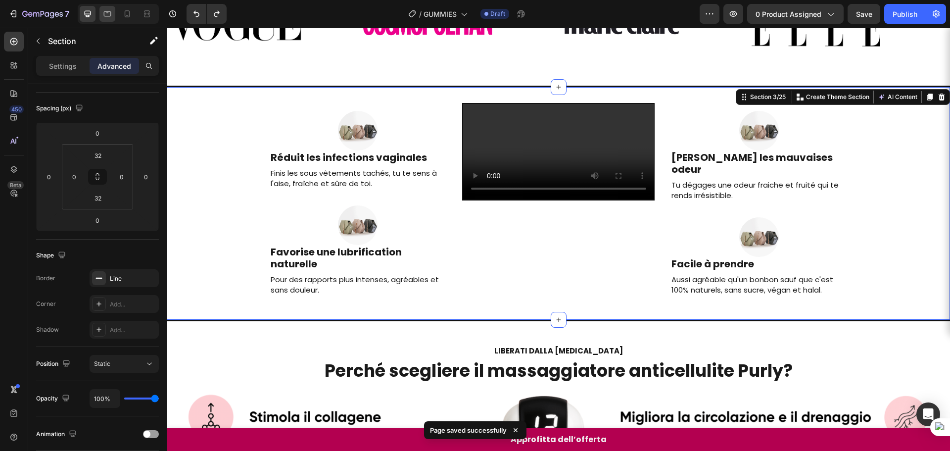
click at [110, 15] on icon at bounding box center [107, 14] width 10 height 10
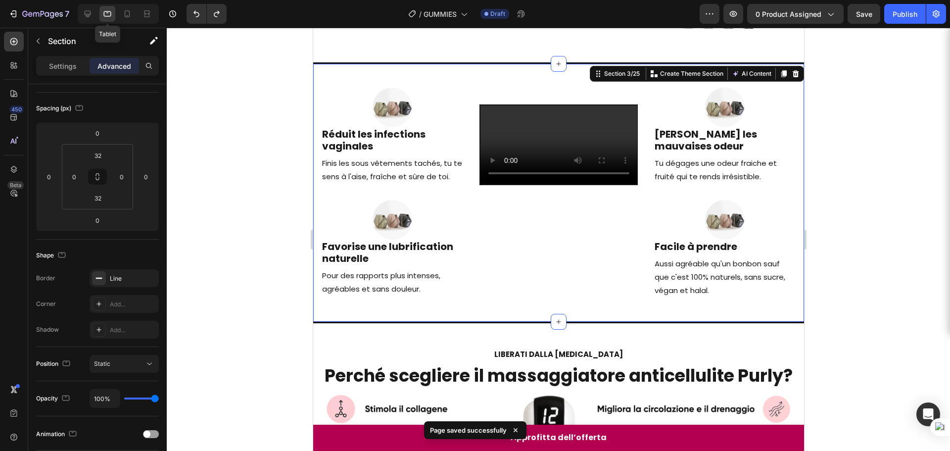
scroll to position [95, 0]
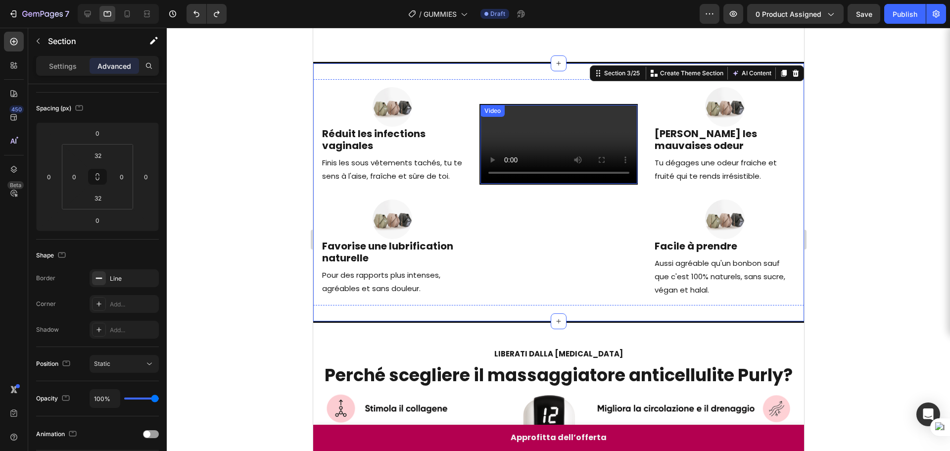
click at [557, 121] on video at bounding box center [558, 144] width 157 height 79
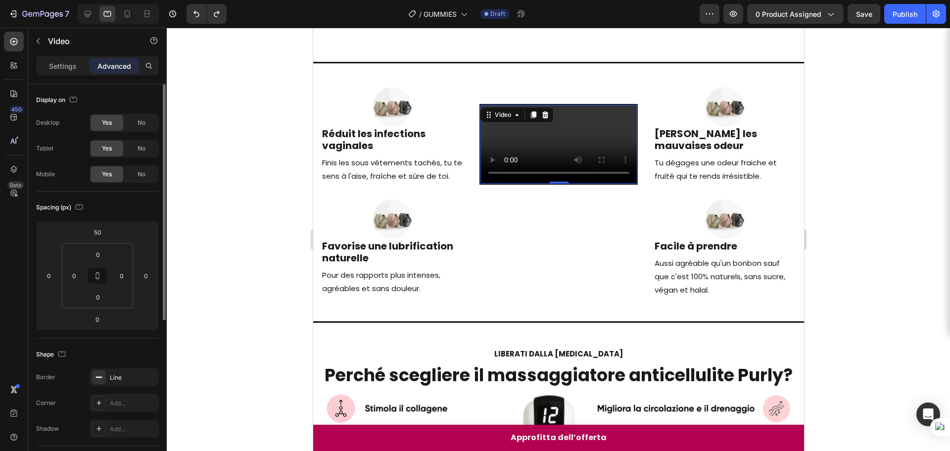
scroll to position [148, 0]
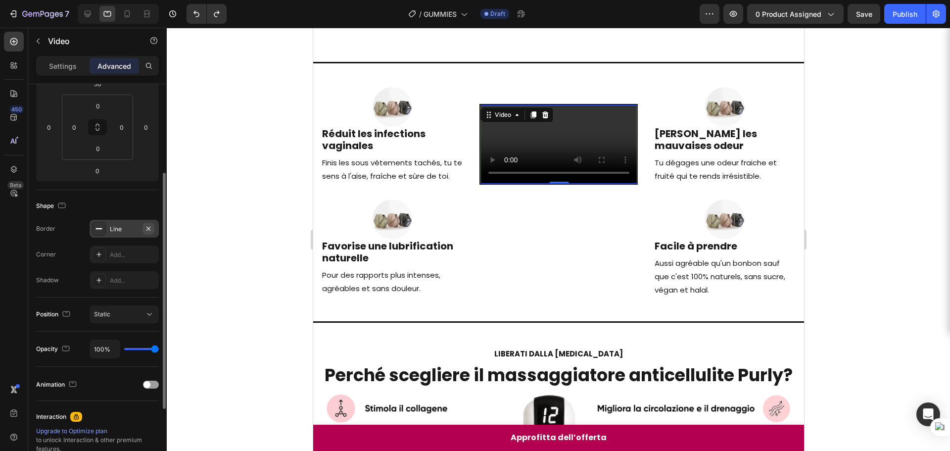
click at [150, 227] on icon "button" at bounding box center [148, 228] width 4 height 4
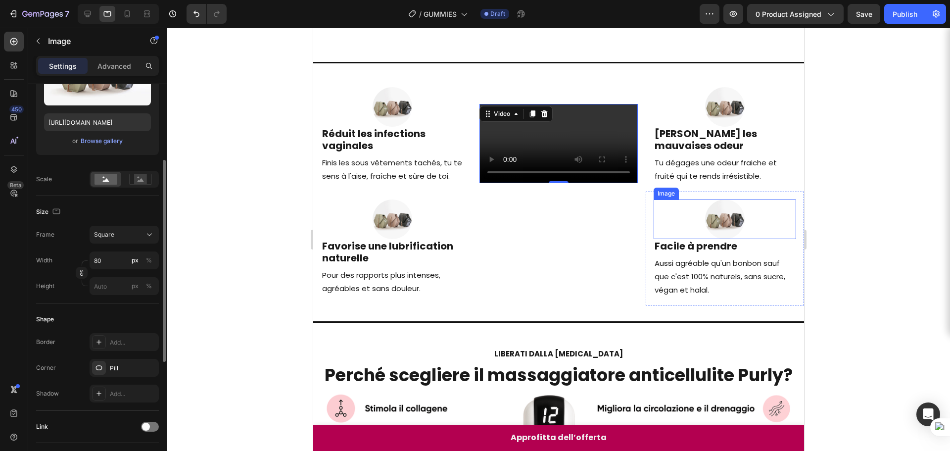
click at [780, 199] on div at bounding box center [724, 219] width 143 height 40
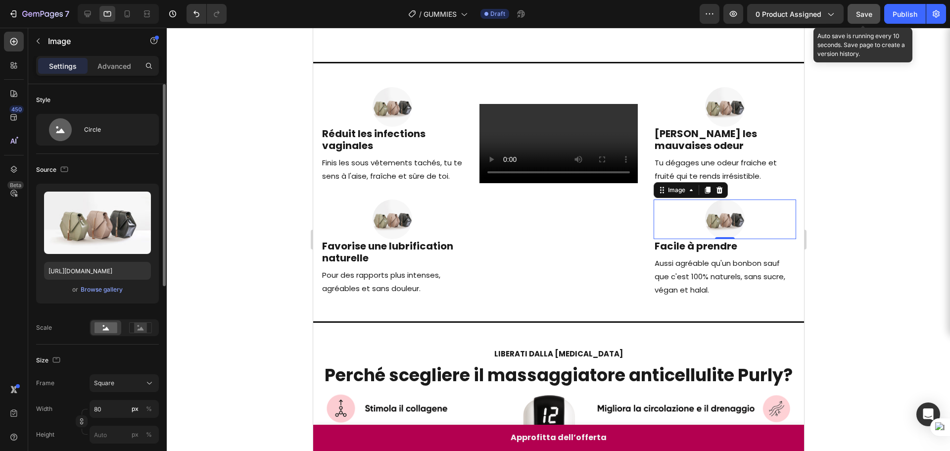
click at [870, 21] on button "Save" at bounding box center [864, 14] width 33 height 20
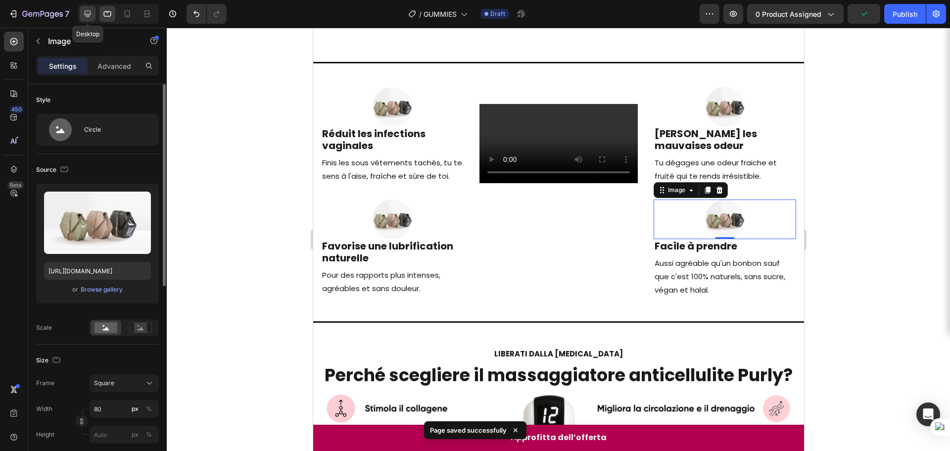
click at [94, 21] on div at bounding box center [88, 14] width 16 height 16
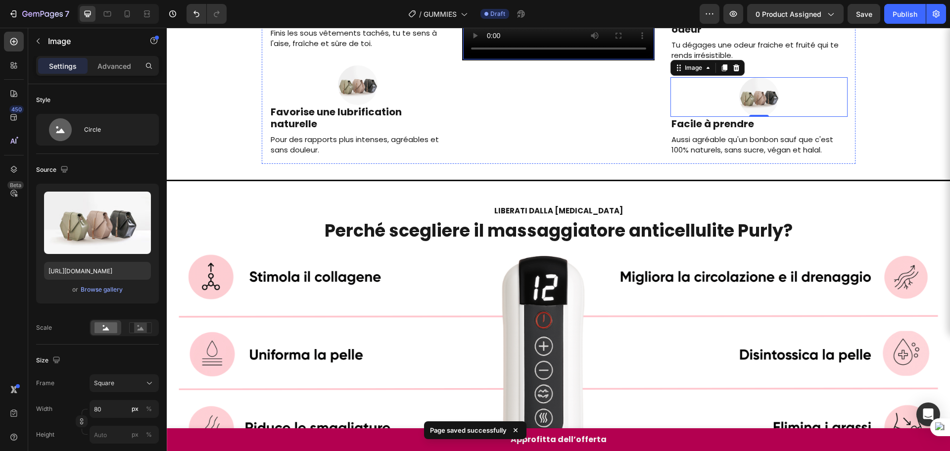
click at [474, 59] on video at bounding box center [558, 12] width 191 height 96
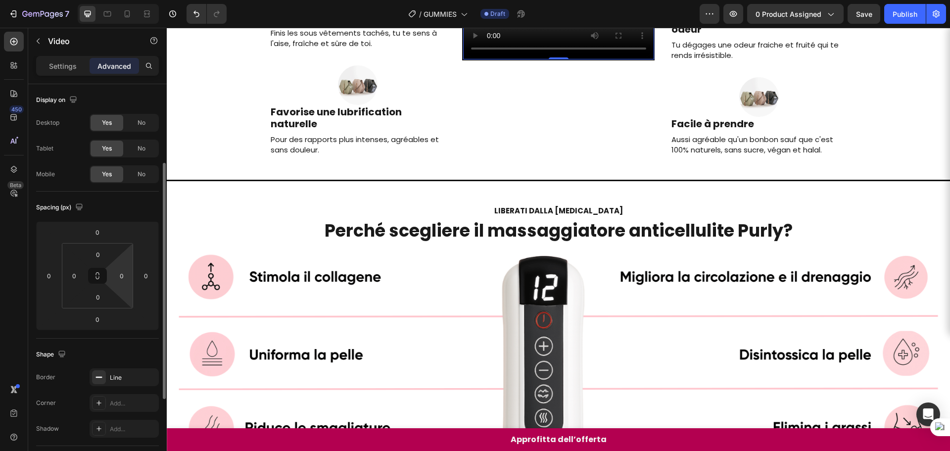
scroll to position [49, 0]
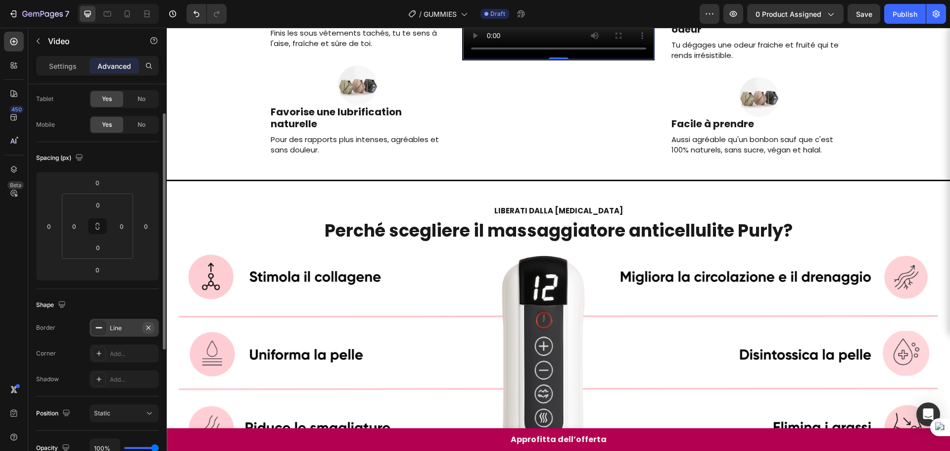
click at [145, 327] on icon "button" at bounding box center [149, 328] width 8 height 8
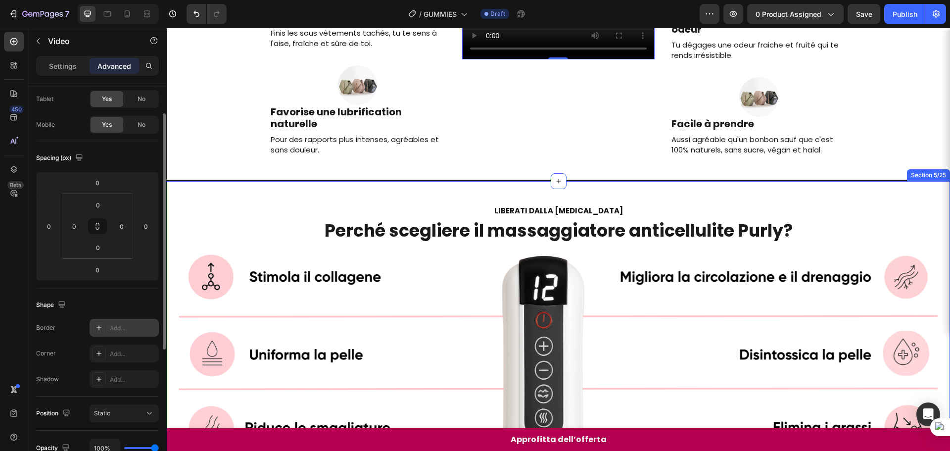
scroll to position [196, 0]
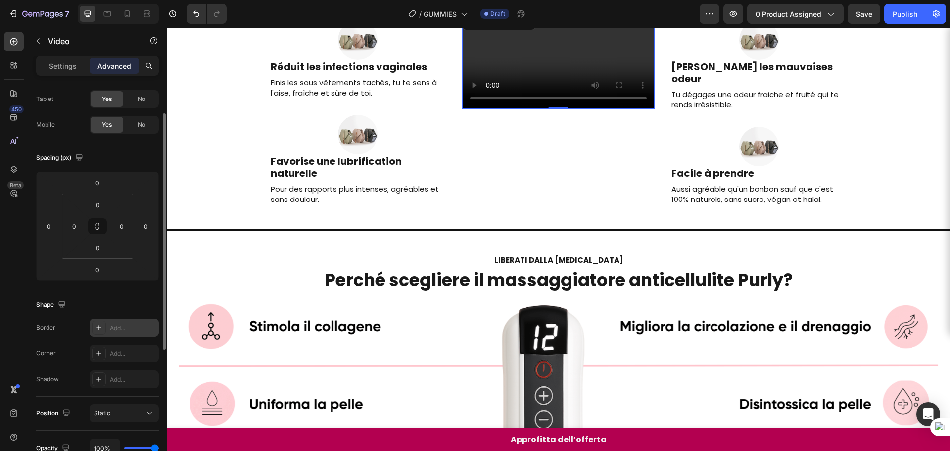
click at [950, 210] on div at bounding box center [950, 225] width 0 height 451
drag, startPoint x: 864, startPoint y: 14, endPoint x: 743, endPoint y: 84, distance: 139.2
click at [864, 14] on span "Save" at bounding box center [864, 14] width 16 height 8
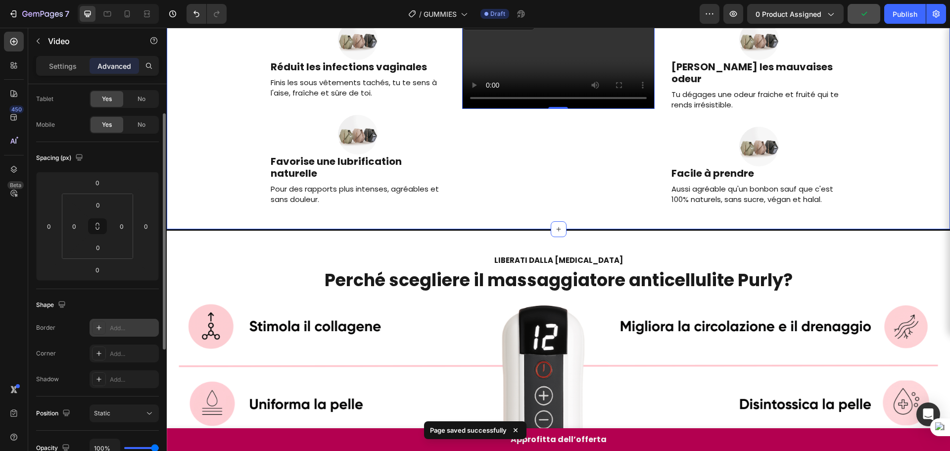
click at [916, 131] on div "Image Réduit les infections vaginales Heading Finis les sous vêtements tachés, …" at bounding box center [558, 112] width 783 height 201
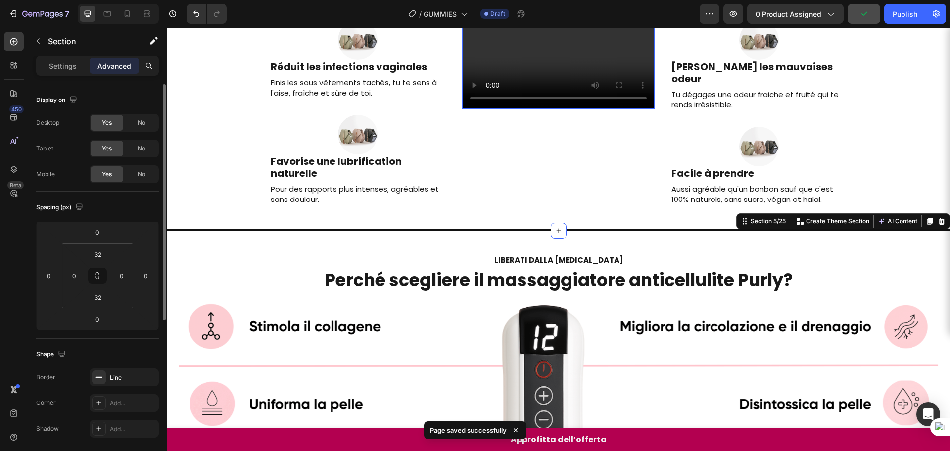
click at [533, 109] on video at bounding box center [558, 60] width 193 height 97
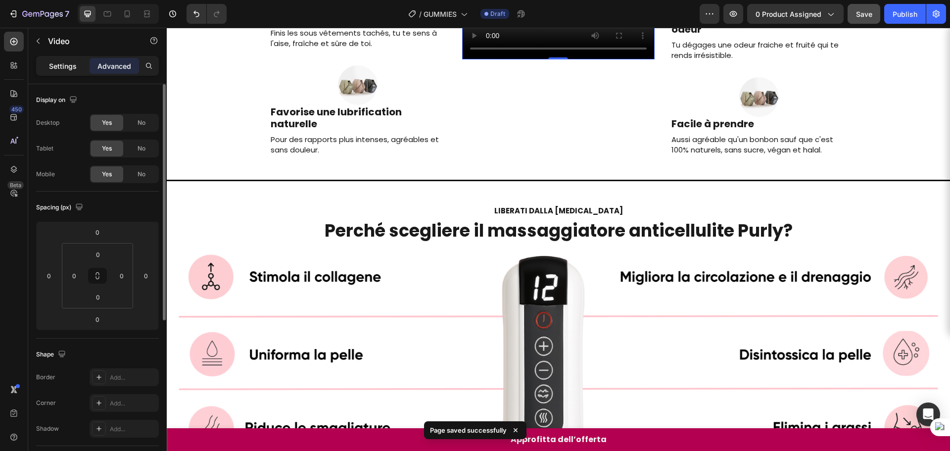
click at [68, 70] on p "Settings" at bounding box center [63, 66] width 28 height 10
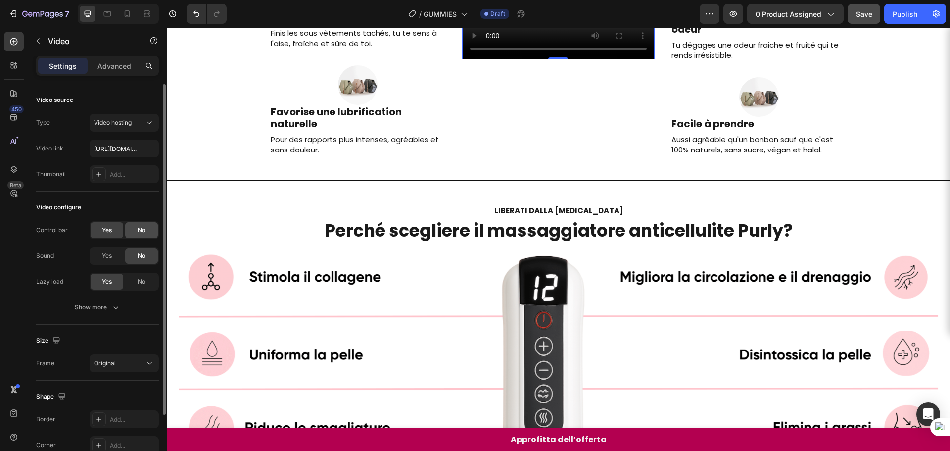
click at [133, 232] on div "No" at bounding box center [141, 230] width 33 height 16
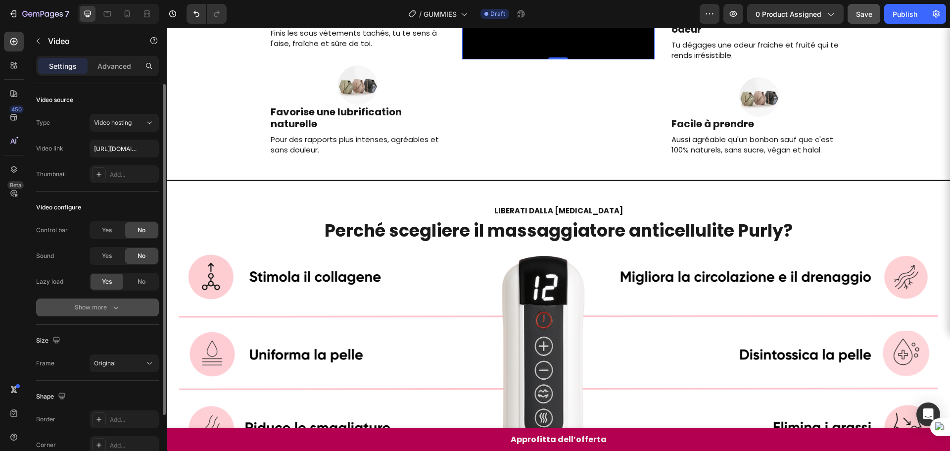
click at [116, 313] on button "Show more" at bounding box center [97, 307] width 123 height 18
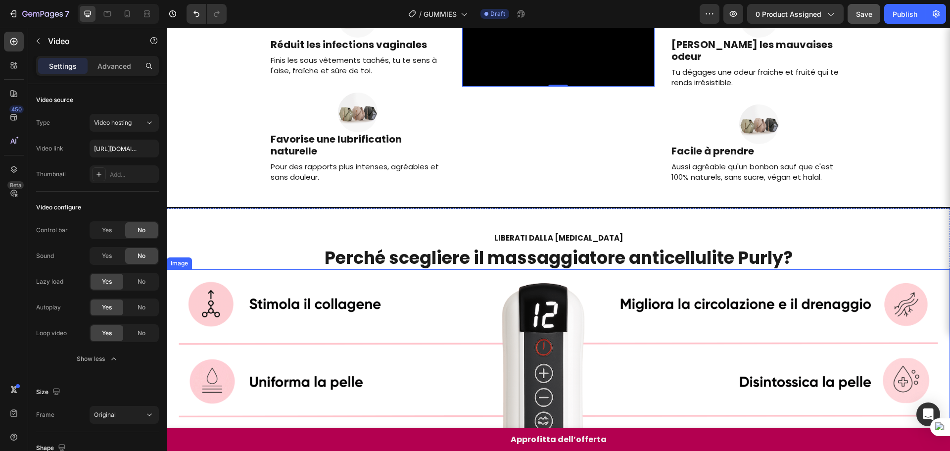
scroll to position [196, 0]
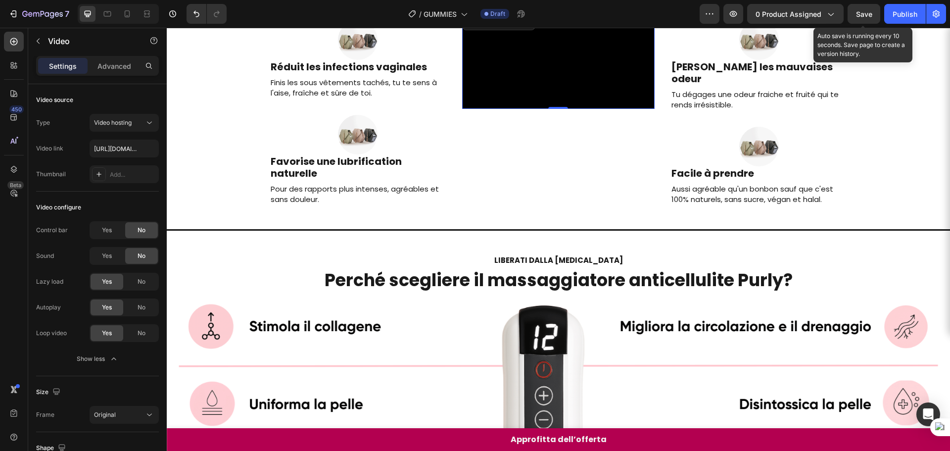
drag, startPoint x: 865, startPoint y: 14, endPoint x: 848, endPoint y: 26, distance: 20.2
click at [865, 14] on span "Save" at bounding box center [864, 14] width 16 height 8
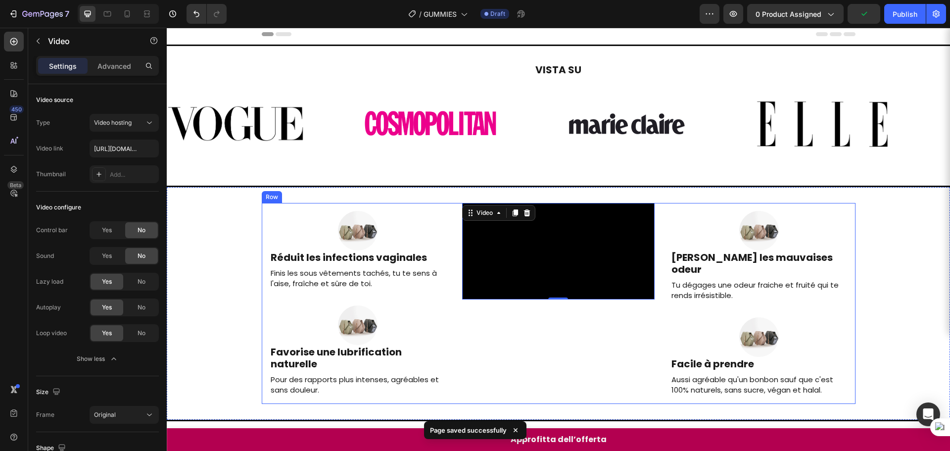
scroll to position [0, 0]
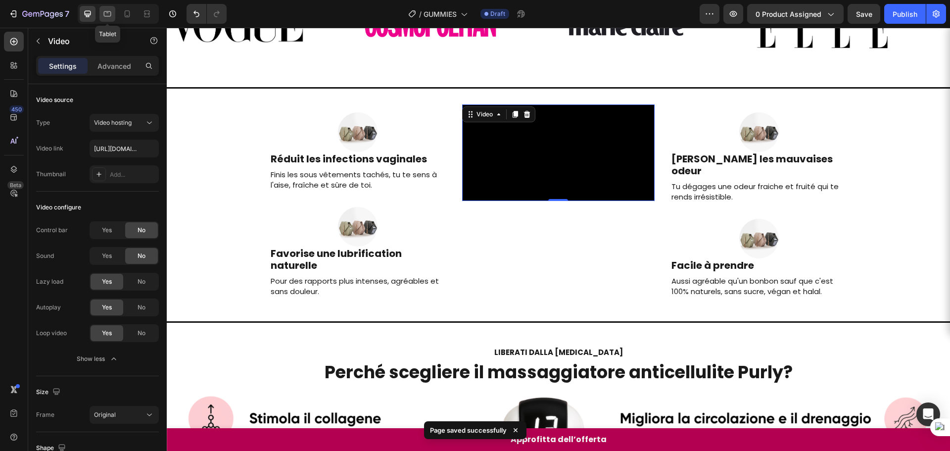
click at [110, 18] on icon at bounding box center [107, 14] width 10 height 10
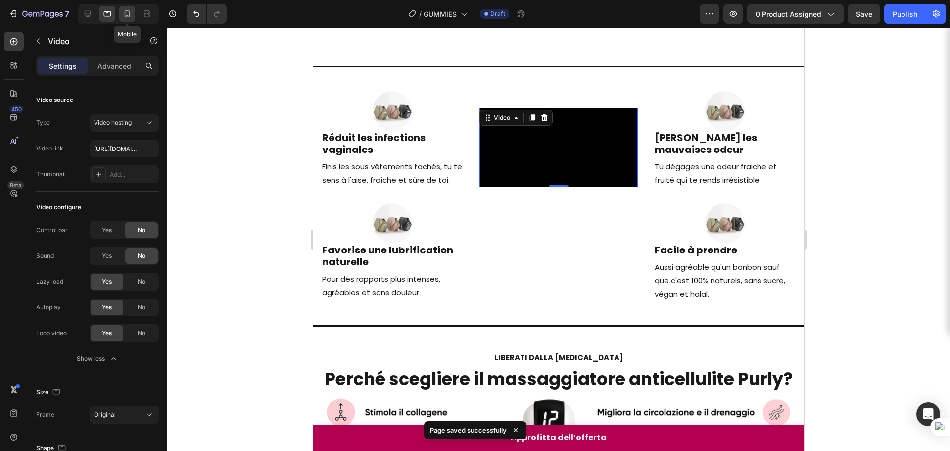
scroll to position [136, 0]
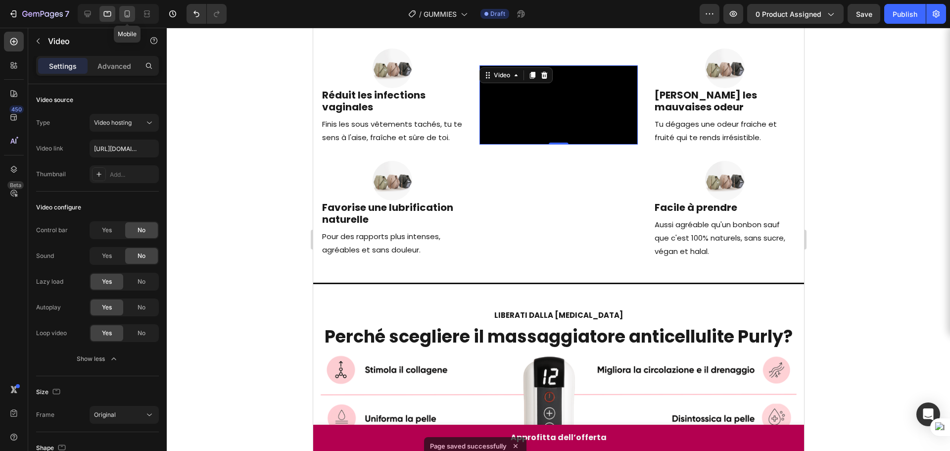
click at [125, 16] on icon at bounding box center [127, 13] width 5 height 7
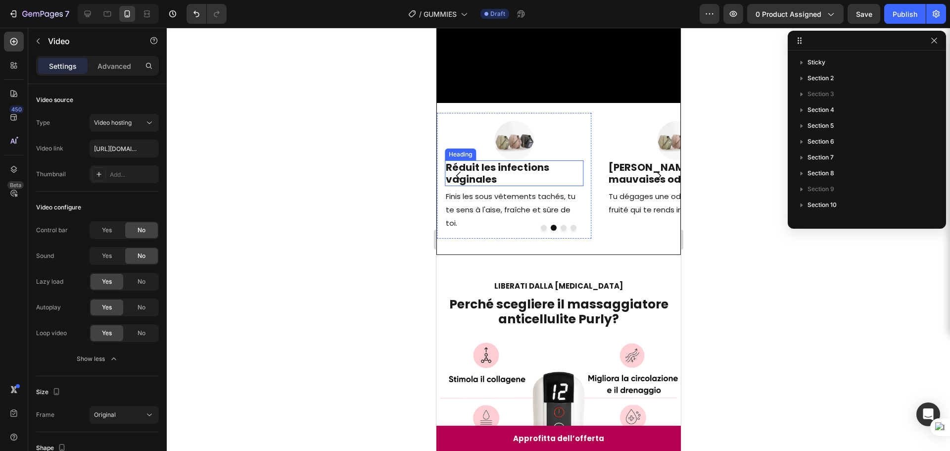
scroll to position [200, 0]
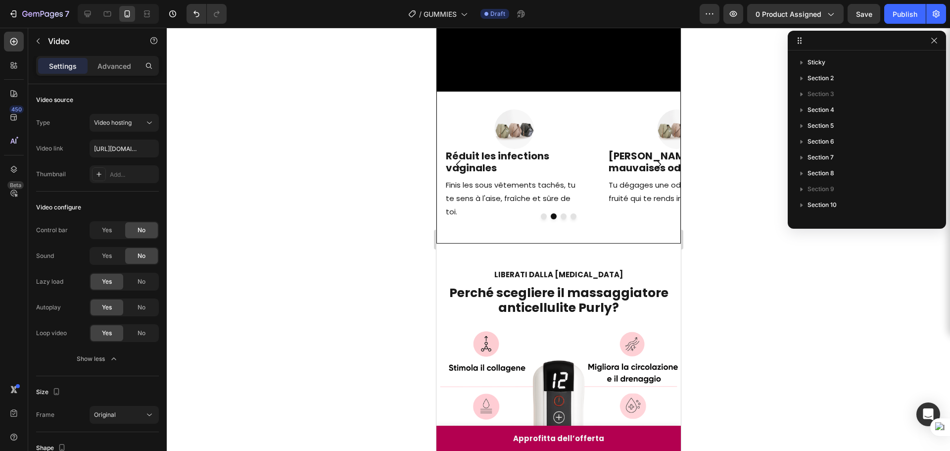
click at [726, 335] on div at bounding box center [558, 239] width 783 height 423
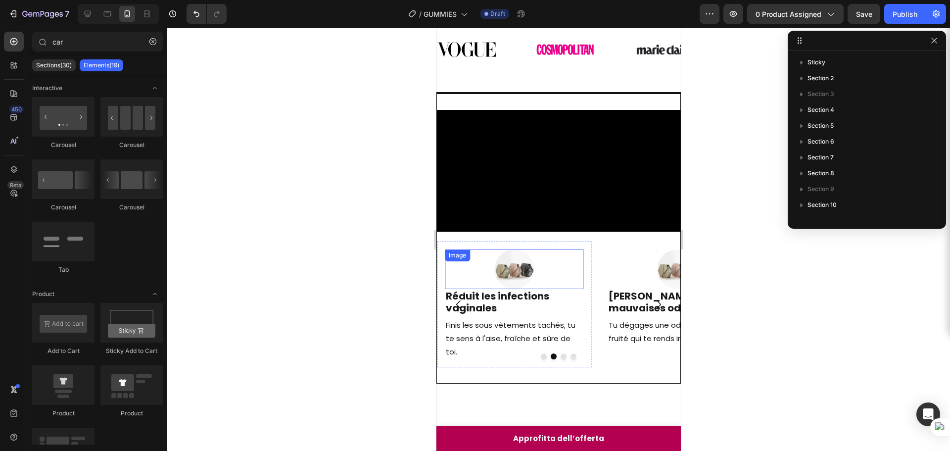
scroll to position [5, 0]
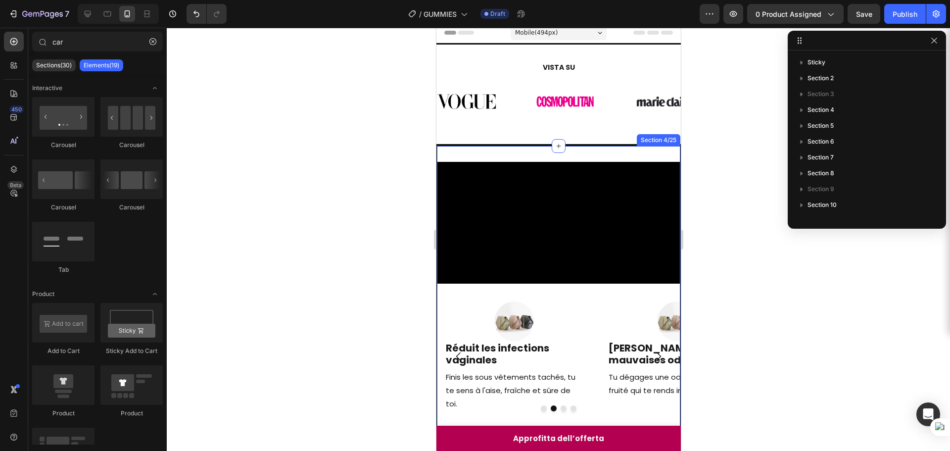
click at [540, 150] on div "Video Image Facile à prendre Heading Aussi agréable qu'un bonbon sauf que c'est…" at bounding box center [558, 291] width 244 height 290
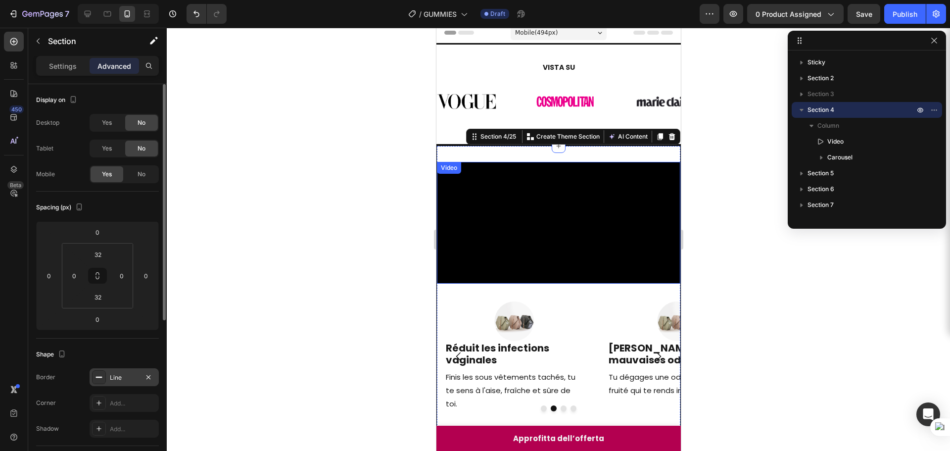
click at [128, 379] on div "Line" at bounding box center [124, 377] width 29 height 9
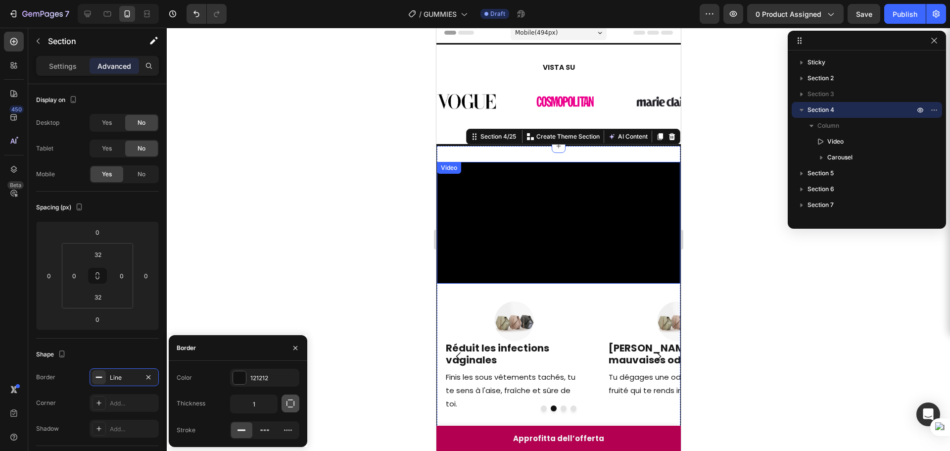
click at [288, 400] on icon "button" at bounding box center [291, 403] width 10 height 10
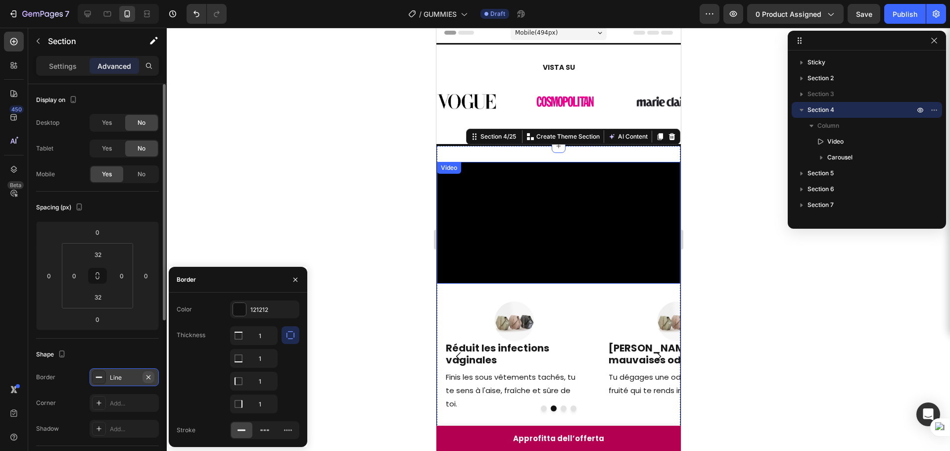
click at [153, 375] on button "button" at bounding box center [149, 377] width 12 height 12
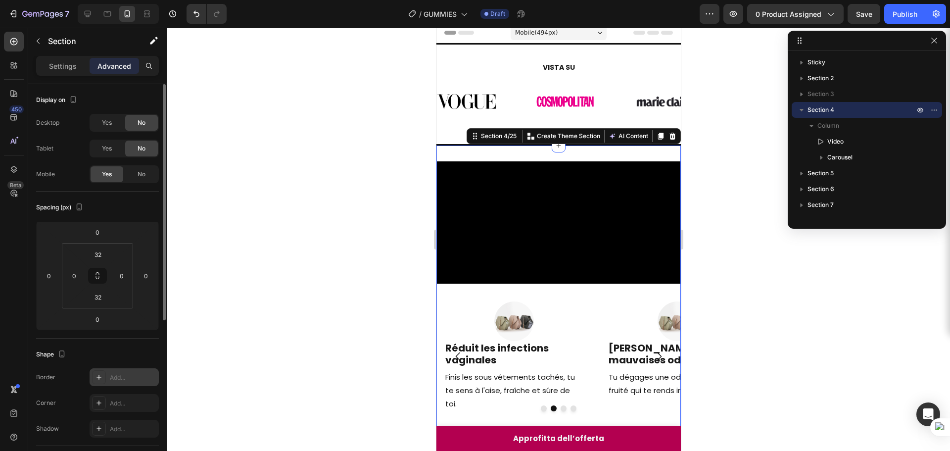
click at [728, 231] on div at bounding box center [558, 239] width 783 height 423
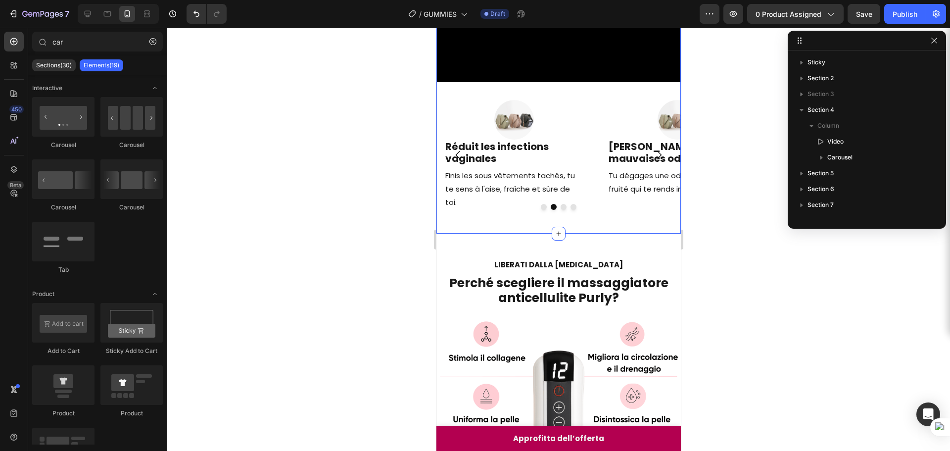
scroll to position [206, 0]
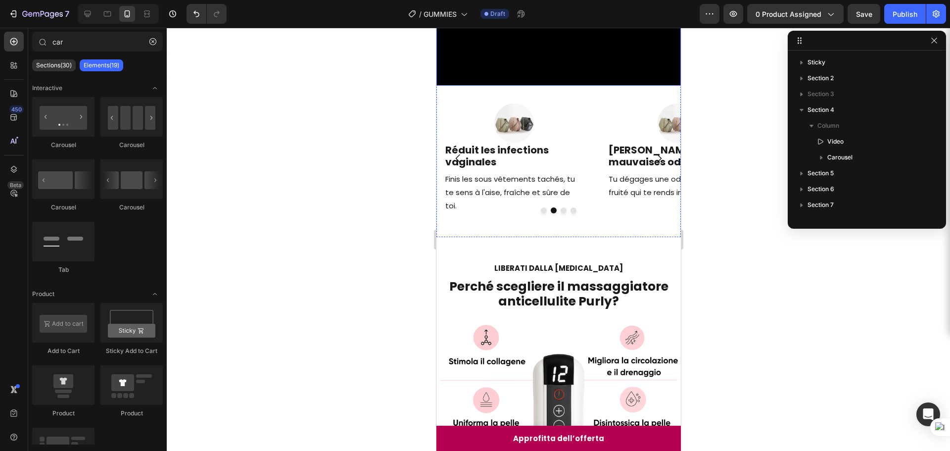
click at [734, 158] on div at bounding box center [558, 239] width 783 height 423
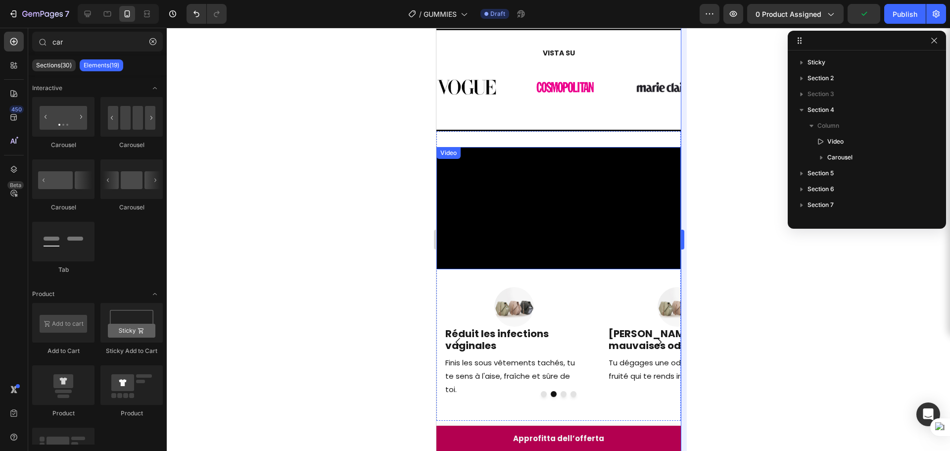
scroll to position [8, 0]
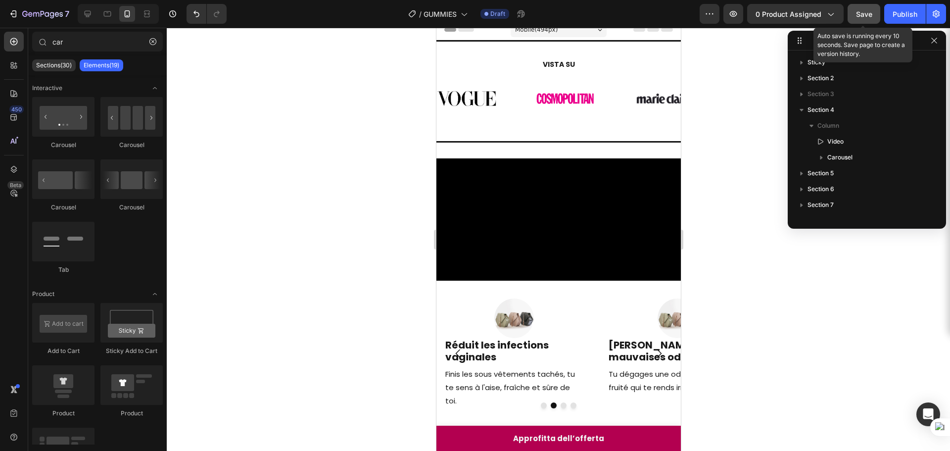
click at [861, 22] on button "Save" at bounding box center [864, 14] width 33 height 20
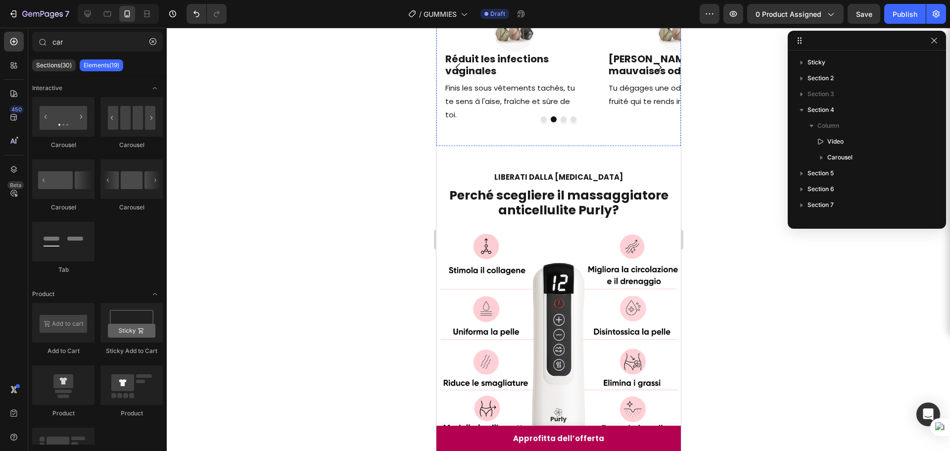
scroll to position [305, 0]
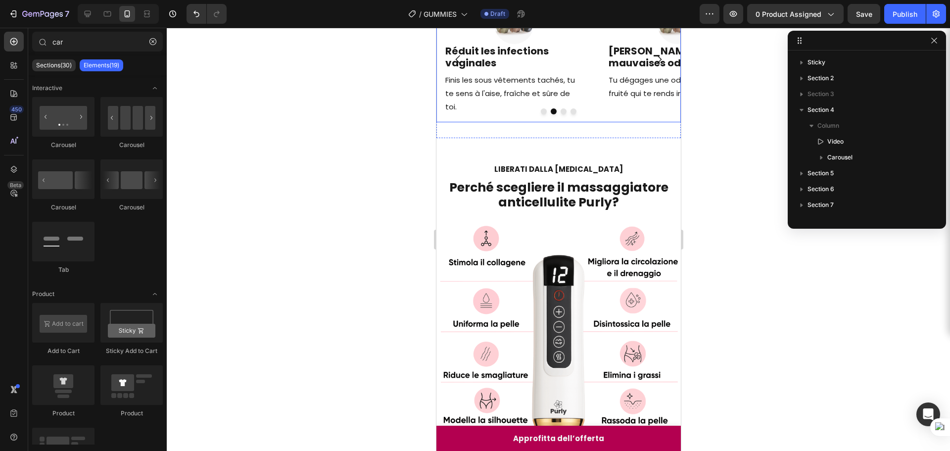
click at [595, 122] on div "Image Facile à prendre Heading Aussi agréable qu'un bonbon sauf que c'est 100% …" at bounding box center [558, 60] width 244 height 126
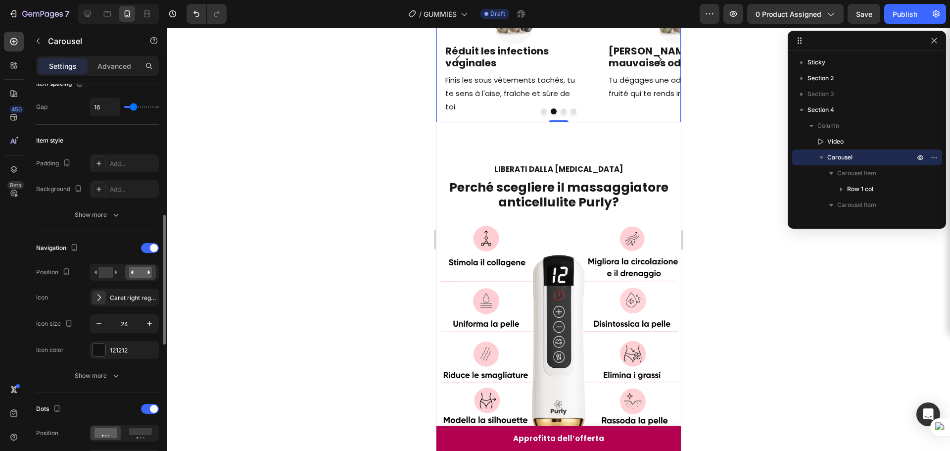
scroll to position [247, 0]
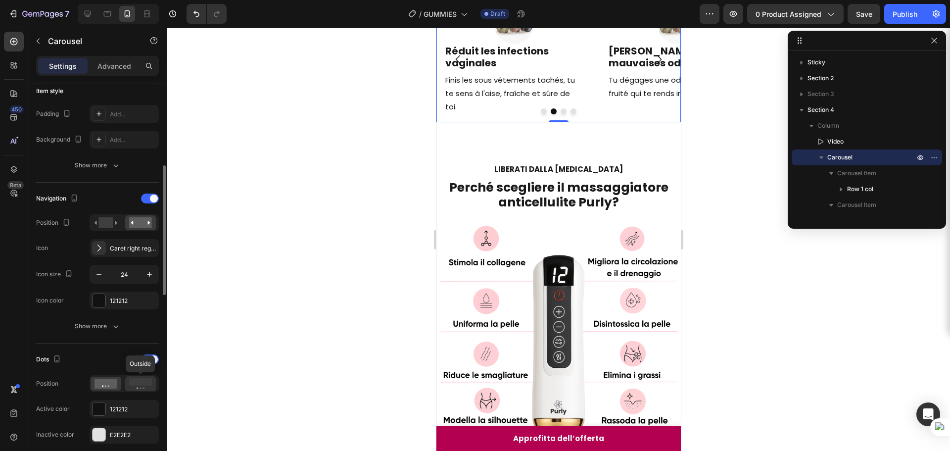
click at [143, 386] on icon at bounding box center [140, 383] width 23 height 11
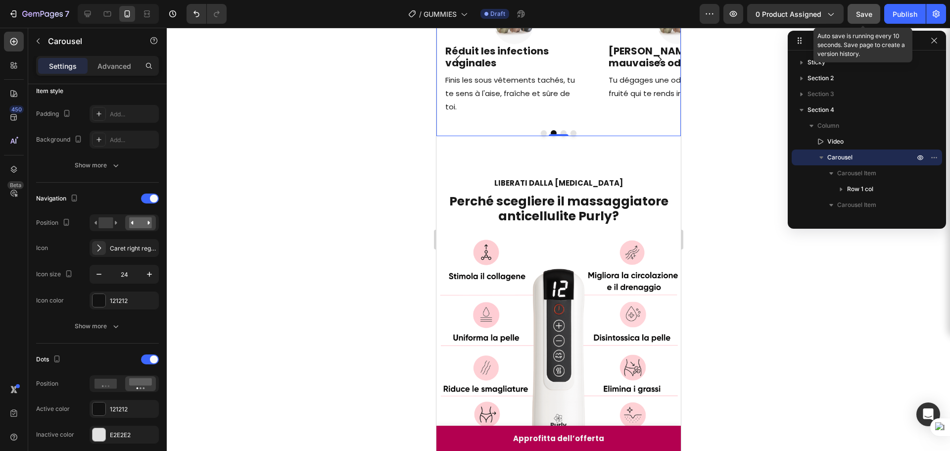
click at [851, 17] on button "Save" at bounding box center [864, 14] width 33 height 20
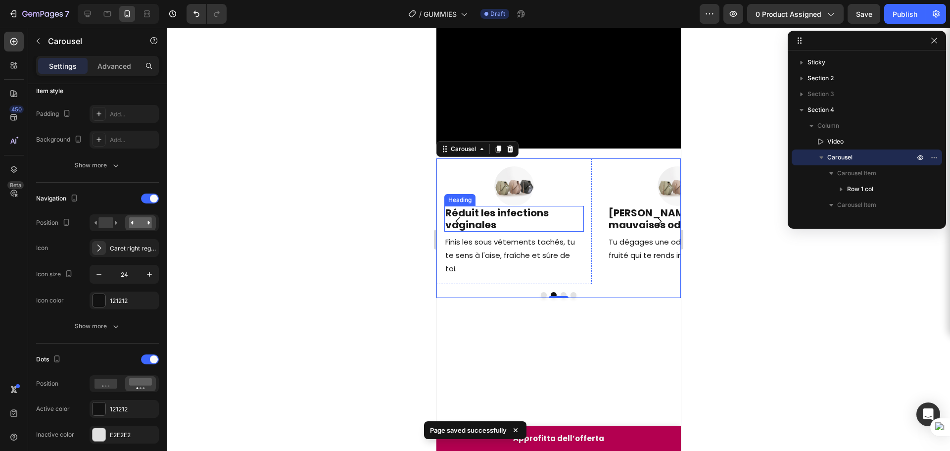
scroll to position [57, 0]
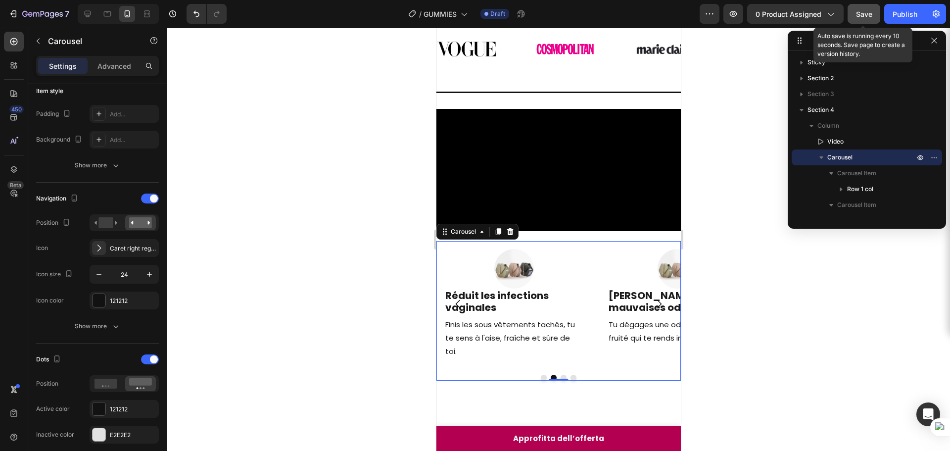
click at [853, 15] on button "Save" at bounding box center [864, 14] width 33 height 20
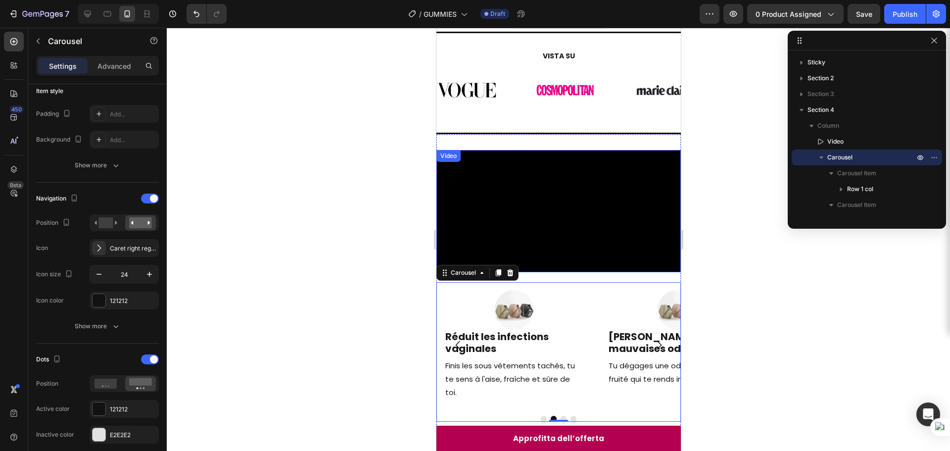
scroll to position [8, 0]
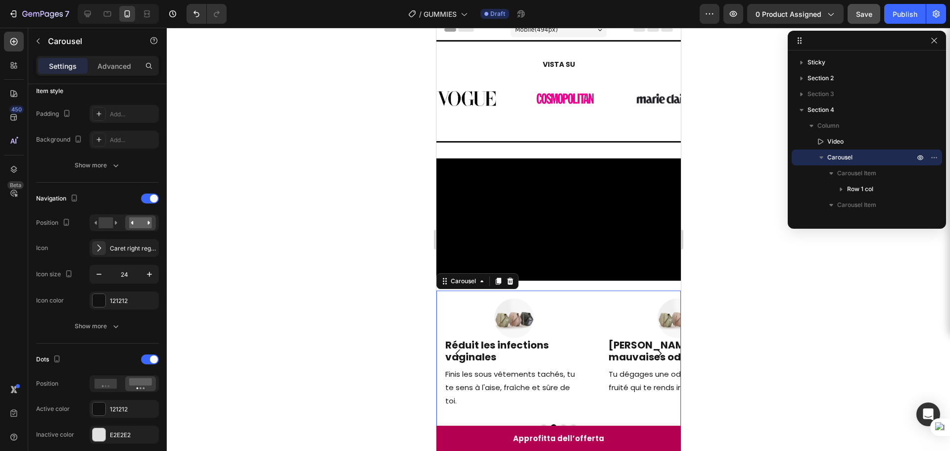
click at [855, 14] on button "Save" at bounding box center [864, 14] width 33 height 20
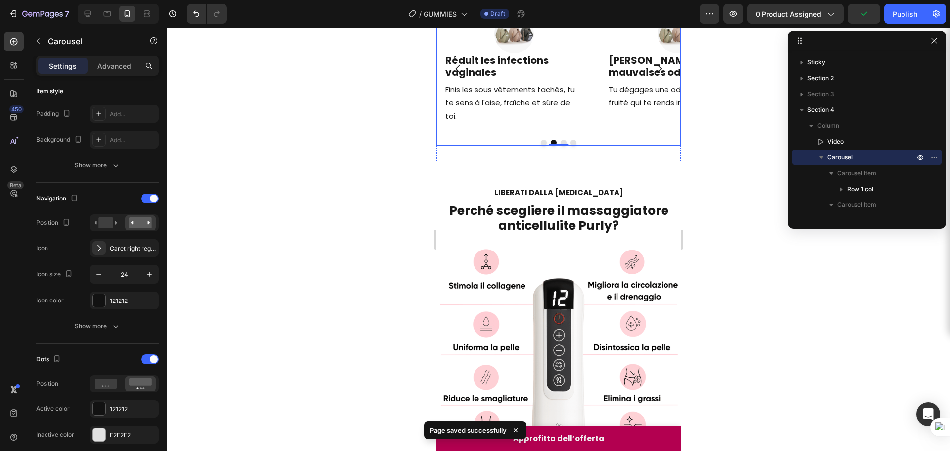
scroll to position [308, 0]
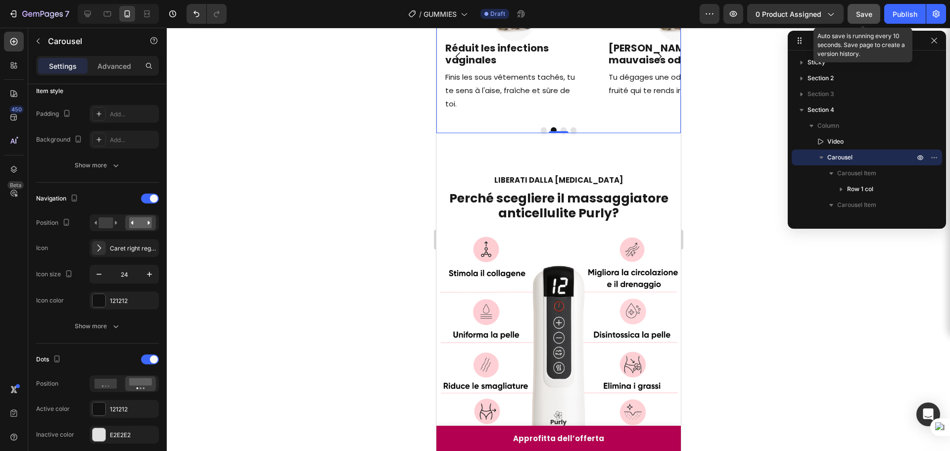
click at [857, 17] on span "Save" at bounding box center [864, 14] width 16 height 8
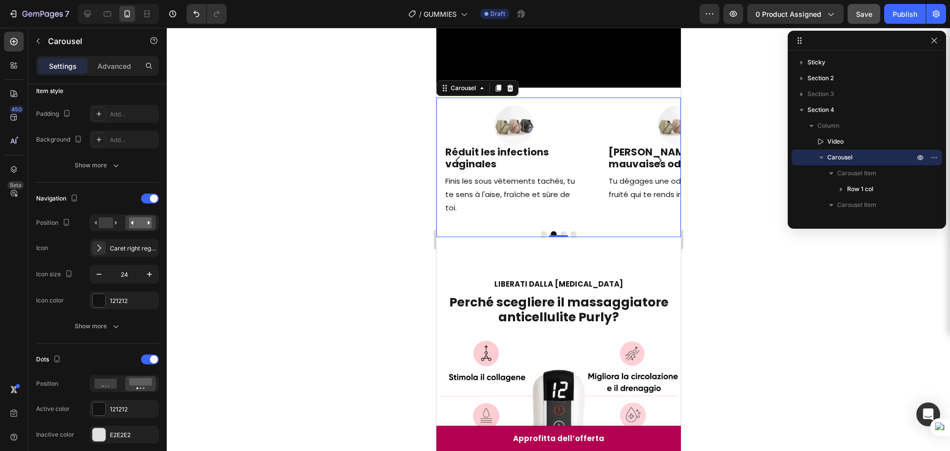
scroll to position [303, 0]
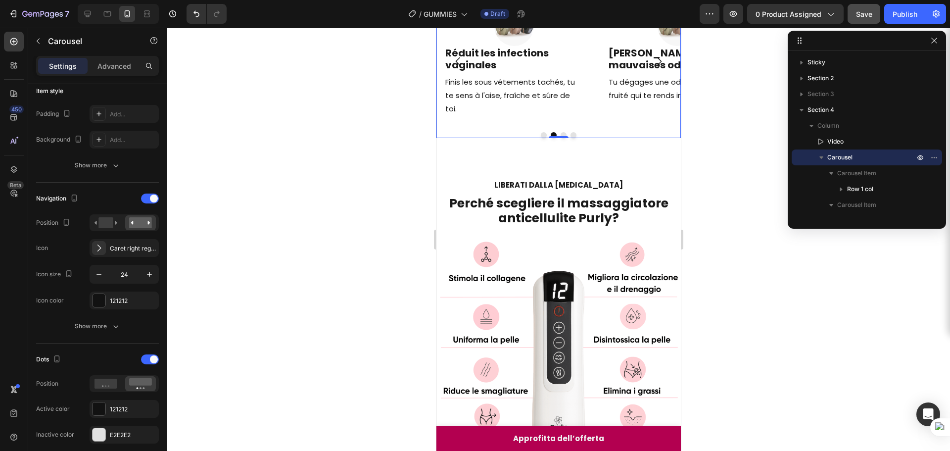
click at [656, 67] on icon "Carousel Next Arrow" at bounding box center [659, 61] width 12 height 12
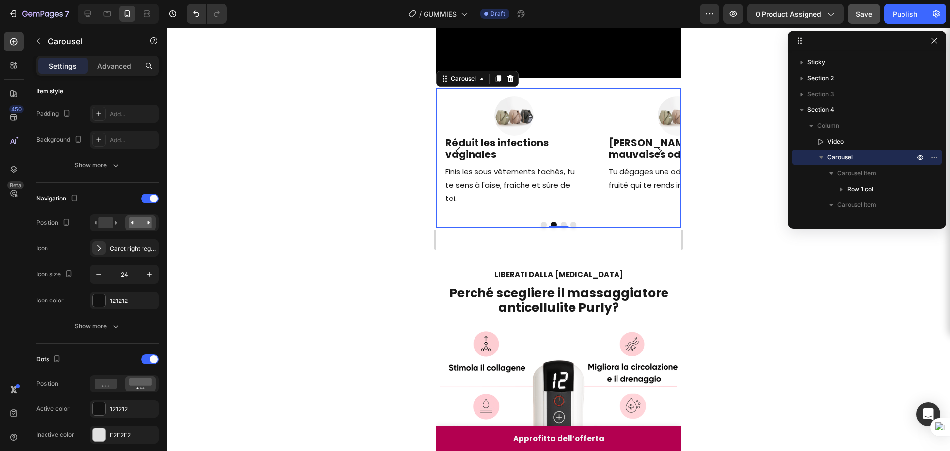
scroll to position [204, 0]
